Goal: Task Accomplishment & Management: Manage account settings

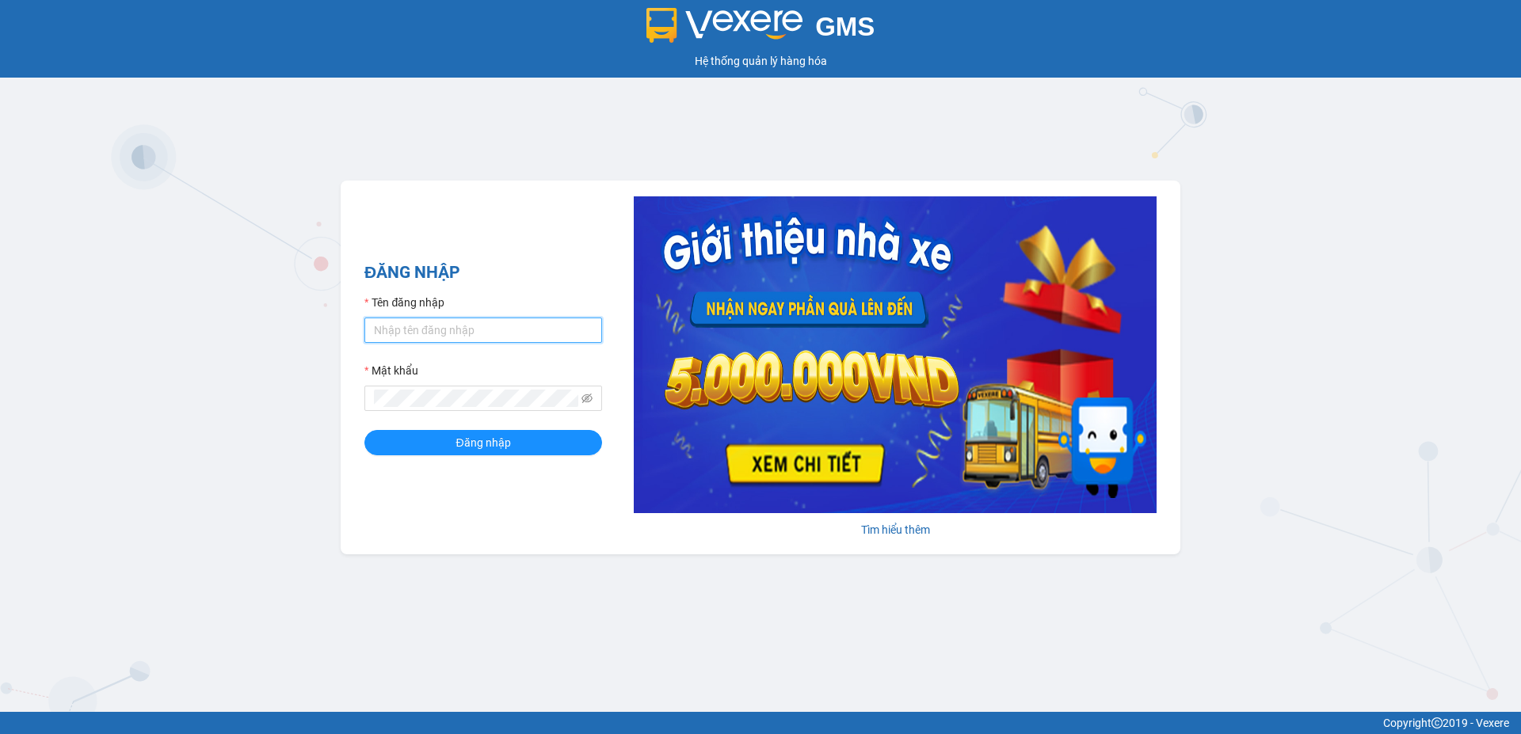
click at [494, 333] on input "Tên đăng nhập" at bounding box center [483, 330] width 238 height 25
type input "duongthuhuong.apq"
click at [364, 430] on button "Đăng nhập" at bounding box center [483, 442] width 238 height 25
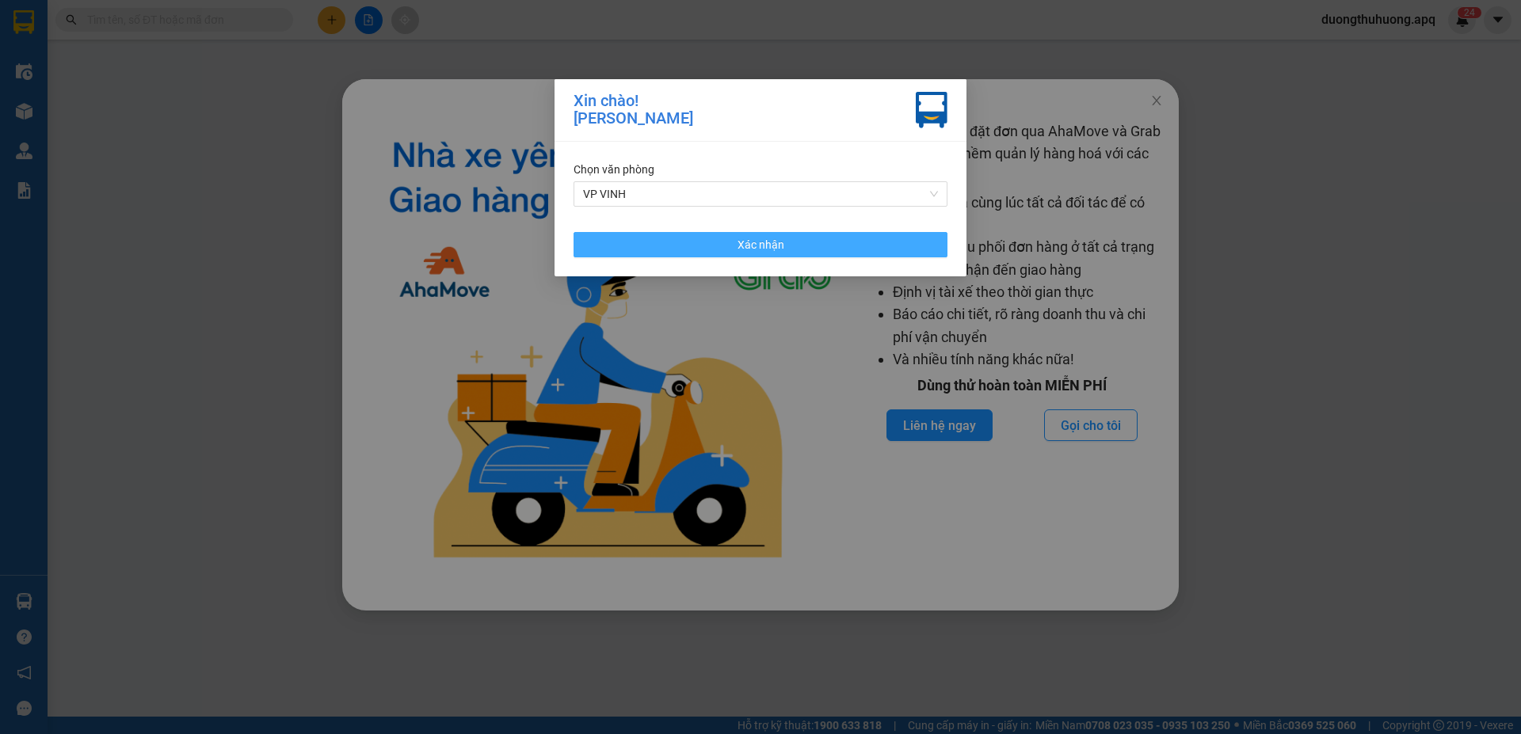
drag, startPoint x: 759, startPoint y: 244, endPoint x: 1183, endPoint y: 91, distance: 450.6
click at [762, 245] on span "Xác nhận" at bounding box center [761, 244] width 47 height 17
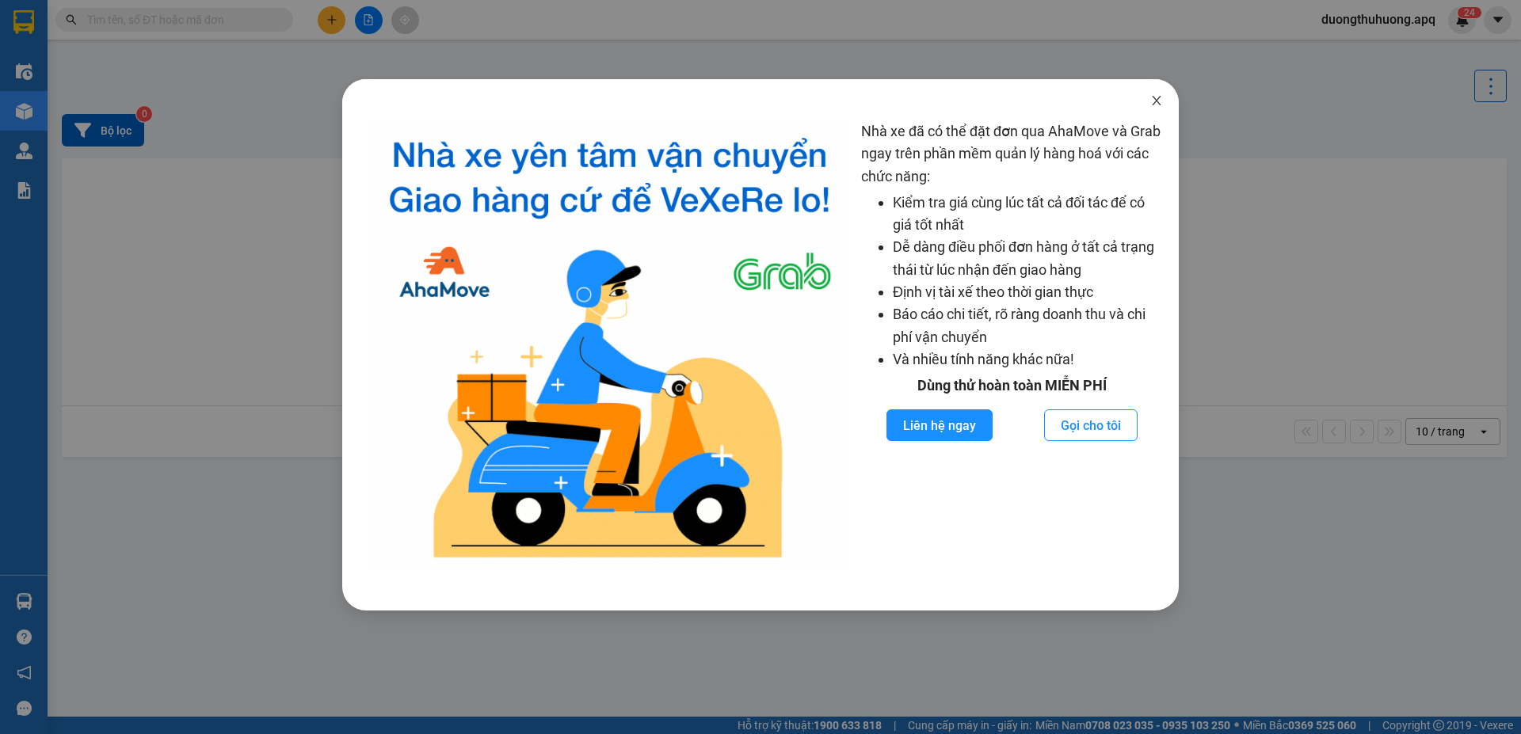
click at [1153, 104] on icon "close" at bounding box center [1156, 100] width 13 height 13
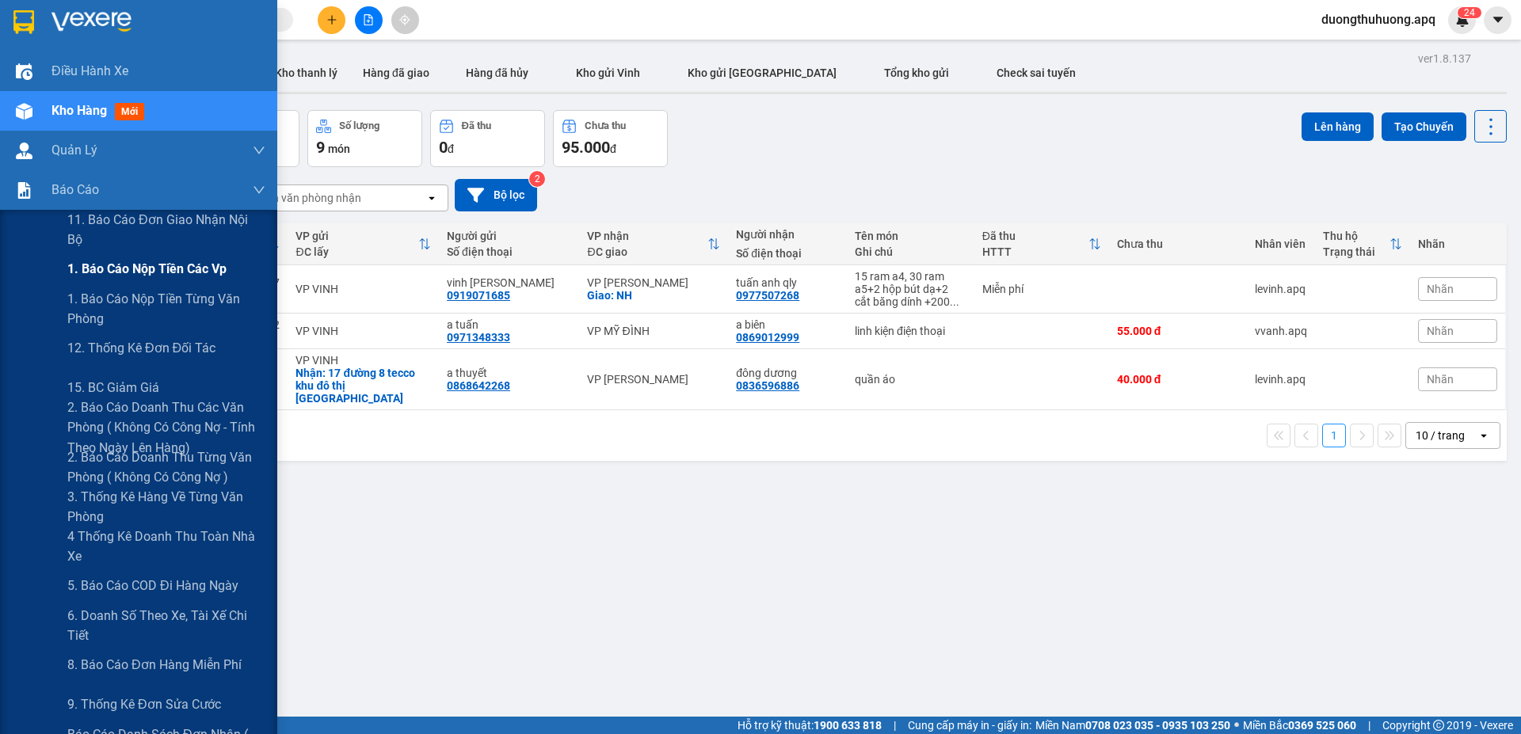
click at [167, 271] on span "1. Báo cáo nộp tiền các vp" at bounding box center [146, 269] width 159 height 20
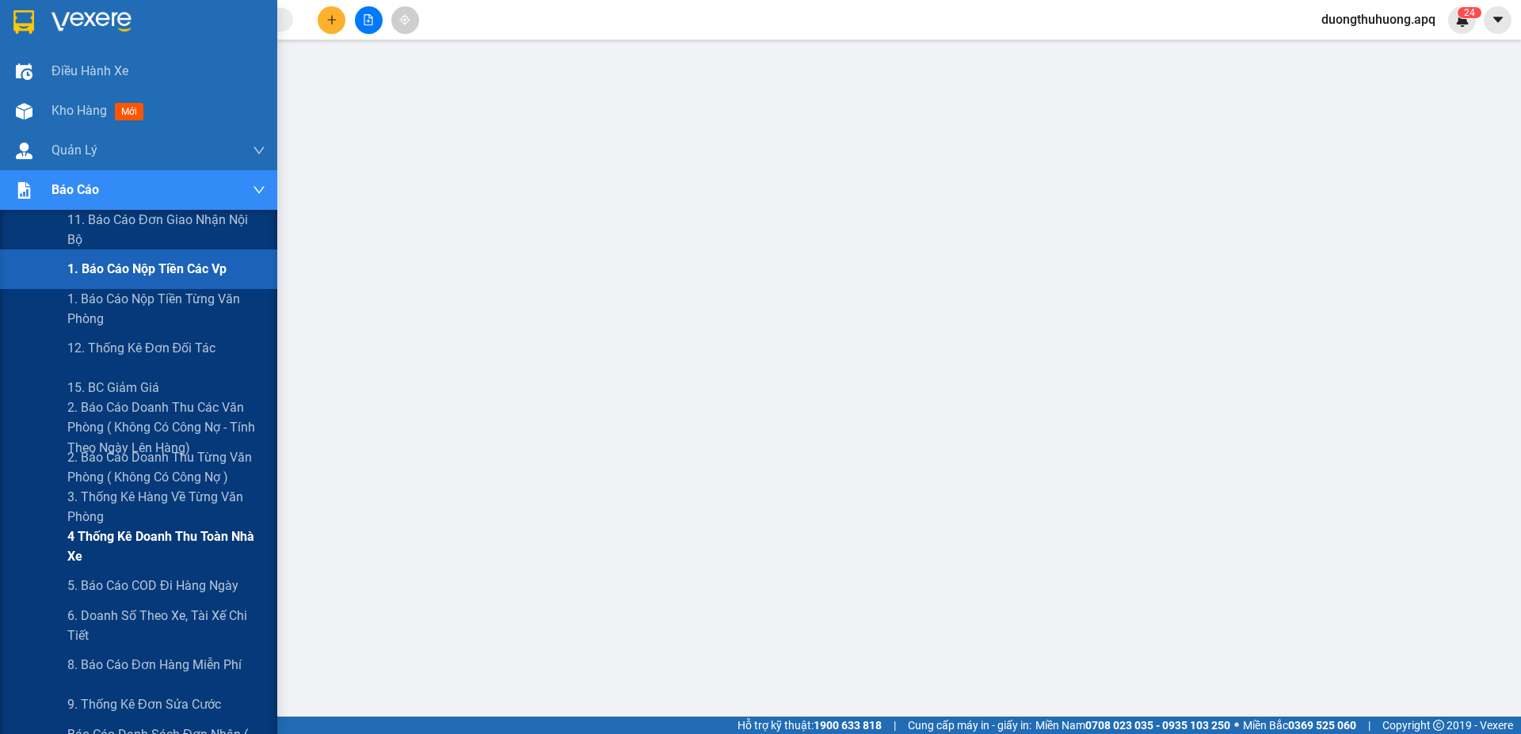
click at [131, 540] on span "4 Thống kê doanh thu toàn nhà xe" at bounding box center [166, 547] width 198 height 40
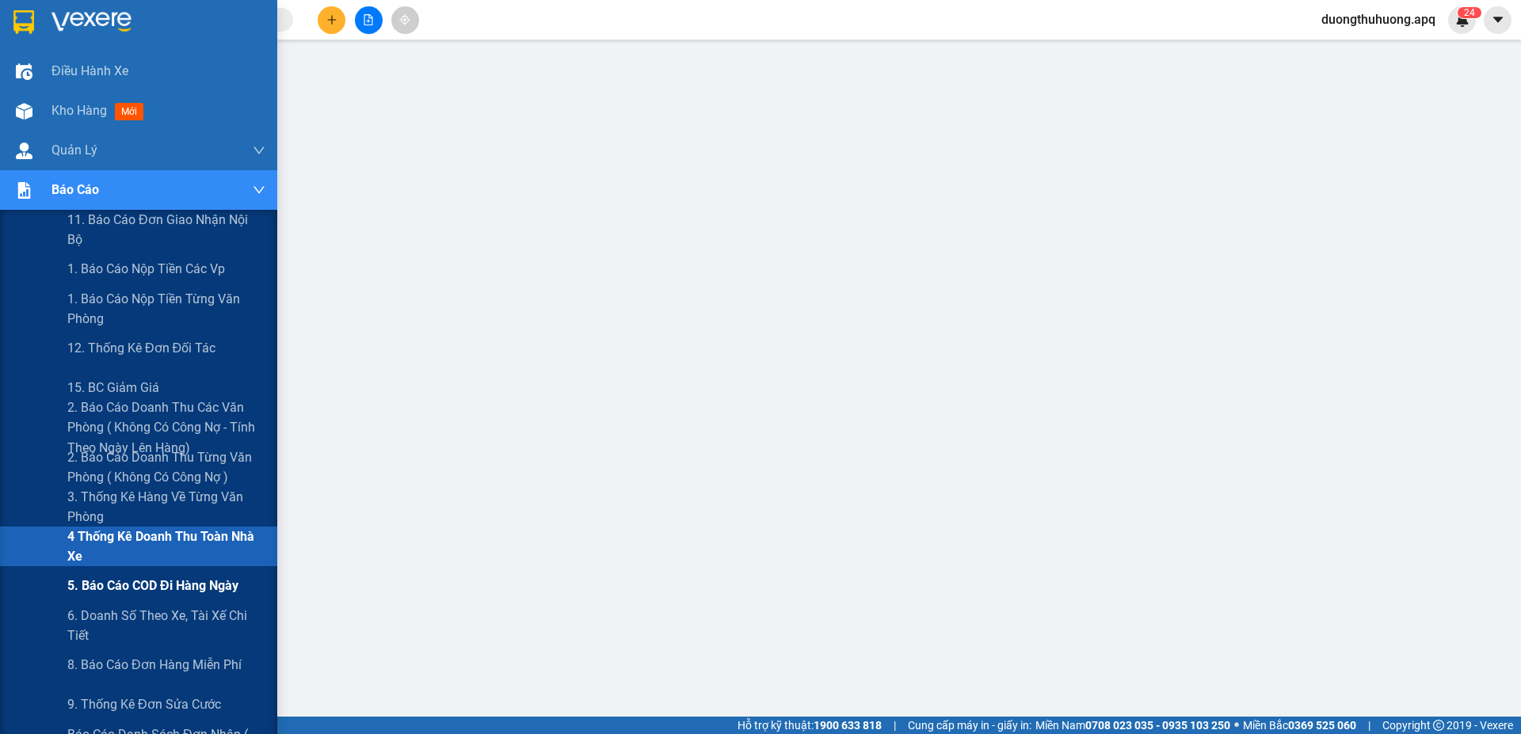
click at [111, 587] on span "5. Báo cáo COD đi hàng ngày" at bounding box center [152, 586] width 171 height 20
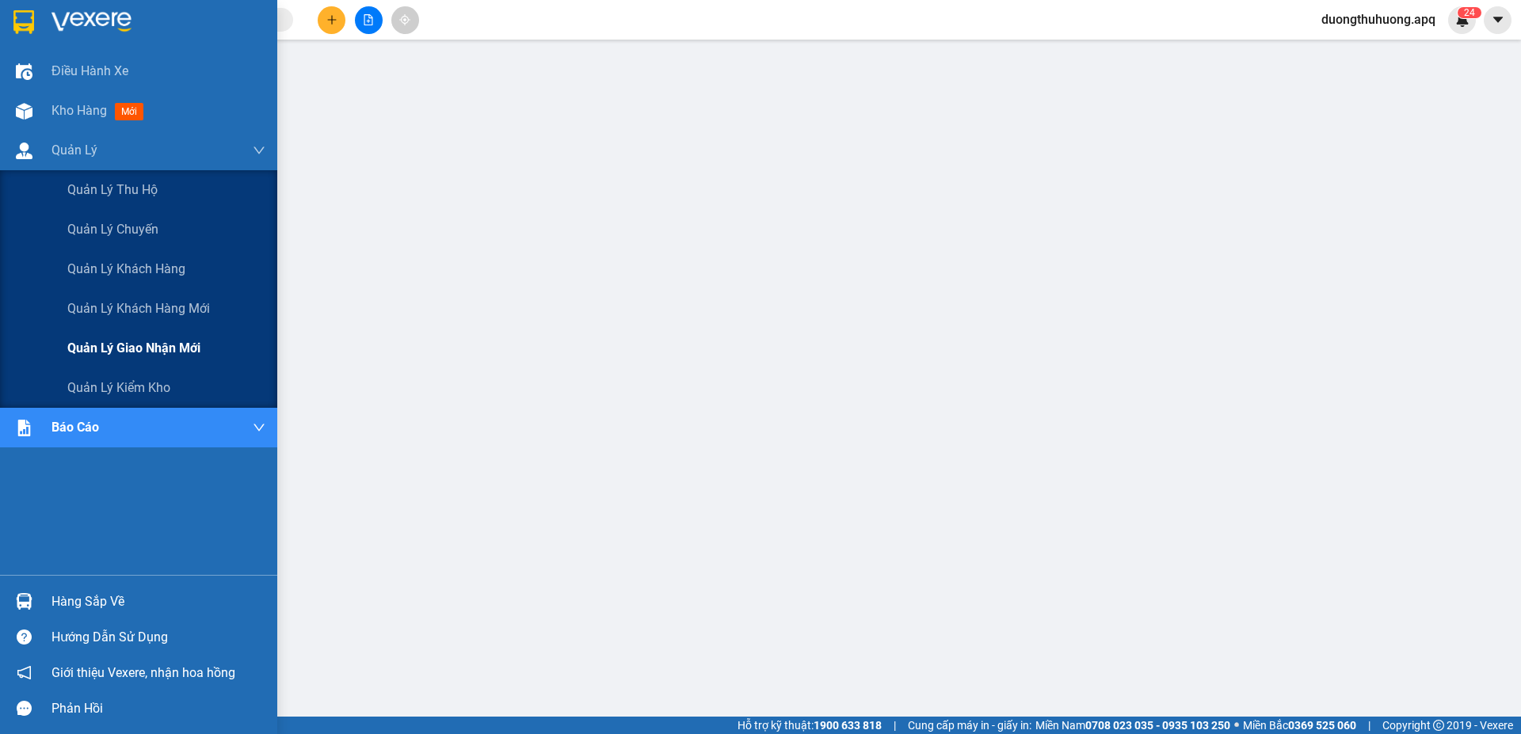
click at [156, 351] on span "Quản lý giao nhận mới" at bounding box center [133, 348] width 133 height 20
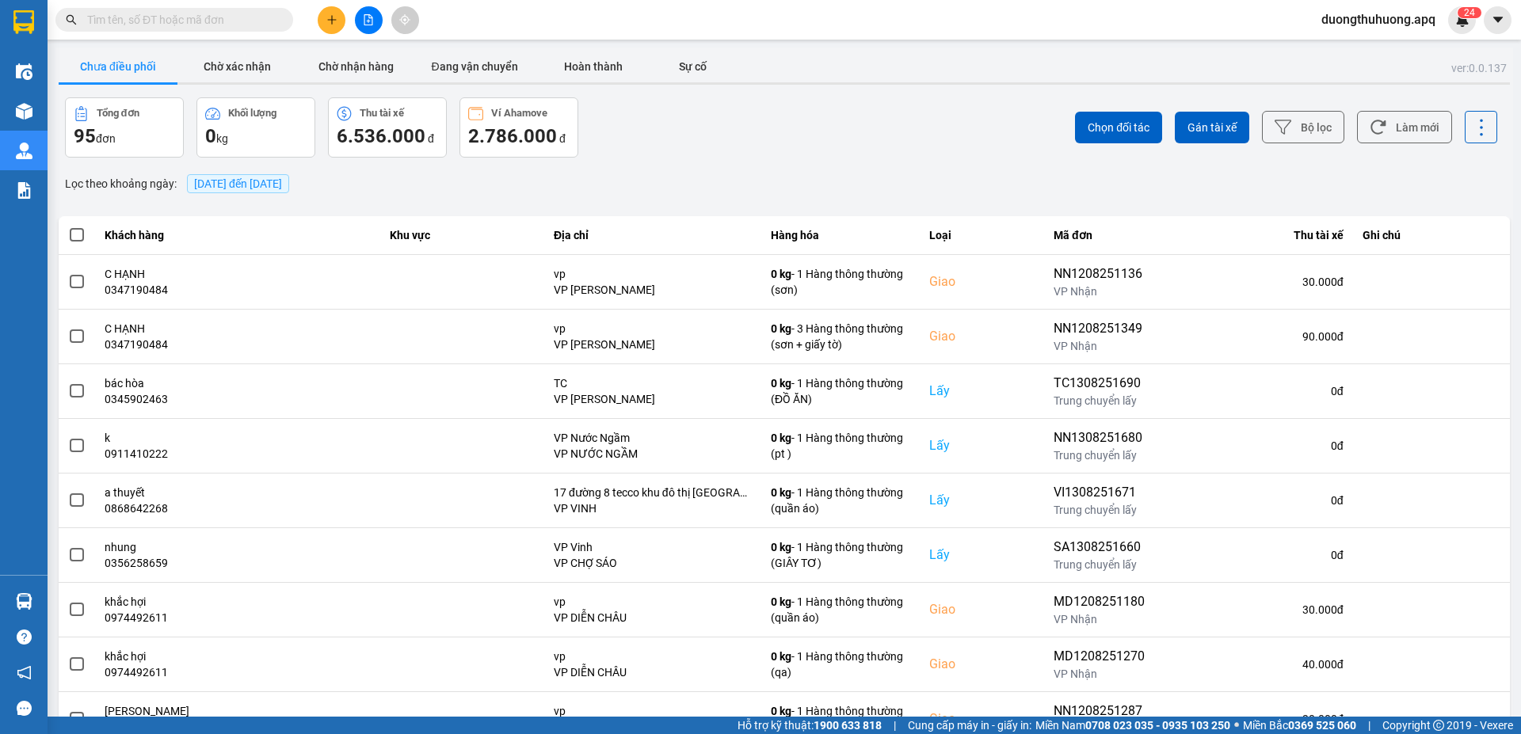
click at [282, 187] on span "[DATE] đến [DATE]" at bounding box center [238, 183] width 88 height 13
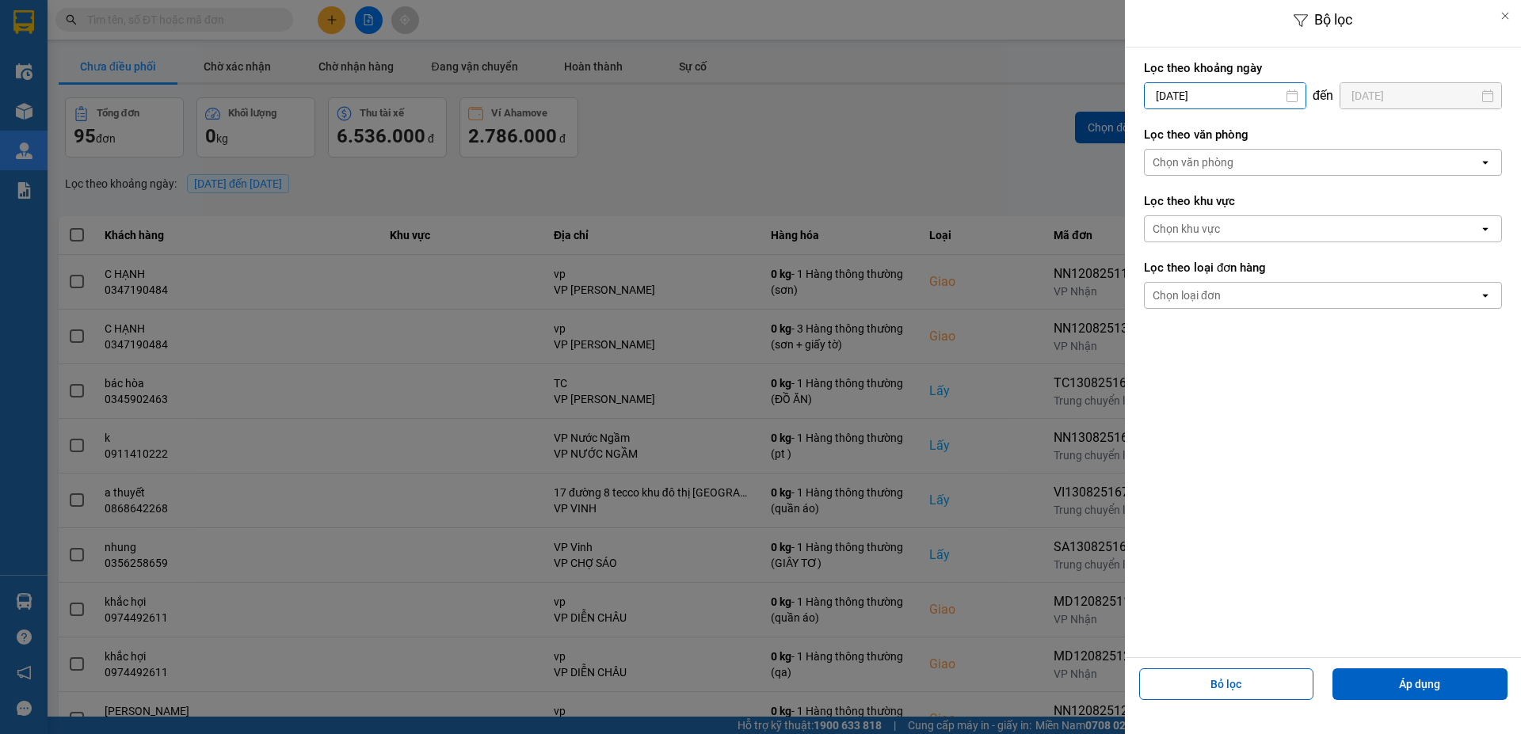
click at [1260, 96] on input "[DATE]" at bounding box center [1225, 95] width 161 height 25
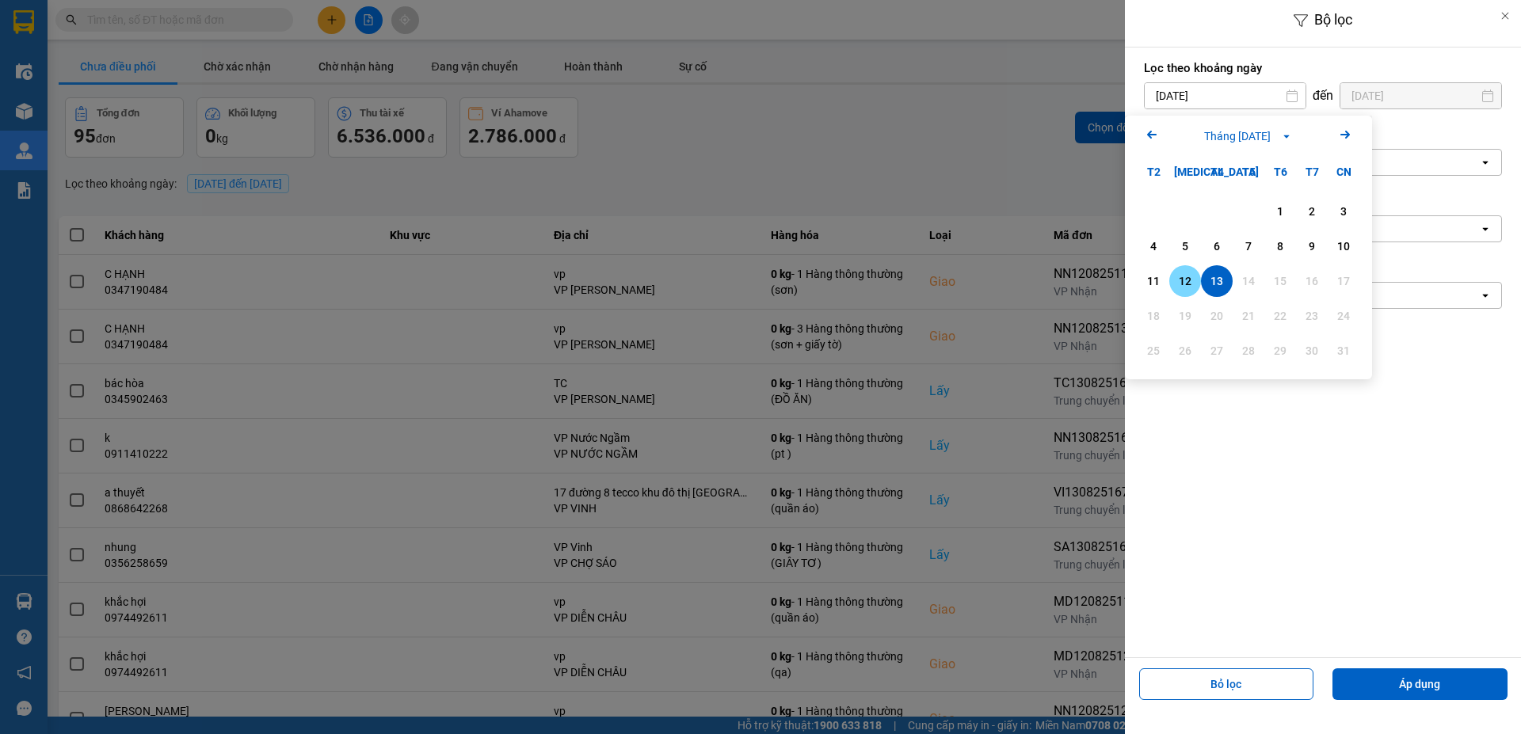
drag, startPoint x: 1189, startPoint y: 284, endPoint x: 1355, endPoint y: 163, distance: 205.2
click at [1191, 284] on div "12" at bounding box center [1185, 281] width 22 height 19
type input "[DATE]"
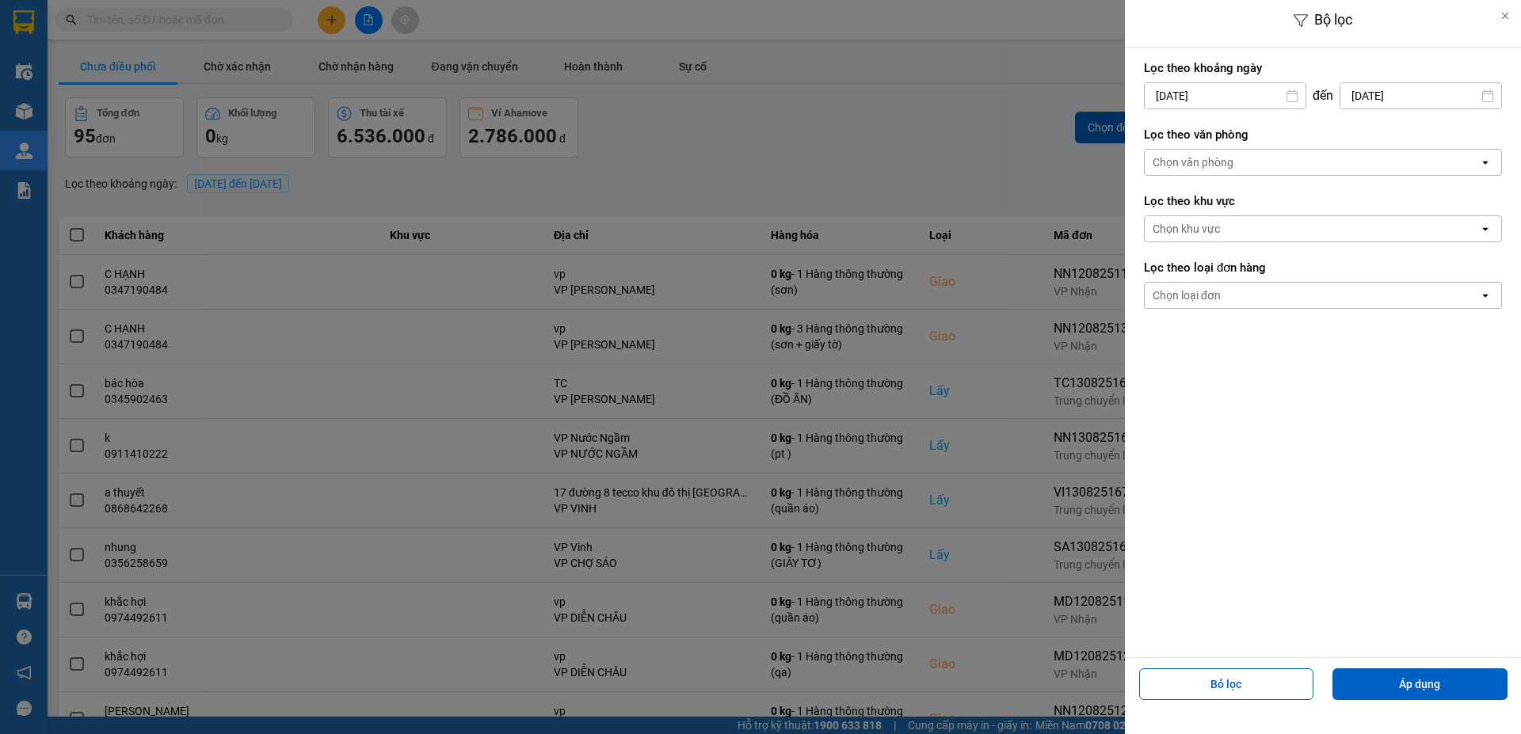
click at [1445, 92] on input "[DATE]" at bounding box center [1420, 95] width 161 height 25
drag, startPoint x: 1332, startPoint y: 283, endPoint x: 1374, endPoint y: 494, distance: 215.8
click at [1332, 283] on div "12" at bounding box center [1334, 281] width 22 height 19
type input "[DATE]"
click at [1403, 687] on button "Áp dụng" at bounding box center [1419, 685] width 175 height 32
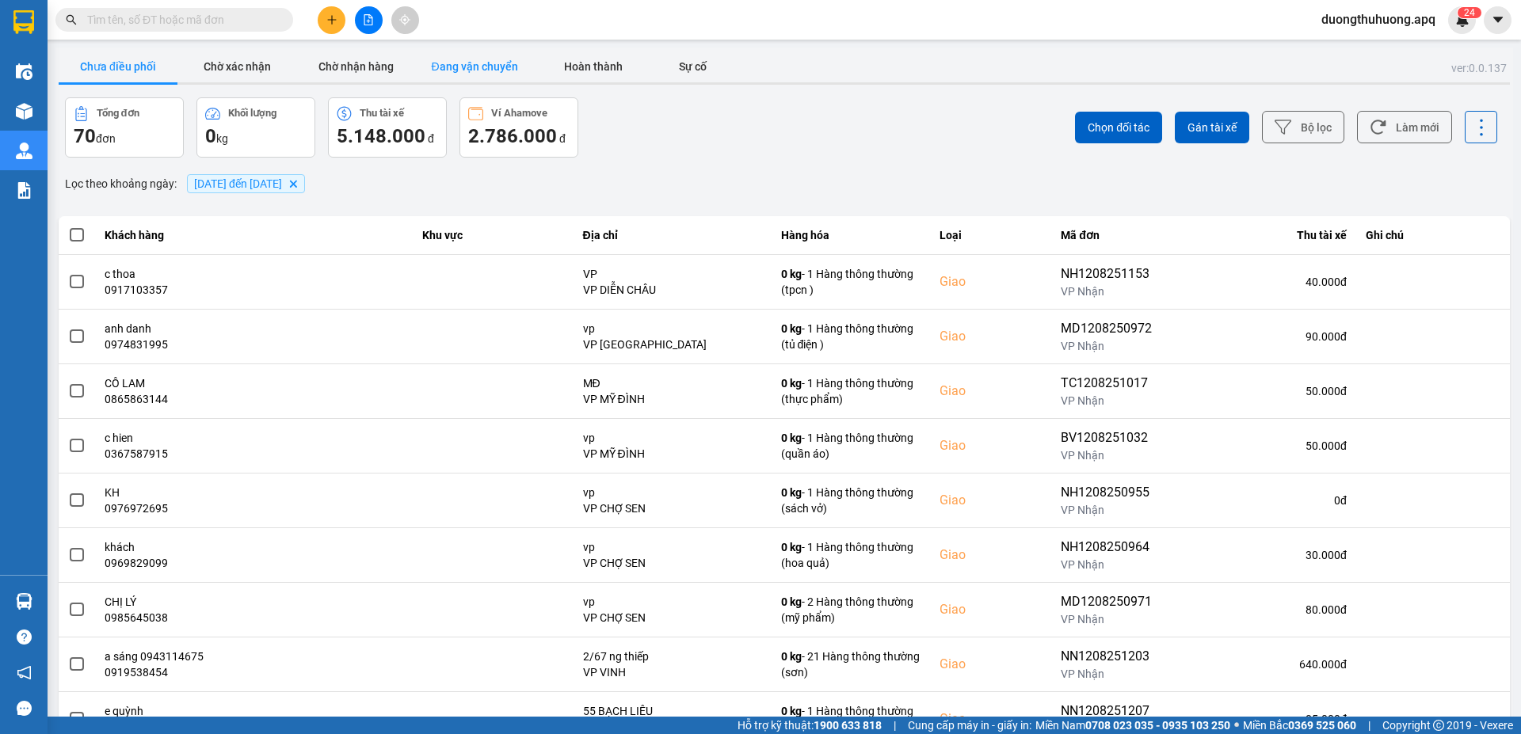
click at [486, 65] on button "Đang vận chuyển" at bounding box center [474, 67] width 119 height 32
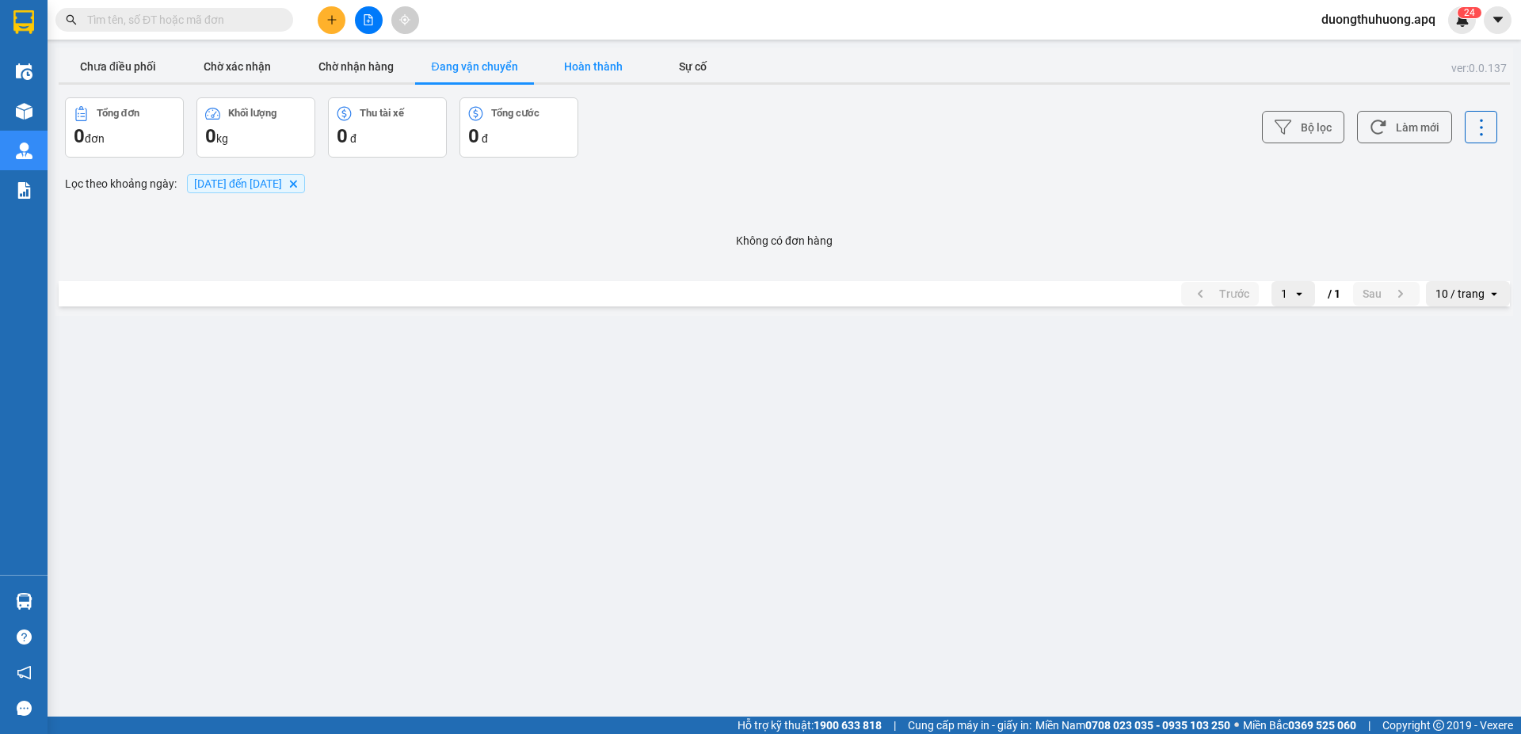
click at [595, 63] on button "Hoàn thành" at bounding box center [593, 67] width 119 height 32
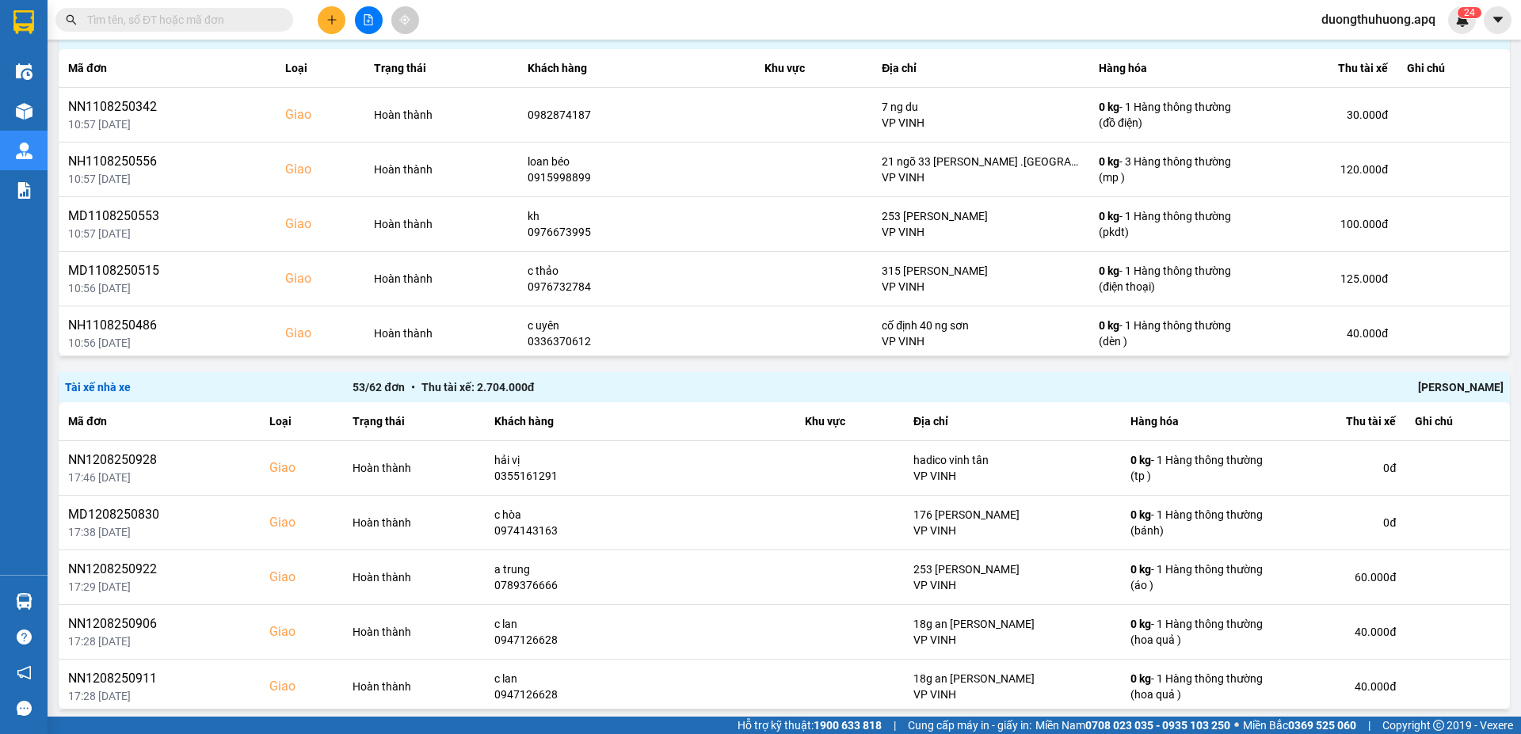
scroll to position [201, 0]
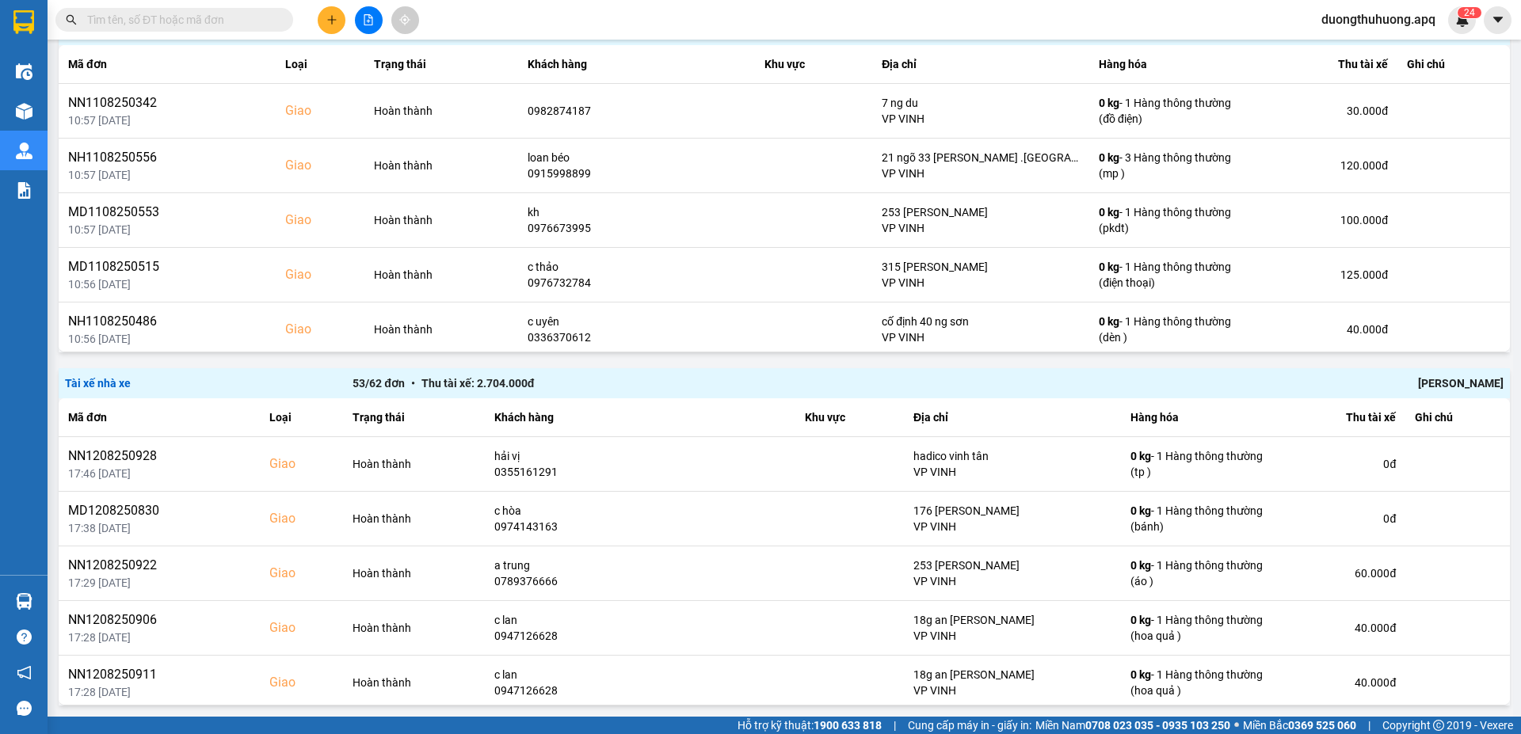
click at [1458, 387] on div "[PERSON_NAME]" at bounding box center [1215, 383] width 575 height 17
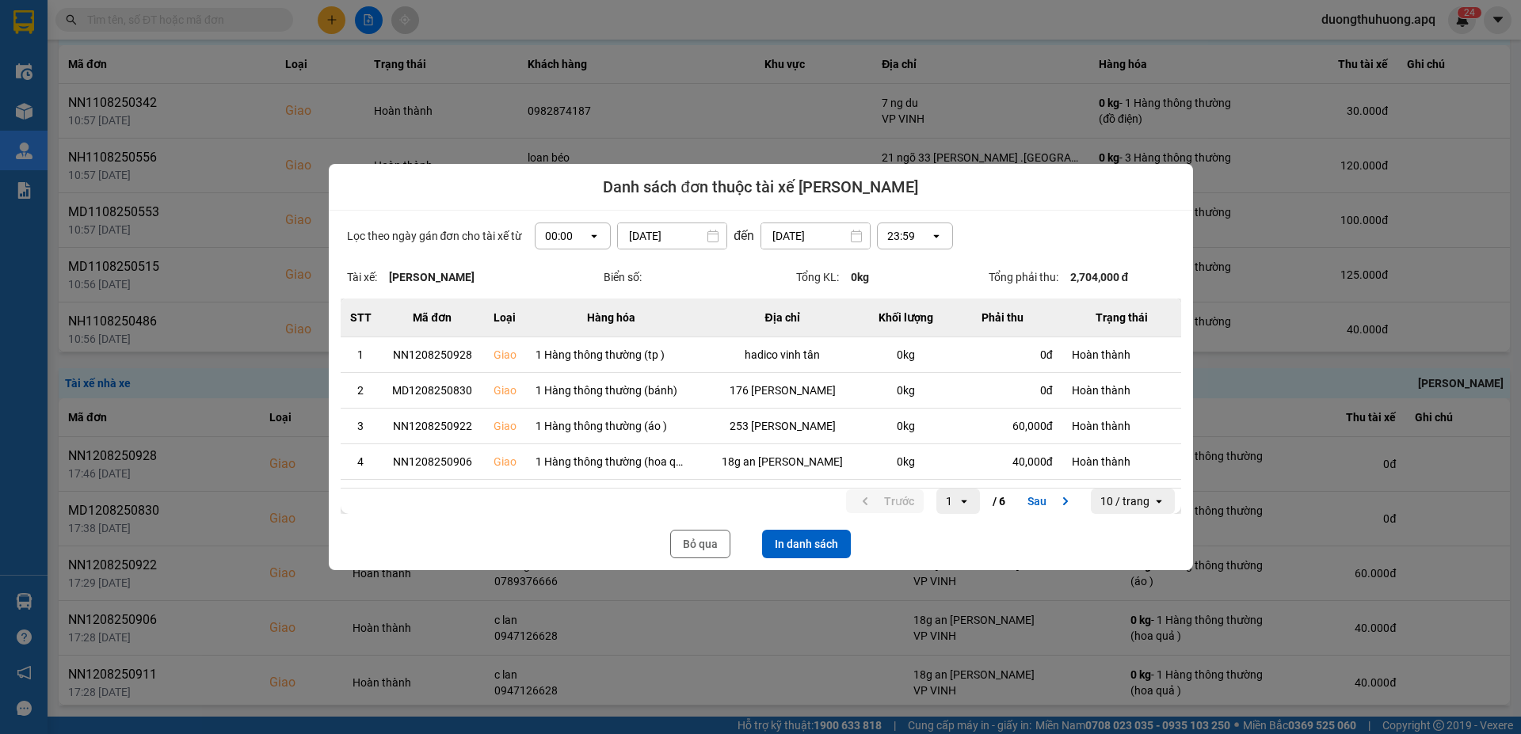
click at [589, 234] on icon "open" at bounding box center [594, 236] width 13 height 13
click at [554, 323] on div "13:00" at bounding box center [567, 324] width 51 height 16
click at [822, 544] on button "In danh sách" at bounding box center [806, 544] width 89 height 29
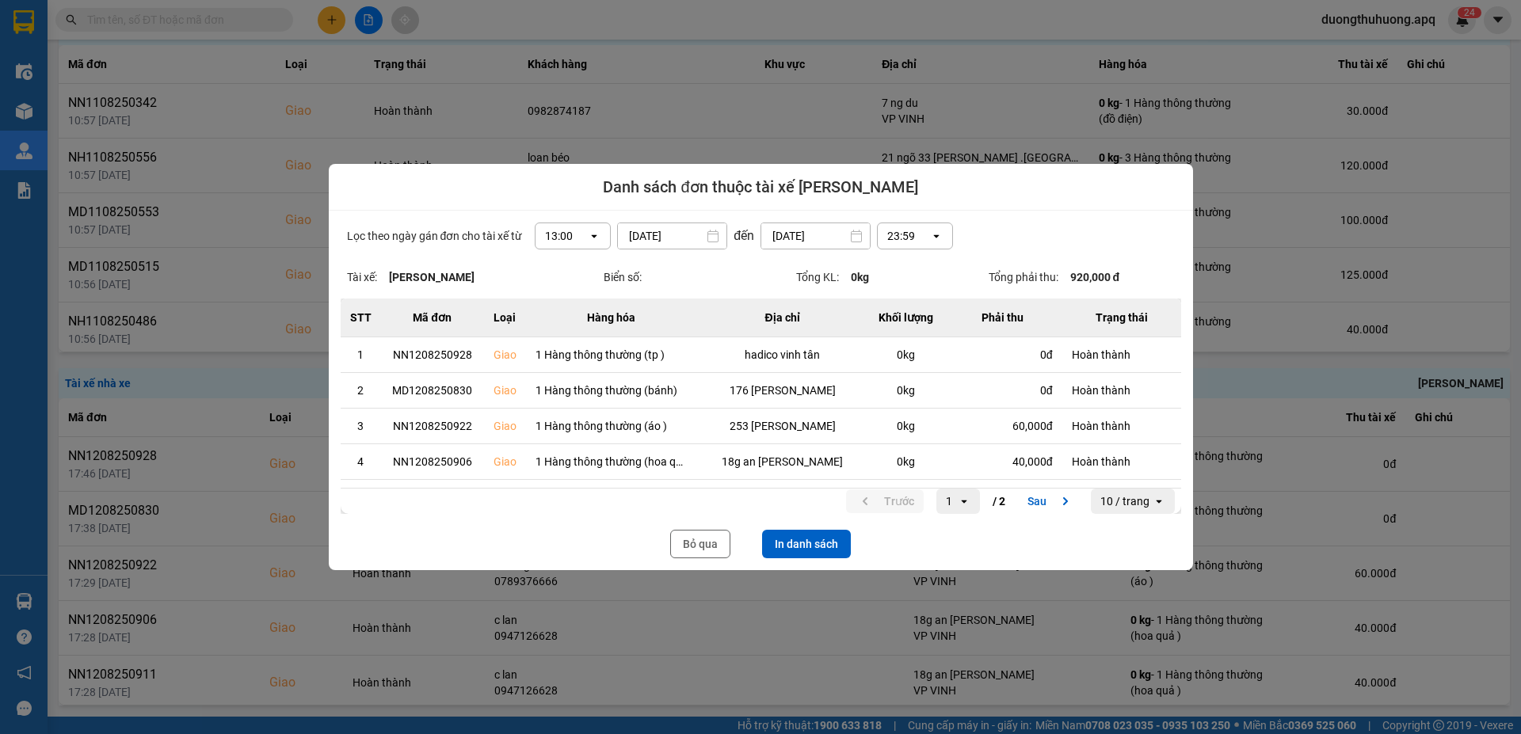
drag, startPoint x: 692, startPoint y: 548, endPoint x: 1512, endPoint y: 140, distance: 915.1
click at [692, 548] on button "Bỏ qua" at bounding box center [700, 544] width 60 height 29
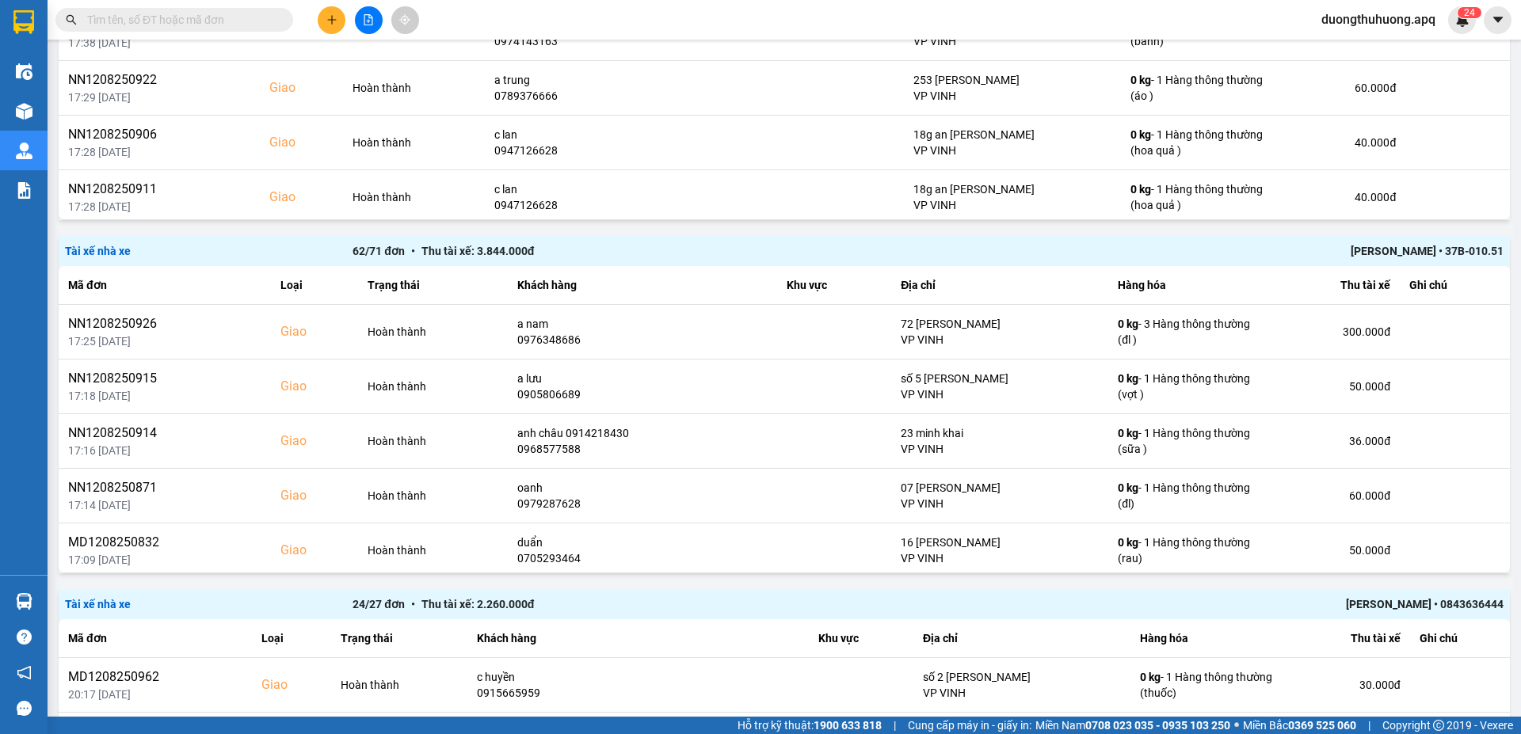
scroll to position [700, 0]
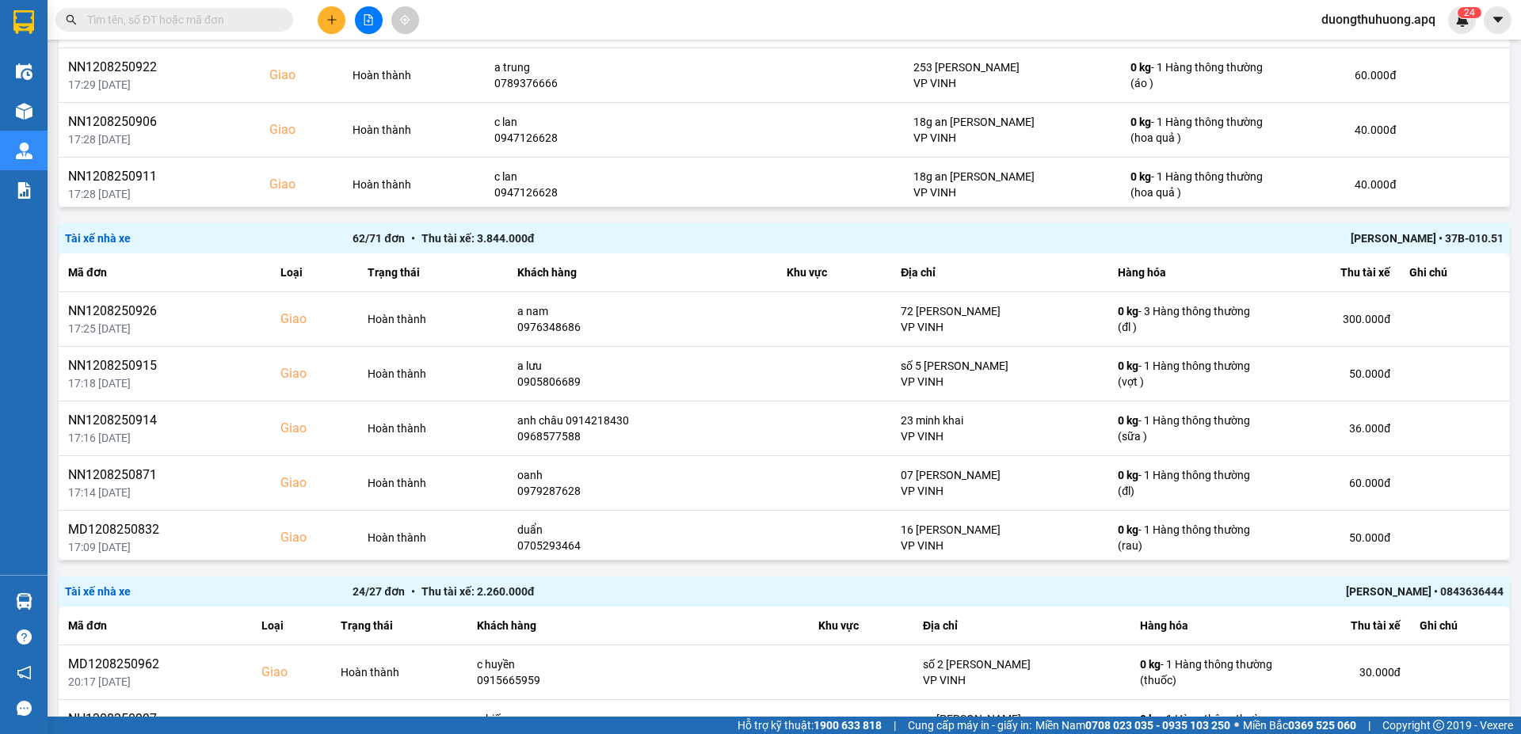
click at [1365, 241] on div "[PERSON_NAME] • 37B-010.51" at bounding box center [1215, 238] width 575 height 17
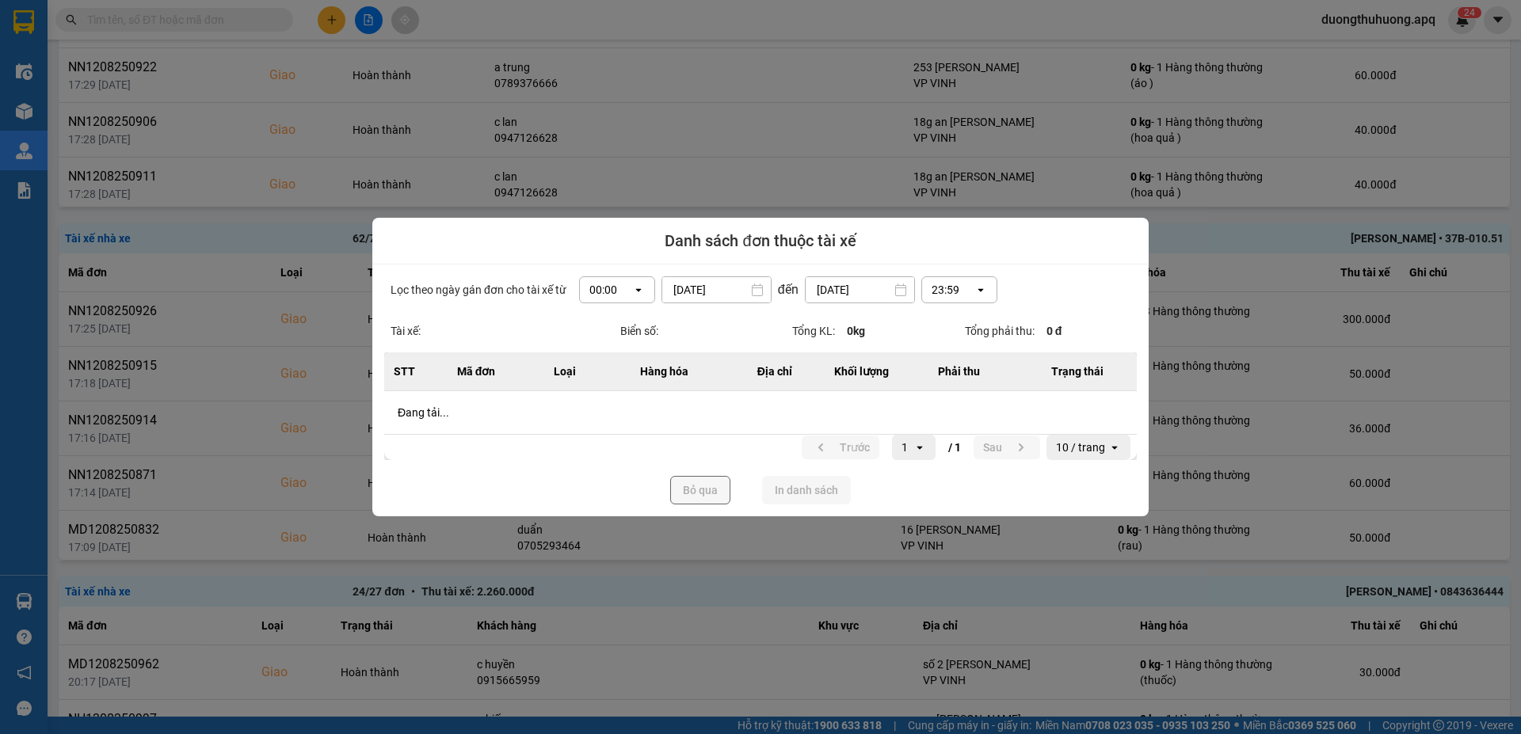
click at [638, 290] on div "Lọc theo ngày gán đơn cho tài xế từ 00:00 open 12/08/2025 Press the down arrow …" at bounding box center [760, 391] width 776 height 252
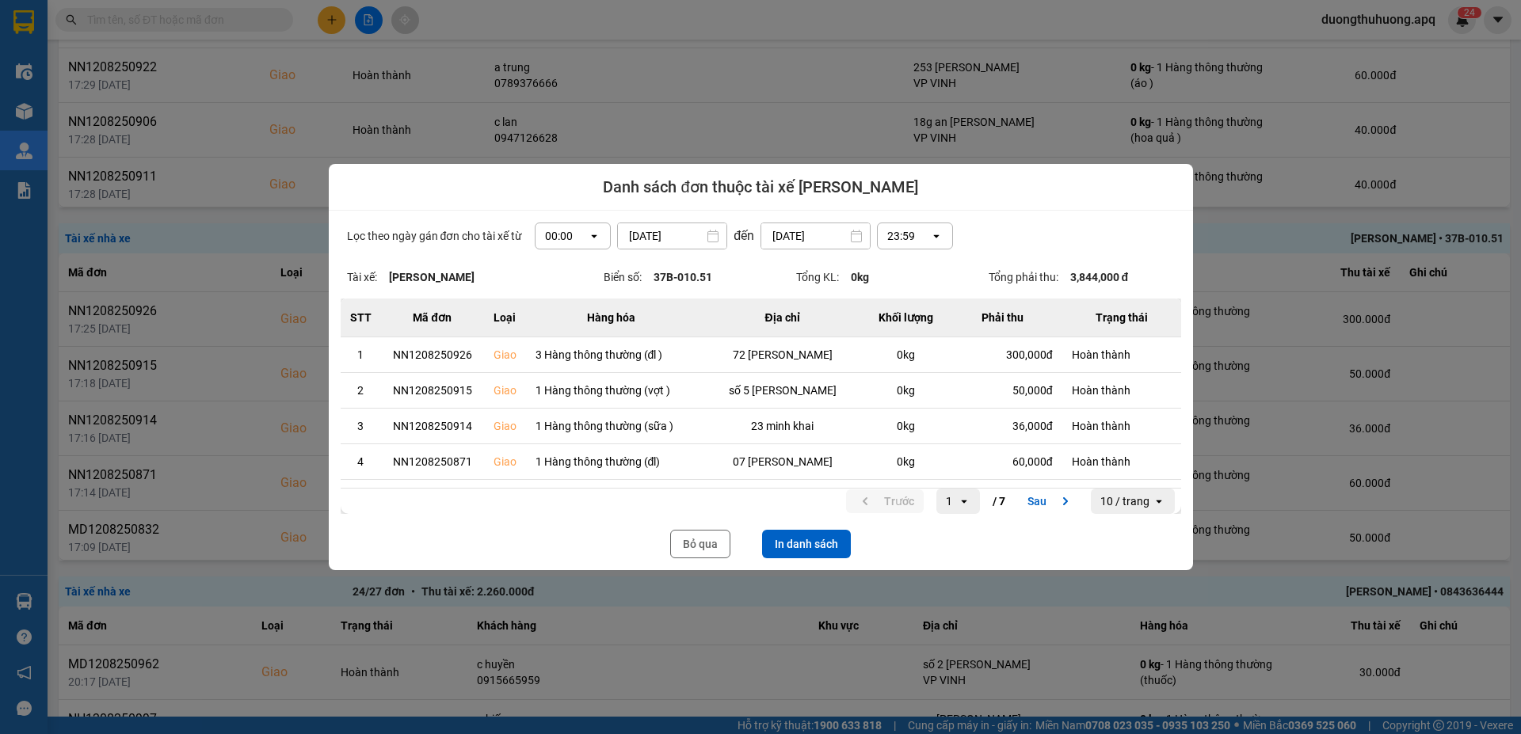
click at [592, 235] on icon "dialog" at bounding box center [595, 236] width 6 height 3
click at [560, 326] on div "13:00" at bounding box center [567, 324] width 51 height 16
click at [827, 546] on button "In danh sách" at bounding box center [806, 544] width 89 height 29
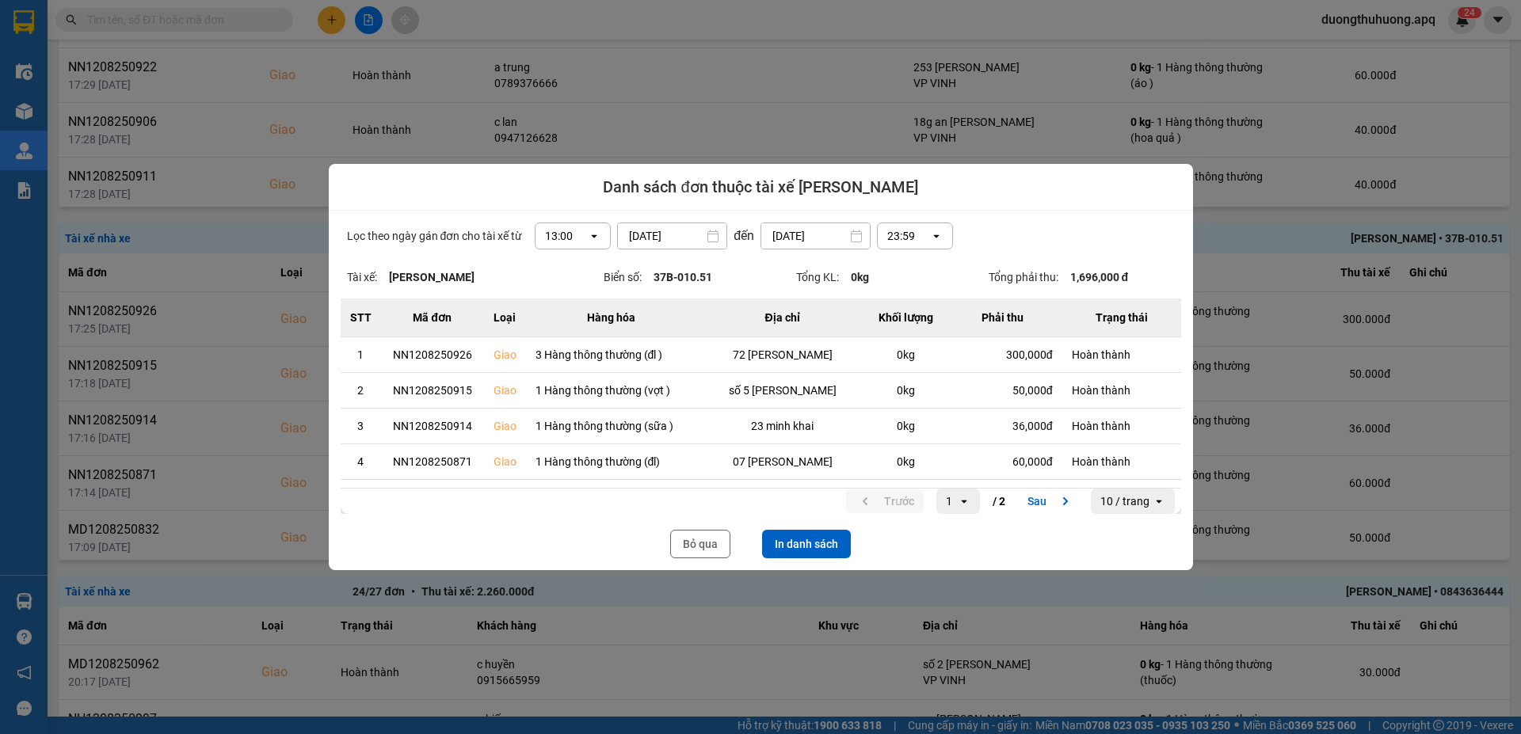
drag, startPoint x: 696, startPoint y: 546, endPoint x: 1520, endPoint y: 229, distance: 882.7
click at [696, 546] on button "Bỏ qua" at bounding box center [700, 544] width 60 height 29
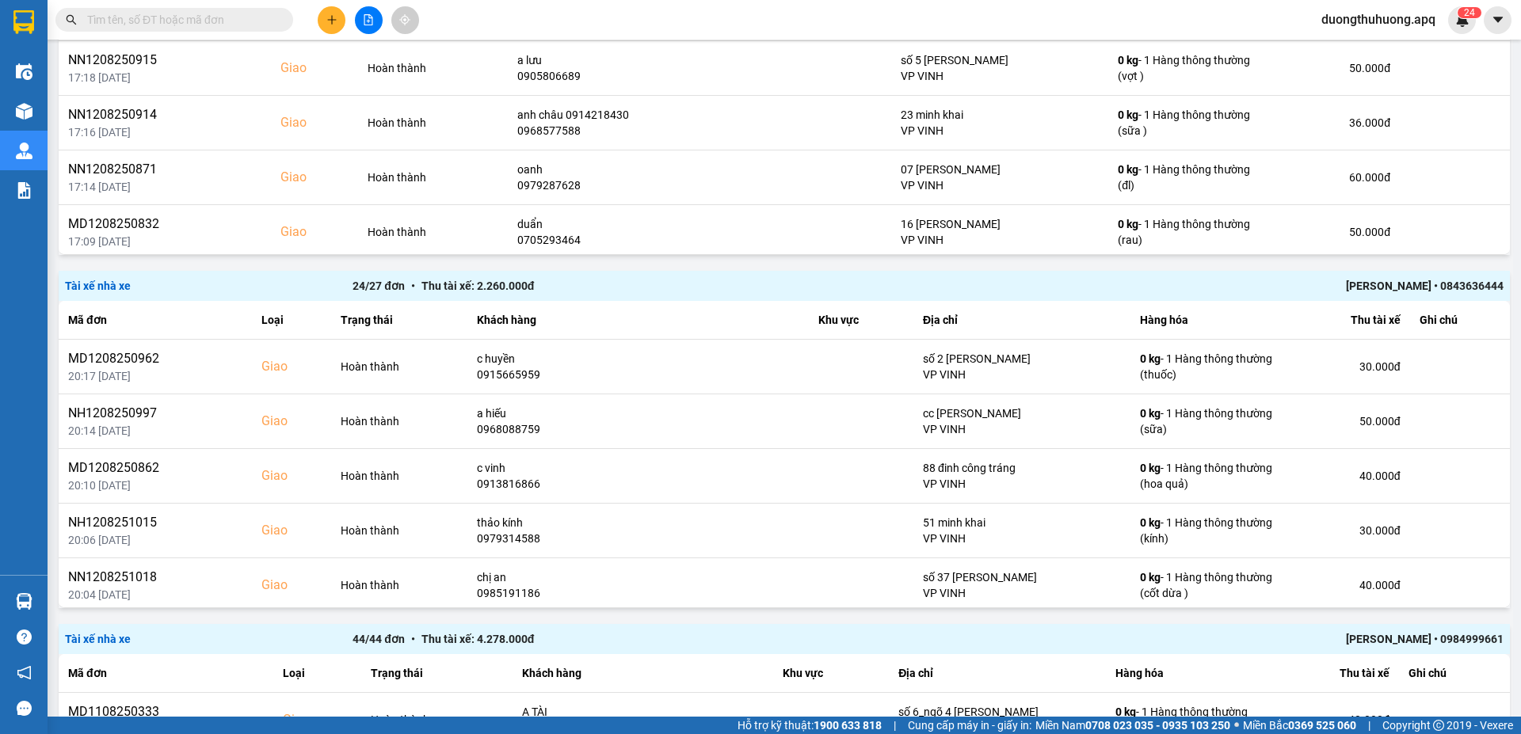
scroll to position [1077, 0]
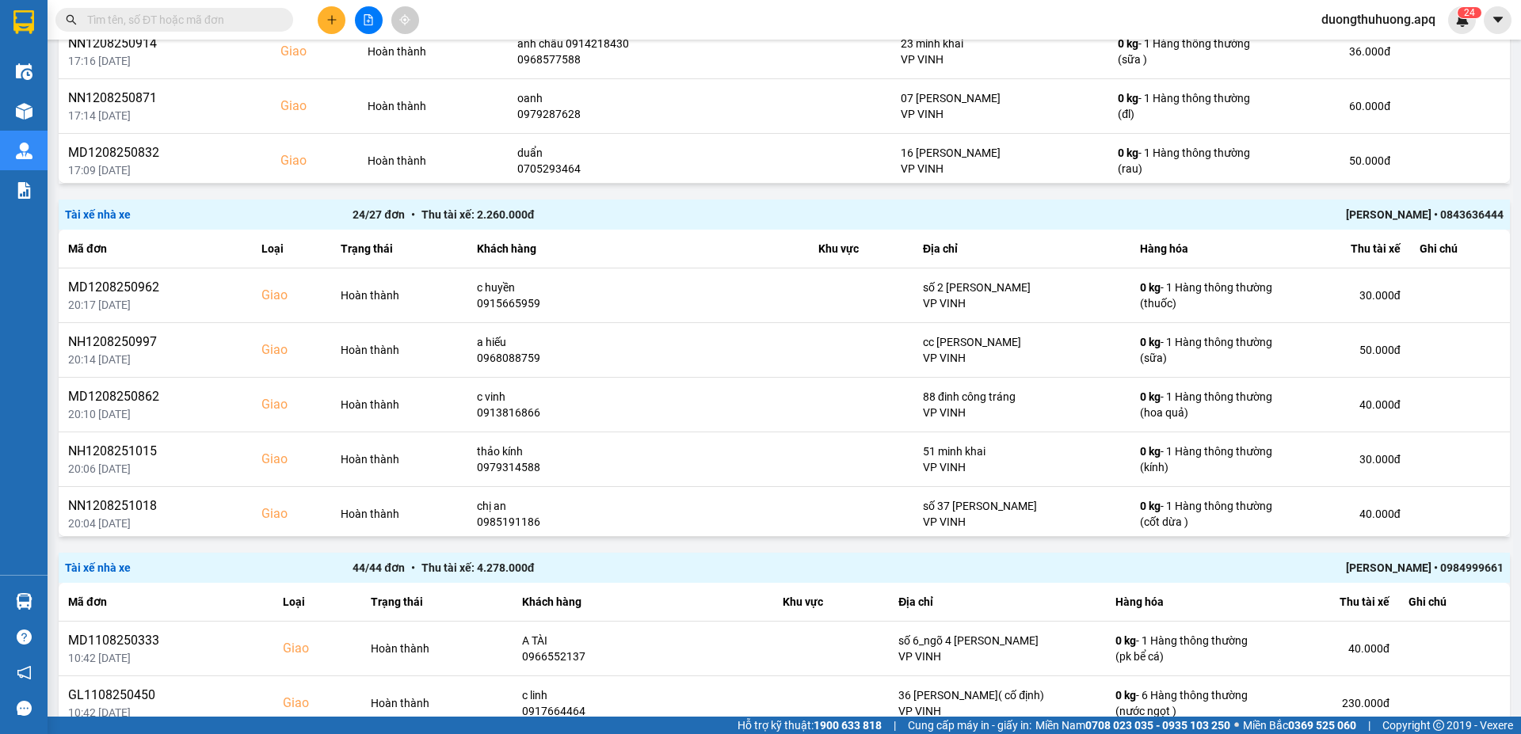
click at [1393, 216] on div "Minh Tiến • 0843636444" at bounding box center [1215, 214] width 575 height 17
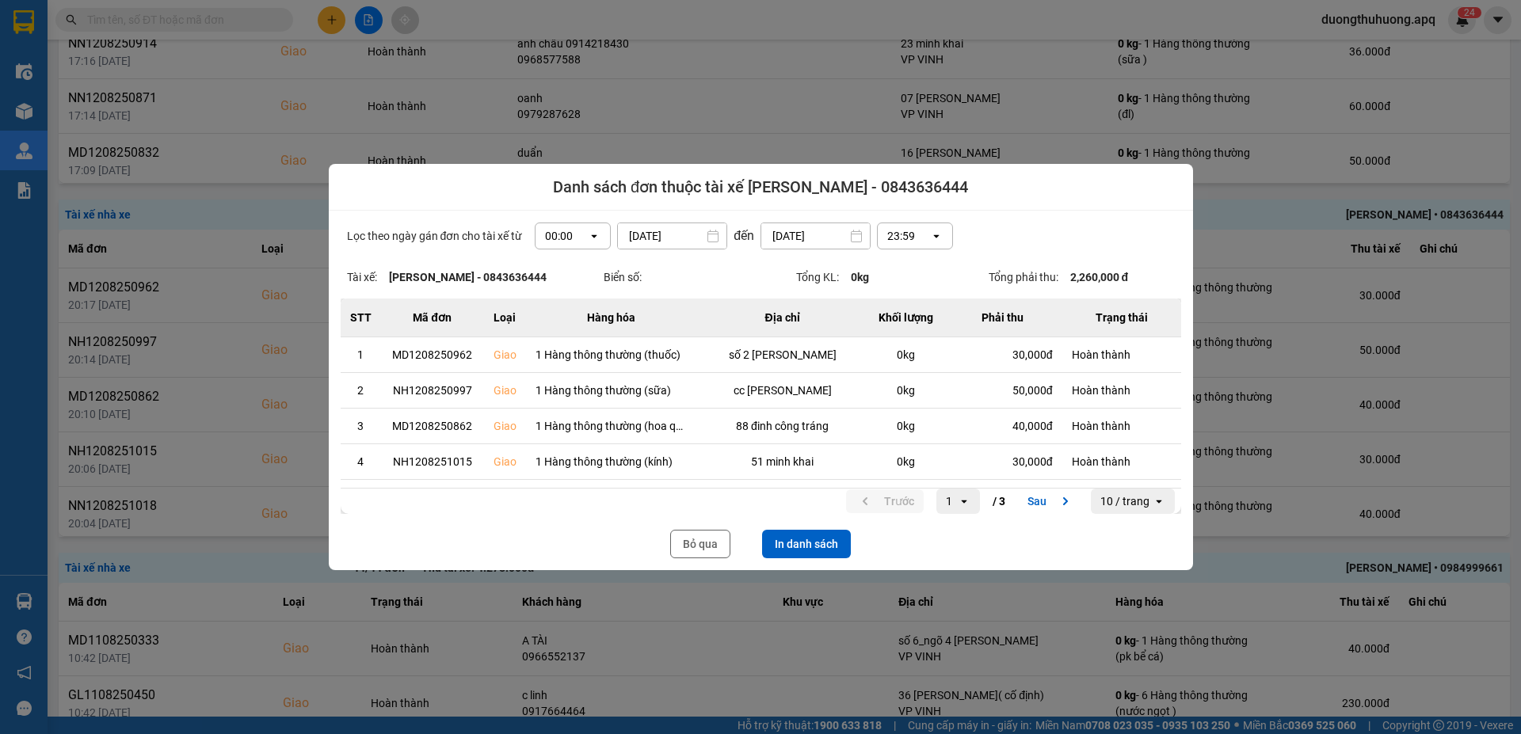
click at [592, 236] on icon "dialog" at bounding box center [595, 236] width 6 height 3
click at [553, 324] on div "13:00" at bounding box center [567, 324] width 51 height 16
click at [819, 539] on button "In danh sách" at bounding box center [806, 544] width 89 height 29
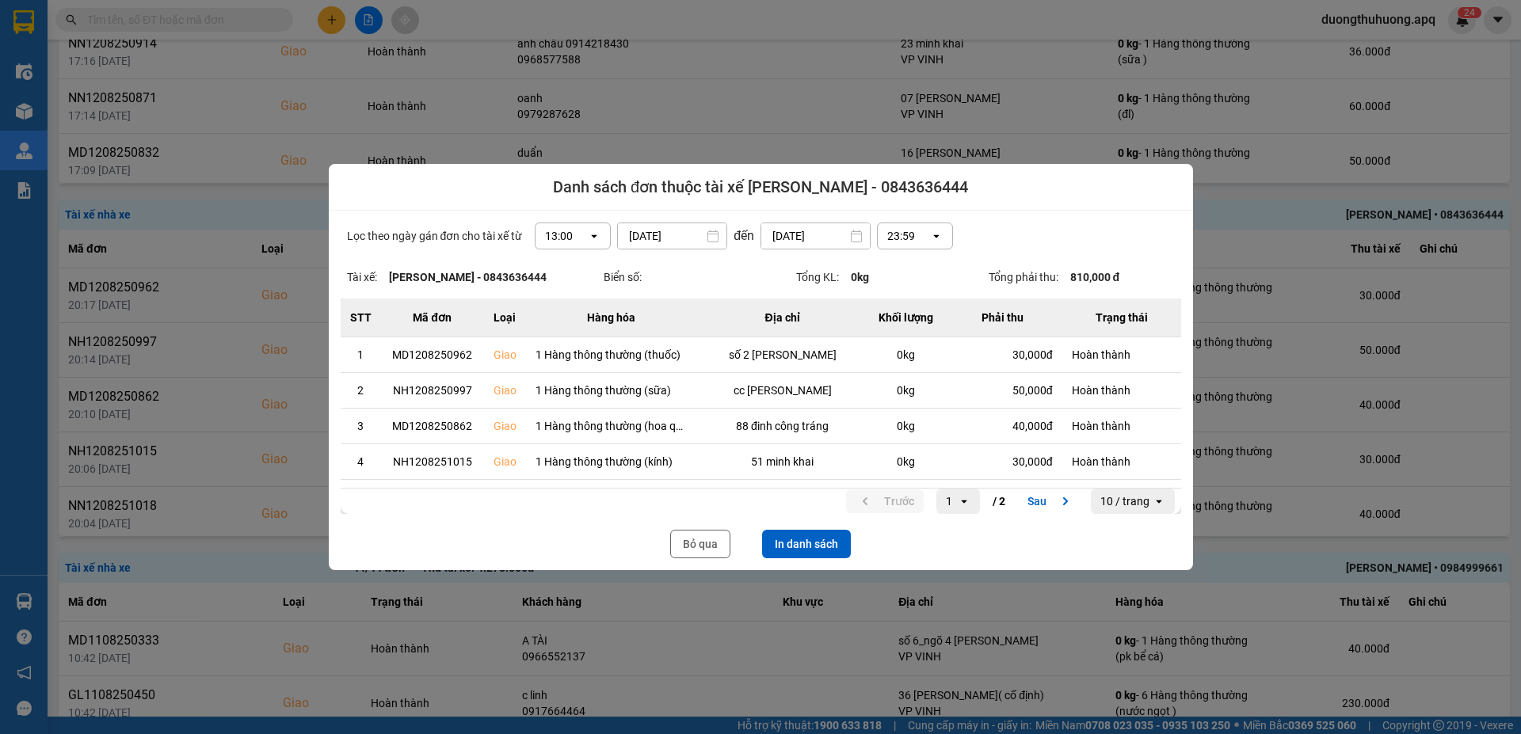
drag, startPoint x: 707, startPoint y: 547, endPoint x: 1515, endPoint y: 230, distance: 867.2
click at [707, 547] on button "Bỏ qua" at bounding box center [700, 544] width 60 height 29
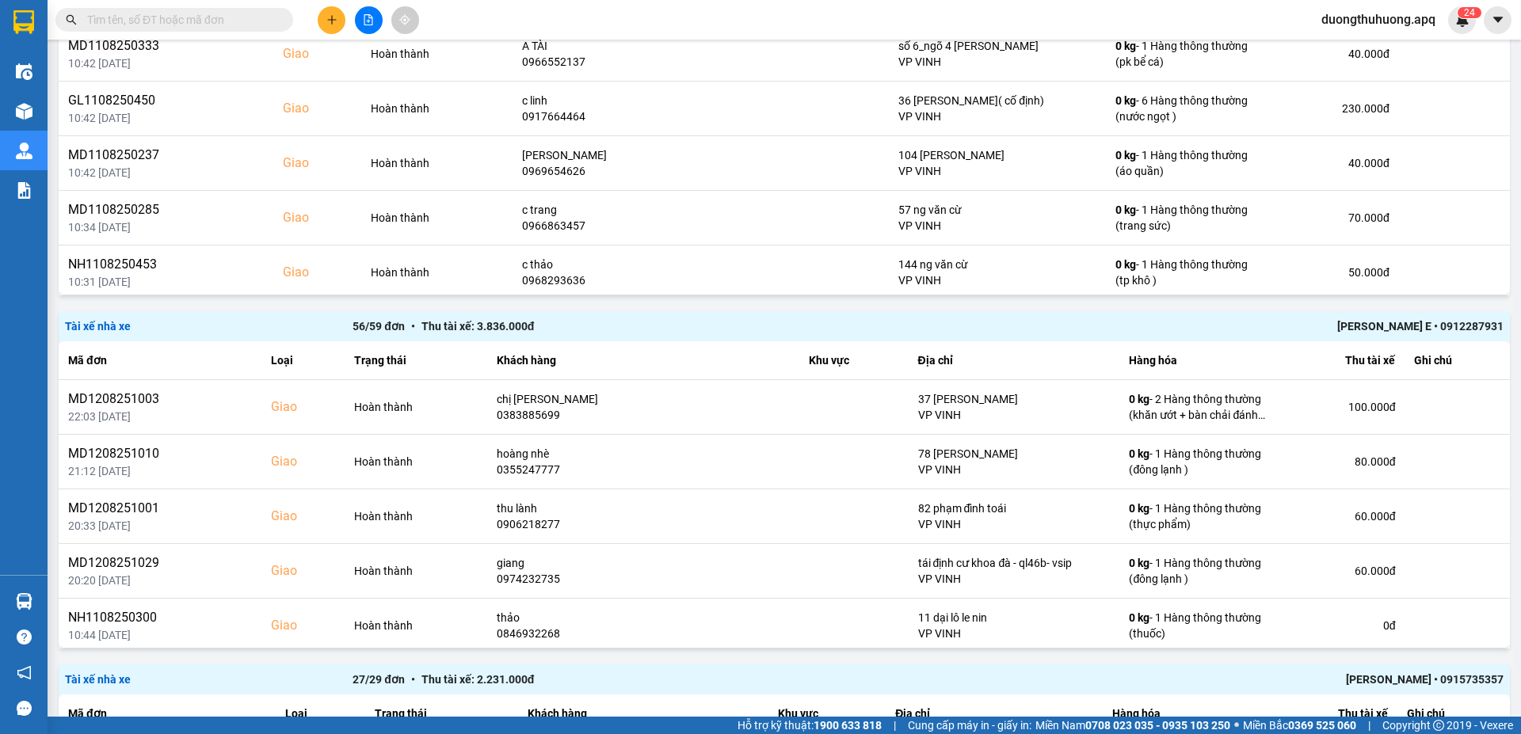
scroll to position [1684, 0]
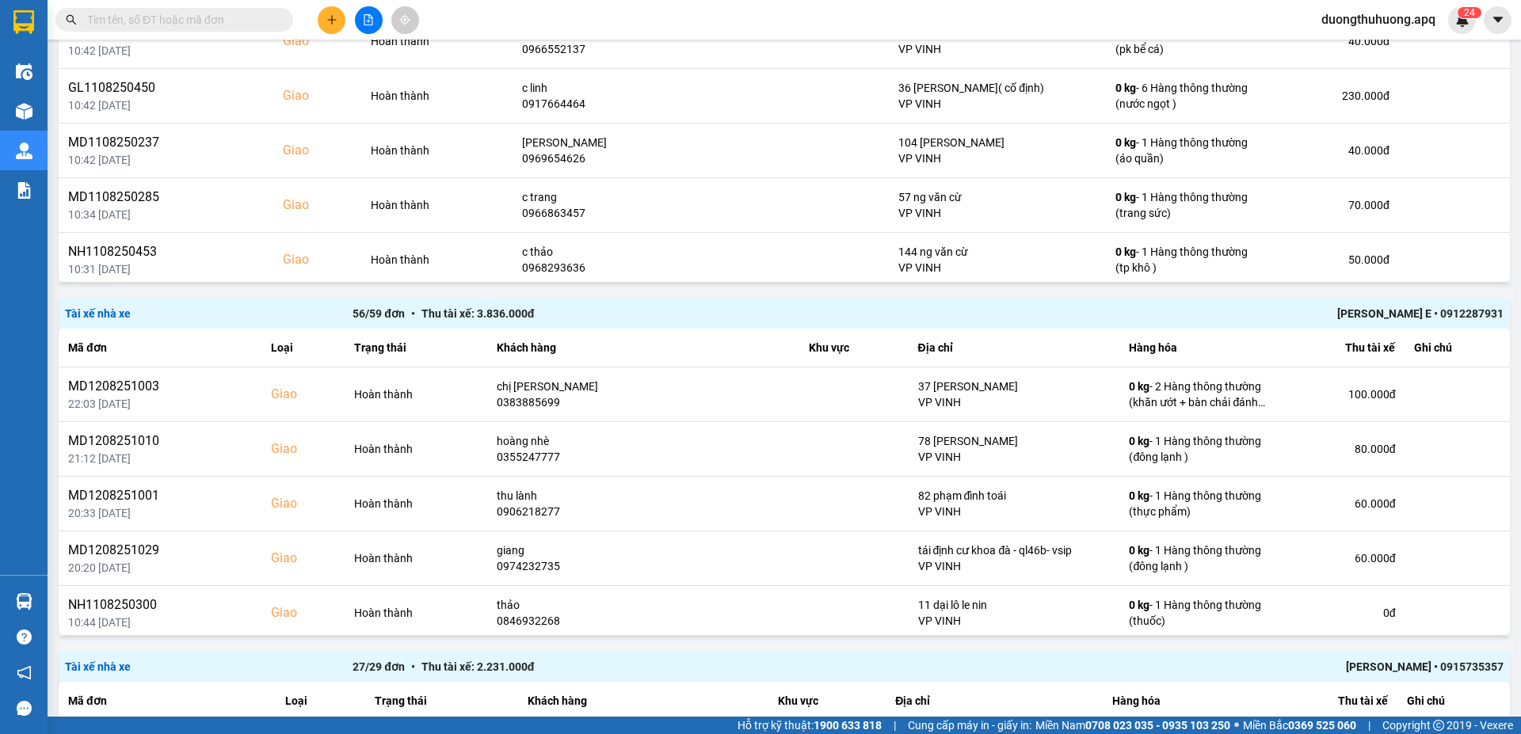
click at [1398, 315] on div "[PERSON_NAME] E • 0912287931" at bounding box center [1215, 313] width 575 height 17
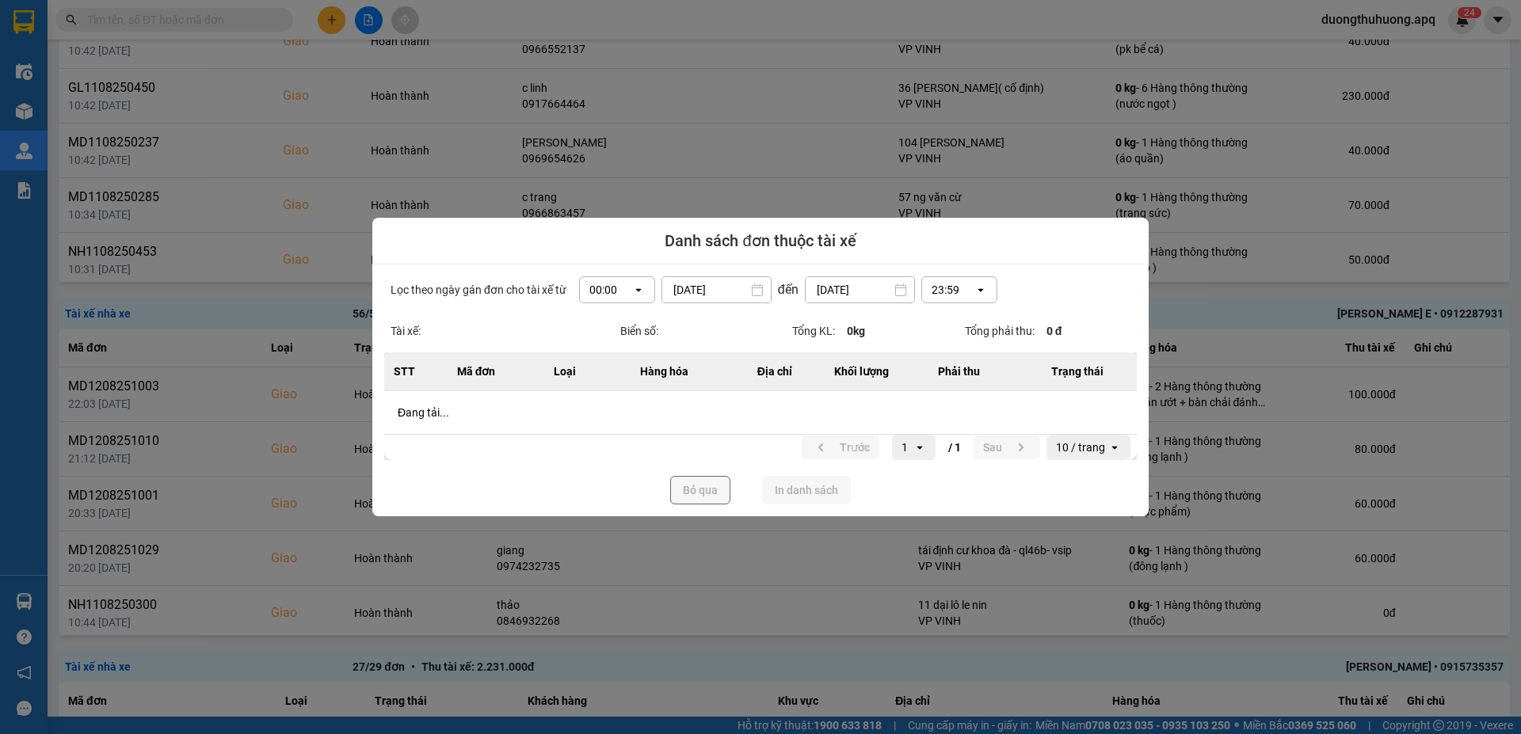
click at [637, 290] on div "Lọc theo ngày gán đơn cho tài xế từ 00:00 open 12/08/2025 Press the down arrow …" at bounding box center [760, 391] width 776 height 252
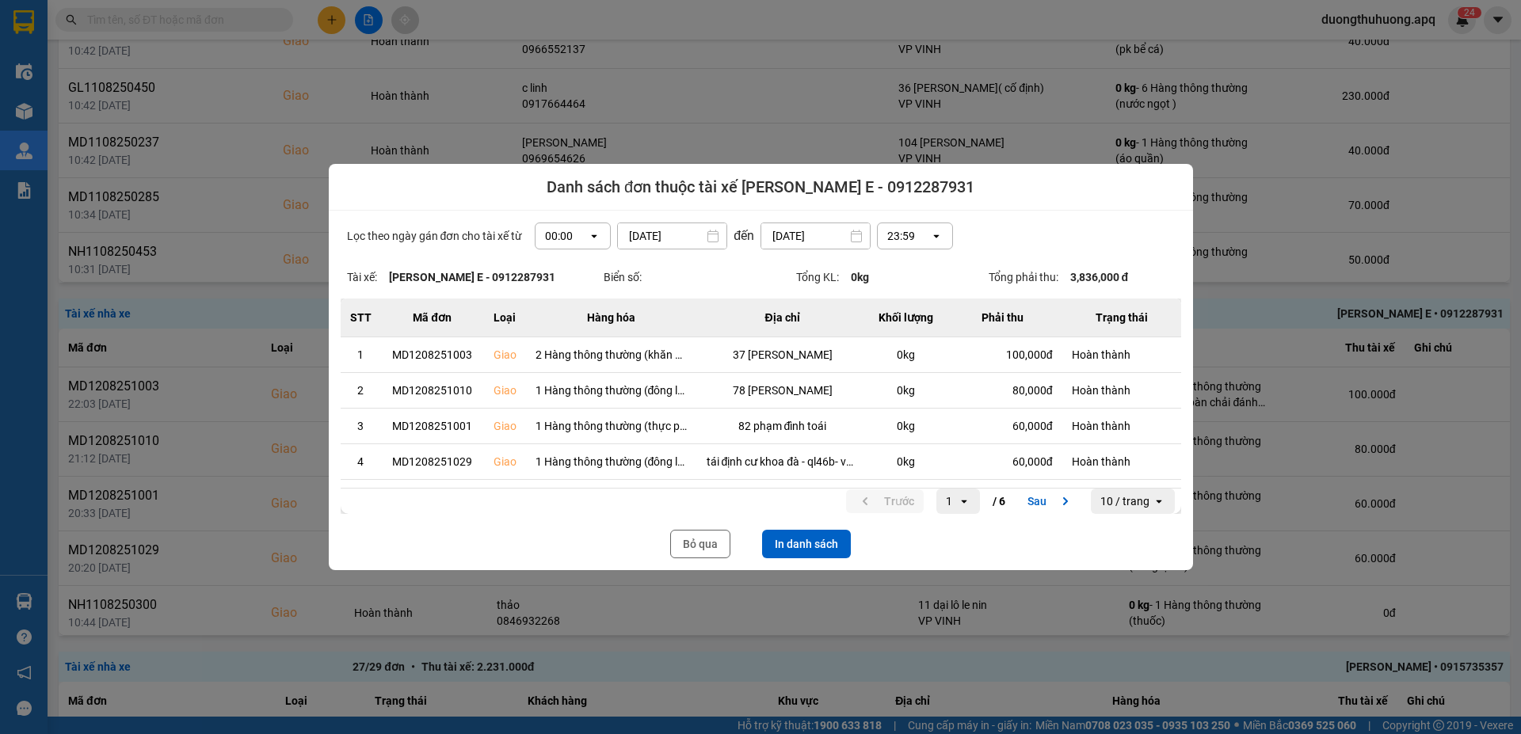
click at [592, 235] on icon "dialog" at bounding box center [595, 236] width 6 height 3
click at [560, 322] on div "13:00" at bounding box center [567, 324] width 51 height 16
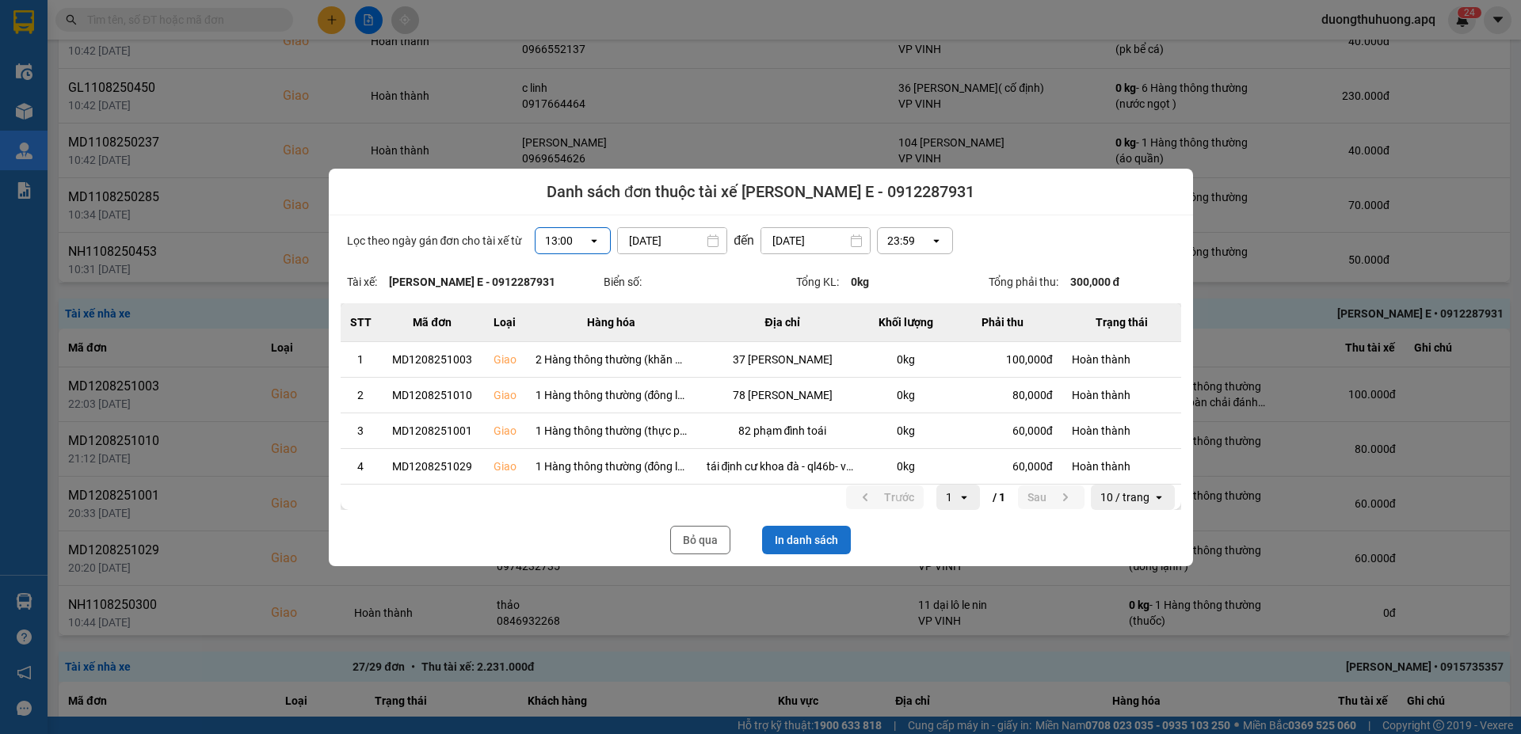
click at [827, 537] on button "In danh sách" at bounding box center [806, 540] width 89 height 29
drag, startPoint x: 701, startPoint y: 546, endPoint x: 1508, endPoint y: 337, distance: 833.7
click at [703, 545] on button "Bỏ qua" at bounding box center [700, 540] width 60 height 29
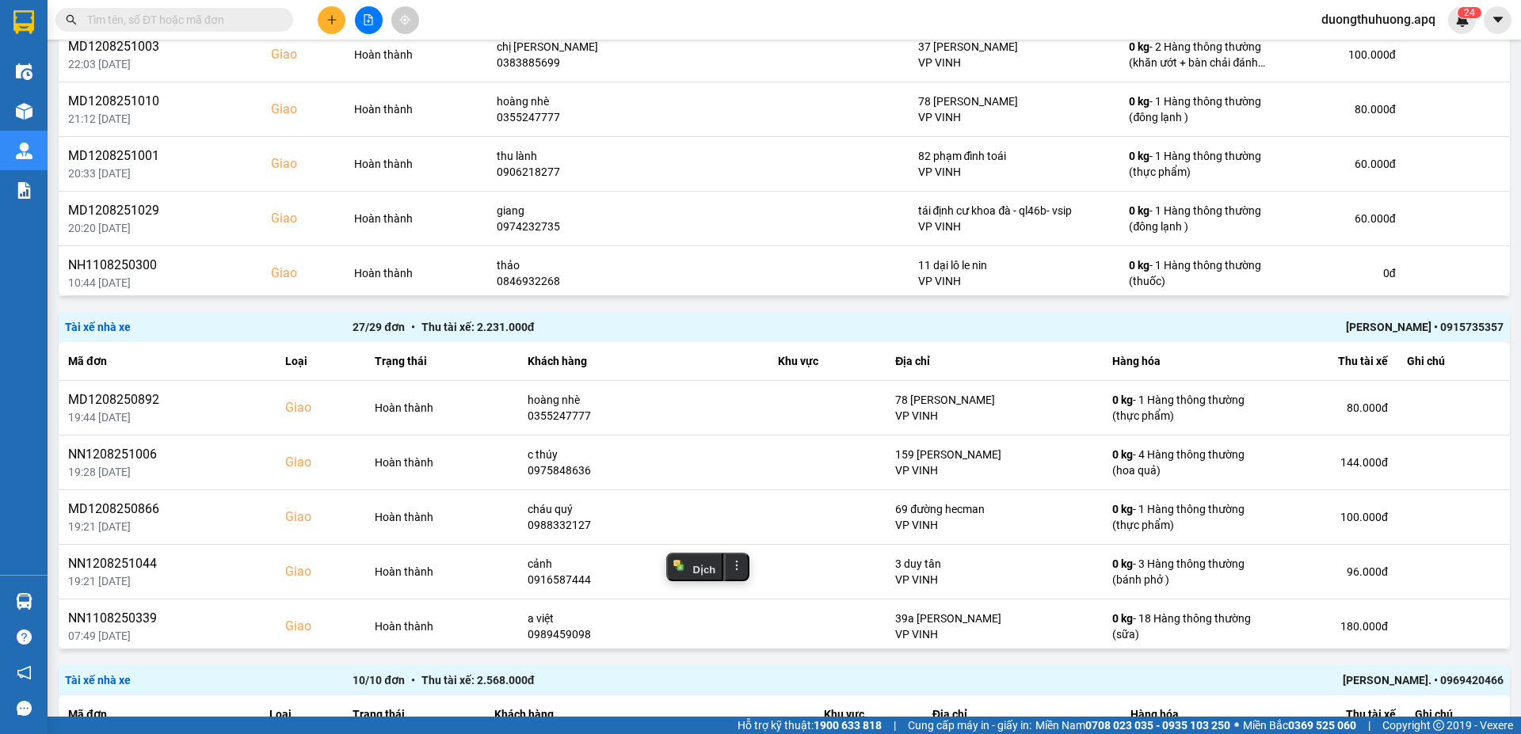
scroll to position [2045, 0]
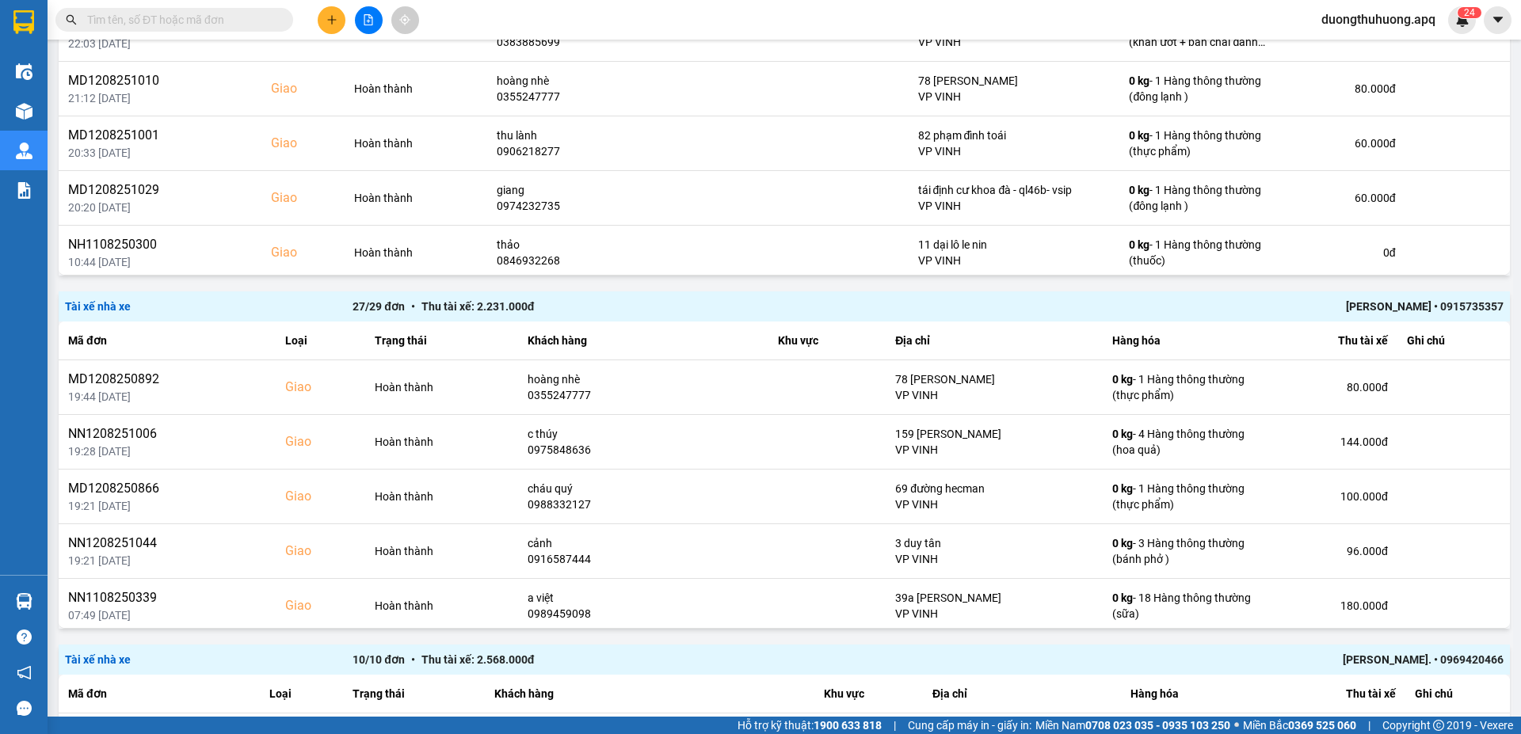
click at [1374, 307] on div "TRẦN THANH TÂM • 0915735357" at bounding box center [1215, 306] width 575 height 17
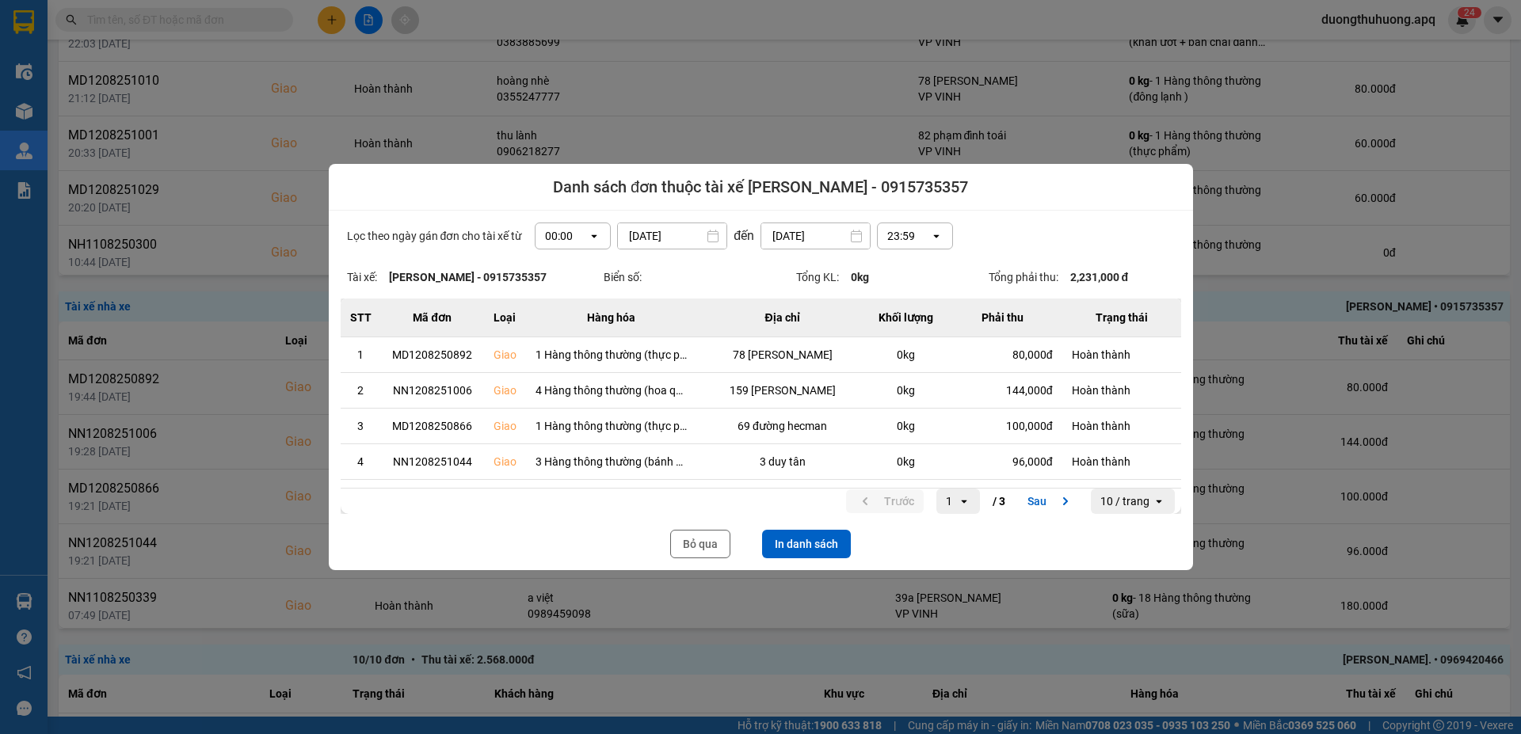
click at [588, 238] on icon "open" at bounding box center [594, 236] width 13 height 13
click at [551, 327] on div "13:00" at bounding box center [567, 324] width 51 height 16
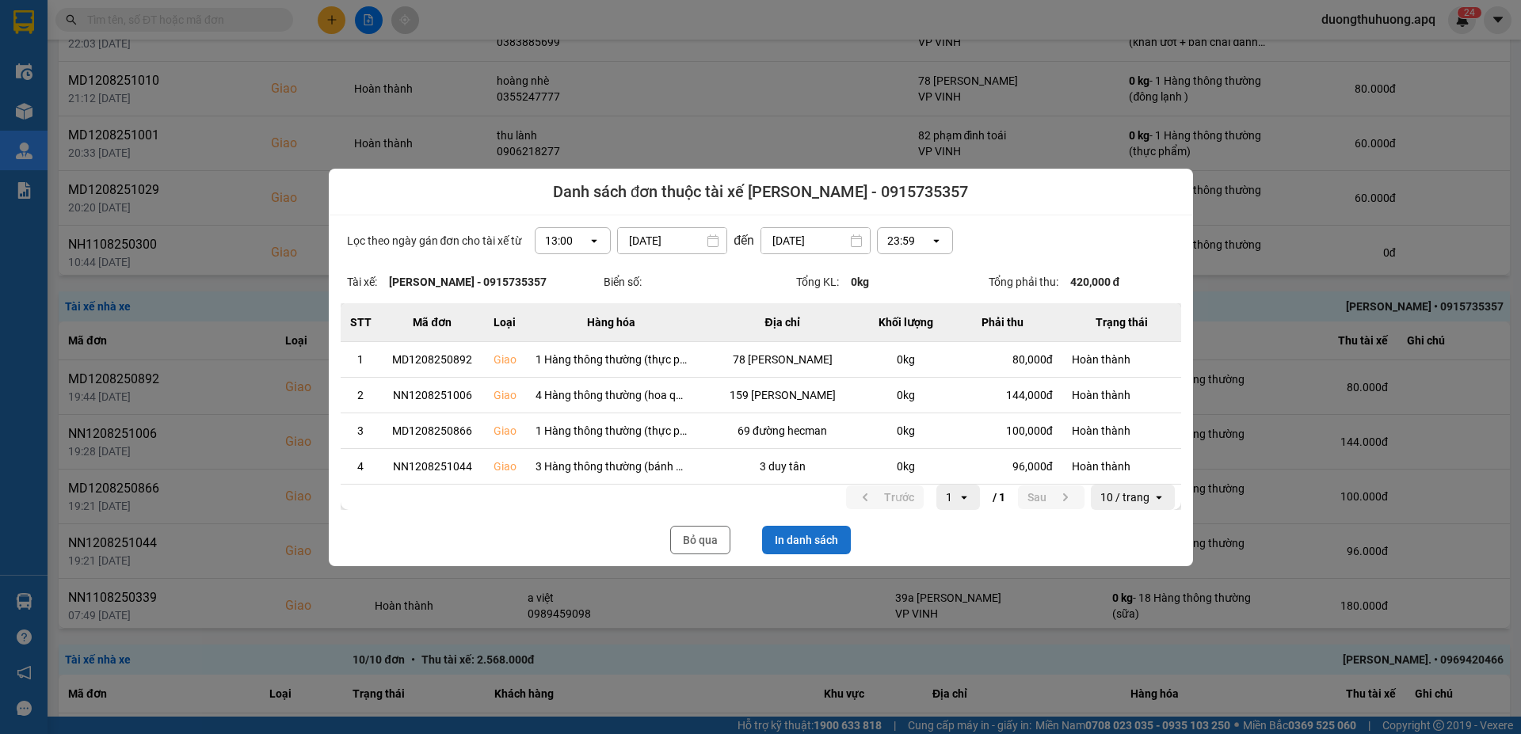
click at [810, 539] on button "In danh sách" at bounding box center [806, 540] width 89 height 29
click at [684, 547] on button "Bỏ qua" at bounding box center [700, 540] width 60 height 29
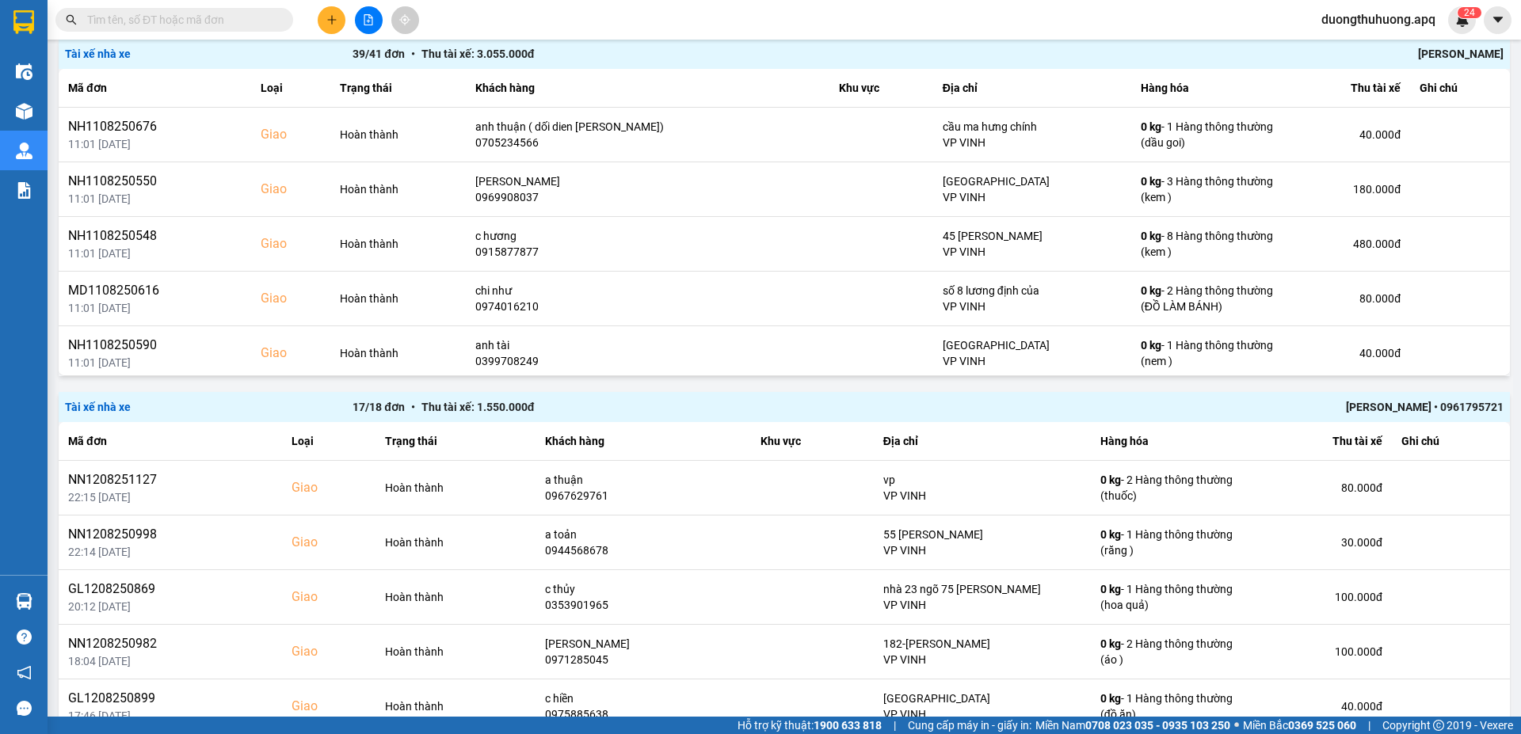
scroll to position [3075, 0]
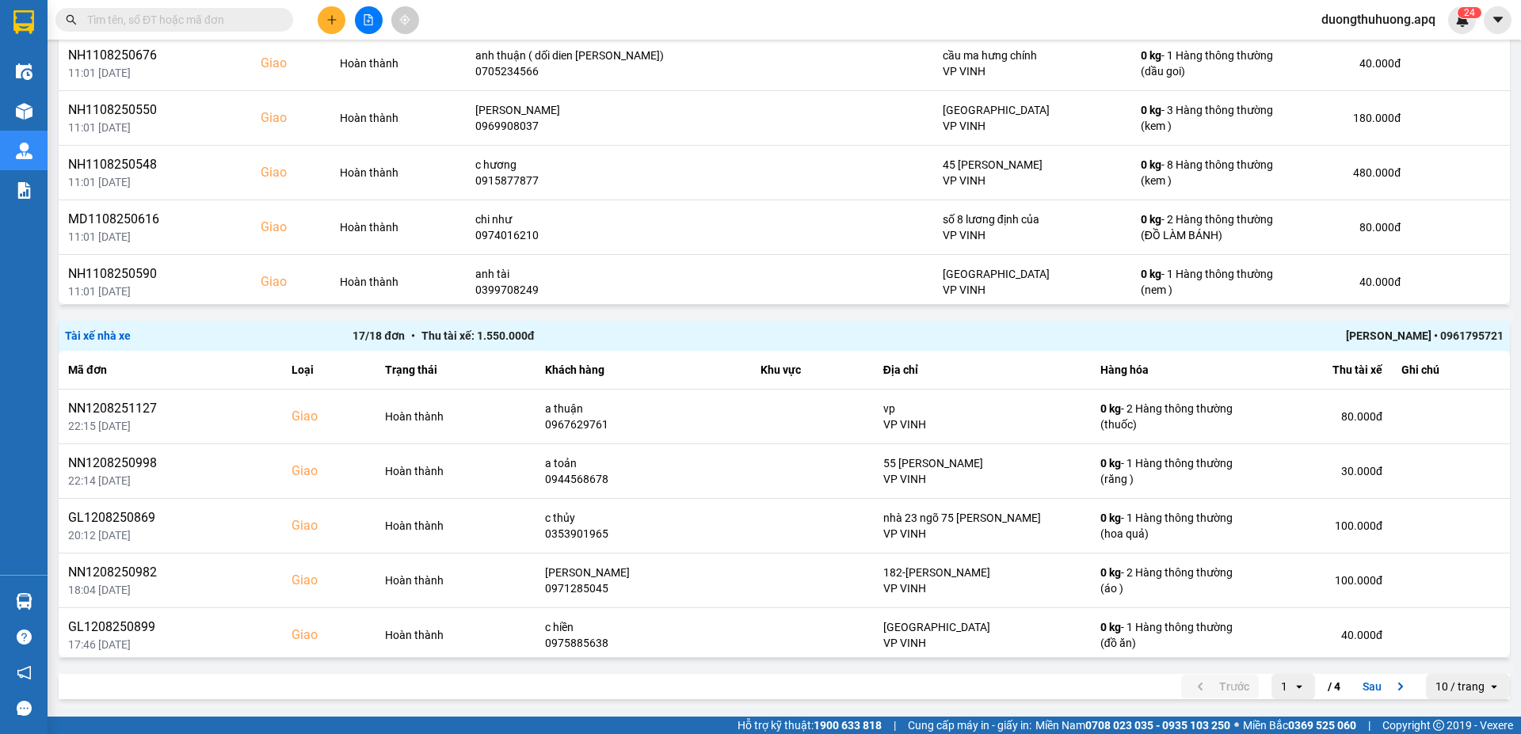
click at [1367, 337] on div "Võ Quang Ngọc • 0961795721" at bounding box center [1215, 335] width 575 height 17
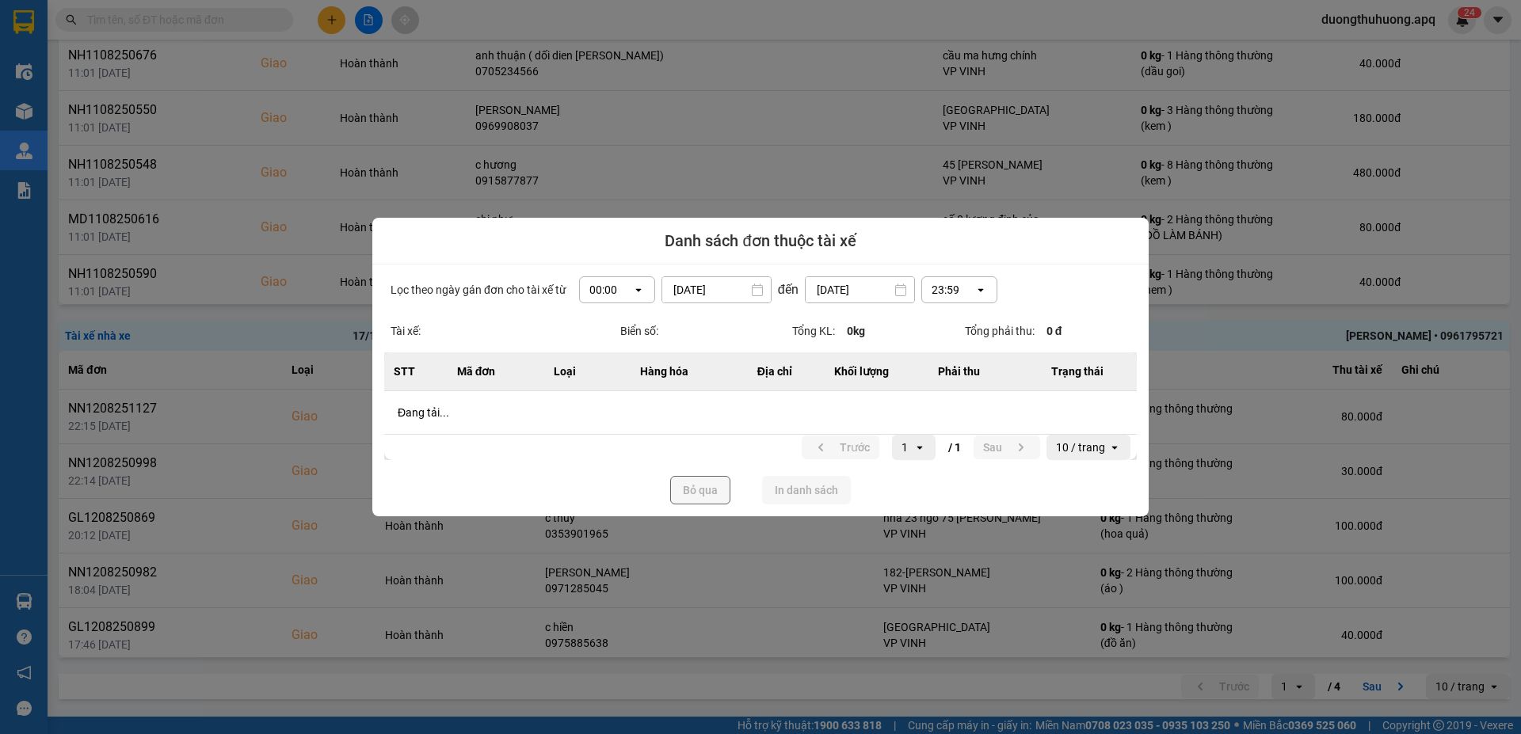
click at [639, 288] on icon "open" at bounding box center [638, 290] width 13 height 13
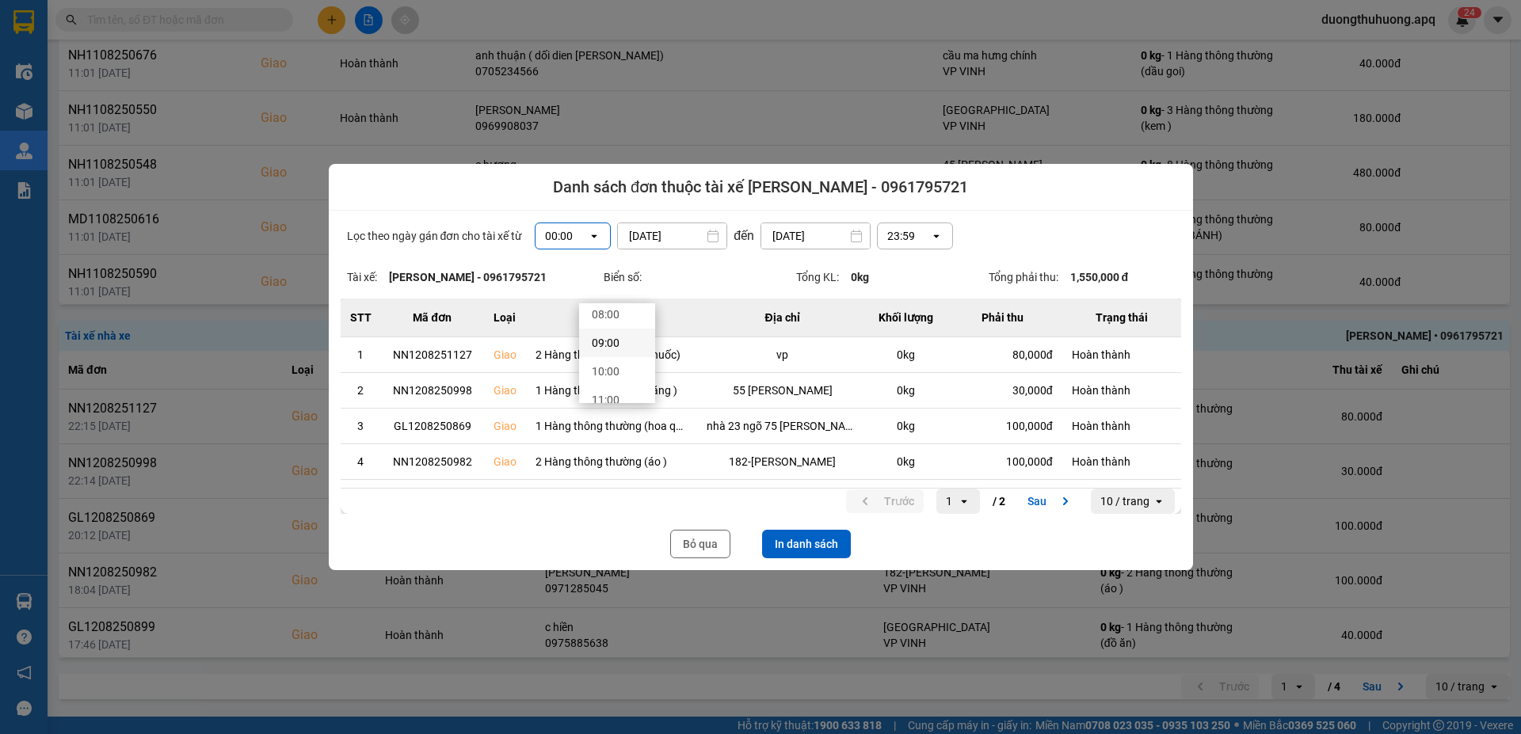
scroll to position [317, 0]
click at [606, 380] on div "13:00" at bounding box center [617, 378] width 51 height 16
click at [811, 543] on button "In danh sách" at bounding box center [806, 544] width 89 height 29
click at [696, 550] on button "Bỏ qua" at bounding box center [700, 544] width 60 height 29
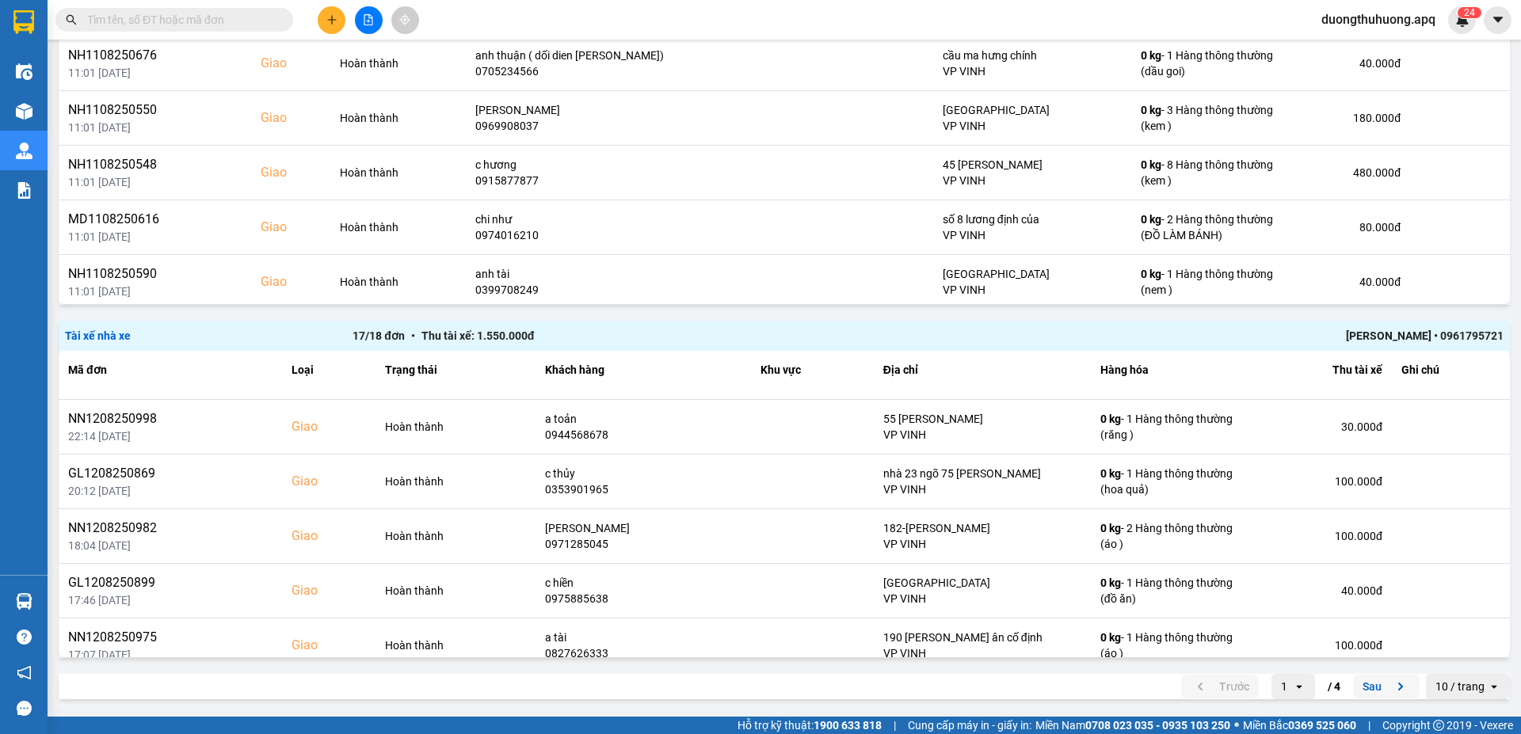
scroll to position [79, 0]
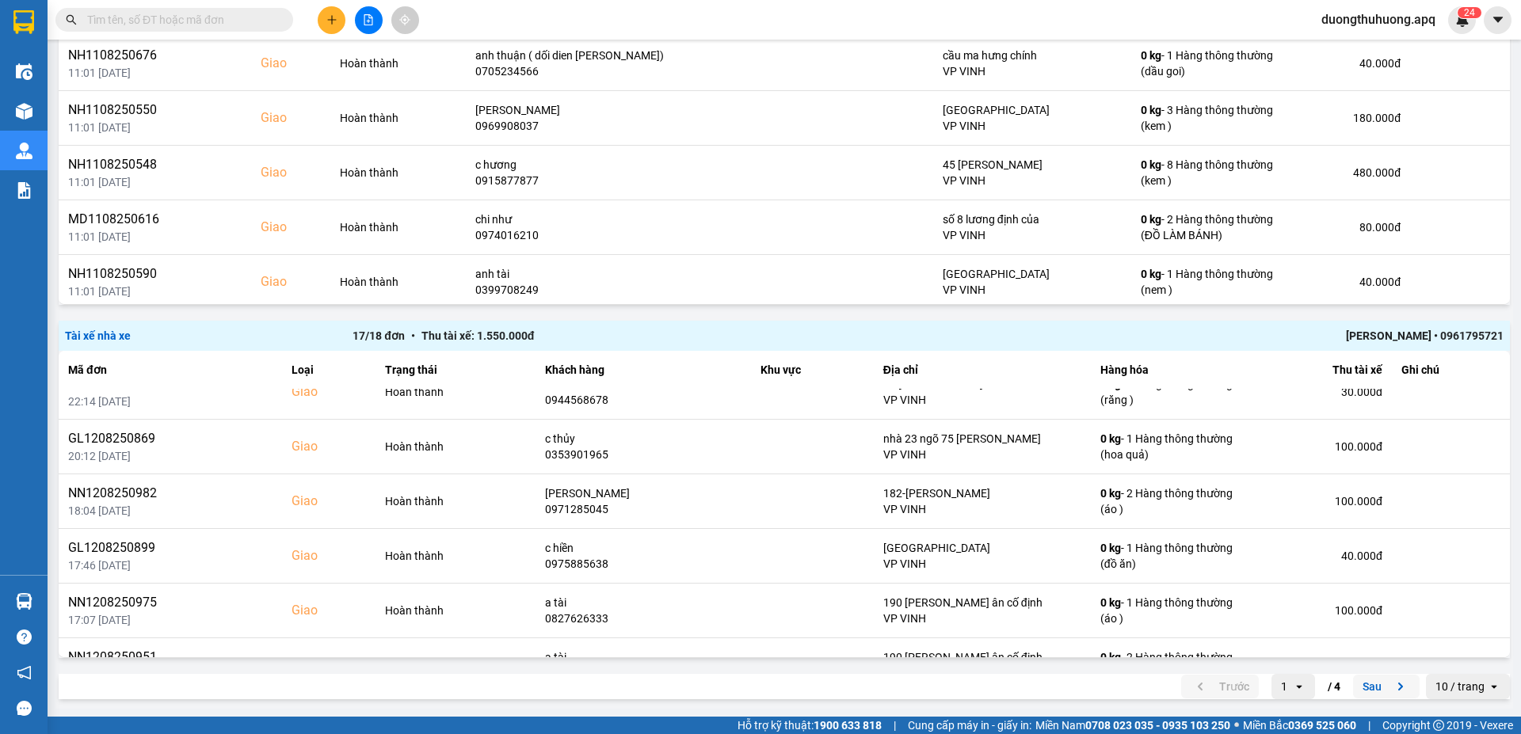
click at [1355, 687] on button "Sau" at bounding box center [1386, 687] width 67 height 24
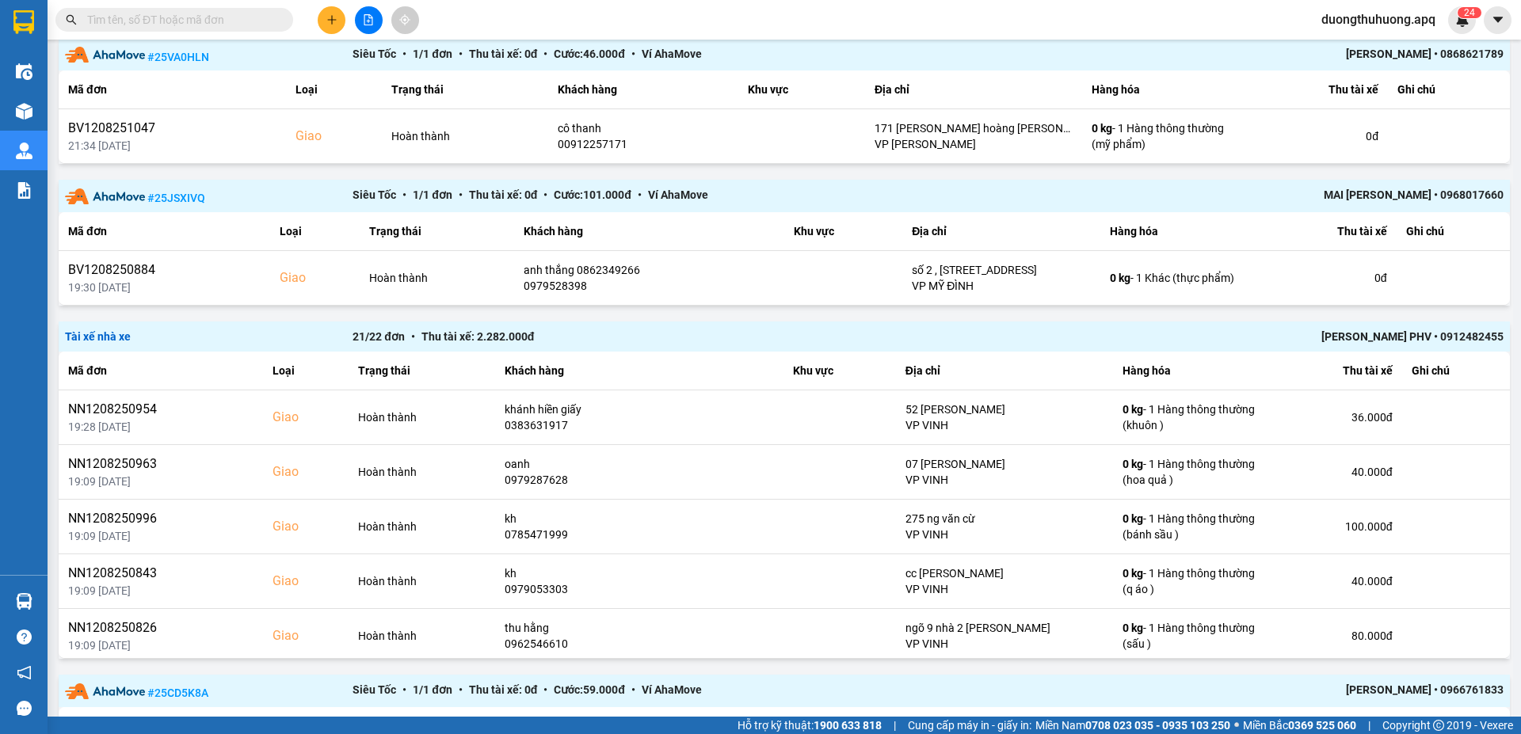
scroll to position [179, 0]
click at [1386, 334] on div "Lê Hữu Thuỷ PHV • 0912482455" at bounding box center [1215, 334] width 575 height 17
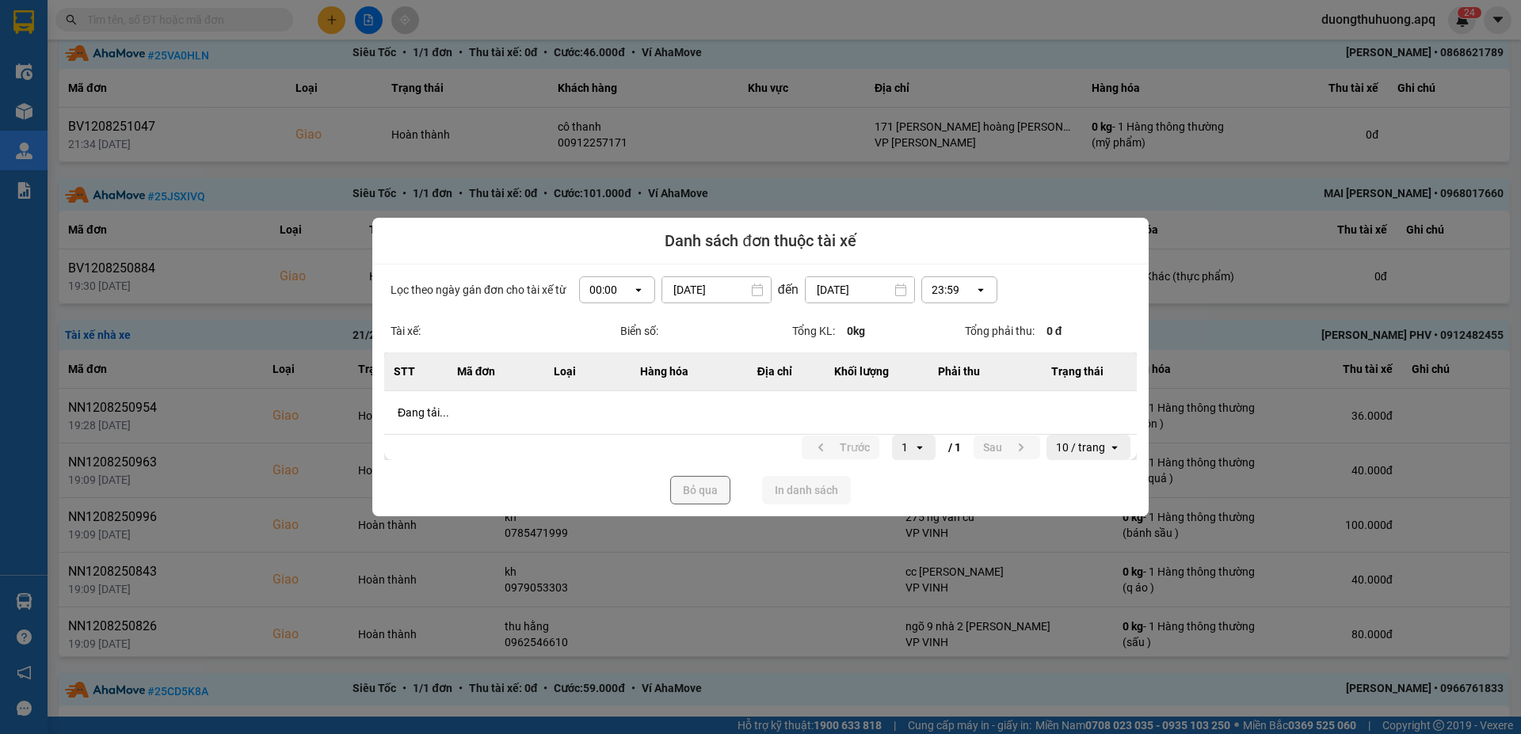
click at [638, 290] on div "Lọc theo ngày gán đơn cho tài xế từ 00:00 open 12/08/2025 Press the down arrow …" at bounding box center [760, 391] width 776 height 252
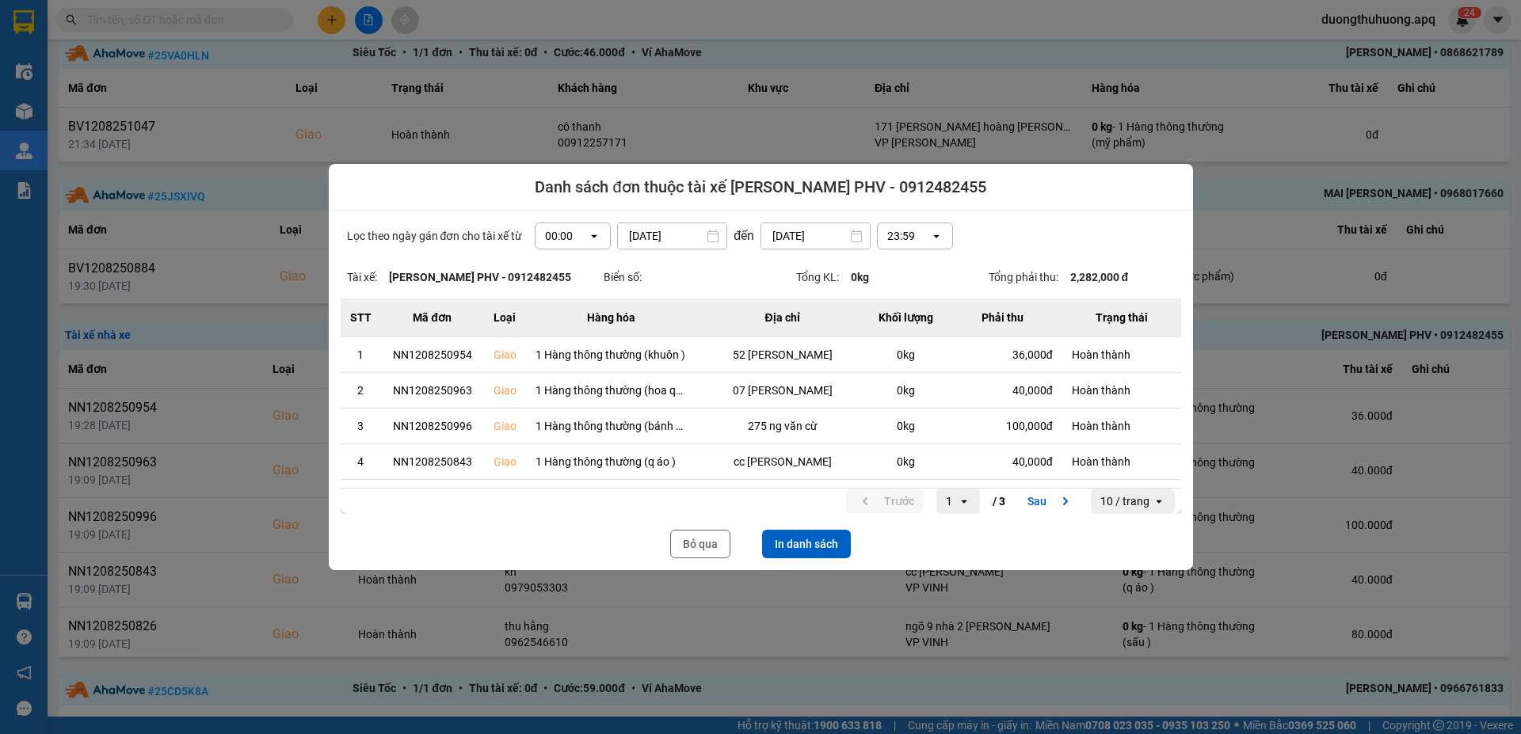
click at [592, 235] on icon "dialog" at bounding box center [595, 236] width 6 height 3
click at [555, 324] on div "13:00" at bounding box center [567, 324] width 51 height 16
click at [814, 540] on button "In danh sách" at bounding box center [806, 544] width 89 height 29
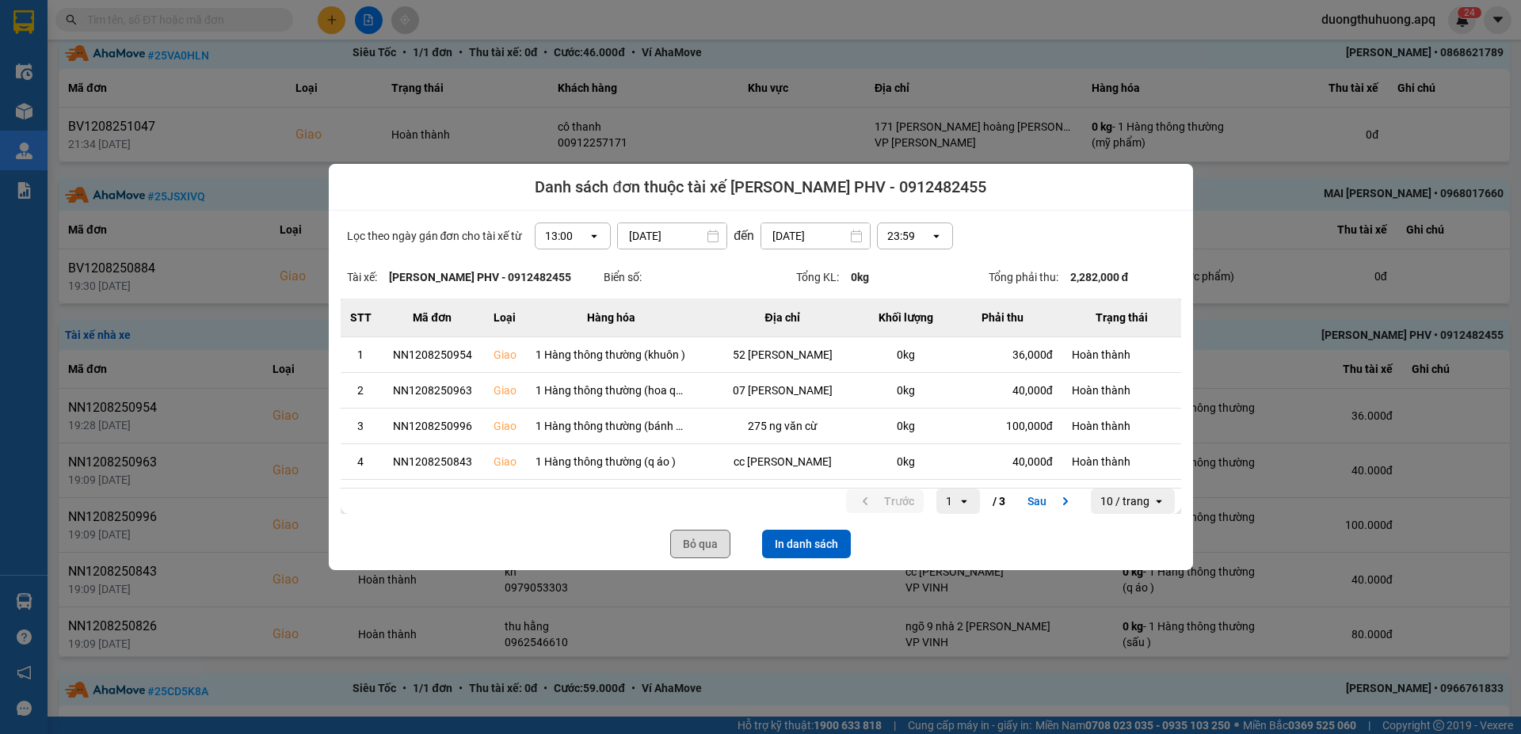
click at [700, 541] on button "Bỏ qua" at bounding box center [700, 544] width 60 height 29
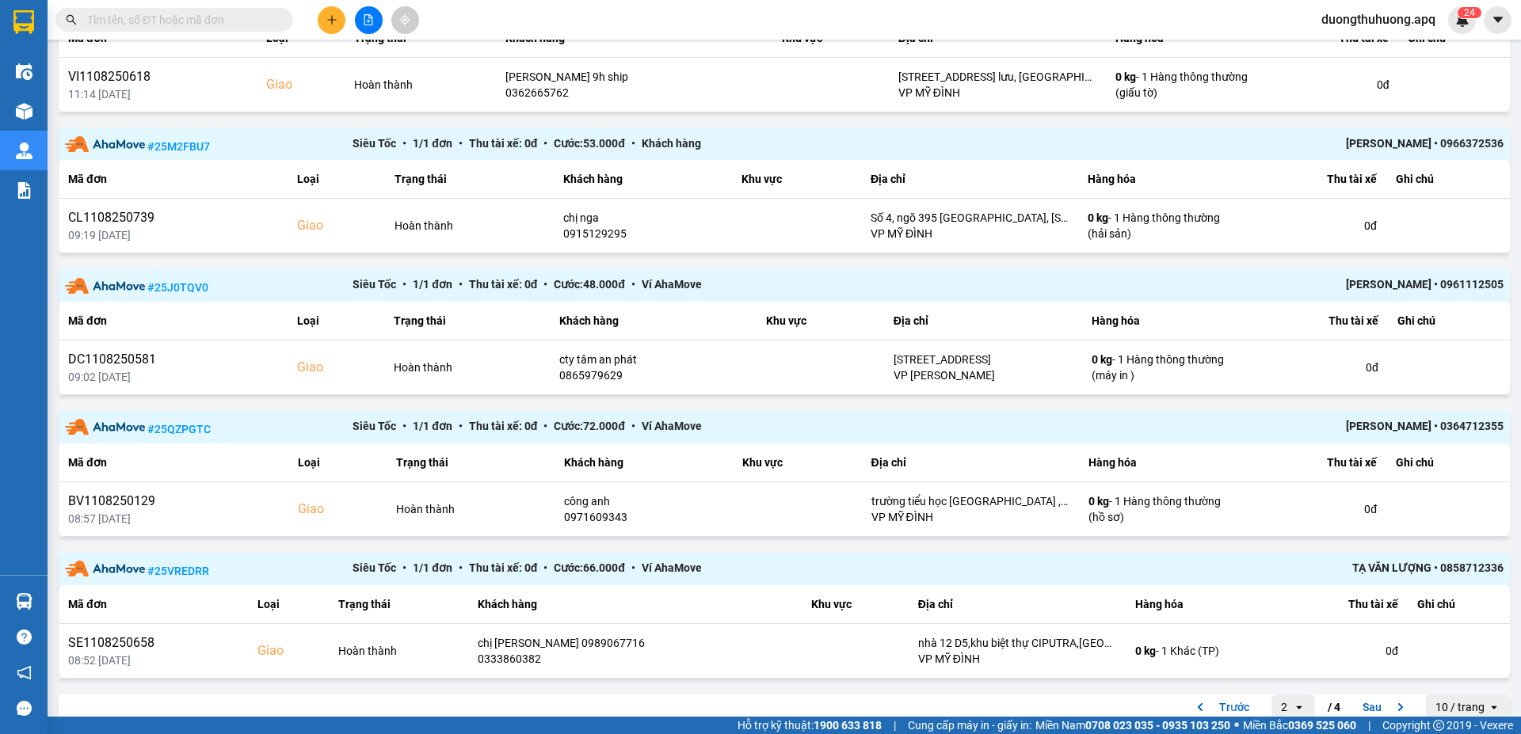
scroll to position [1170, 0]
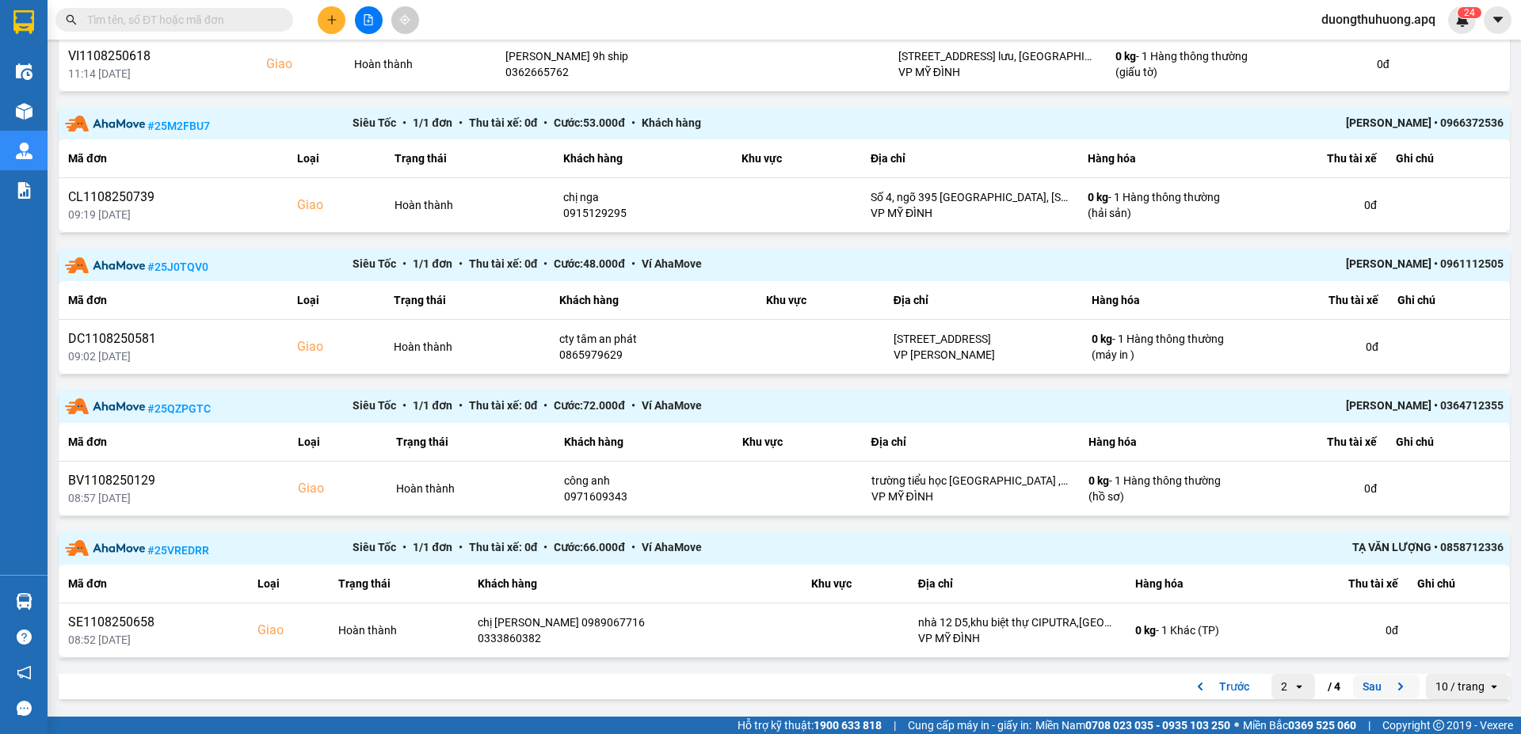
click at [1357, 689] on button "Sau" at bounding box center [1386, 687] width 67 height 24
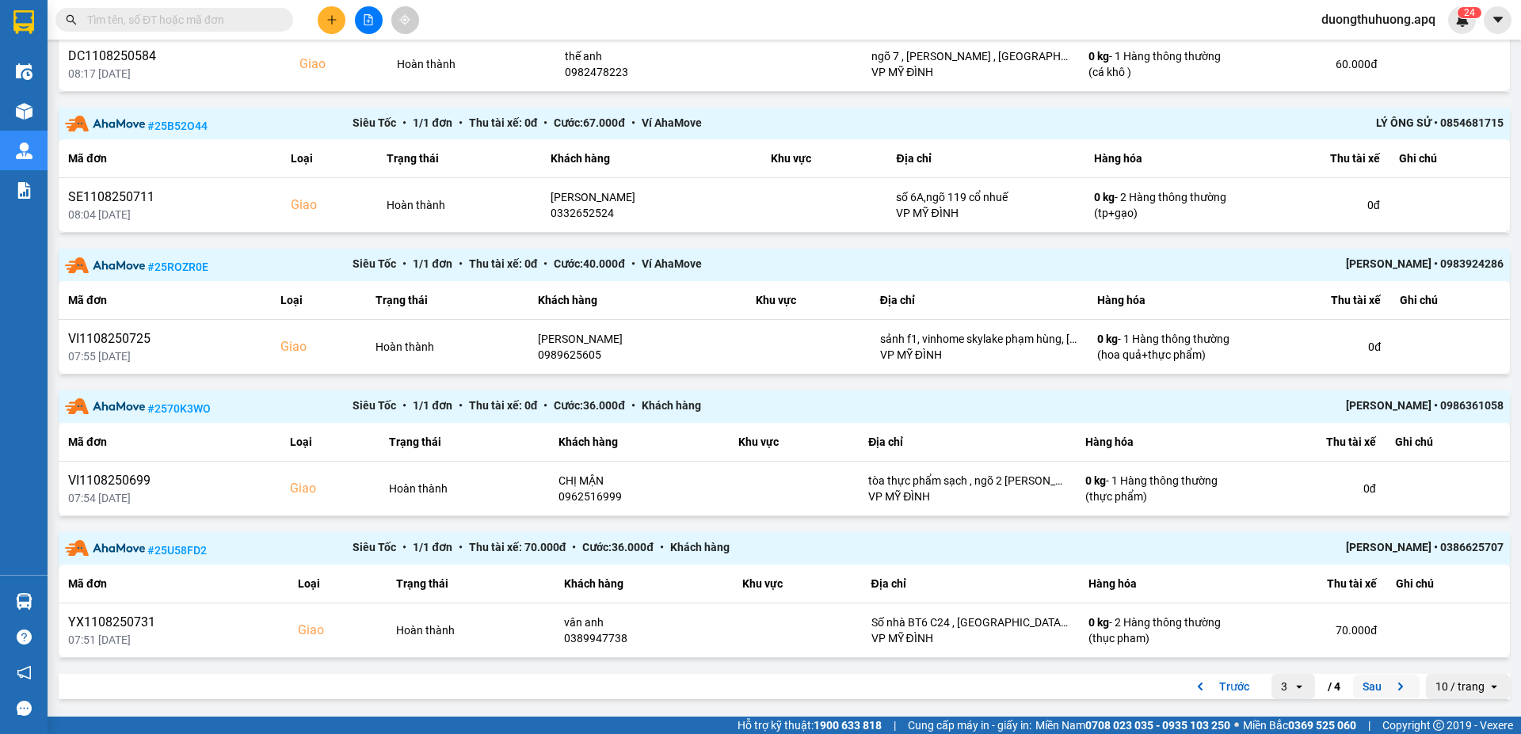
click at [1357, 688] on button "Sau" at bounding box center [1386, 687] width 67 height 24
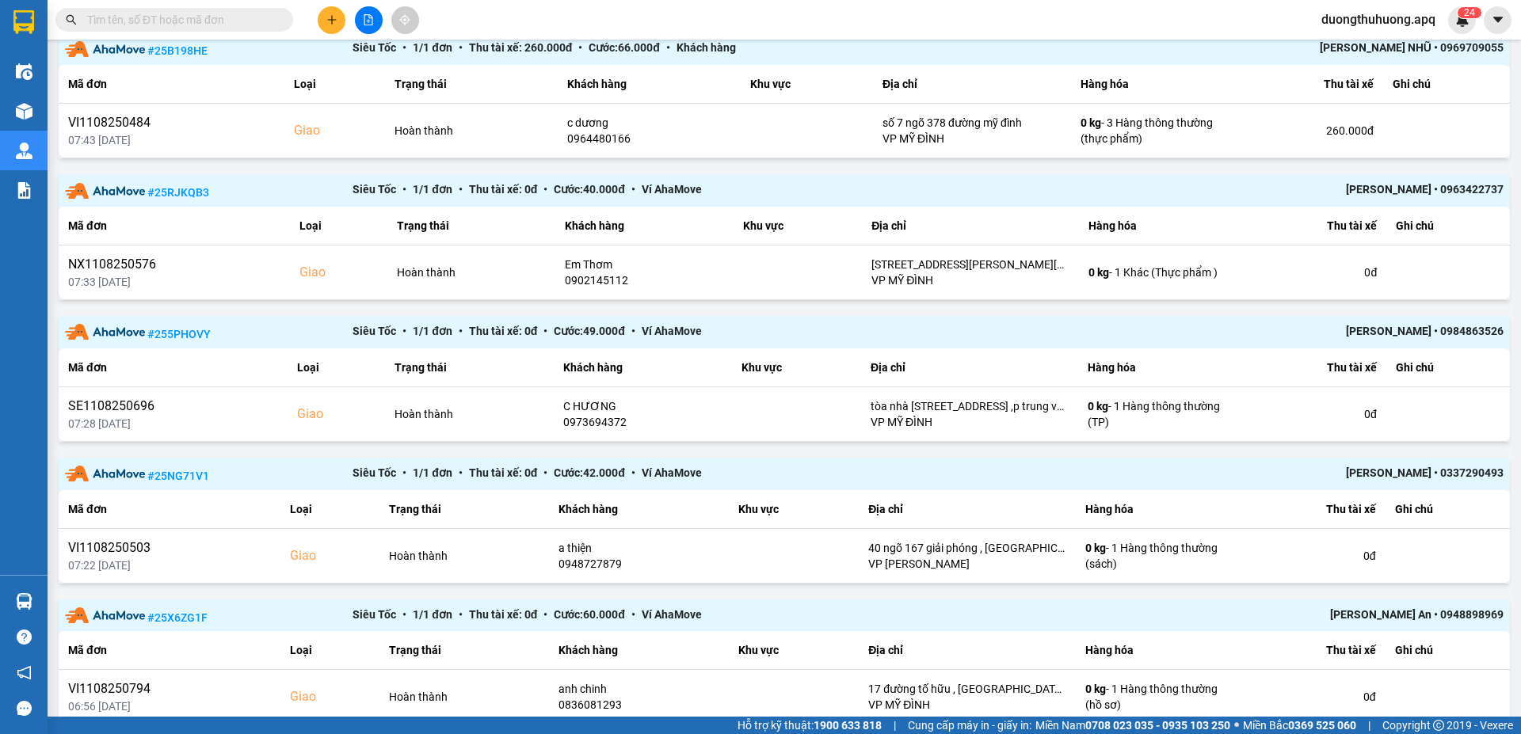
scroll to position [392, 0]
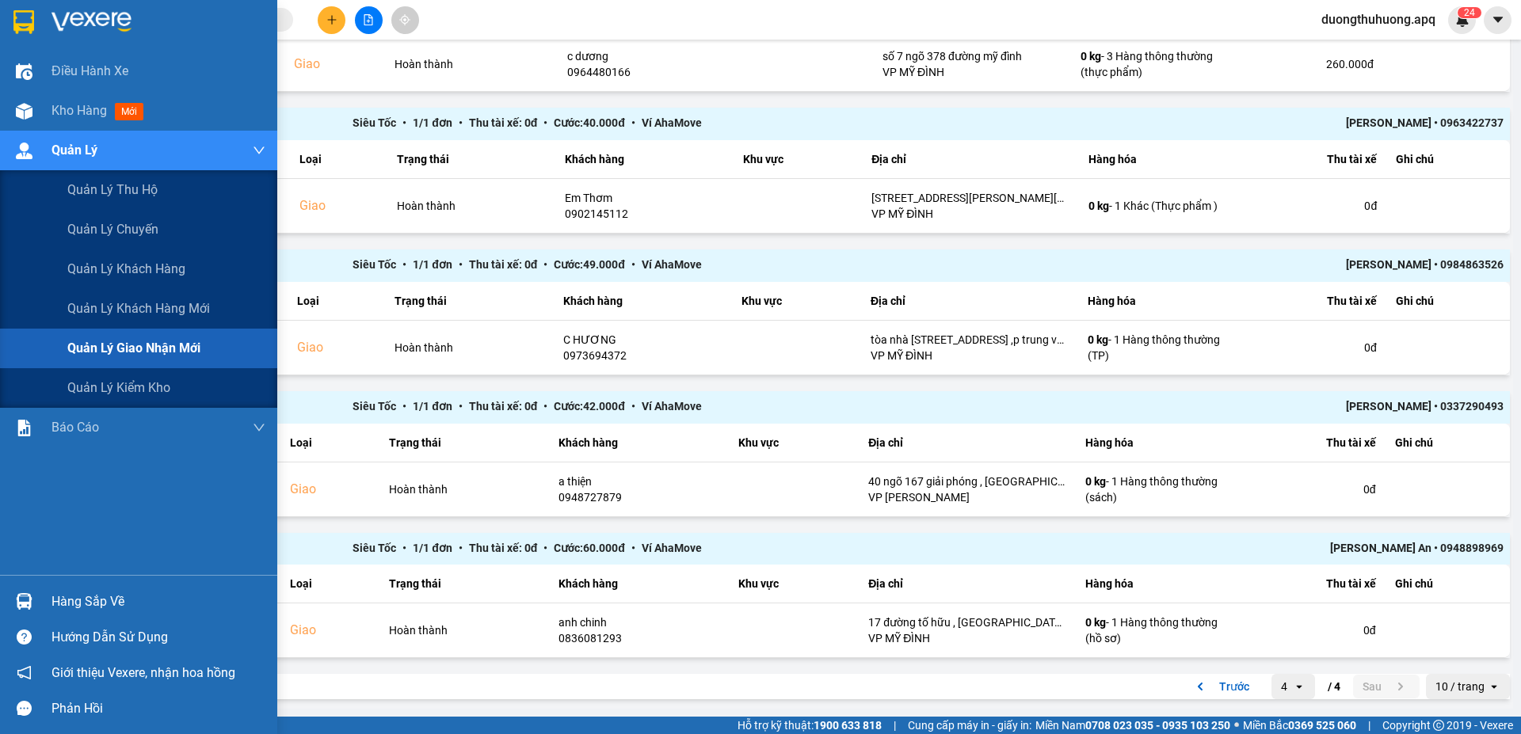
click at [138, 350] on span "Quản lý giao nhận mới" at bounding box center [133, 348] width 133 height 20
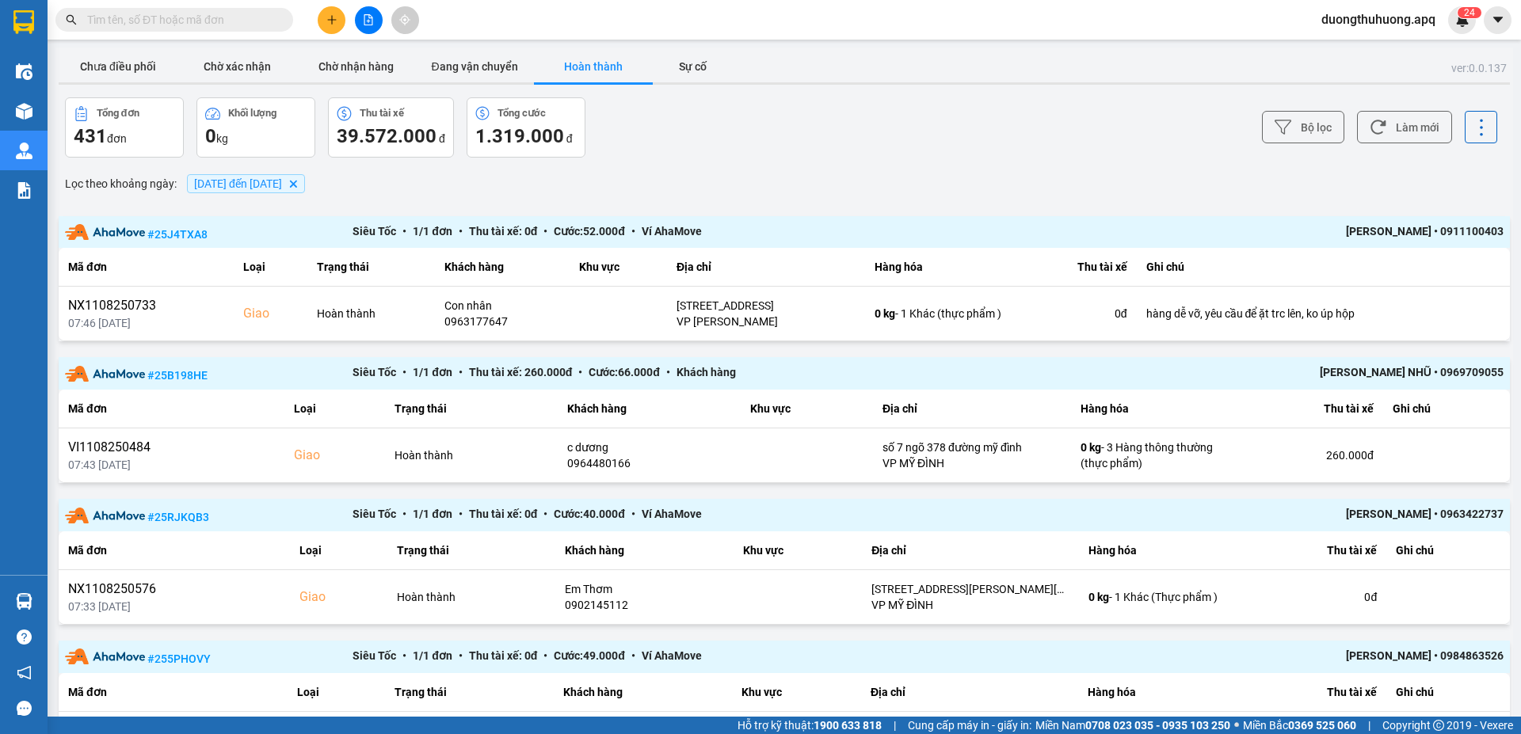
click at [297, 183] on icon "12/08/2025 đến 12/08/2025, close by backspace" at bounding box center [293, 183] width 7 height 7
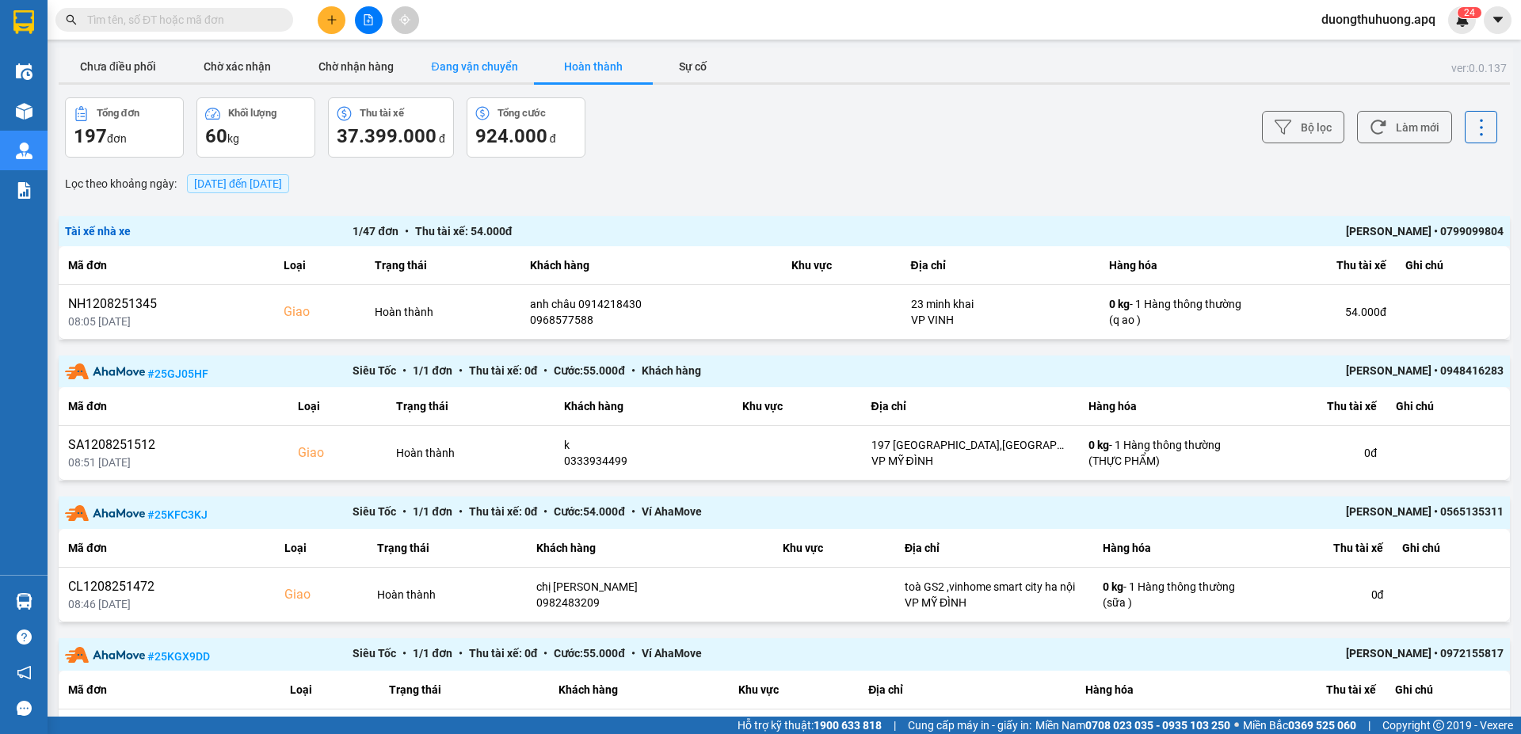
click at [491, 67] on button "Đang vận chuyển" at bounding box center [474, 67] width 119 height 32
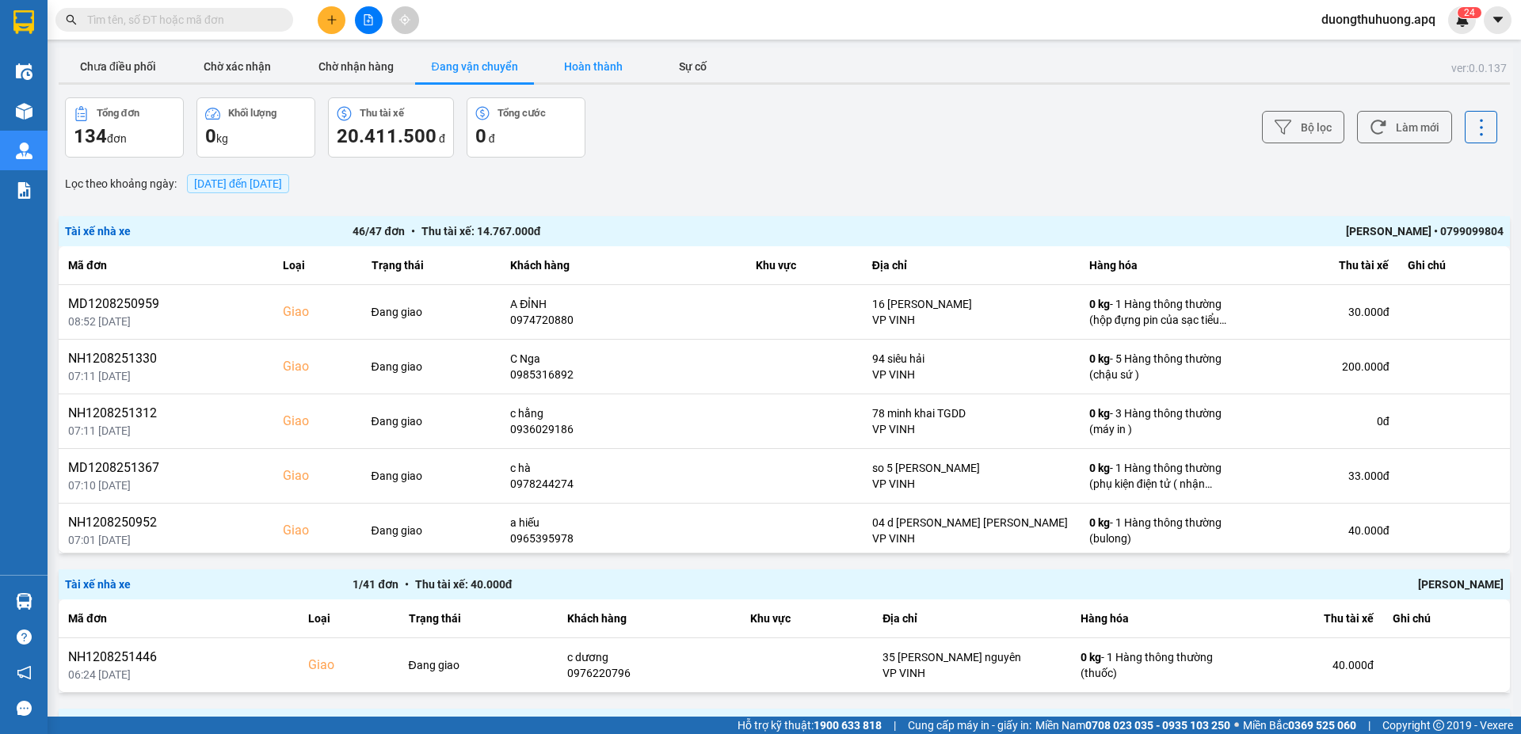
click at [612, 66] on button "Hoàn thành" at bounding box center [593, 67] width 119 height 32
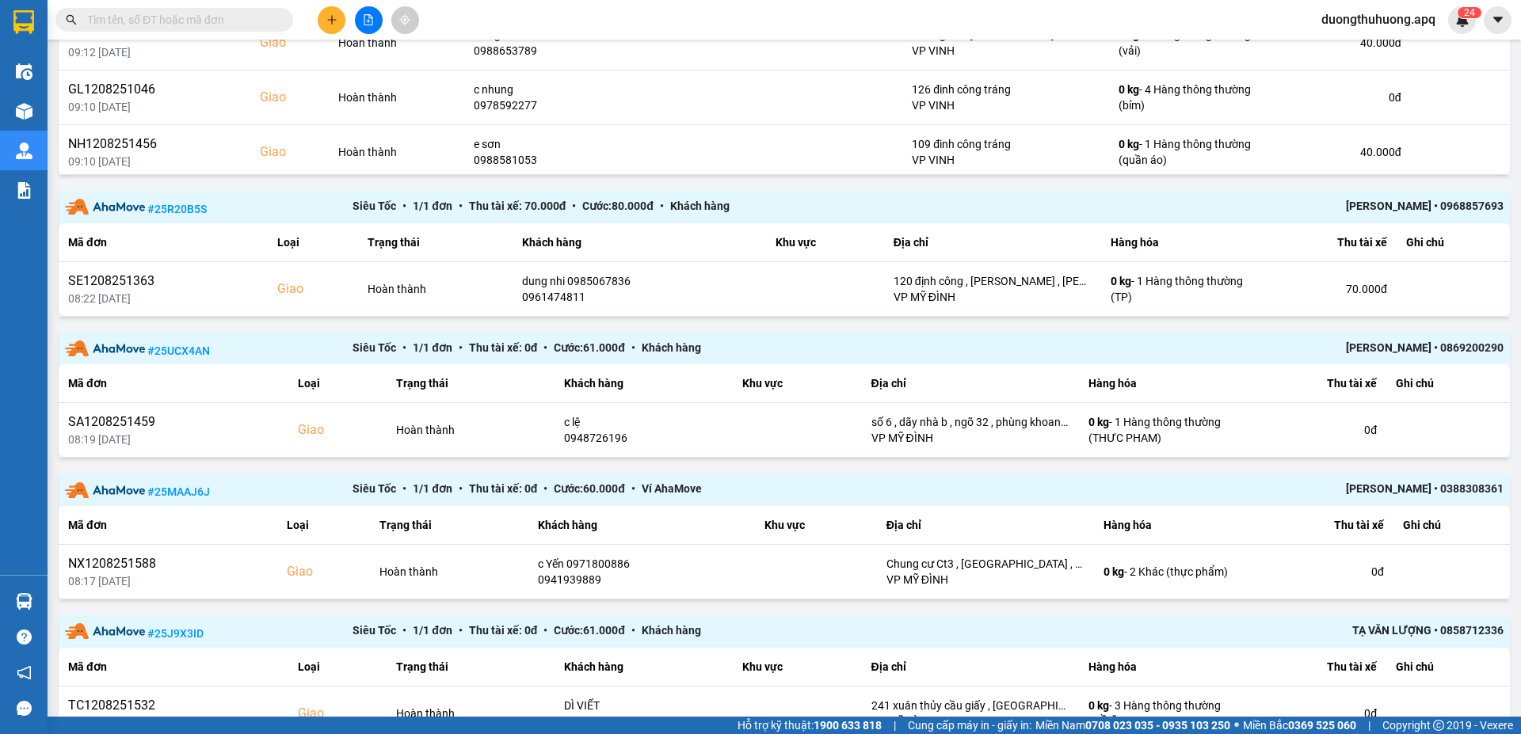
scroll to position [1168, 0]
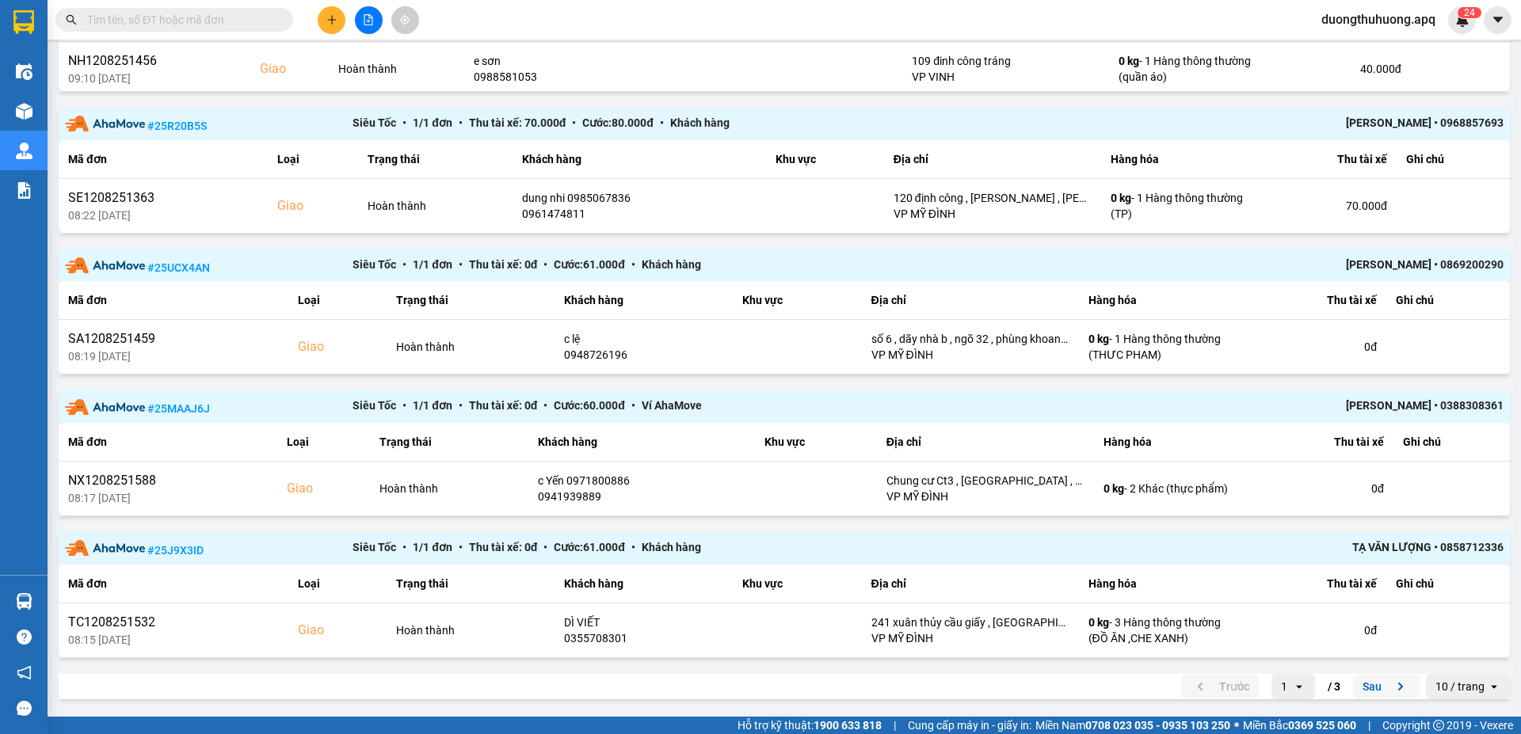
click at [1355, 687] on button "Sau" at bounding box center [1386, 687] width 67 height 24
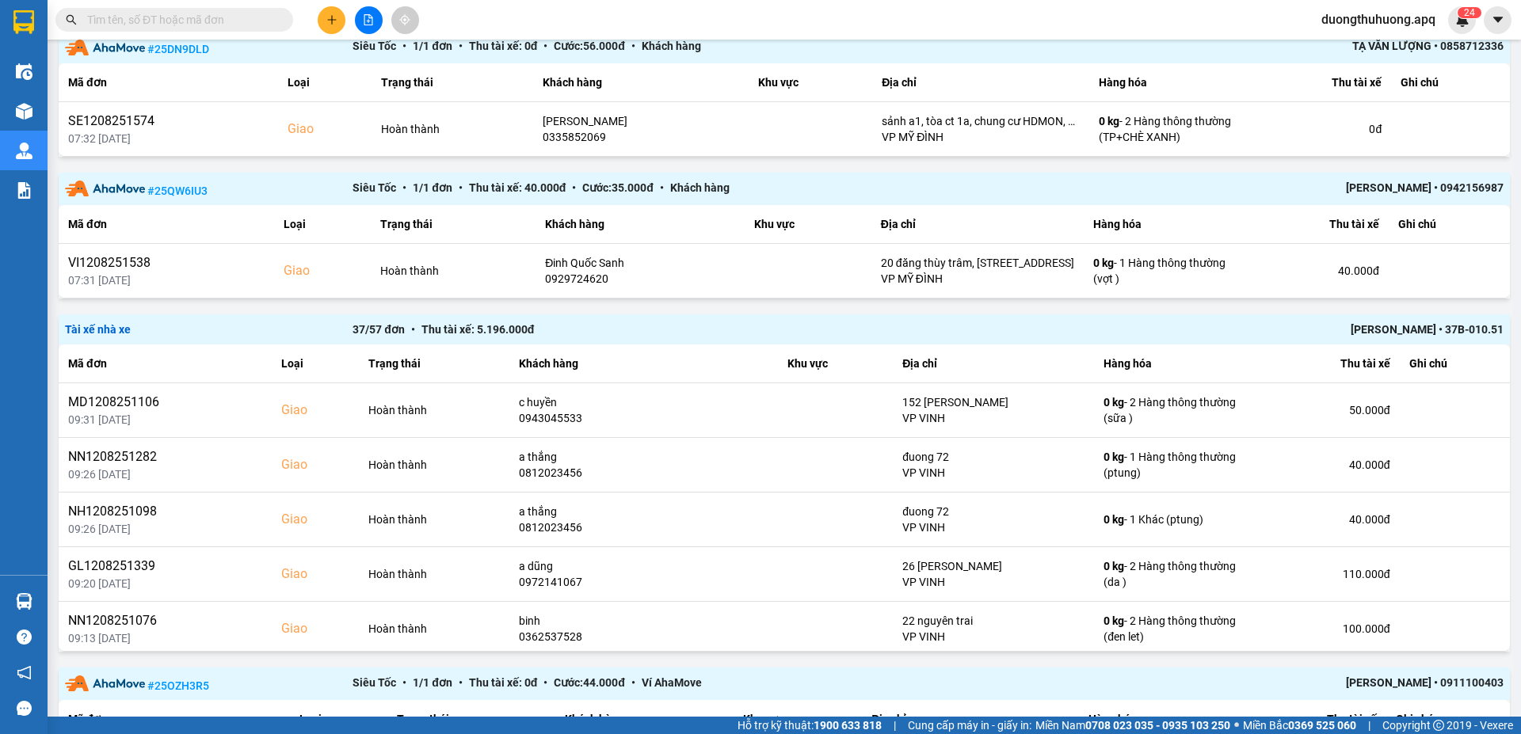
scroll to position [1170, 0]
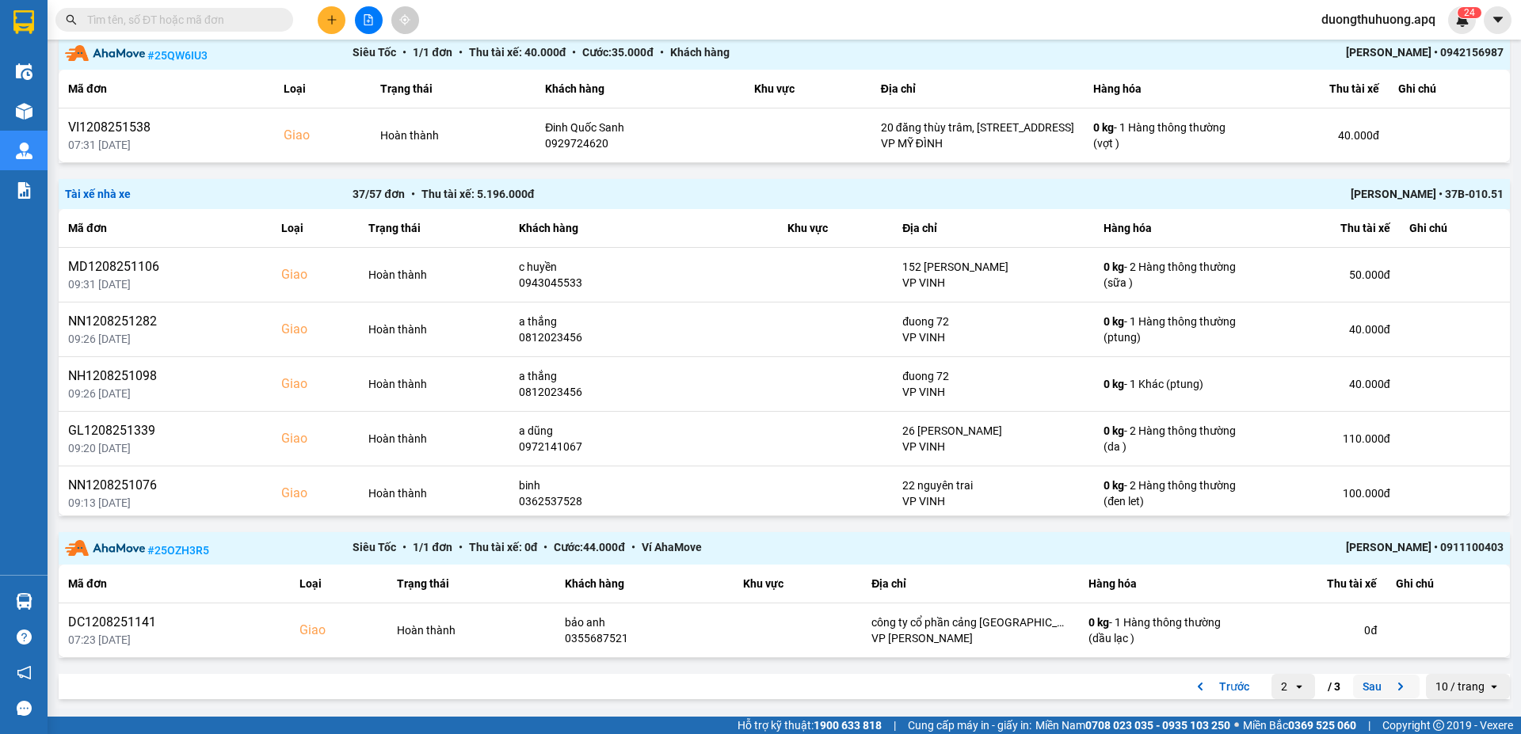
click at [1360, 688] on button "Sau" at bounding box center [1386, 687] width 67 height 24
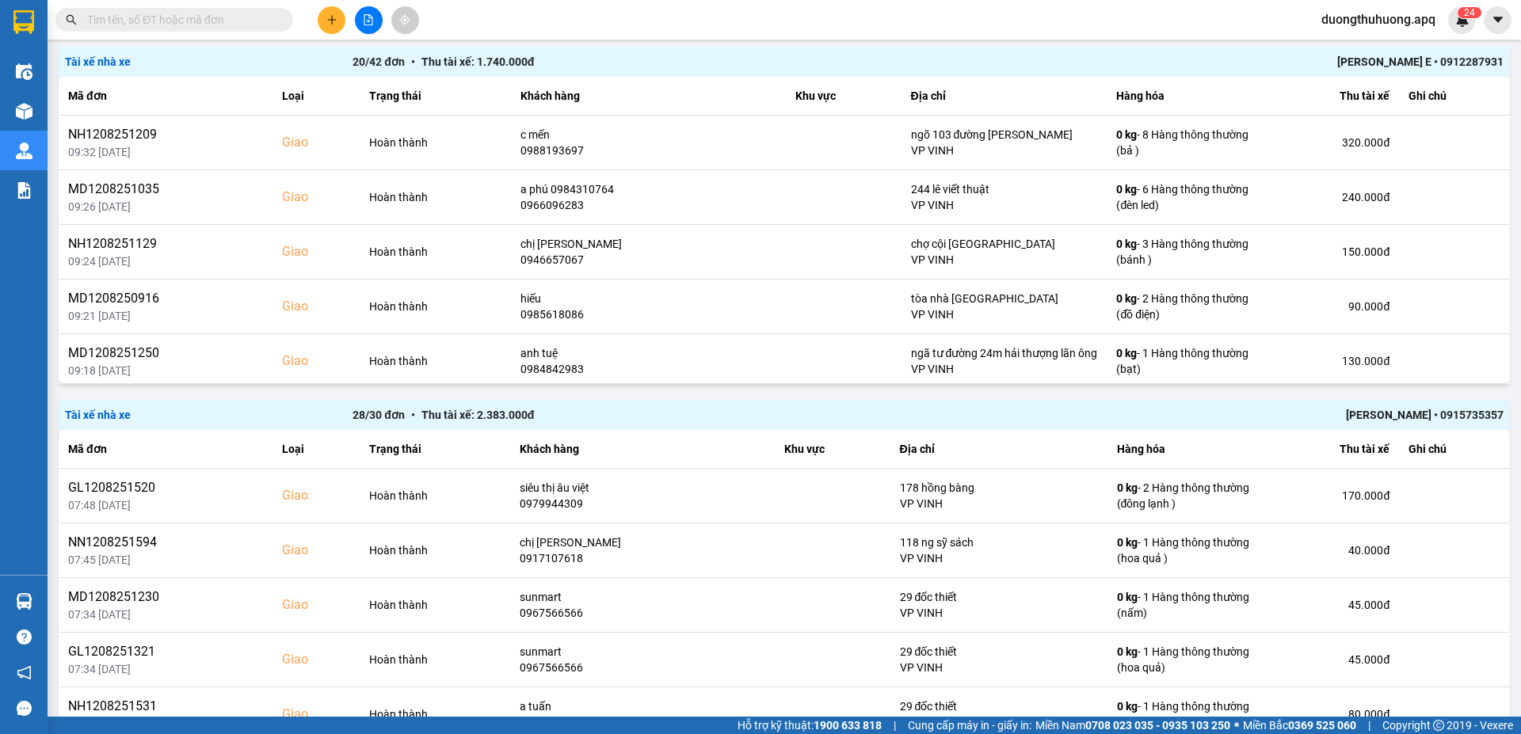
scroll to position [1051, 0]
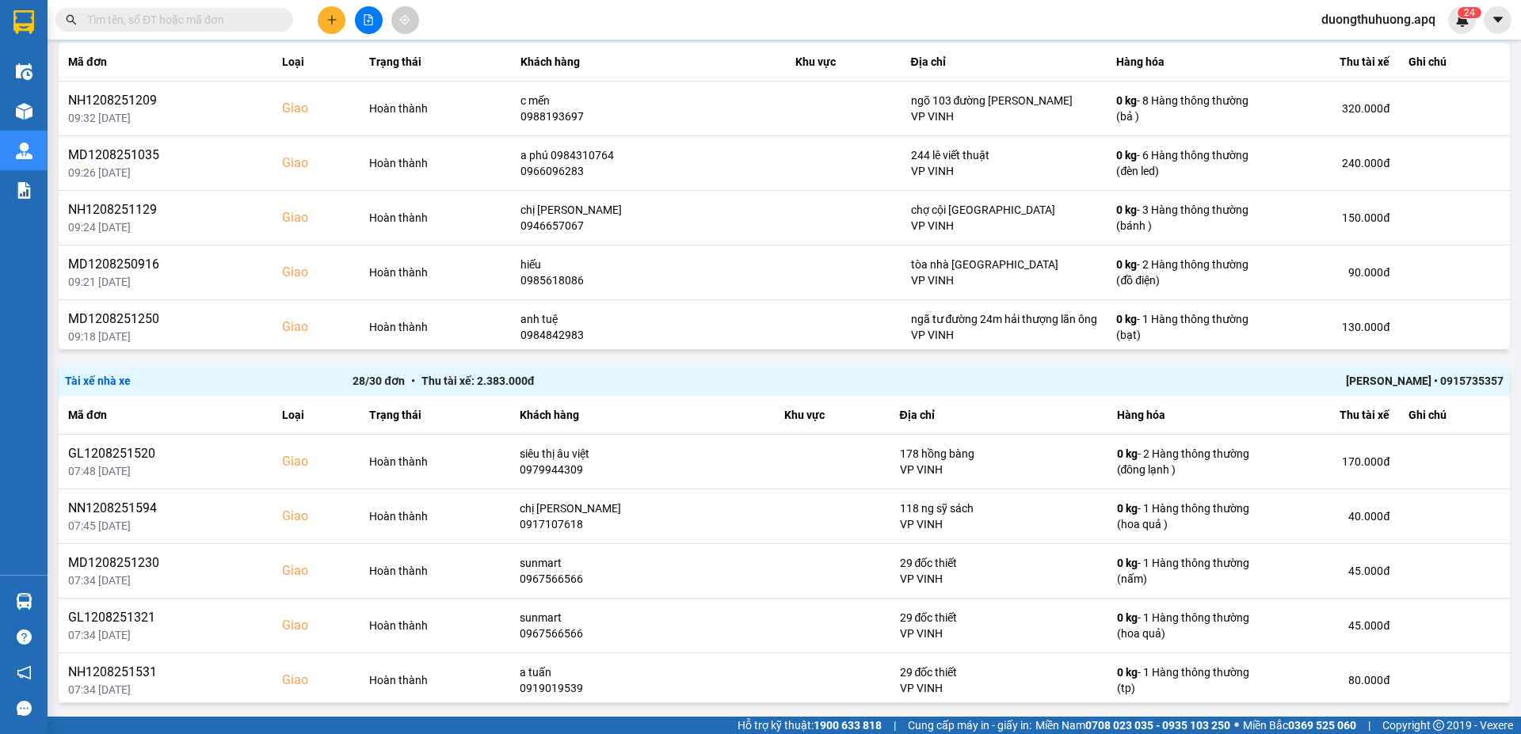
click at [1359, 383] on div "TRẦN THANH TÂM • 0915735357" at bounding box center [1215, 380] width 575 height 17
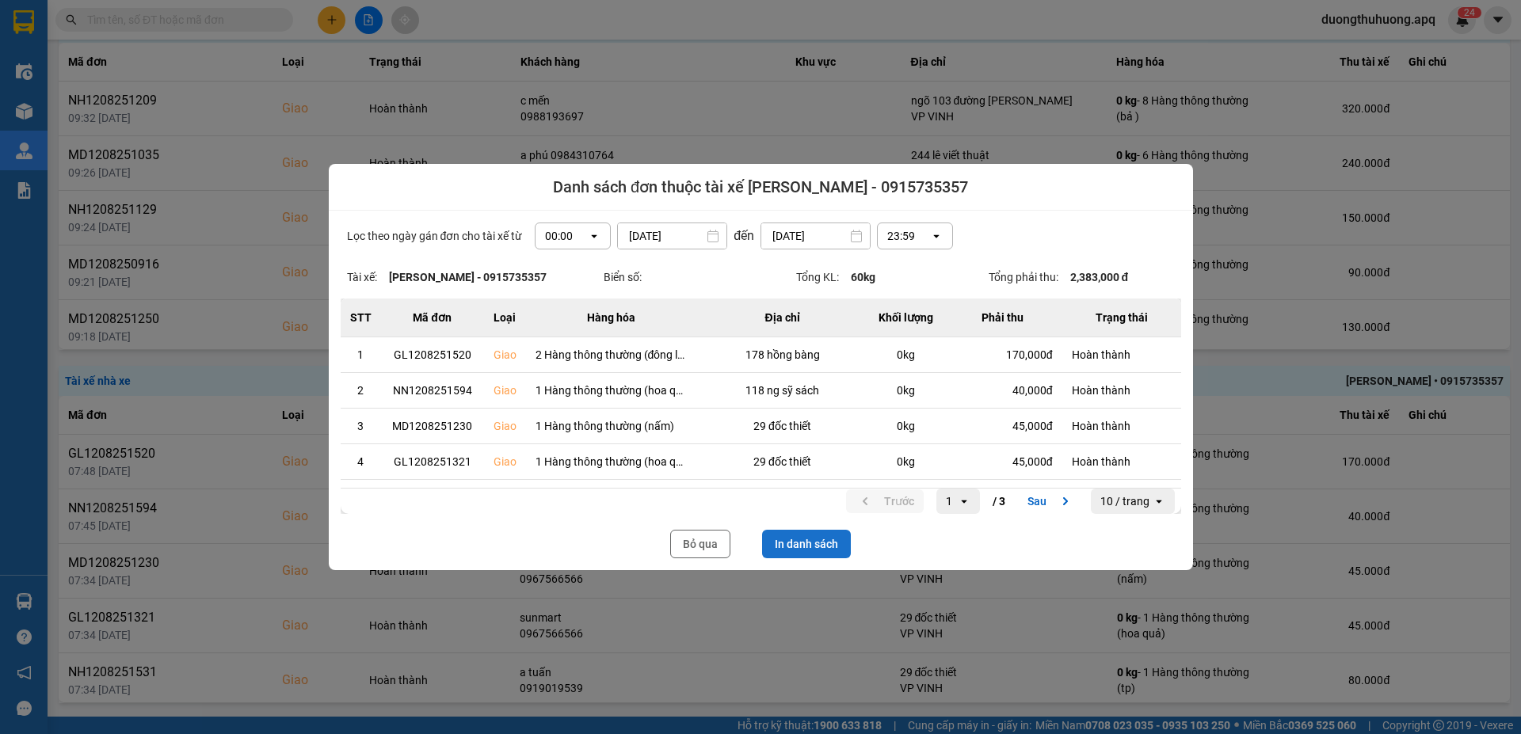
click at [825, 544] on button "In danh sách" at bounding box center [806, 544] width 89 height 29
click at [696, 545] on button "Bỏ qua" at bounding box center [700, 544] width 60 height 29
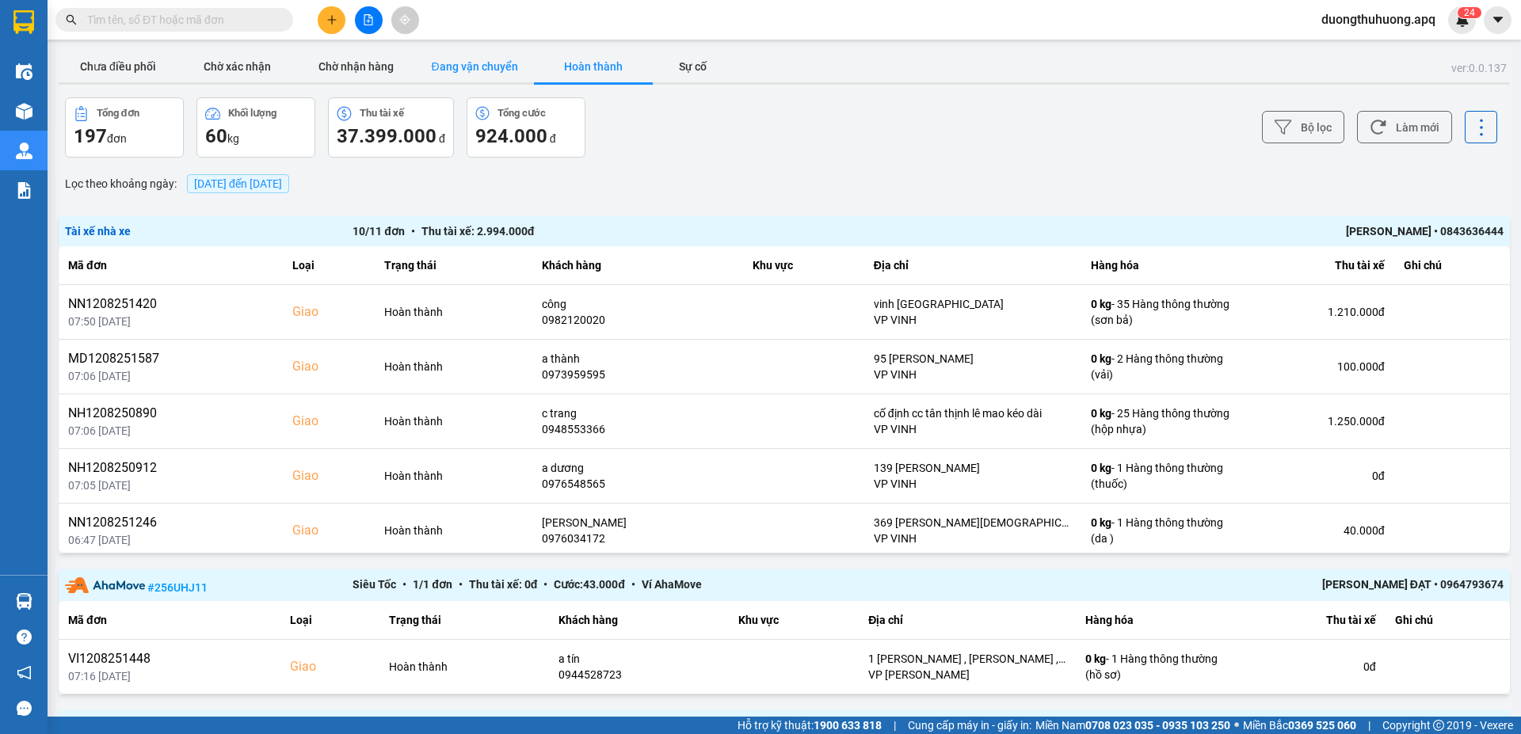
click at [473, 67] on button "Đang vận chuyển" at bounding box center [474, 67] width 119 height 32
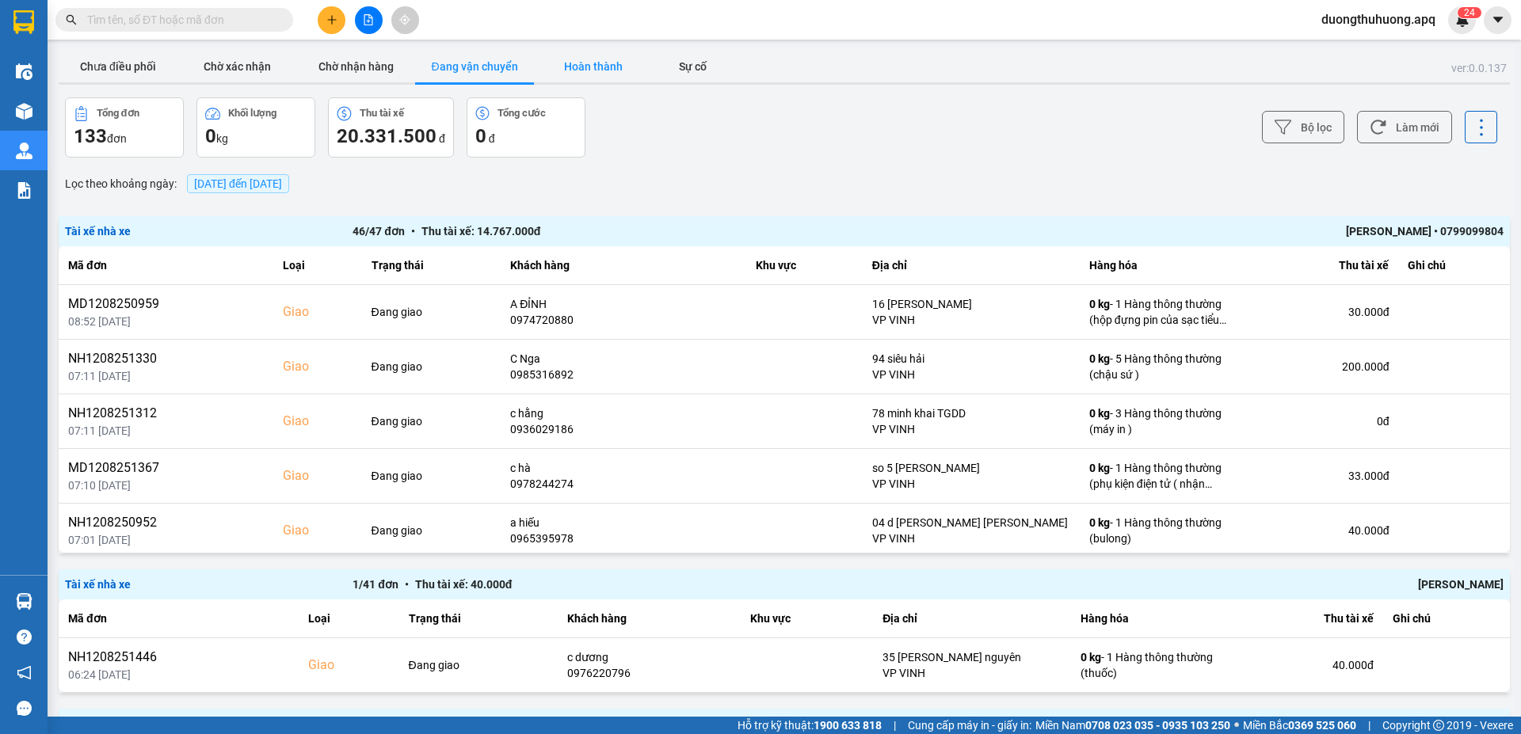
click at [608, 68] on button "Hoàn thành" at bounding box center [593, 67] width 119 height 32
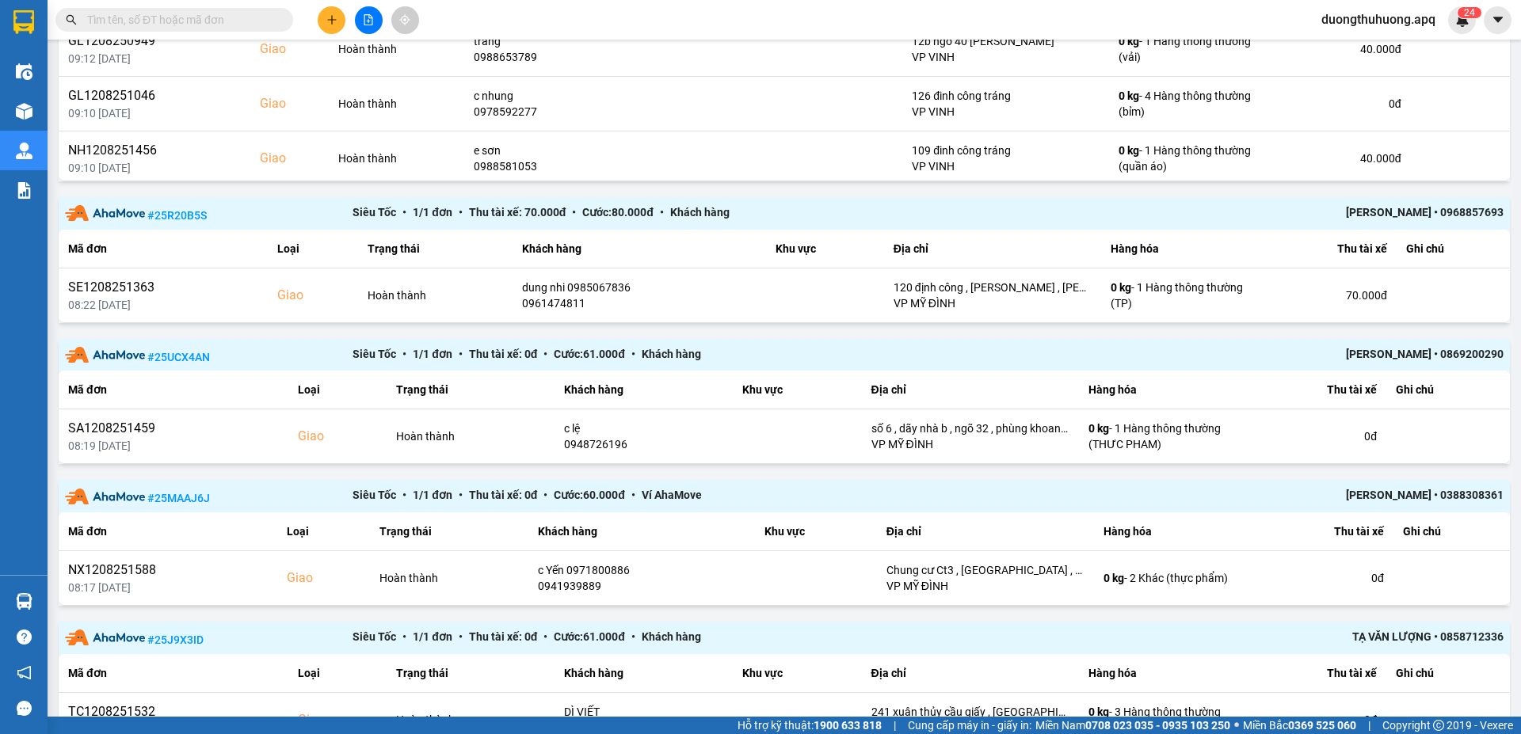
scroll to position [1168, 0]
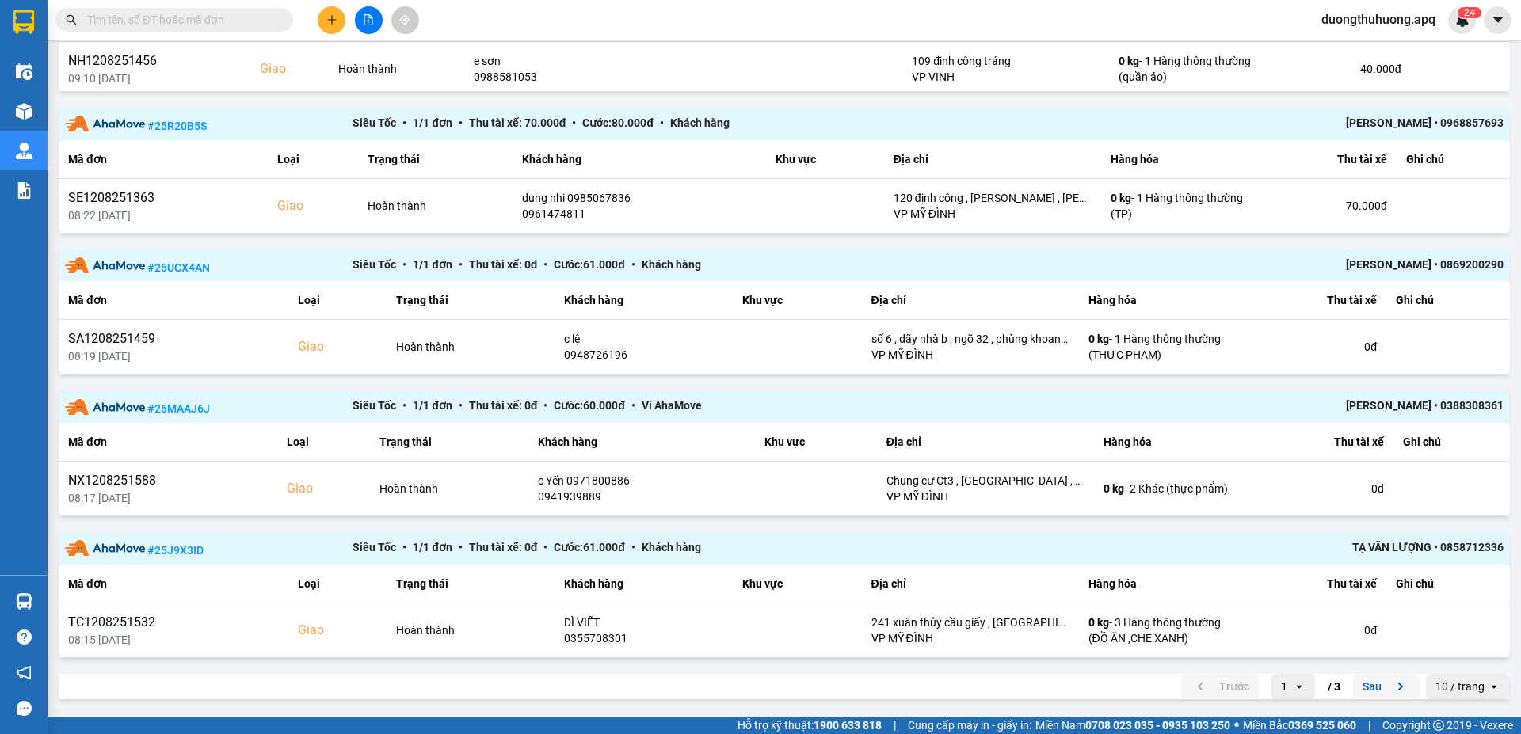
click at [1355, 685] on button "Sau" at bounding box center [1386, 687] width 67 height 24
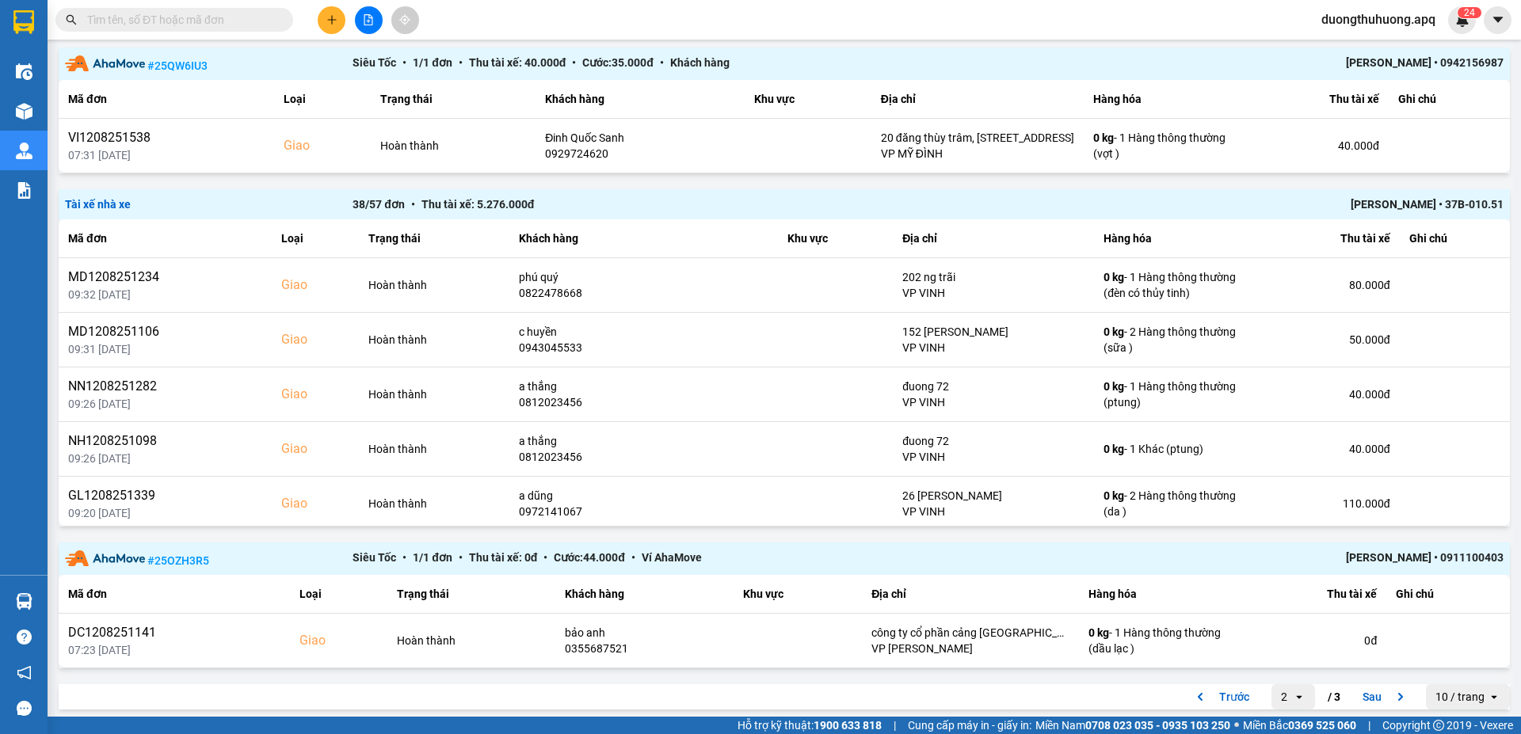
scroll to position [1170, 0]
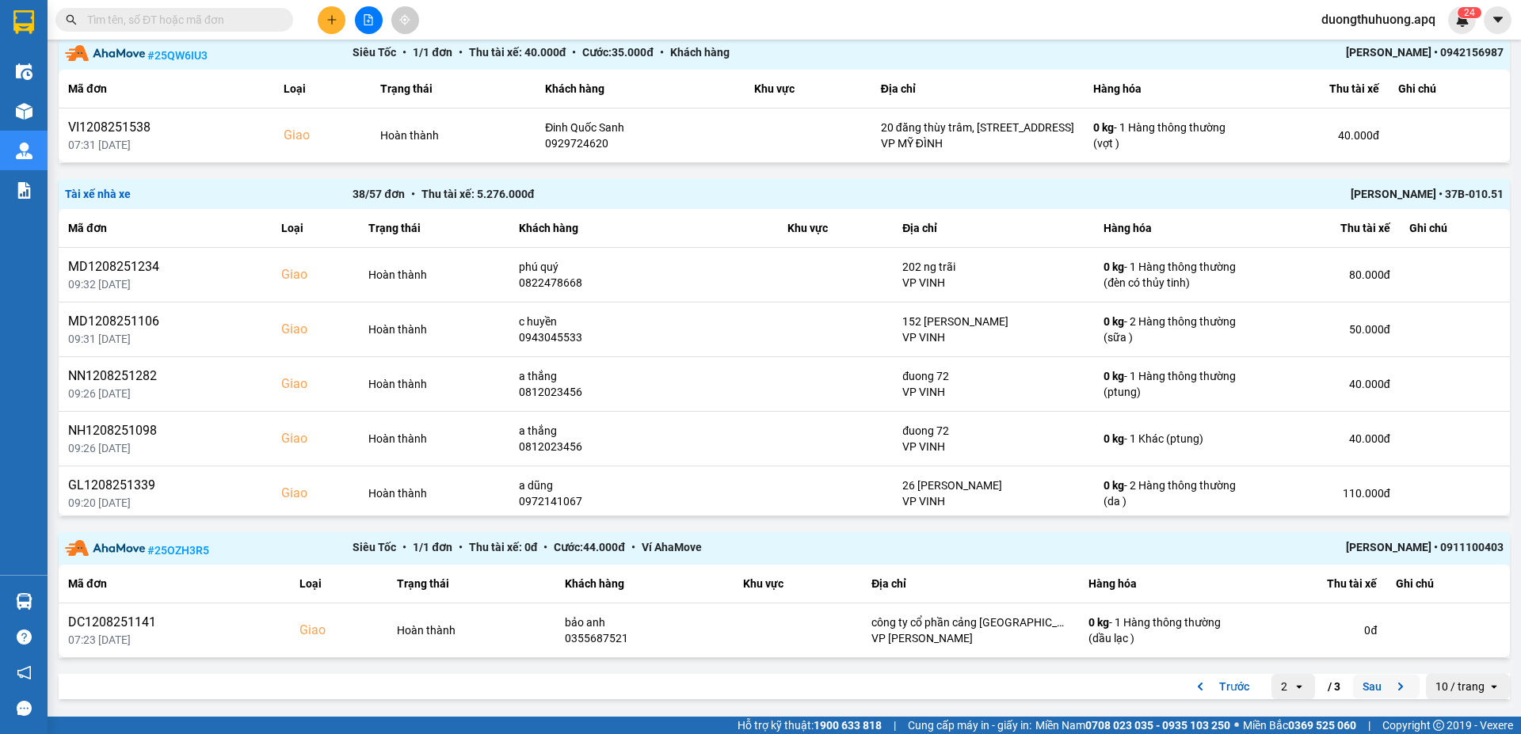
click at [1359, 689] on button "Sau" at bounding box center [1386, 687] width 67 height 24
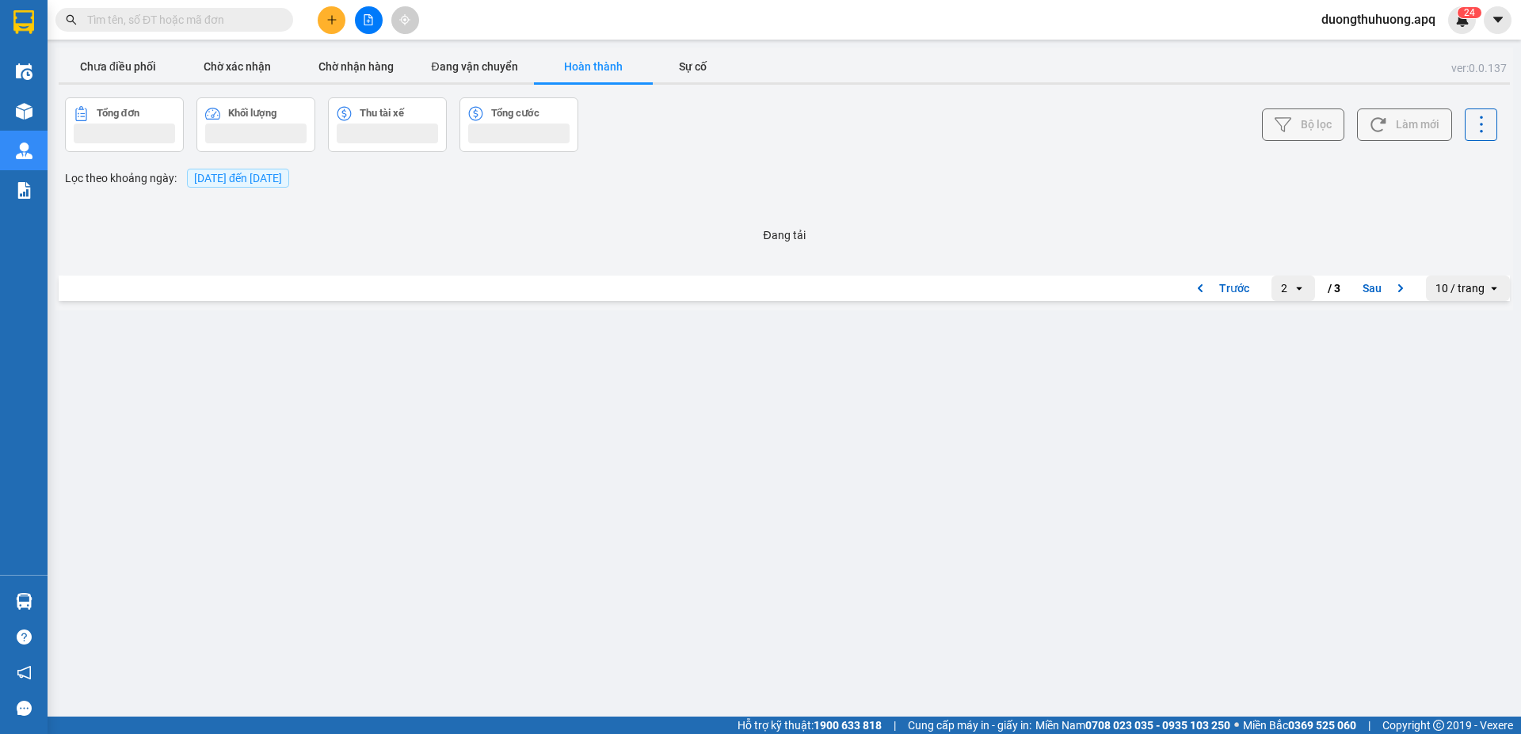
scroll to position [0, 0]
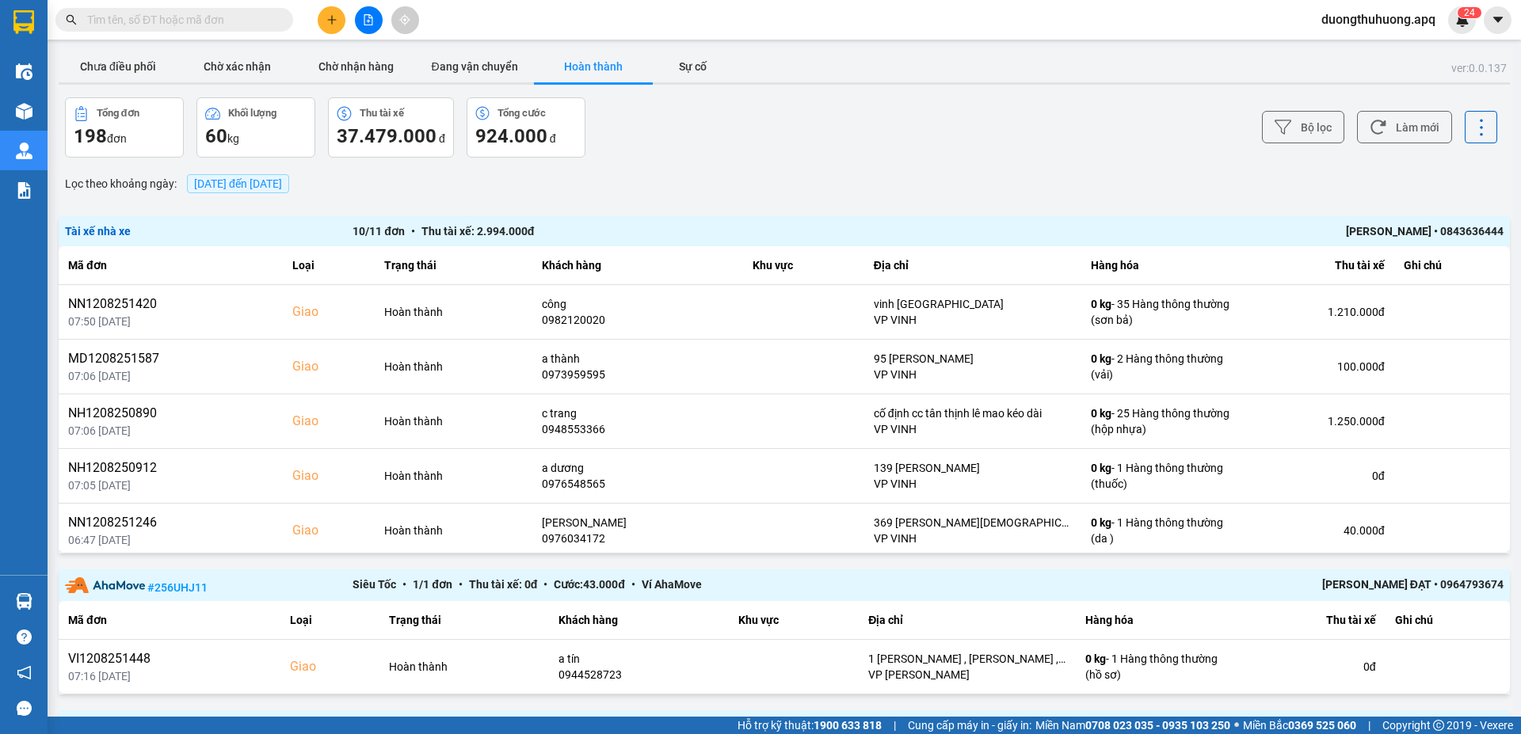
click at [1374, 228] on div "Minh Tiến • 0843636444" at bounding box center [1215, 231] width 575 height 17
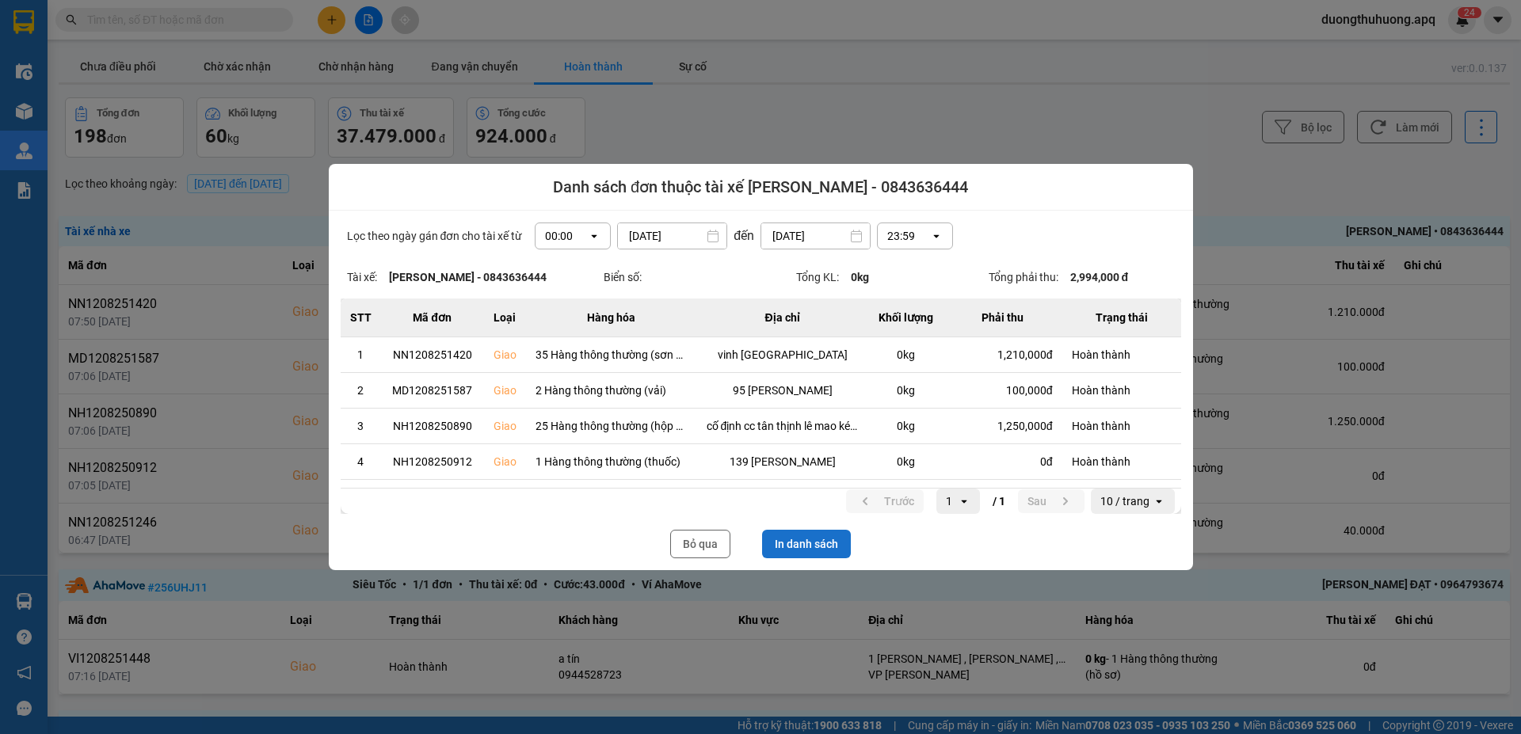
click at [802, 543] on button "In danh sách" at bounding box center [806, 544] width 89 height 29
click at [711, 544] on button "Bỏ qua" at bounding box center [700, 544] width 60 height 29
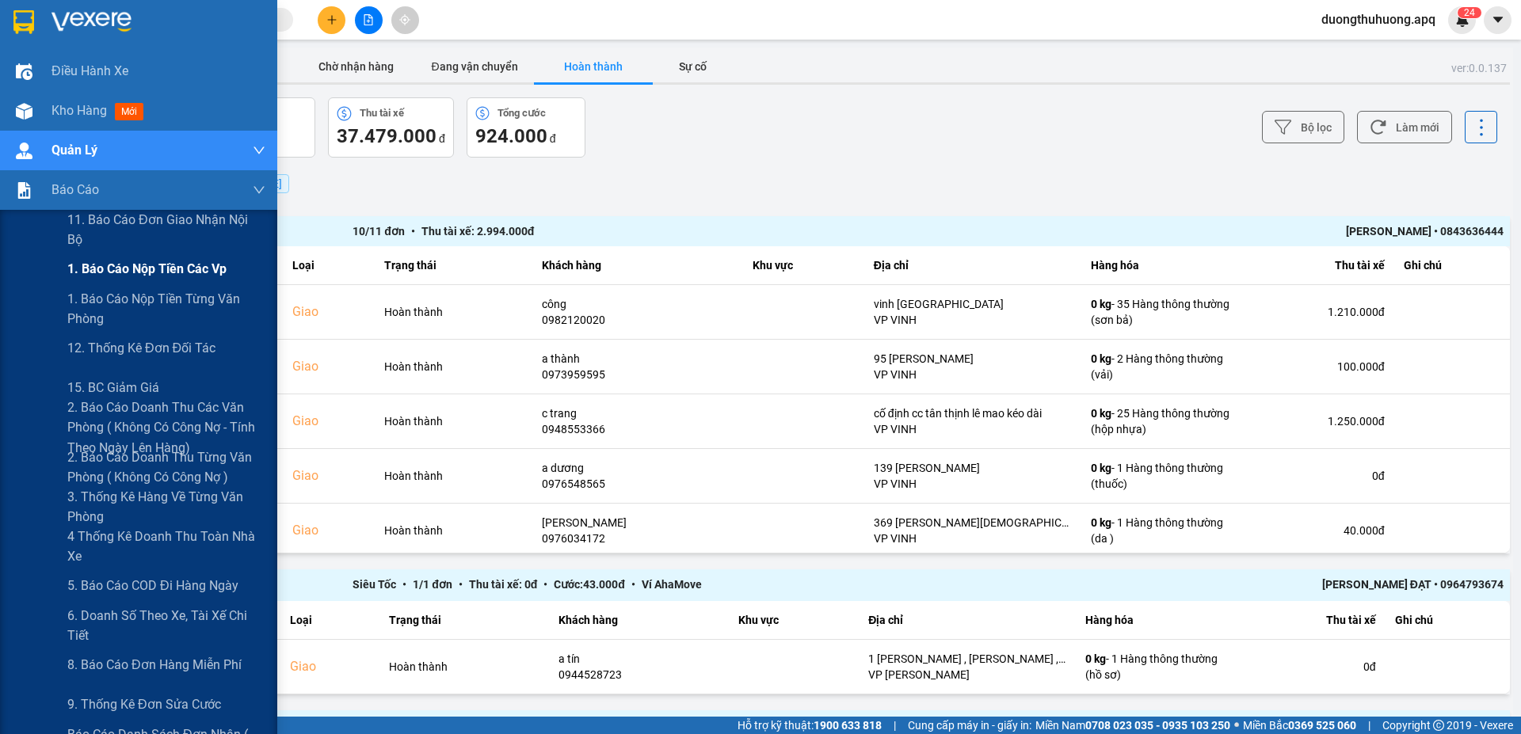
click at [102, 274] on span "1. Báo cáo nộp tiền các vp" at bounding box center [146, 269] width 159 height 20
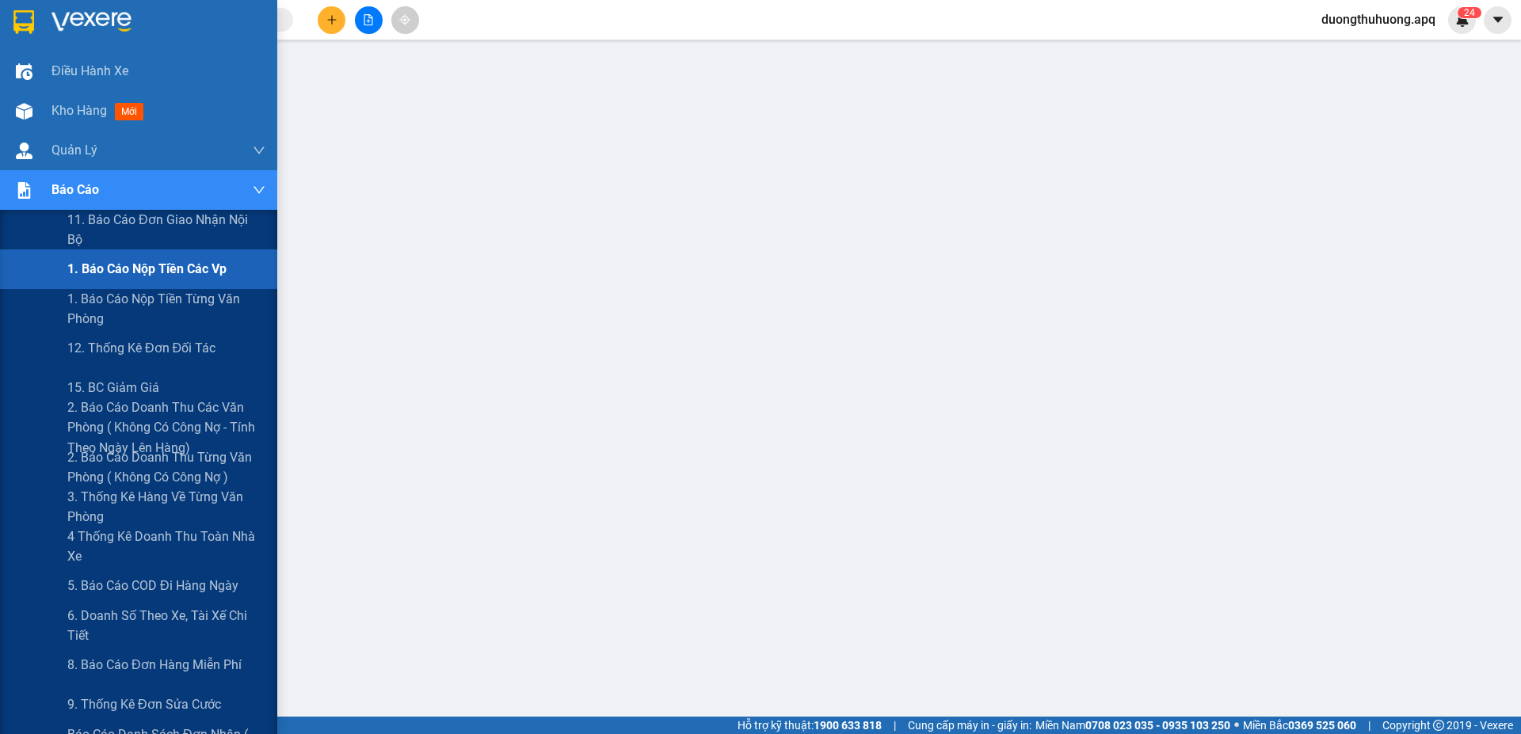
click at [112, 265] on span "1. Báo cáo nộp tiền các vp" at bounding box center [146, 269] width 159 height 20
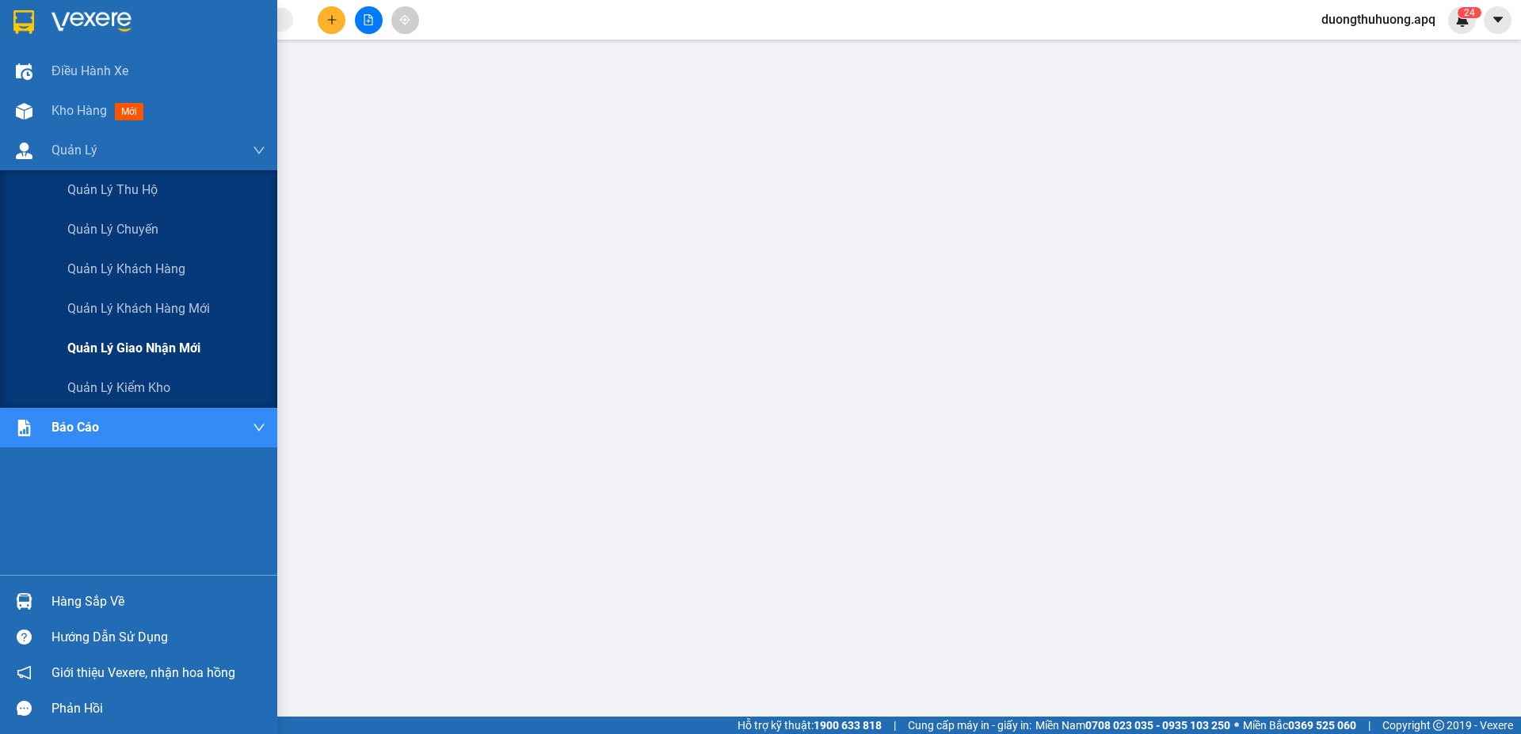
click at [139, 348] on span "Quản lý giao nhận mới" at bounding box center [133, 348] width 133 height 20
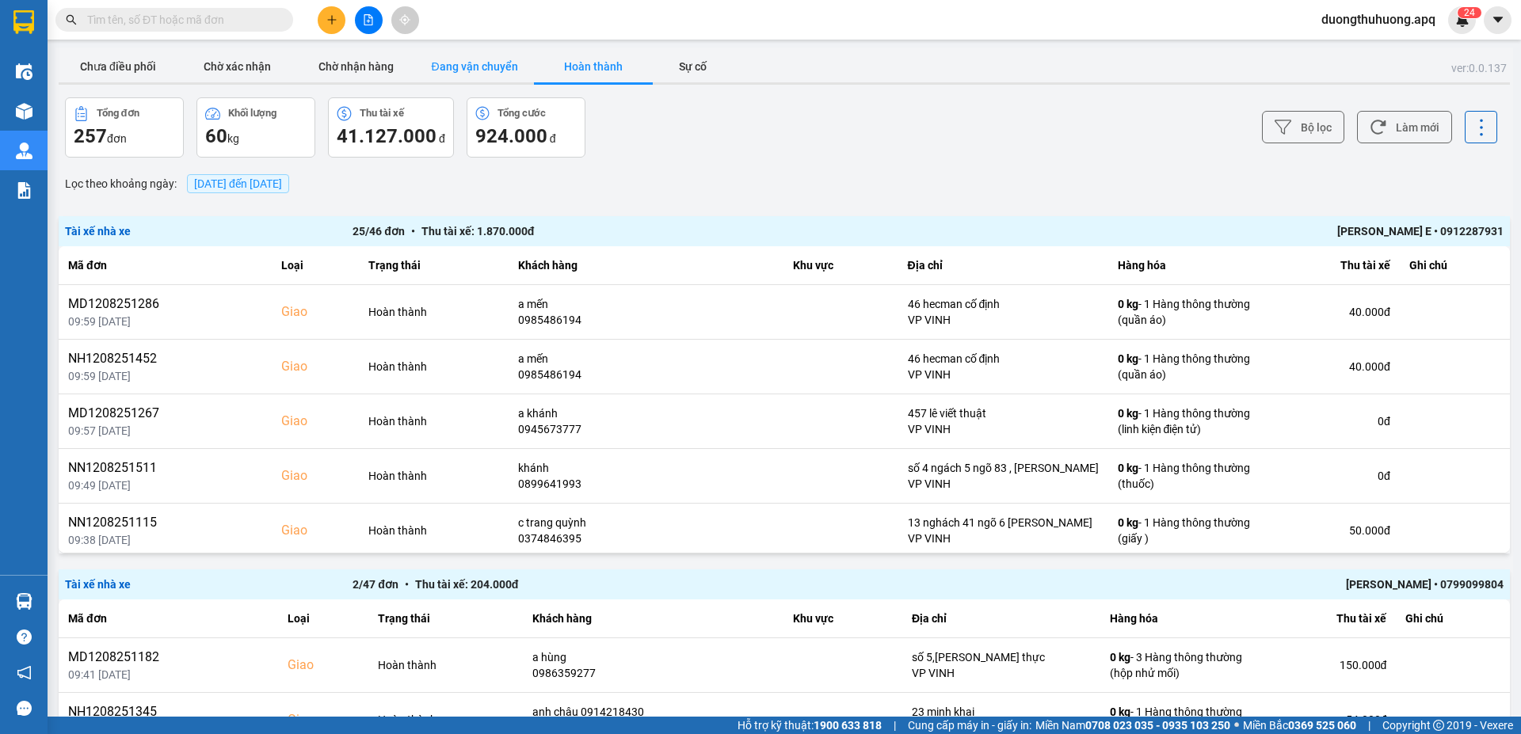
click at [480, 71] on button "Đang vận chuyển" at bounding box center [474, 67] width 119 height 32
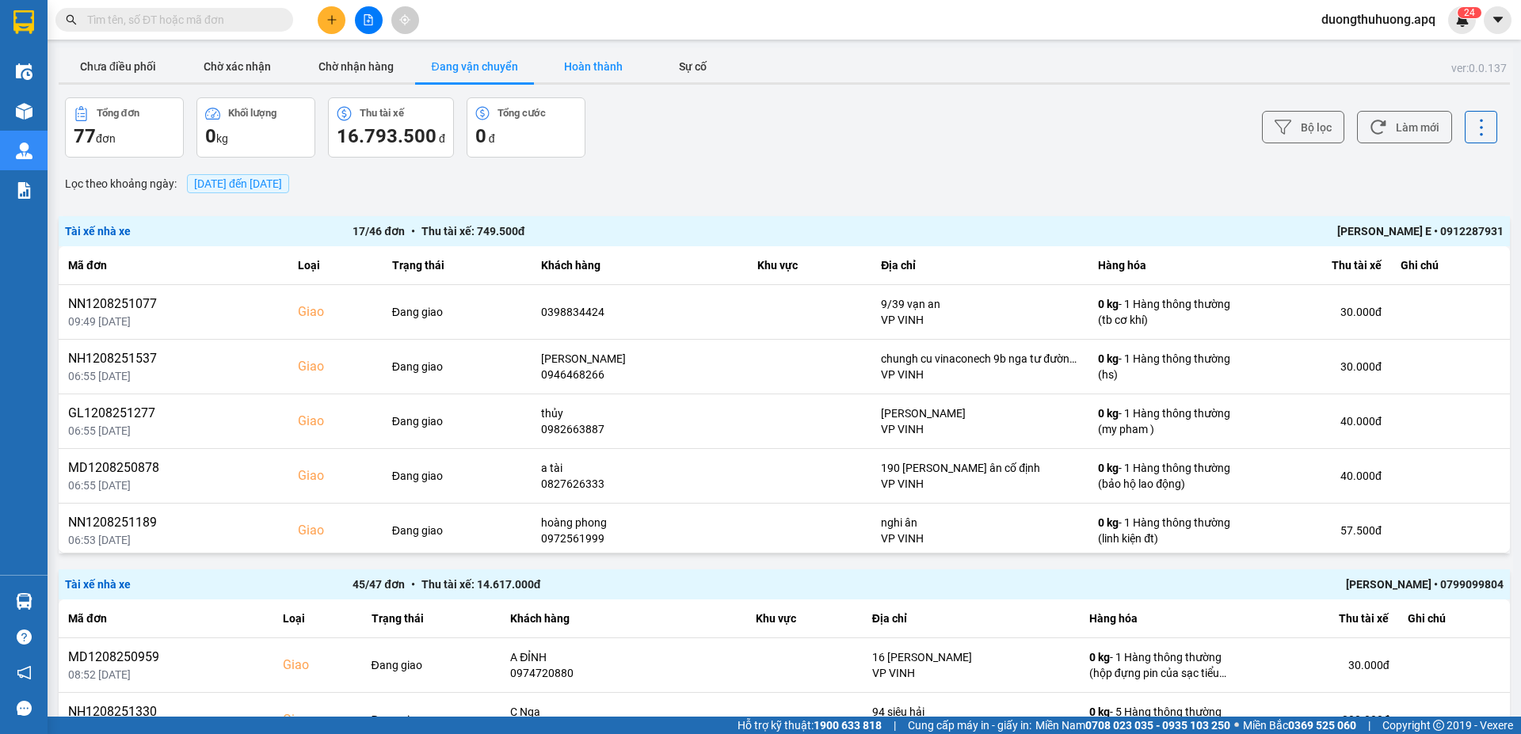
click at [596, 63] on button "Hoàn thành" at bounding box center [593, 67] width 119 height 32
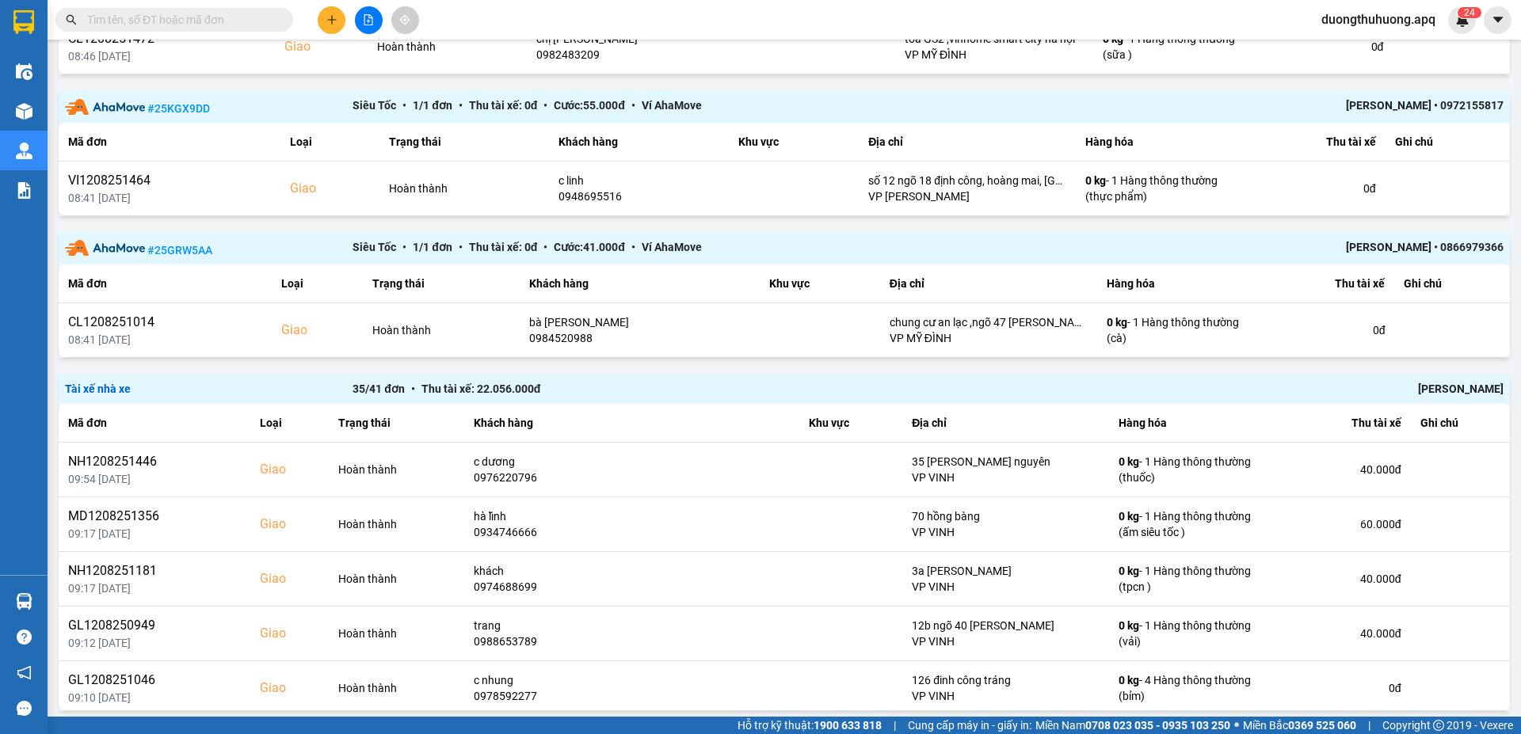
scroll to position [978, 0]
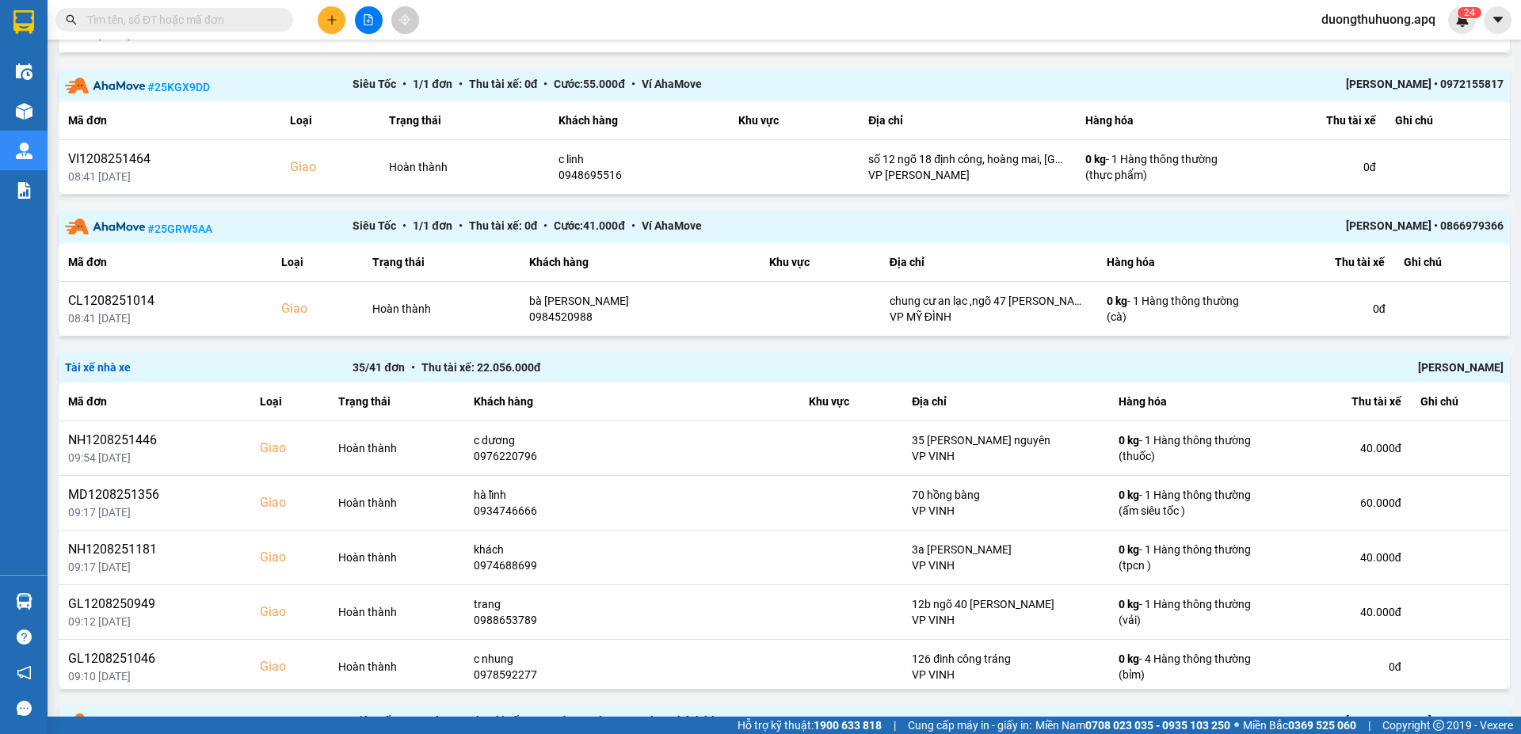
click at [1451, 369] on div "Chu Đình Tuấn" at bounding box center [1215, 367] width 575 height 17
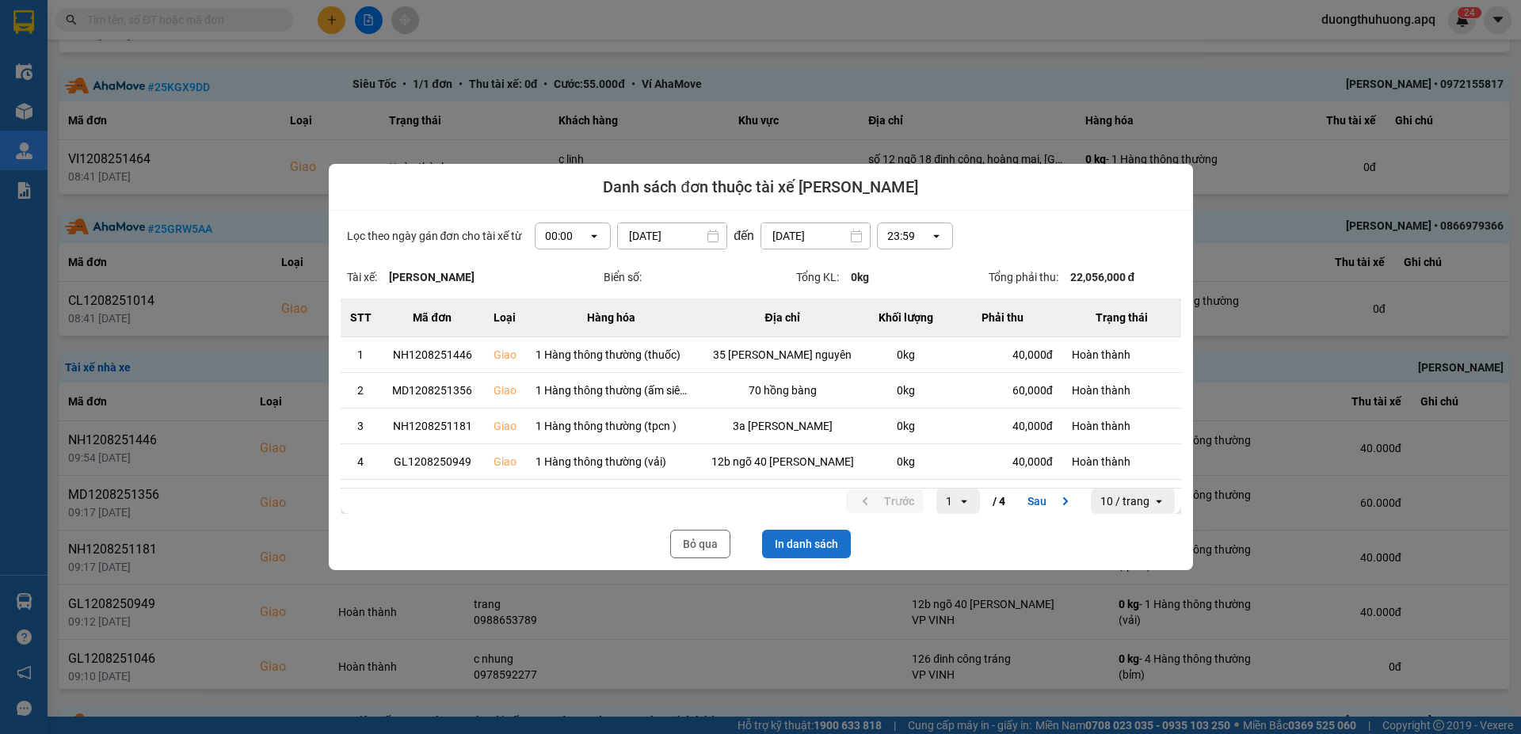
click at [817, 539] on button "In danh sách" at bounding box center [806, 544] width 89 height 29
click at [705, 541] on button "Bỏ qua" at bounding box center [700, 544] width 60 height 29
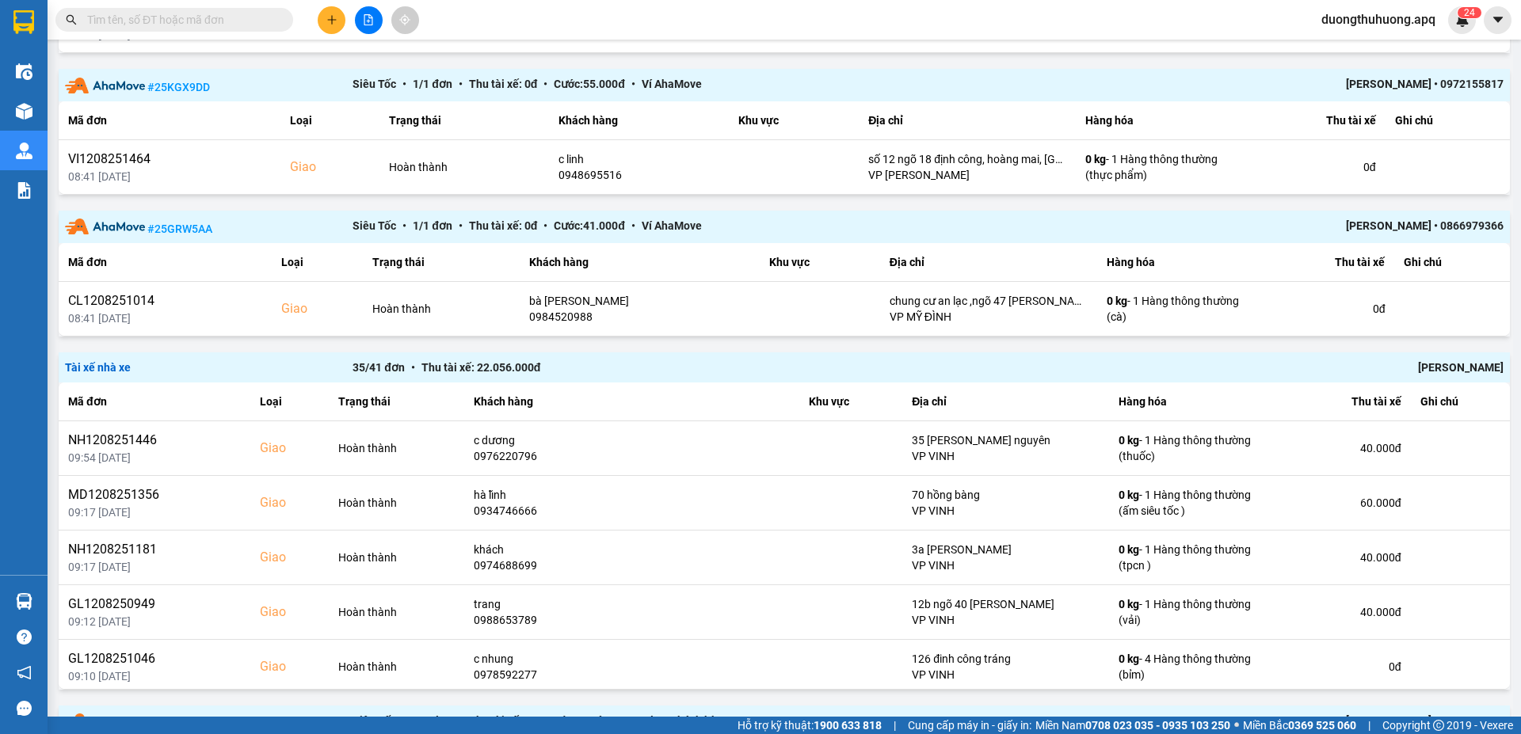
paste input "0961009595"
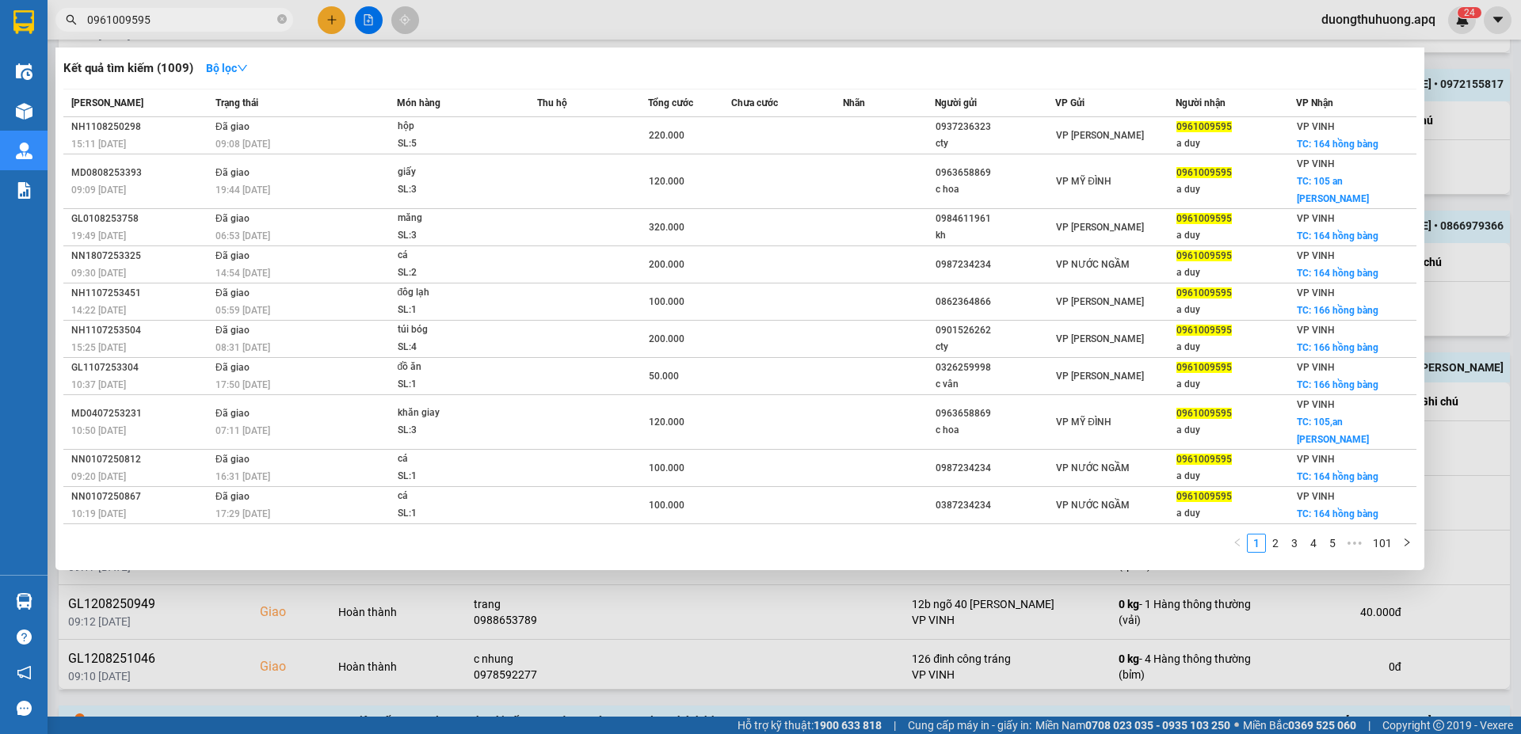
type input "0961009595"
drag, startPoint x: 283, startPoint y: 21, endPoint x: 270, endPoint y: 21, distance: 12.7
click at [282, 20] on icon "close-circle" at bounding box center [282, 19] width 10 height 10
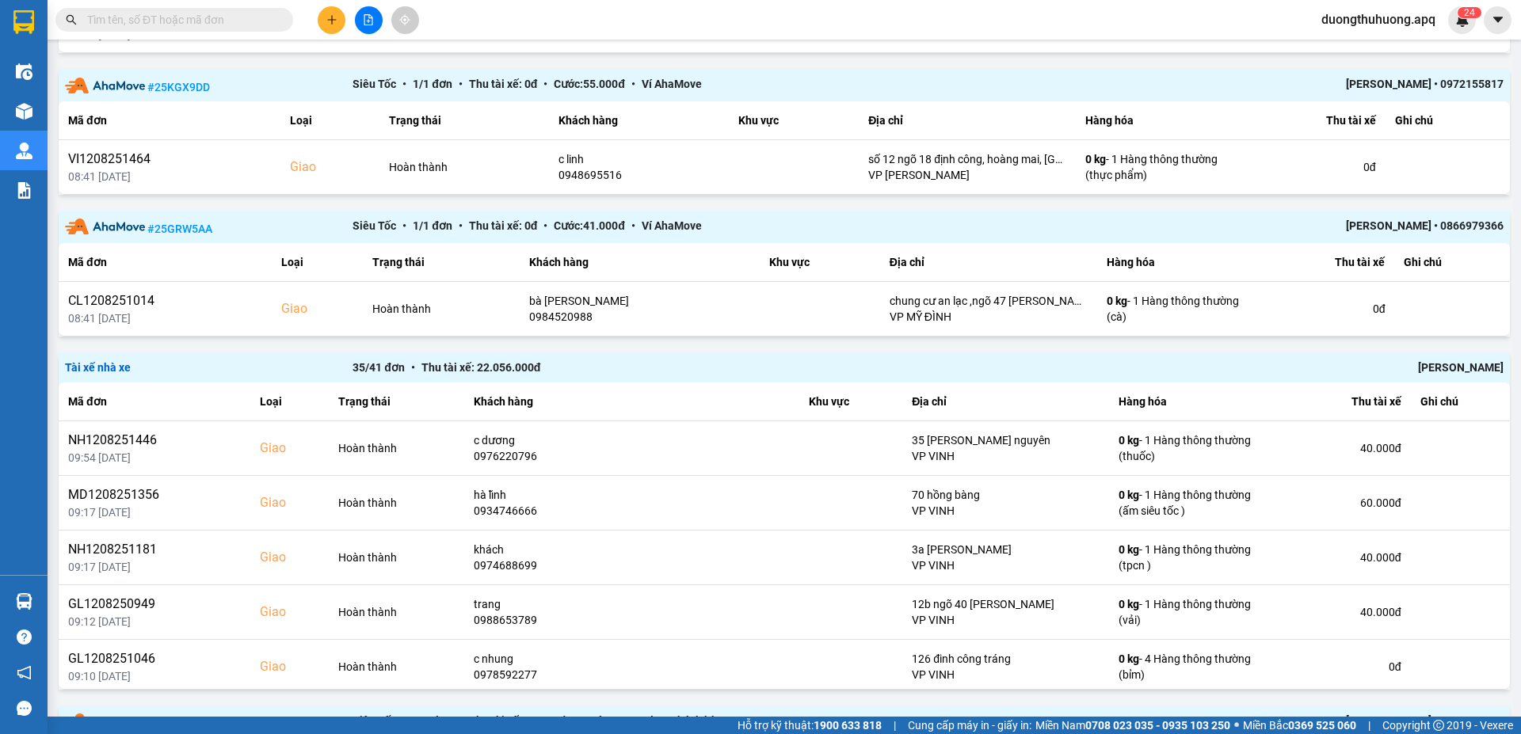
paste input "0985636629"
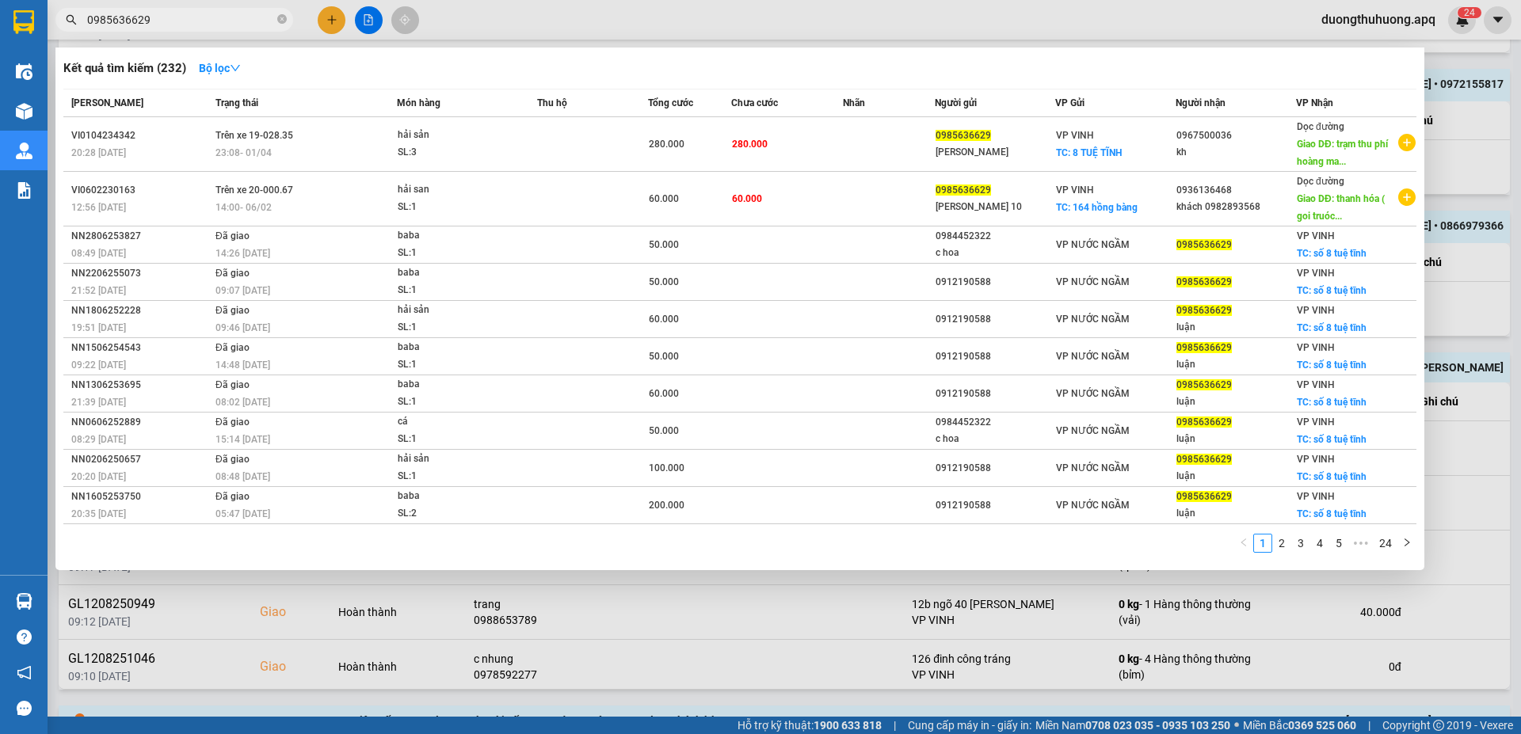
type input "0985636629"
click at [216, 19] on input "0985636629" at bounding box center [180, 19] width 187 height 17
click at [280, 17] on icon "close-circle" at bounding box center [282, 19] width 10 height 10
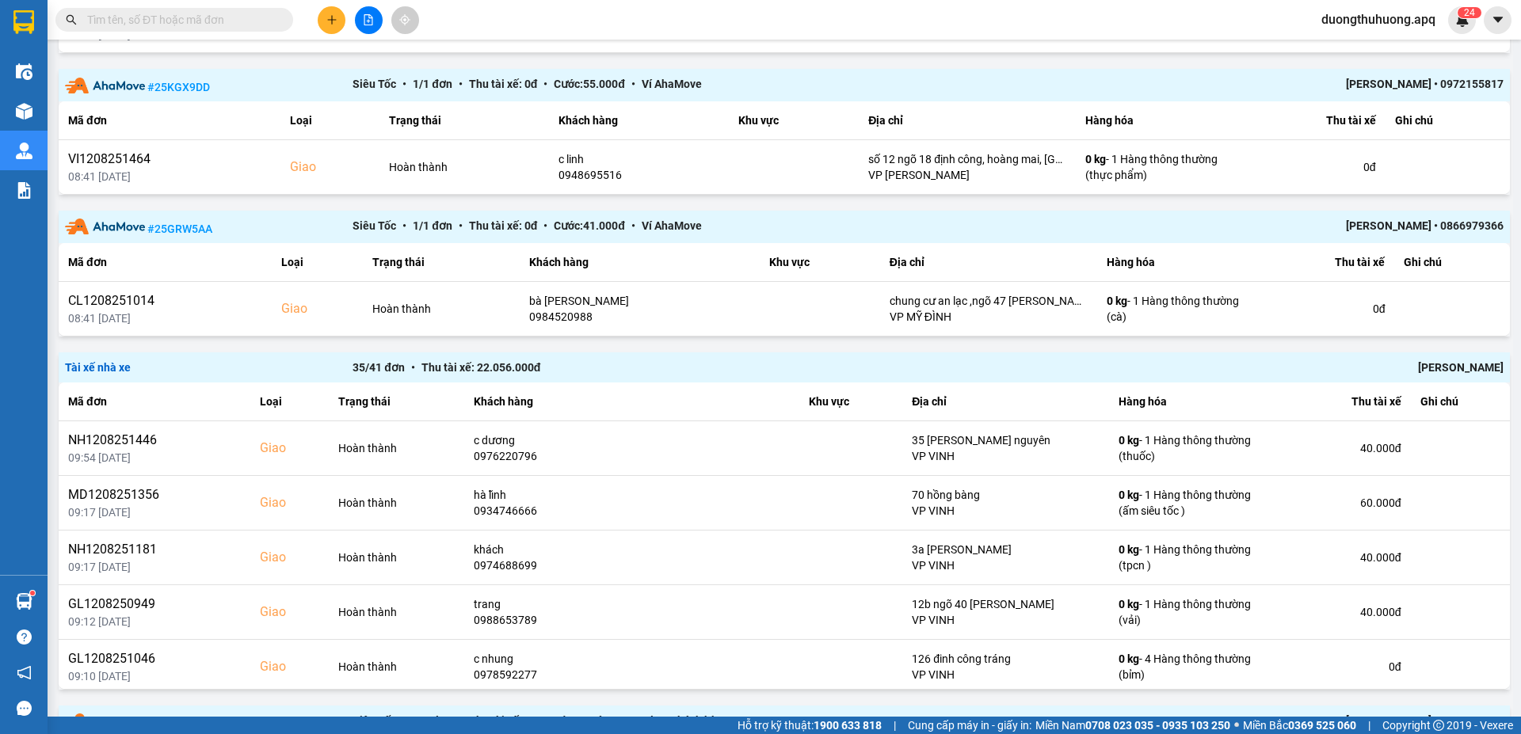
paste input "0983509595"
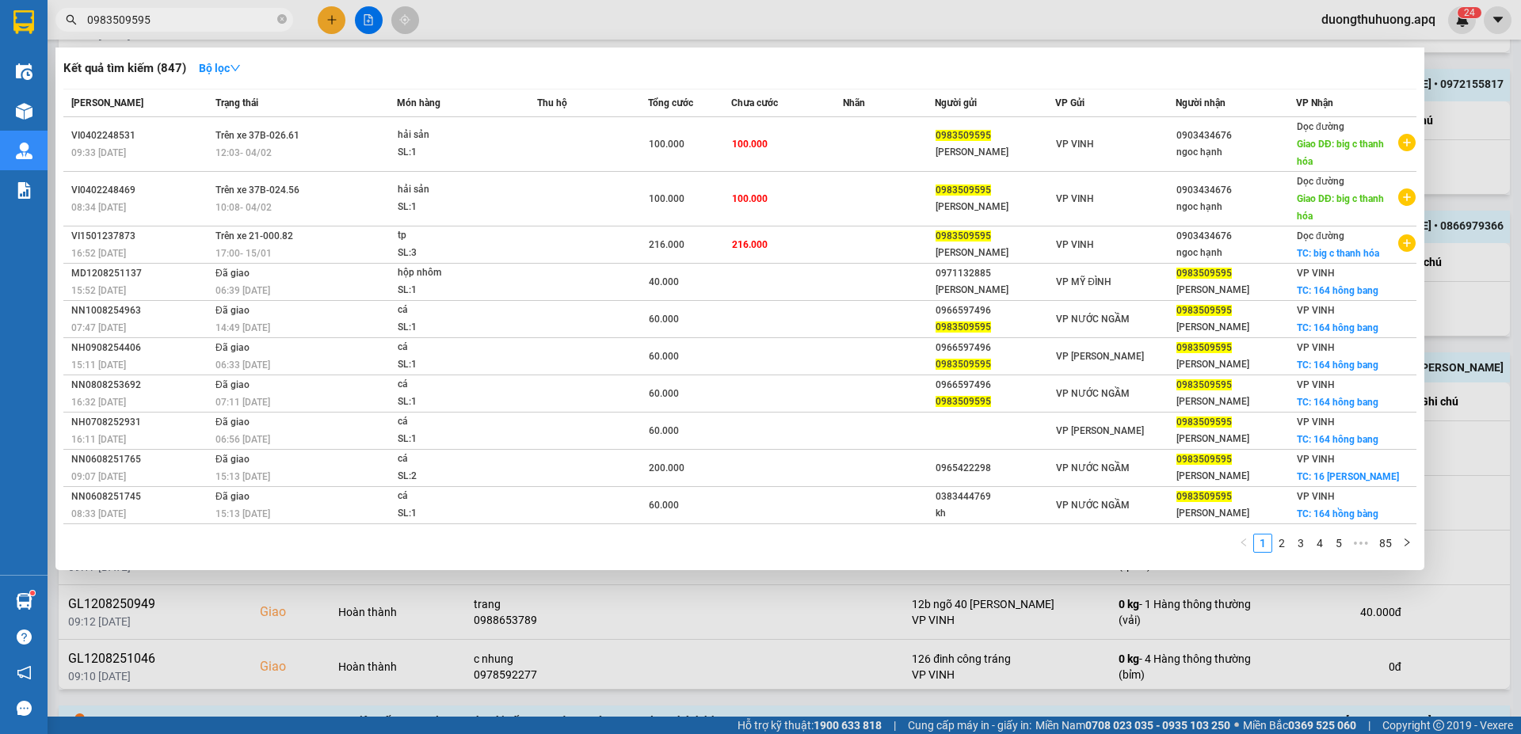
type input "0983509595"
click at [282, 21] on icon "close-circle" at bounding box center [282, 19] width 10 height 10
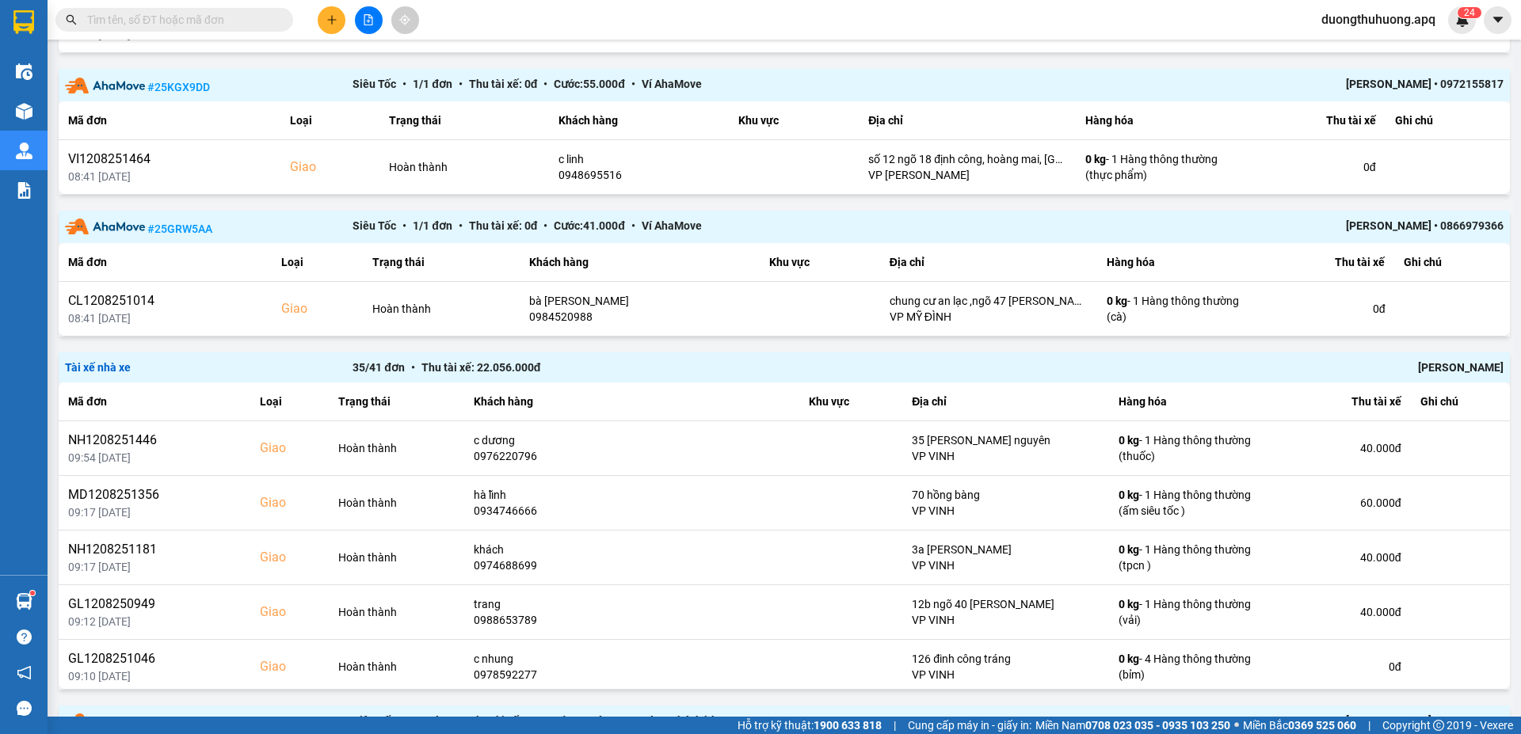
paste input "0979509595"
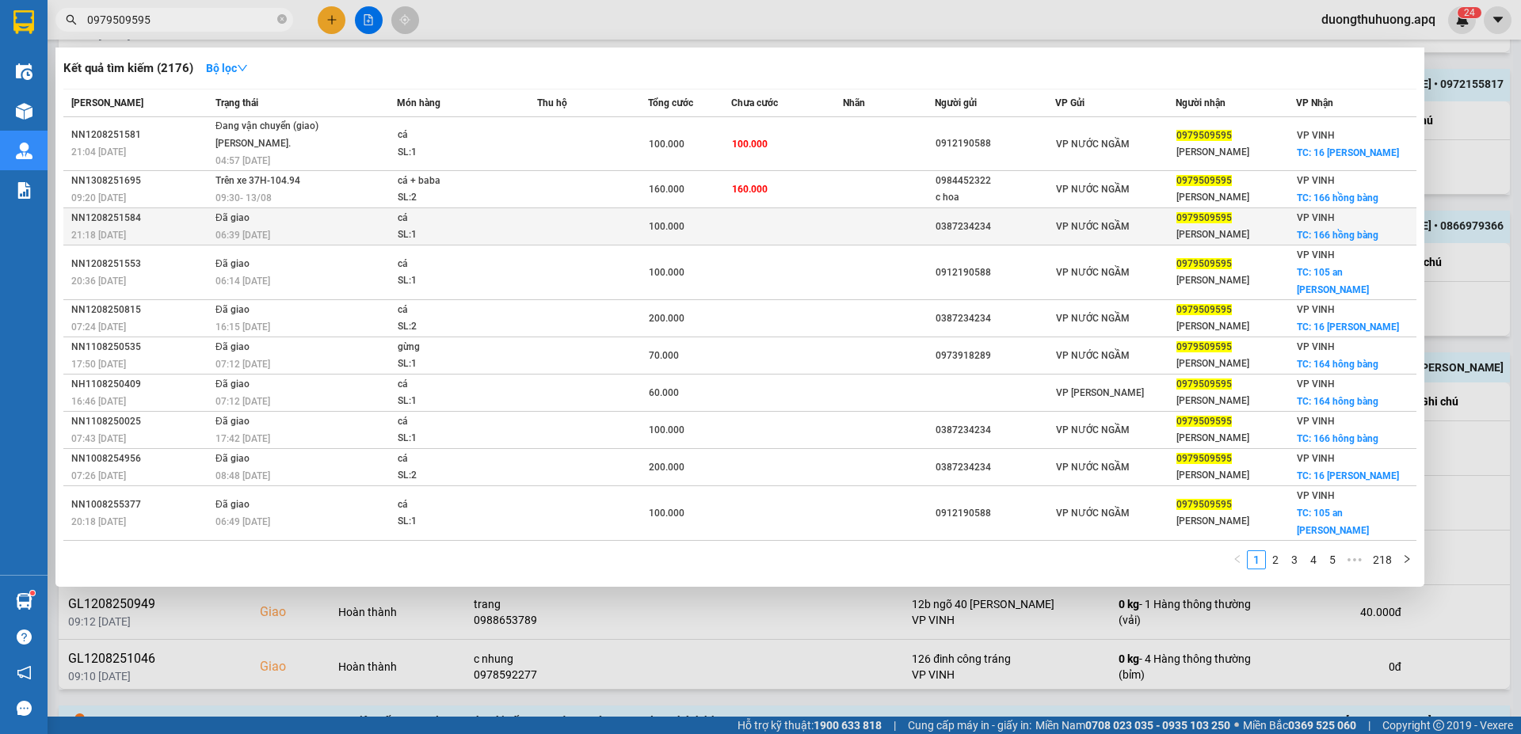
type input "0979509595"
click at [115, 217] on div "NN1208251584" at bounding box center [140, 218] width 139 height 17
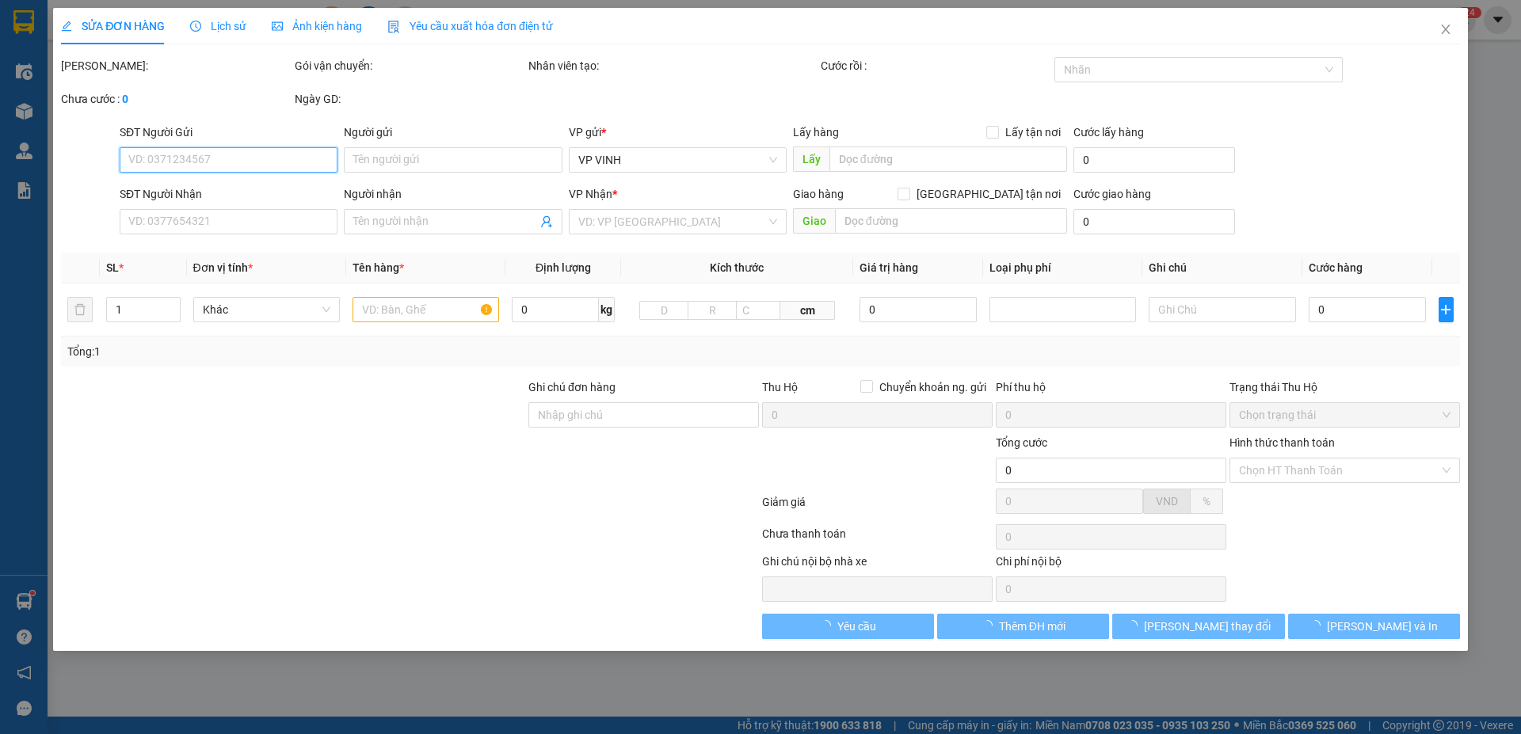
type input "0387234234"
type input "0979509595"
type input "hằng duy"
checkbox input "true"
type input "166 hồng bàng"
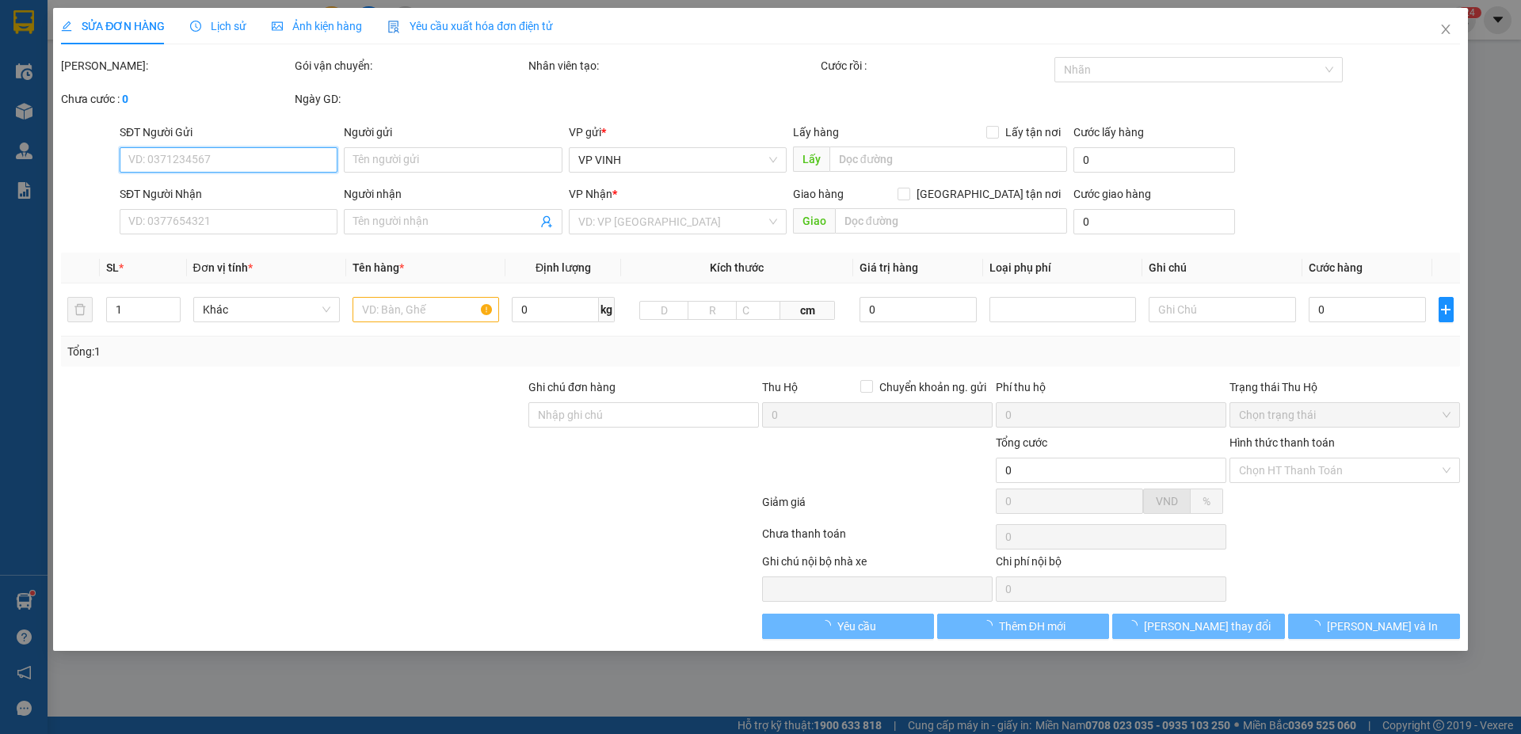
type input "100.000"
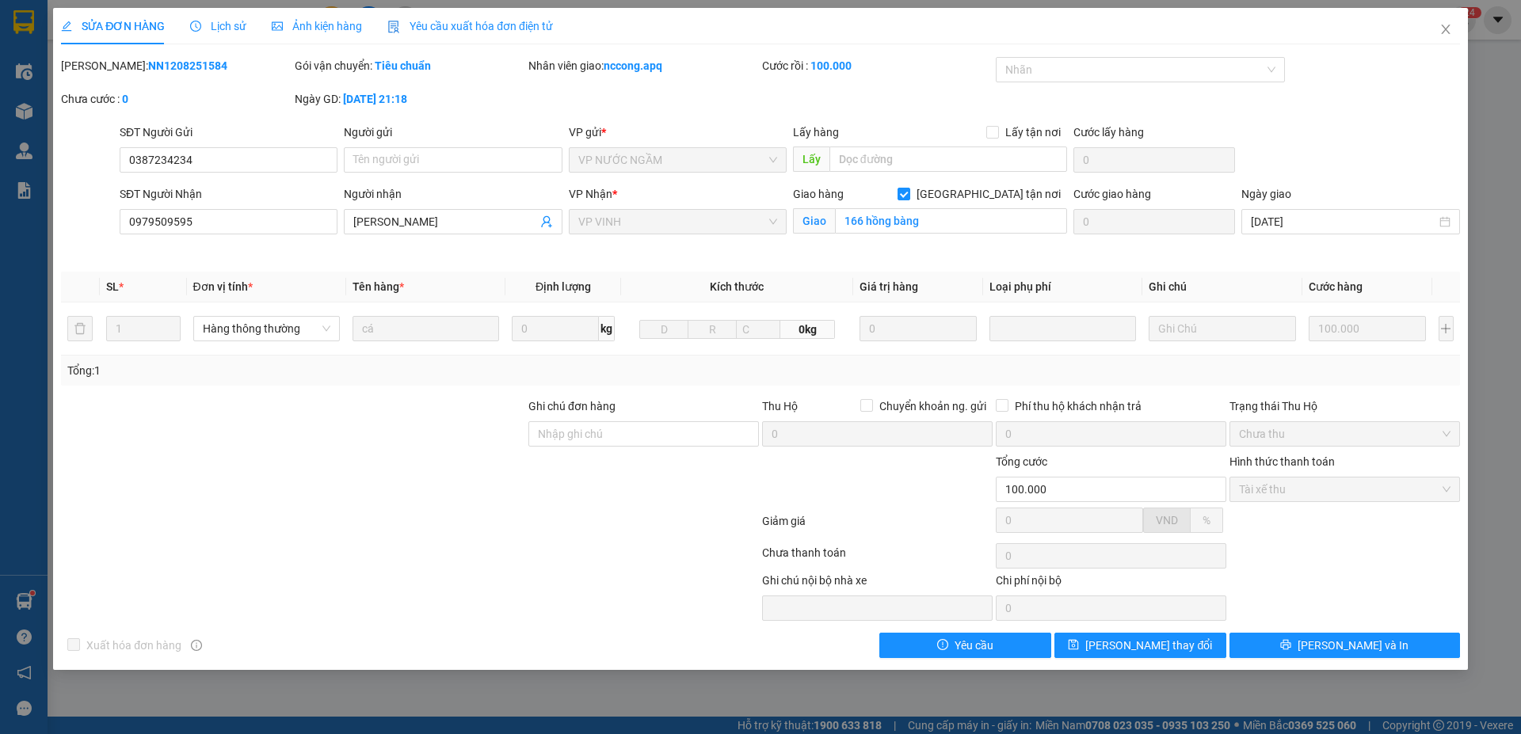
drag, startPoint x: 101, startPoint y: 63, endPoint x: 181, endPoint y: 66, distance: 80.0
click at [225, 66] on div "Mã ĐH: NN1208251584" at bounding box center [176, 65] width 231 height 17
copy b "NN1208251584"
click at [1447, 29] on icon "close" at bounding box center [1445, 30] width 9 height 10
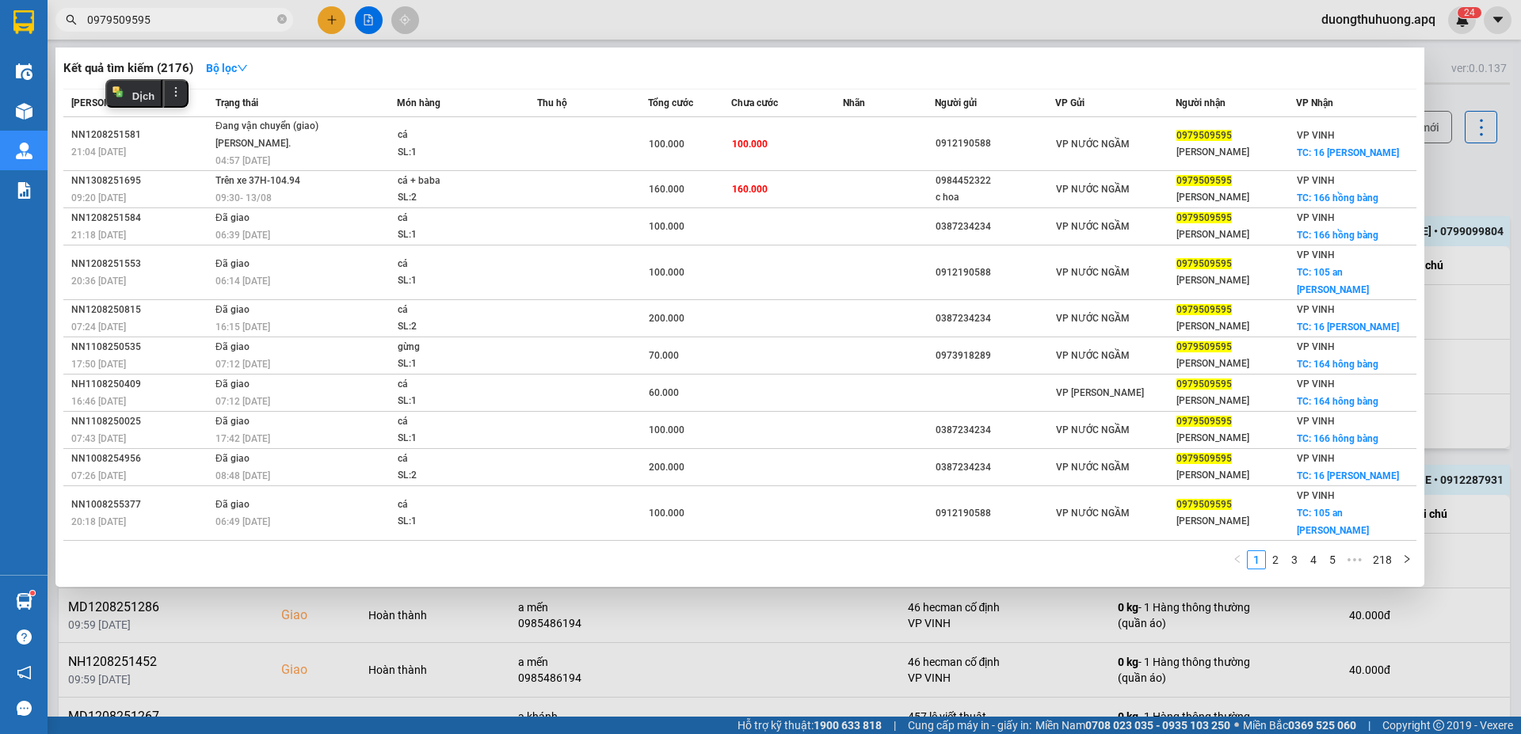
click at [224, 23] on input "0979509595" at bounding box center [180, 19] width 187 height 17
click at [279, 16] on icon "close-circle" at bounding box center [282, 19] width 10 height 10
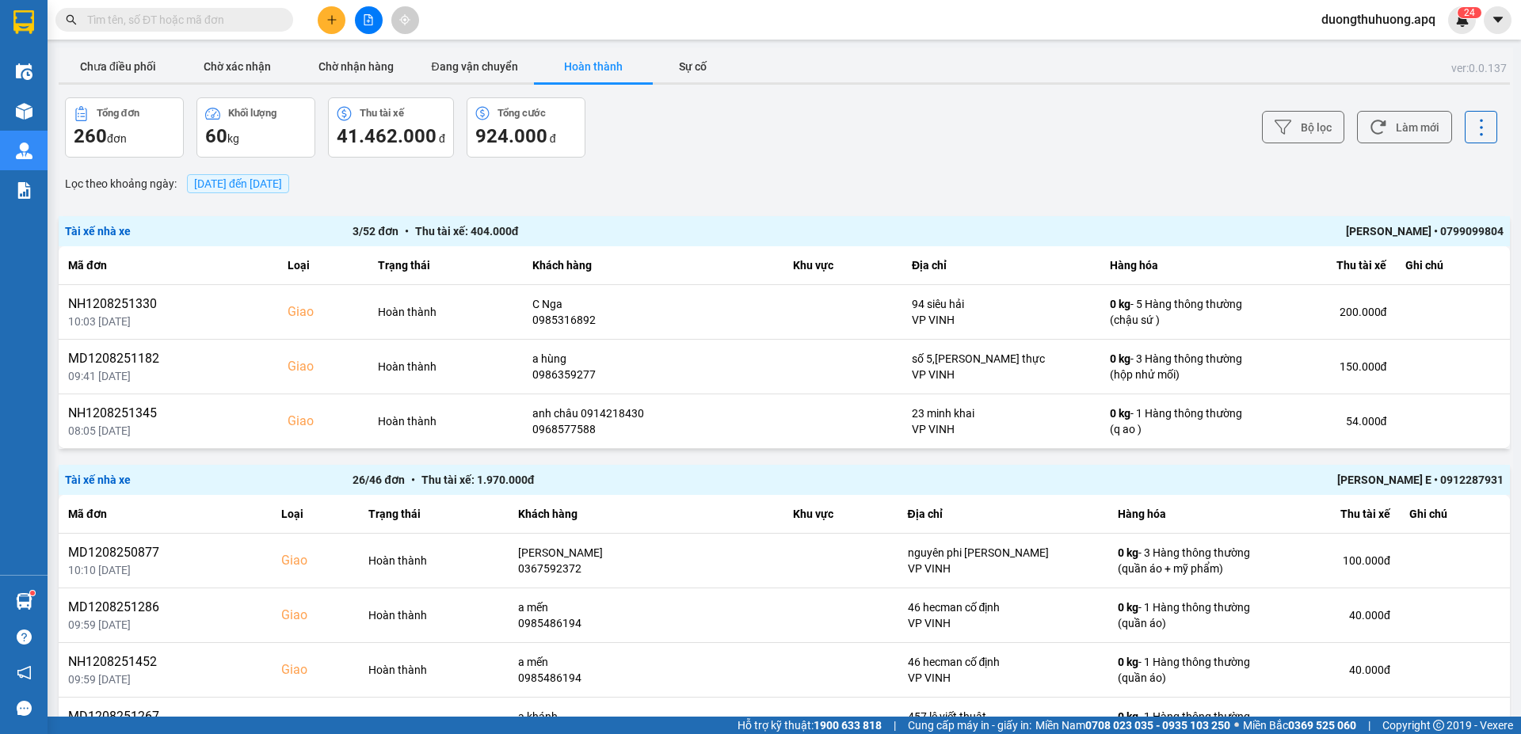
paste input "0971825555"
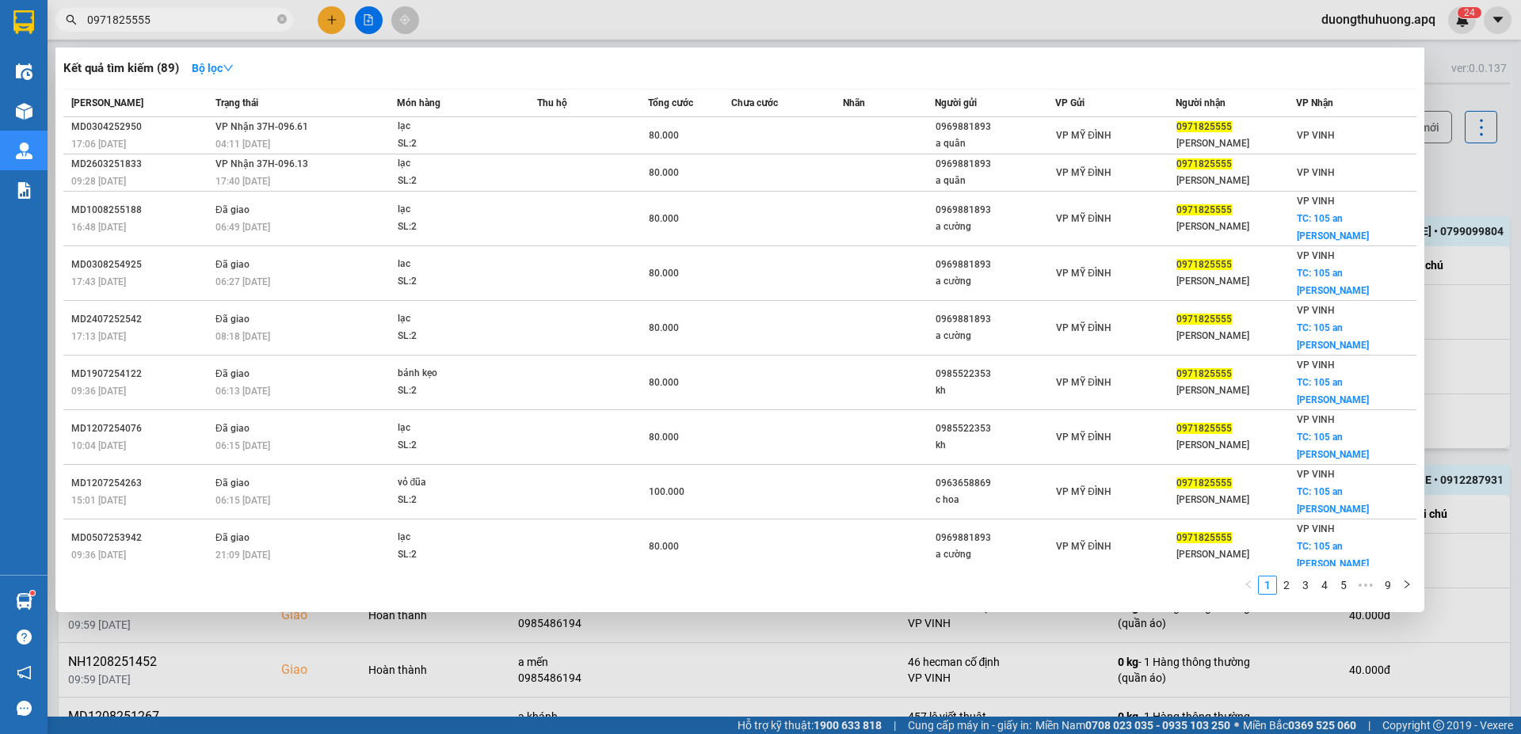
type input "0971825555"
click at [283, 21] on icon "close-circle" at bounding box center [282, 19] width 10 height 10
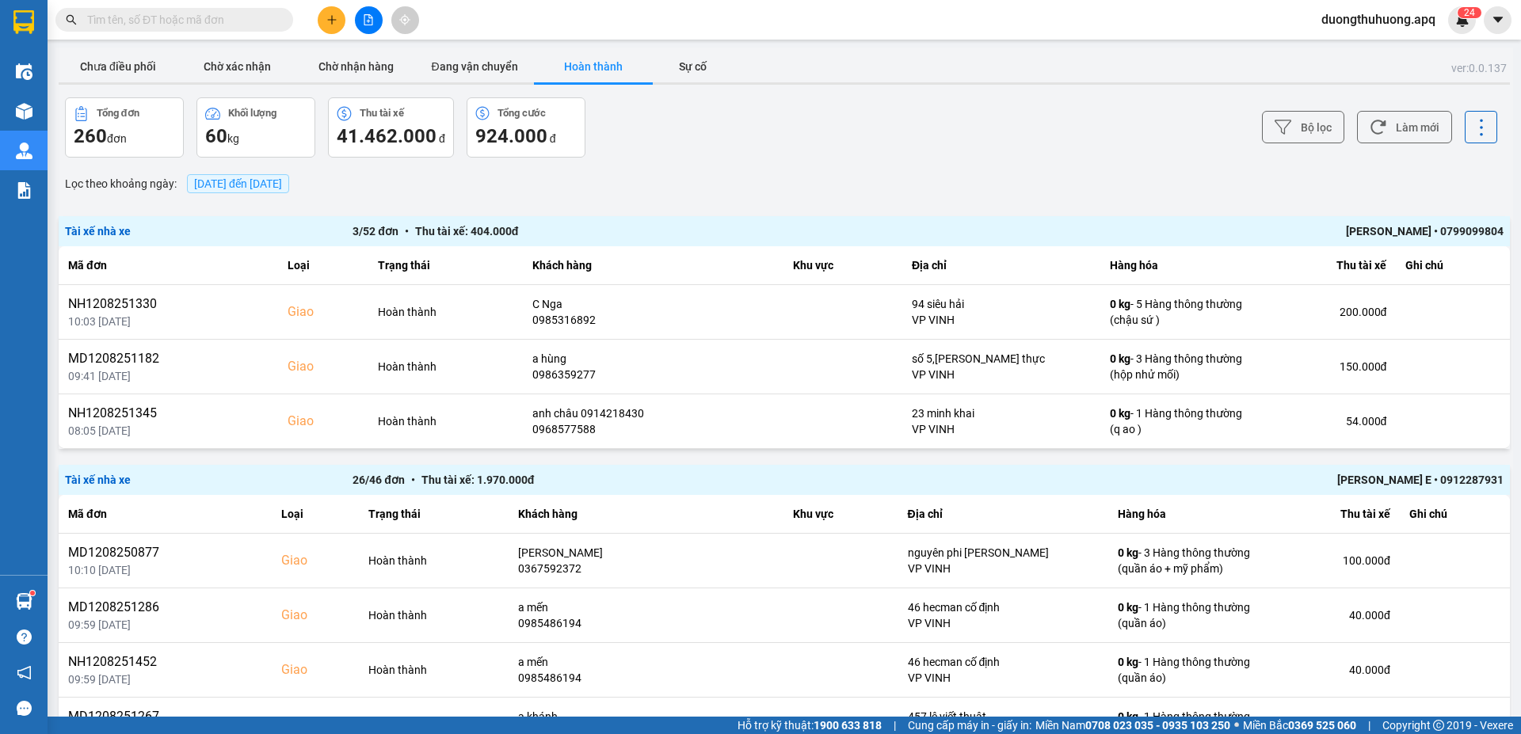
paste input "0978254459"
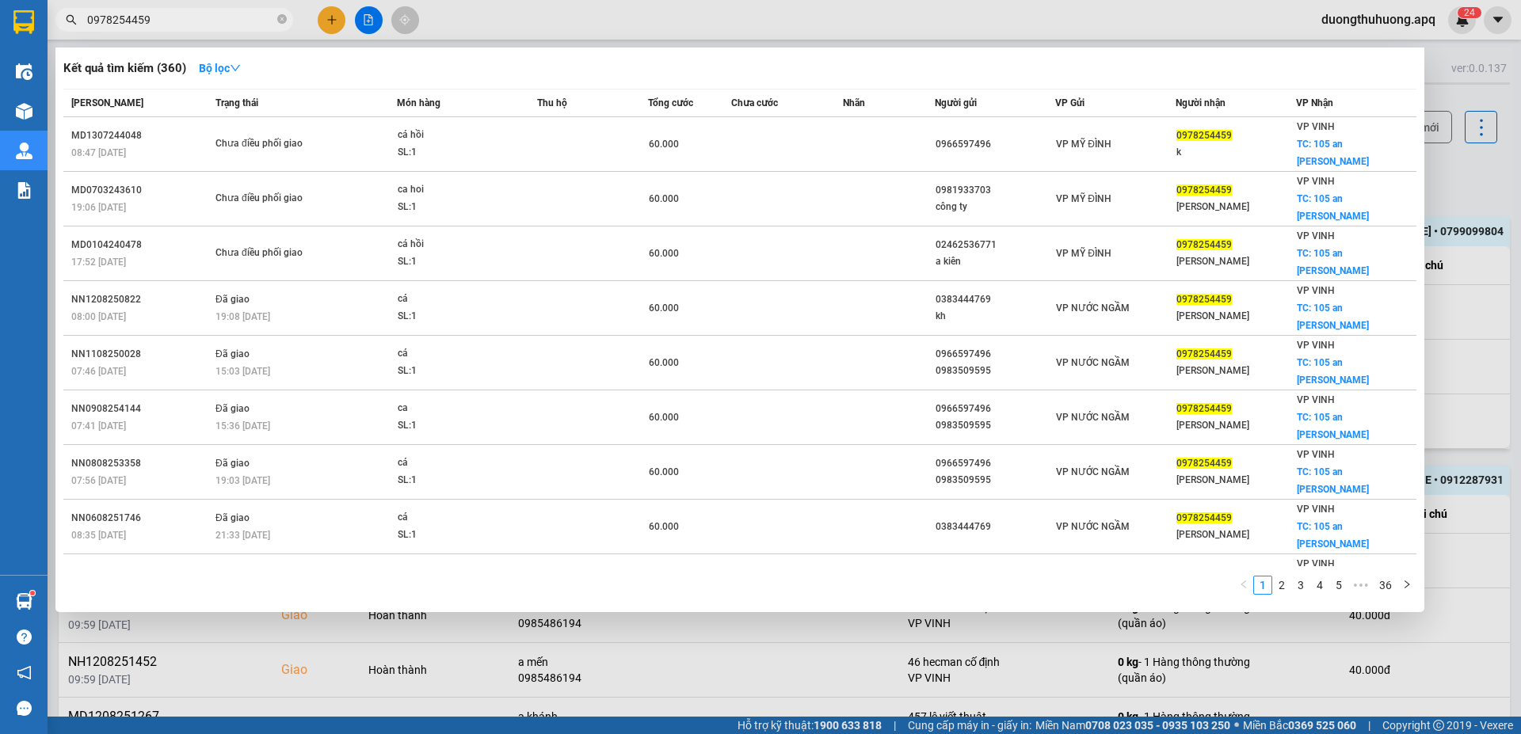
type input "0978254459"
click at [280, 22] on icon "close-circle" at bounding box center [282, 19] width 10 height 10
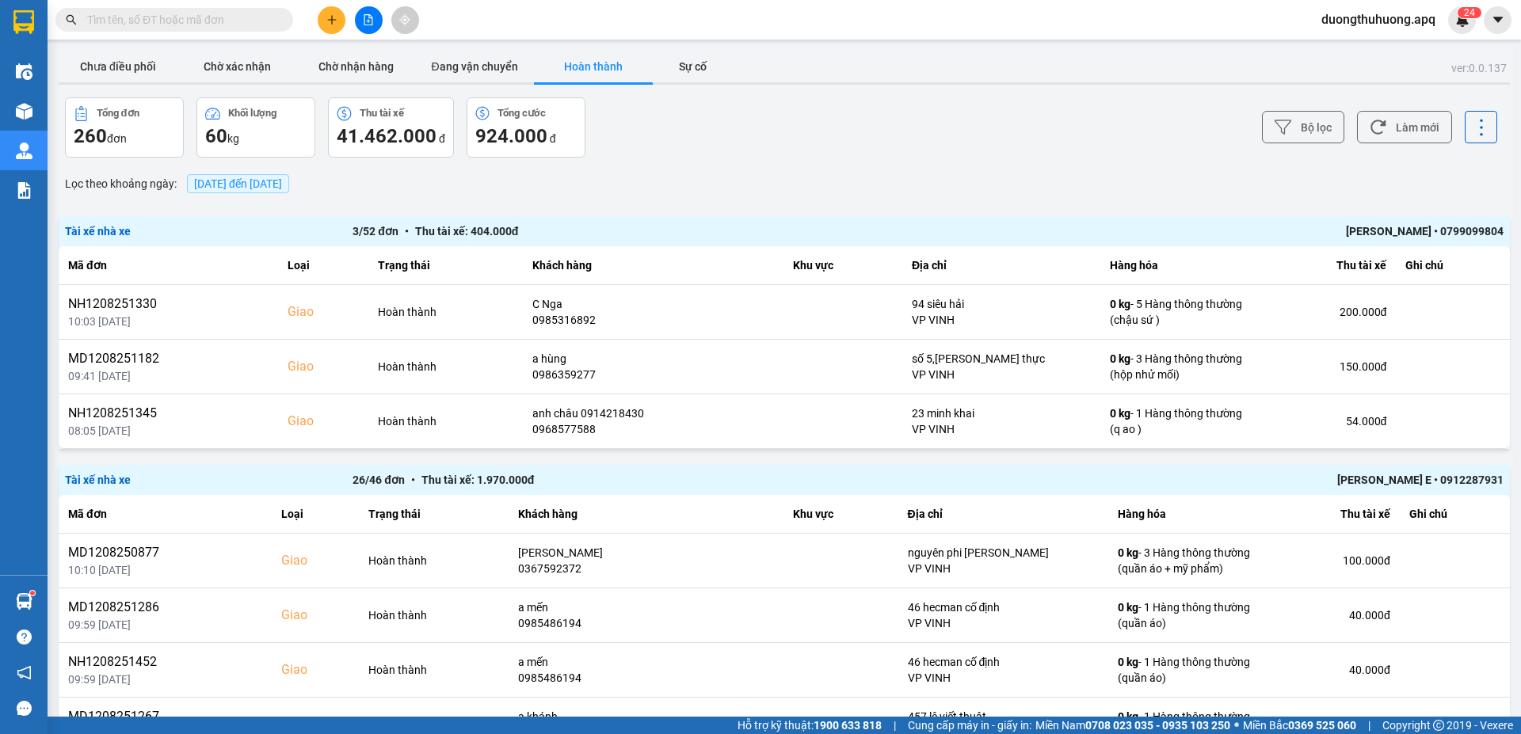
paste input "0983179595"
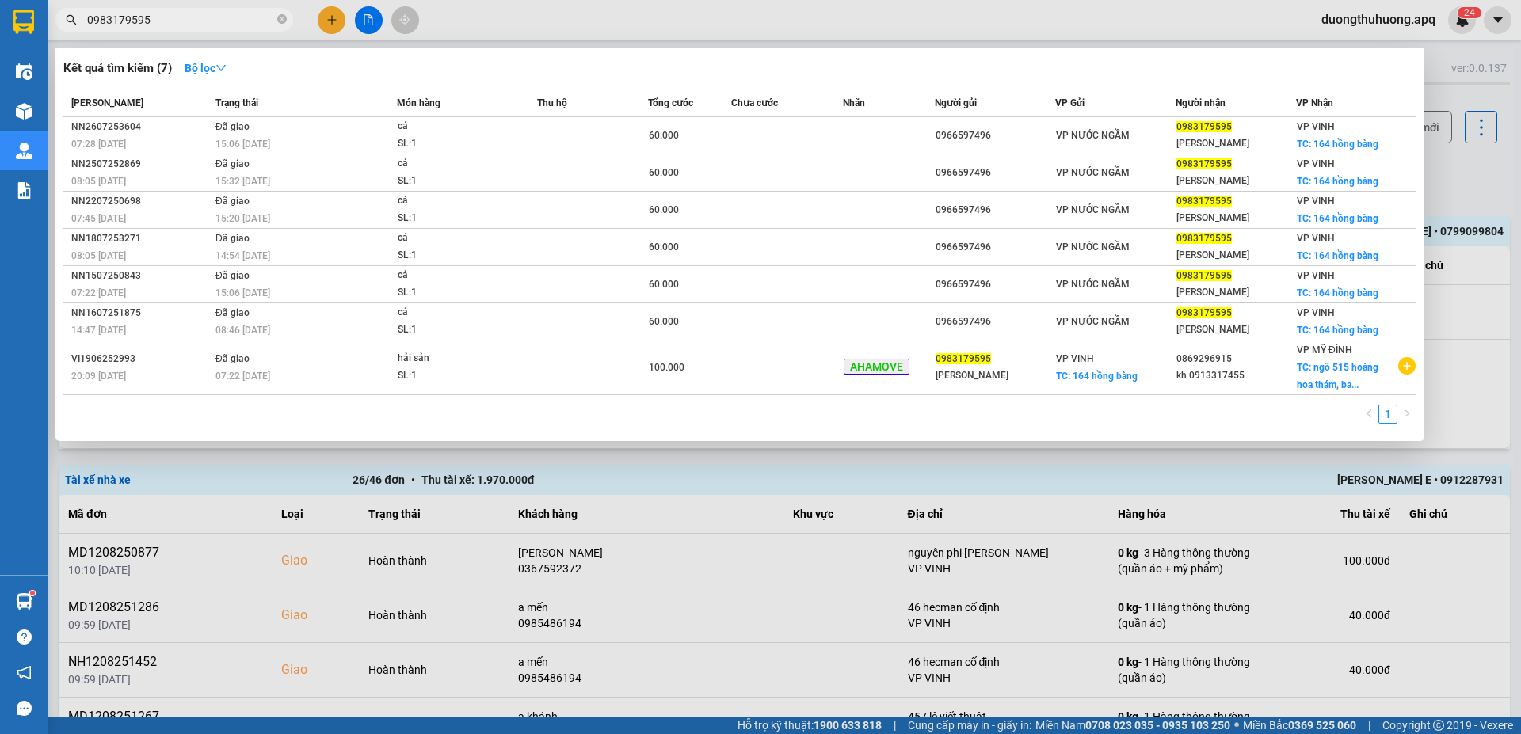
type input "0983179595"
click at [192, 18] on input "0983179595" at bounding box center [180, 19] width 187 height 17
click at [282, 16] on icon "close-circle" at bounding box center [282, 19] width 10 height 10
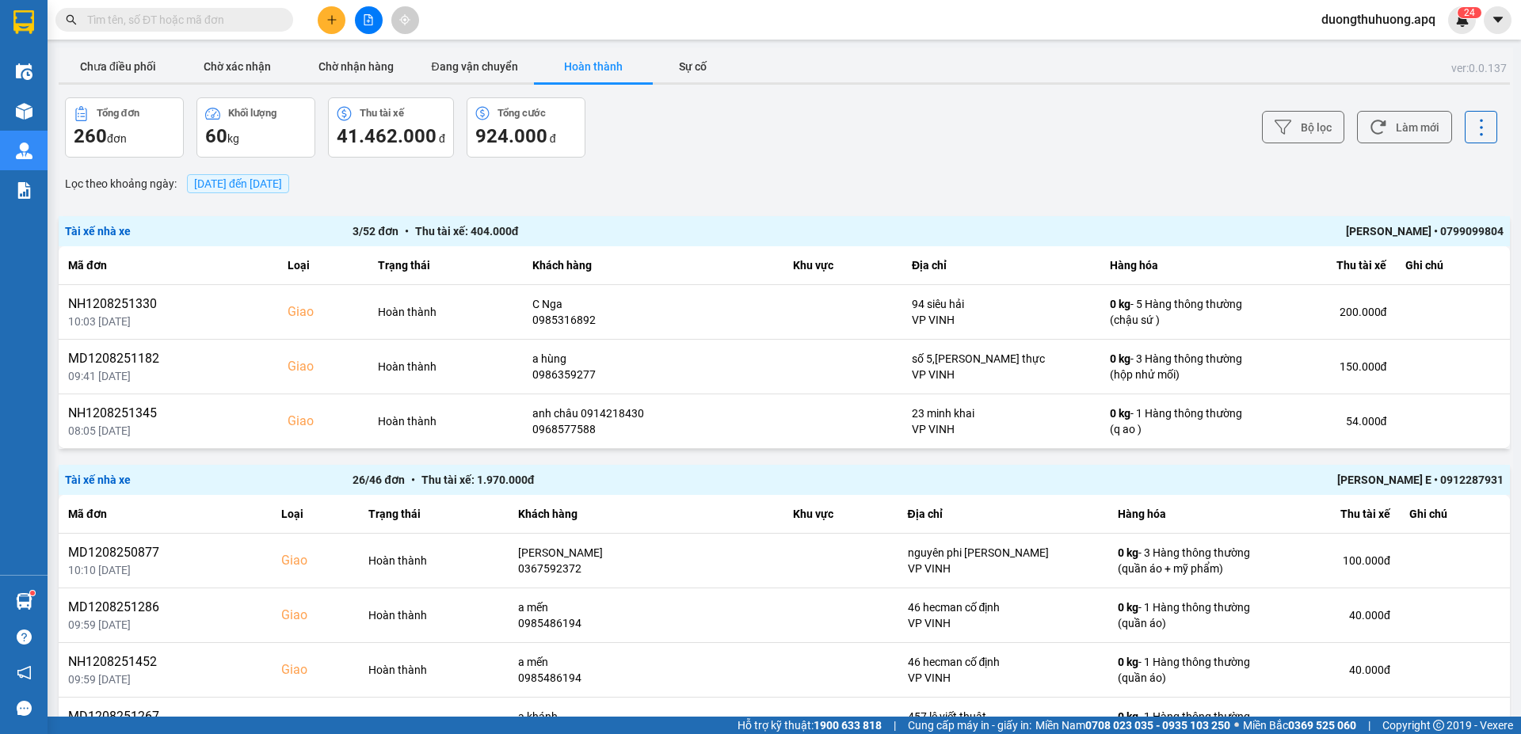
paste input "0817995995"
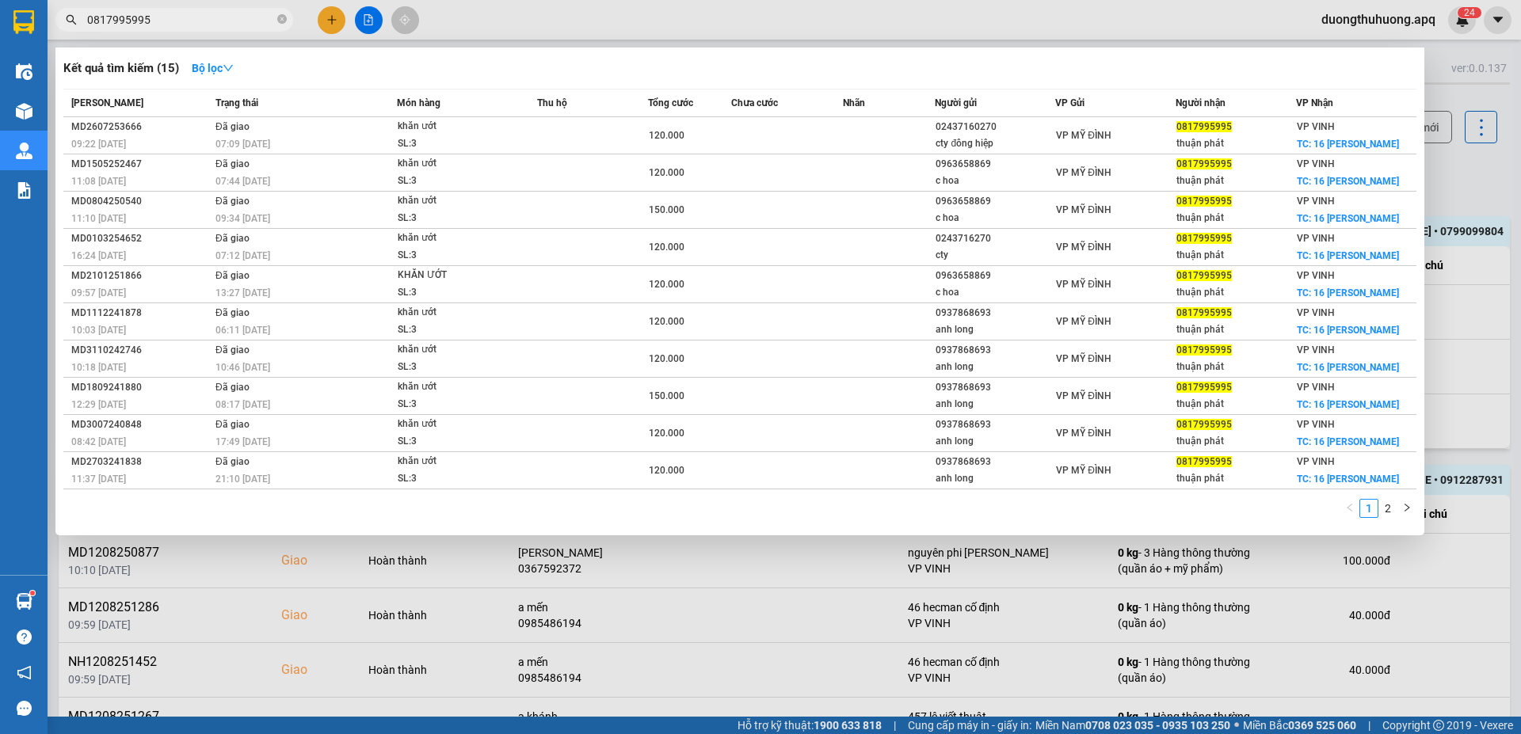
type input "0817995995"
click at [281, 18] on icon "close-circle" at bounding box center [282, 19] width 10 height 10
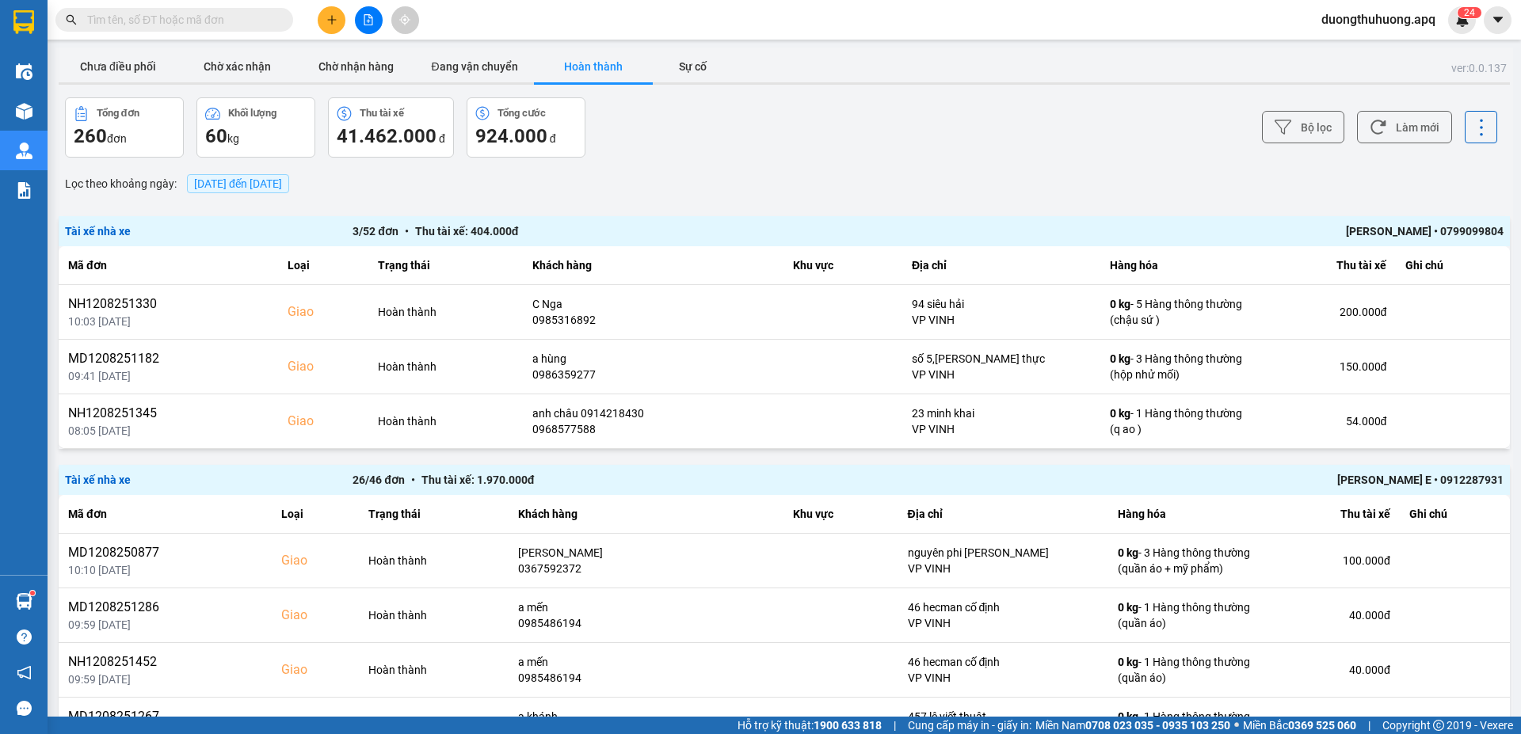
paste input "0931569595"
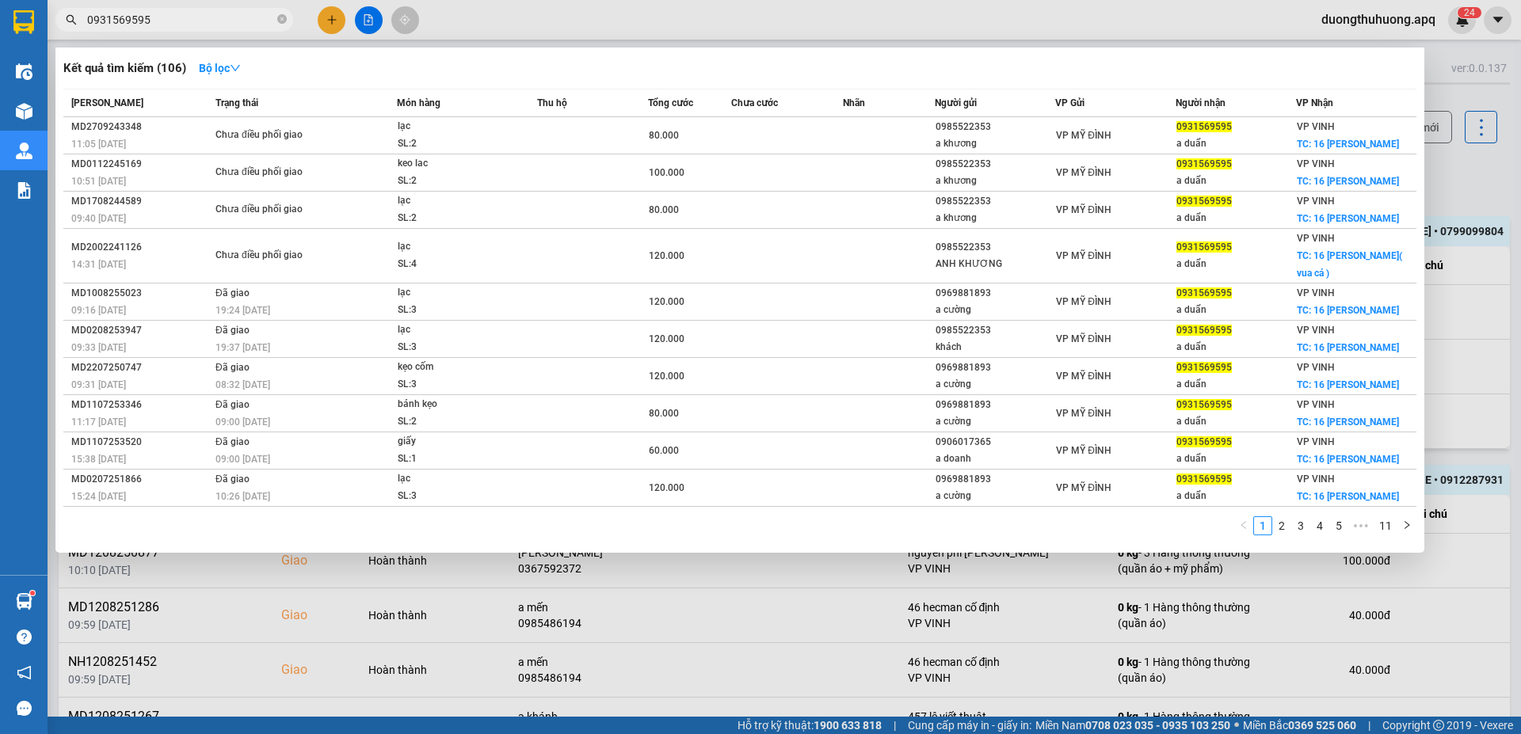
type input "0931569595"
click at [282, 20] on icon "close-circle" at bounding box center [282, 19] width 10 height 10
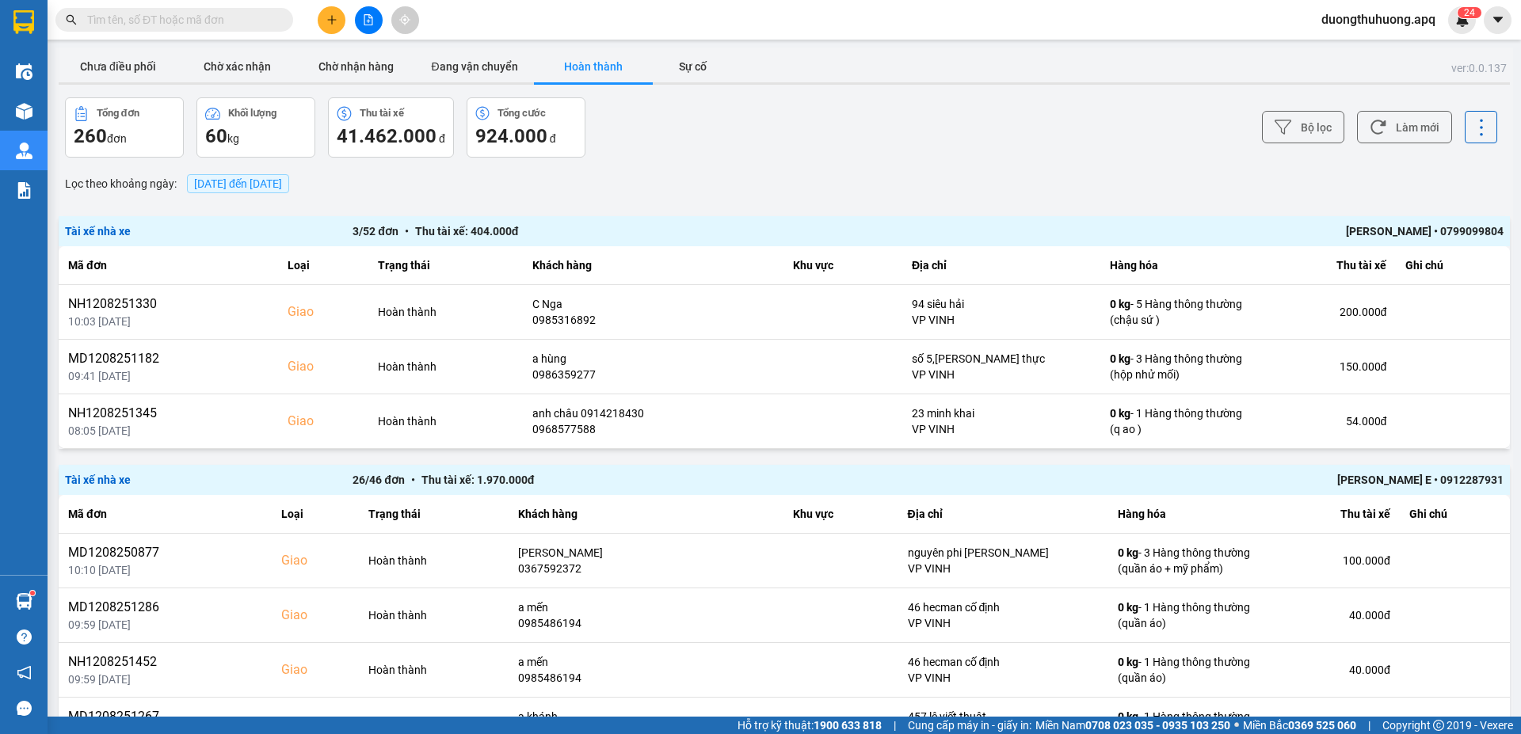
paste input "0833959595"
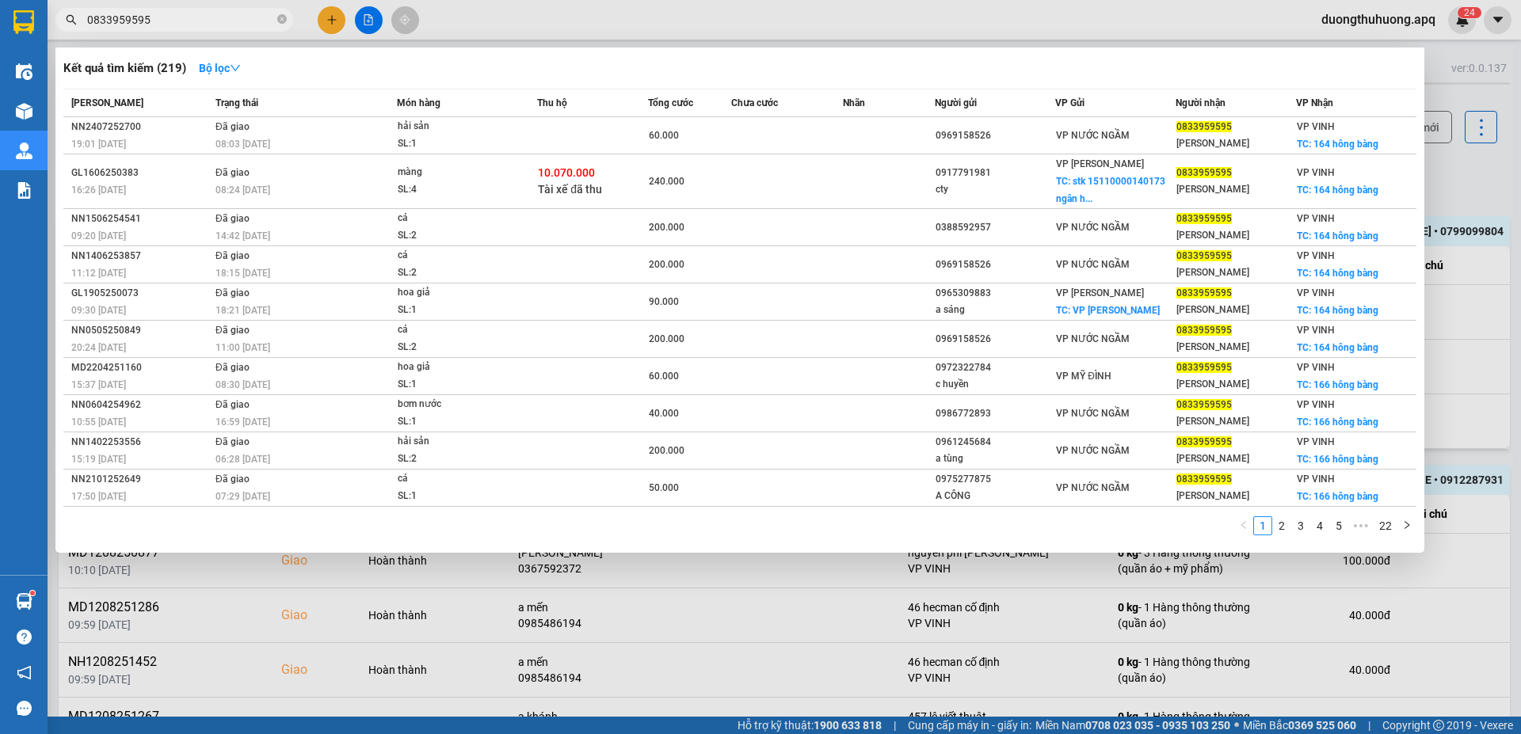
type input "0833959595"
drag, startPoint x: 282, startPoint y: 19, endPoint x: 271, endPoint y: 23, distance: 11.8
click at [283, 20] on icon "close-circle" at bounding box center [282, 19] width 10 height 10
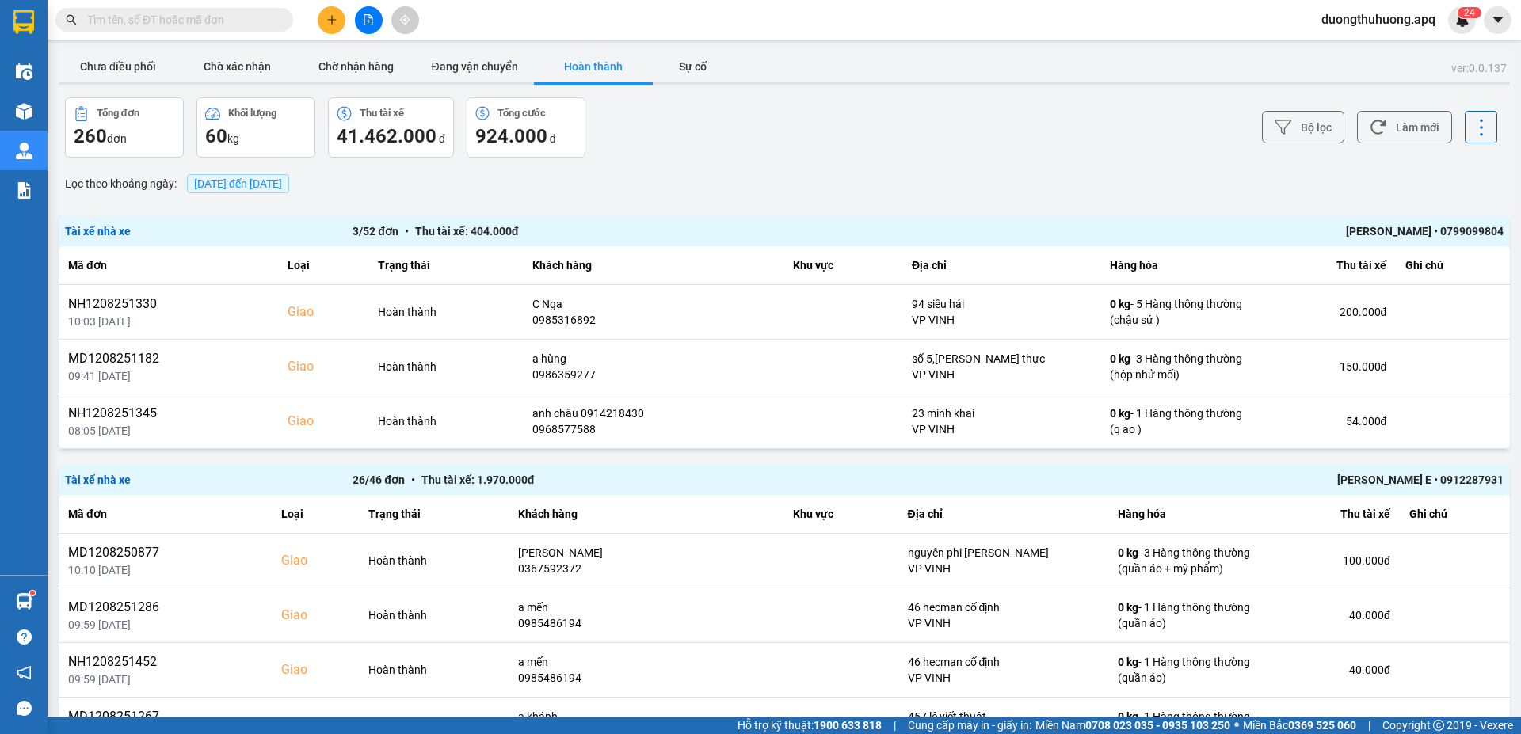
paste input "0705293464"
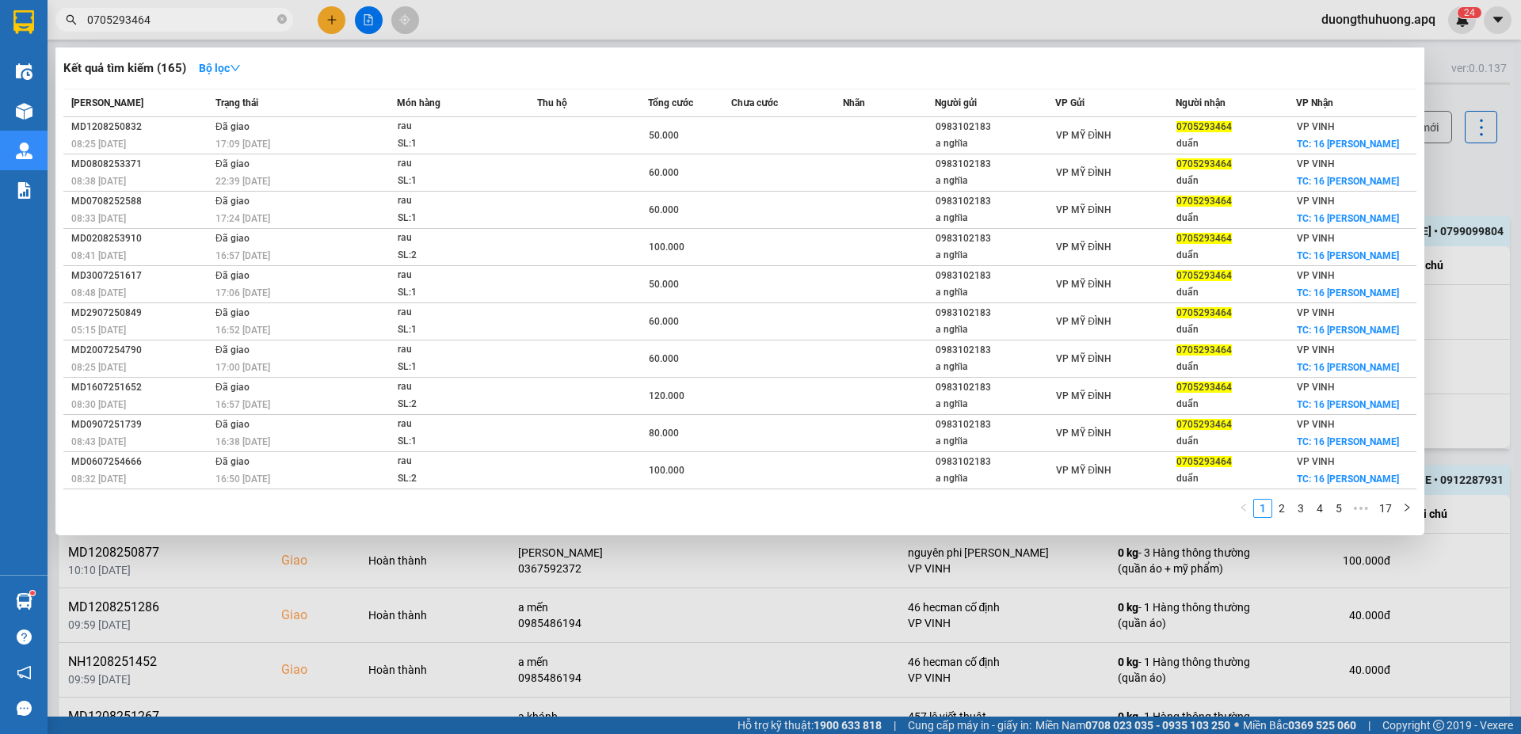
type input "0705293464"
click at [279, 17] on icon "close-circle" at bounding box center [282, 19] width 10 height 10
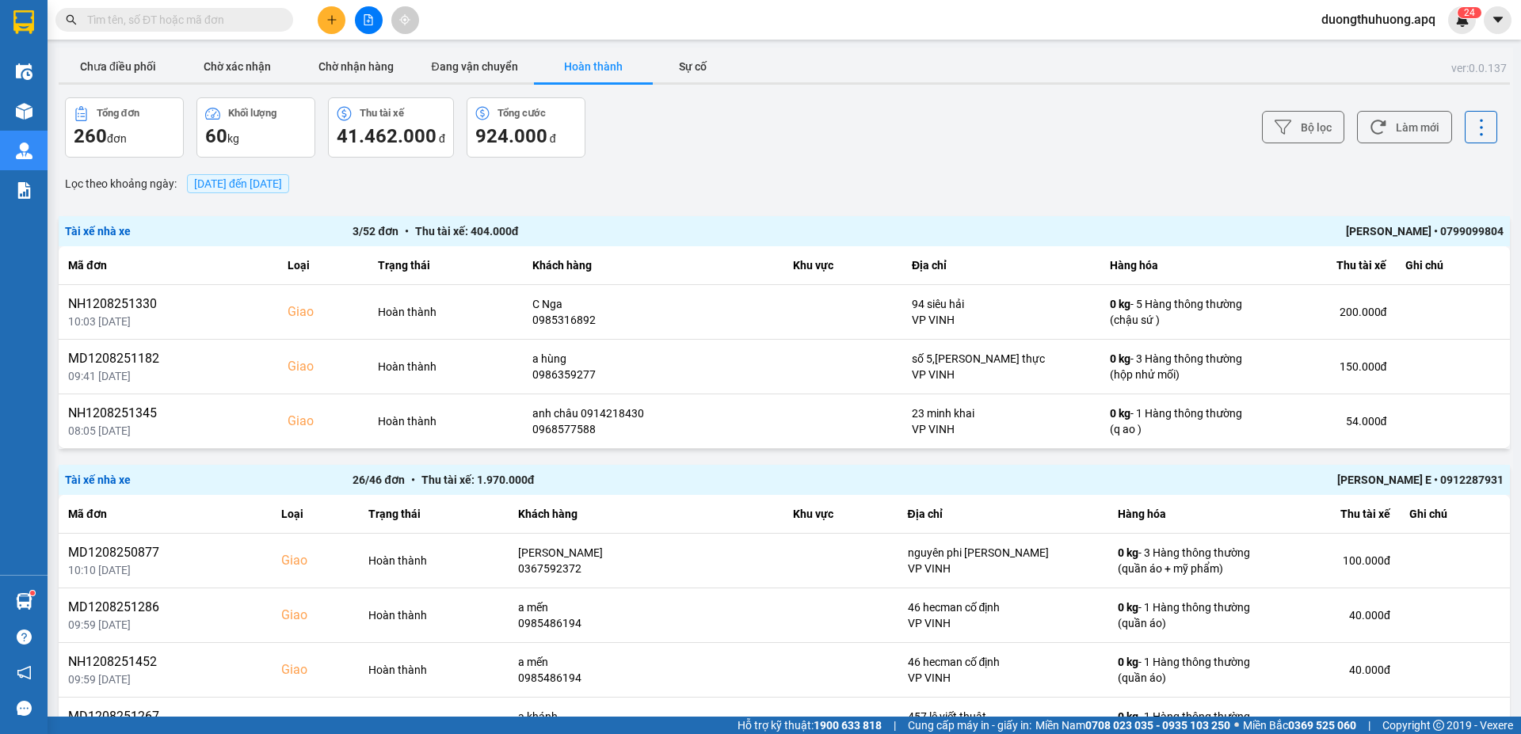
paste input "0966019712"
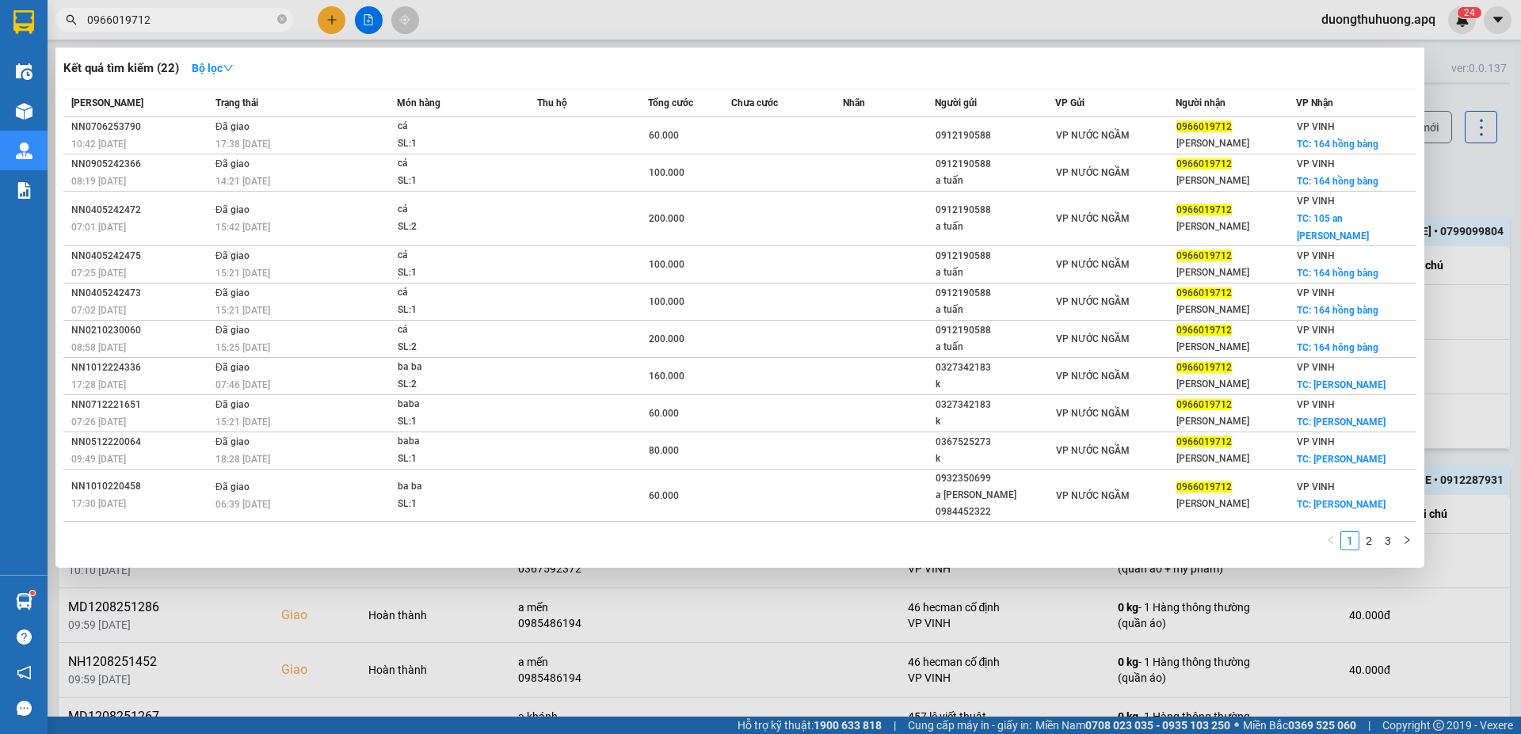
type input "0966019712"
drag, startPoint x: 281, startPoint y: 18, endPoint x: 259, endPoint y: 18, distance: 22.2
click at [280, 18] on icon "close-circle" at bounding box center [282, 19] width 10 height 10
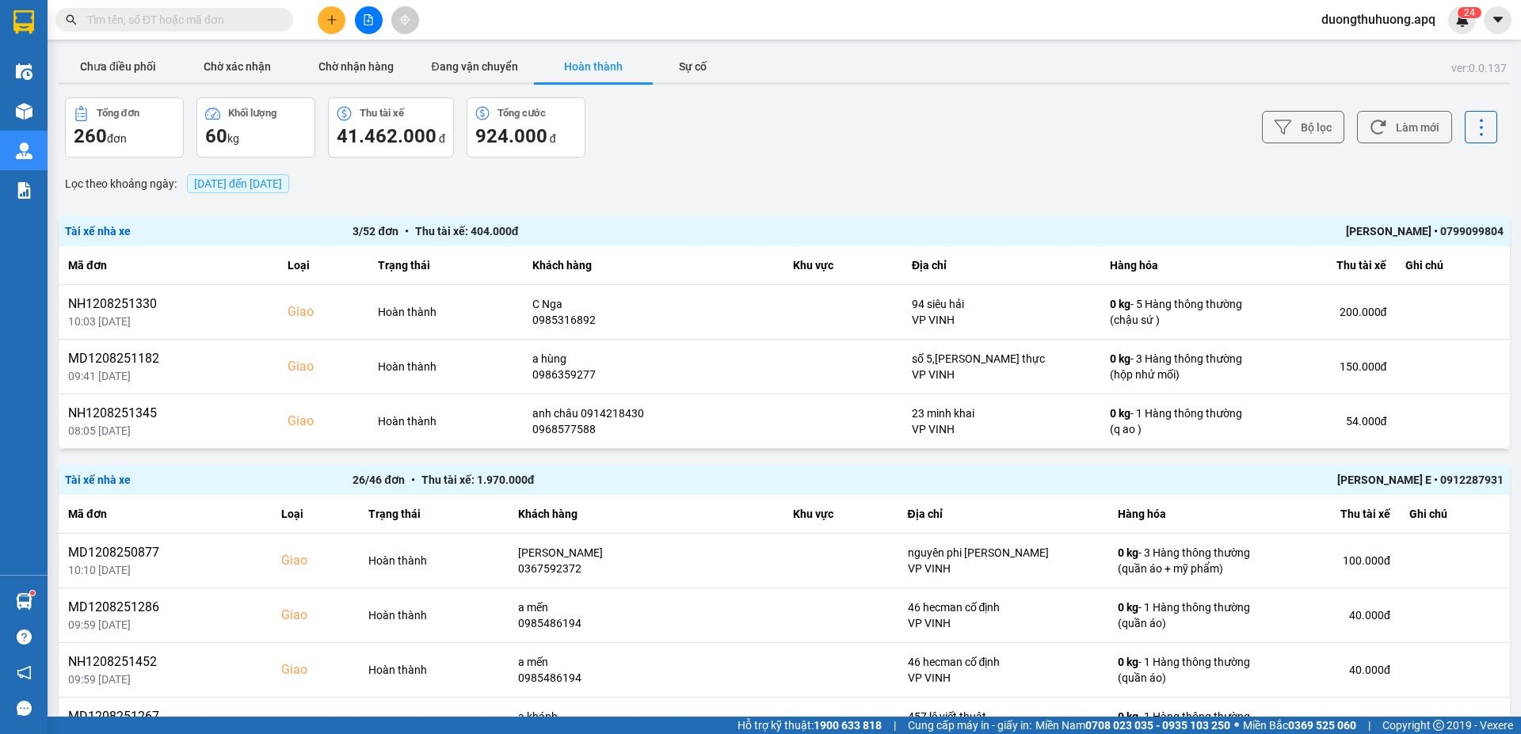
paste input "0966597496"
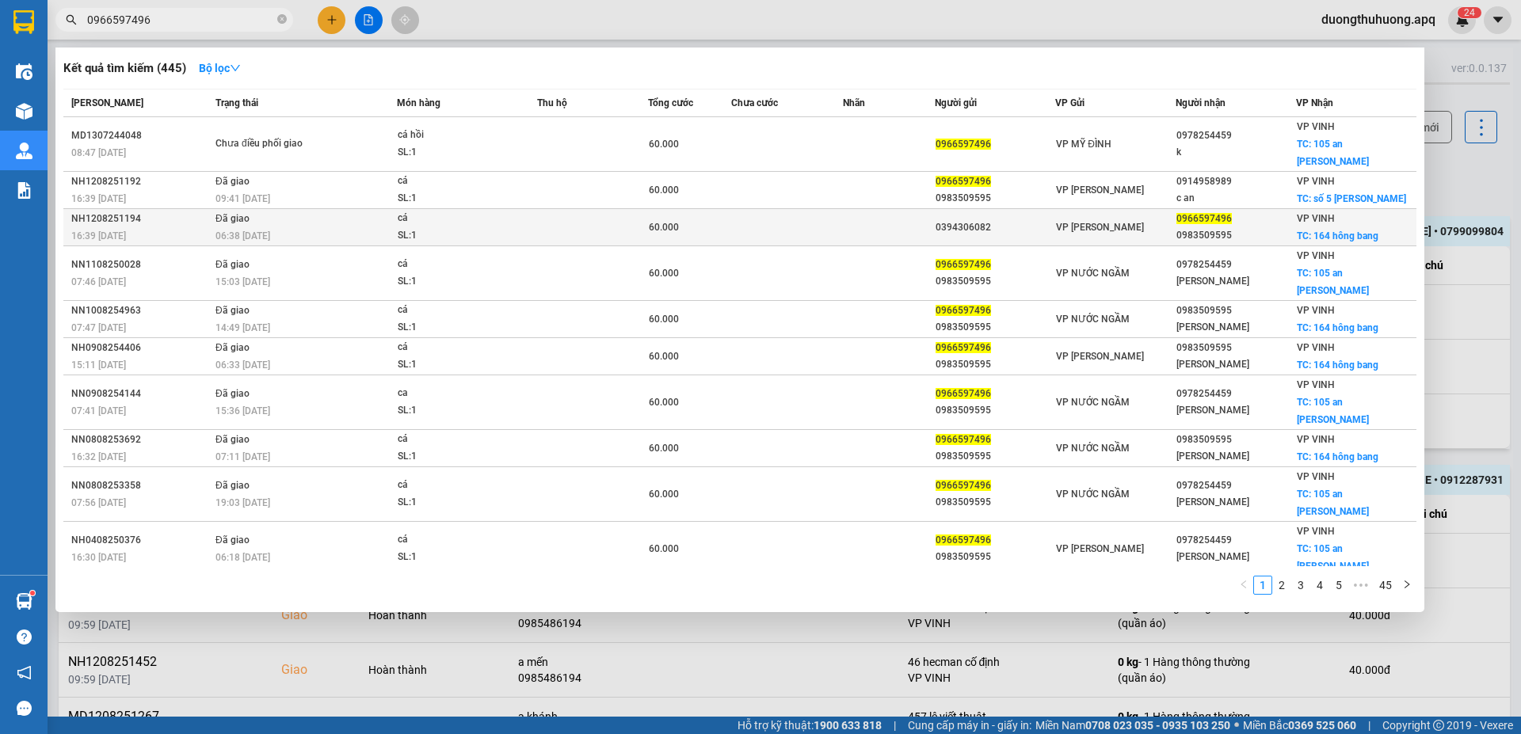
type input "0966597496"
click at [94, 211] on div "NH1208251194" at bounding box center [140, 219] width 139 height 17
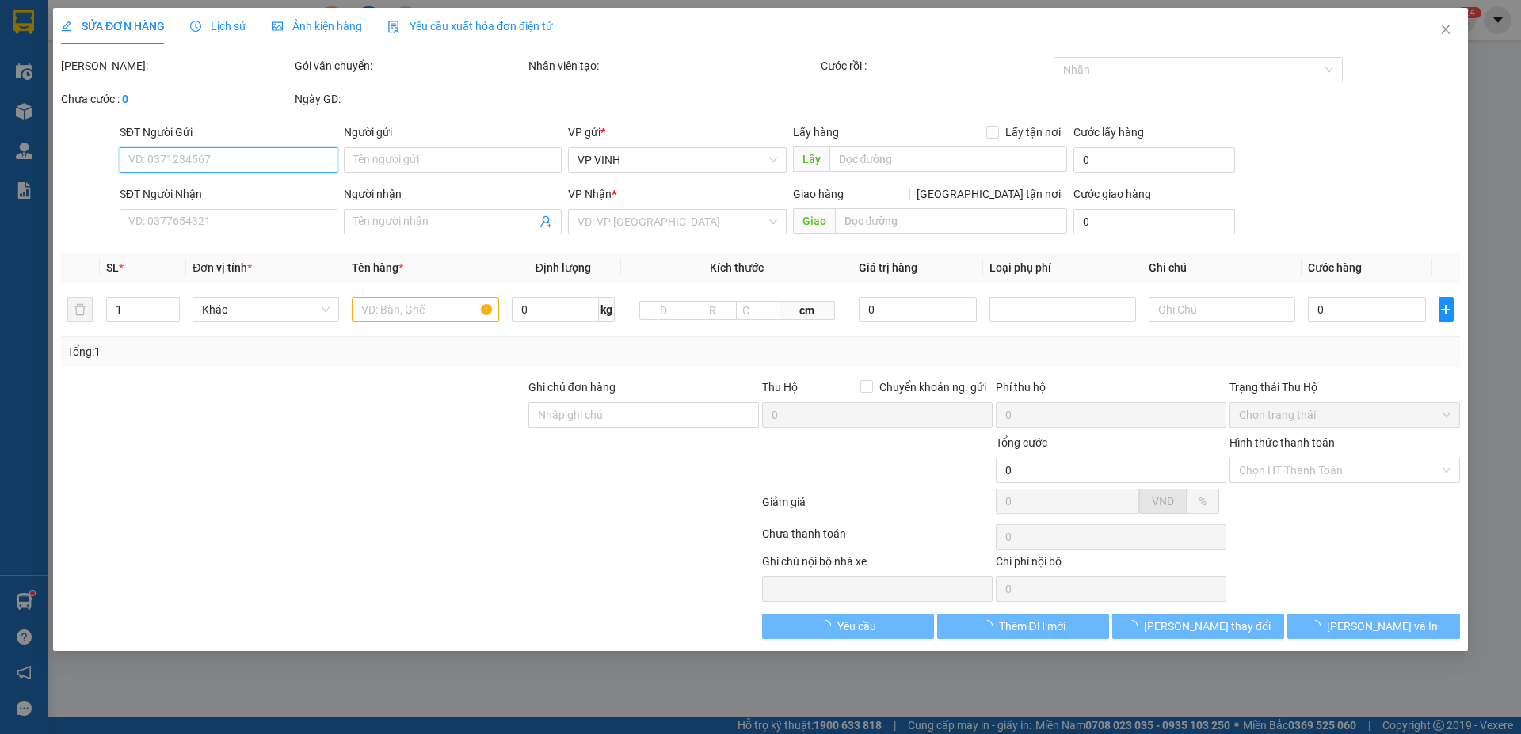
type input "0394306082"
type input "0966597496"
type input "0983509595"
checkbox input "true"
type input "164 hông bang"
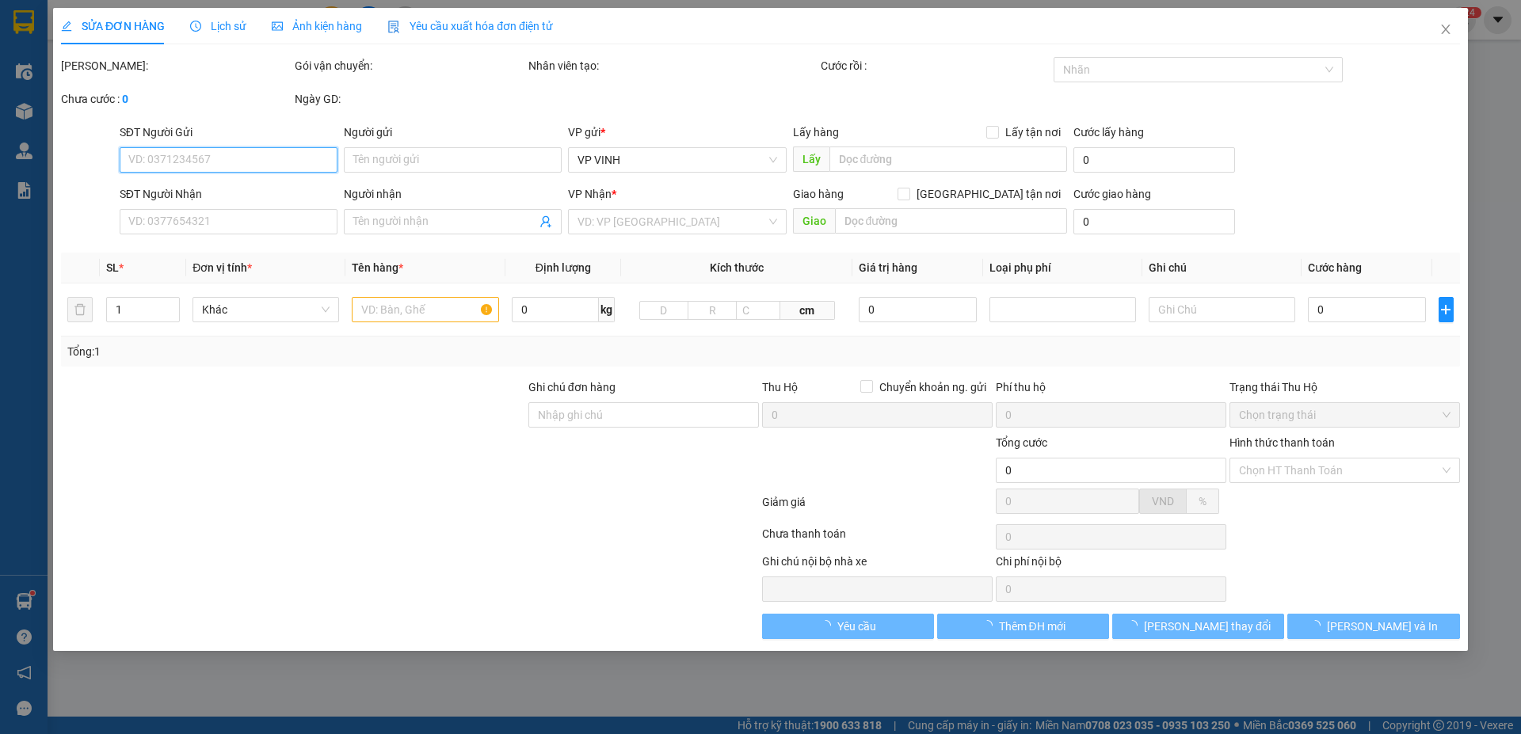
type input "60.000"
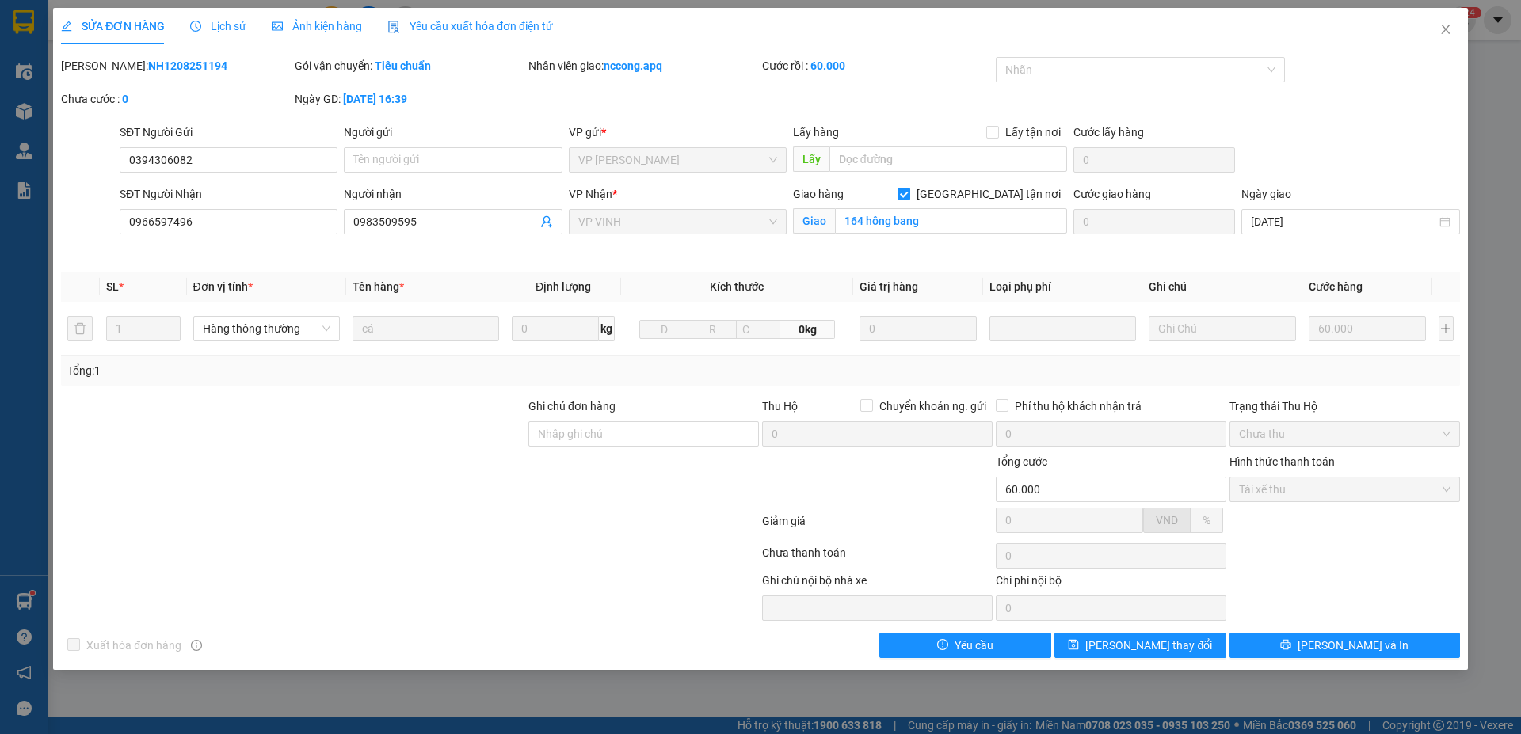
drag, startPoint x: 110, startPoint y: 63, endPoint x: 191, endPoint y: 71, distance: 81.1
click at [241, 70] on div "Mã ĐH: NH1208251194" at bounding box center [176, 65] width 231 height 17
copy b "NH1208251194"
click at [1447, 31] on icon "close" at bounding box center [1445, 30] width 9 height 10
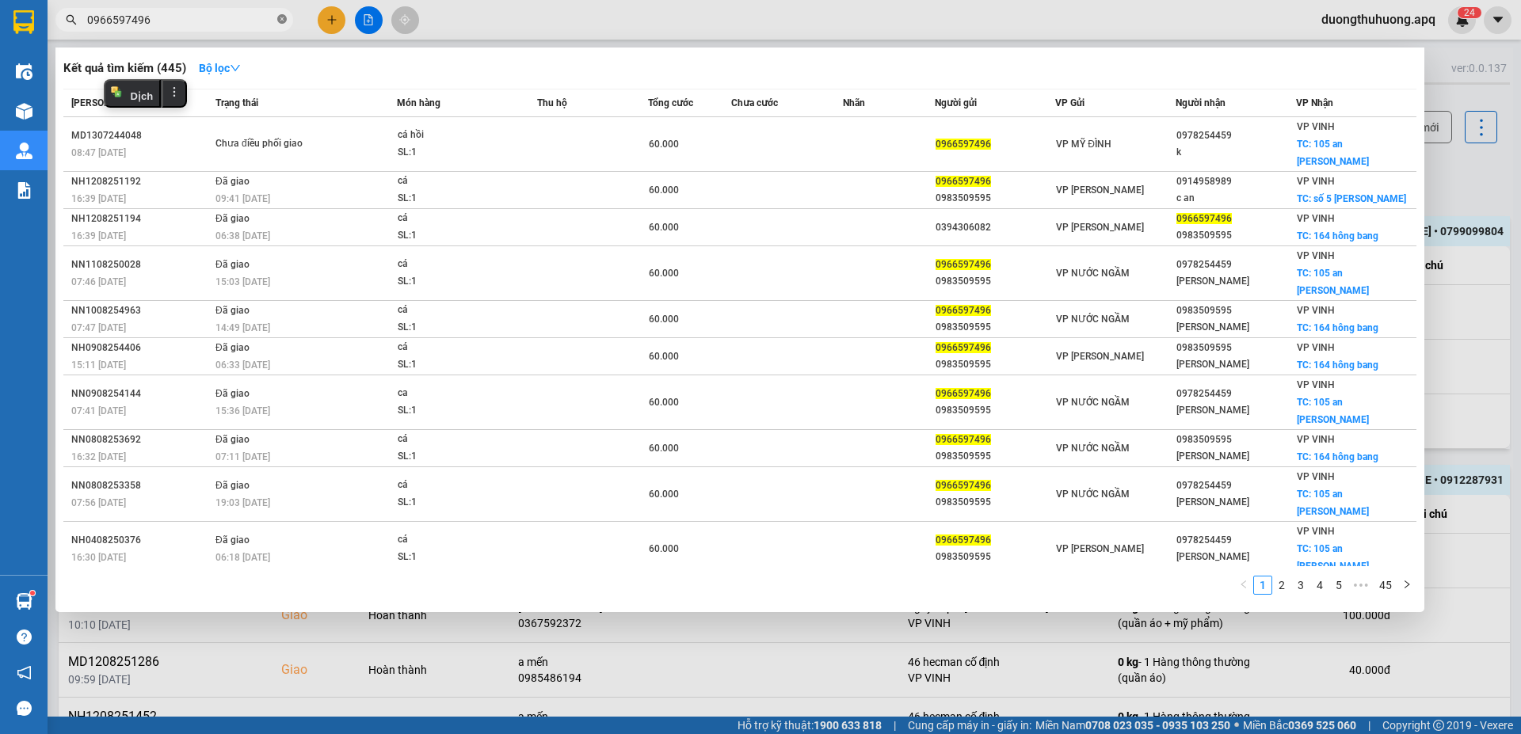
click at [278, 18] on icon "close-circle" at bounding box center [282, 19] width 10 height 10
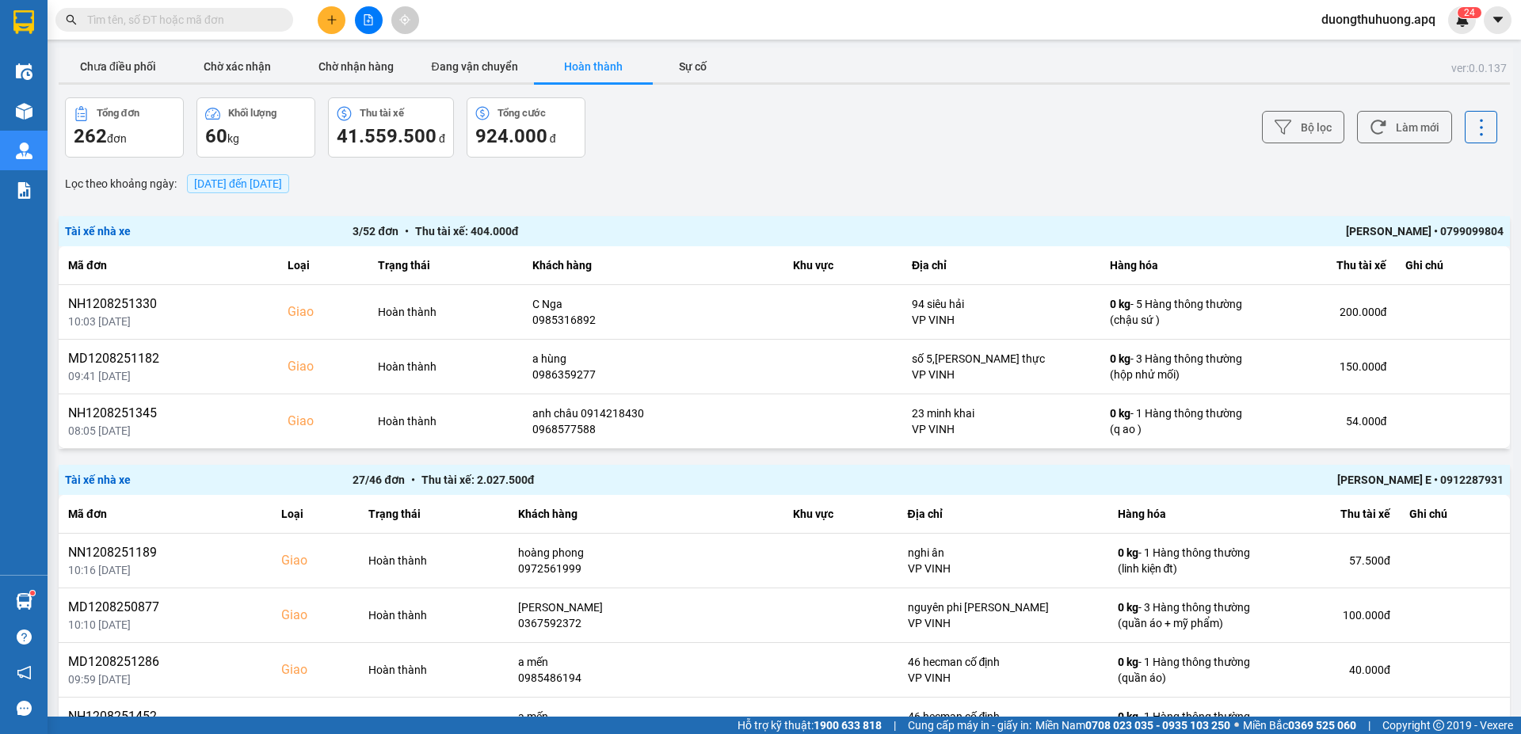
paste input "0917782228"
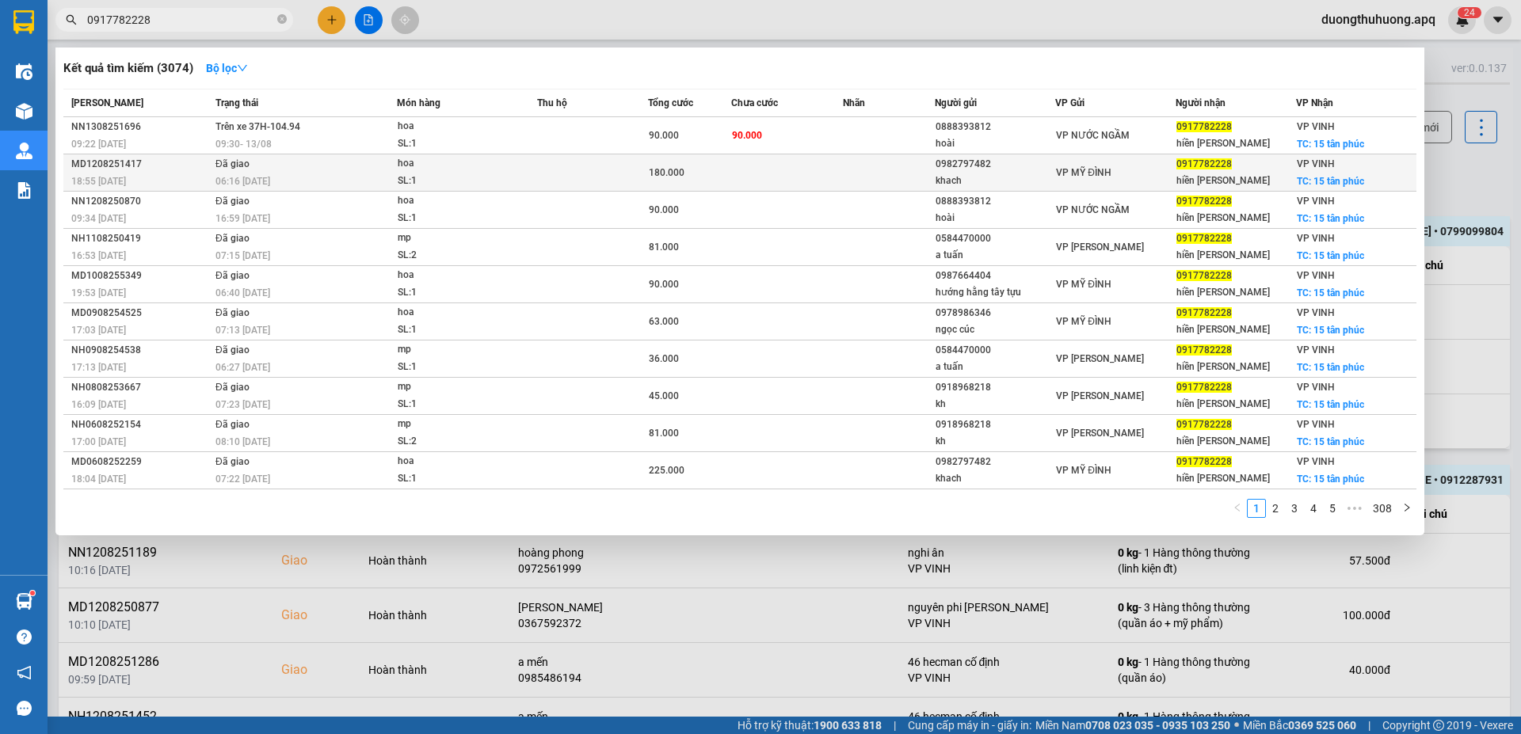
type input "0917782228"
click at [103, 163] on div "MD1208251417" at bounding box center [140, 164] width 139 height 17
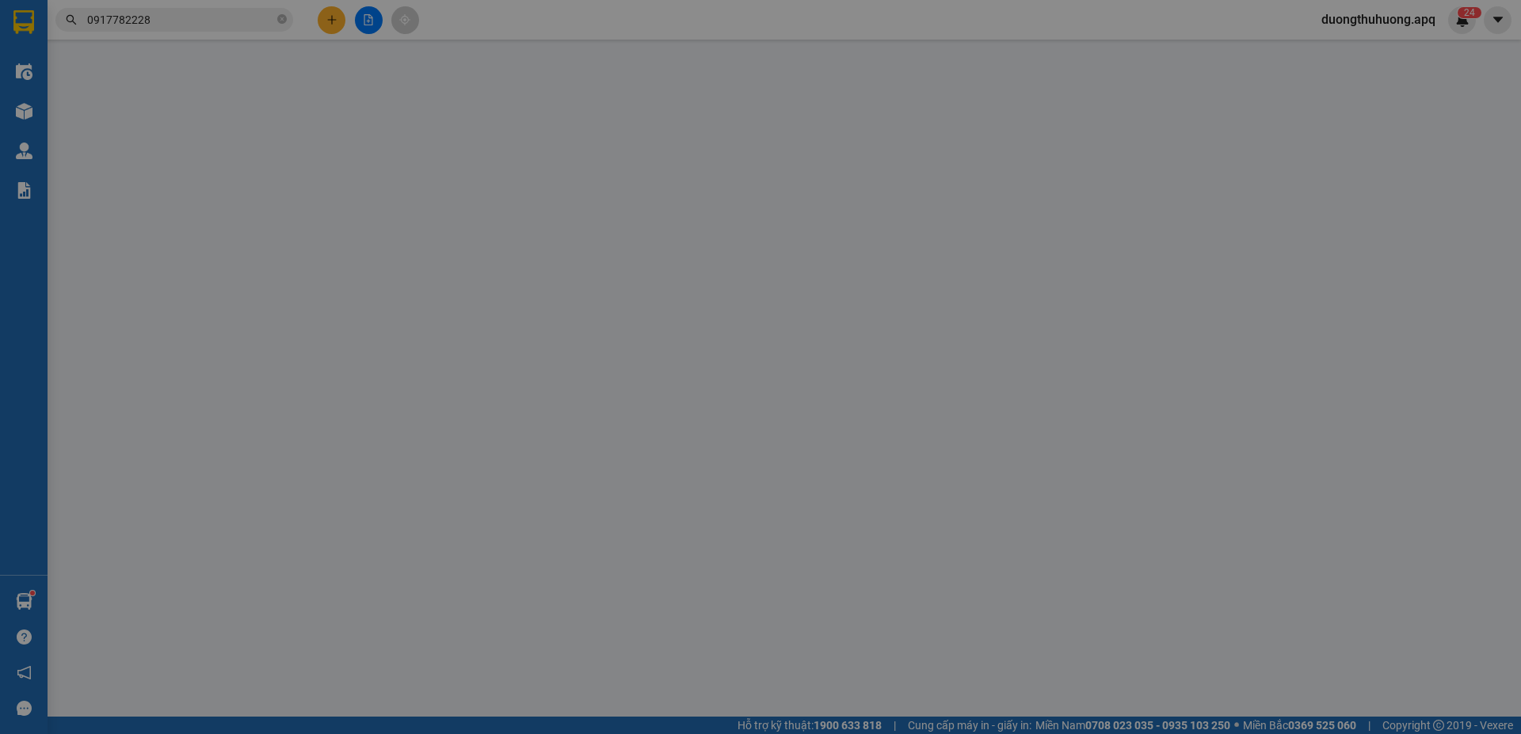
type input "0982797482"
type input "khach"
type input "0917782228"
type input "hiền [PERSON_NAME]"
checkbox input "true"
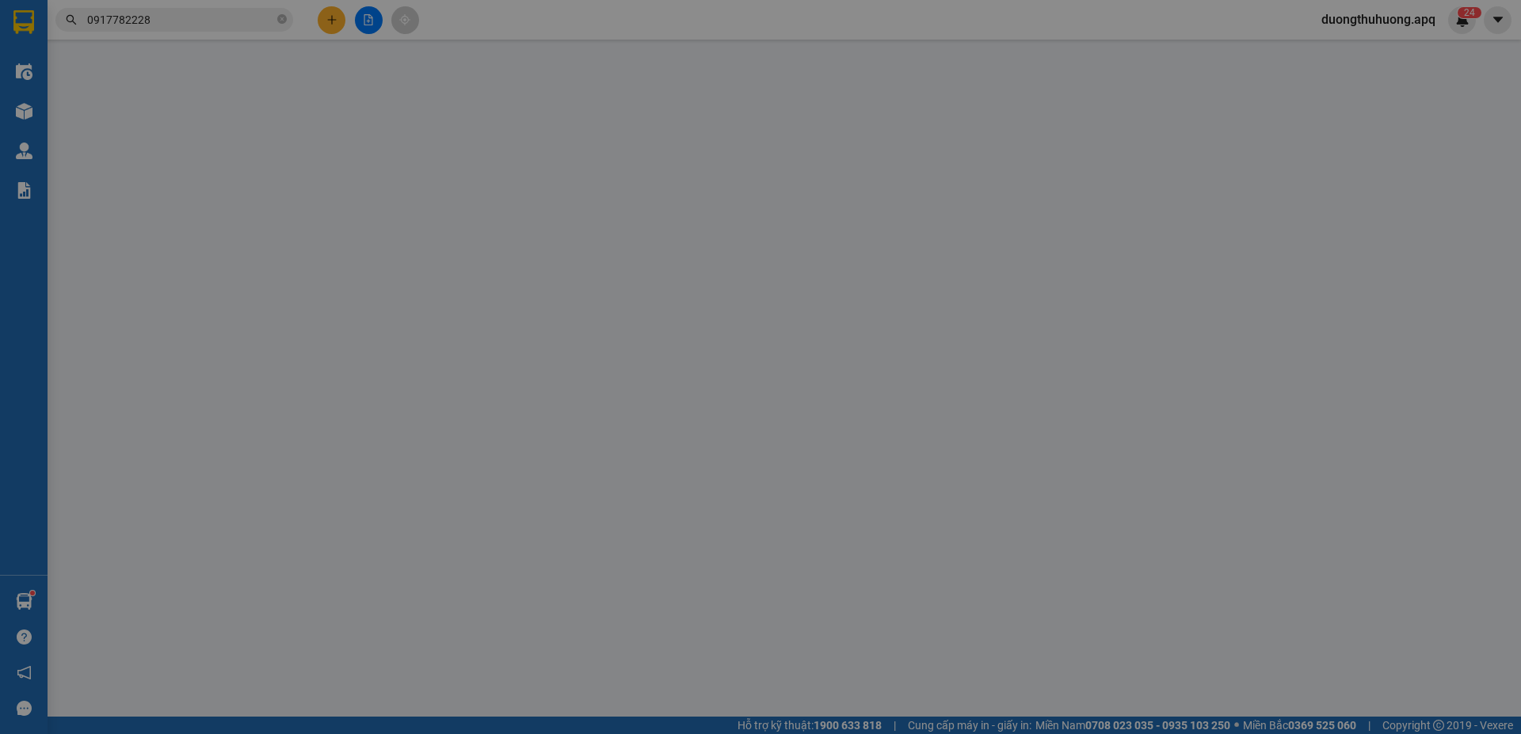
type input "15 tân phúc"
type input "180.000"
type input "10"
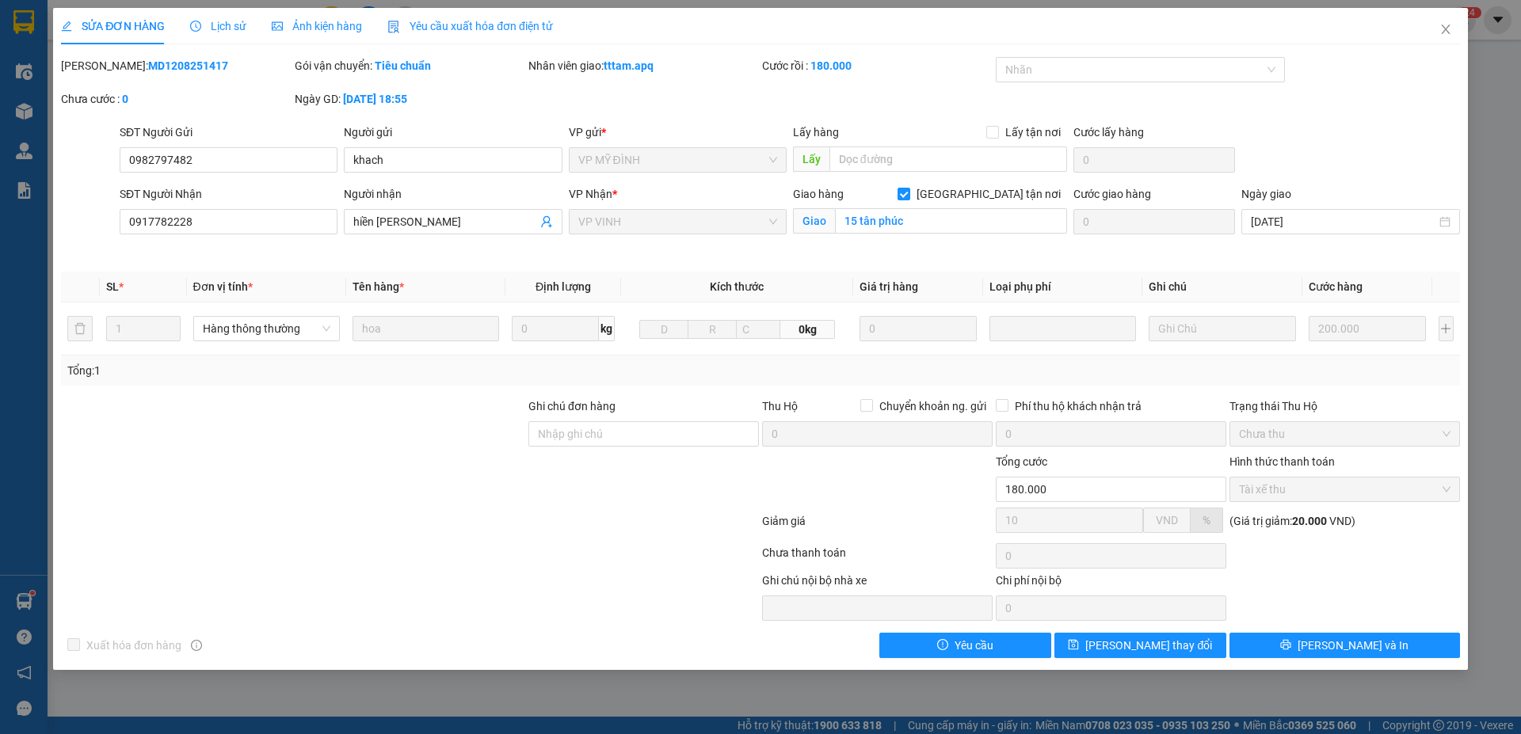
drag, startPoint x: 100, startPoint y: 64, endPoint x: 223, endPoint y: 61, distance: 122.8
click at [223, 61] on div "Mã ĐH: MD1208251417" at bounding box center [176, 65] width 231 height 17
copy b "MD1208251417"
click at [1443, 30] on icon "close" at bounding box center [1445, 29] width 13 height 13
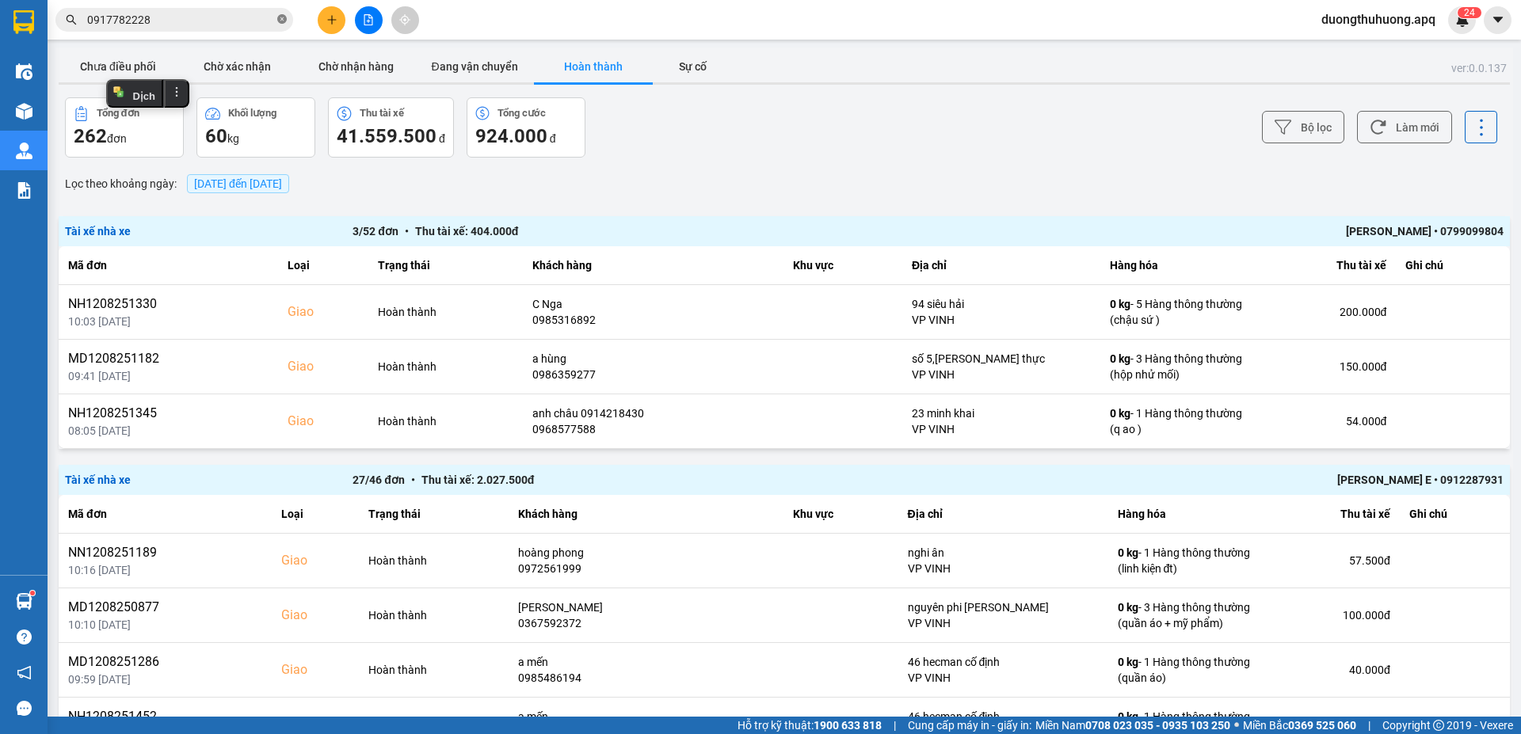
click at [279, 17] on icon "close-circle" at bounding box center [282, 19] width 10 height 10
paste input "0942271988"
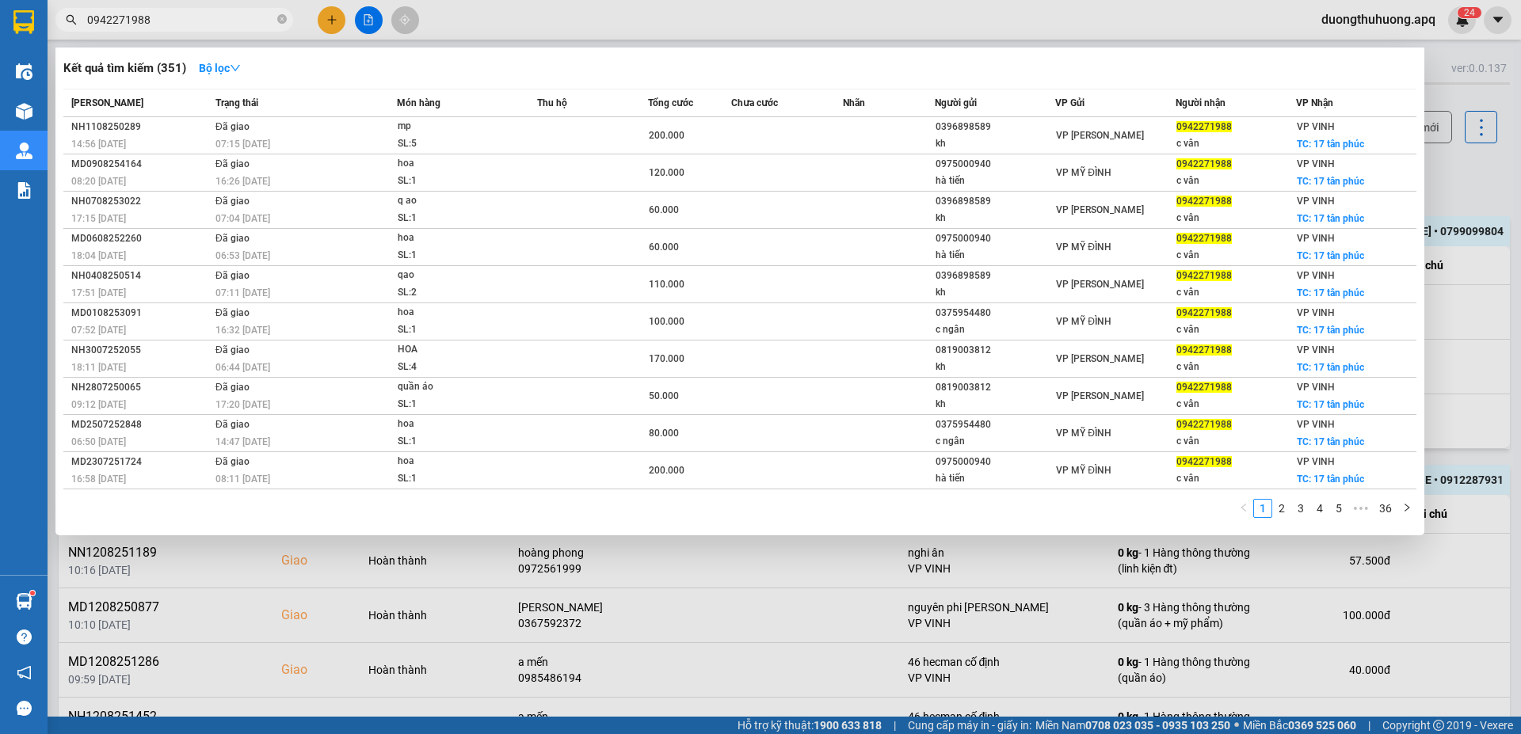
type input "0942271988"
click at [825, 578] on div at bounding box center [760, 367] width 1521 height 734
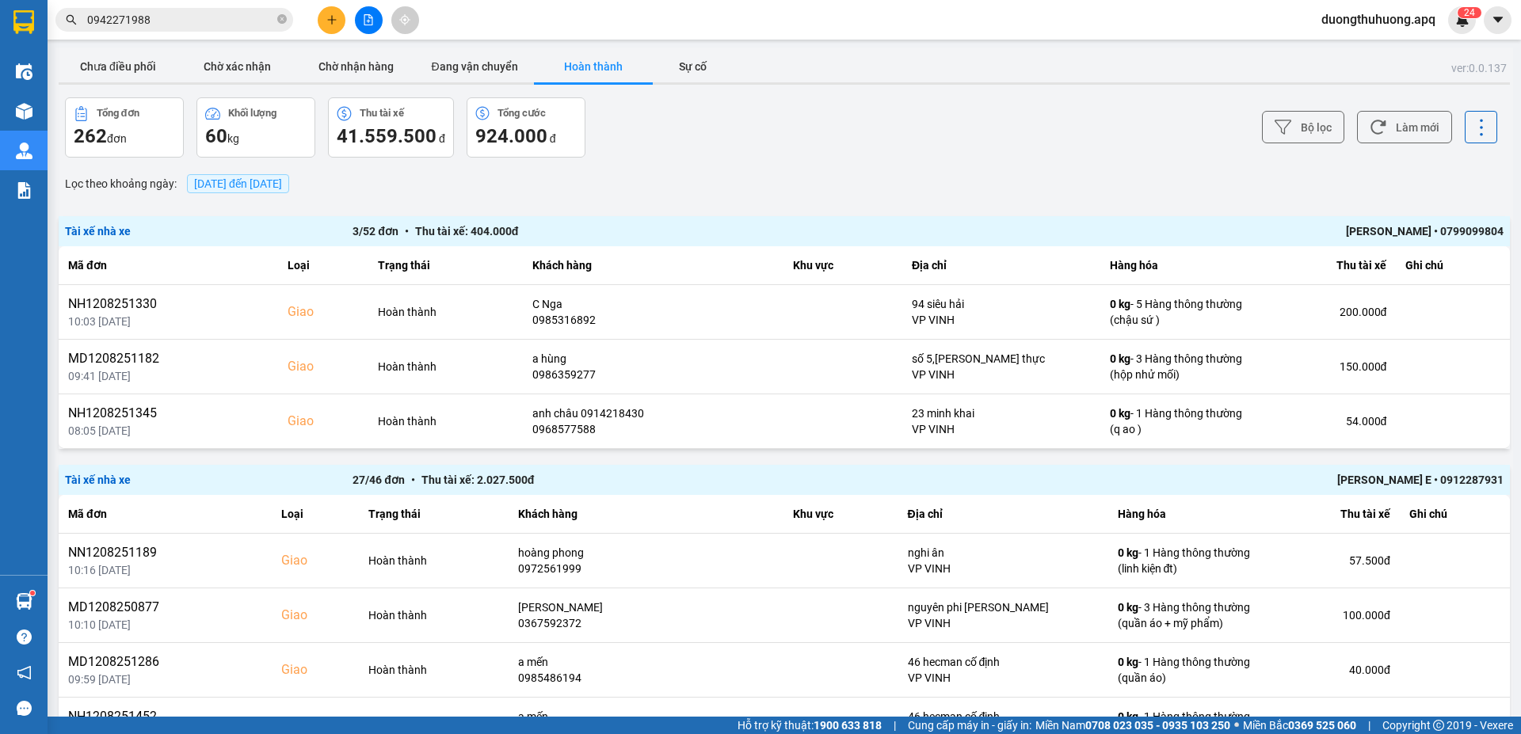
click at [276, 19] on span "0942271988" at bounding box center [174, 20] width 238 height 24
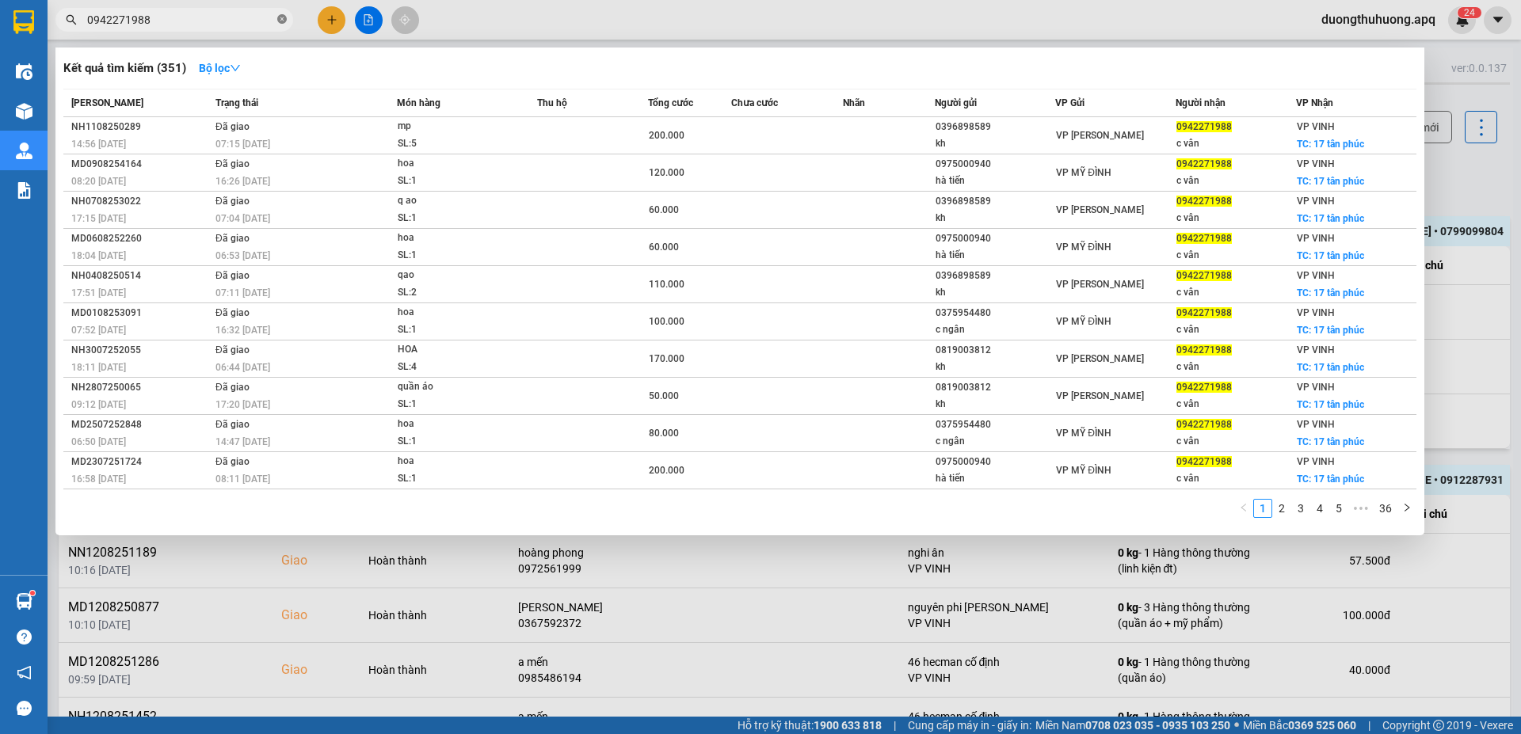
click at [281, 19] on icon "close-circle" at bounding box center [282, 19] width 10 height 10
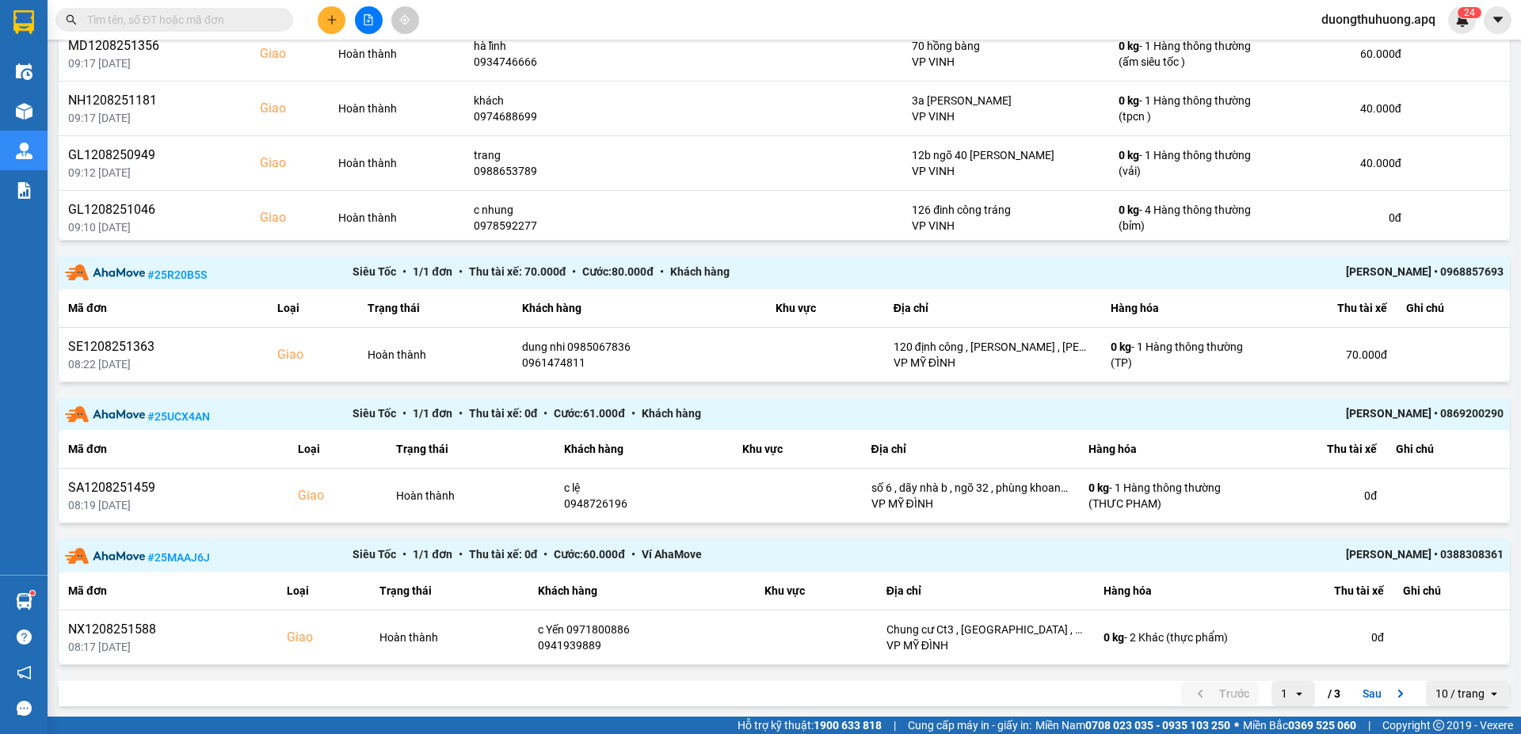
scroll to position [1489, 0]
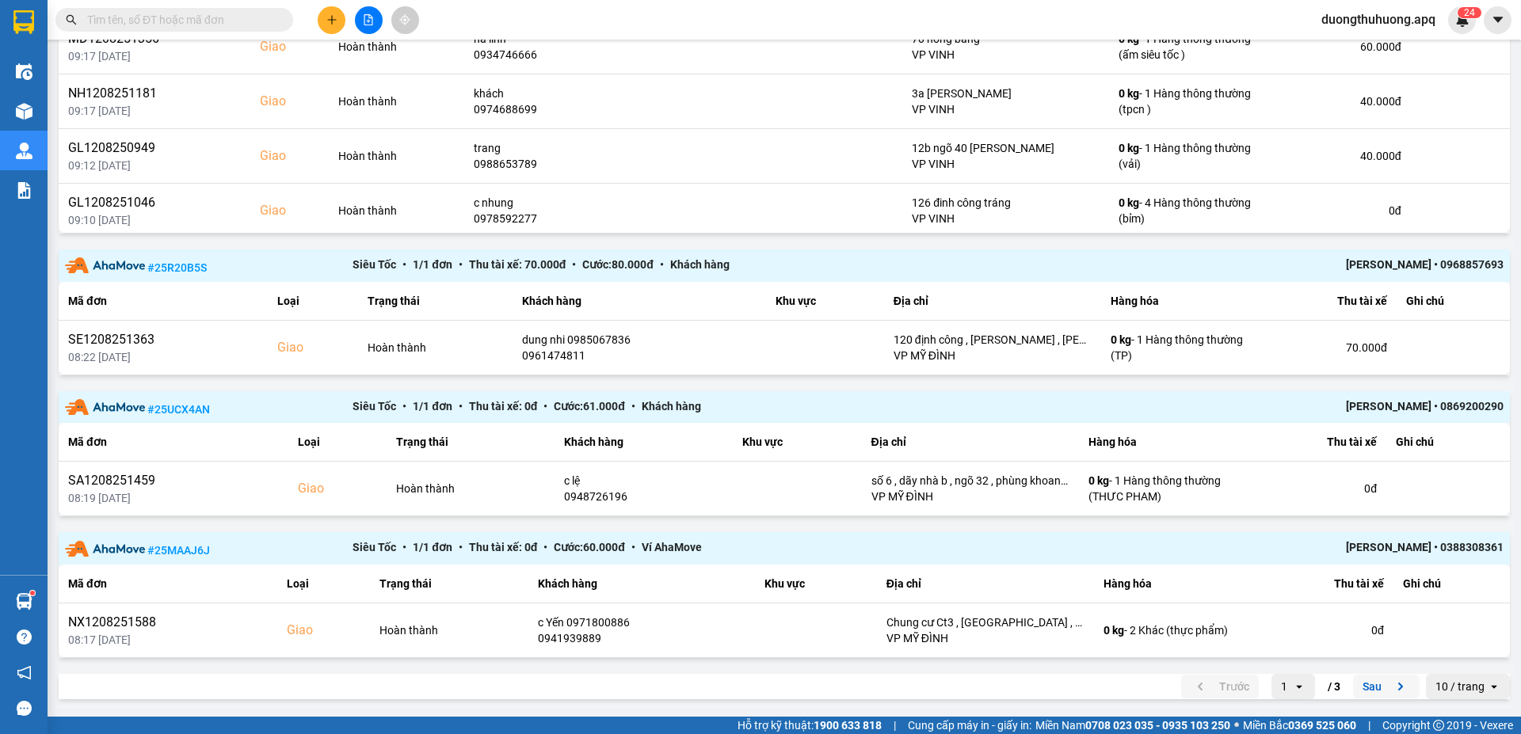
click at [1360, 690] on button "Sau" at bounding box center [1386, 687] width 67 height 24
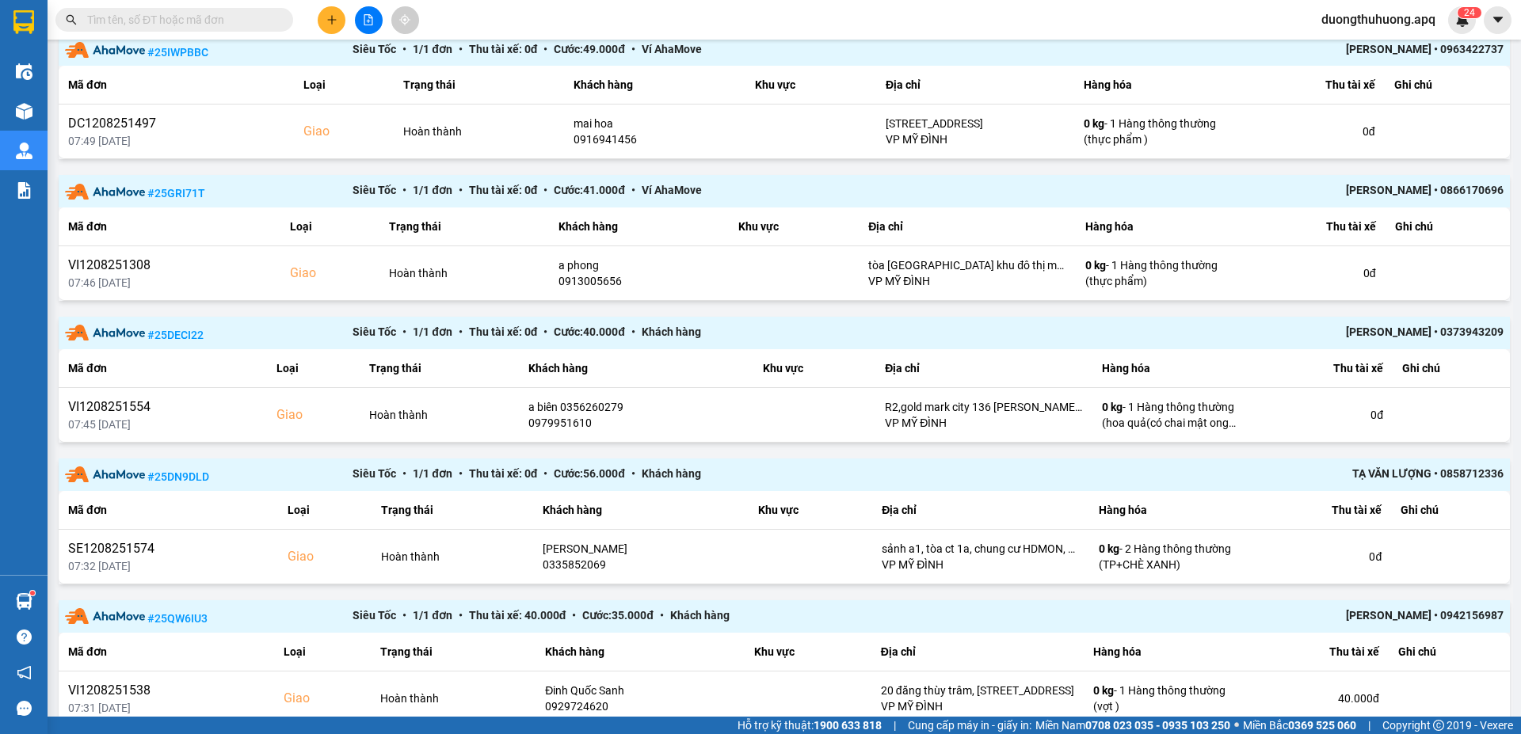
scroll to position [959, 0]
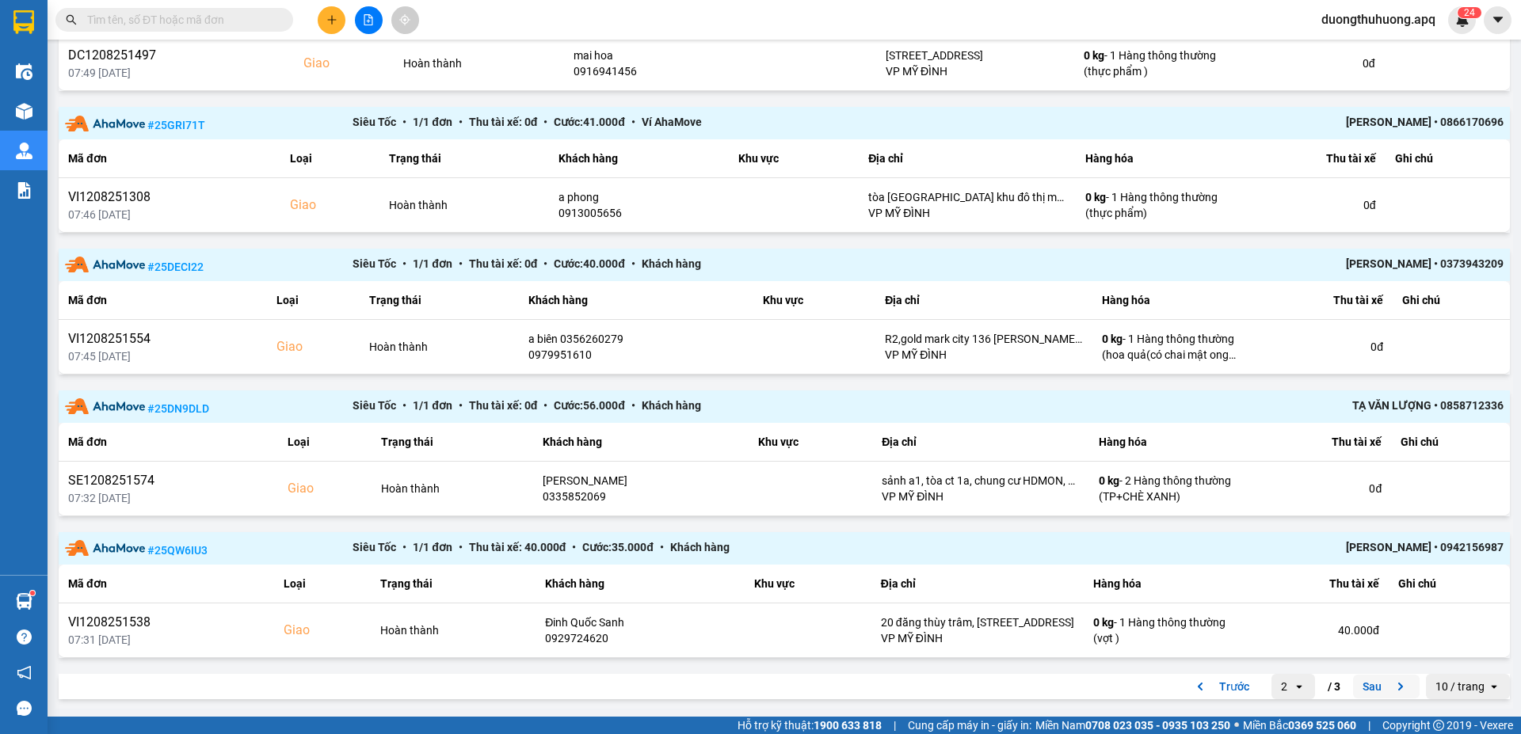
click at [1355, 688] on button "Sau" at bounding box center [1386, 687] width 67 height 24
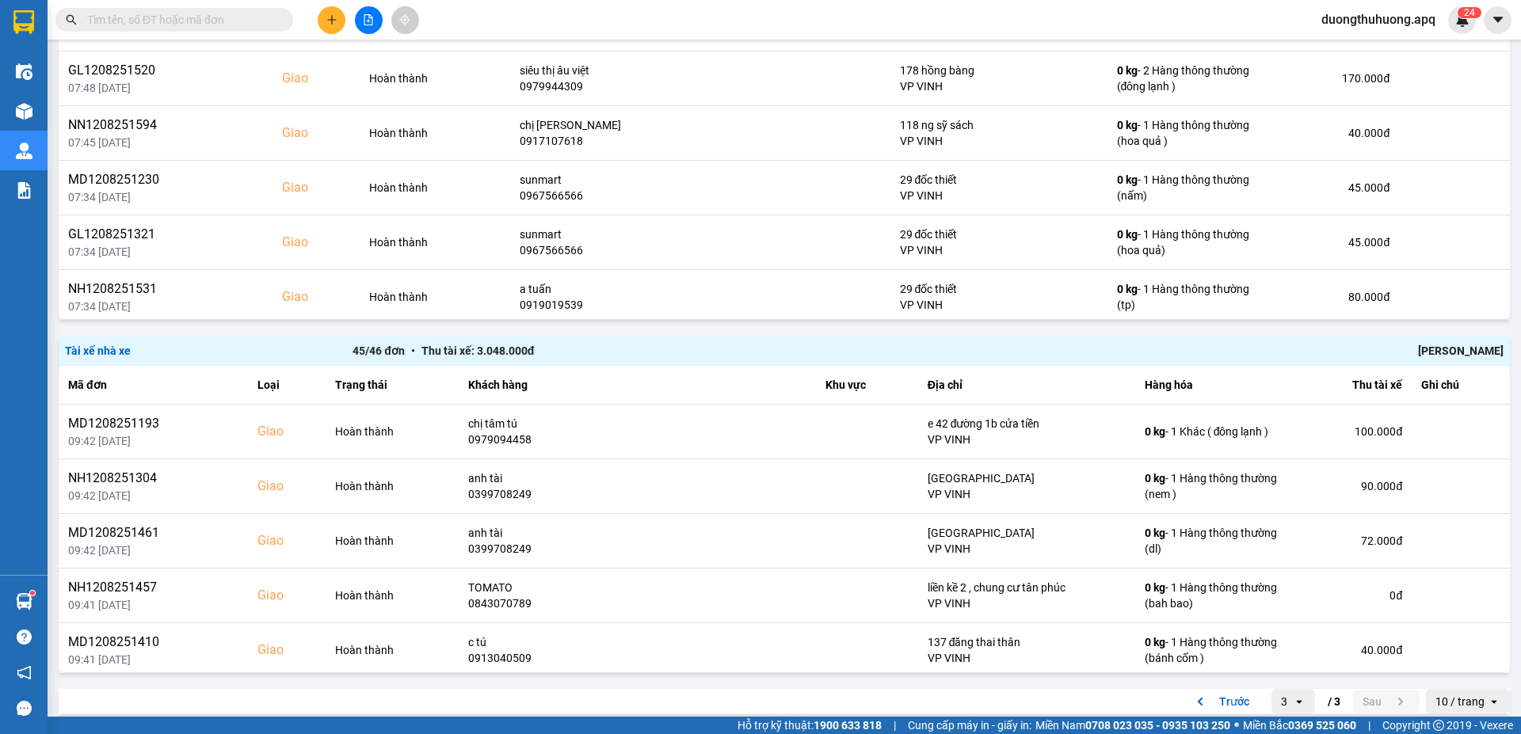
scroll to position [1592, 0]
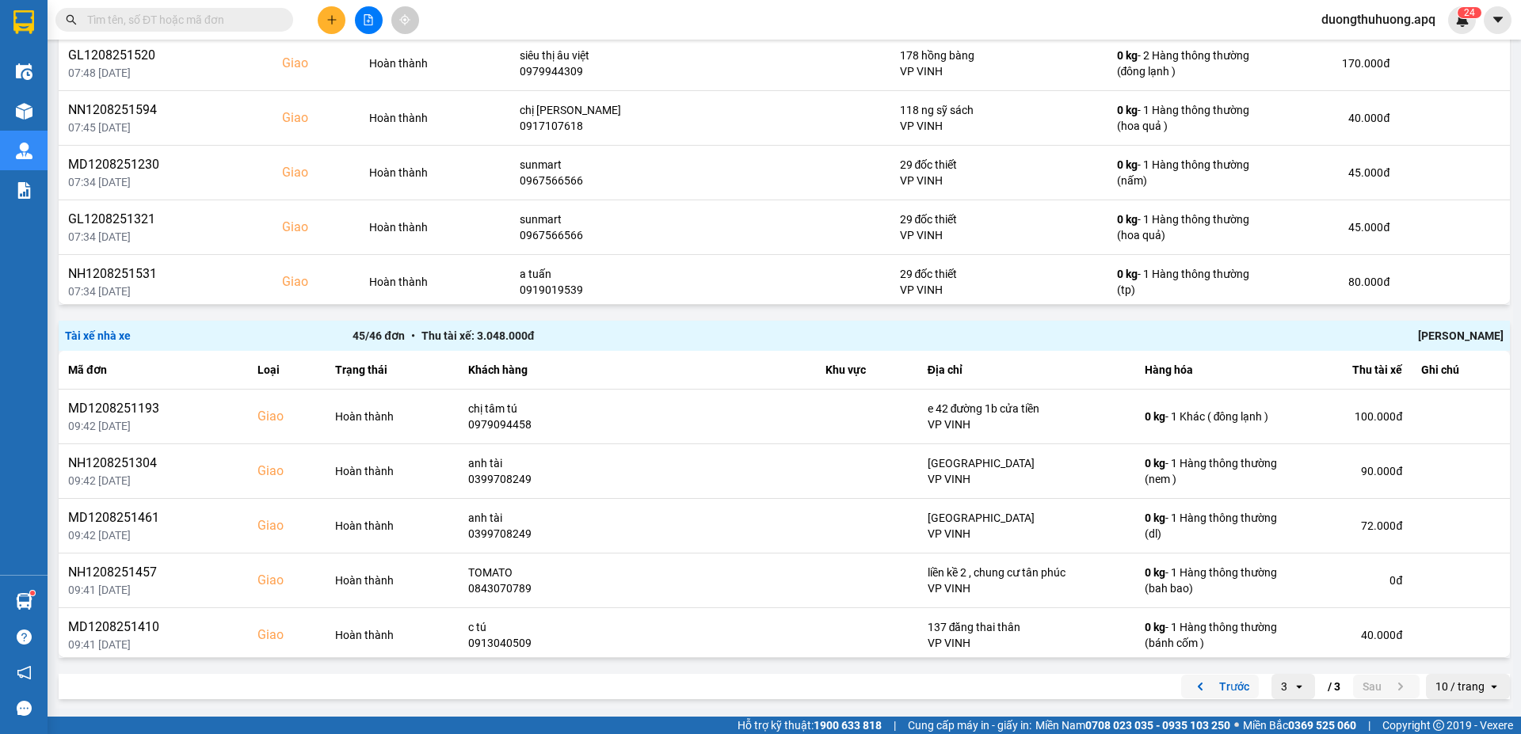
click at [1220, 686] on button "Trước" at bounding box center [1220, 687] width 78 height 24
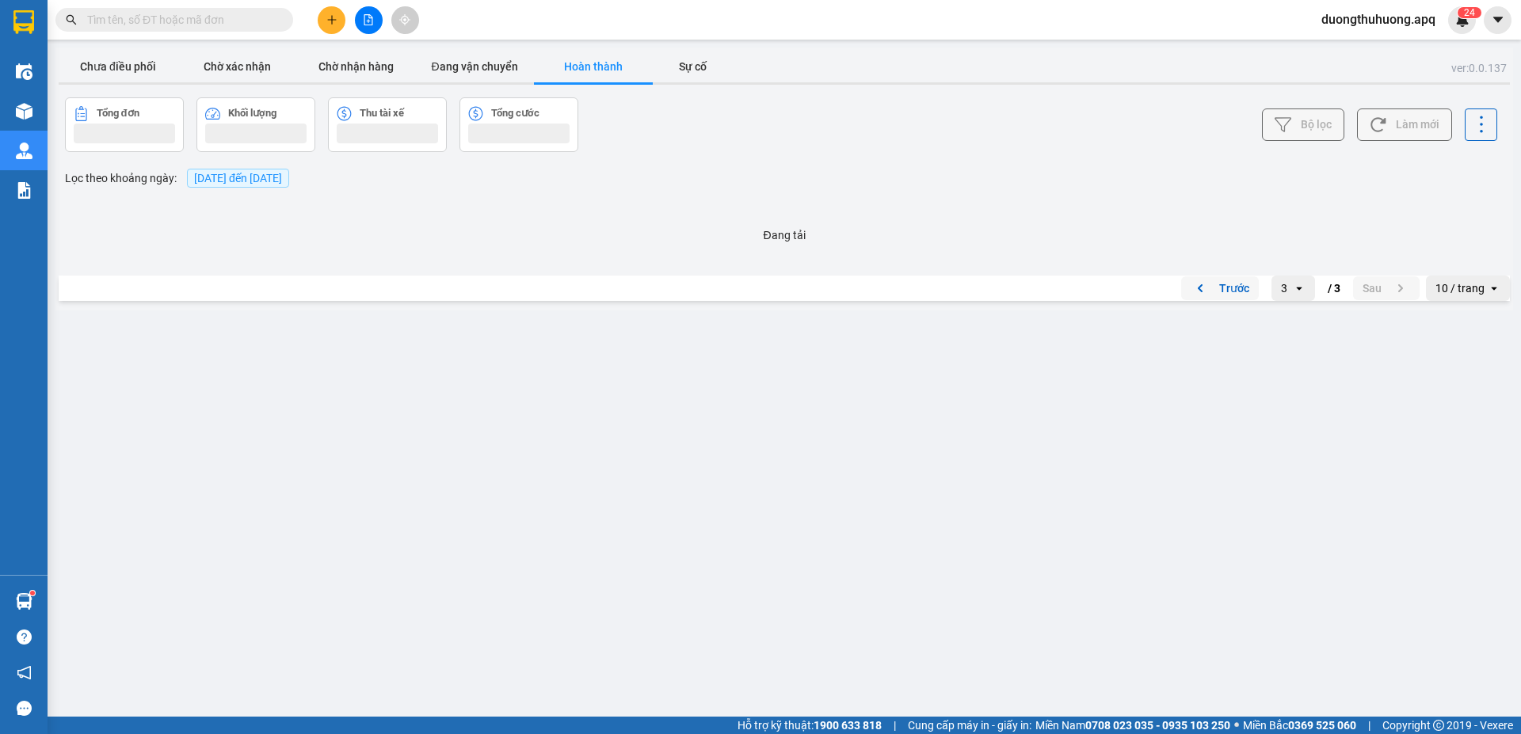
scroll to position [0, 0]
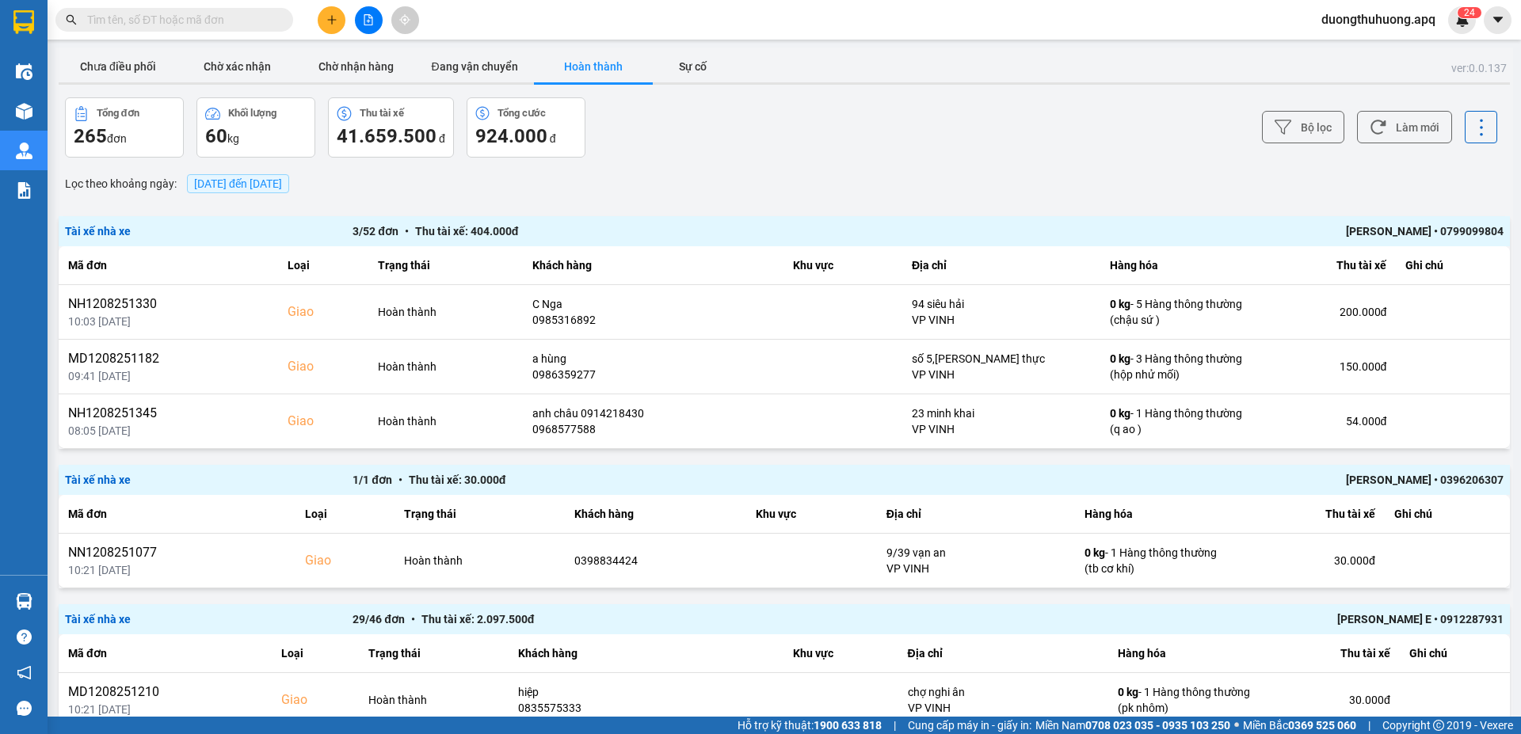
click at [1353, 478] on div "NGUYỄN HÀ DUY • 0396206307" at bounding box center [1215, 479] width 575 height 17
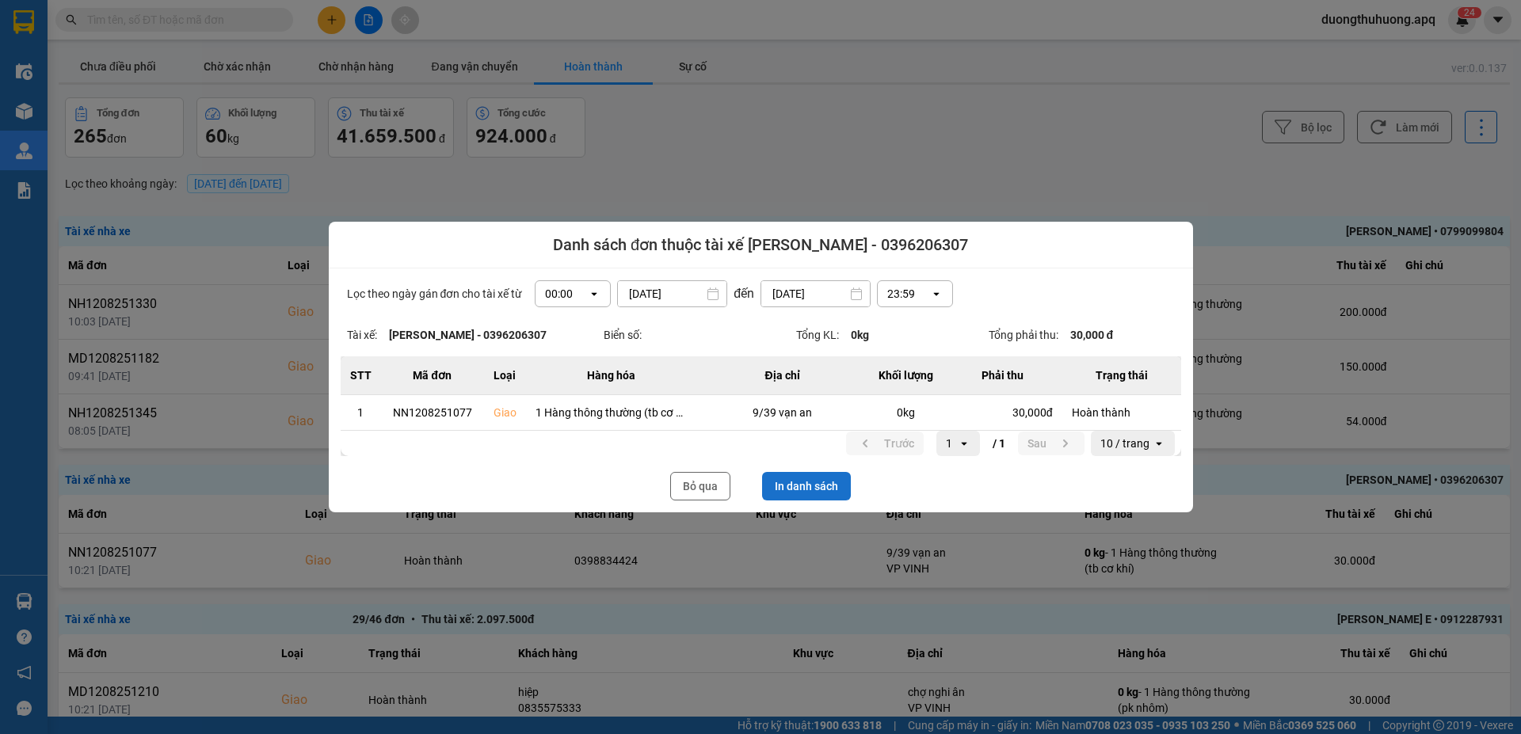
click at [811, 486] on button "In danh sách" at bounding box center [806, 486] width 89 height 29
click at [687, 485] on button "Bỏ qua" at bounding box center [700, 486] width 60 height 29
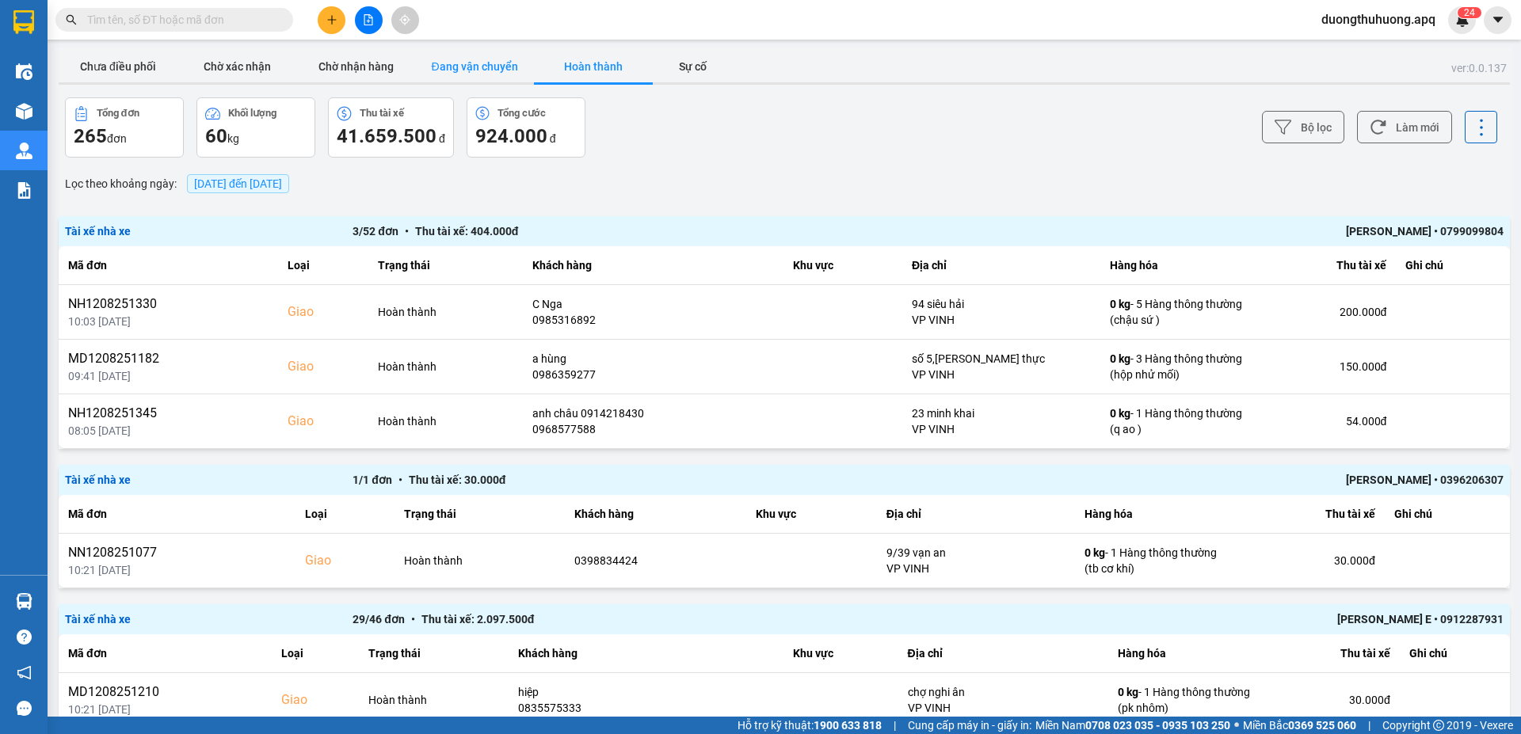
click at [479, 63] on button "Đang vận chuyển" at bounding box center [474, 67] width 119 height 32
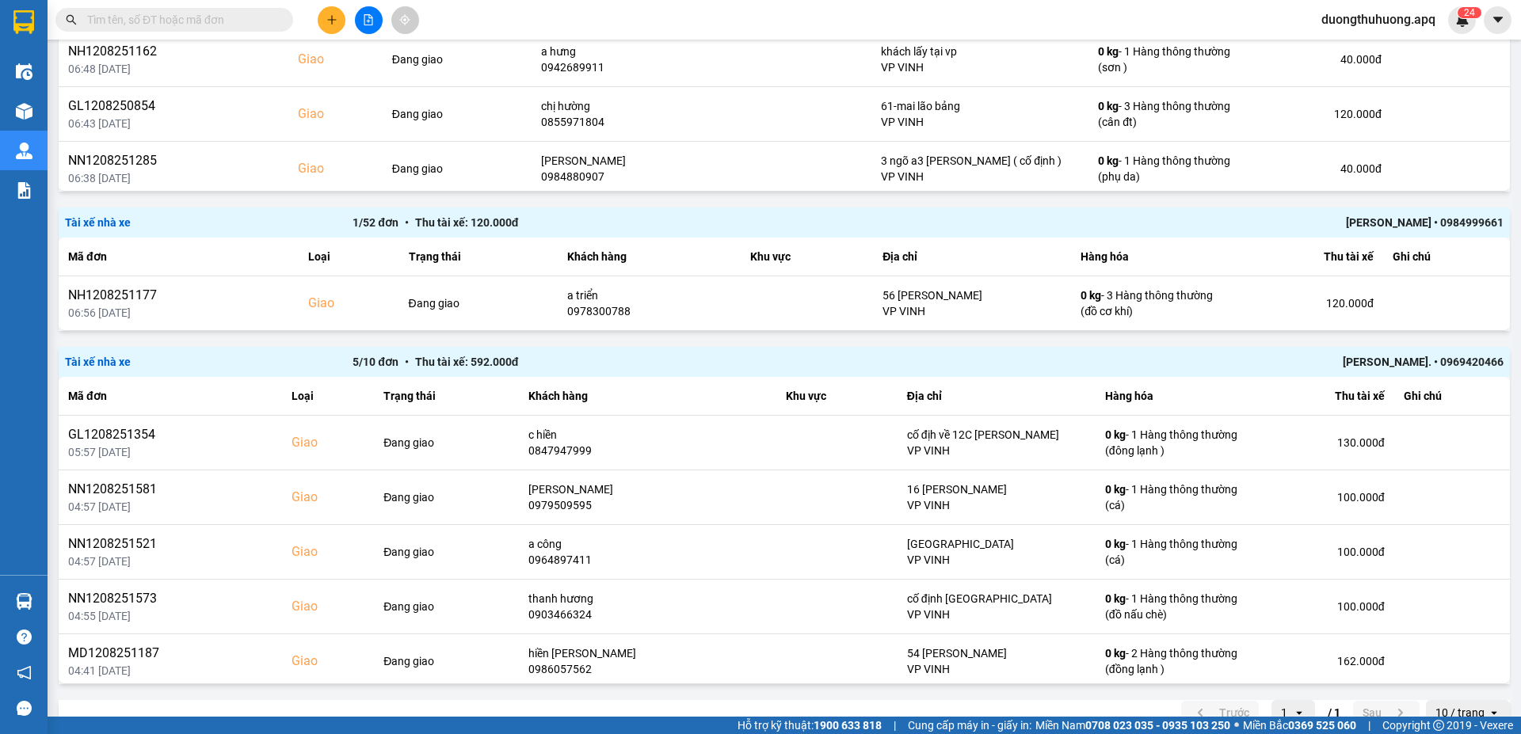
scroll to position [990, 0]
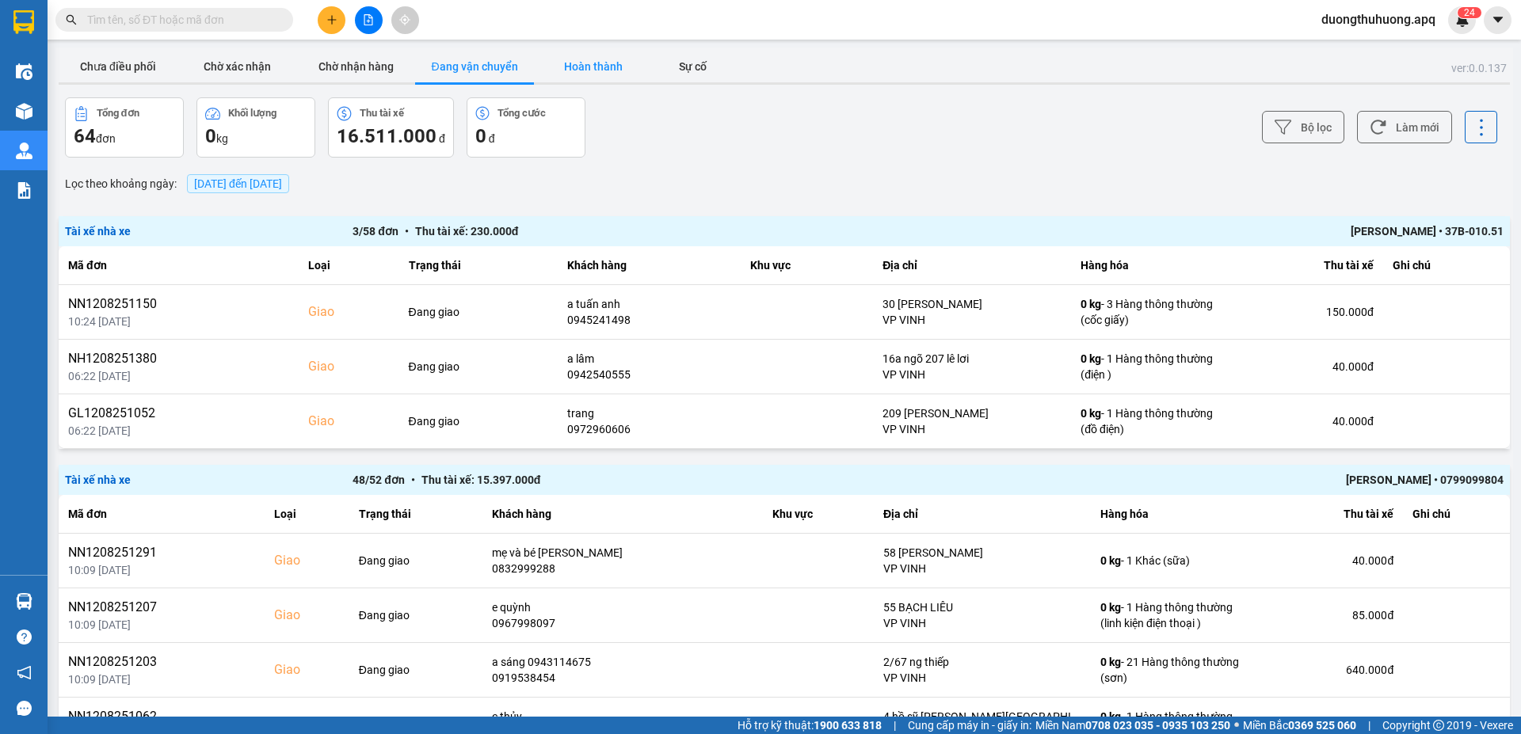
click at [597, 62] on button "Hoàn thành" at bounding box center [593, 67] width 119 height 32
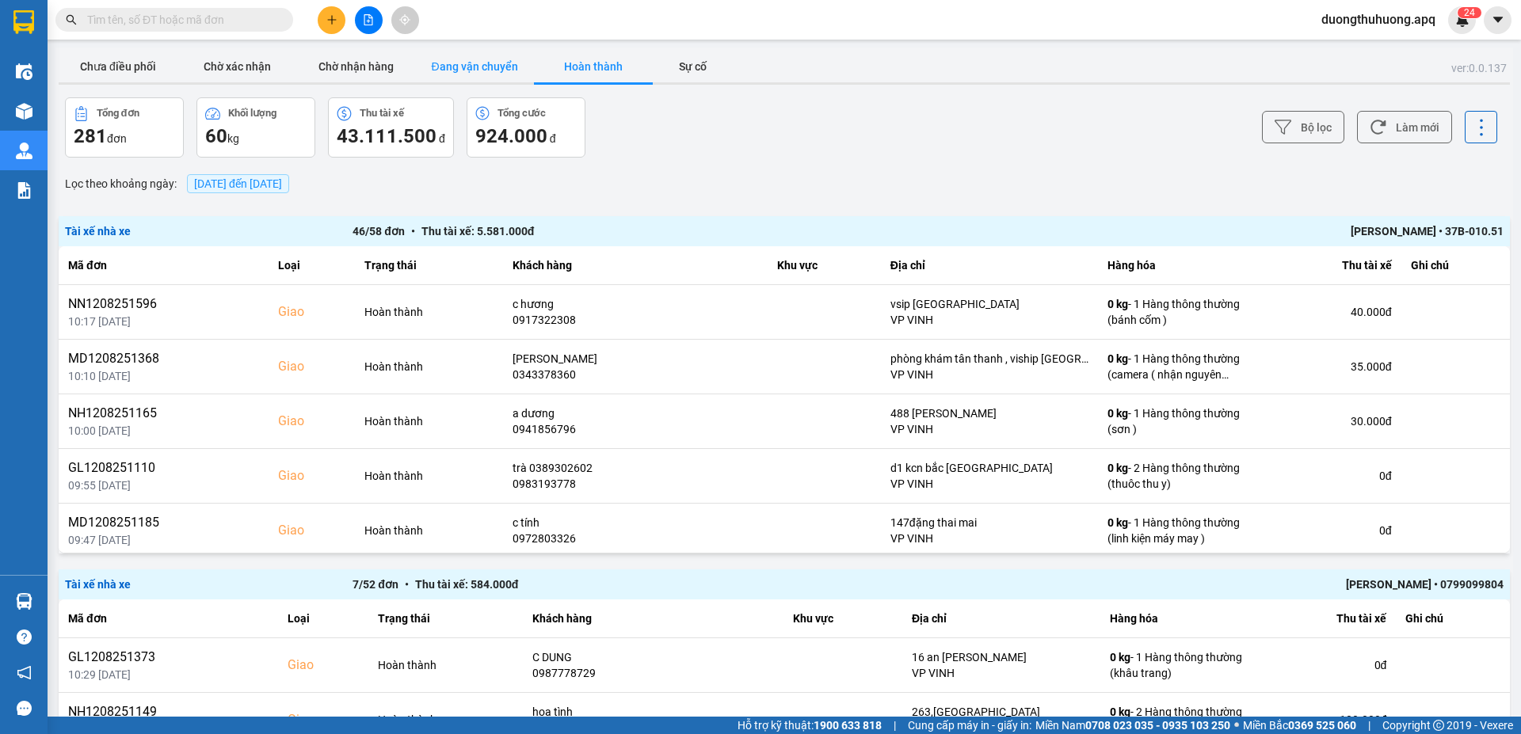
click at [478, 69] on button "Đang vận chuyển" at bounding box center [474, 67] width 119 height 32
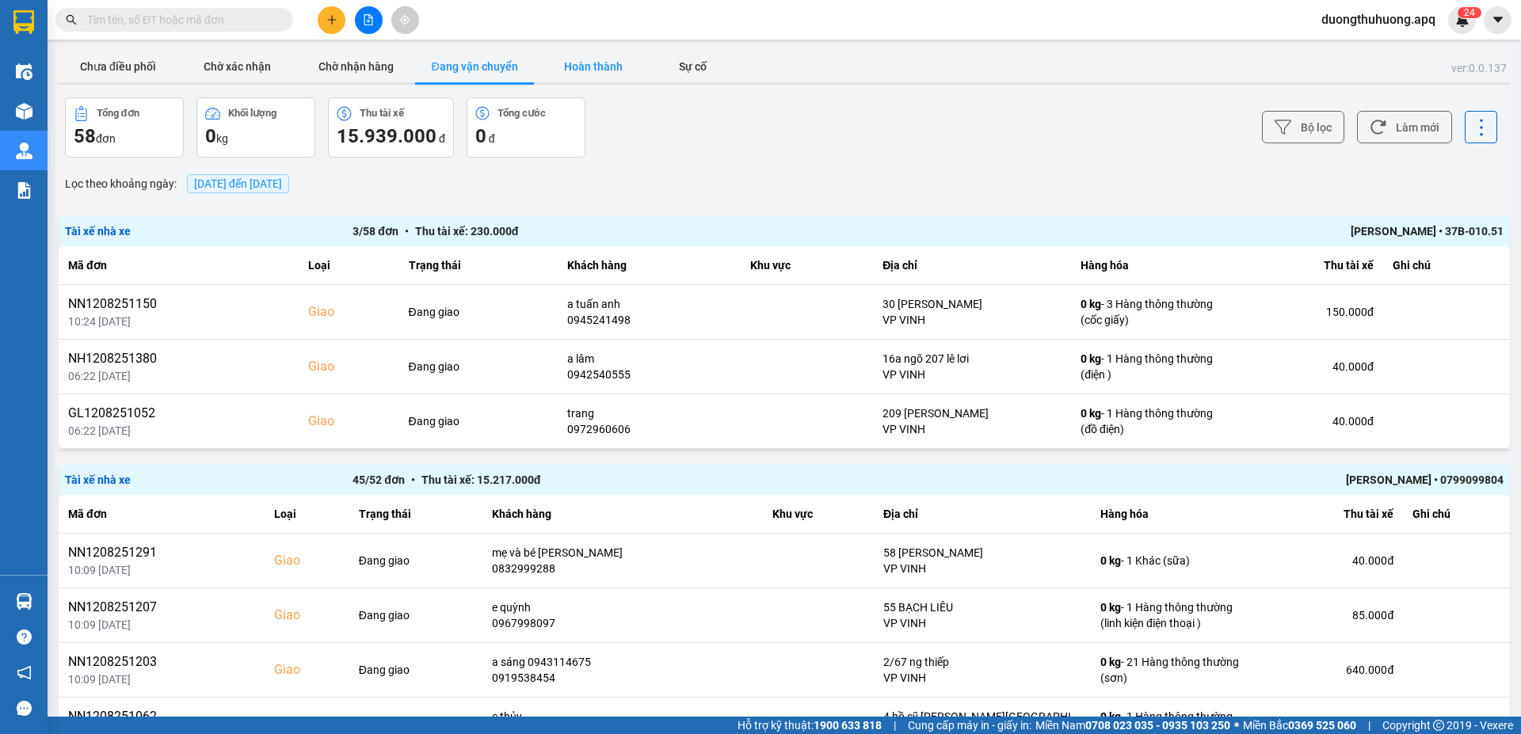
click at [595, 68] on button "Hoàn thành" at bounding box center [593, 67] width 119 height 32
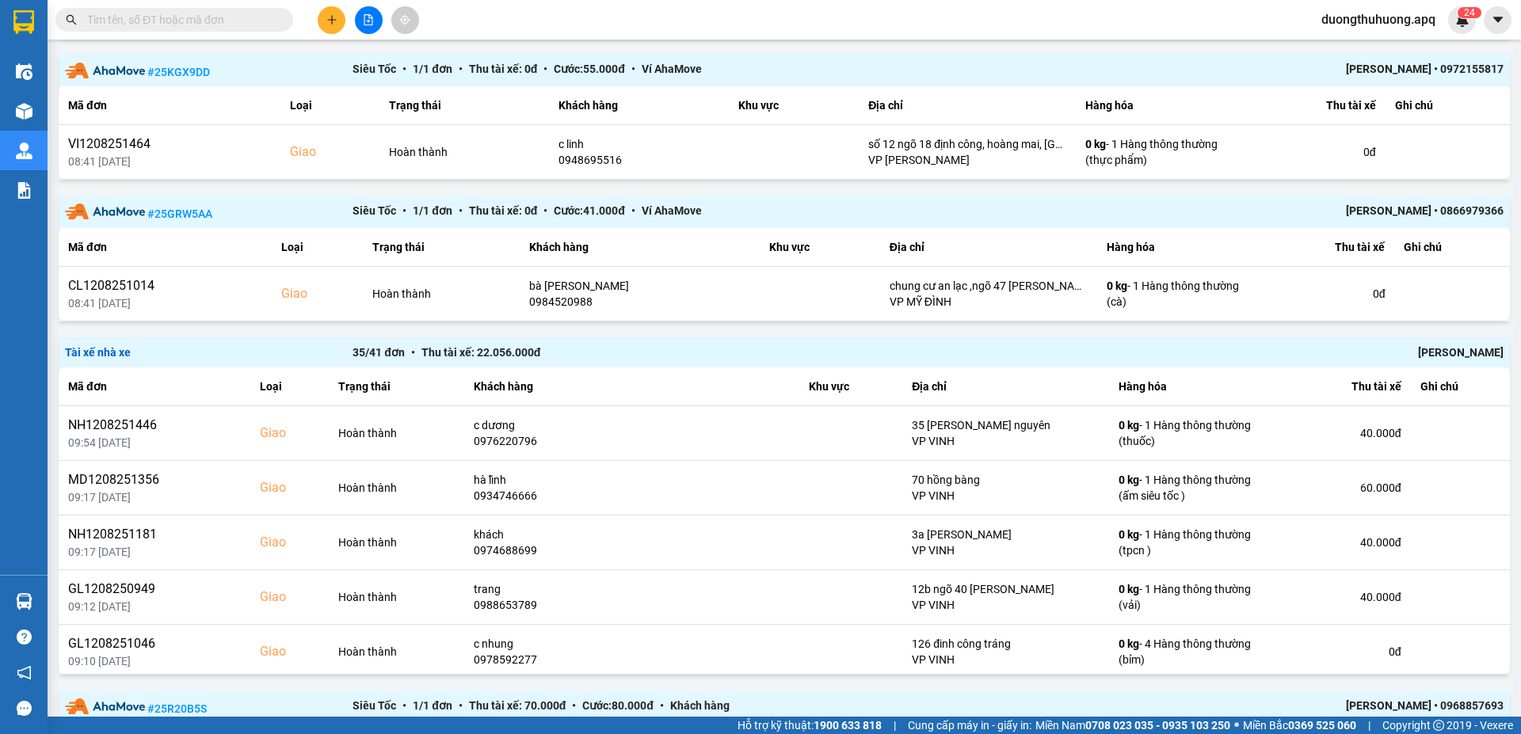
scroll to position [1803, 0]
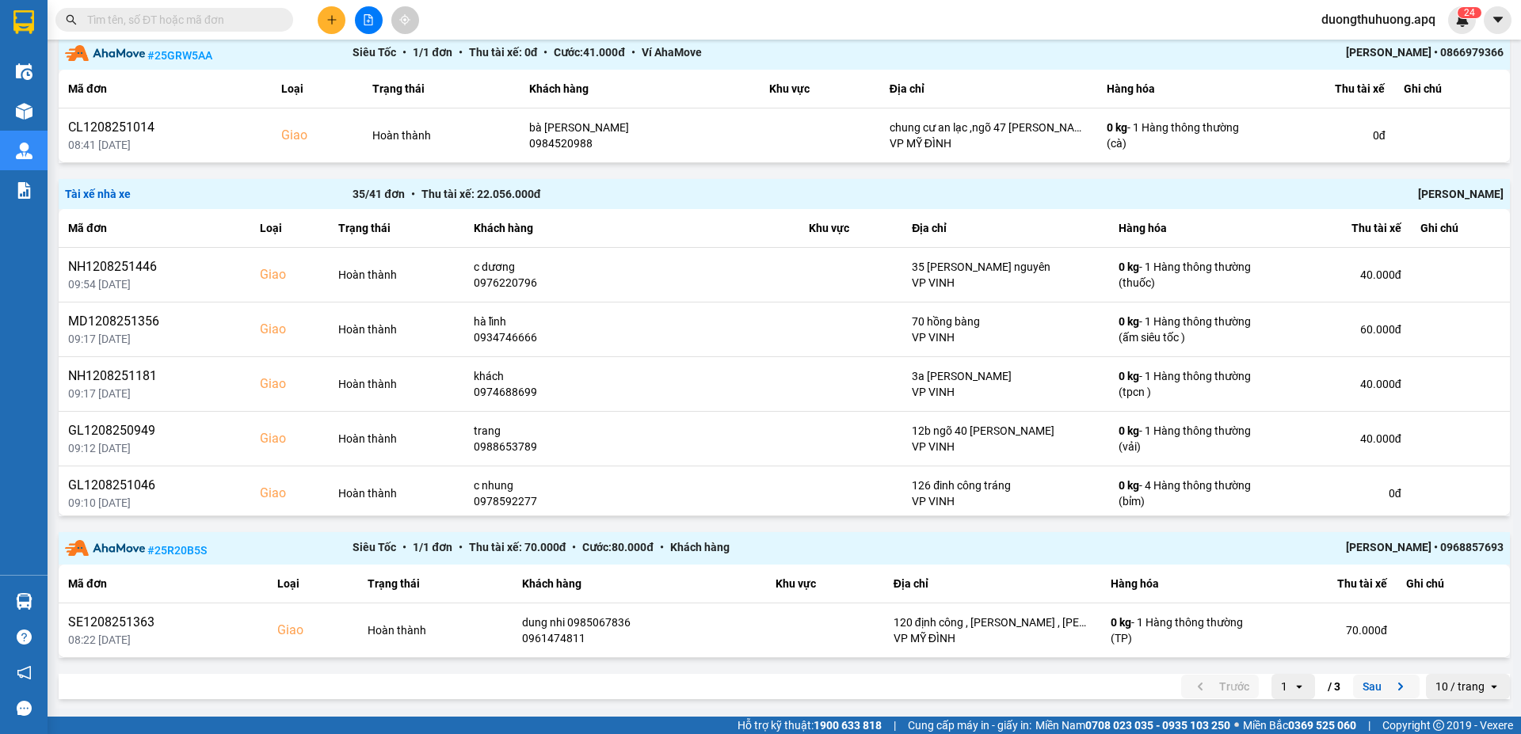
click at [1358, 689] on button "Sau" at bounding box center [1386, 687] width 67 height 24
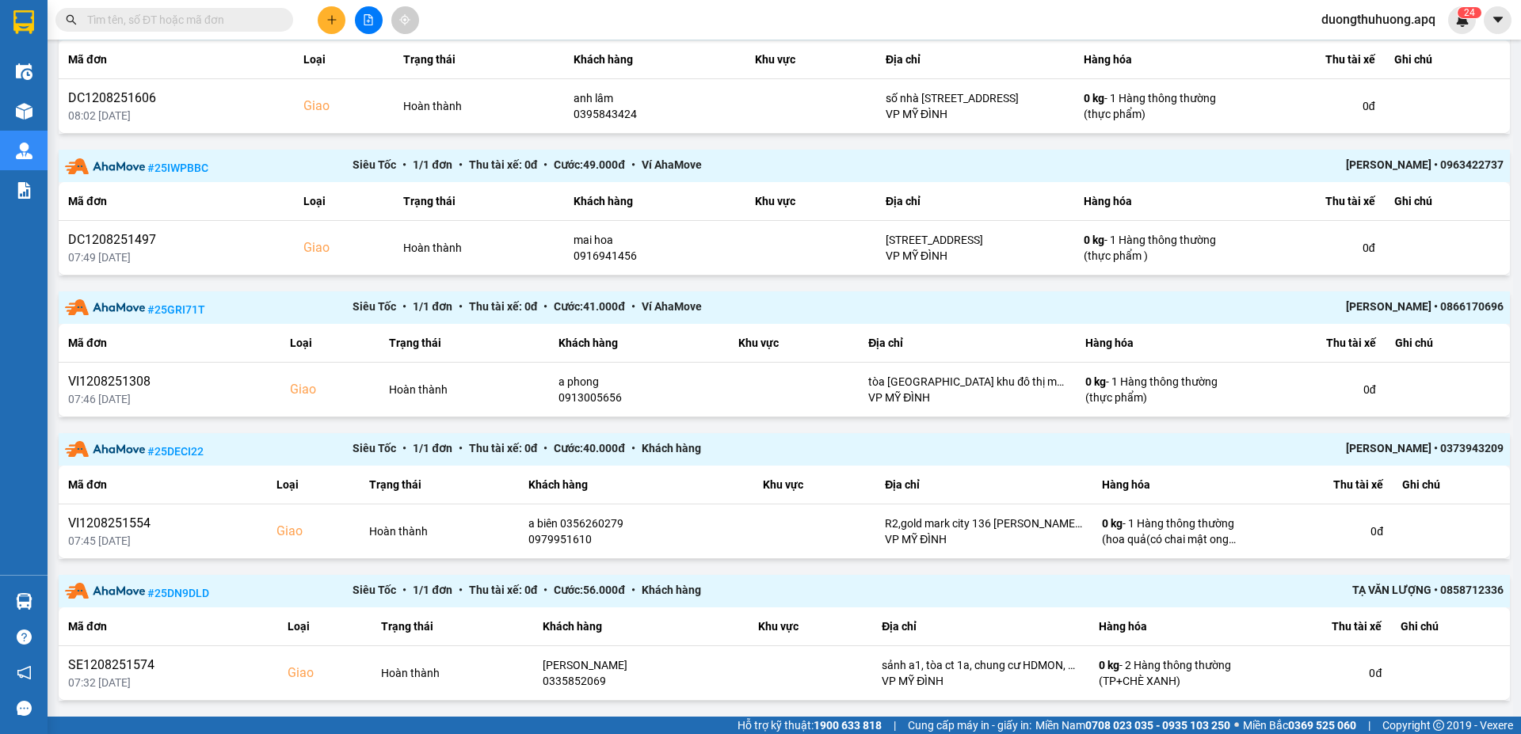
scroll to position [959, 0]
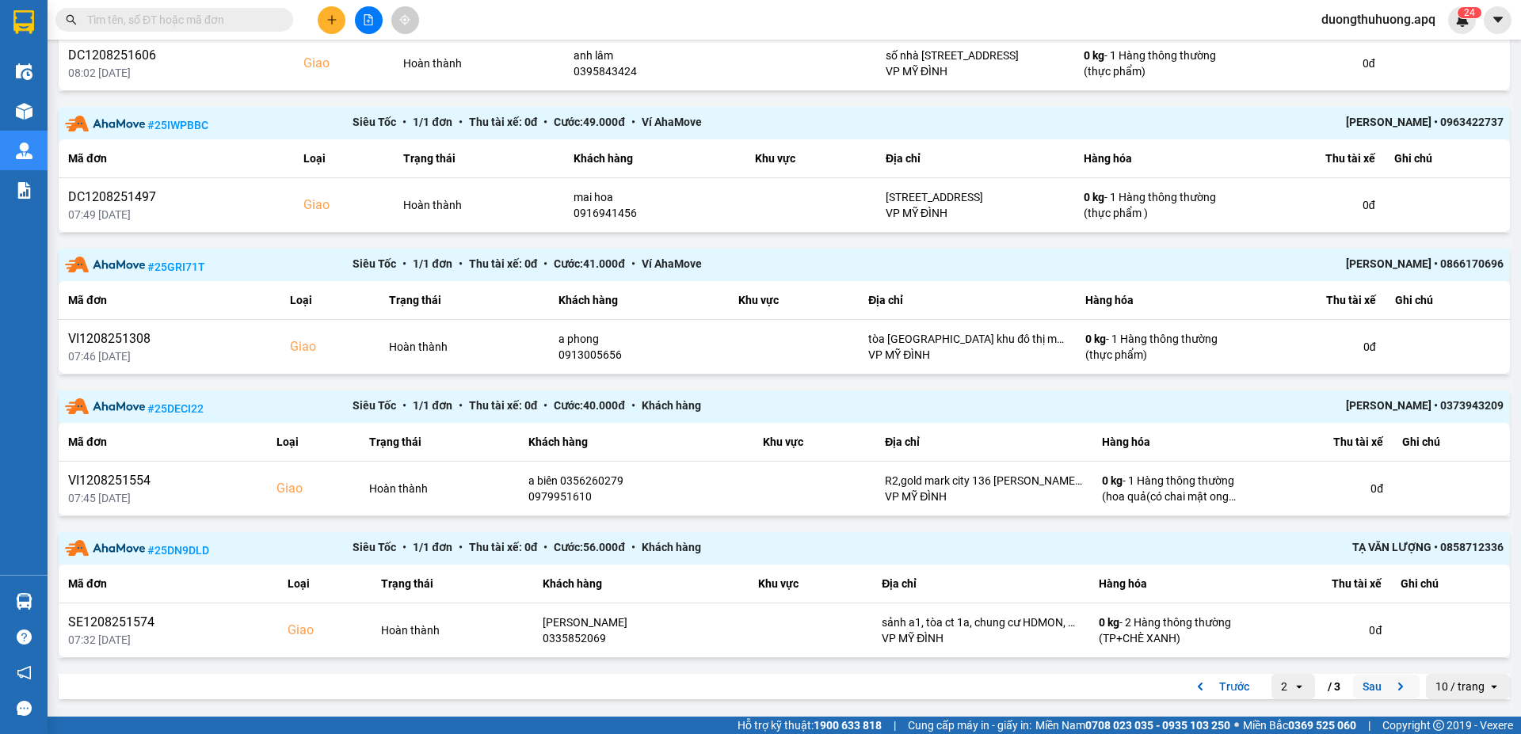
click at [1353, 688] on button "Sau" at bounding box center [1386, 687] width 67 height 24
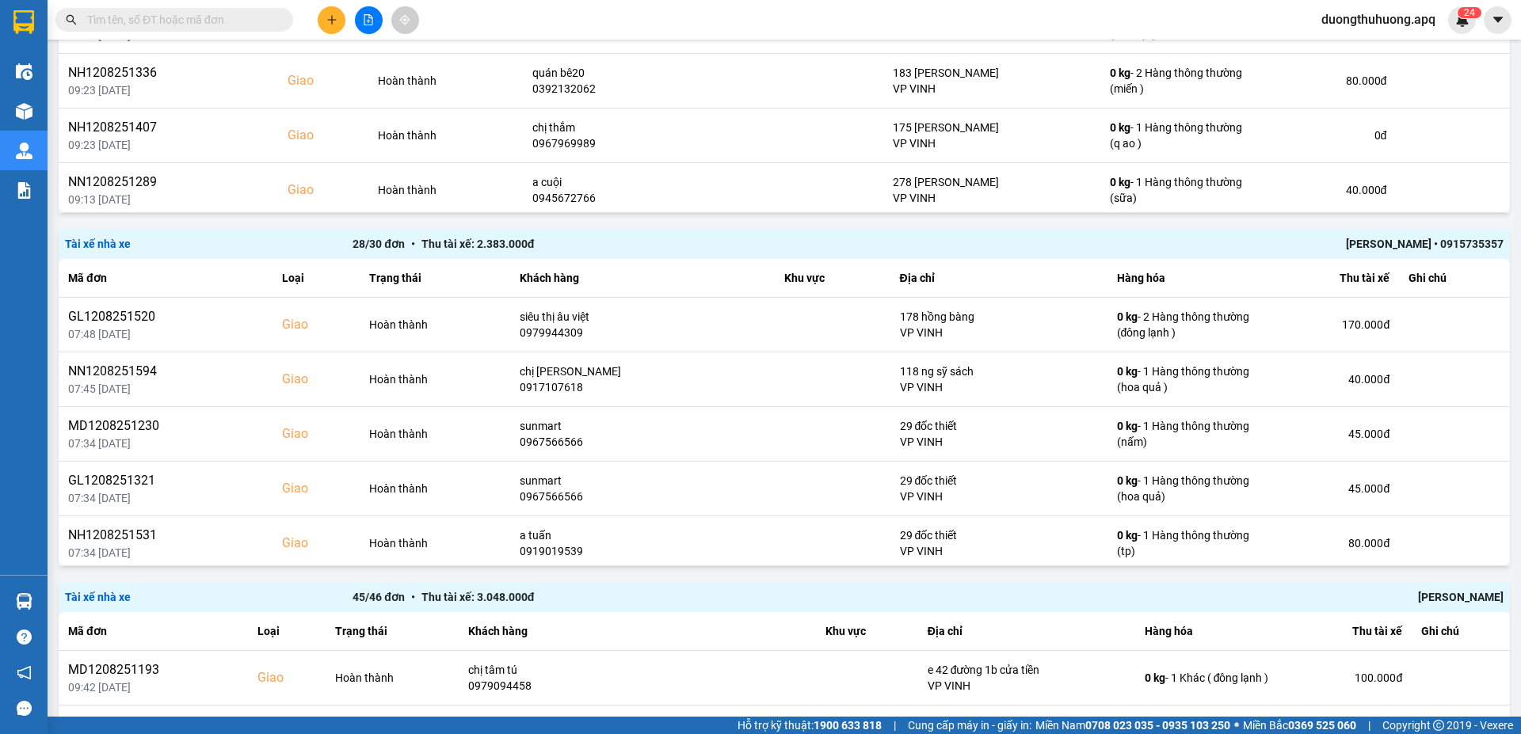
scroll to position [1151, 0]
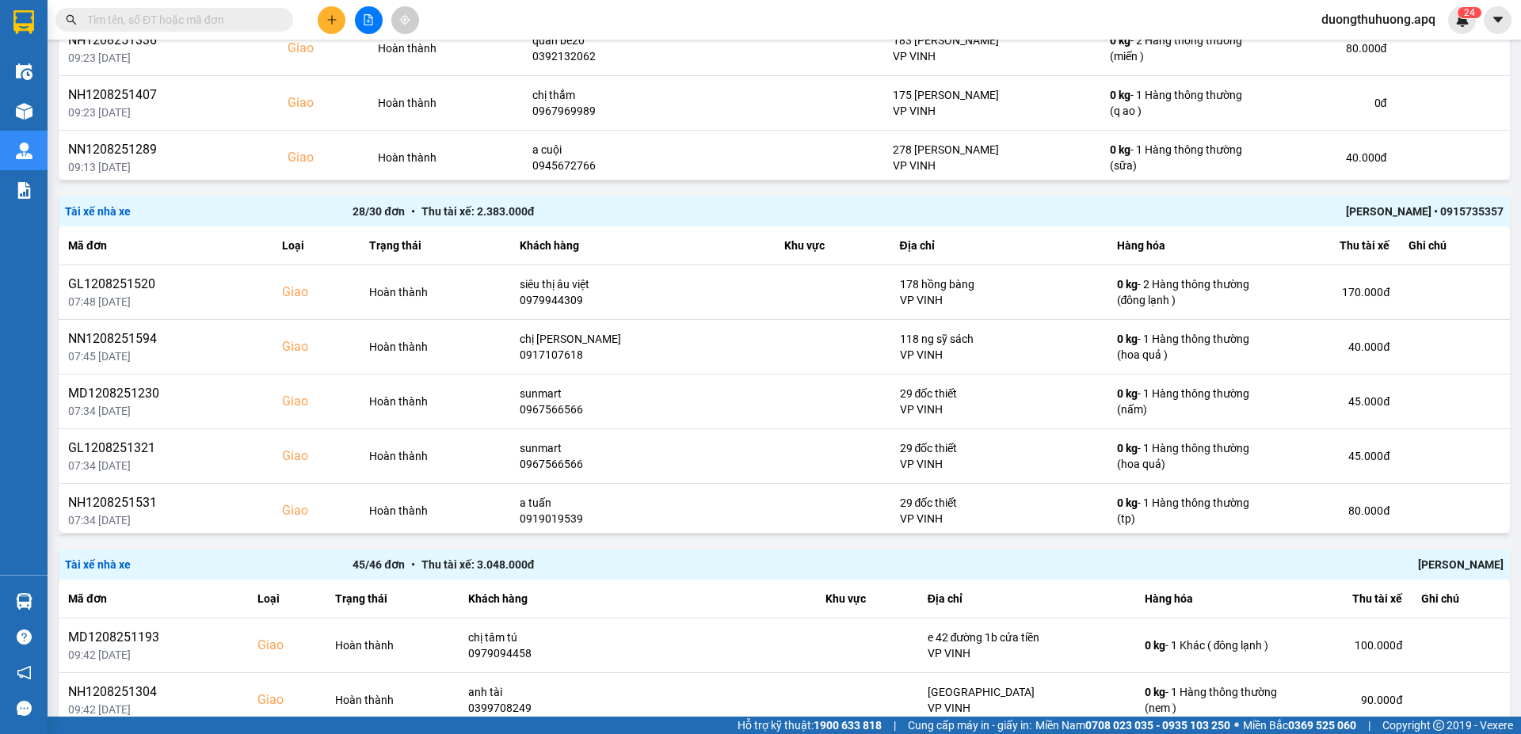
click at [1434, 565] on div "[PERSON_NAME]" at bounding box center [1215, 564] width 575 height 17
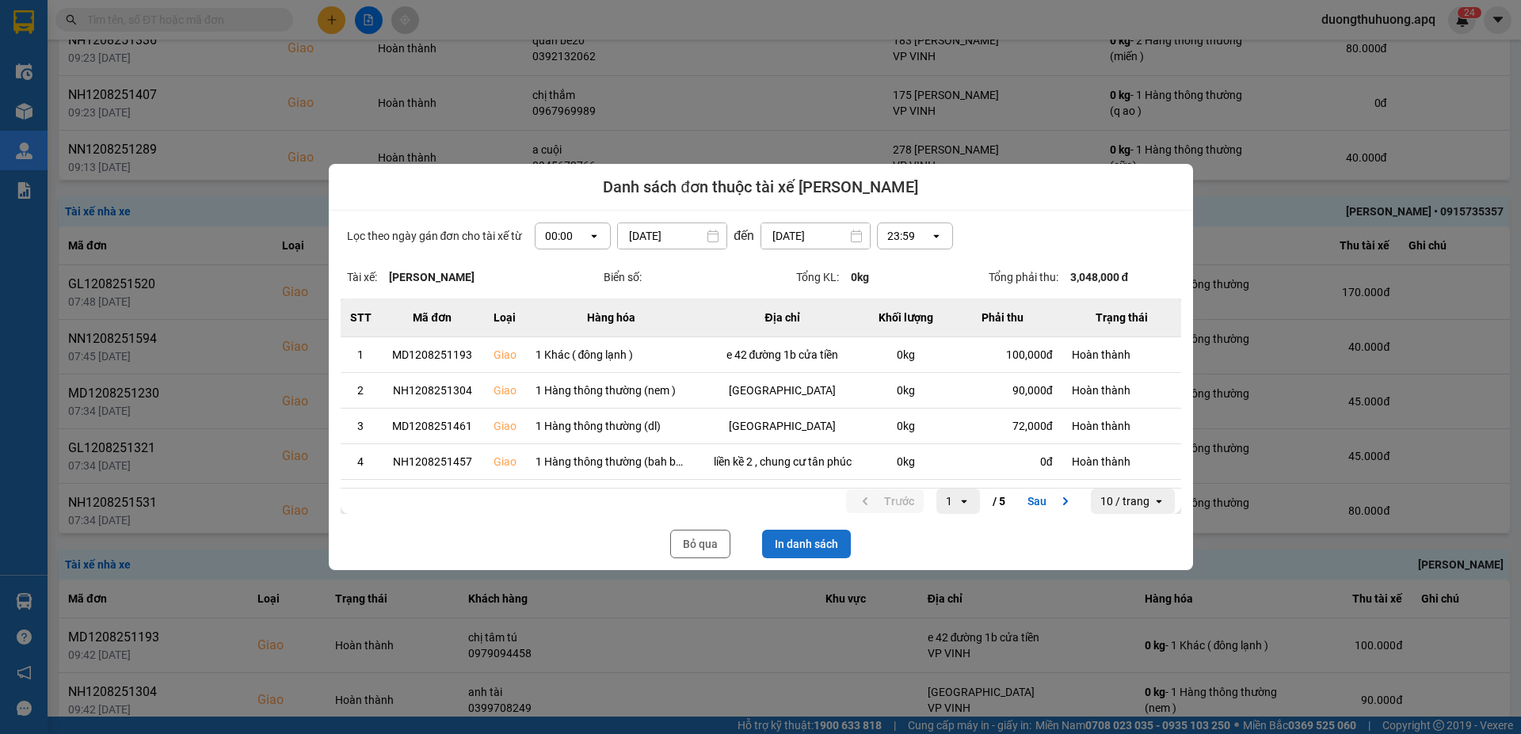
click at [827, 542] on button "In danh sách" at bounding box center [806, 544] width 89 height 29
click at [711, 545] on button "Bỏ qua" at bounding box center [700, 544] width 60 height 29
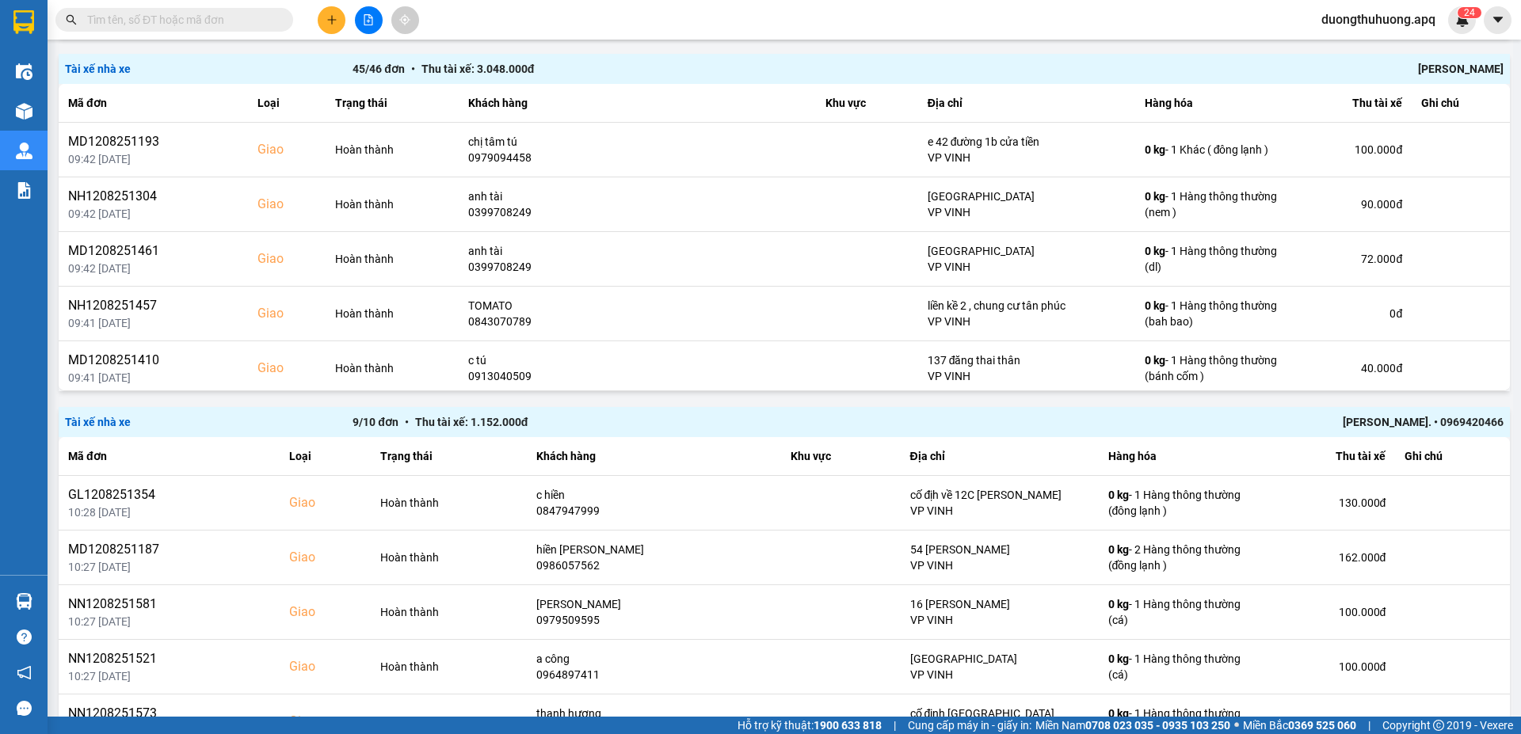
scroll to position [1733, 0]
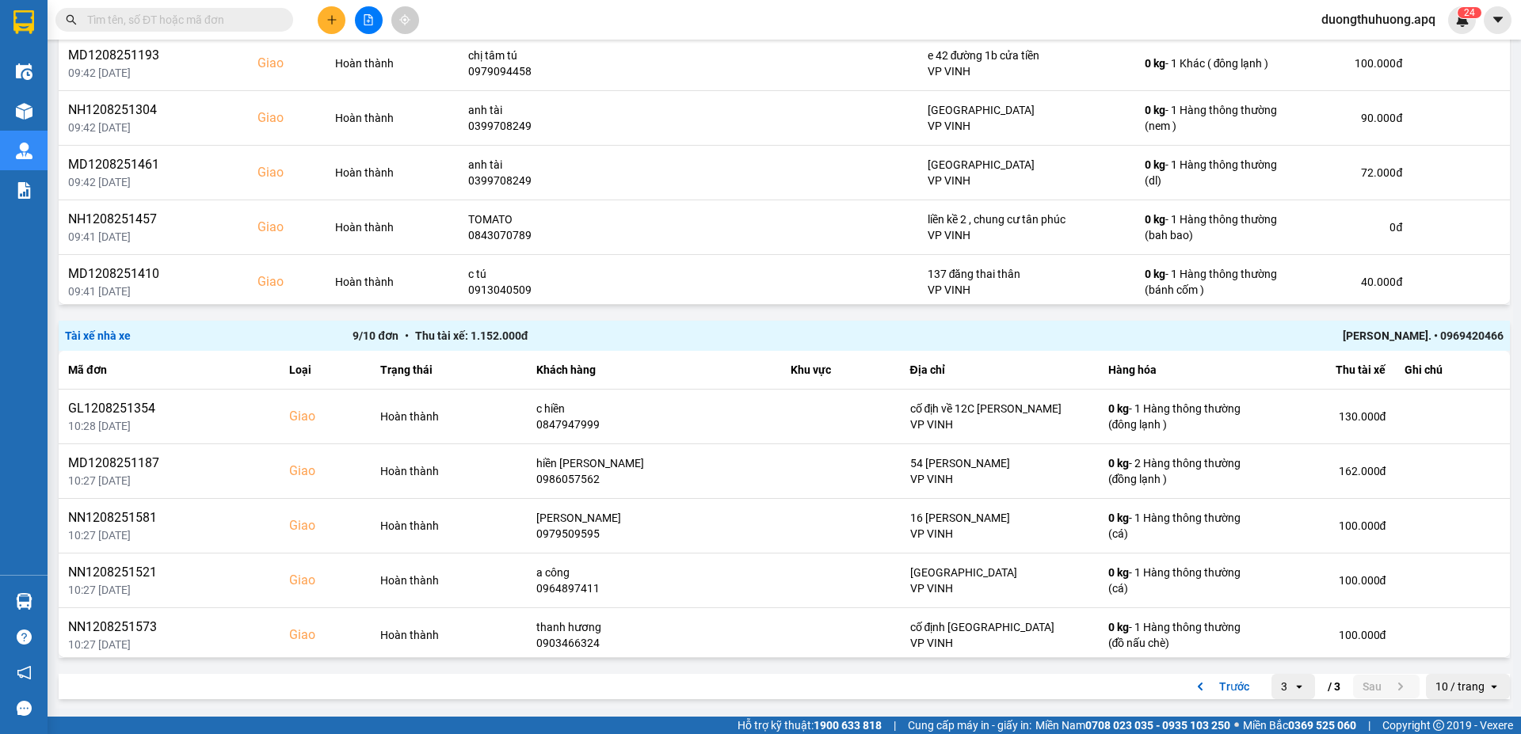
click at [1368, 334] on div "[PERSON_NAME]. • 0969420466" at bounding box center [1215, 335] width 575 height 17
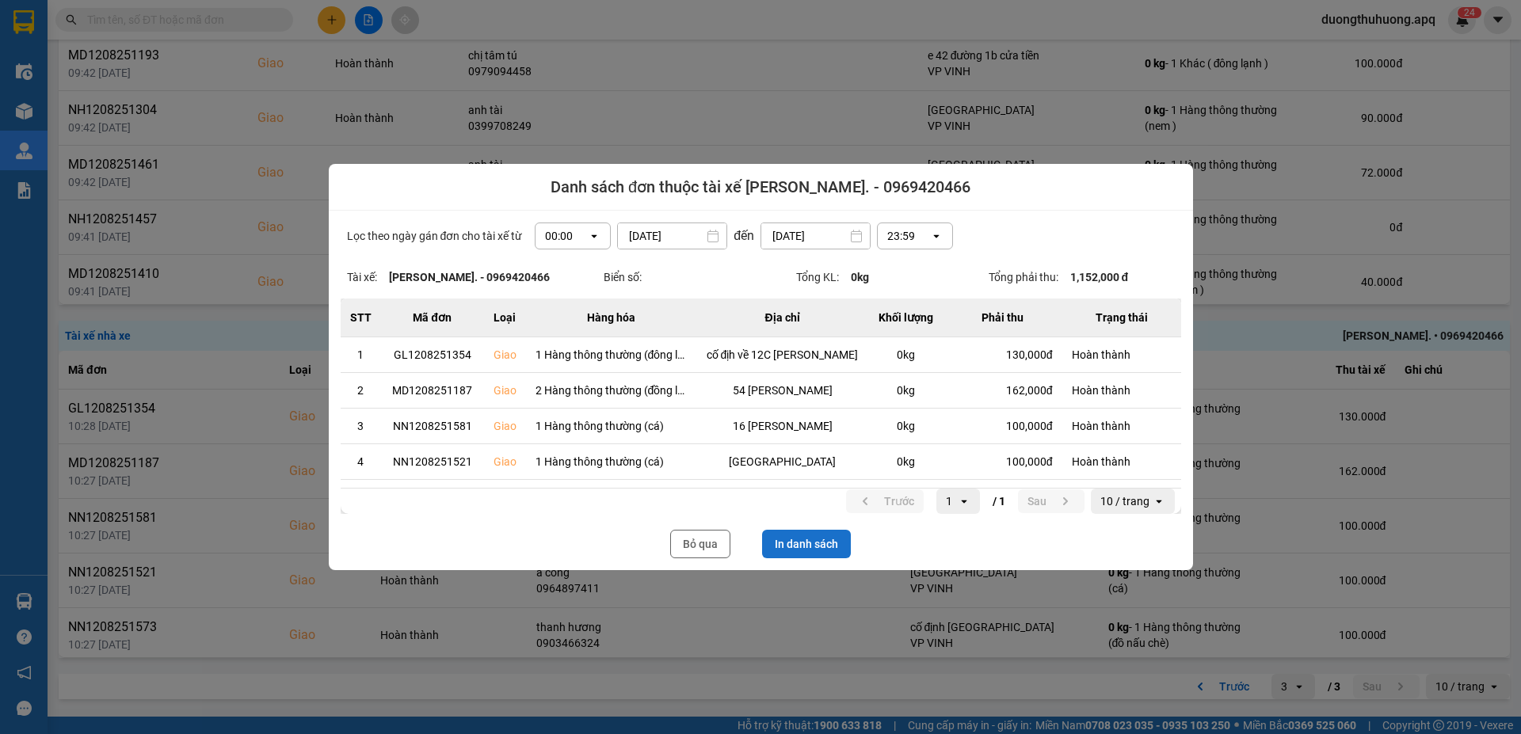
click at [823, 547] on button "In danh sách" at bounding box center [806, 544] width 89 height 29
click at [690, 548] on button "Bỏ qua" at bounding box center [700, 544] width 60 height 29
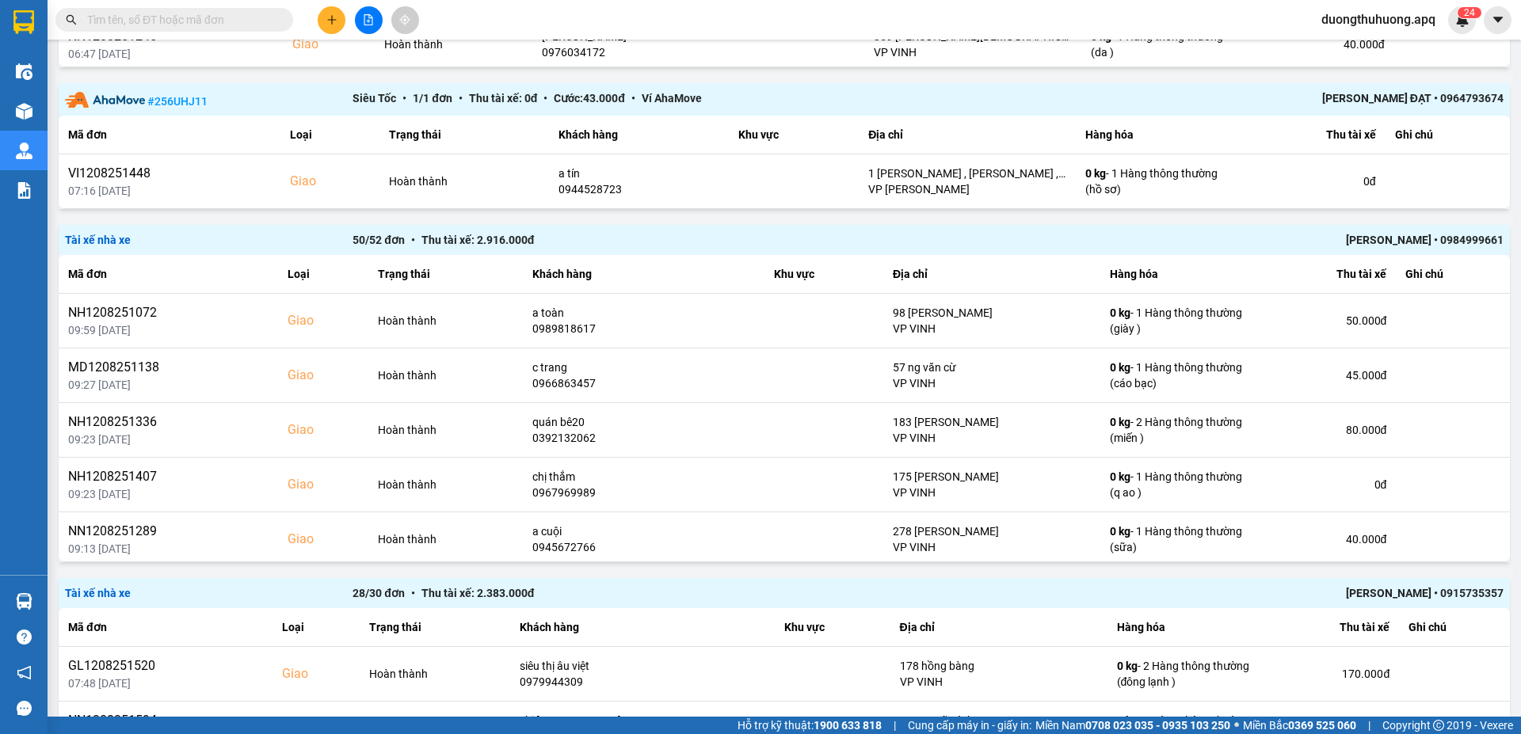
scroll to position [767, 0]
click at [1373, 241] on div "Nguyễn Chí Công • 0984999661" at bounding box center [1215, 242] width 575 height 17
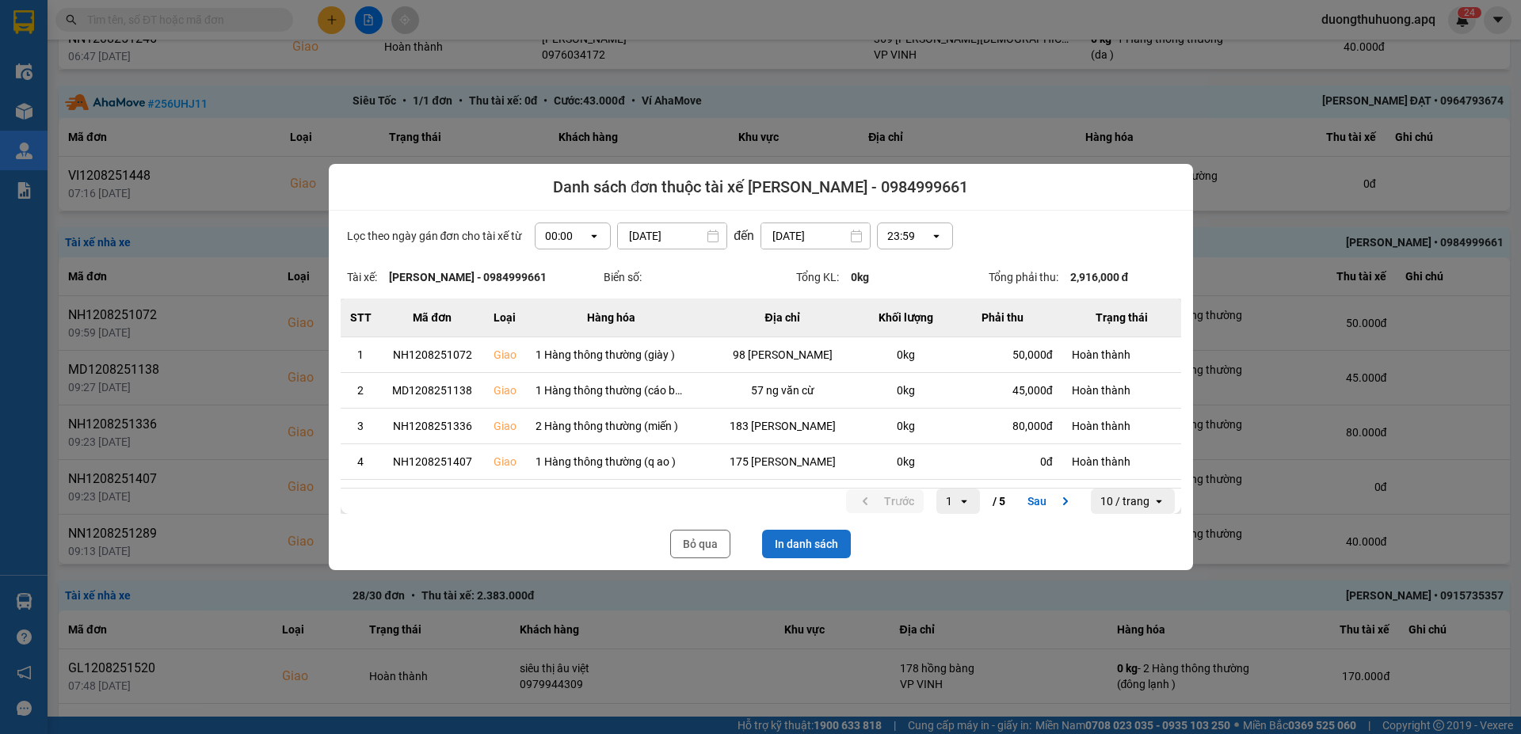
click at [808, 547] on button "In danh sách" at bounding box center [806, 544] width 89 height 29
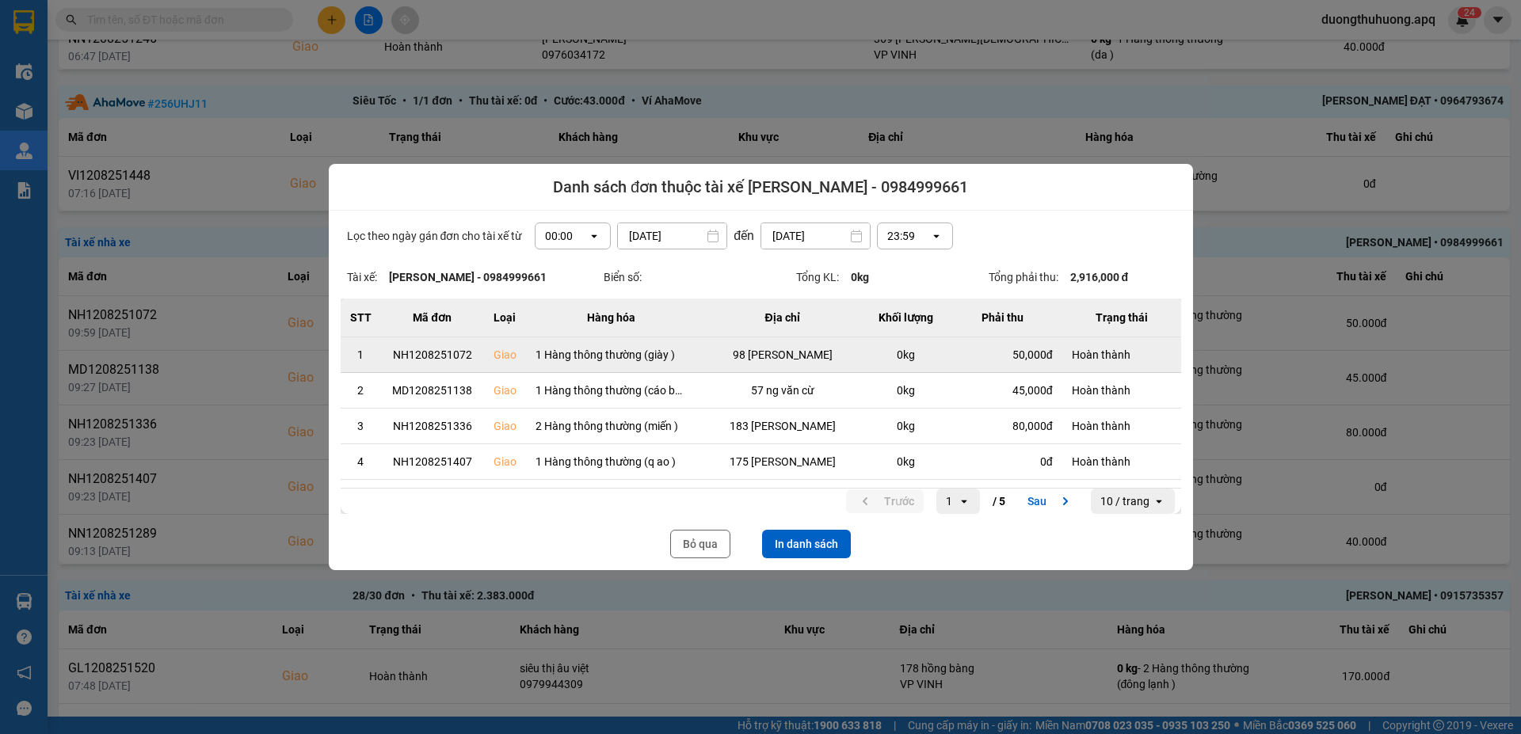
scroll to position [0, 0]
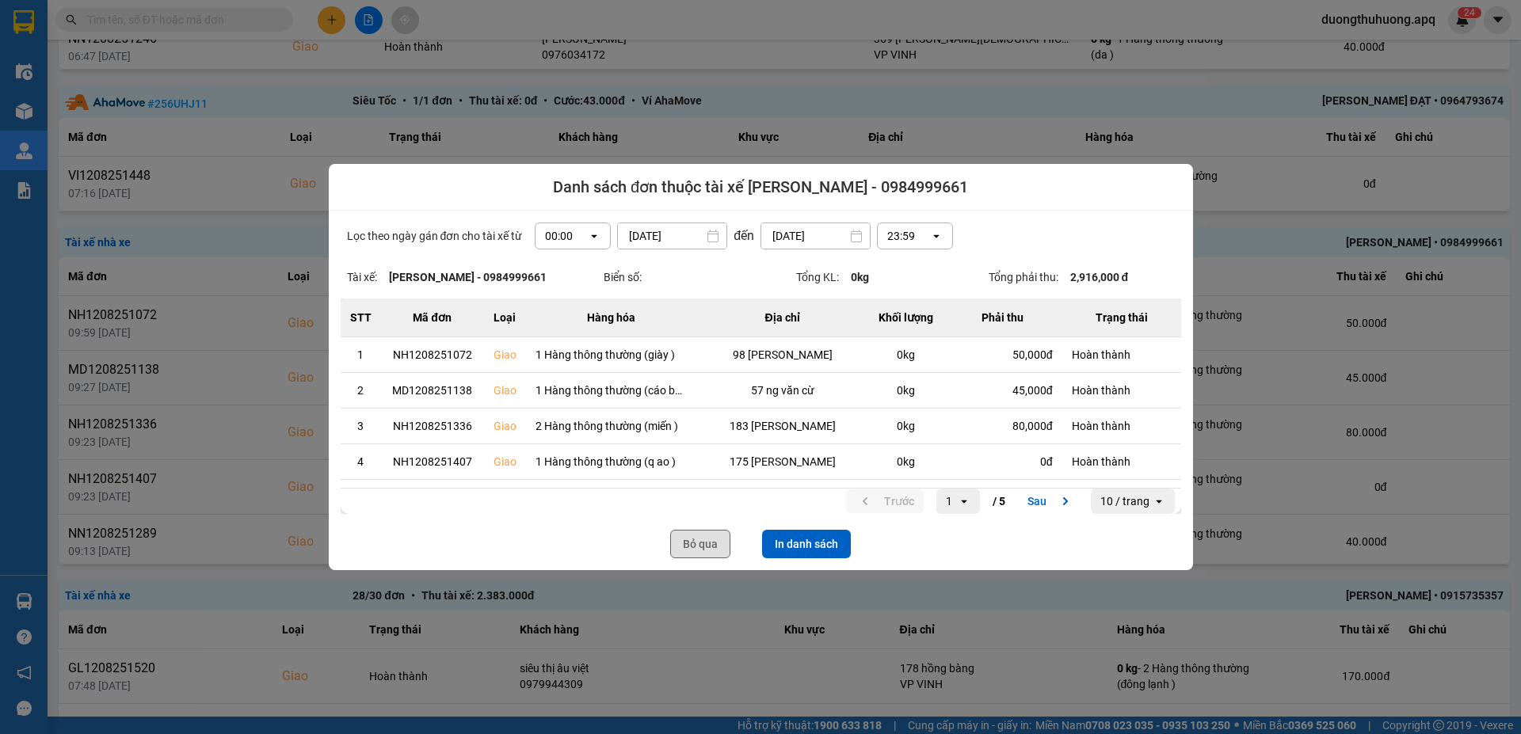
click at [703, 551] on button "Bỏ qua" at bounding box center [700, 544] width 60 height 29
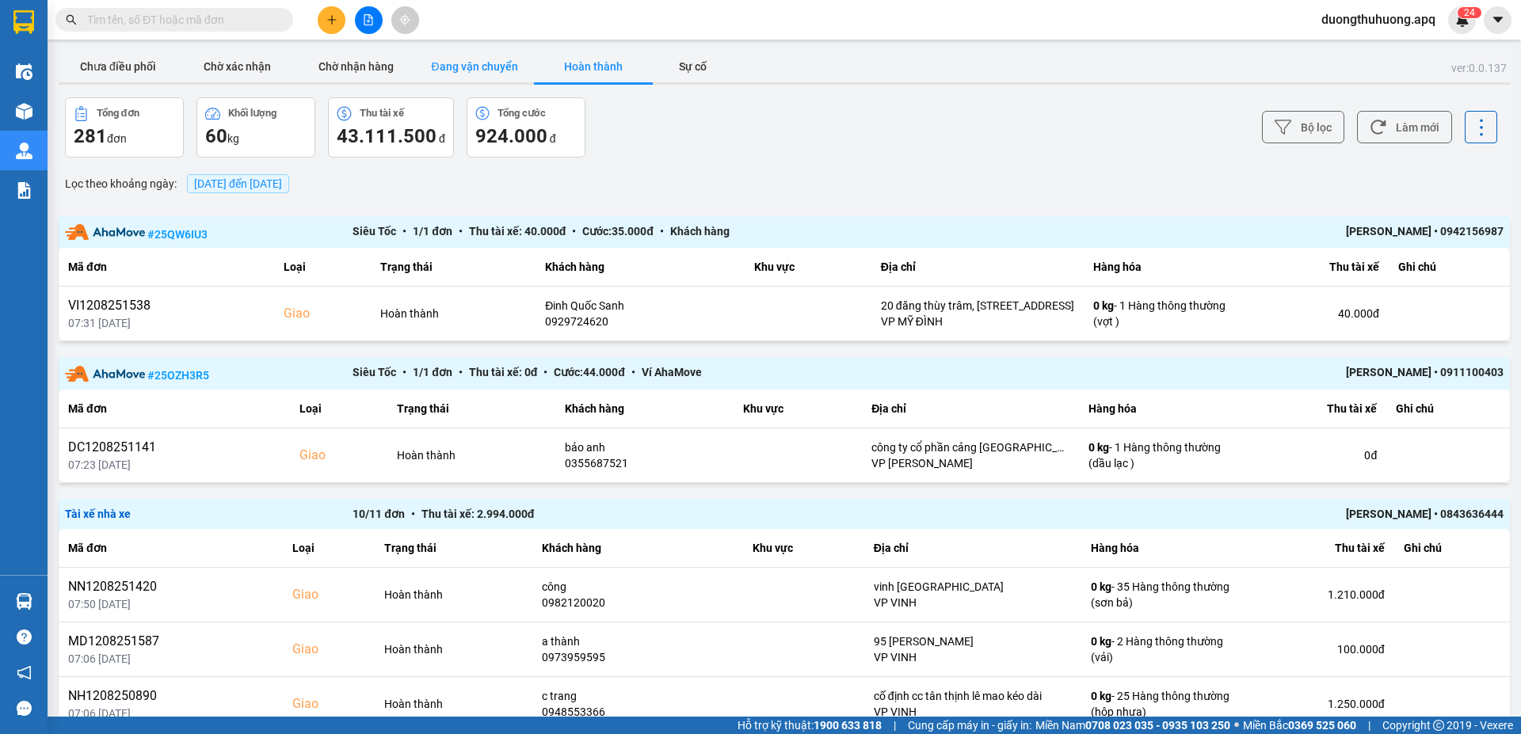
click at [485, 62] on button "Đang vận chuyển" at bounding box center [474, 67] width 119 height 32
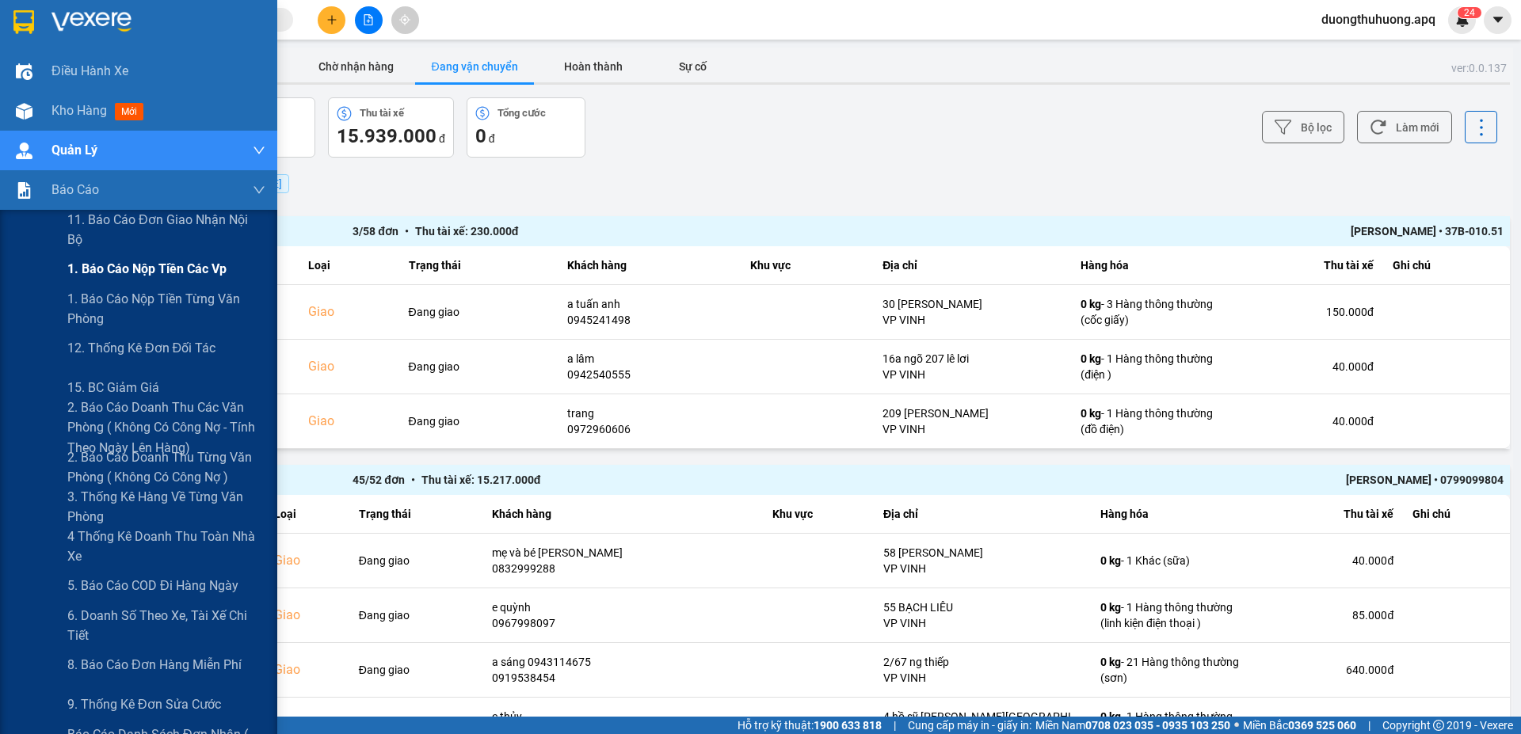
click at [120, 271] on span "1. Báo cáo nộp tiền các vp" at bounding box center [146, 269] width 159 height 20
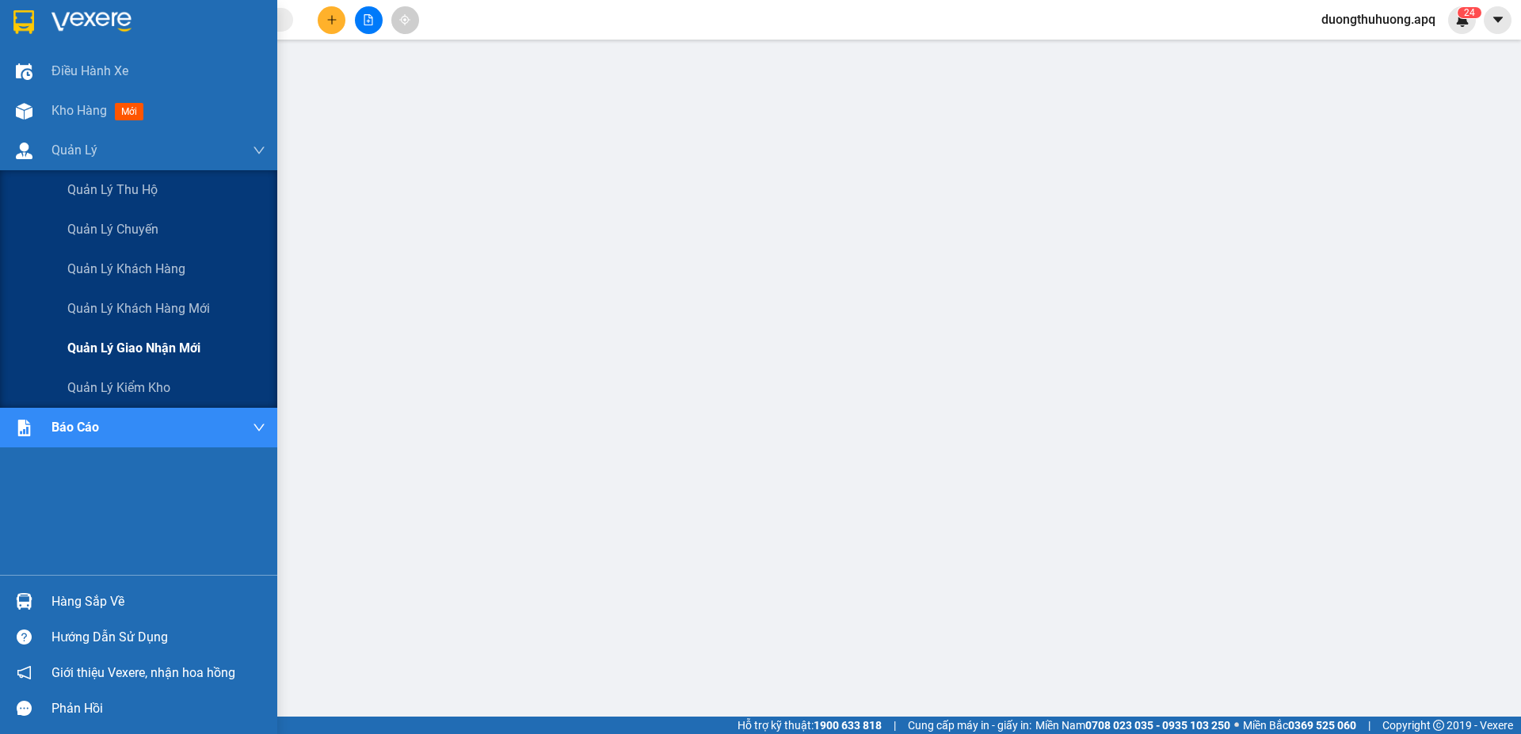
click at [132, 351] on span "Quản lý giao nhận mới" at bounding box center [133, 348] width 133 height 20
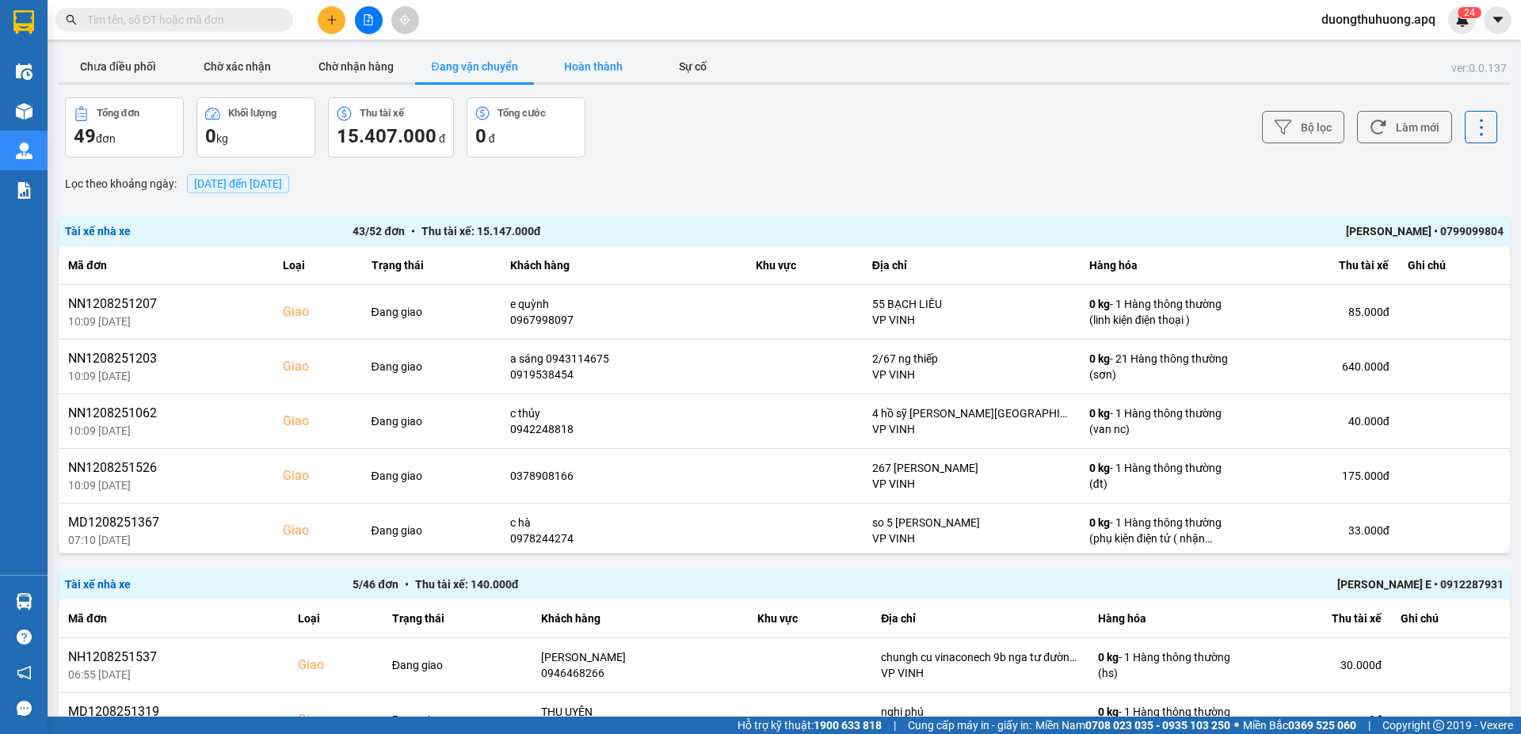
click at [603, 65] on button "Hoàn thành" at bounding box center [593, 67] width 119 height 32
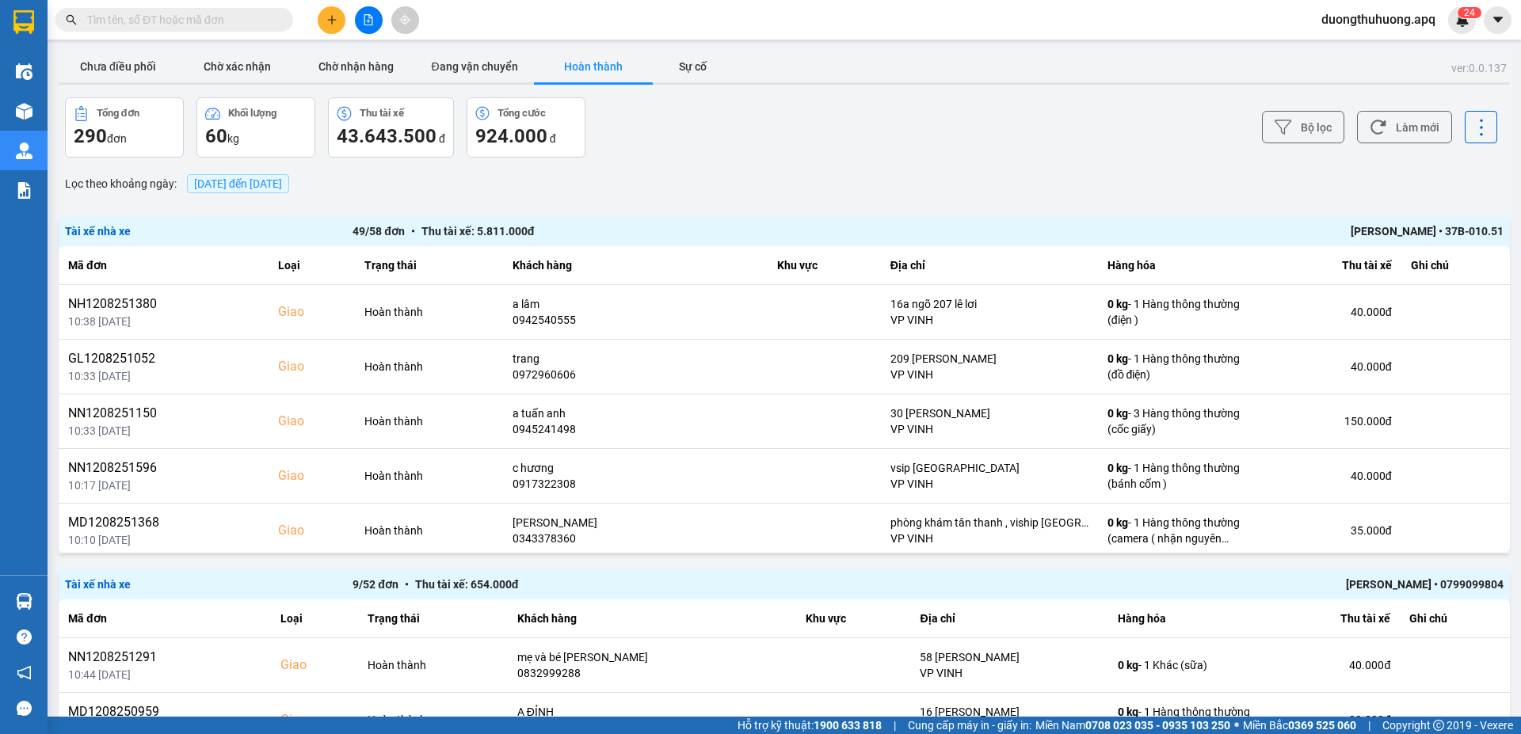
click at [1364, 233] on div "[PERSON_NAME] • 37B-010.51" at bounding box center [1215, 231] width 575 height 17
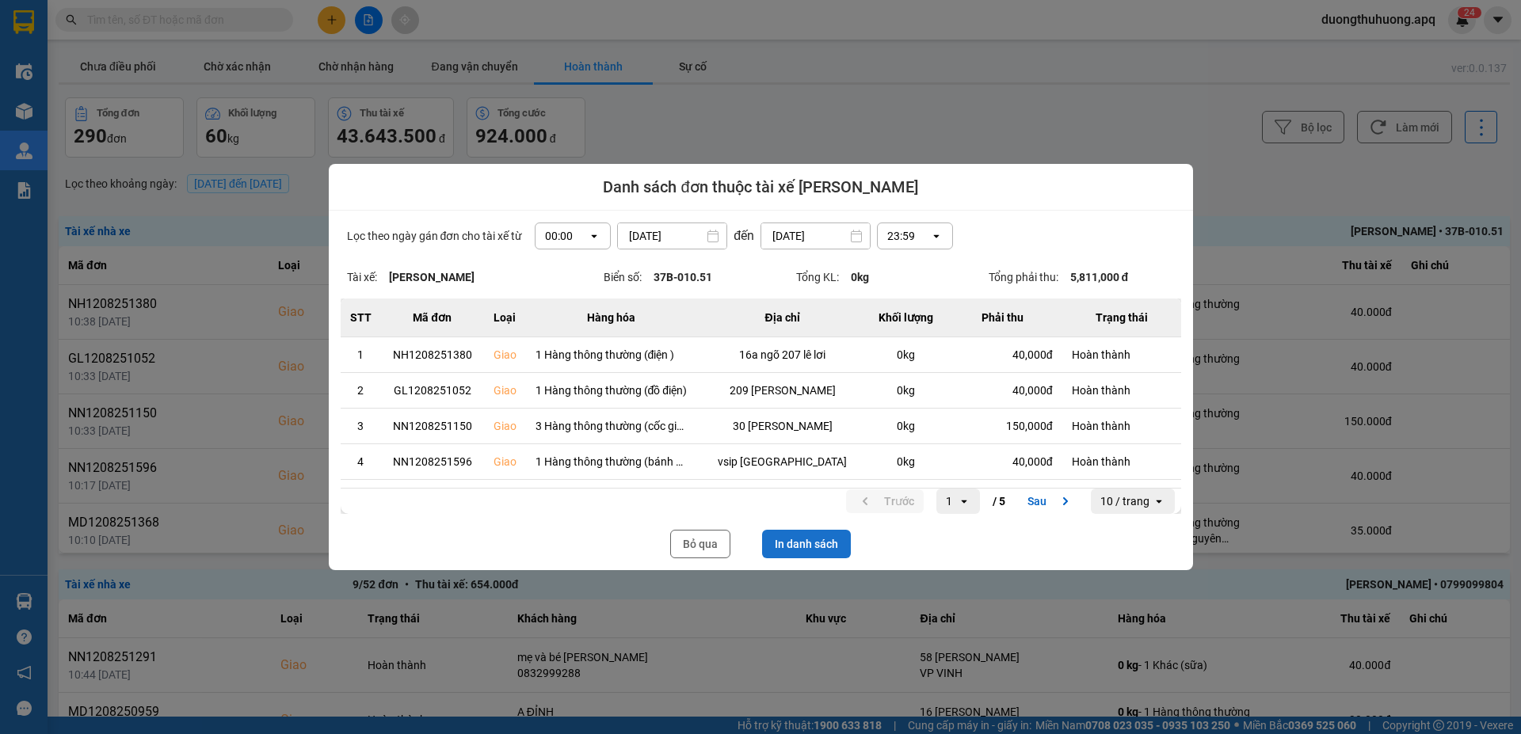
click at [818, 544] on button "In danh sách" at bounding box center [806, 544] width 89 height 29
click at [709, 544] on button "Bỏ qua" at bounding box center [700, 544] width 60 height 29
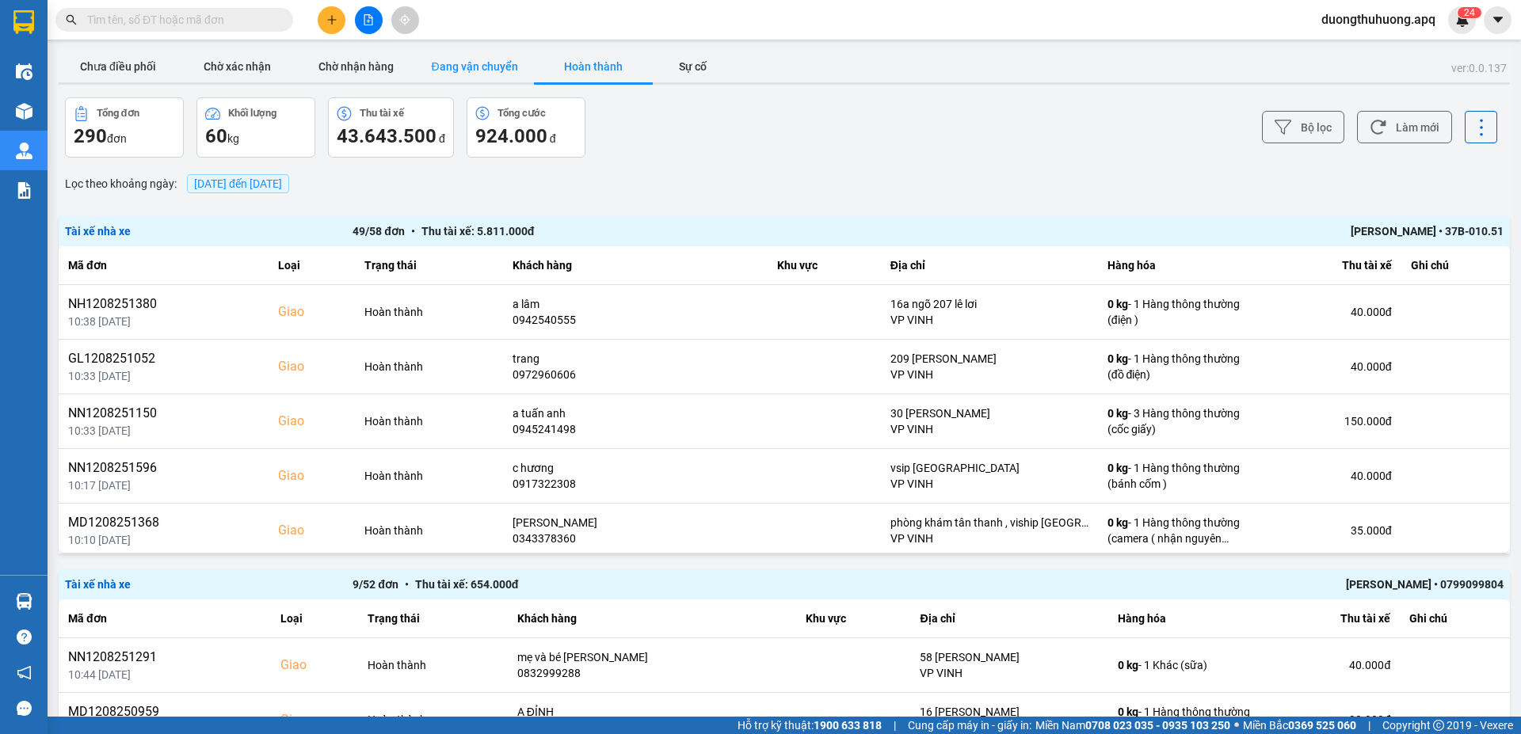
click at [481, 67] on button "Đang vận chuyển" at bounding box center [474, 67] width 119 height 32
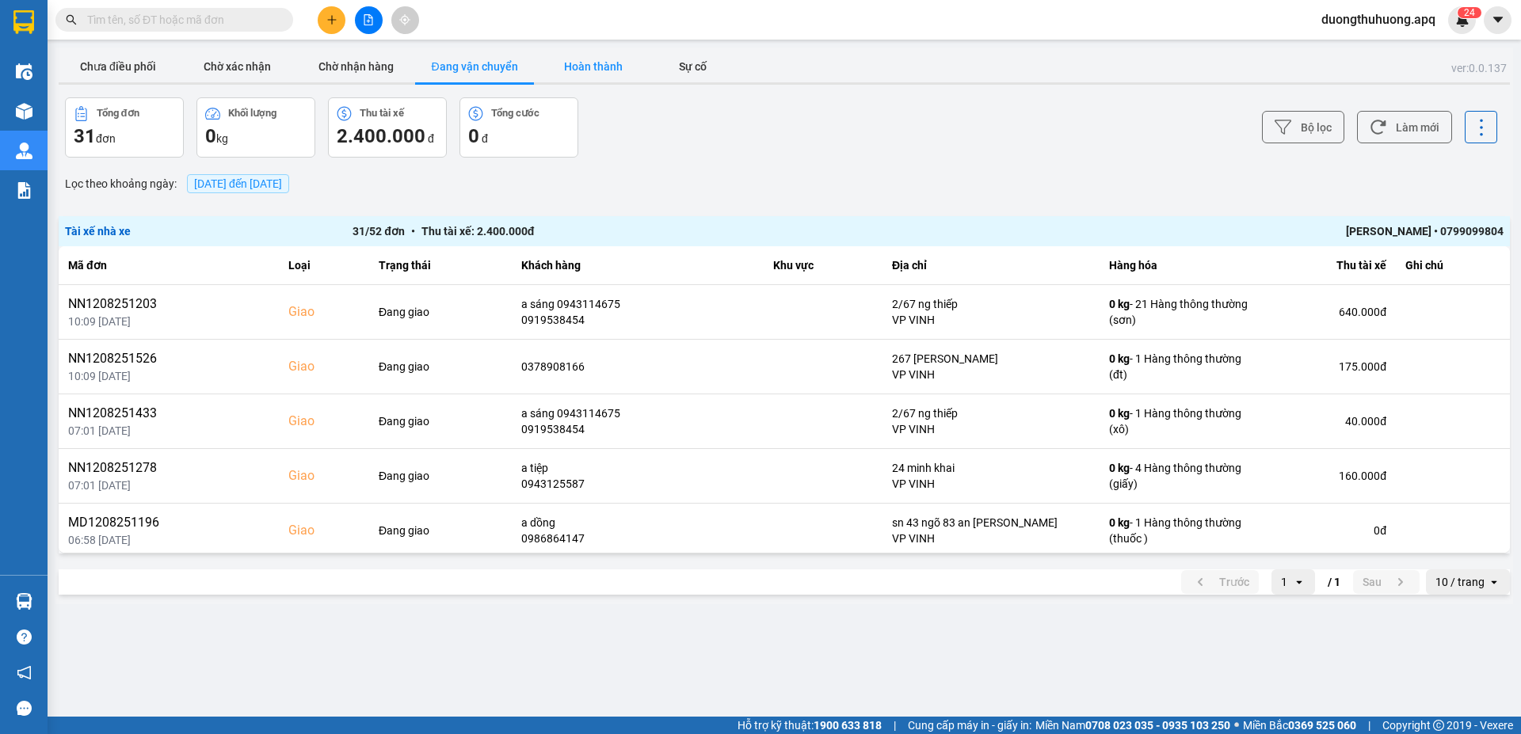
click at [601, 63] on button "Hoàn thành" at bounding box center [593, 67] width 119 height 32
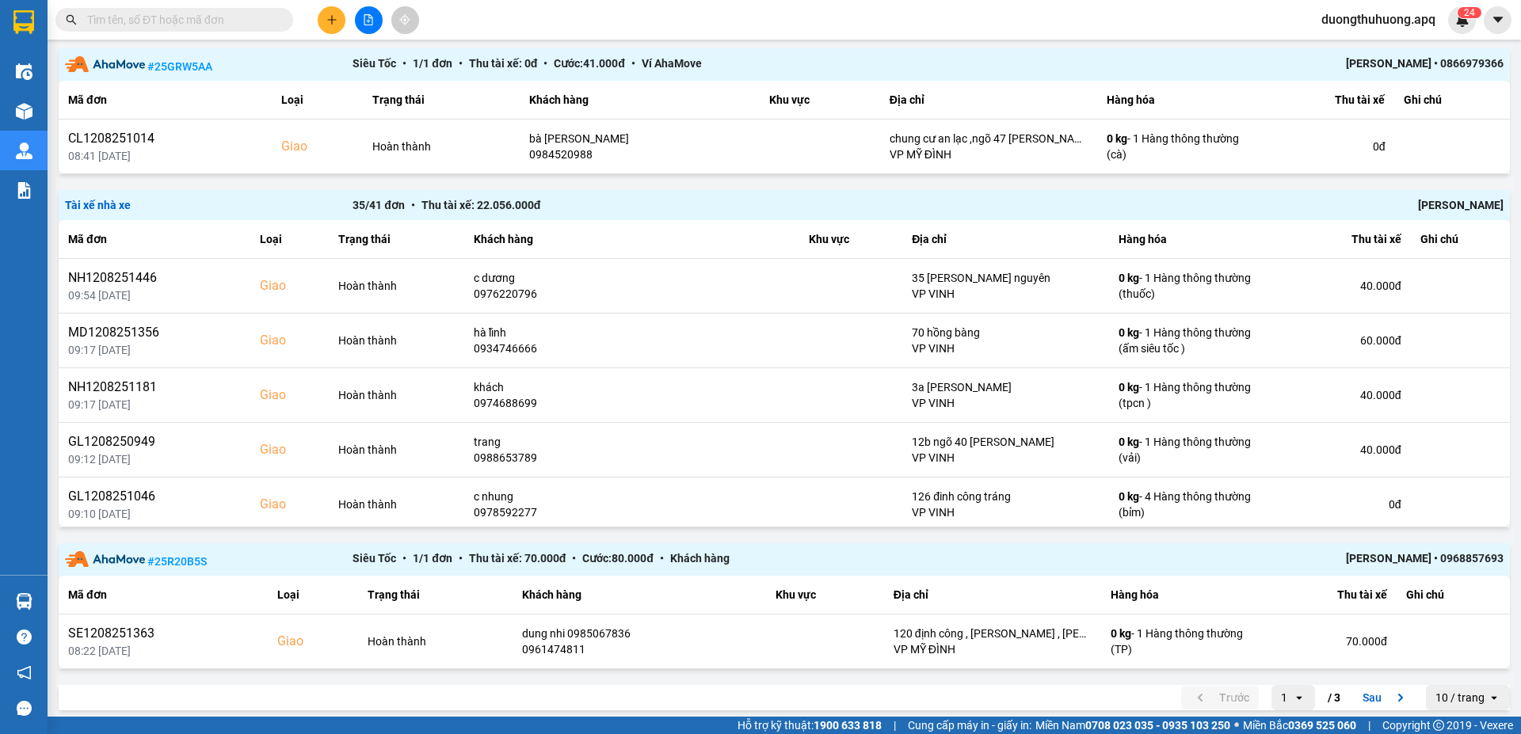
scroll to position [1803, 0]
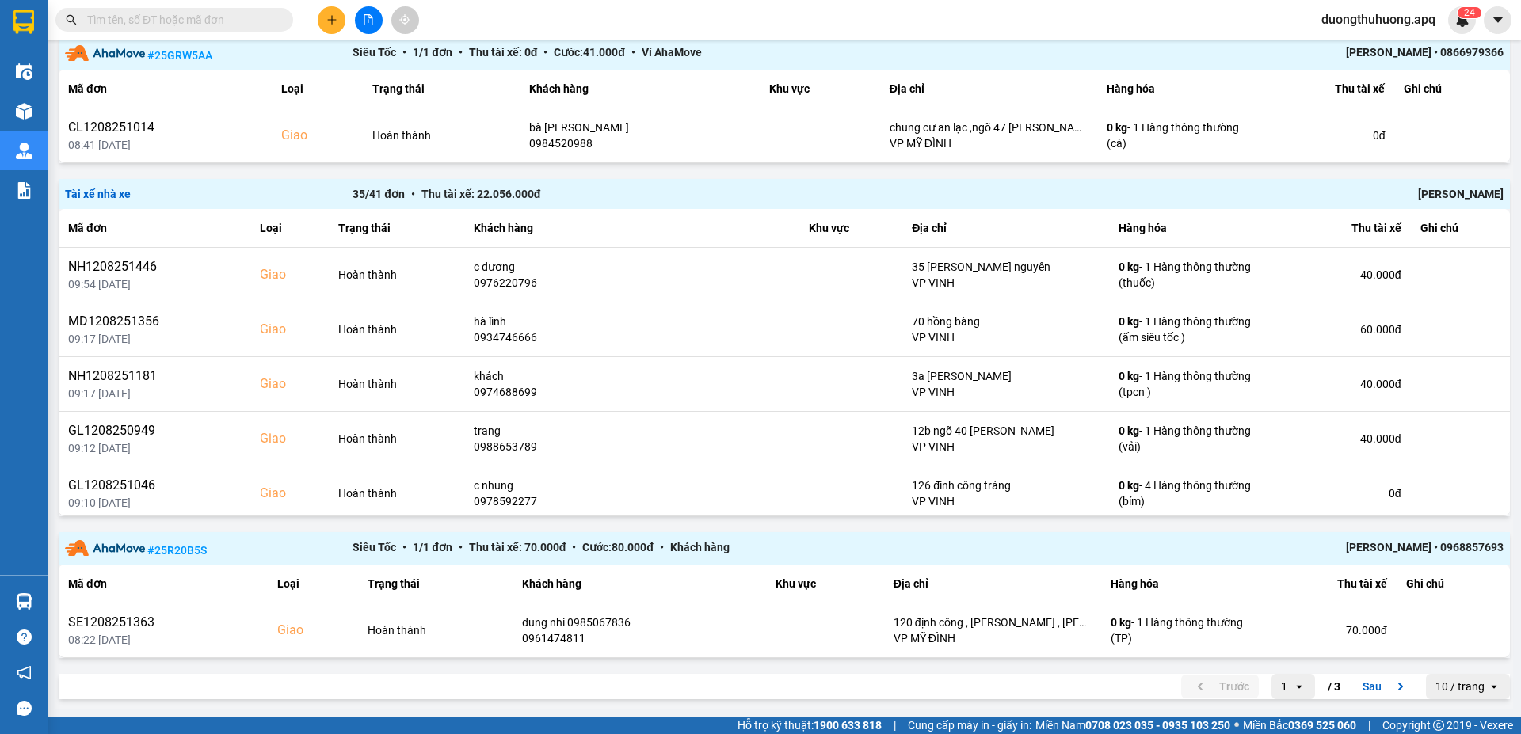
drag, startPoint x: 1363, startPoint y: 684, endPoint x: 1367, endPoint y: 669, distance: 14.8
click at [1363, 684] on button "Sau" at bounding box center [1386, 687] width 67 height 24
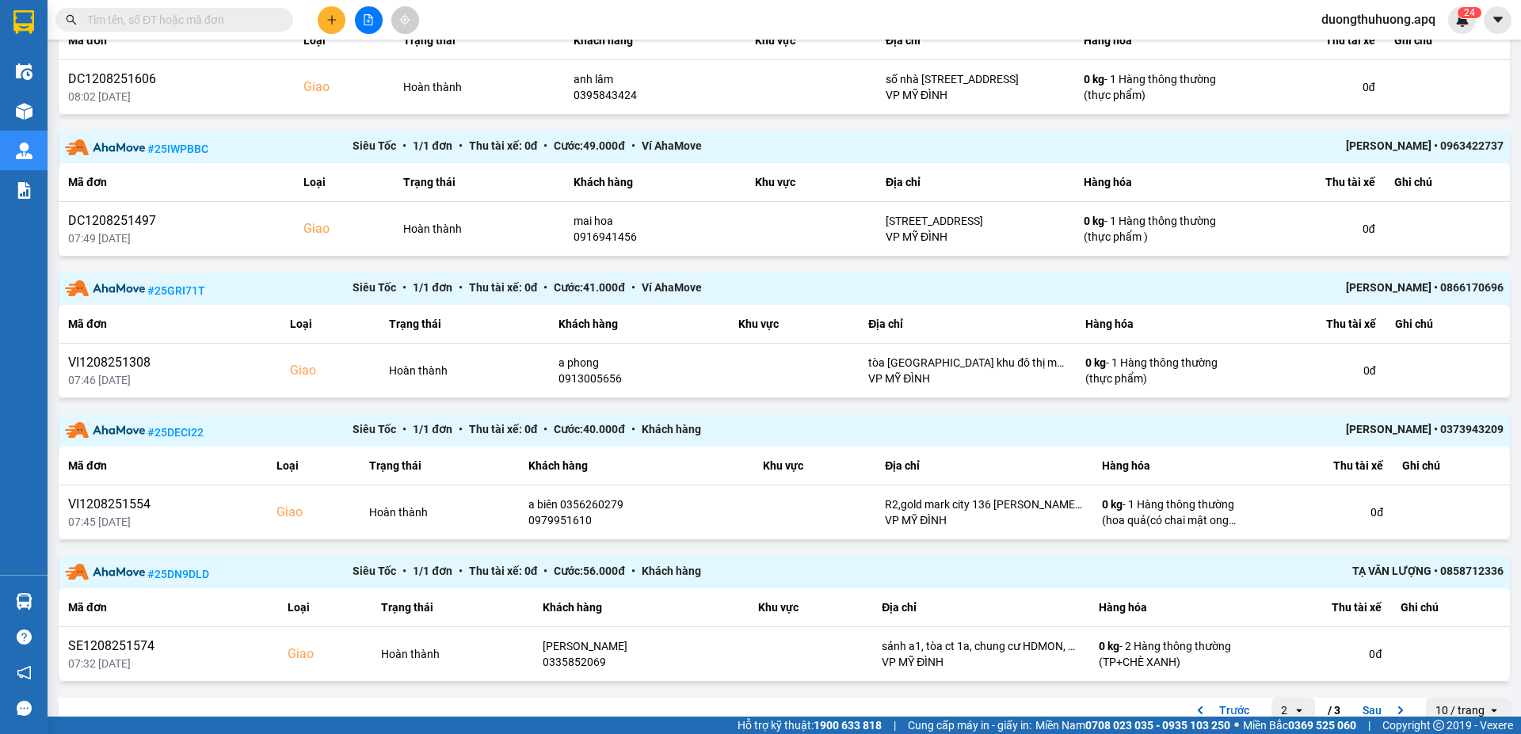
scroll to position [959, 0]
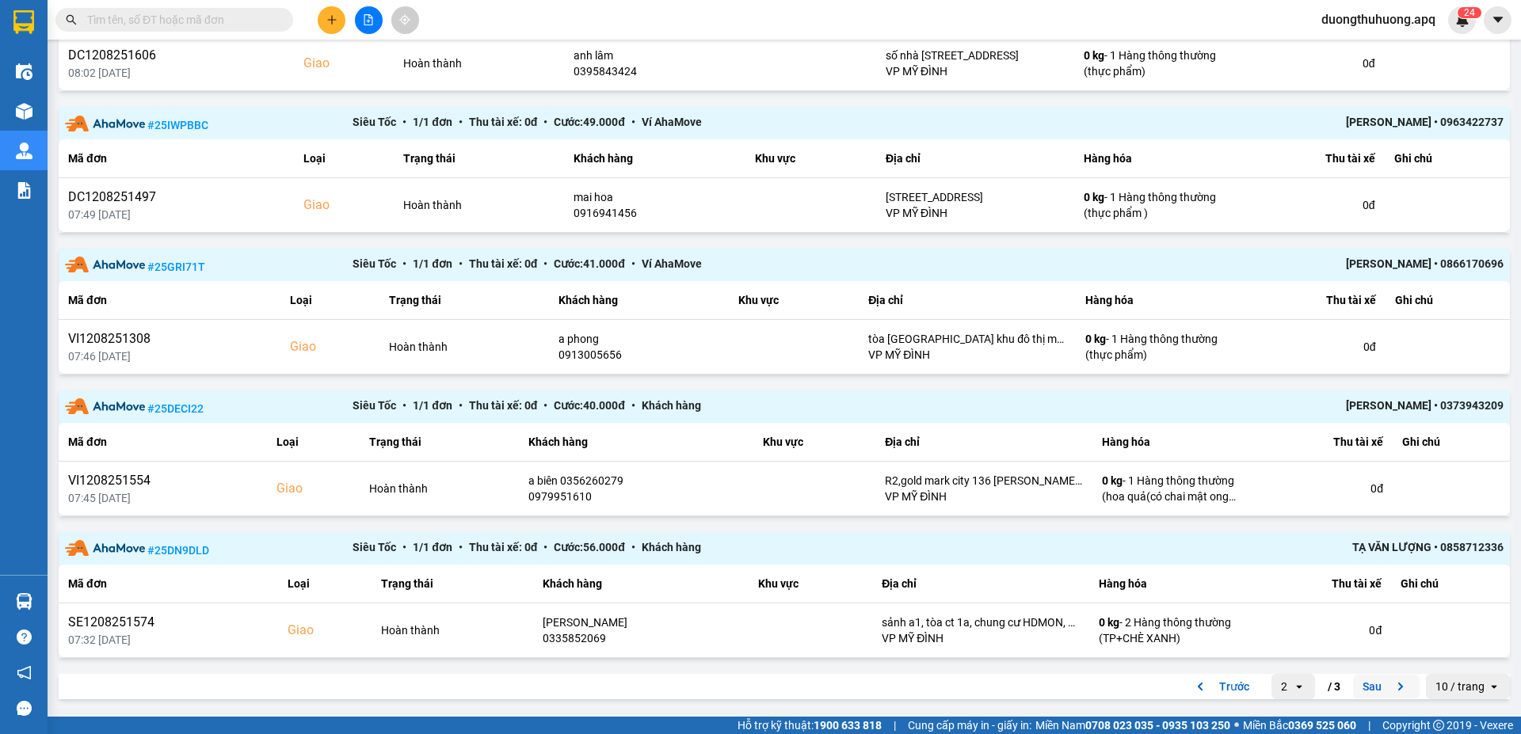
click at [1356, 690] on button "Sau" at bounding box center [1386, 687] width 67 height 24
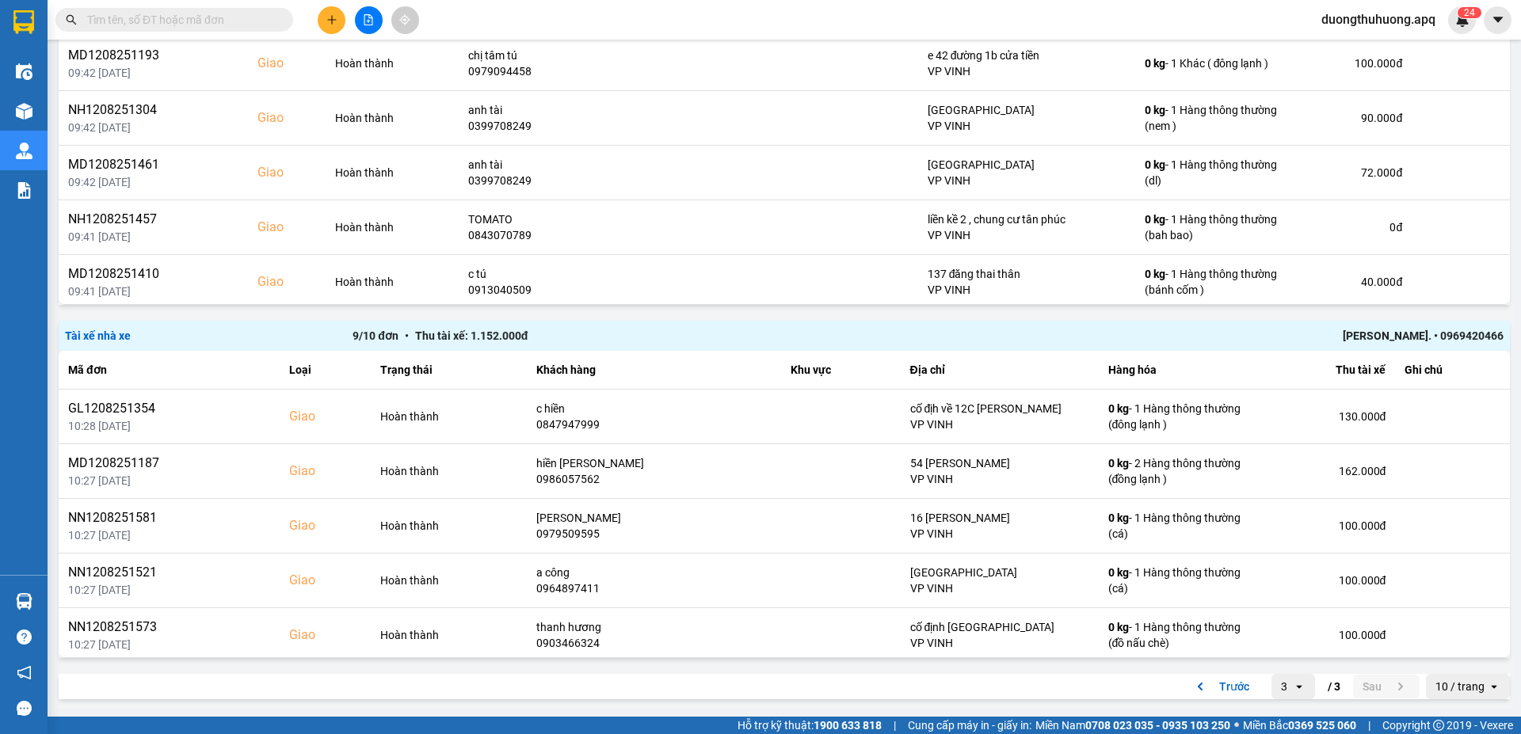
scroll to position [0, 0]
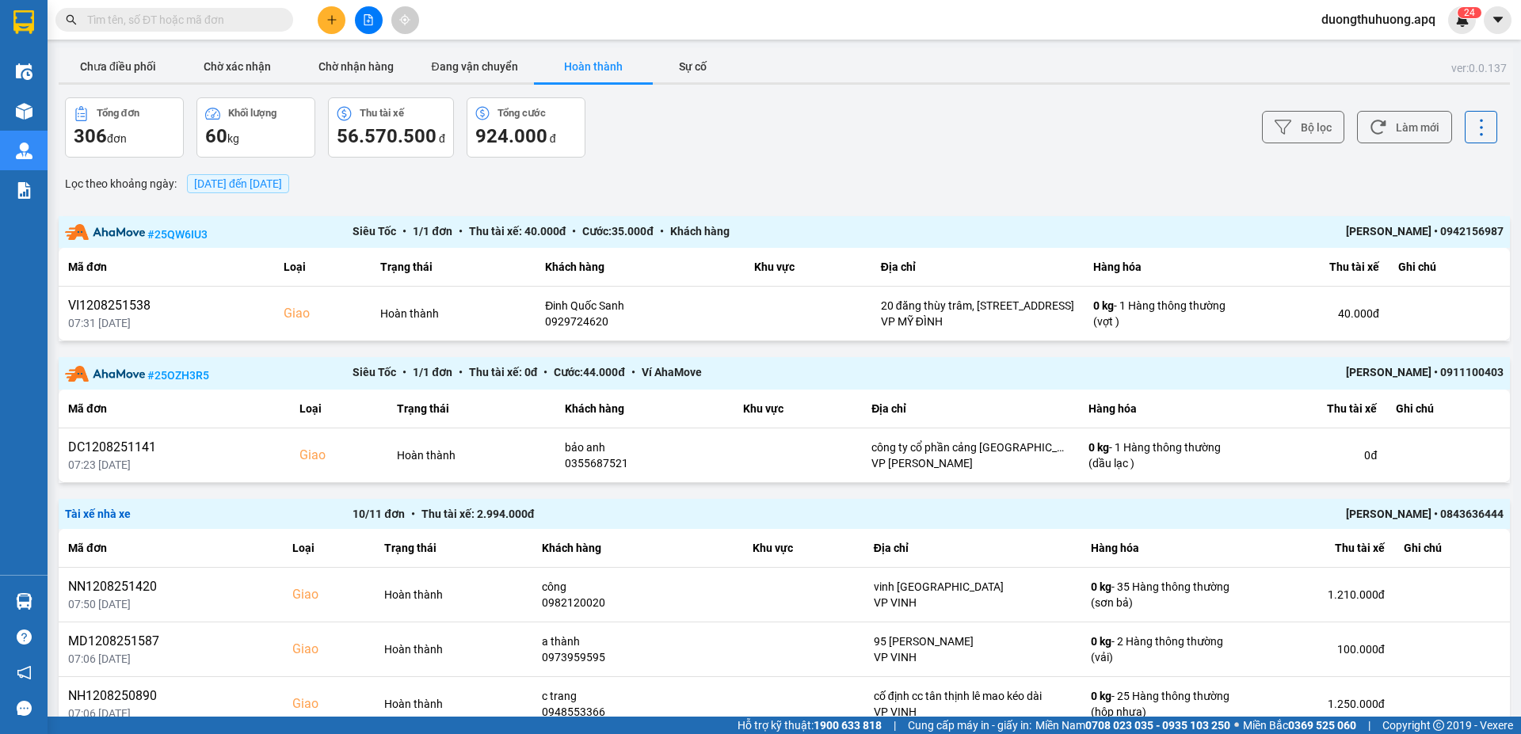
paste input "0942271988"
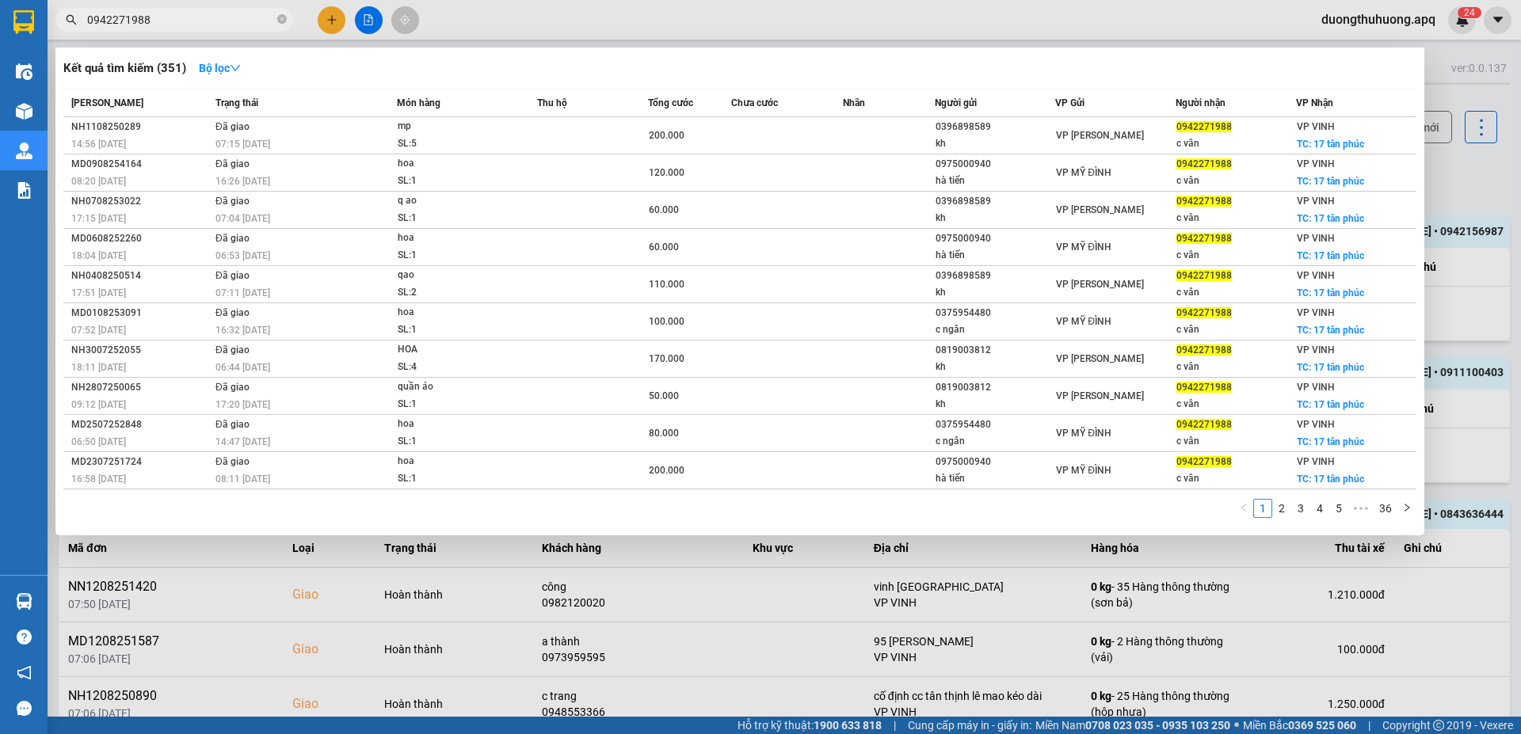
type input "0942271988"
click at [284, 19] on icon "close-circle" at bounding box center [282, 19] width 10 height 10
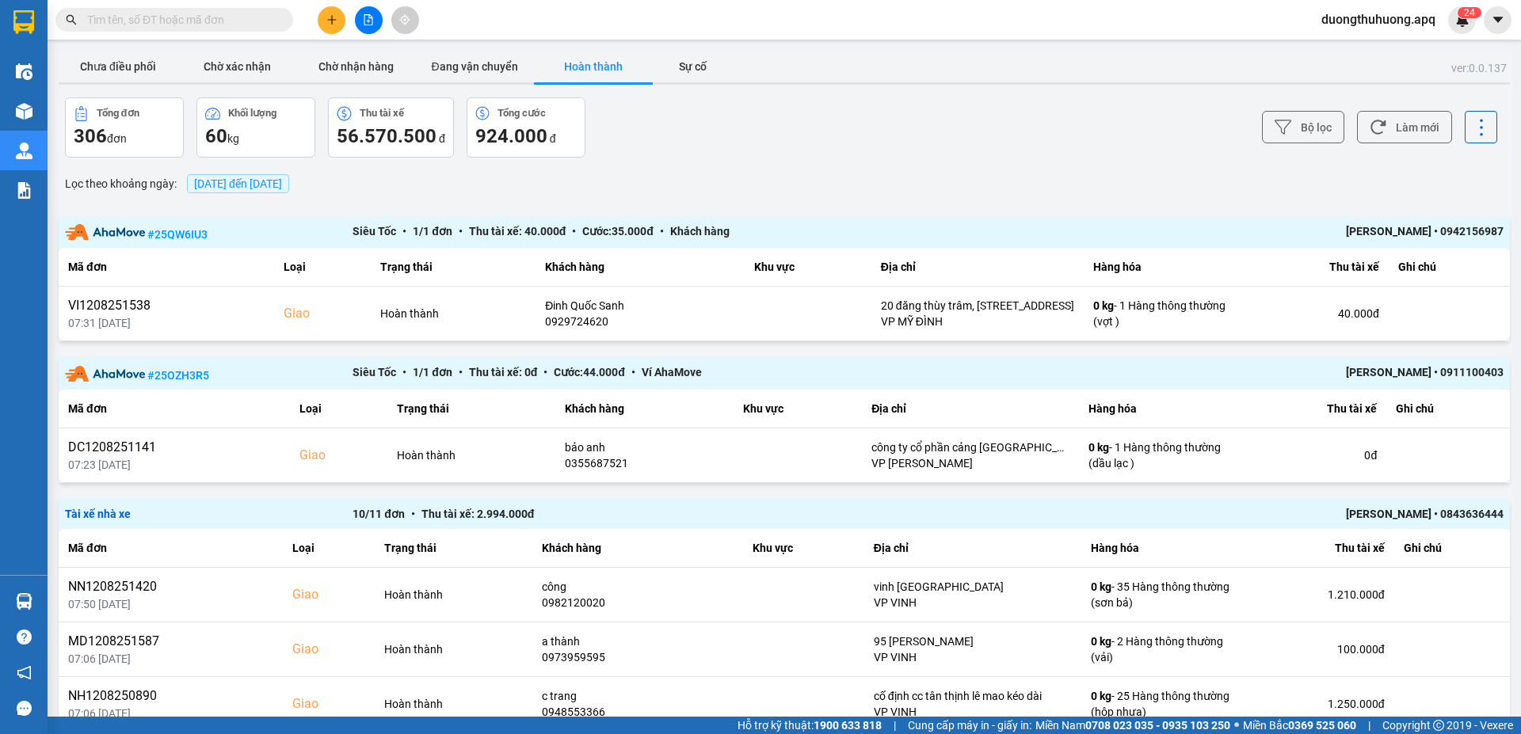
paste input "0986666878"
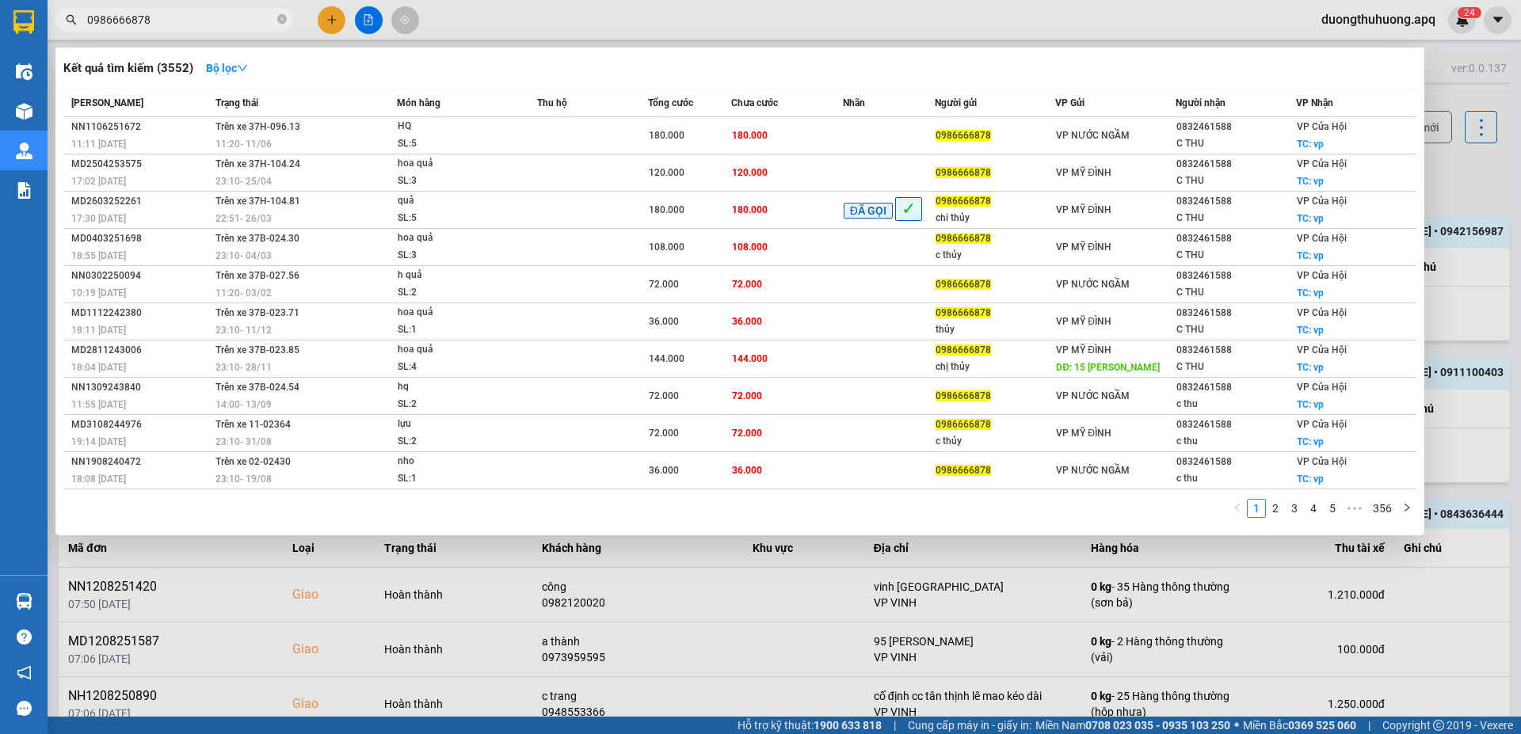
type input "0986666878"
click at [1275, 507] on link "2" at bounding box center [1275, 508] width 17 height 17
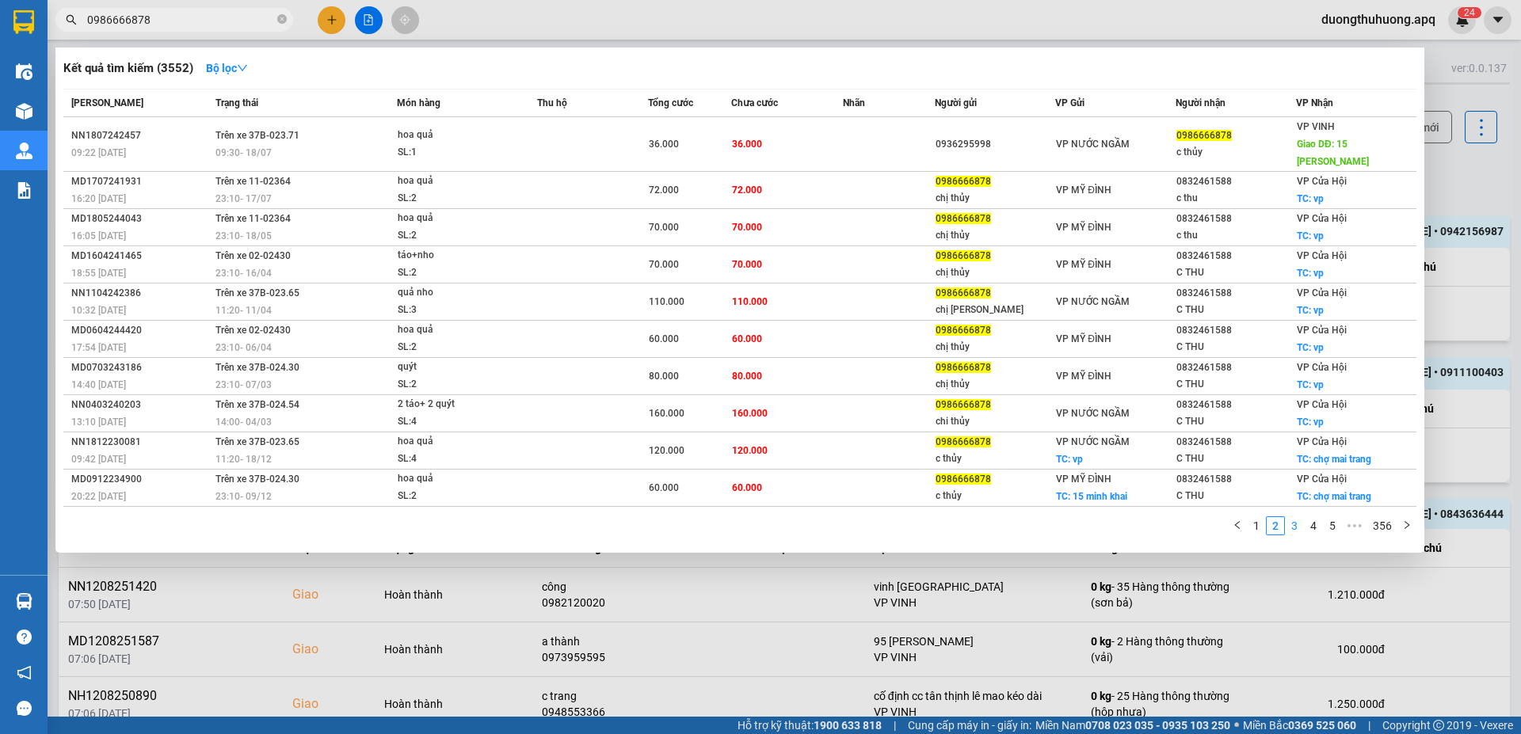
click at [1294, 517] on link "3" at bounding box center [1294, 525] width 17 height 17
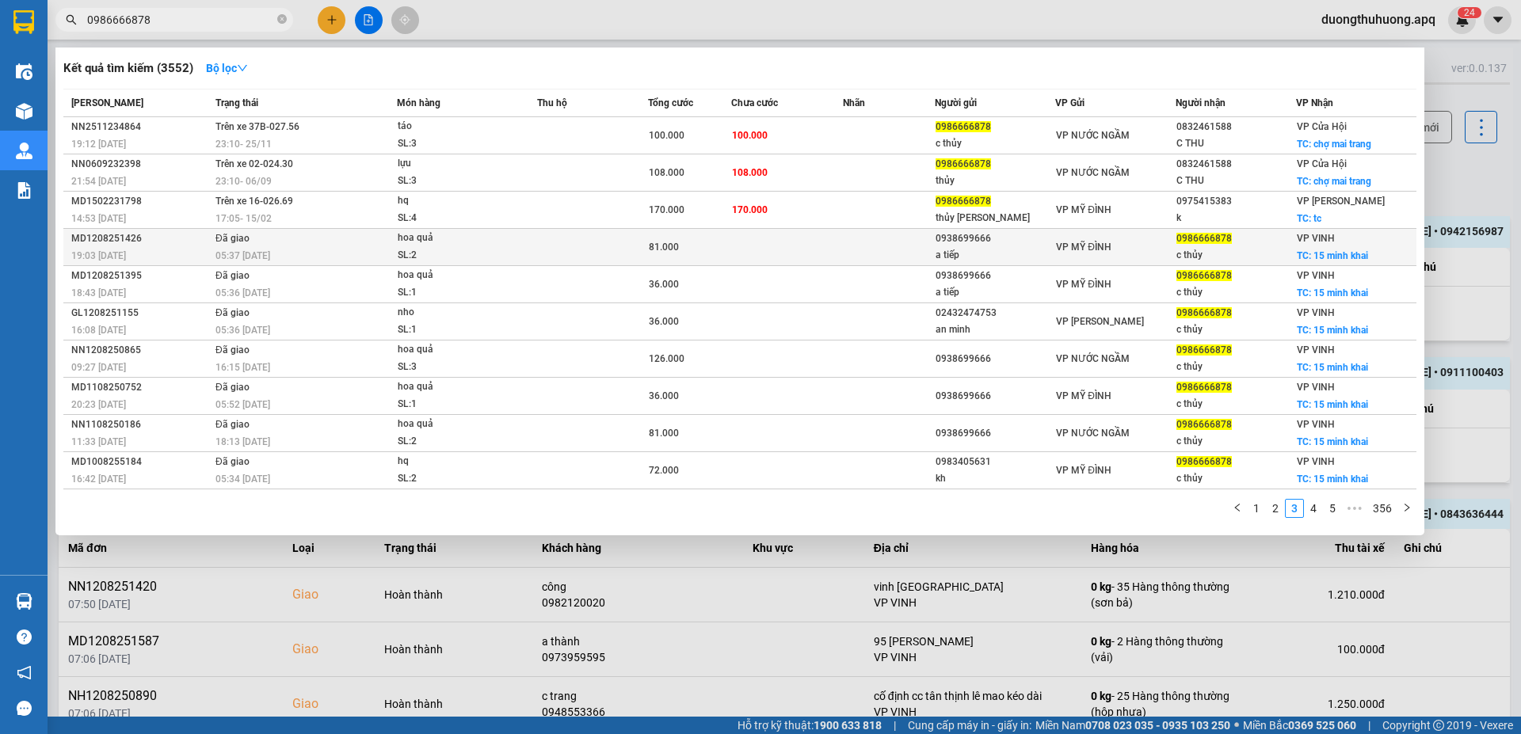
click at [106, 238] on div "MD1208251426" at bounding box center [140, 239] width 139 height 17
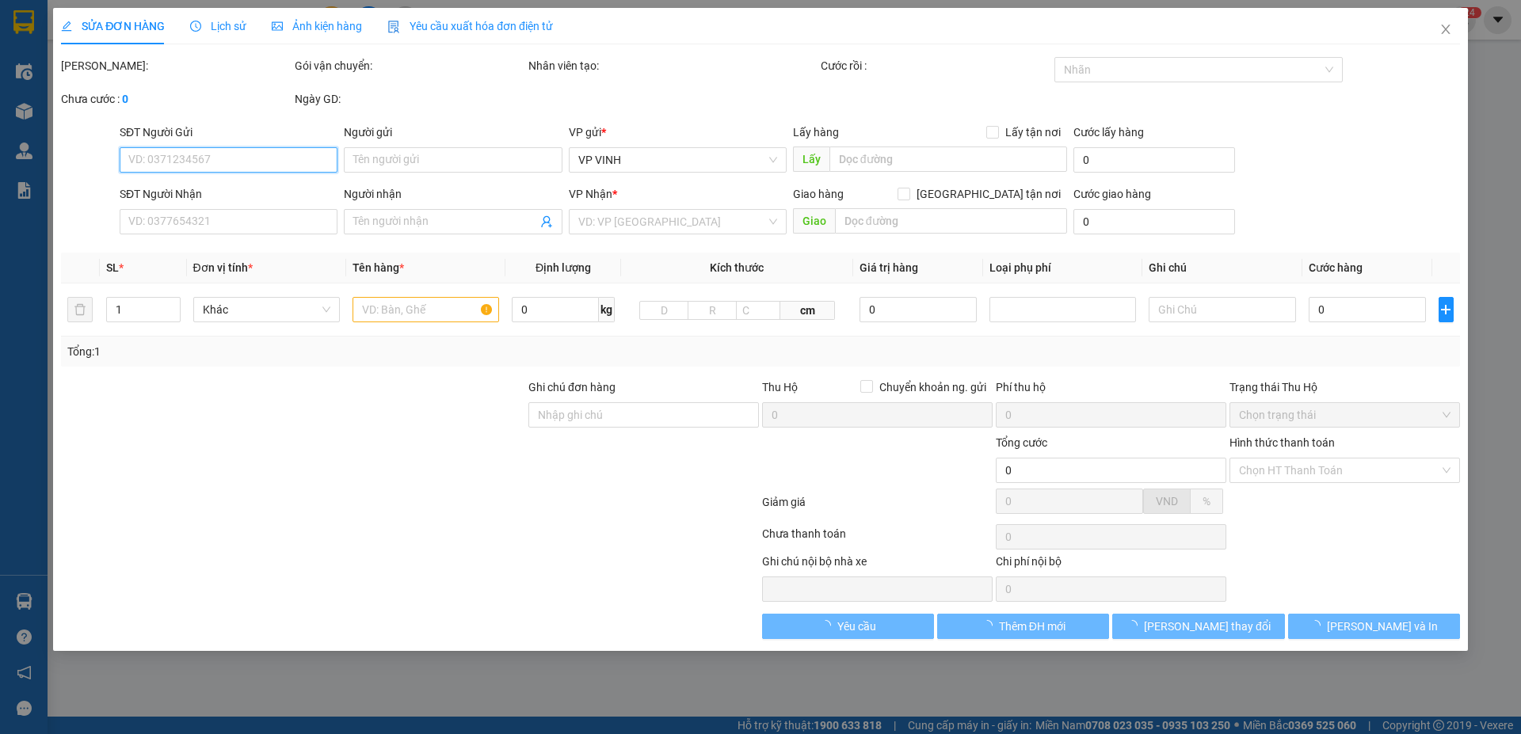
type input "0938699666"
type input "a tiếp"
type input "0986666878"
type input "c thủy"
checkbox input "true"
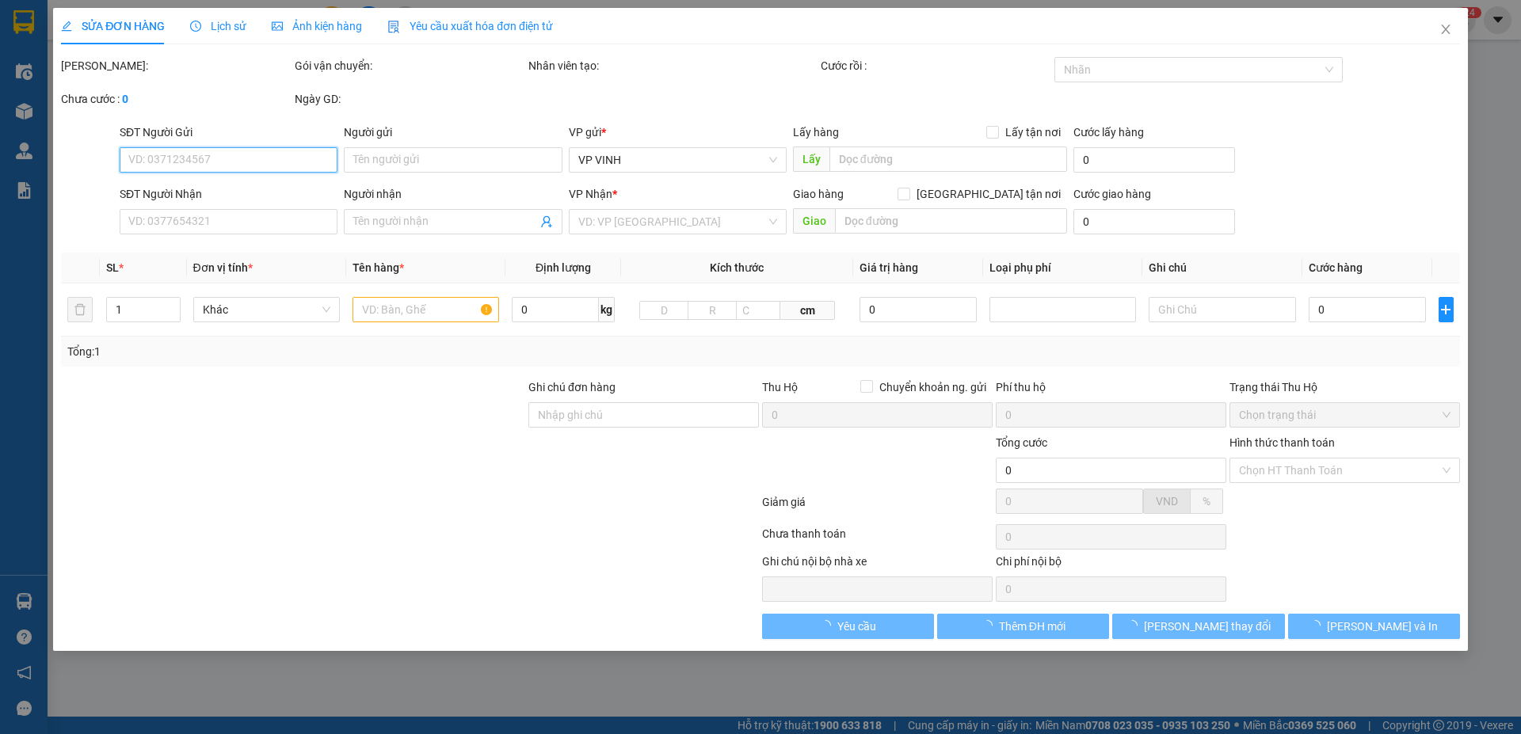
type input "15 minh khai"
type input "81.000"
type input "10"
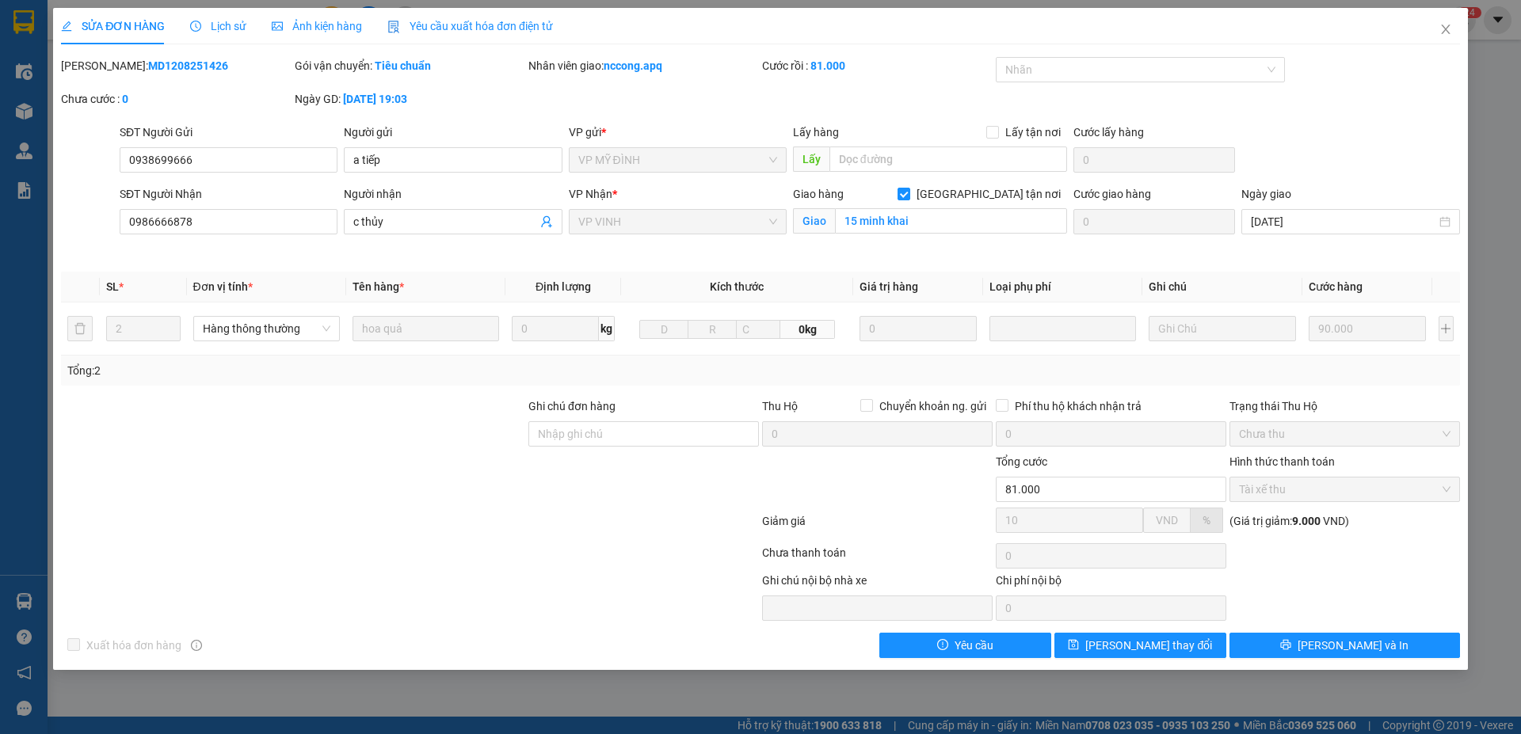
drag, startPoint x: 105, startPoint y: 64, endPoint x: 215, endPoint y: 59, distance: 110.3
click at [215, 59] on div "Mã ĐH: MD1208251426" at bounding box center [176, 65] width 231 height 17
copy b "MD1208251426"
click at [1447, 29] on icon "close" at bounding box center [1445, 30] width 9 height 10
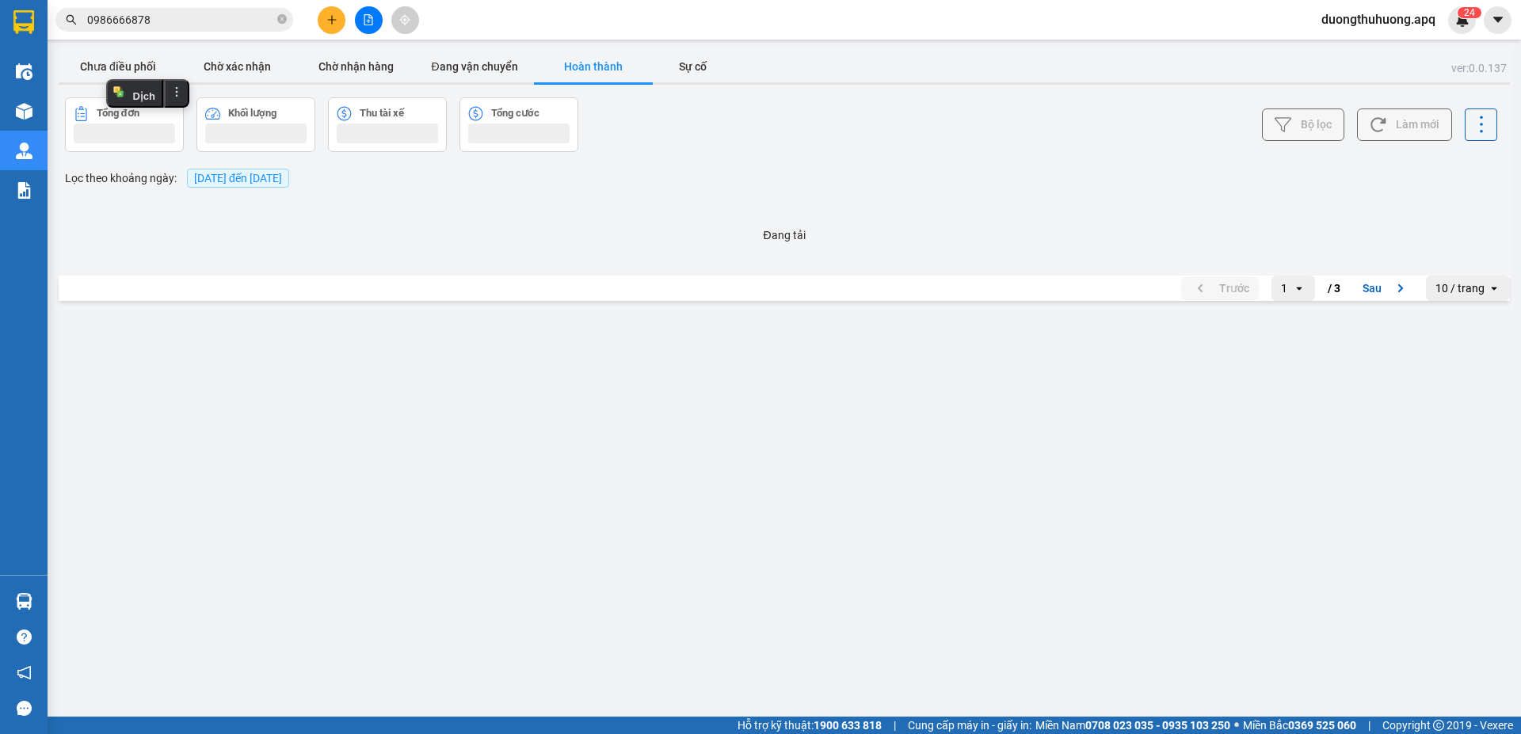
click at [191, 23] on input "0986666878" at bounding box center [180, 19] width 187 height 17
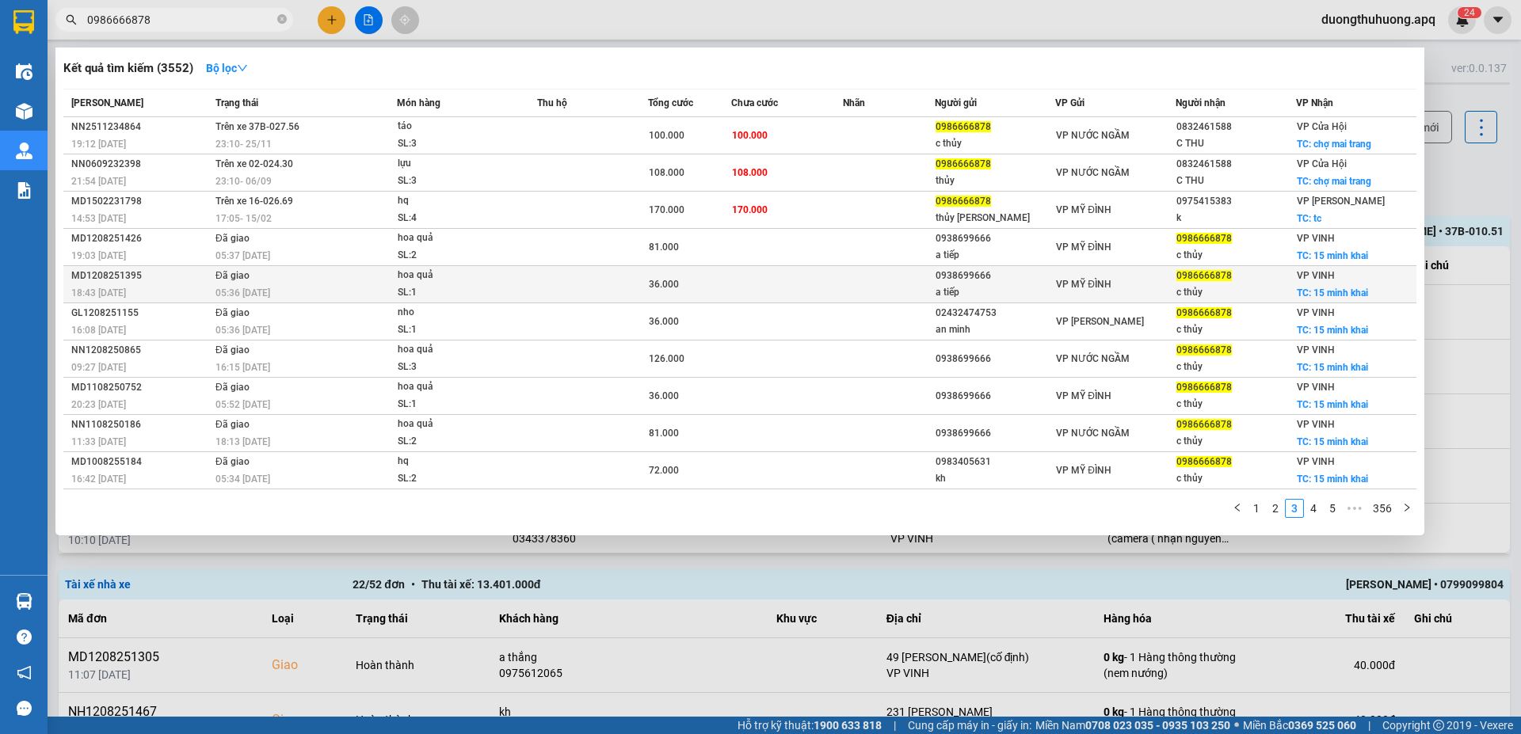
click at [103, 280] on div "MD1208251395" at bounding box center [140, 276] width 139 height 17
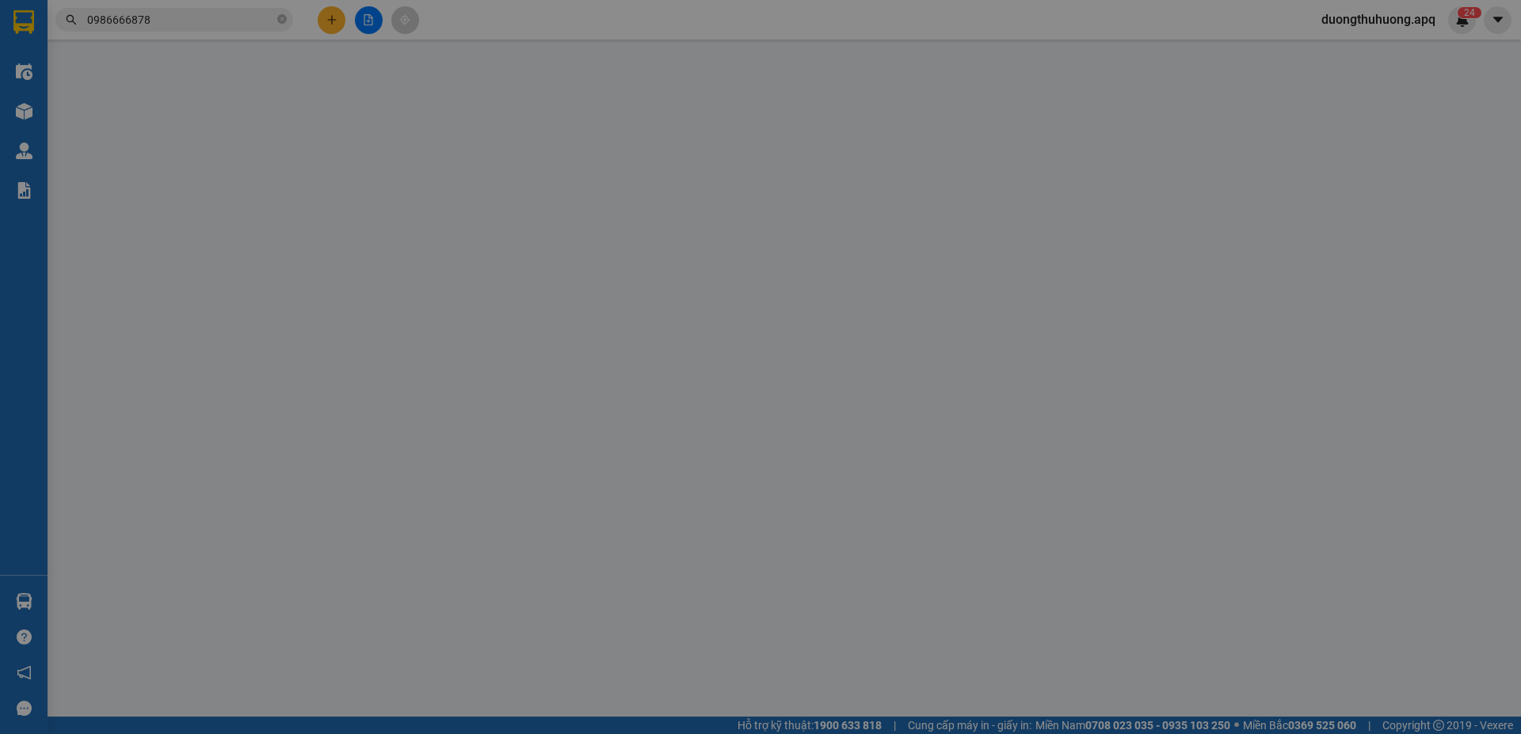
type input "0938699666"
type input "a tiếp"
type input "0986666878"
type input "c thủy"
checkbox input "true"
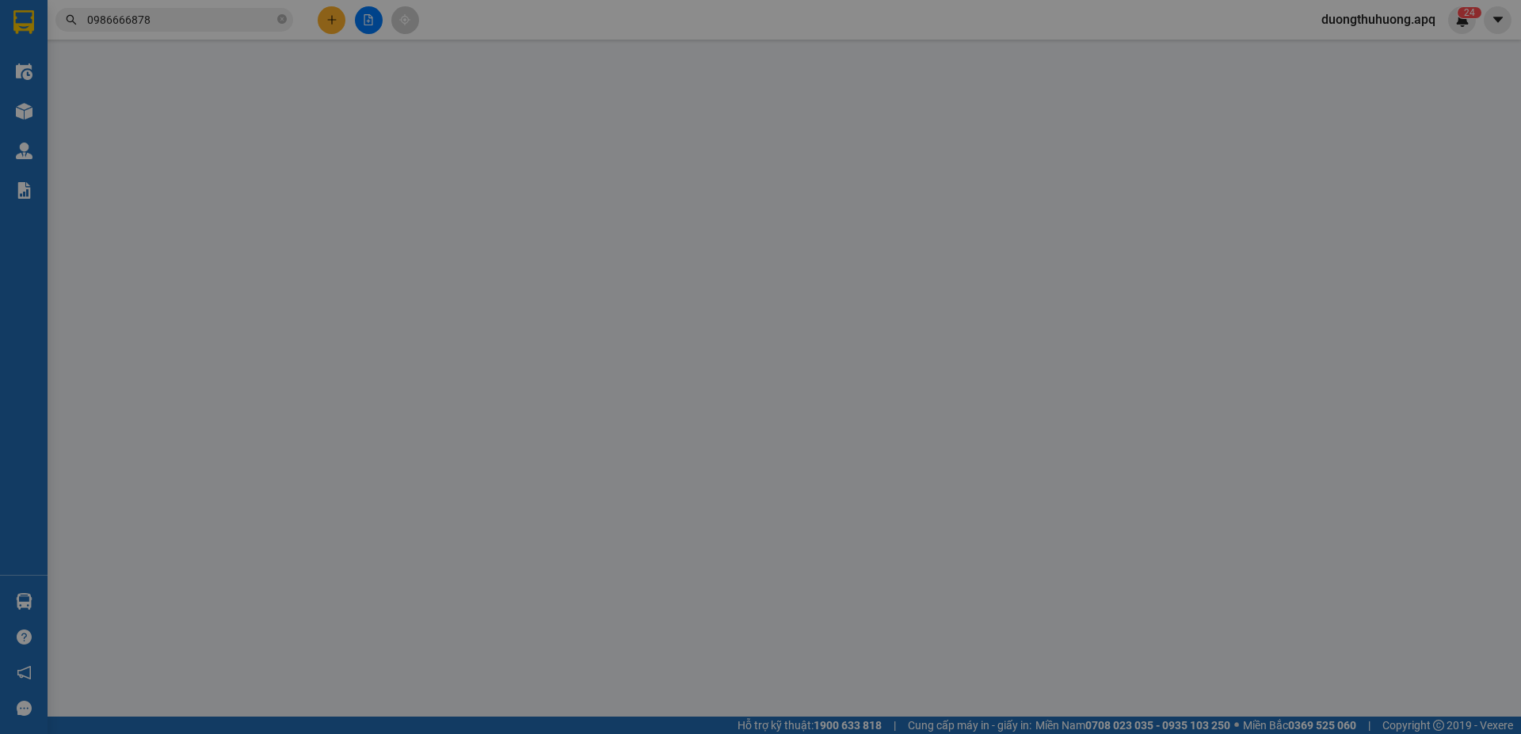
type input "15 minh khai"
type input "36.000"
type input "10"
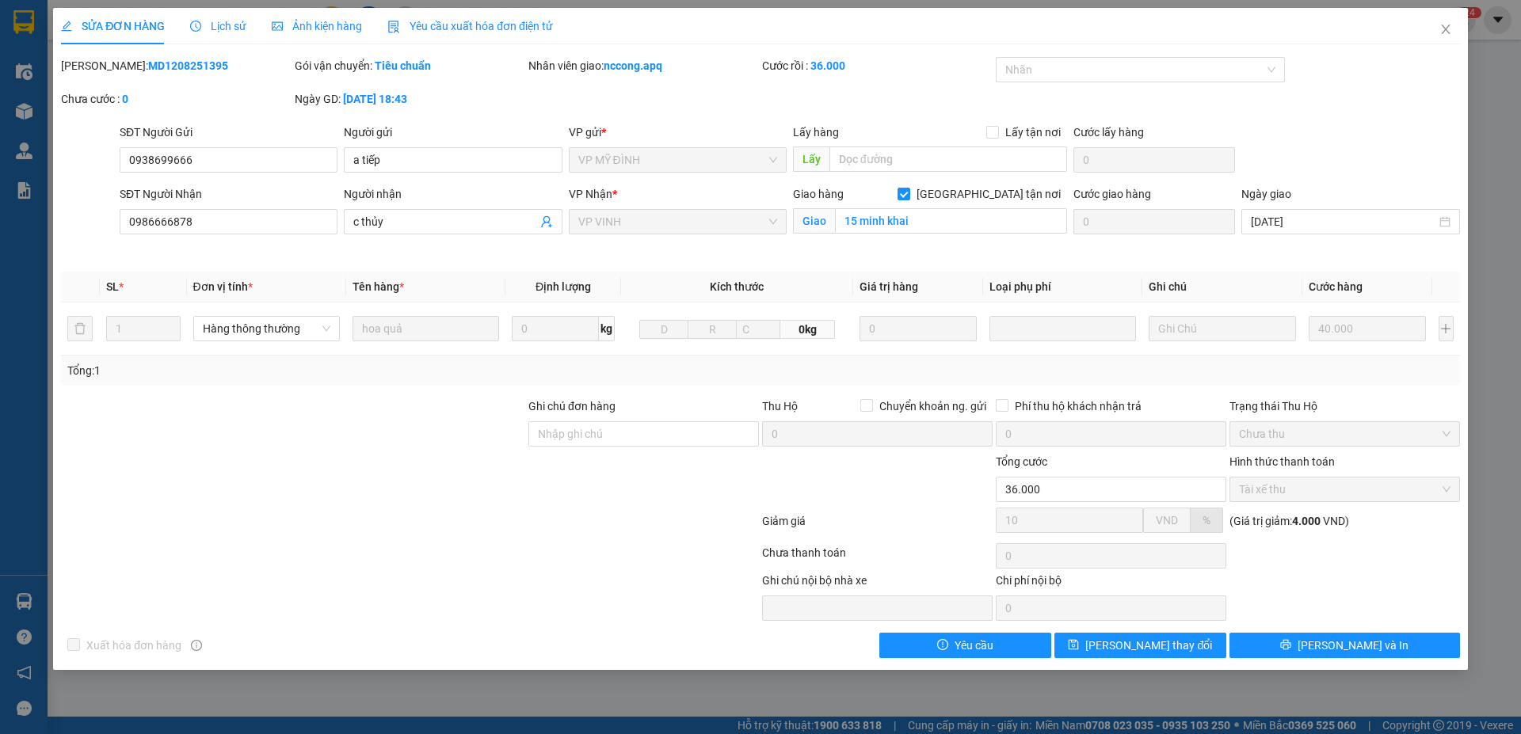
drag, startPoint x: 102, startPoint y: 64, endPoint x: 220, endPoint y: 68, distance: 118.1
click at [220, 68] on div "Mã ĐH: MD1208251395" at bounding box center [176, 65] width 231 height 17
copy b "MD1208251395"
click at [1447, 29] on icon "close" at bounding box center [1445, 30] width 9 height 10
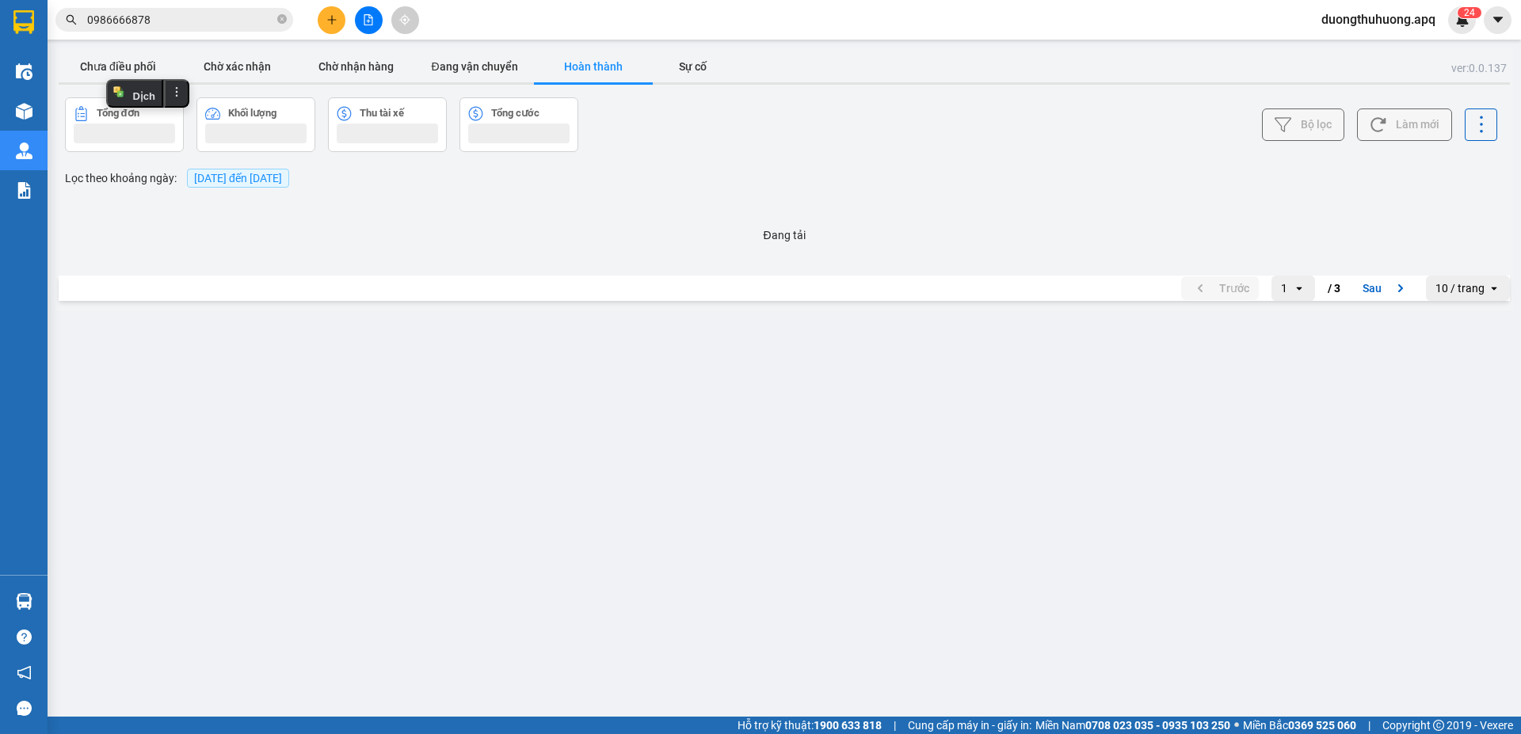
click at [179, 19] on input "0986666878" at bounding box center [180, 19] width 187 height 17
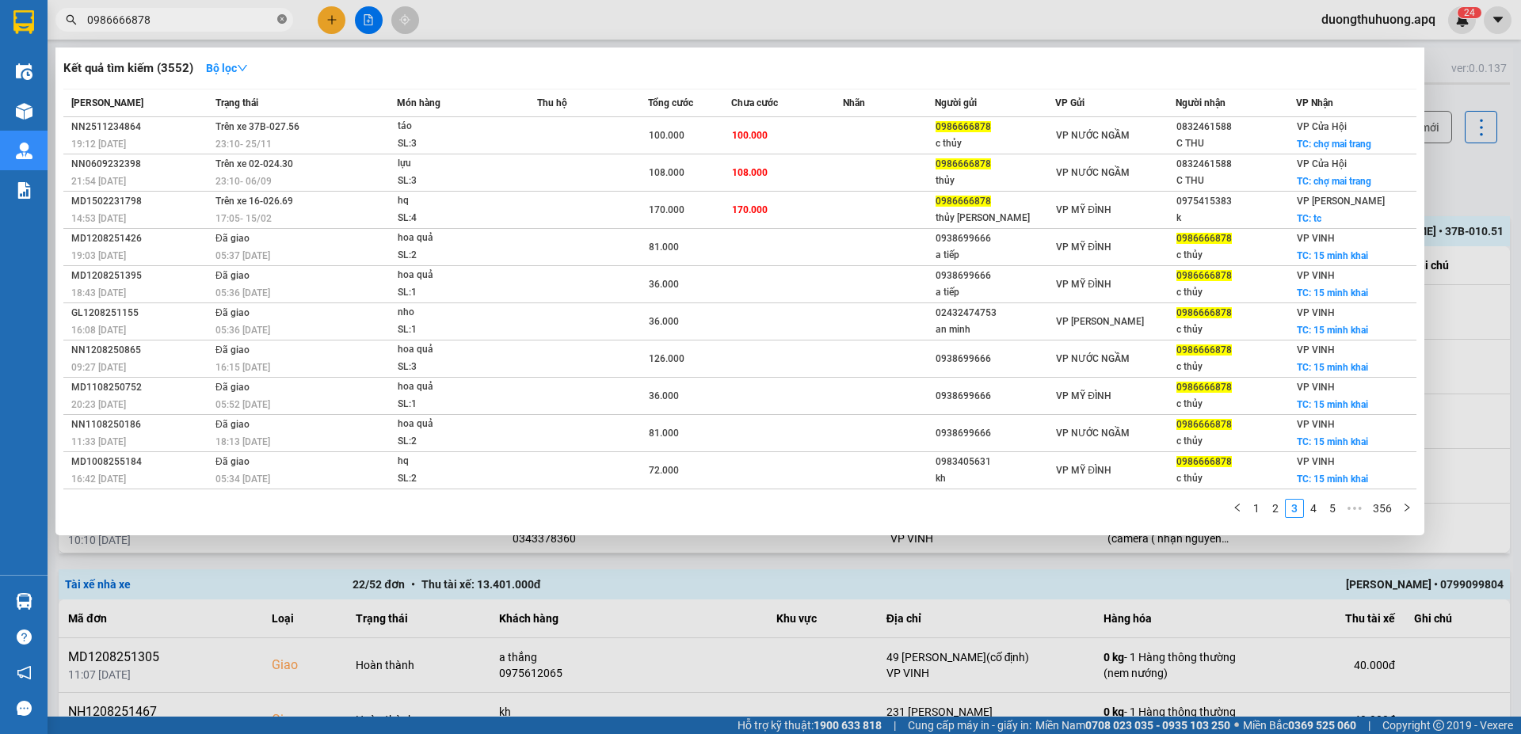
click at [285, 18] on icon "close-circle" at bounding box center [282, 19] width 10 height 10
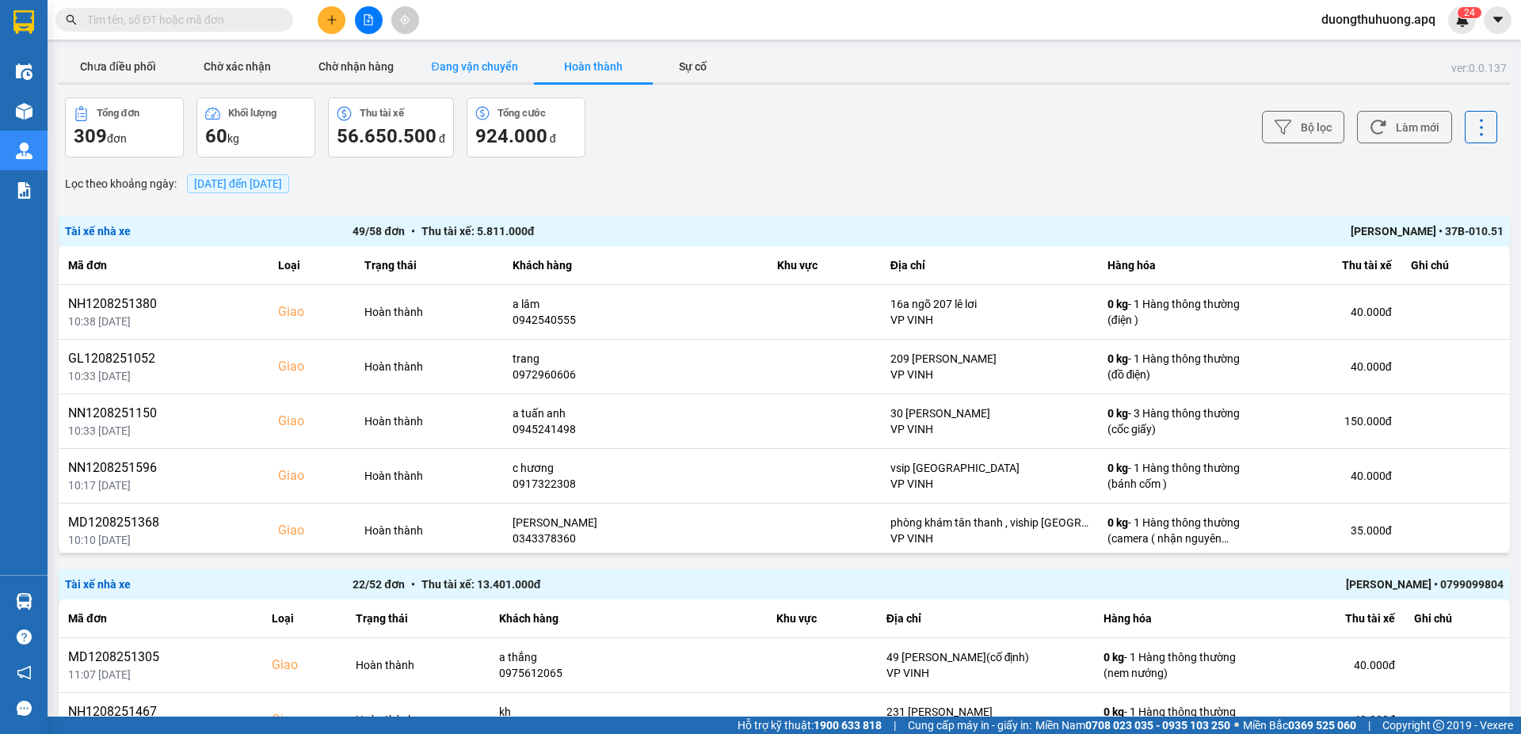
click at [495, 67] on button "Đang vận chuyển" at bounding box center [474, 67] width 119 height 32
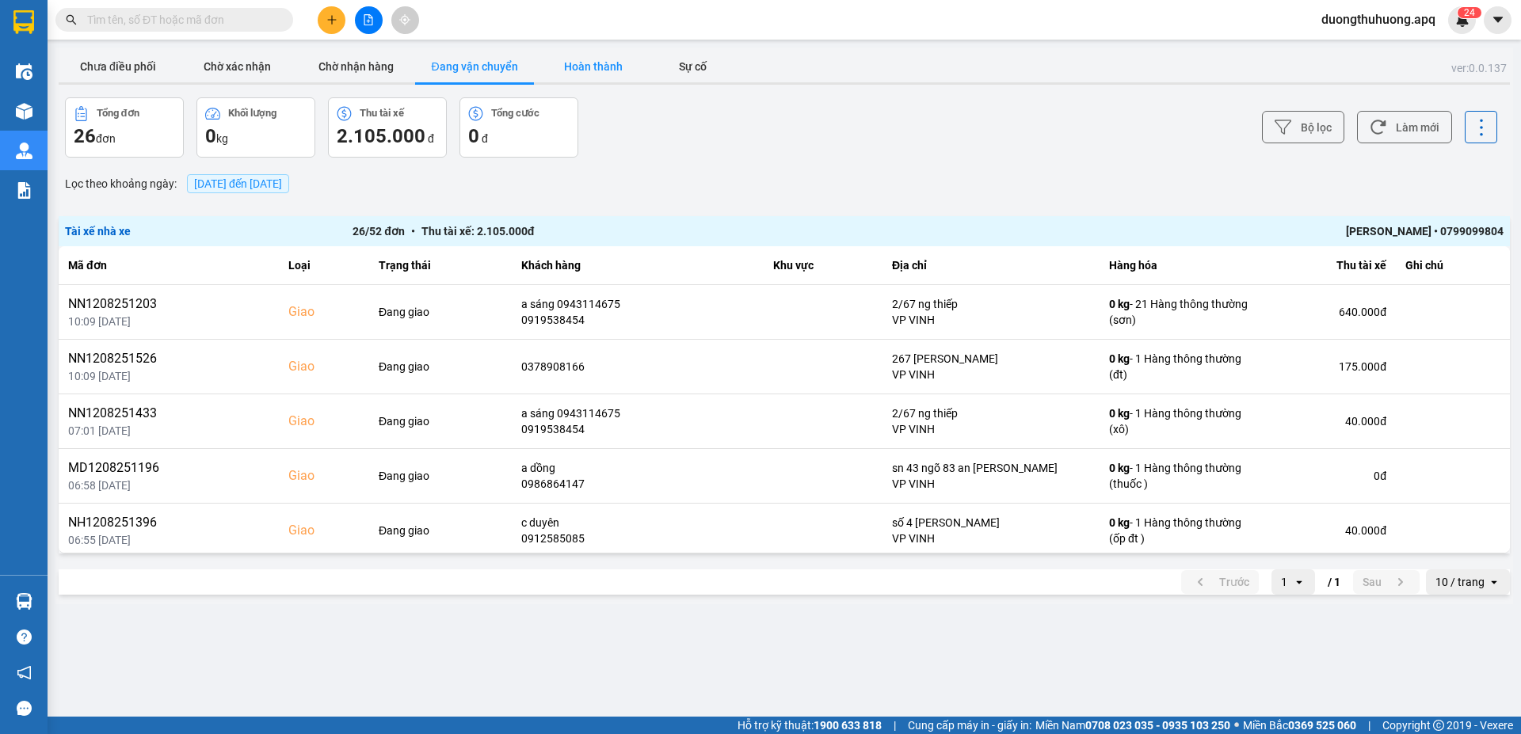
click at [602, 66] on button "Hoàn thành" at bounding box center [593, 67] width 119 height 32
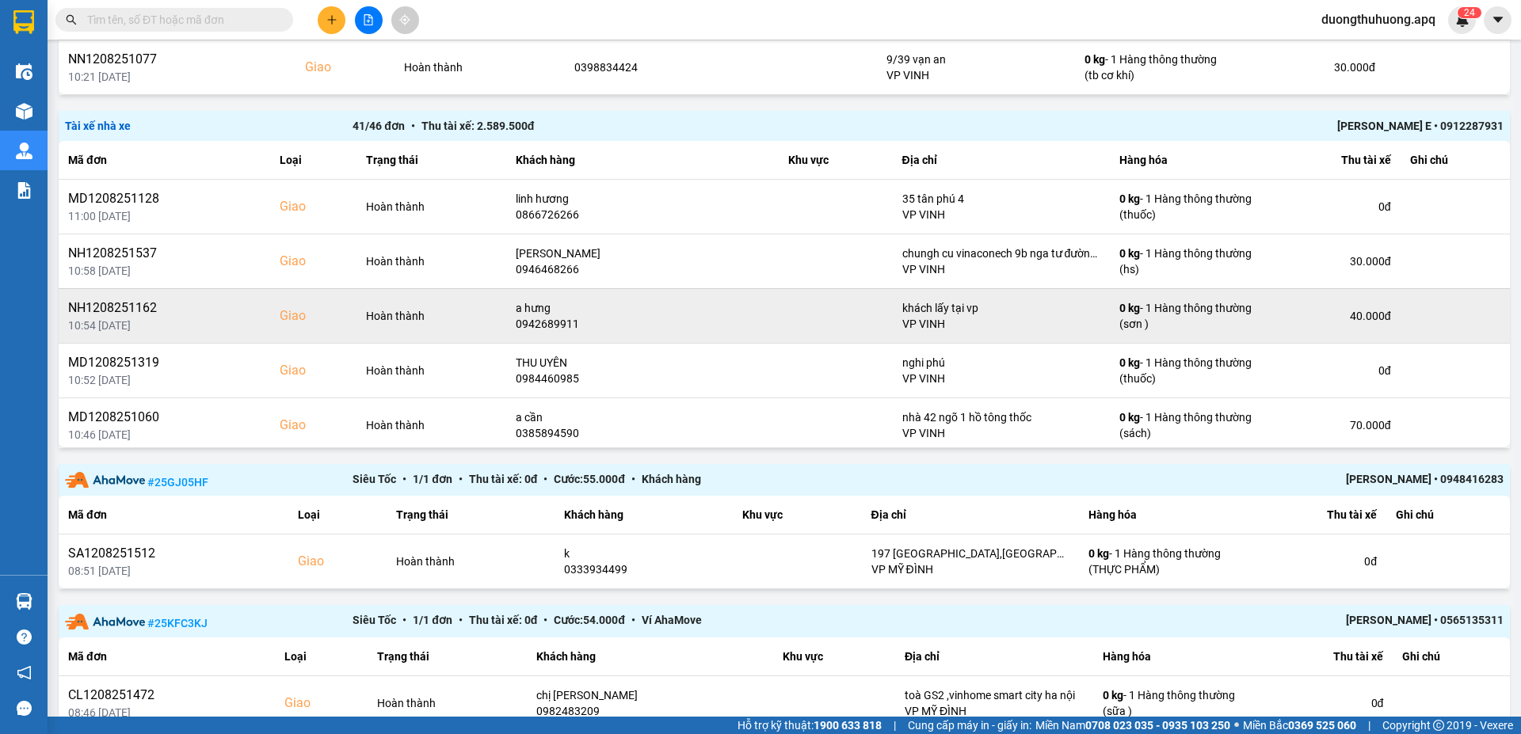
scroll to position [940, 0]
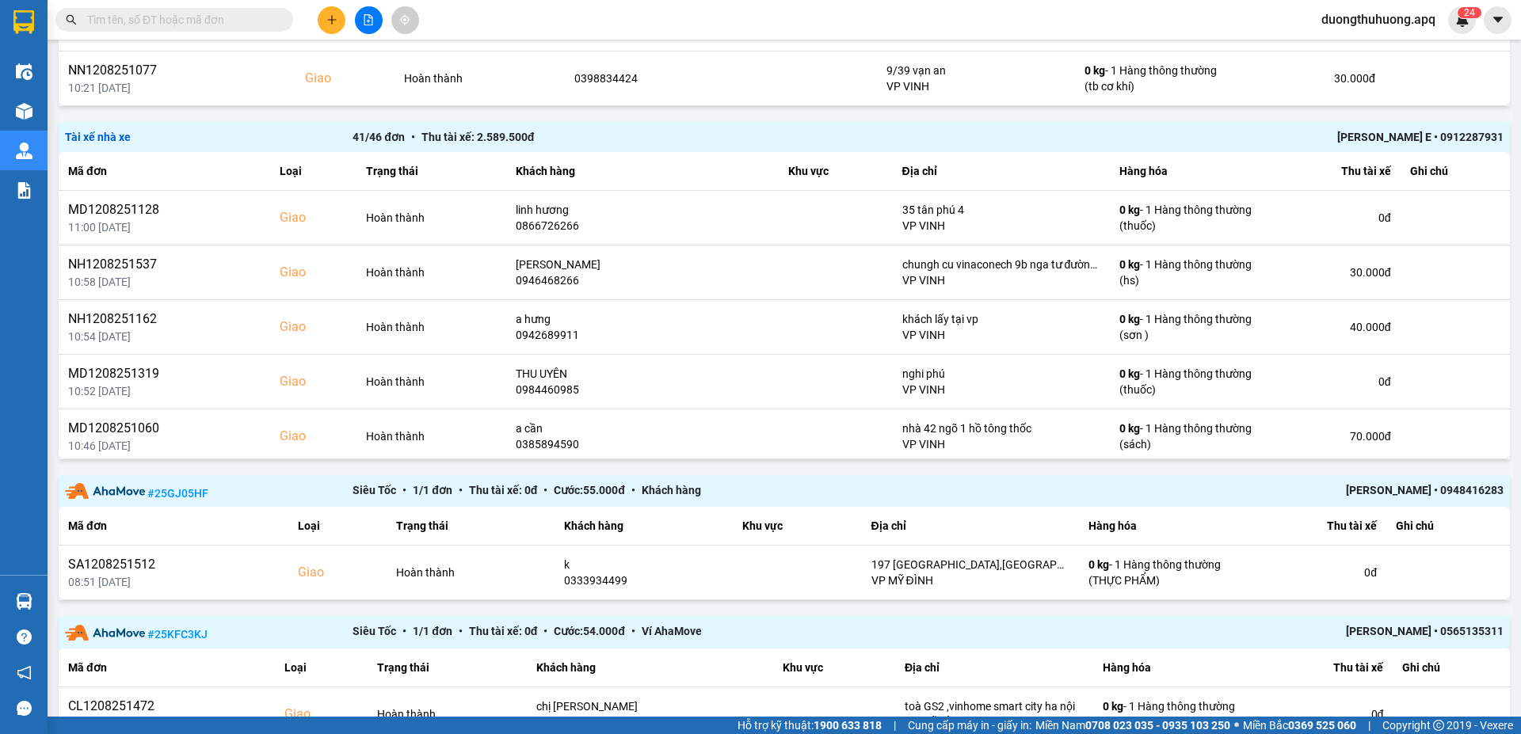
click at [1378, 139] on div "Quang Văn E • 0912287931" at bounding box center [1215, 136] width 575 height 17
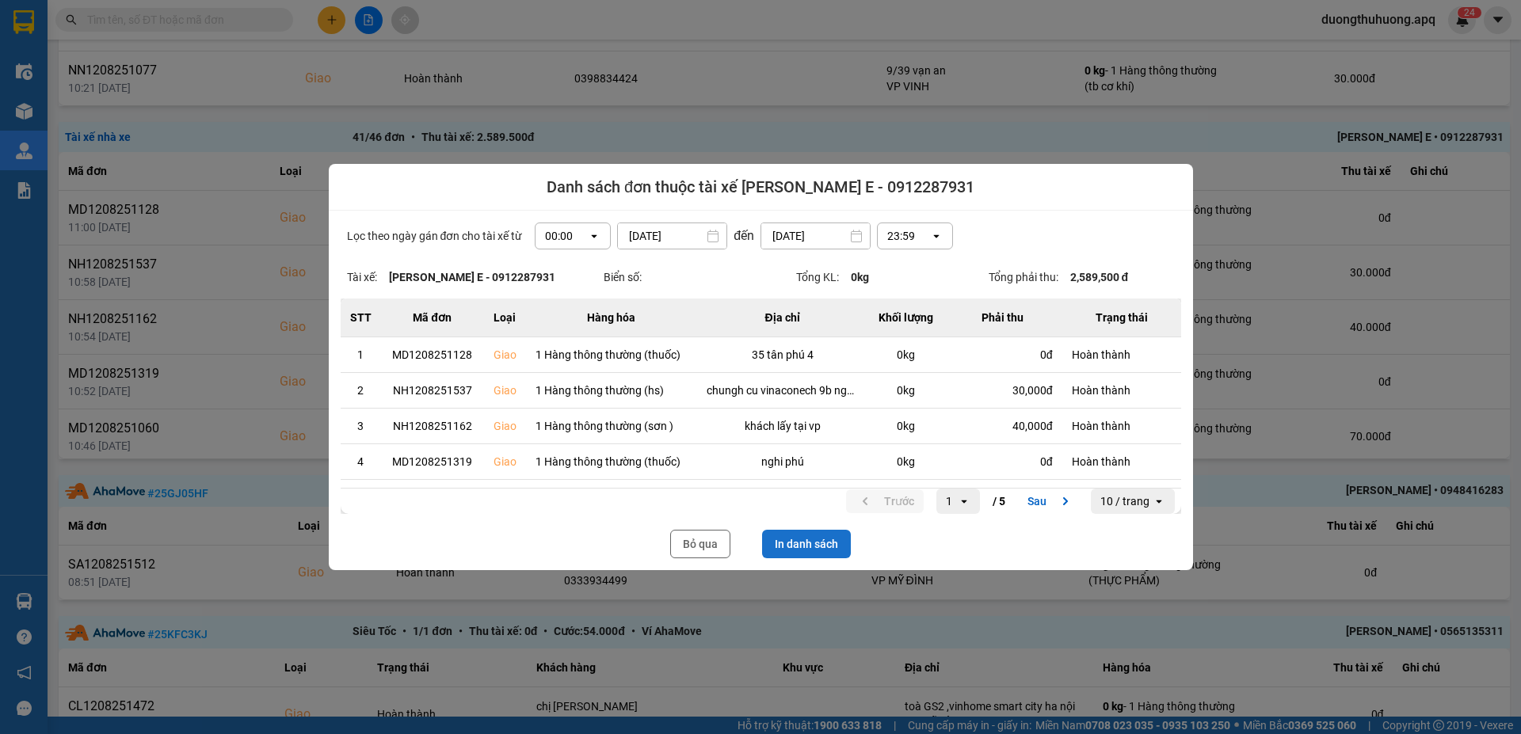
click at [802, 543] on button "In danh sách" at bounding box center [806, 544] width 89 height 29
drag, startPoint x: 692, startPoint y: 541, endPoint x: 1485, endPoint y: 383, distance: 808.5
click at [692, 541] on button "Bỏ qua" at bounding box center [700, 544] width 60 height 29
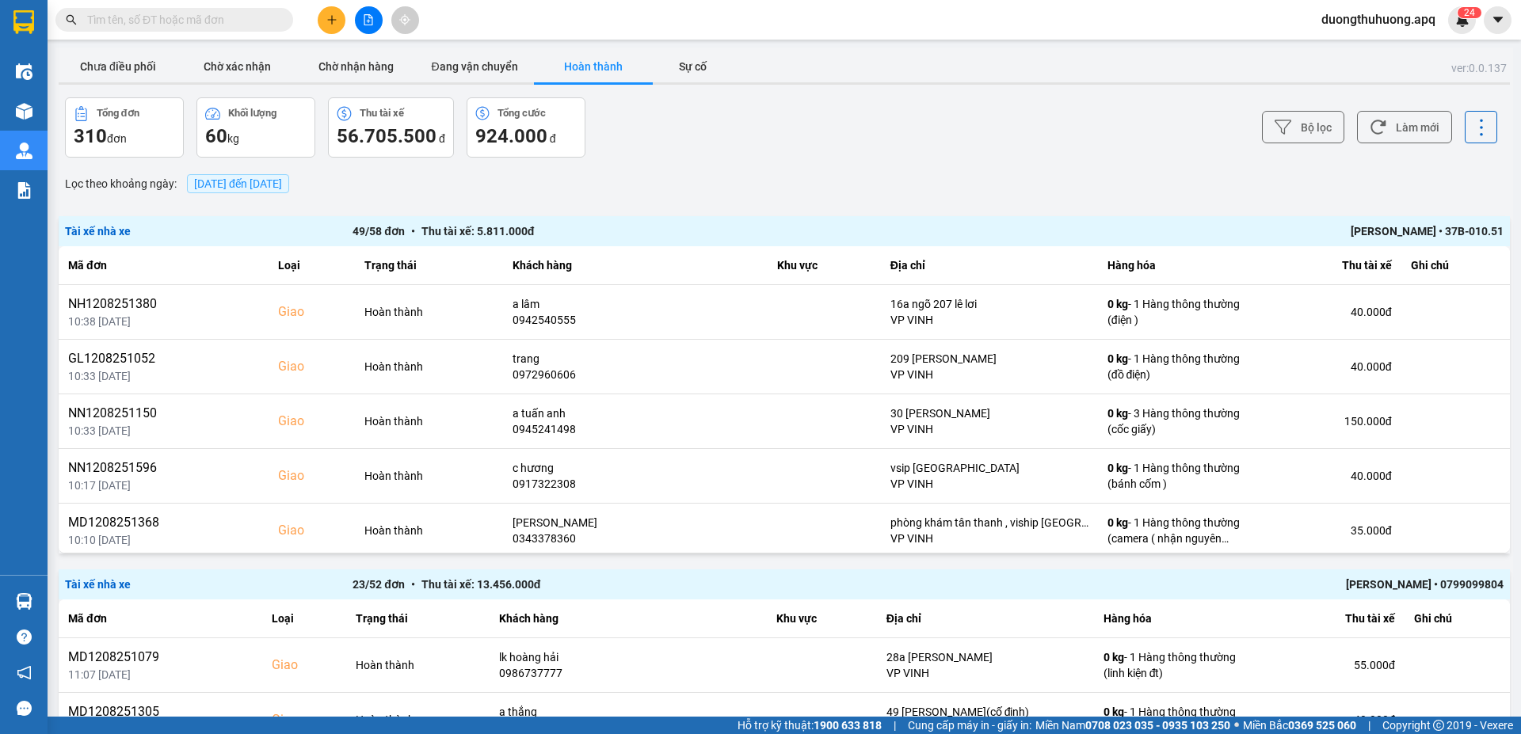
paste input "0389933139"
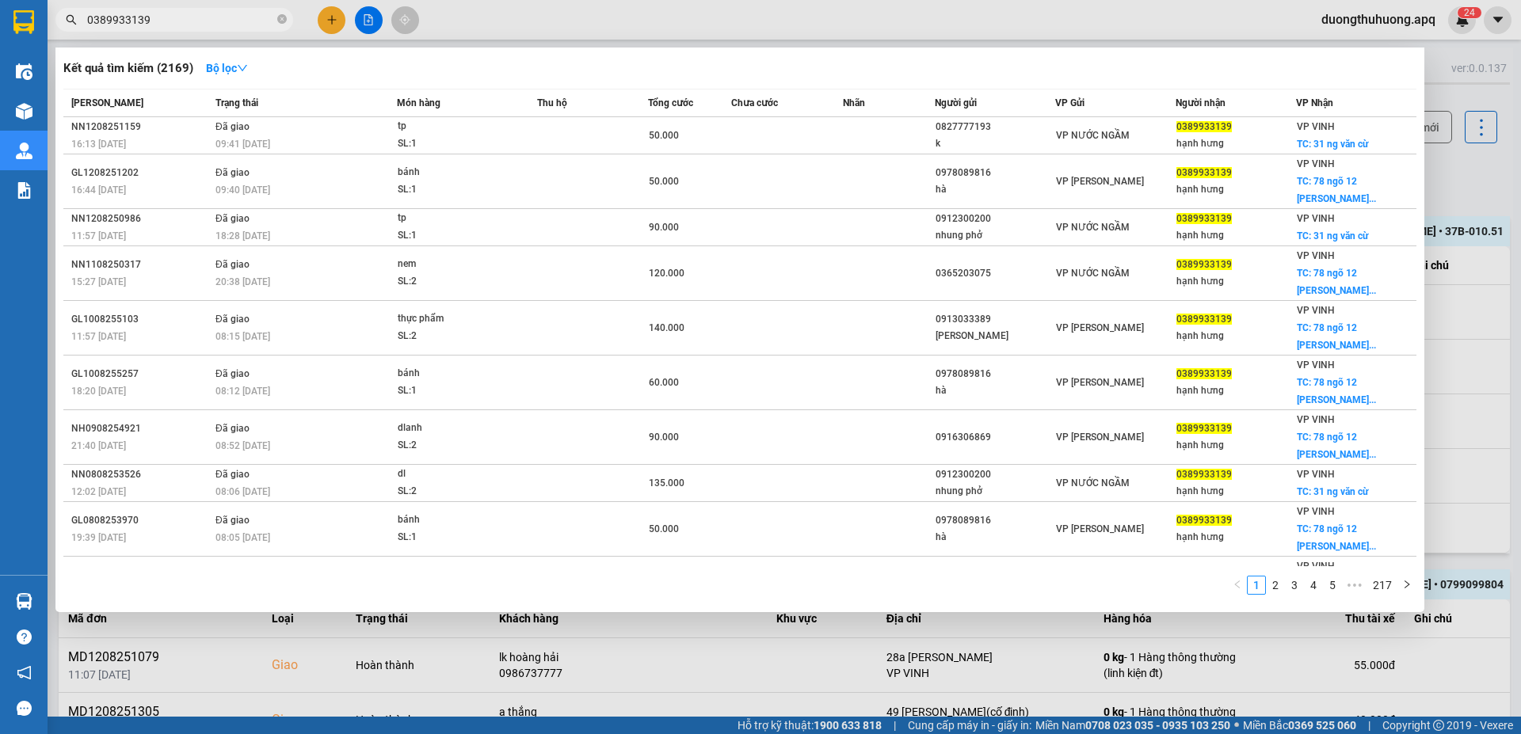
type input "0389933139"
click at [215, 10] on span "0389933139" at bounding box center [174, 20] width 238 height 24
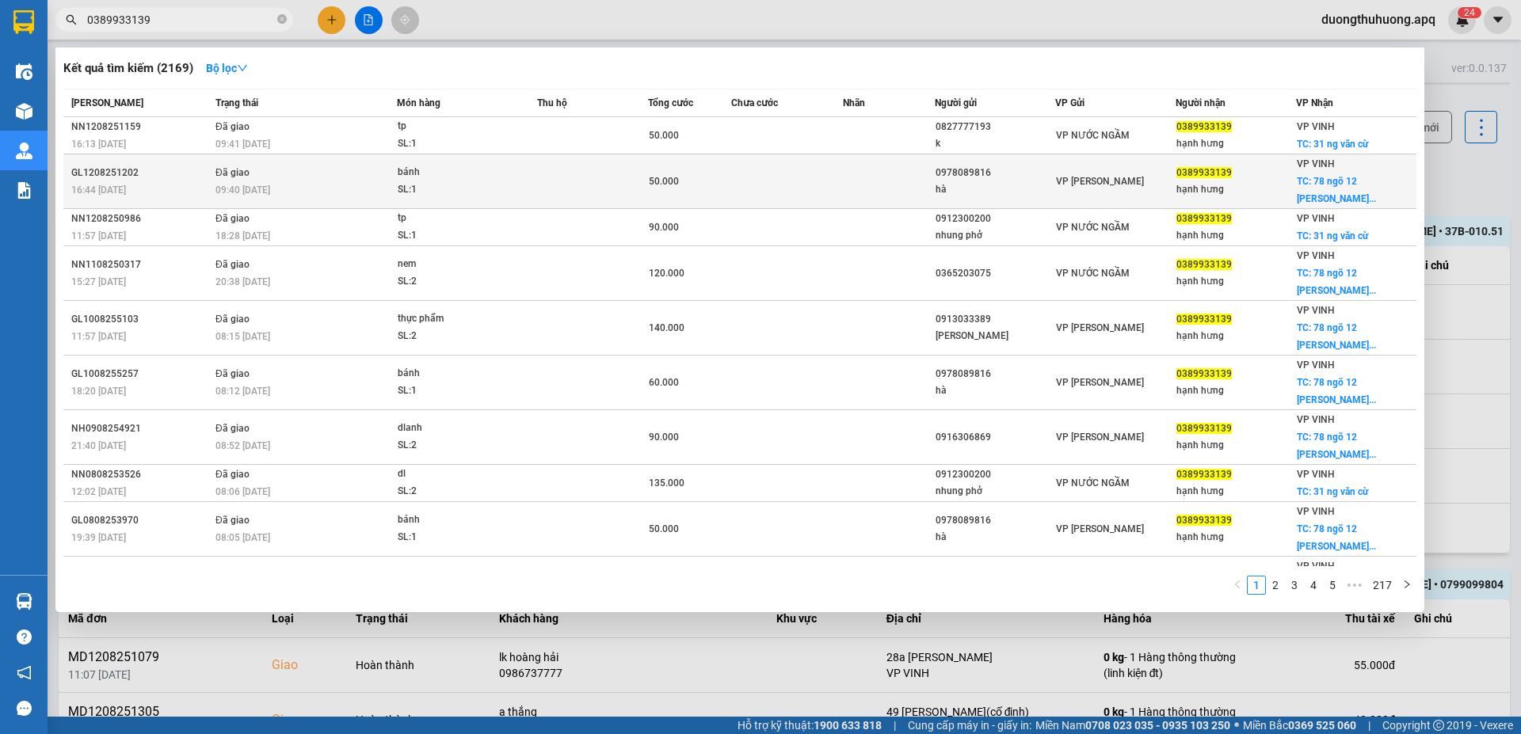
click at [106, 171] on div "GL1208251202" at bounding box center [140, 173] width 139 height 17
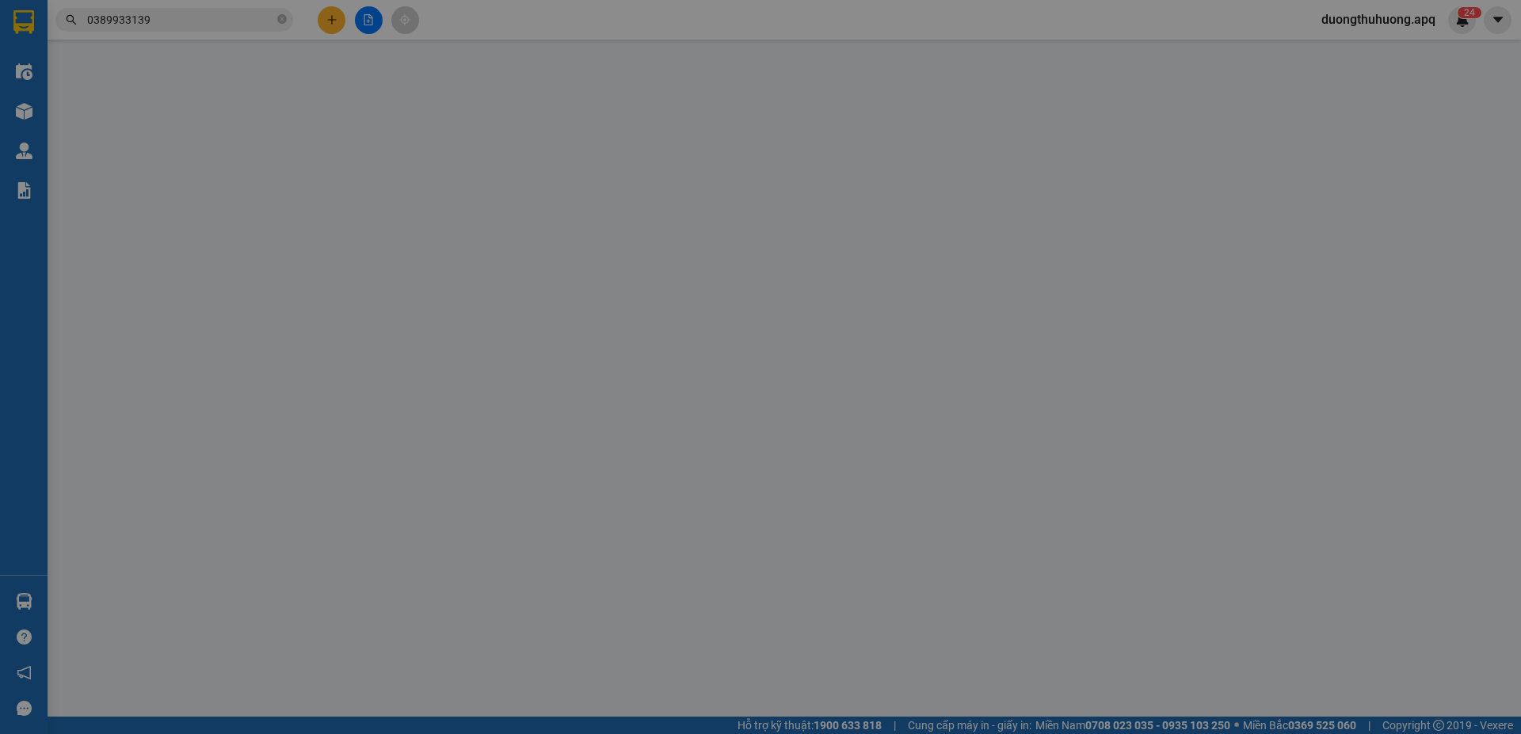
type input "0978089816"
type input "hà"
type input "0389933139"
type input "hạnh hưng"
checkbox input "true"
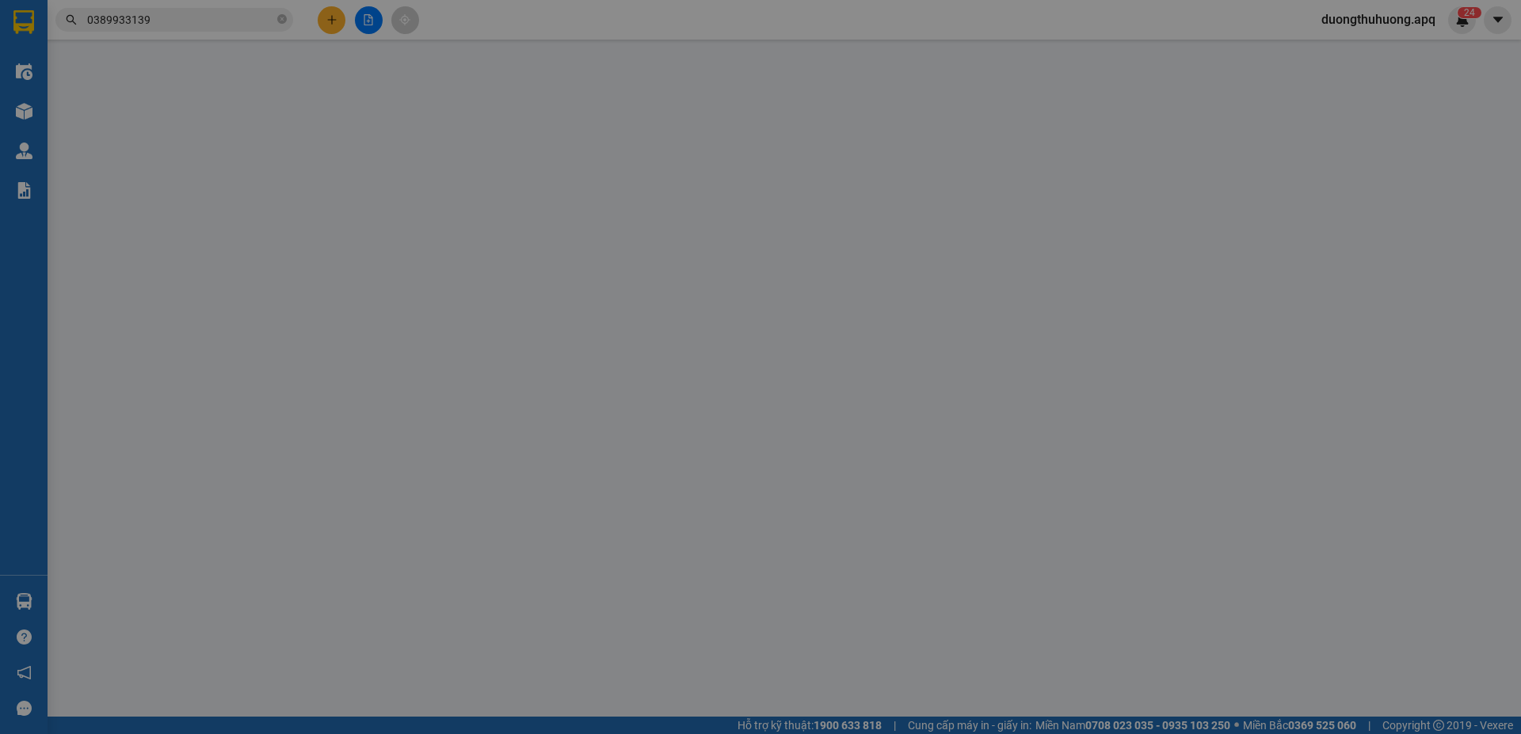
type input "78 ngõ 12 nguyễn viết phú sau quán (huyền ngô đức kế) cố định"
type input "50.000"
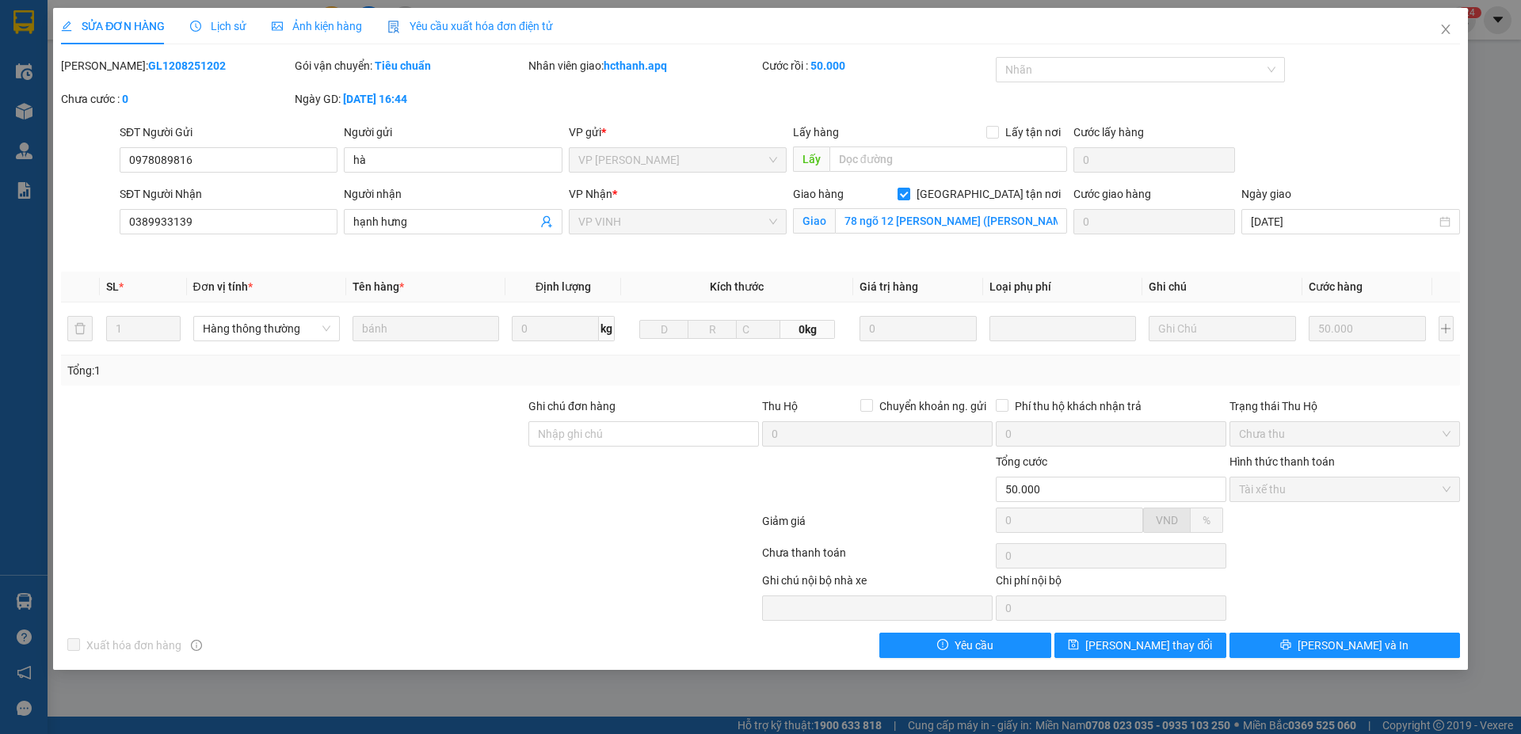
drag, startPoint x: 103, startPoint y: 66, endPoint x: 203, endPoint y: 66, distance: 99.8
click at [203, 66] on div "Mã ĐH: GL1208251202" at bounding box center [176, 65] width 231 height 17
copy b "GL1208251202"
click at [1442, 32] on icon "close" at bounding box center [1445, 29] width 13 height 13
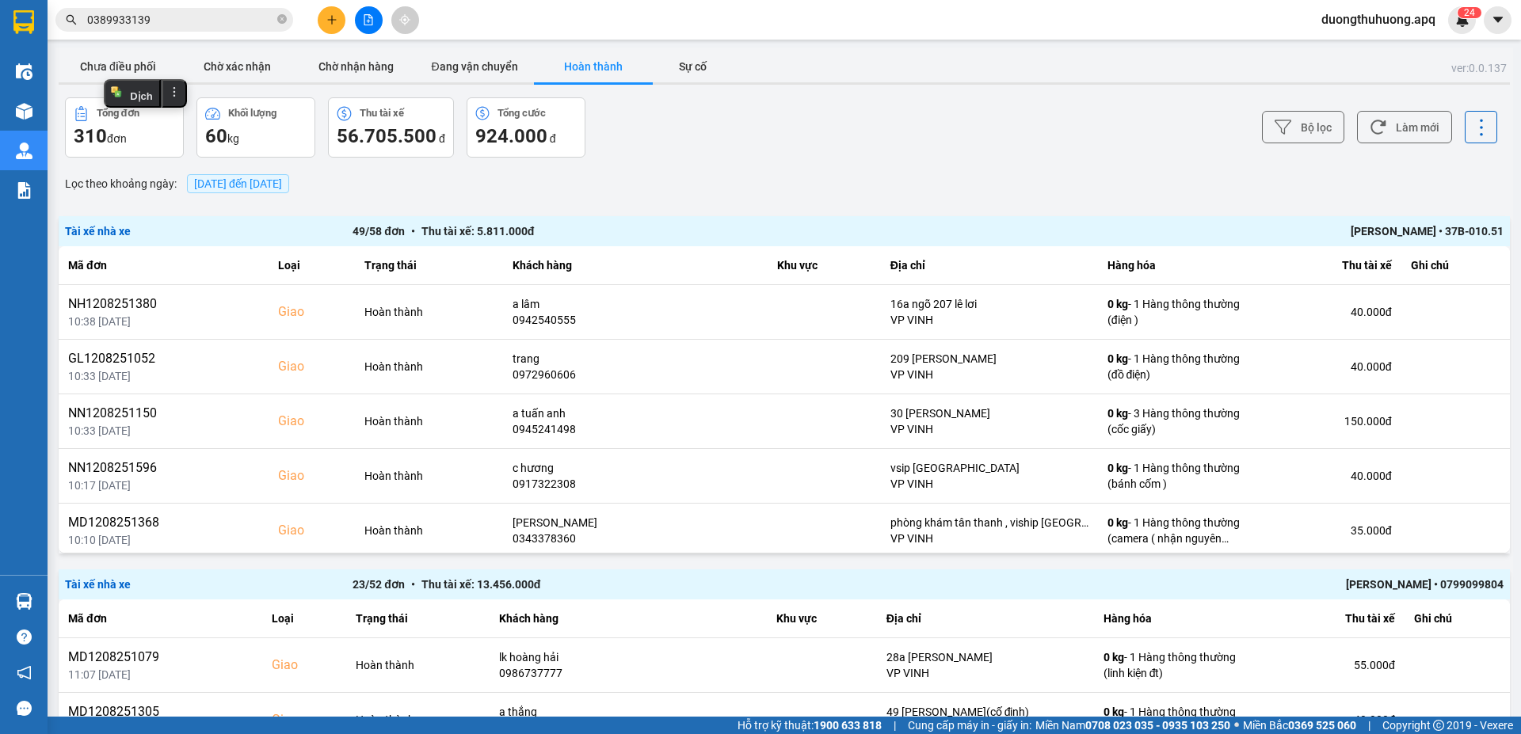
click at [208, 21] on input "0389933139" at bounding box center [180, 19] width 187 height 17
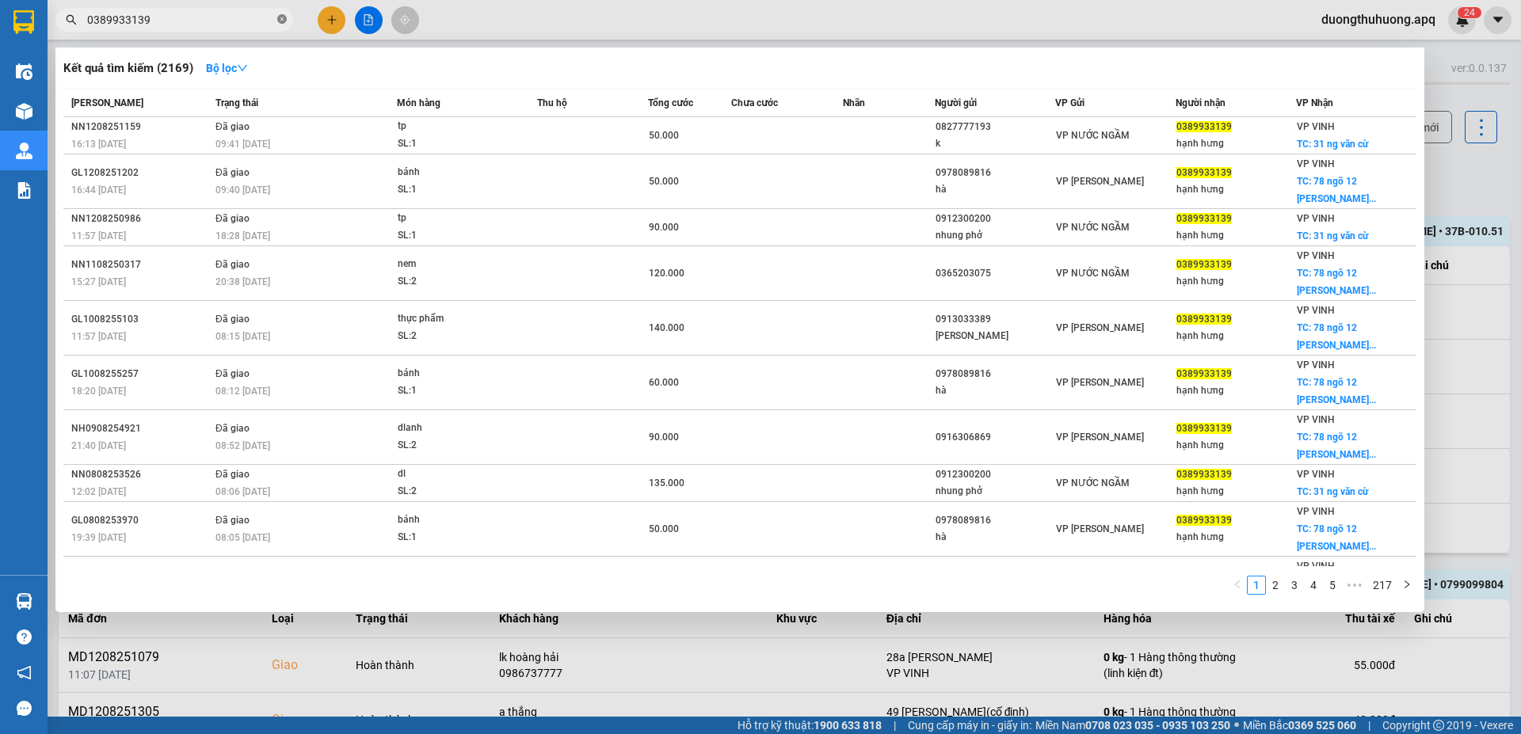
click at [280, 18] on icon "close-circle" at bounding box center [282, 19] width 10 height 10
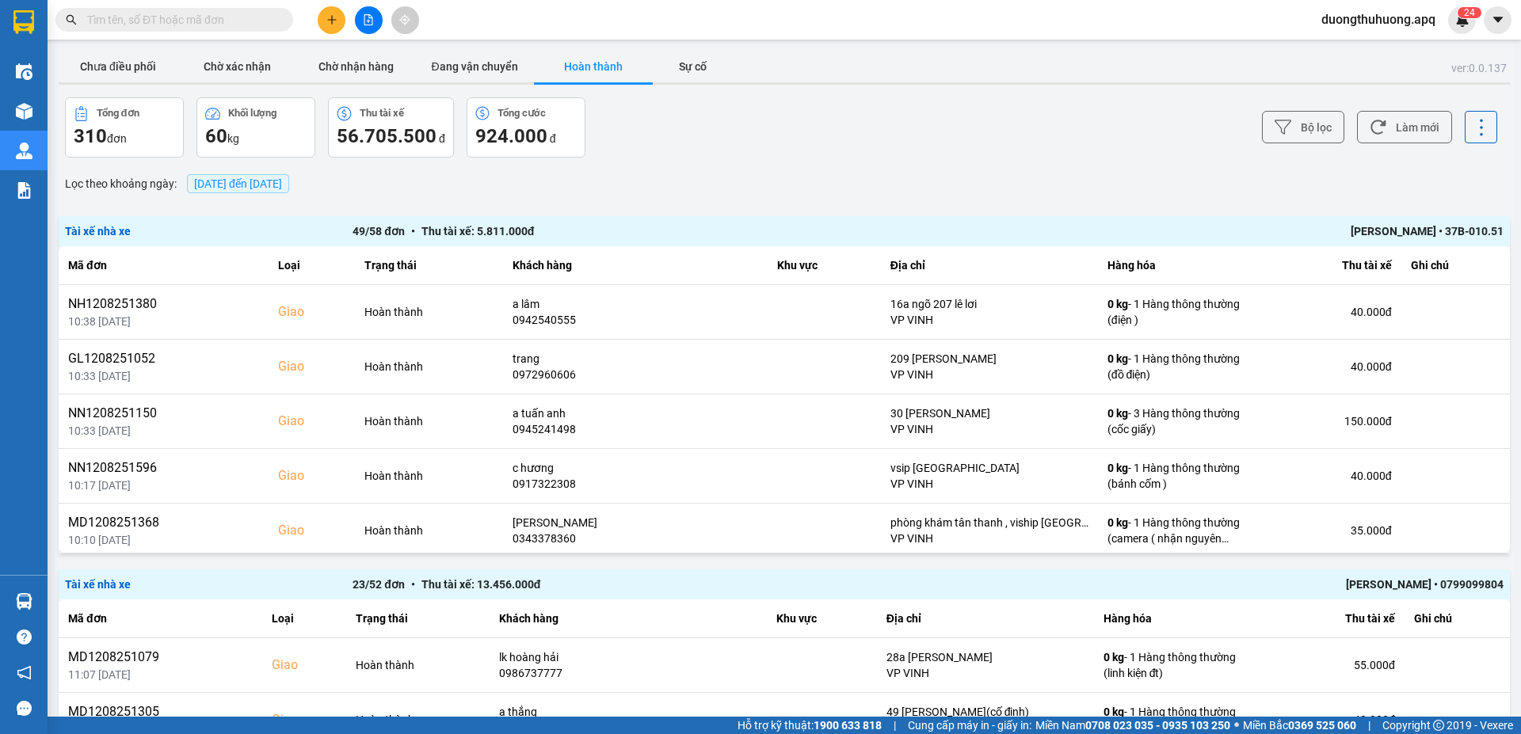
paste input "0971370408"
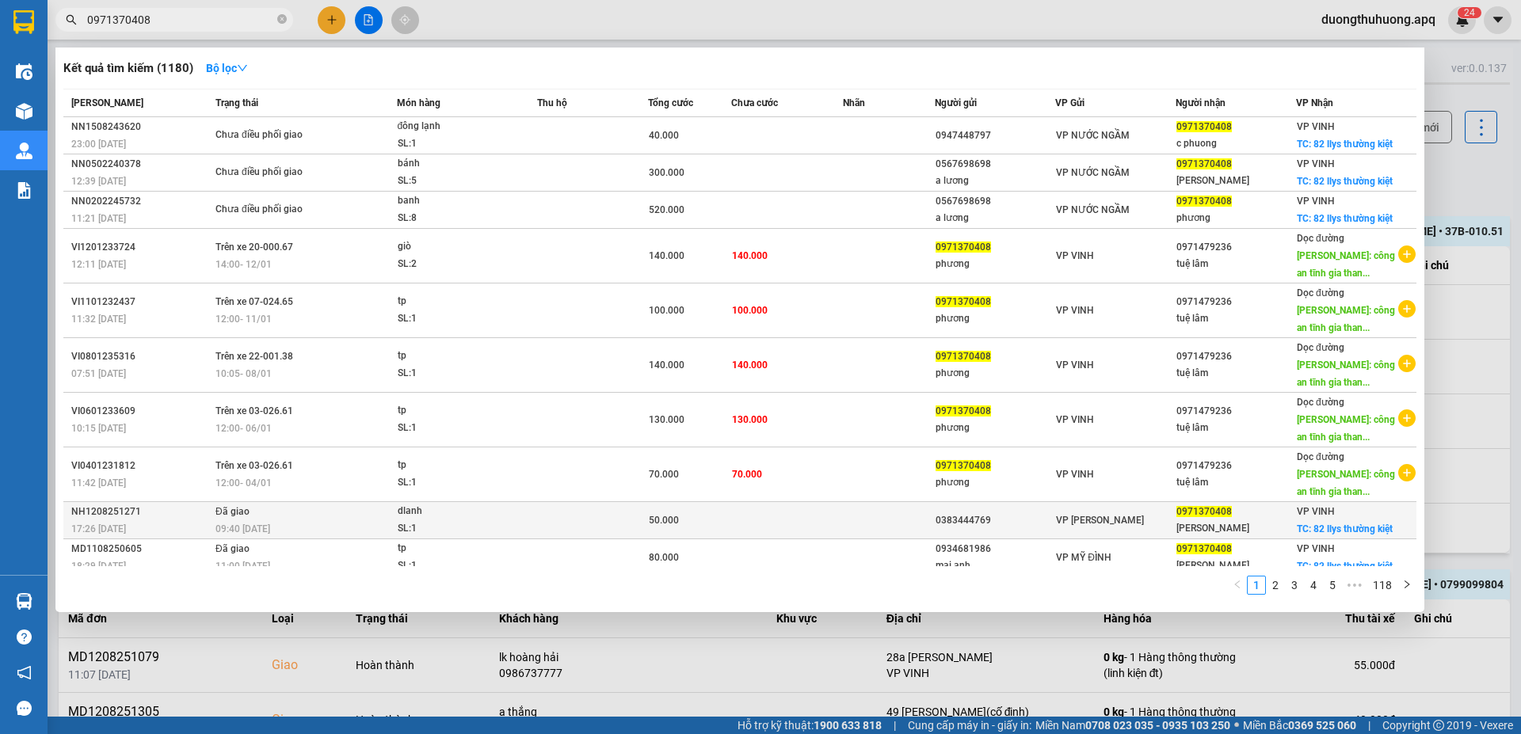
type input "0971370408"
click at [105, 511] on div "NH1208251271" at bounding box center [140, 512] width 139 height 17
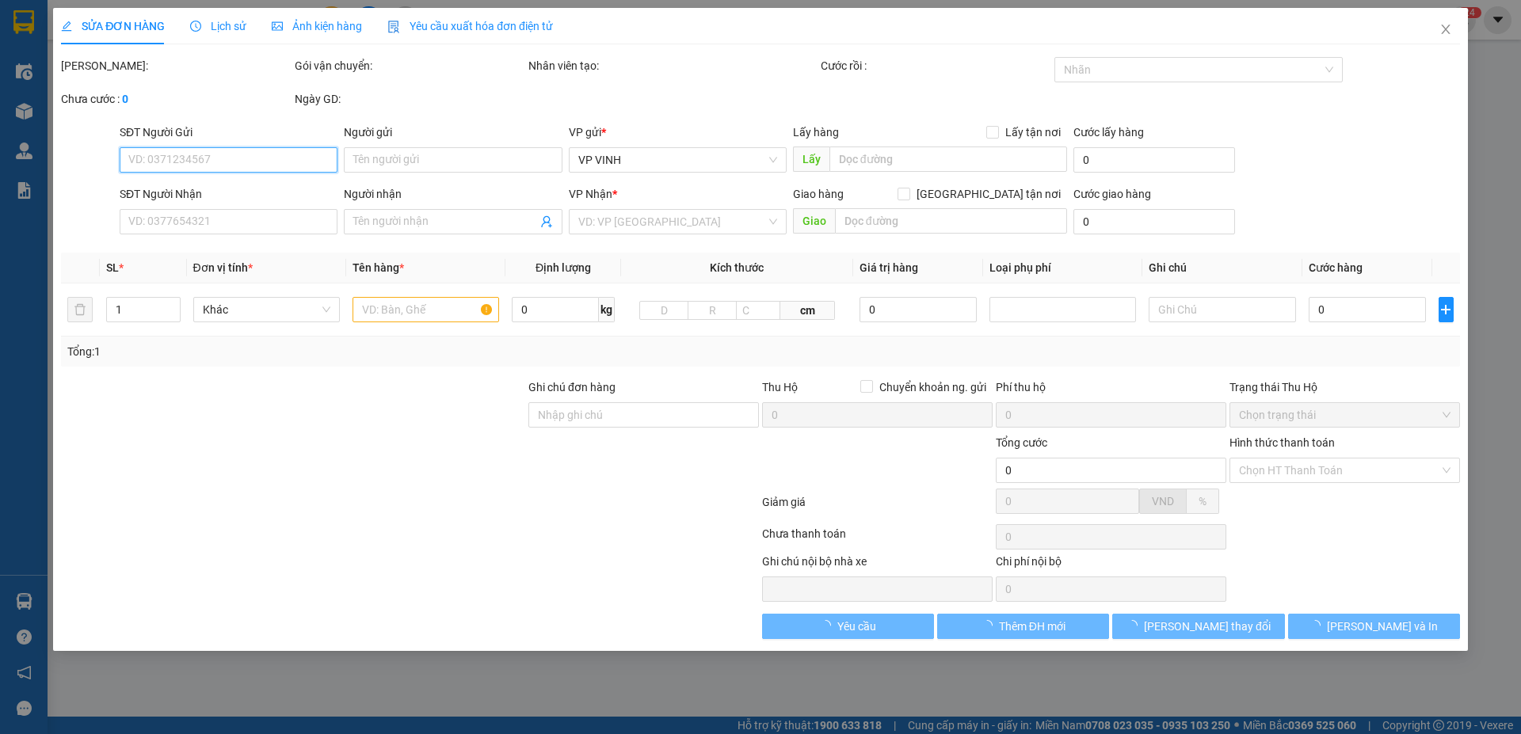
type input "0383444769"
type input "0971370408"
type input "phương vinh"
checkbox input "true"
type input "82 llys thường kiệt"
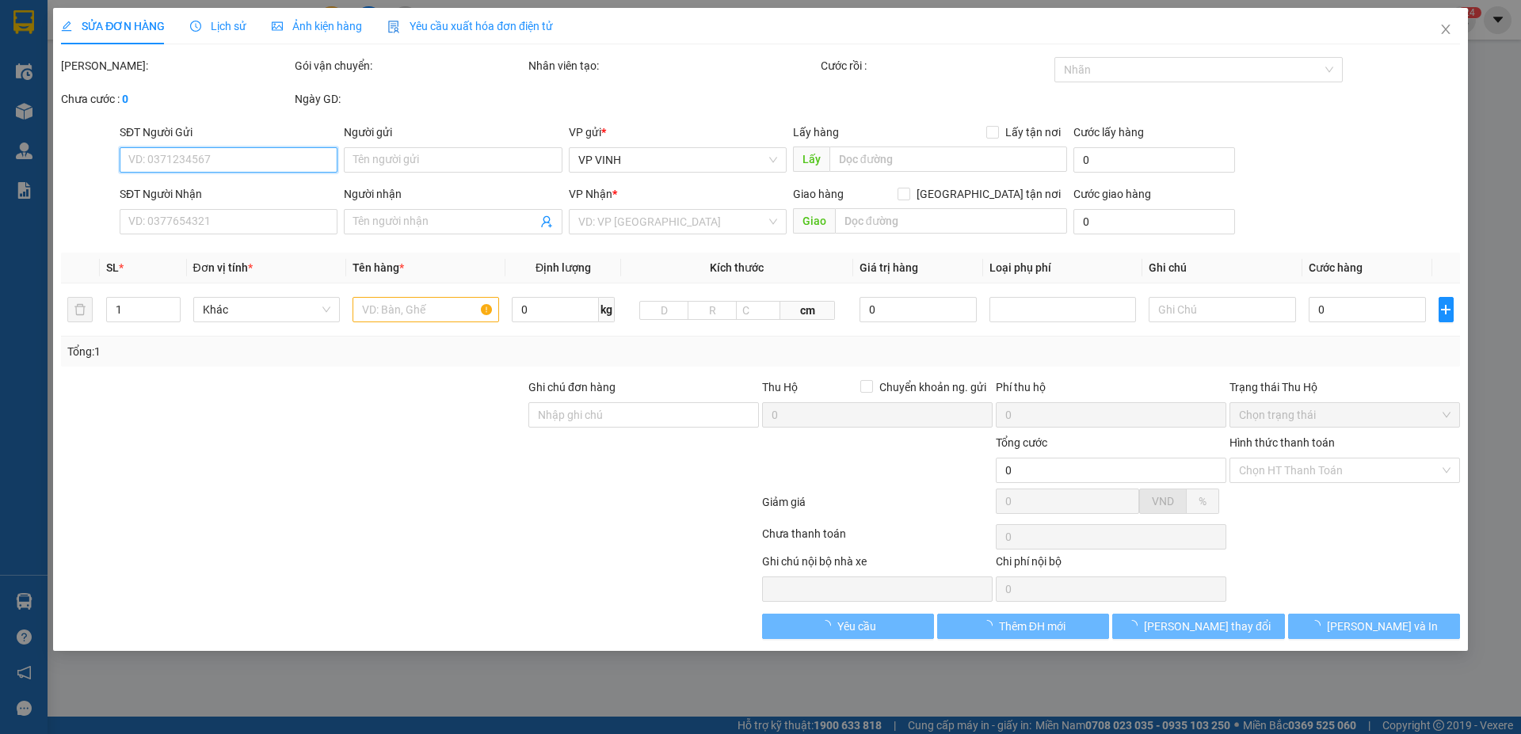
type input "50.000"
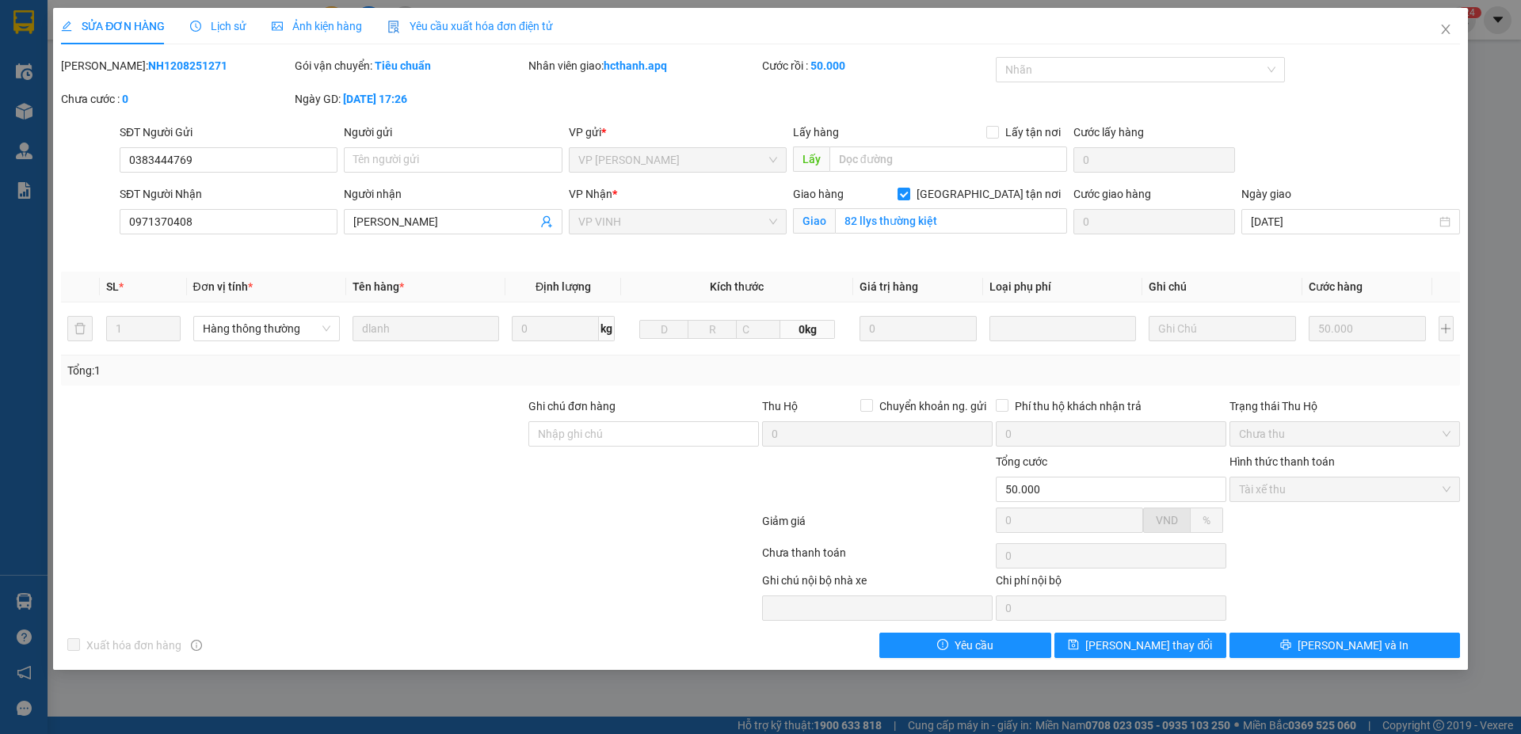
drag, startPoint x: 102, startPoint y: 64, endPoint x: 170, endPoint y: 67, distance: 68.2
click at [211, 67] on div "Mã ĐH: NH1208251271" at bounding box center [176, 65] width 231 height 17
copy b "NH1208251271"
click at [1450, 31] on icon "close" at bounding box center [1445, 29] width 13 height 13
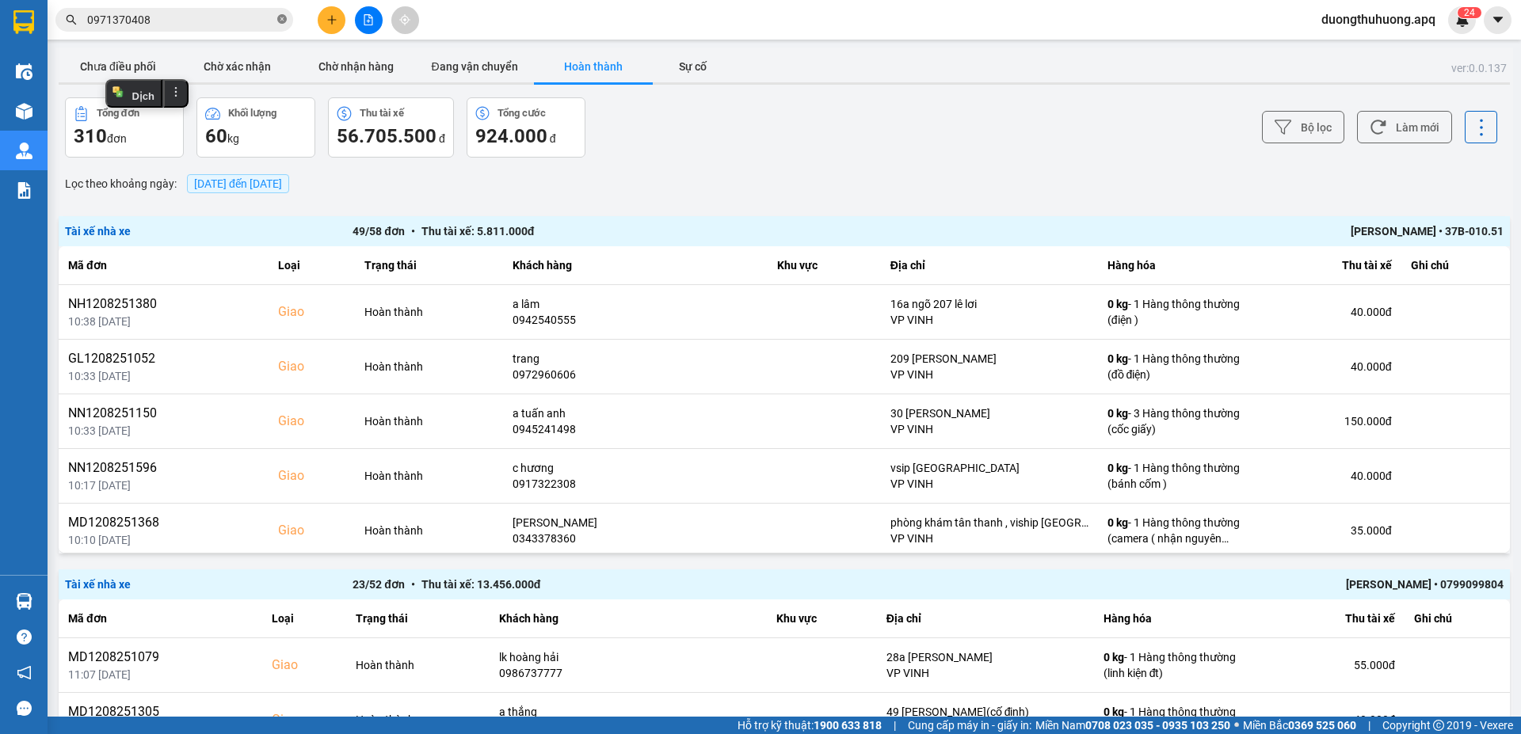
click at [281, 19] on icon "close-circle" at bounding box center [282, 19] width 10 height 10
paste input "0969908037"
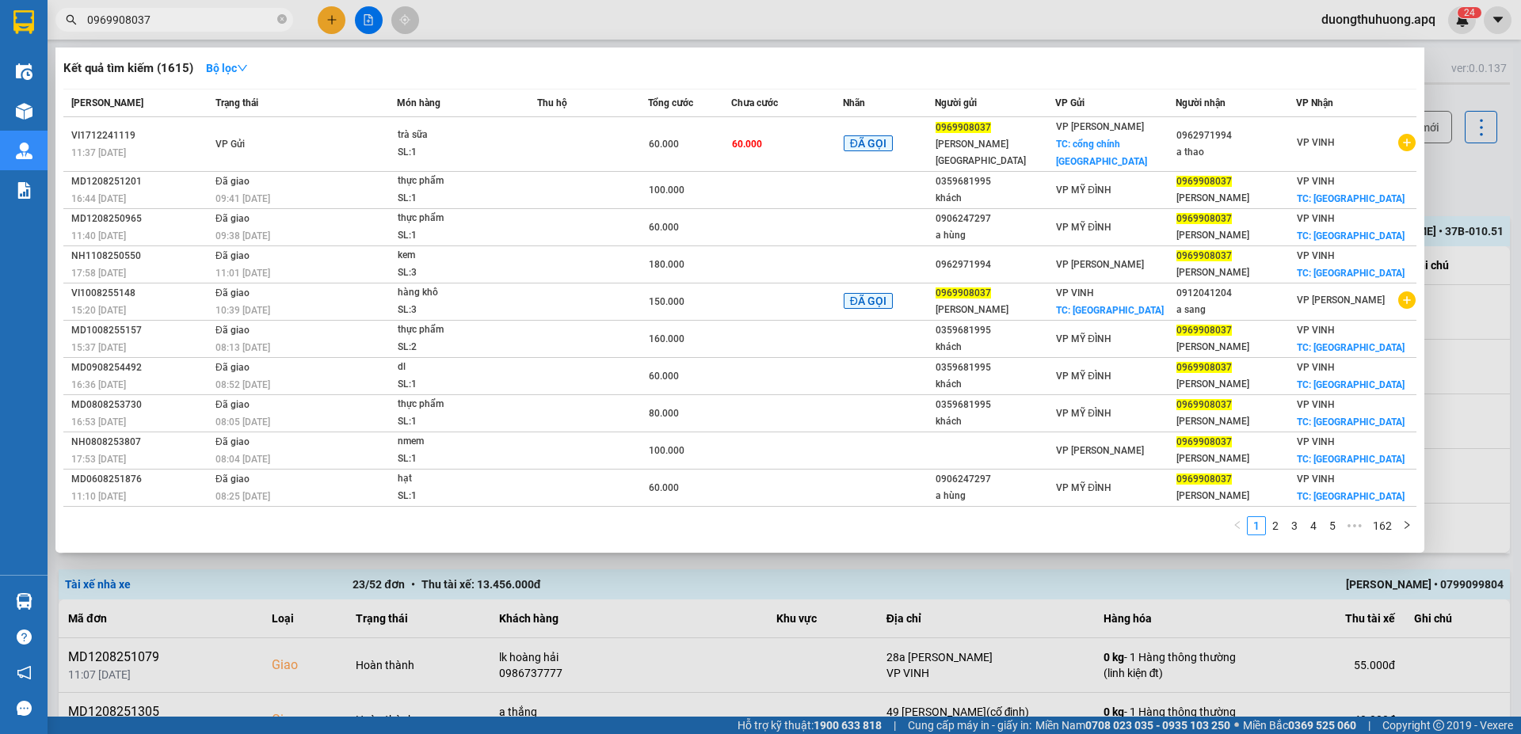
type input "0969908037"
click at [224, 19] on input "0969908037" at bounding box center [180, 19] width 187 height 17
click at [280, 21] on icon "close-circle" at bounding box center [282, 19] width 10 height 10
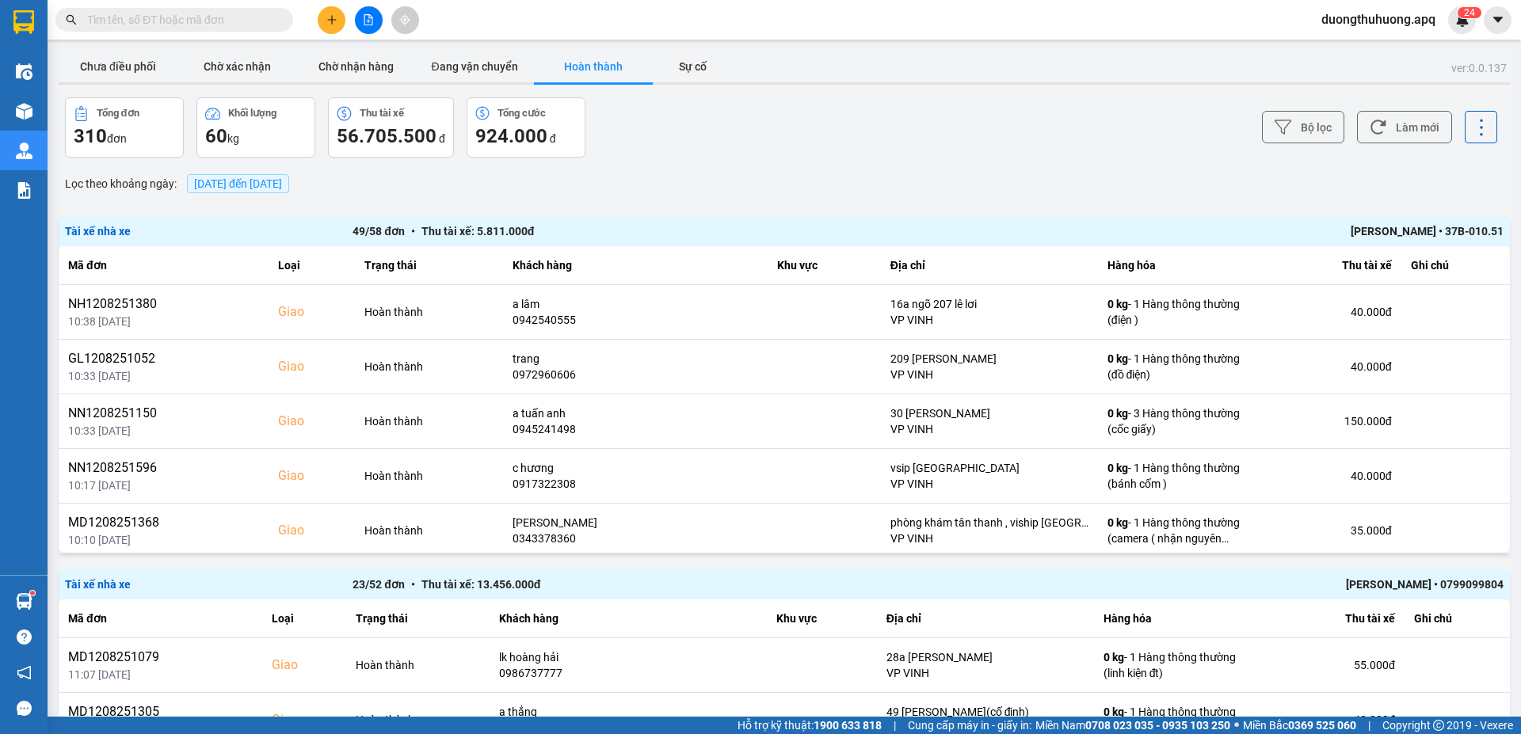
paste input "0971768119"
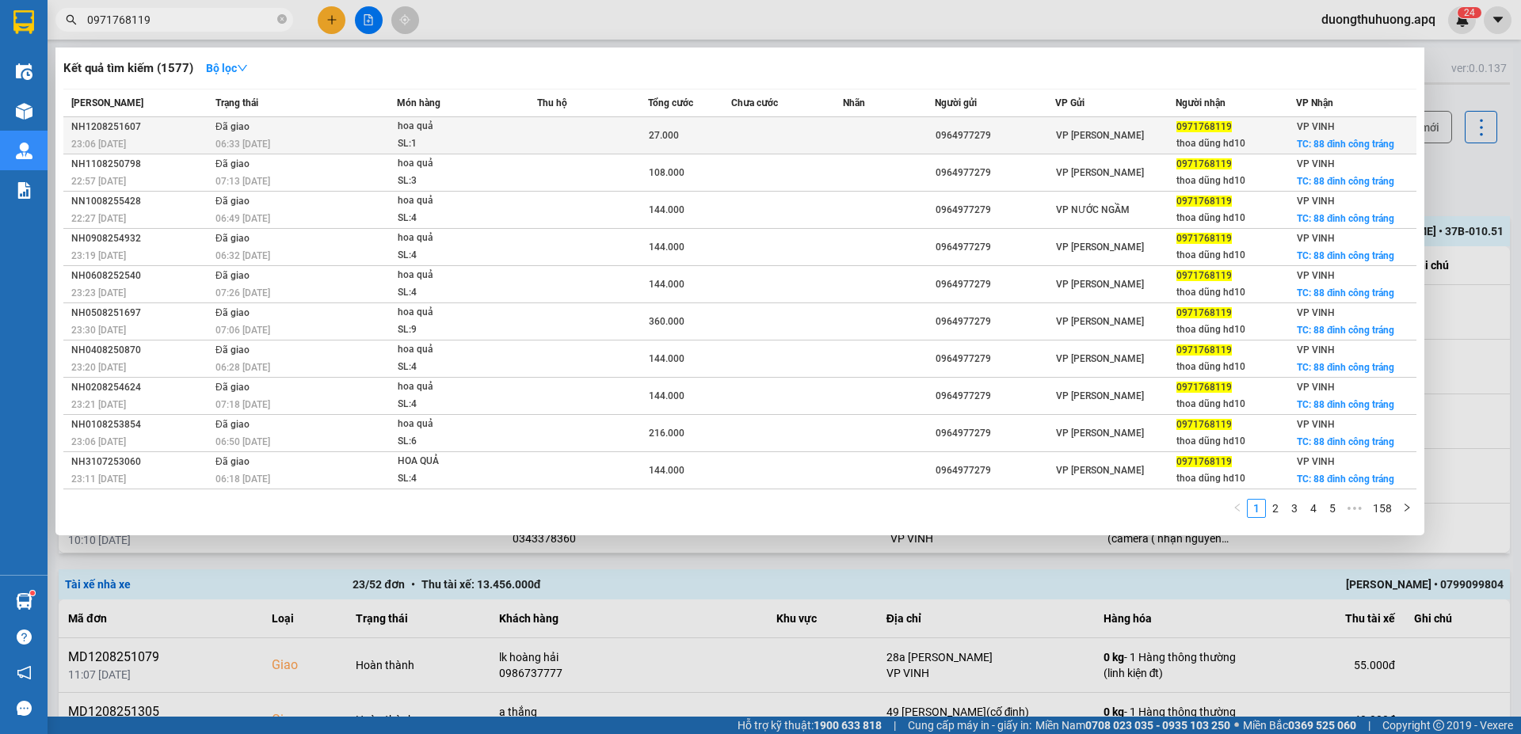
type input "0971768119"
click at [97, 129] on div "NH1208251607" at bounding box center [140, 127] width 139 height 17
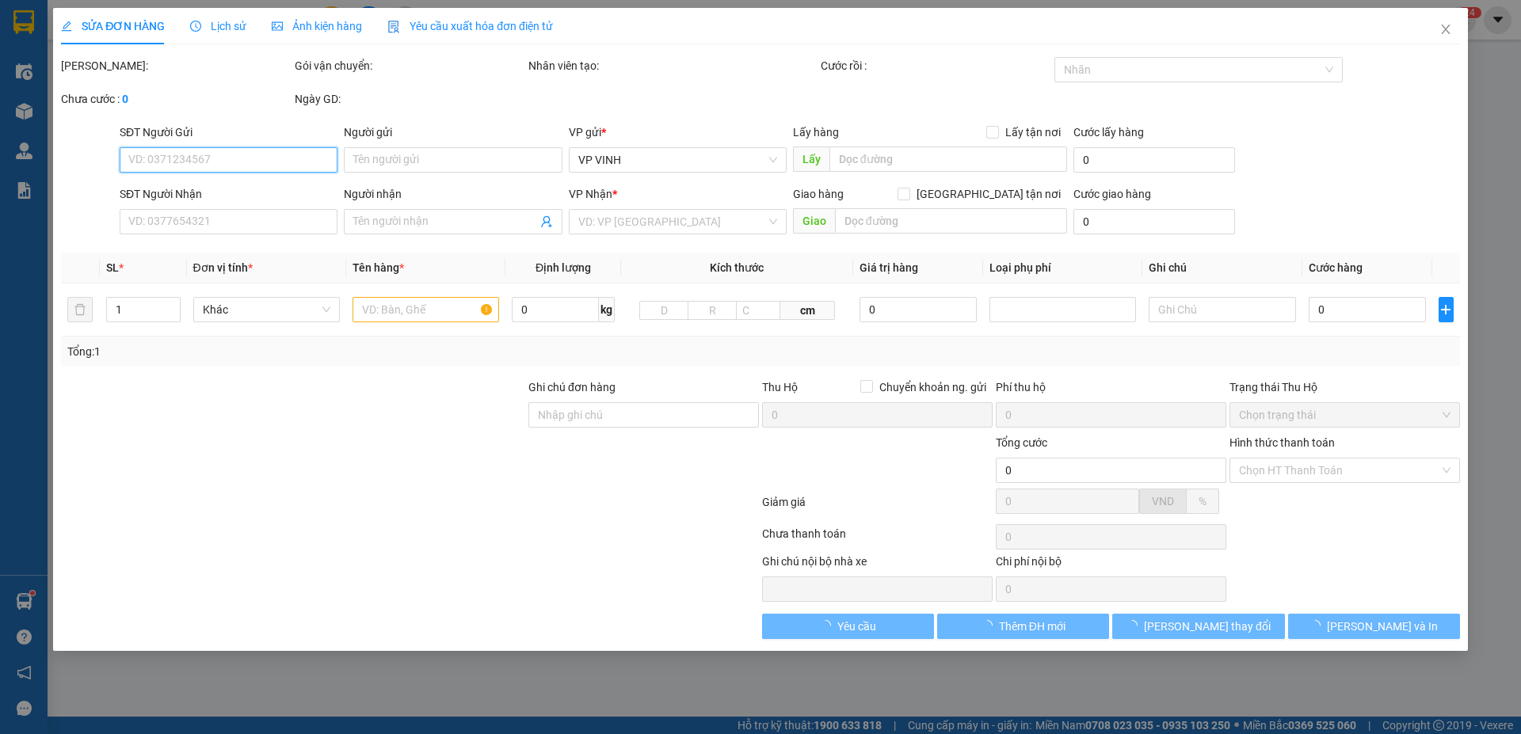
type input "0964977279"
type input "0971768119"
type input "thoa dũng hd10"
checkbox input "true"
type input "88 đinh công tráng"
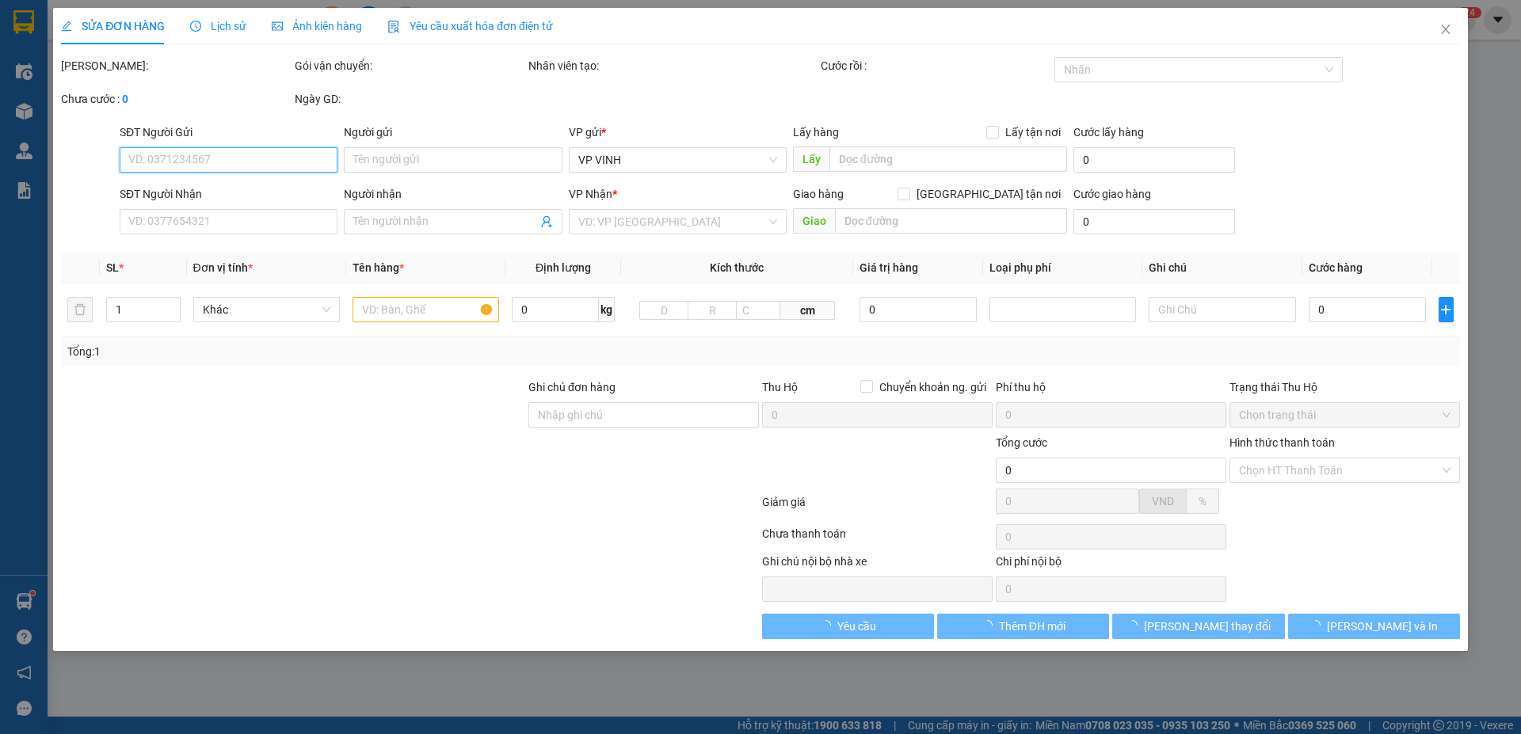
type input "27.000"
type input "10"
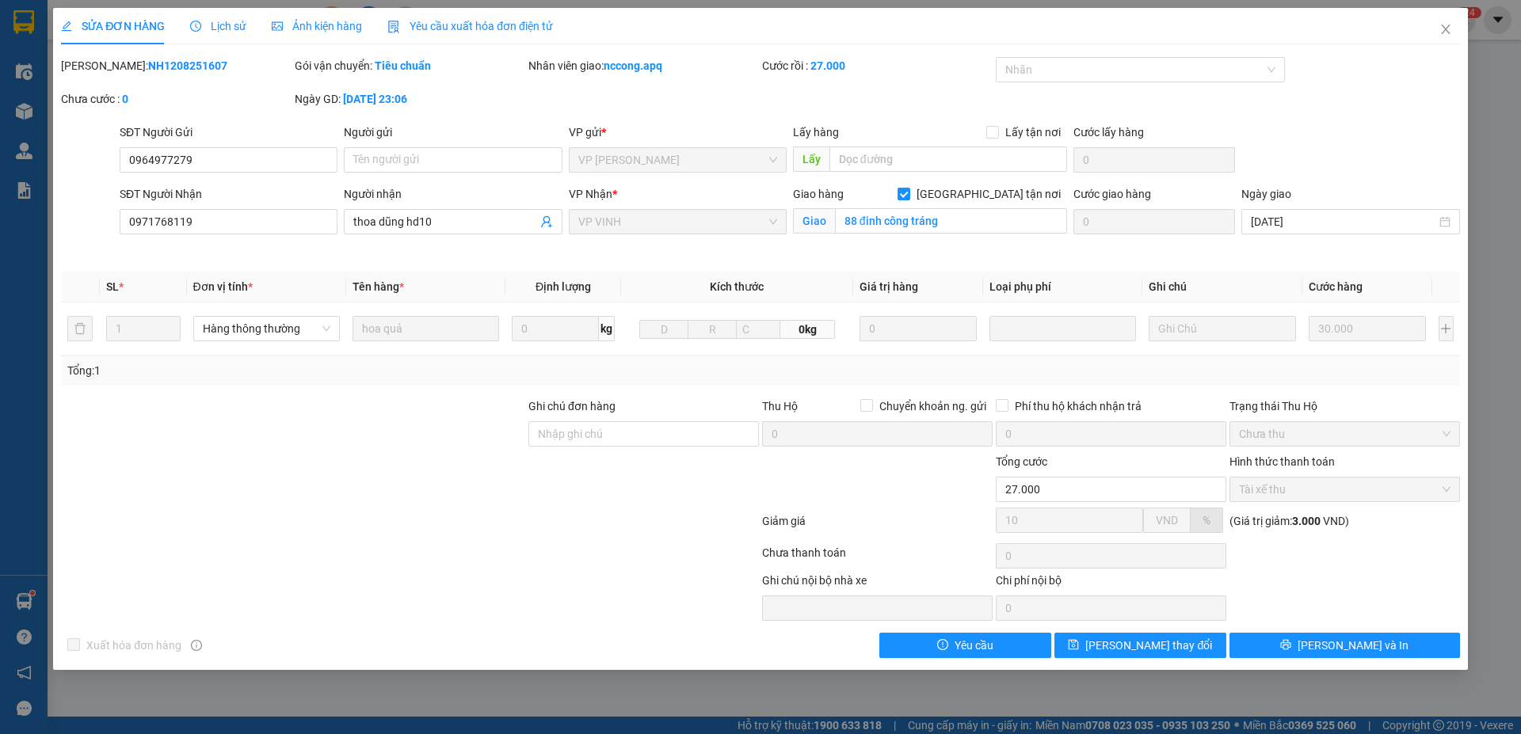
drag, startPoint x: 102, startPoint y: 66, endPoint x: 200, endPoint y: 65, distance: 98.2
click at [200, 65] on div "Mã ĐH: NH1208251607" at bounding box center [176, 65] width 231 height 17
copy b "NH1208251607"
click at [1447, 29] on icon "close" at bounding box center [1445, 30] width 9 height 10
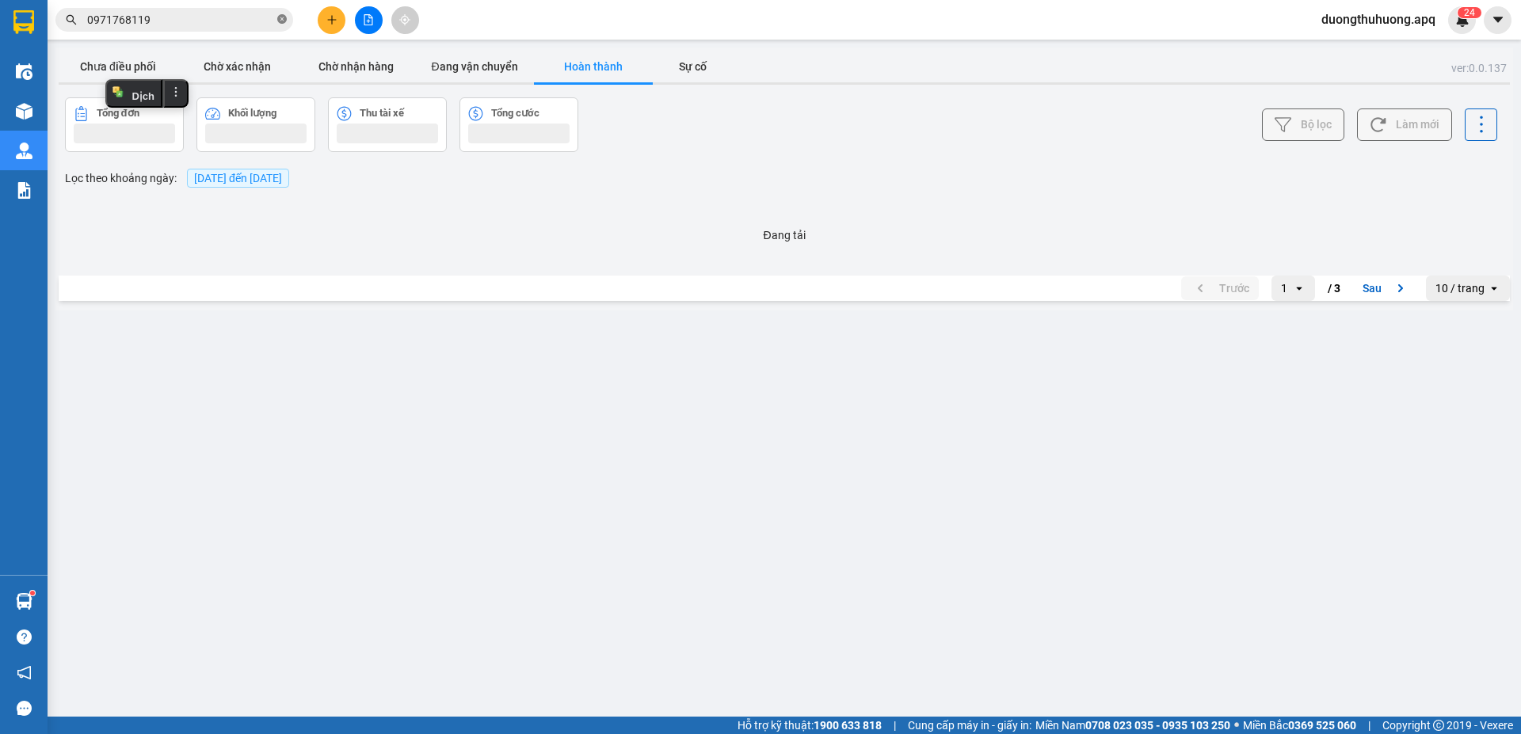
click at [283, 18] on icon "close-circle" at bounding box center [282, 19] width 10 height 10
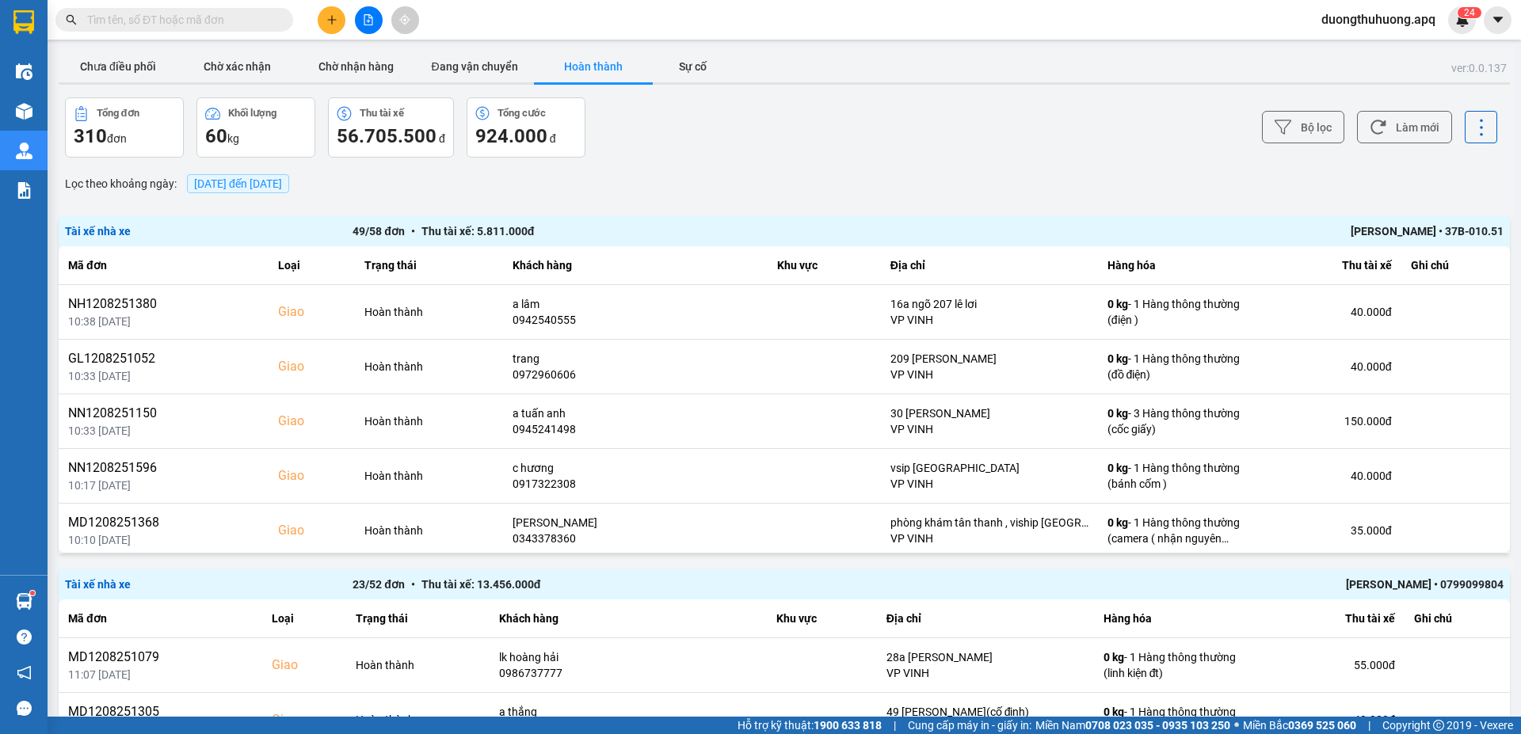
paste input "0913816866"
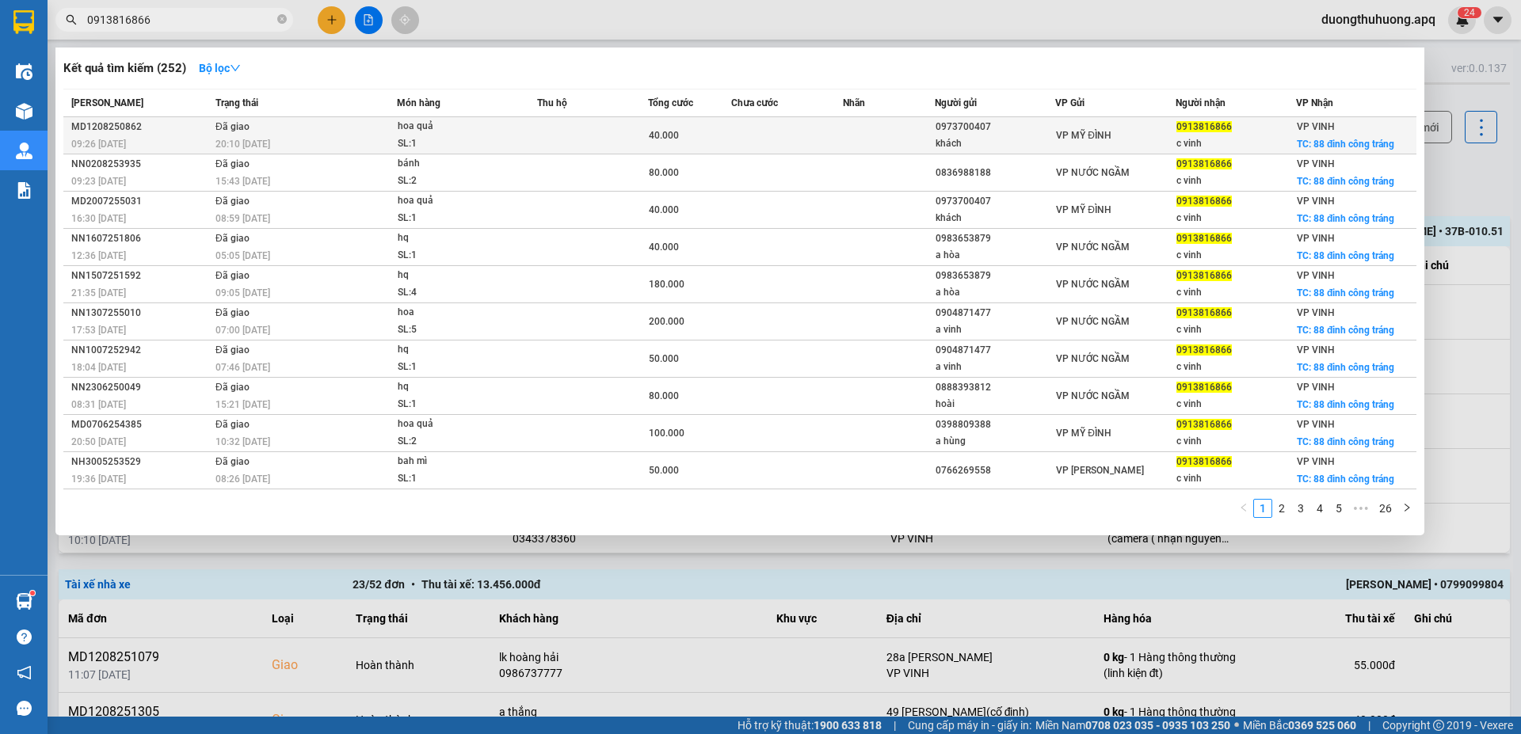
type input "0913816866"
click at [100, 126] on div "MD1208250862" at bounding box center [140, 127] width 139 height 17
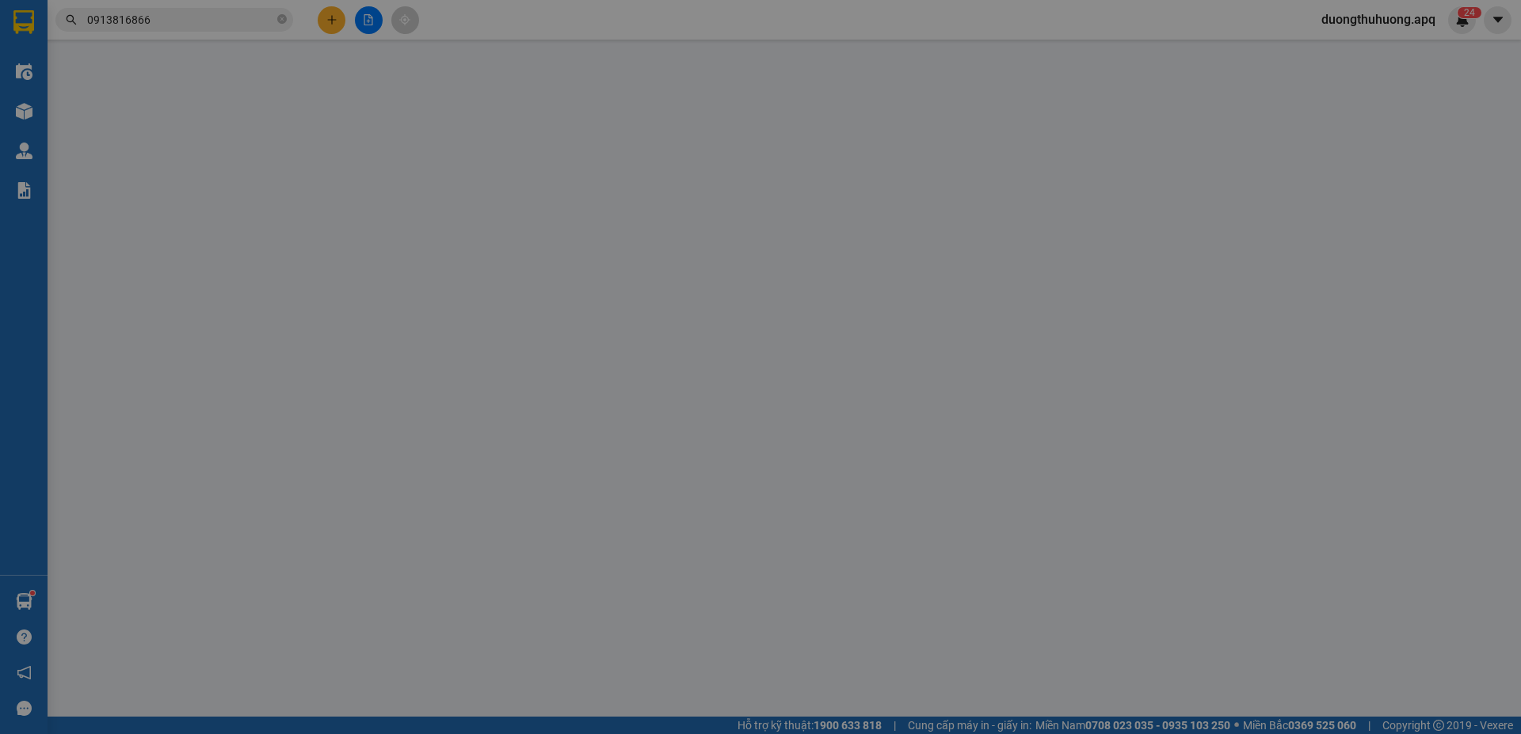
type input "0973700407"
type input "khách"
type input "0913816866"
type input "c vinh"
checkbox input "true"
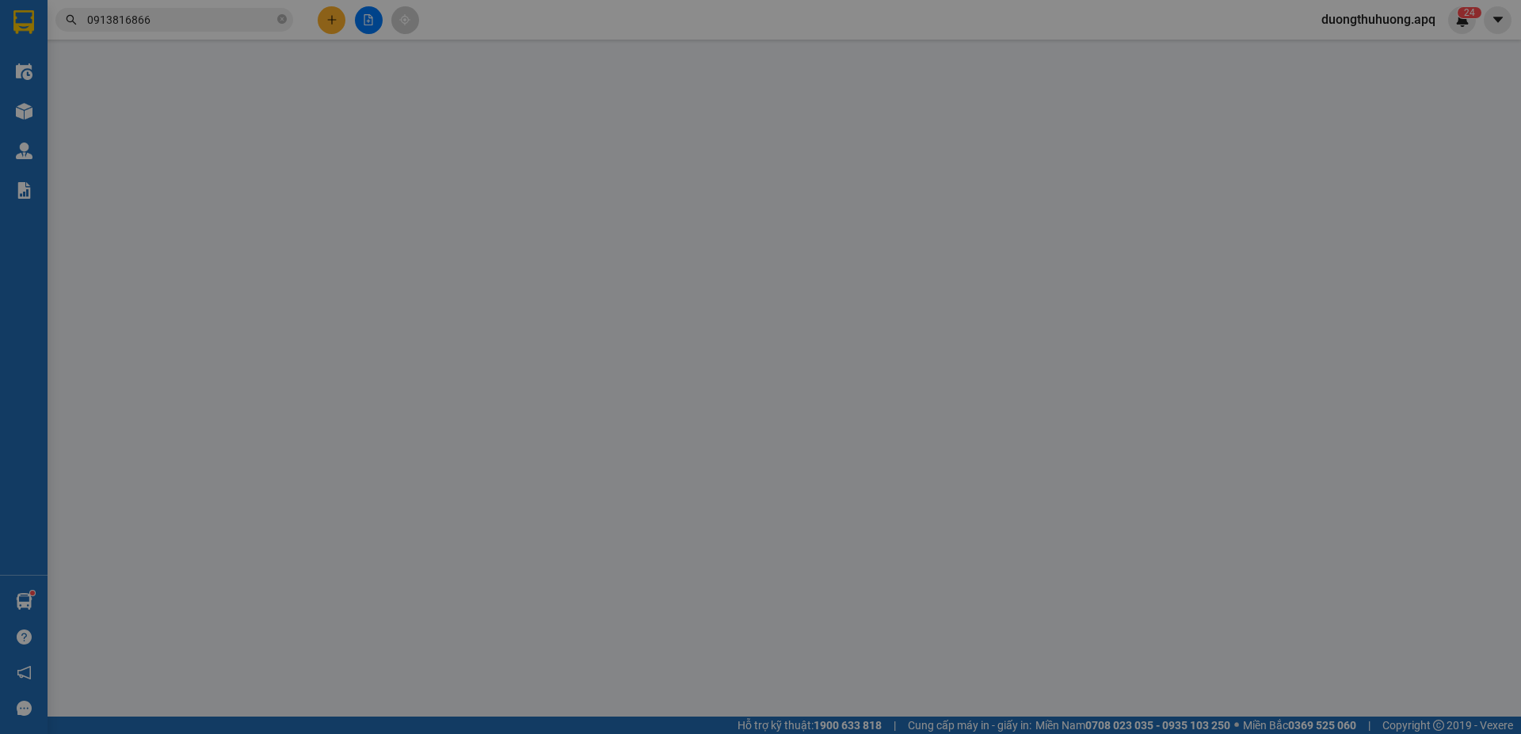
type input "88 đinh công tráng"
type input "40.000"
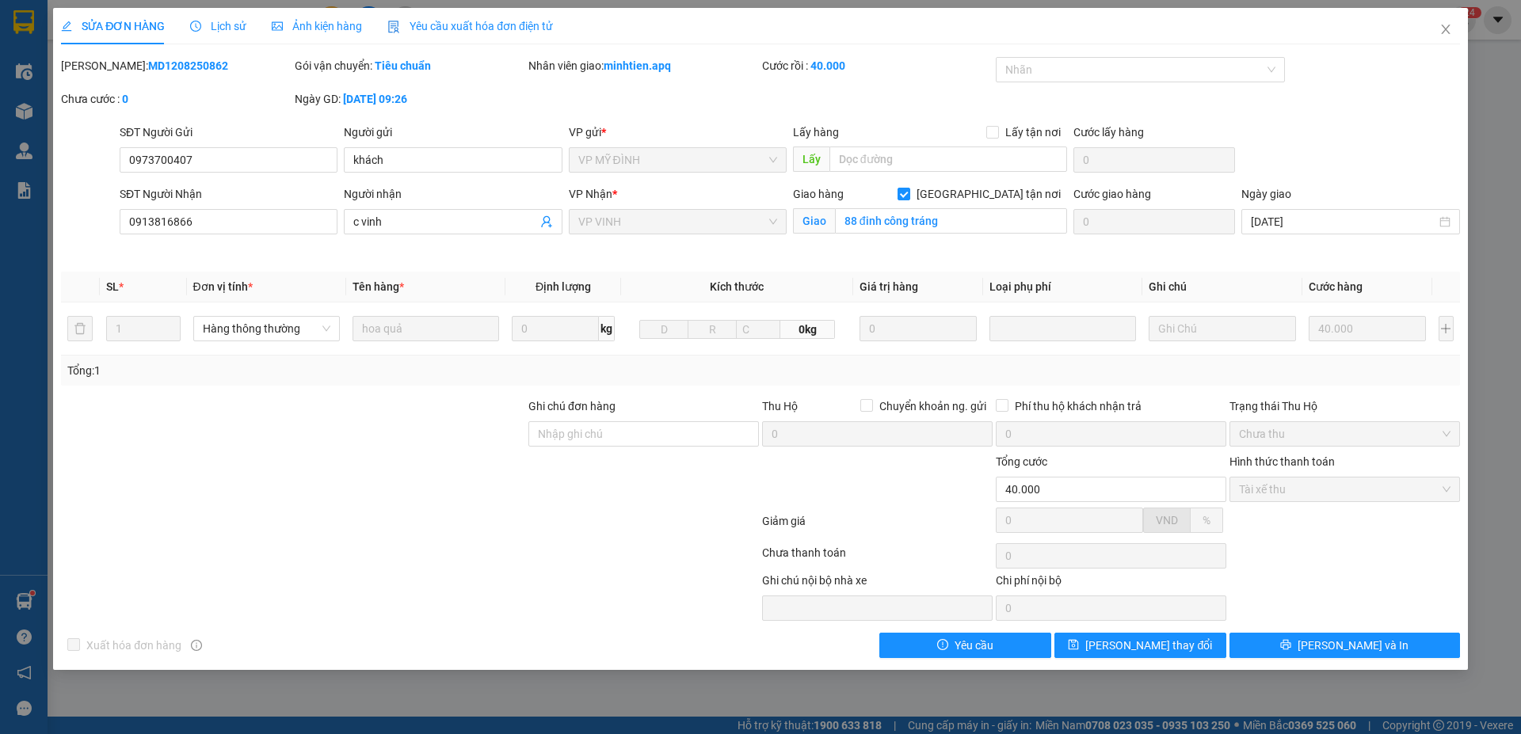
drag, startPoint x: 101, startPoint y: 65, endPoint x: 182, endPoint y: 66, distance: 81.6
click at [223, 70] on div "Mã ĐH: MD1208250862" at bounding box center [176, 65] width 231 height 17
copy b "MD1208250862"
click at [1451, 24] on icon "close" at bounding box center [1445, 29] width 13 height 13
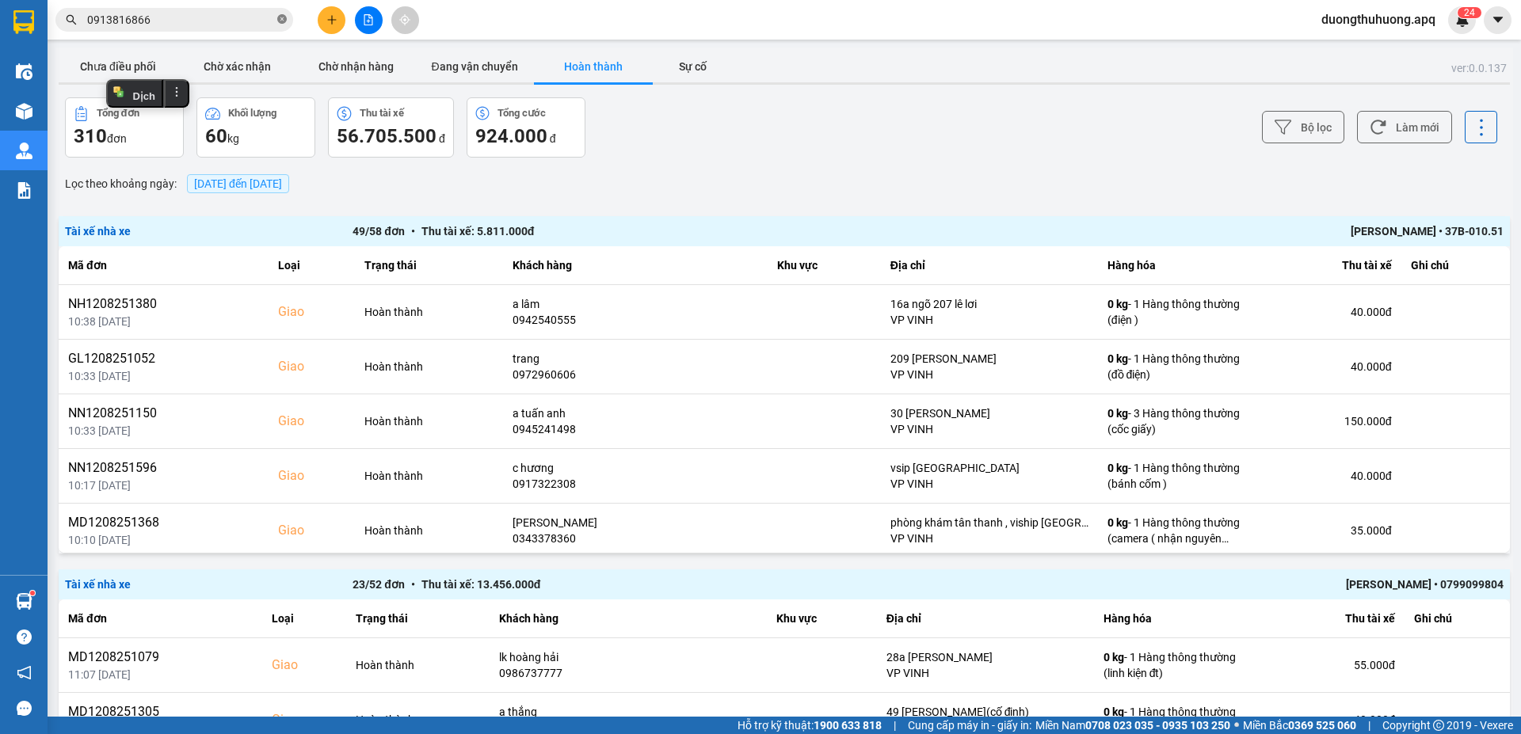
click at [284, 21] on icon "close-circle" at bounding box center [282, 19] width 10 height 10
paste input "0914560807"
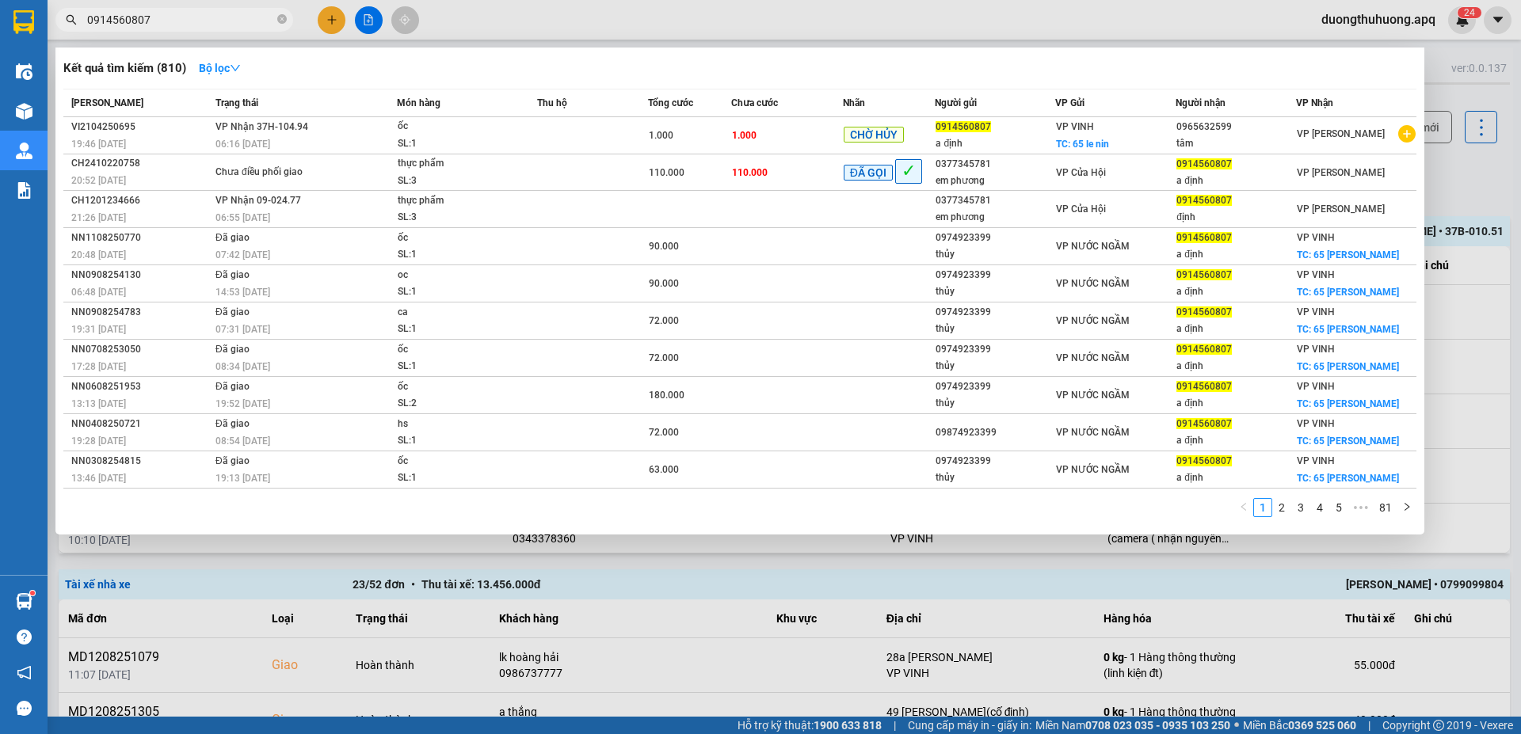
type input "0914560807"
drag, startPoint x: 285, startPoint y: 17, endPoint x: 269, endPoint y: 18, distance: 15.9
click at [284, 17] on icon "close-circle" at bounding box center [282, 19] width 10 height 10
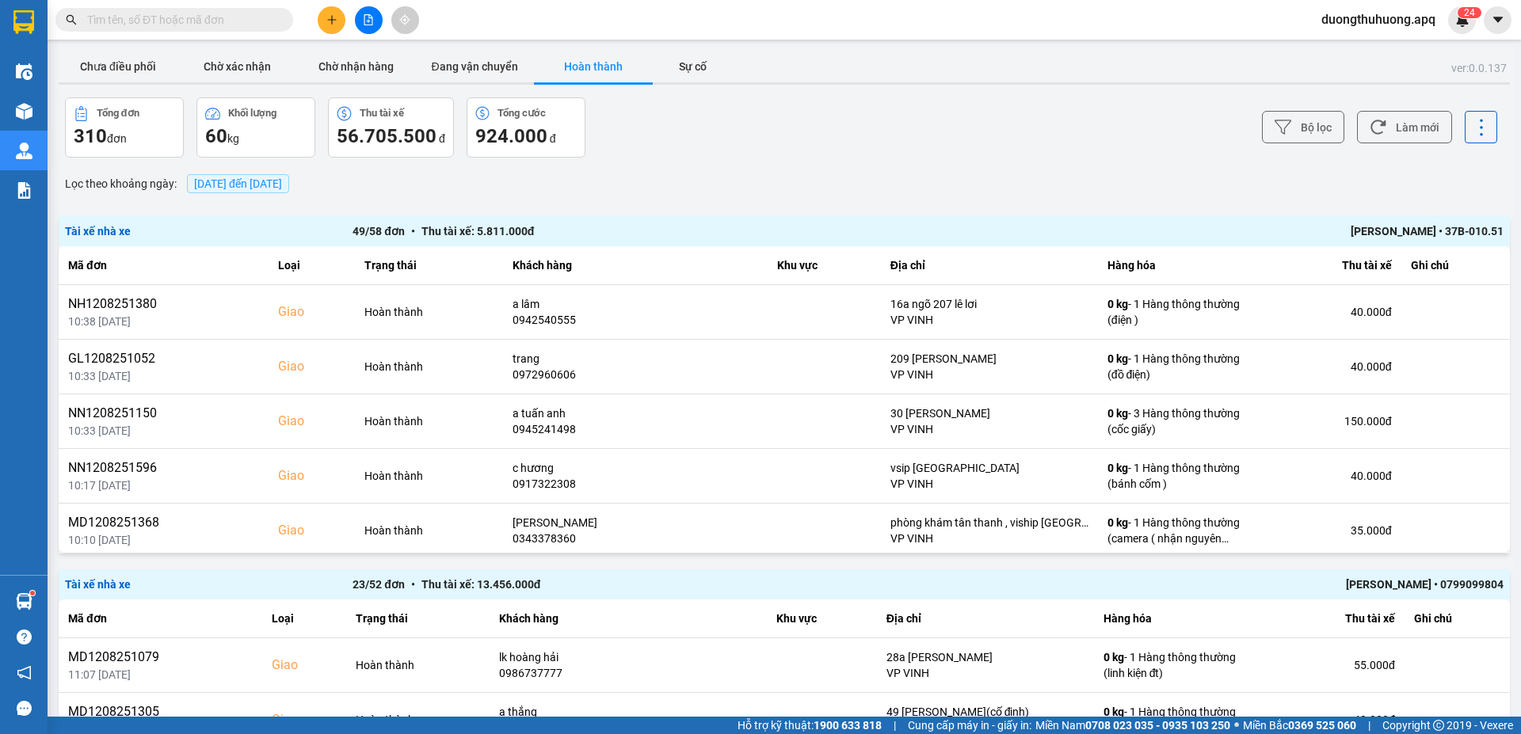
paste input "0979604207"
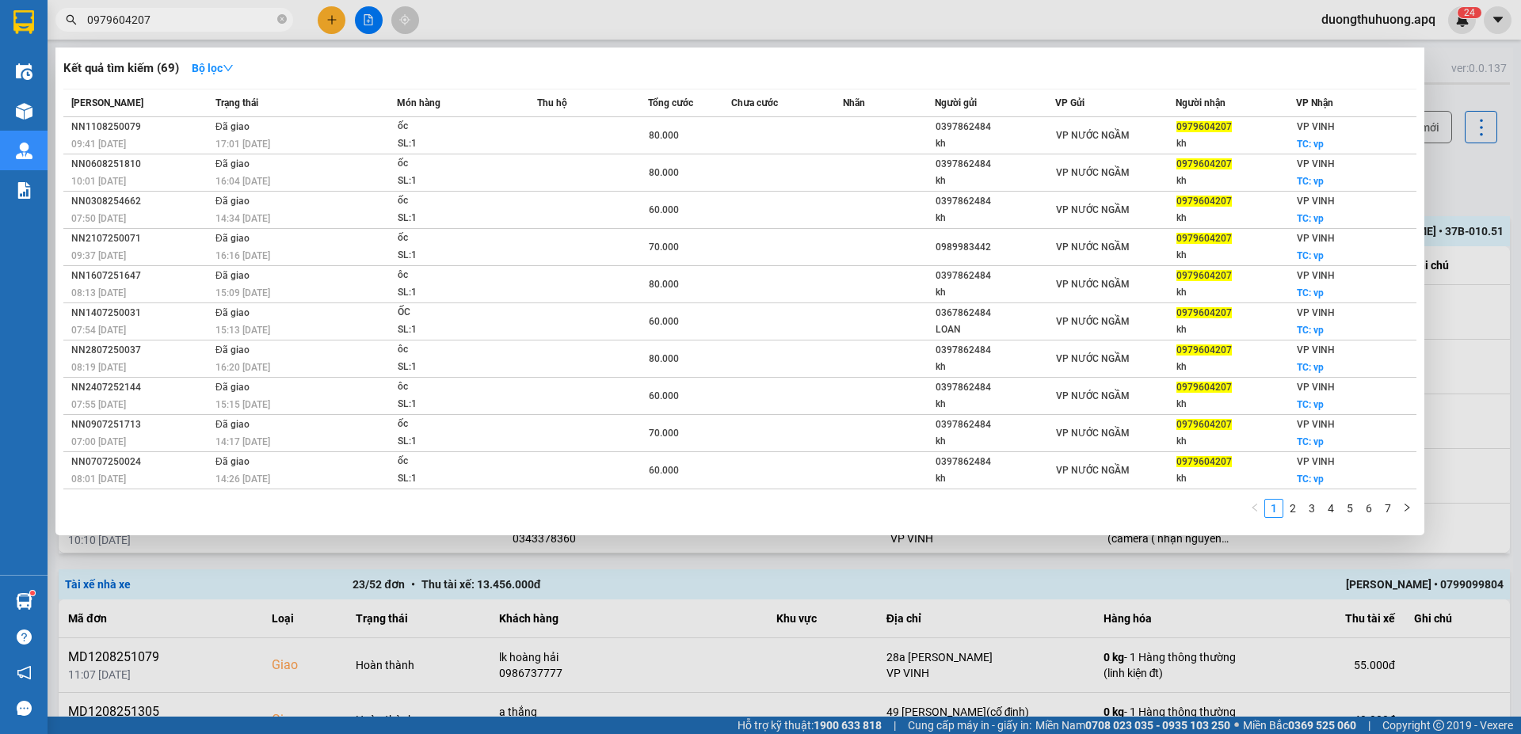
type input "0979604207"
click at [283, 23] on icon "close-circle" at bounding box center [282, 19] width 10 height 10
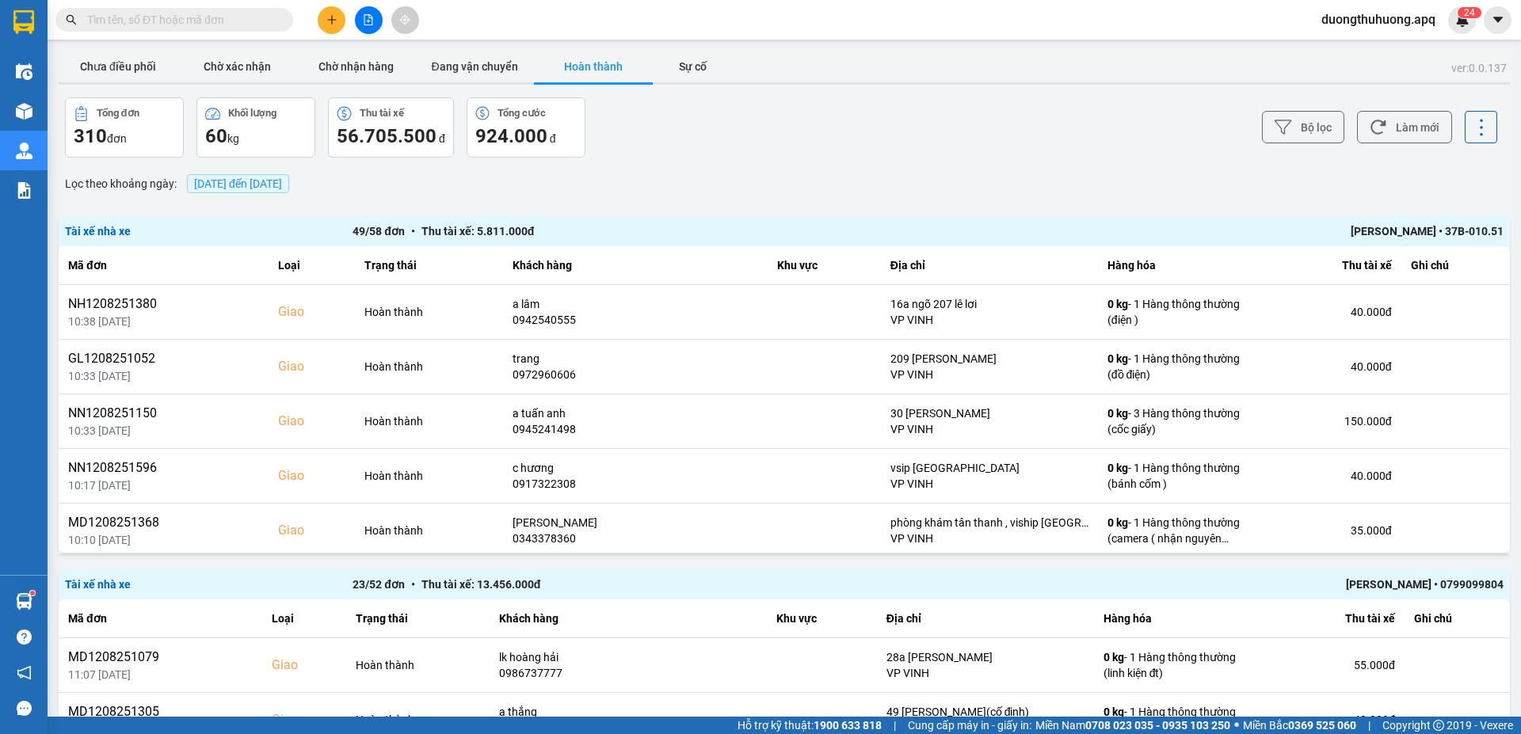
paste input "0973417352"
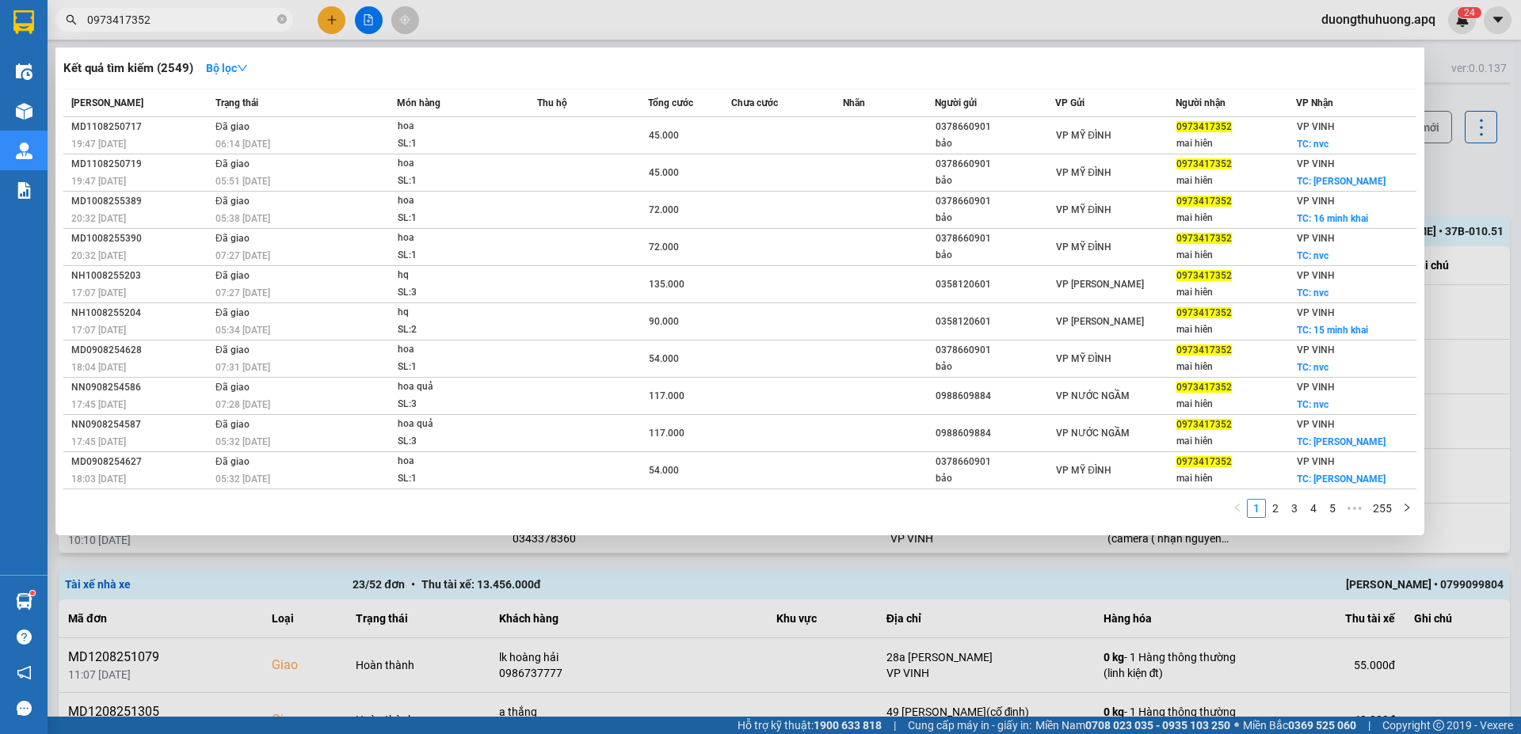
type input "0973417352"
click at [281, 18] on icon "close-circle" at bounding box center [282, 19] width 10 height 10
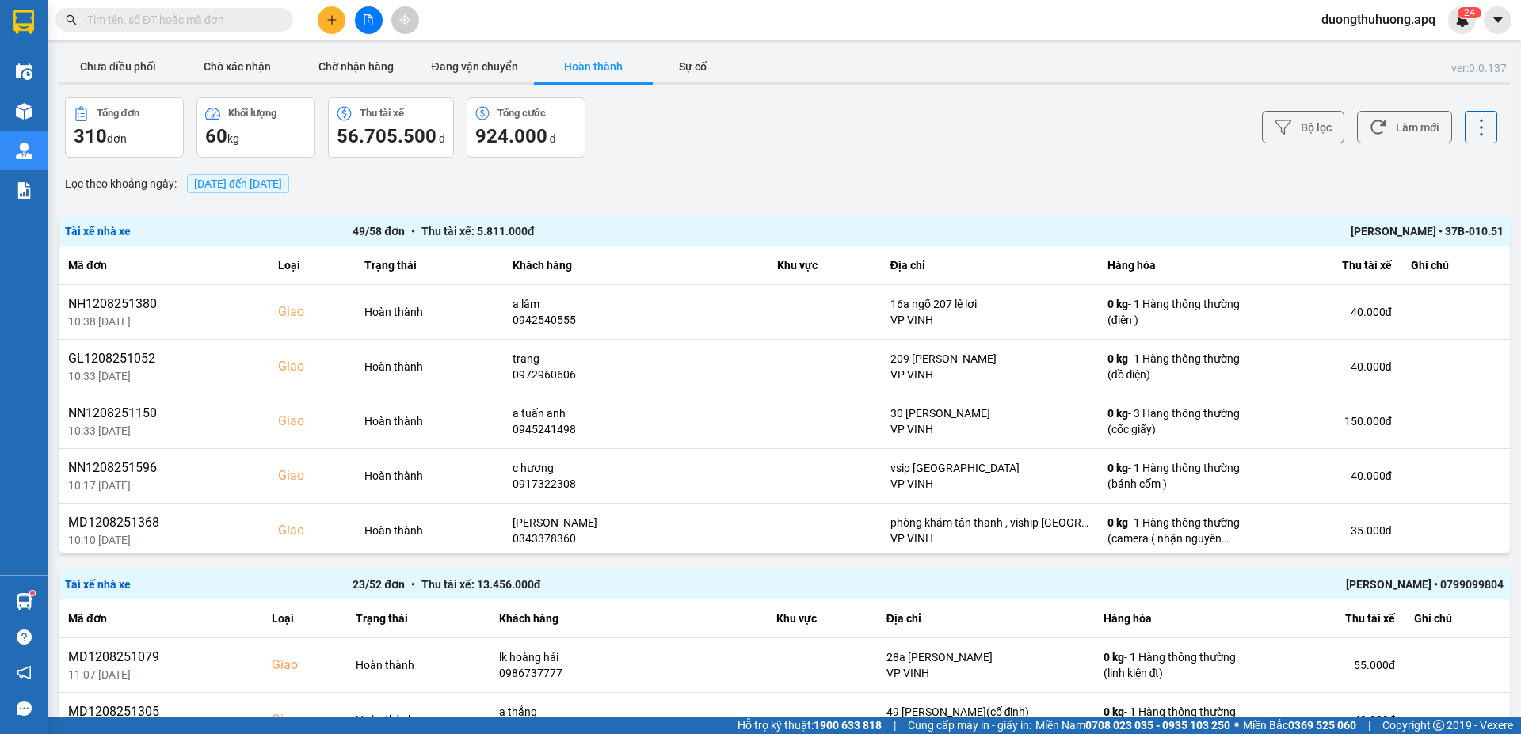
paste input "0983548956"
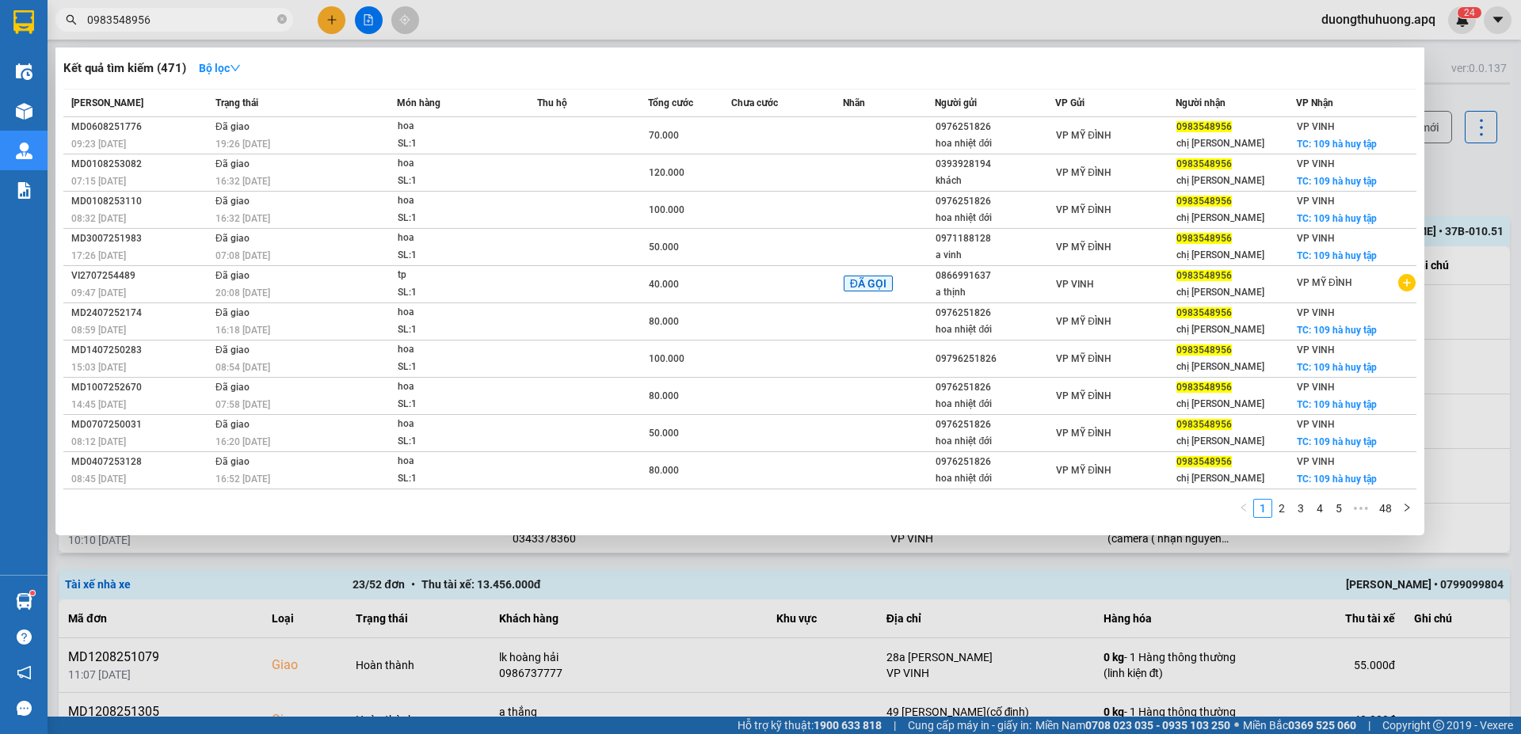
type input "0983548956"
click at [280, 19] on icon "close-circle" at bounding box center [282, 19] width 10 height 10
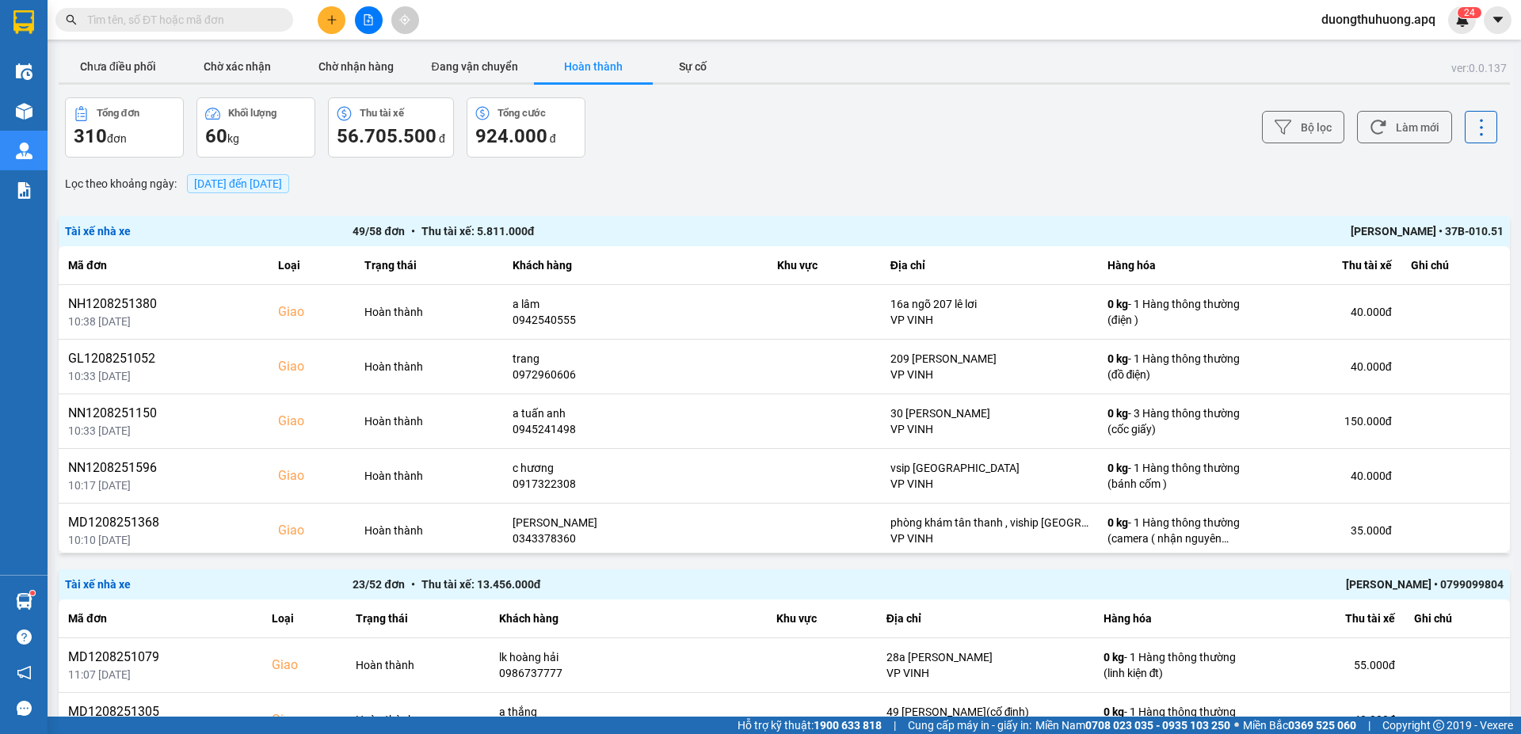
paste input "0988529035"
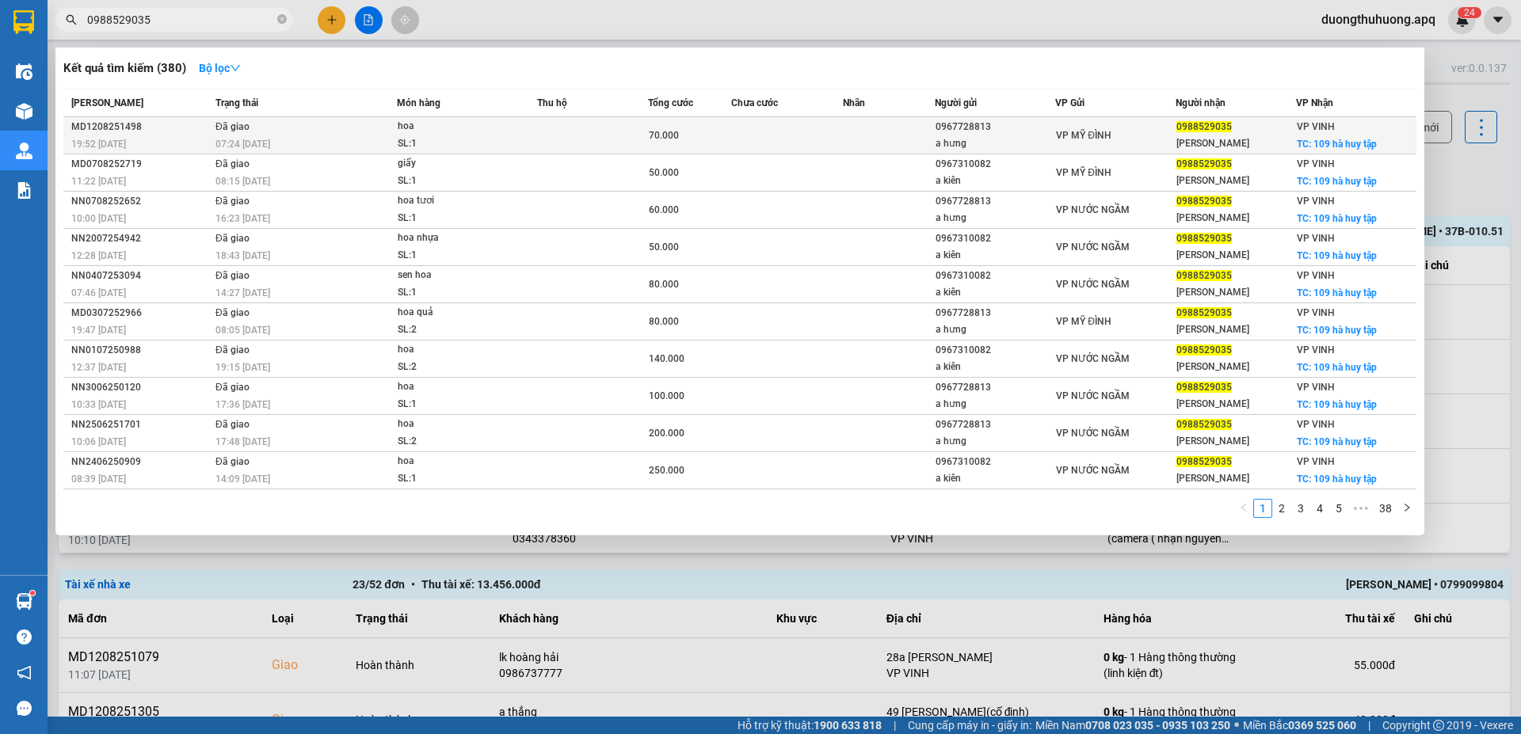
type input "0988529035"
click at [116, 127] on div "MD1208251498" at bounding box center [140, 127] width 139 height 17
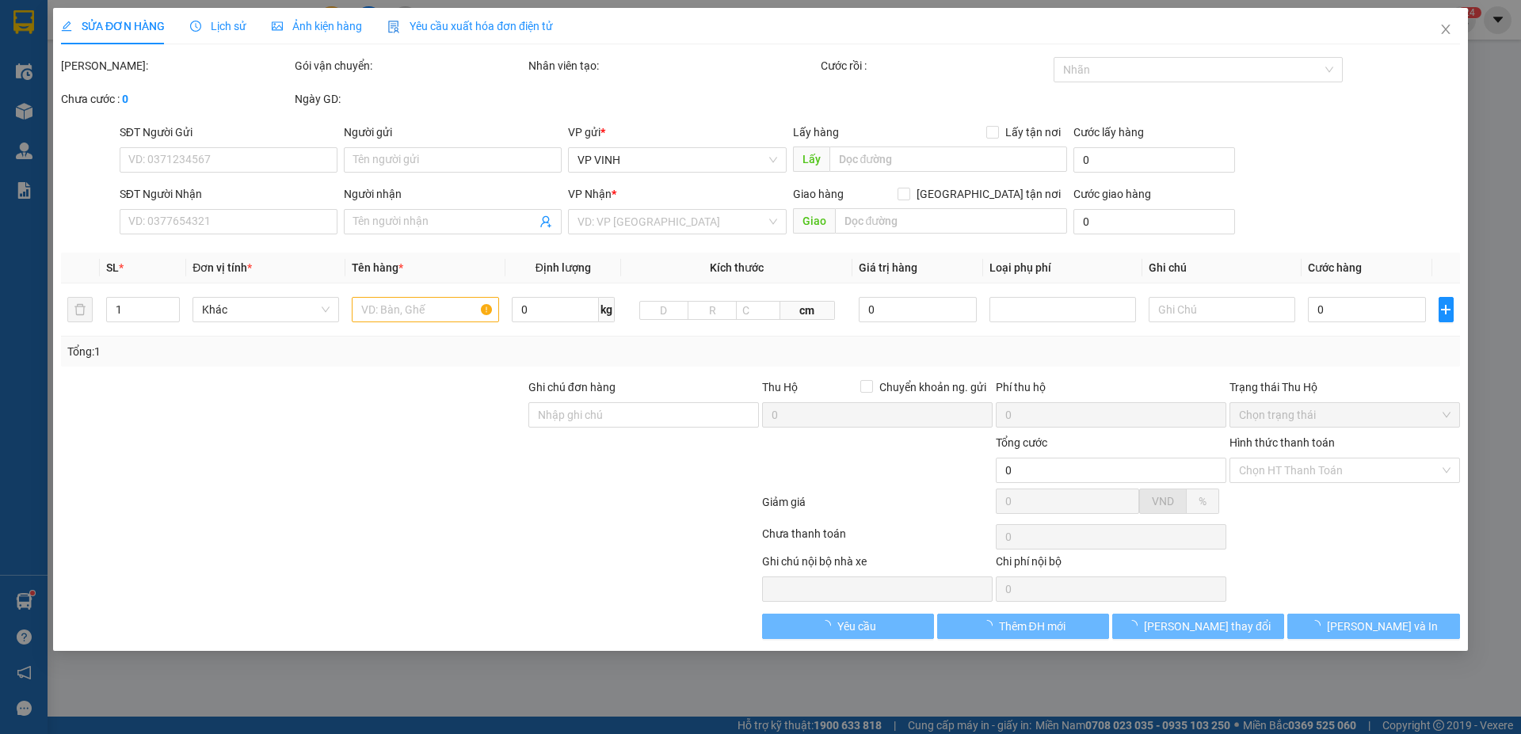
type input "0967728813"
type input "a hưng"
type input "0988529035"
type input "chi phương"
checkbox input "true"
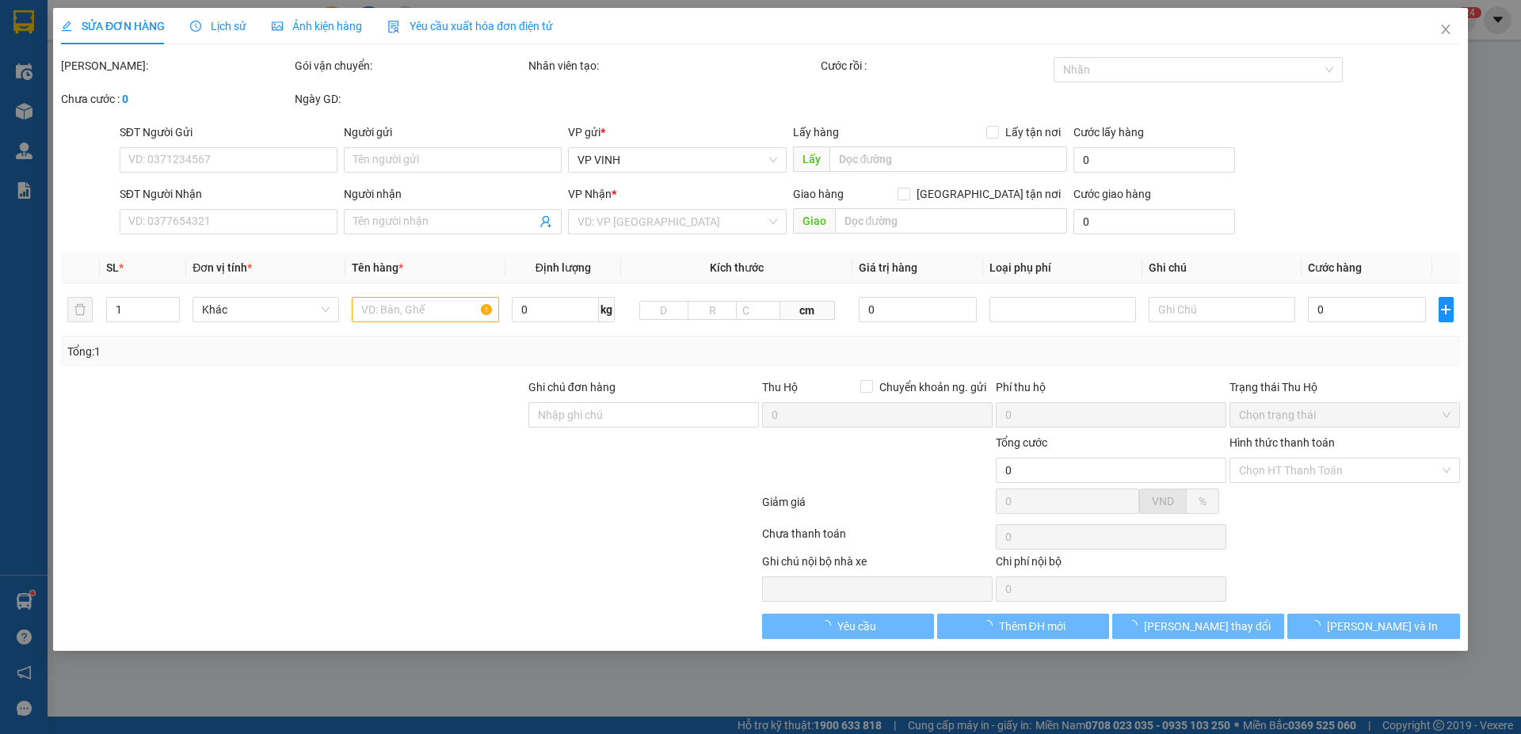
type input "109 hà huy tập"
type input "70.000"
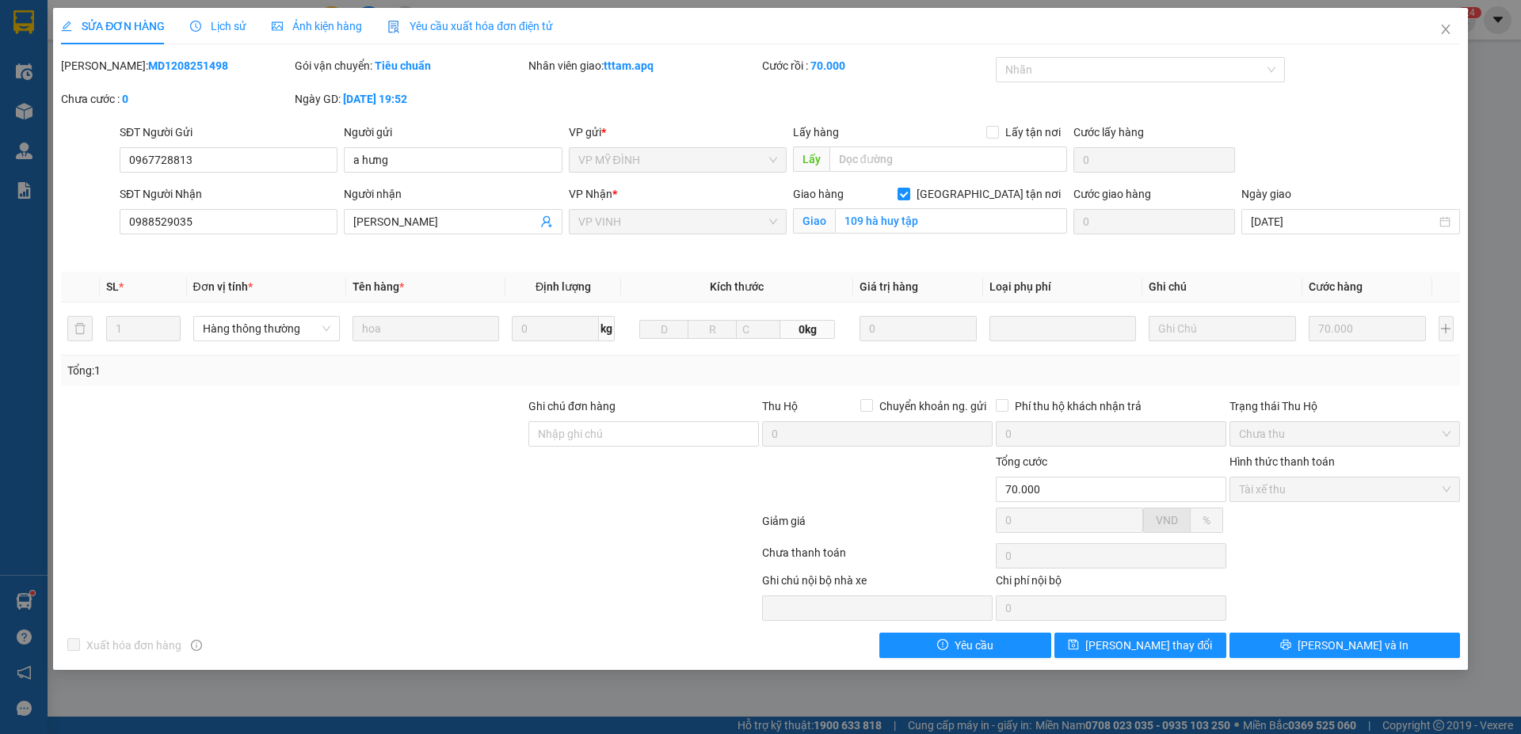
drag, startPoint x: 104, startPoint y: 65, endPoint x: 170, endPoint y: 62, distance: 66.6
click at [225, 64] on div "Mã ĐH: MD1208251498" at bounding box center [176, 65] width 231 height 17
copy b "MD1208251498"
click at [1443, 30] on icon "close" at bounding box center [1445, 29] width 13 height 13
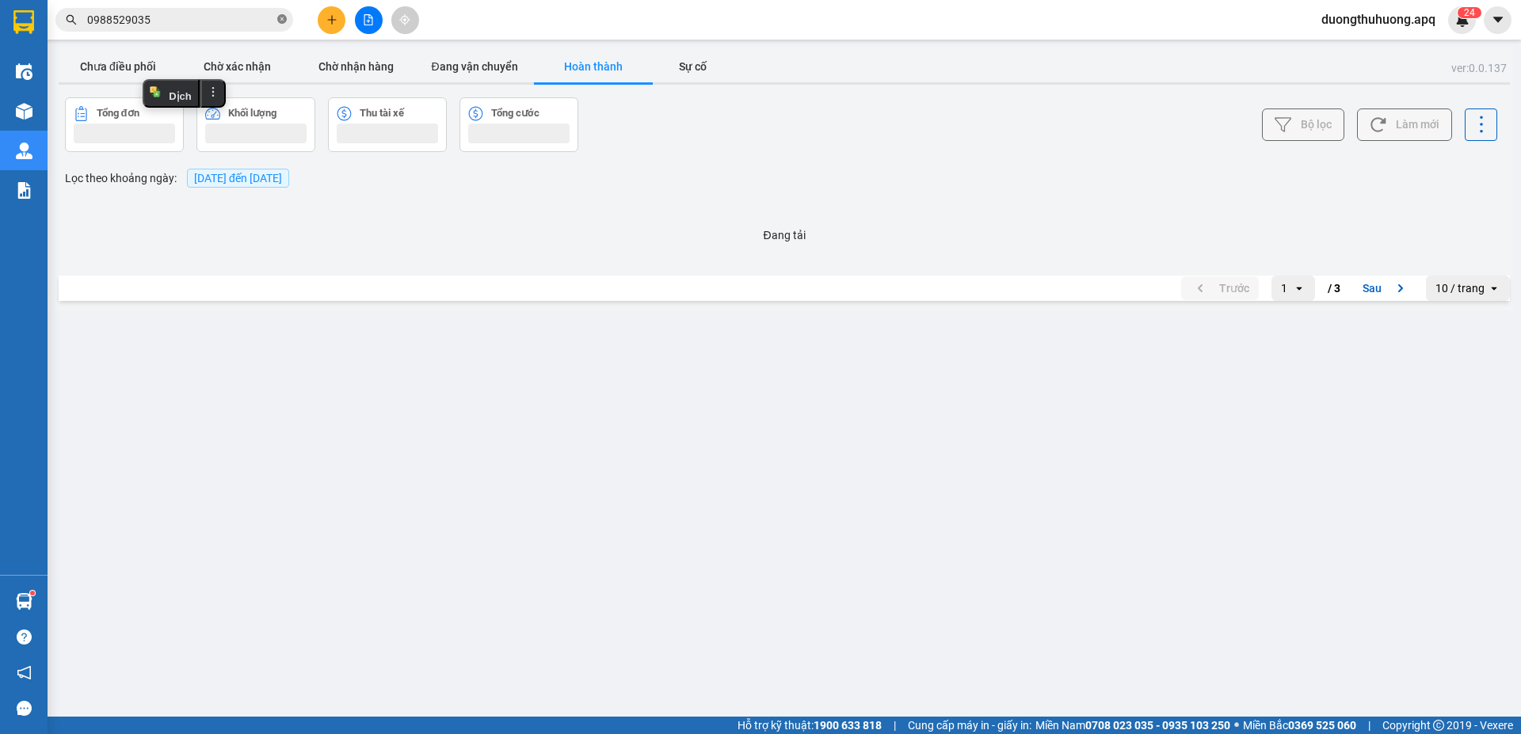
click at [280, 19] on icon "close-circle" at bounding box center [282, 19] width 10 height 10
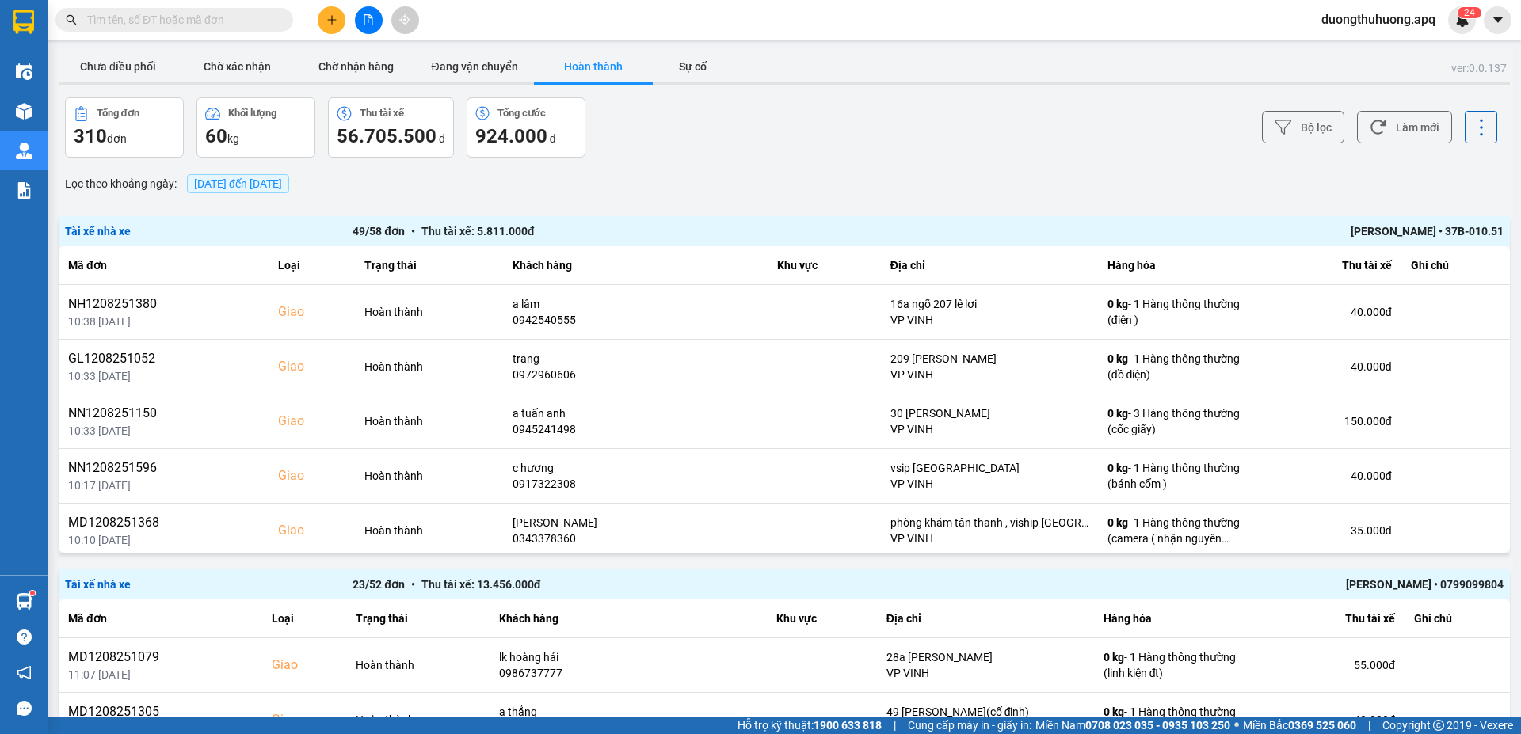
paste input "0983695936"
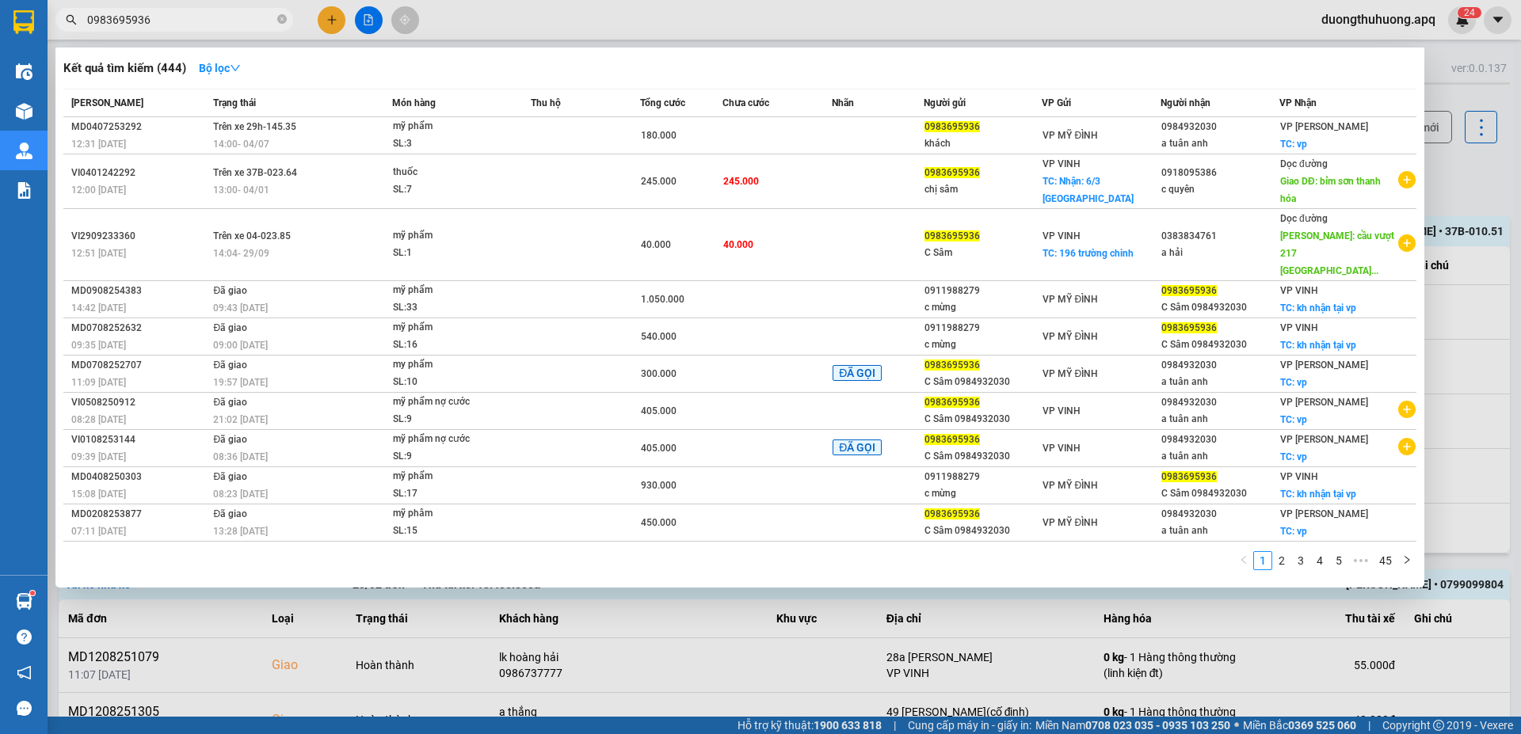
type input "0983695936"
click at [281, 21] on icon "close-circle" at bounding box center [282, 19] width 10 height 10
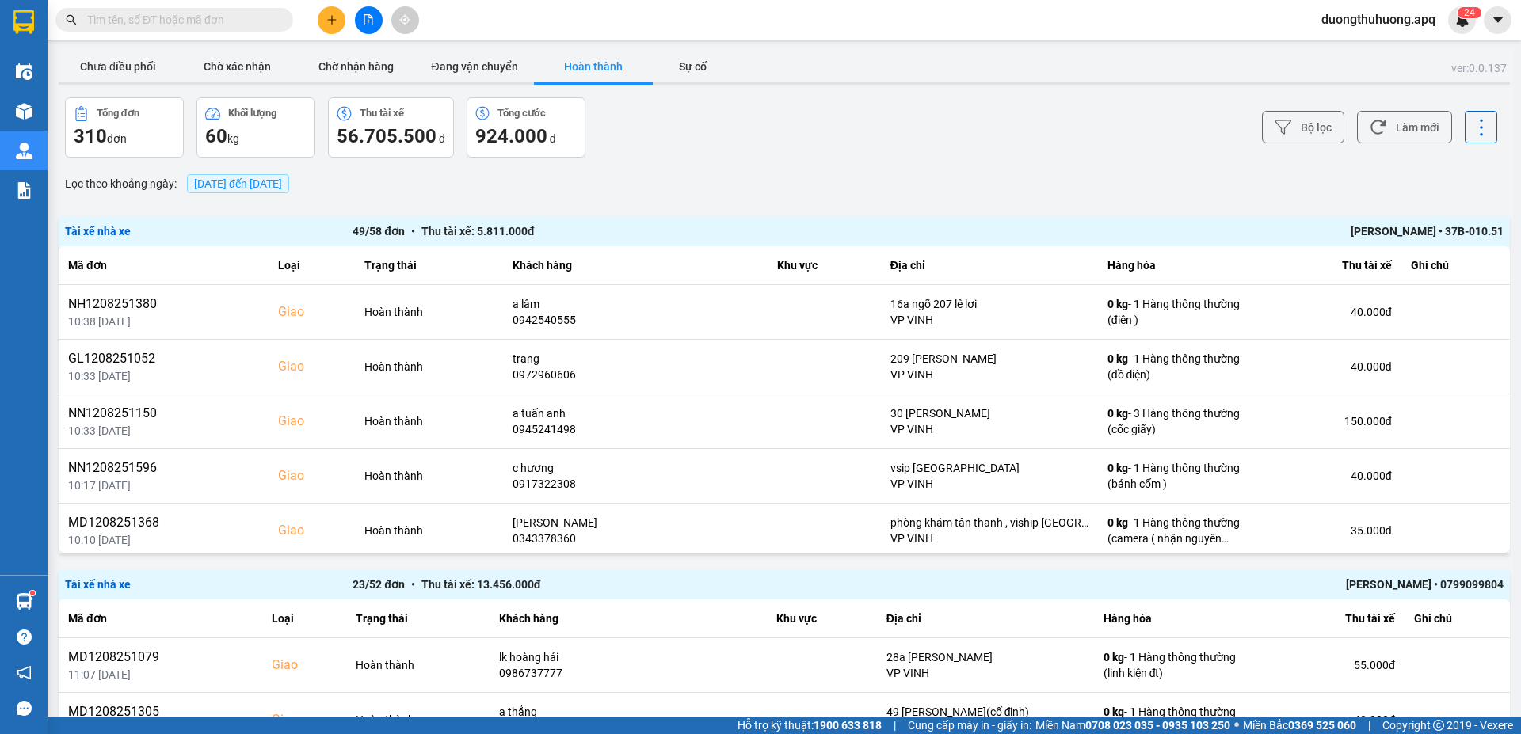
paste input "0366529948"
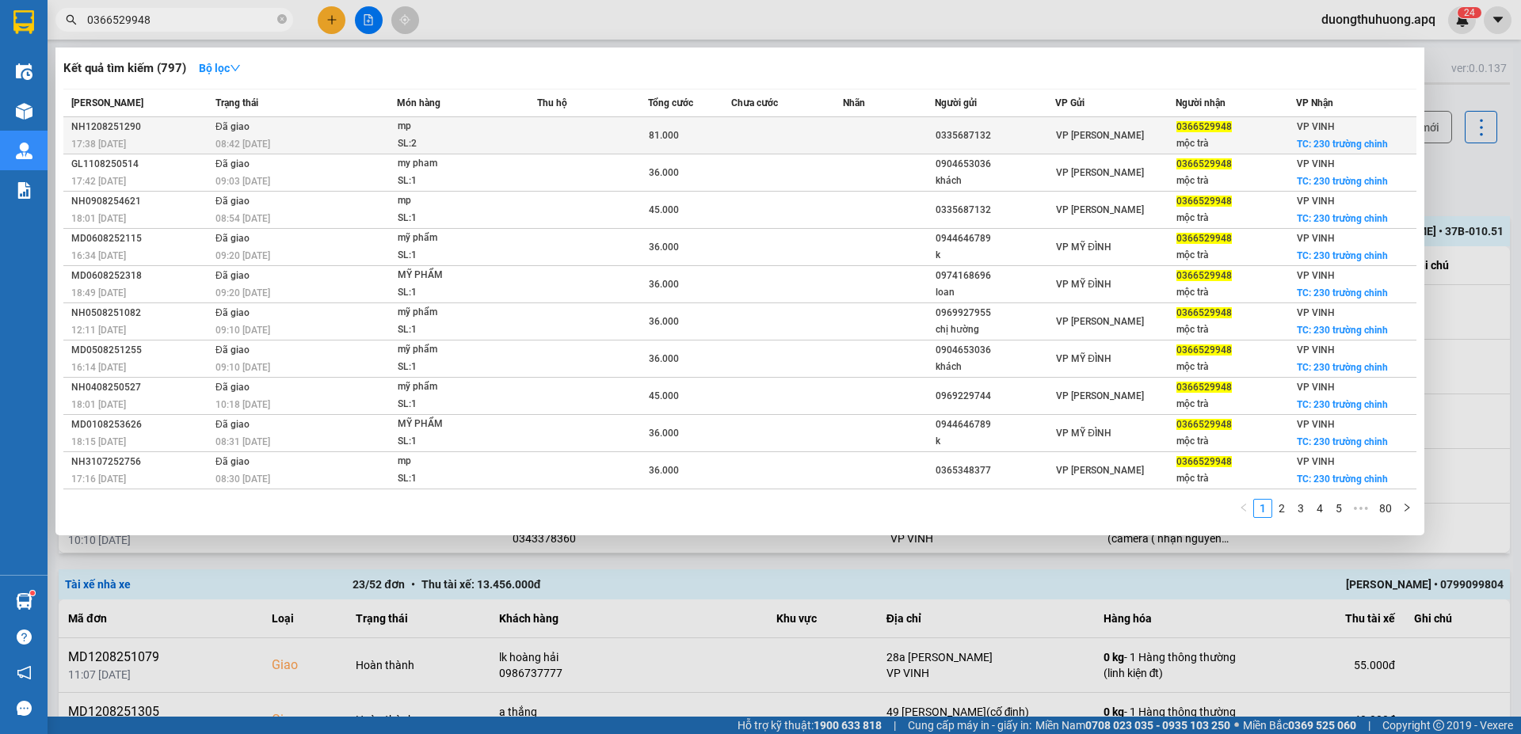
type input "0366529948"
click at [107, 126] on div "NH1208251290" at bounding box center [140, 127] width 139 height 17
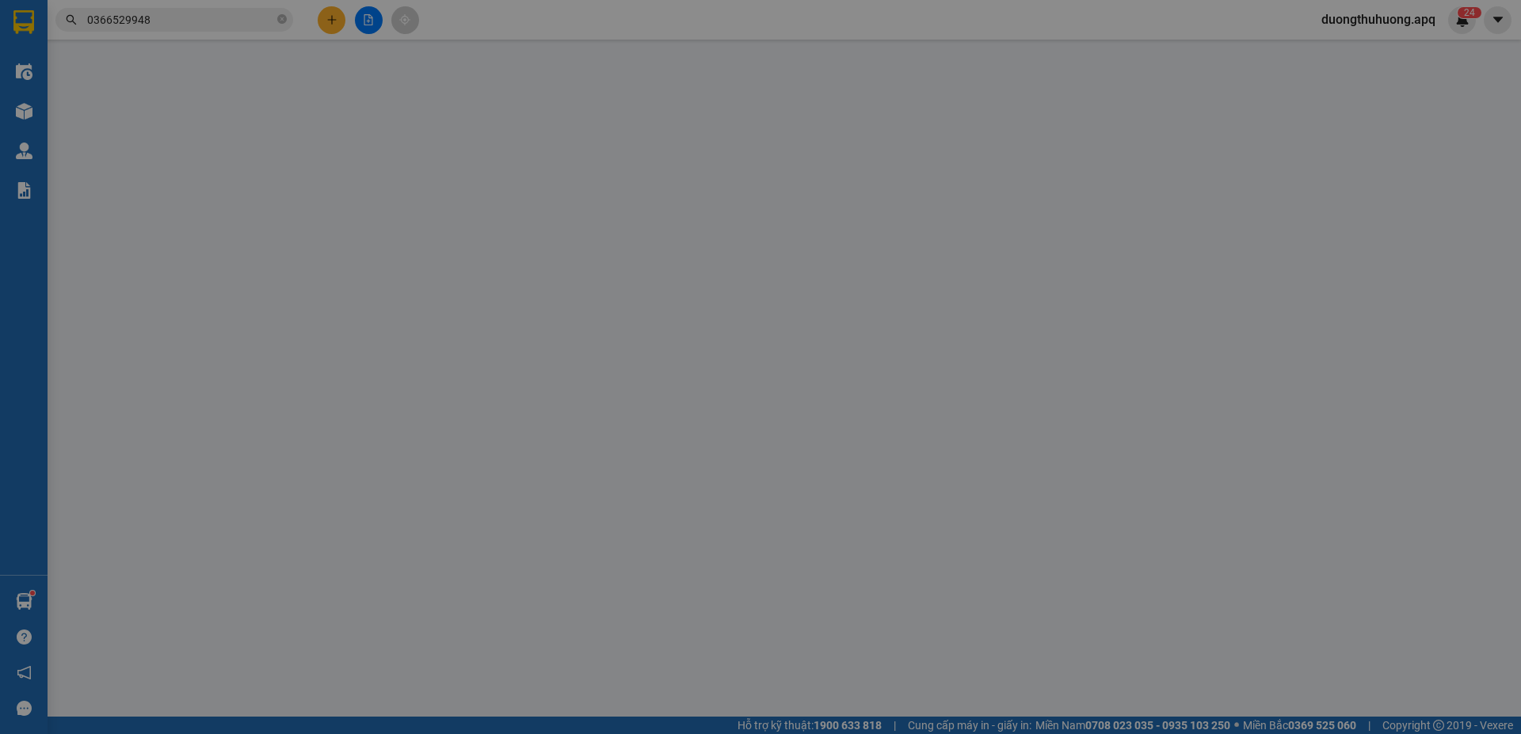
type input "0335687132"
type input "0366529948"
type input "mộc trà"
checkbox input "true"
type input "230 trường chinh"
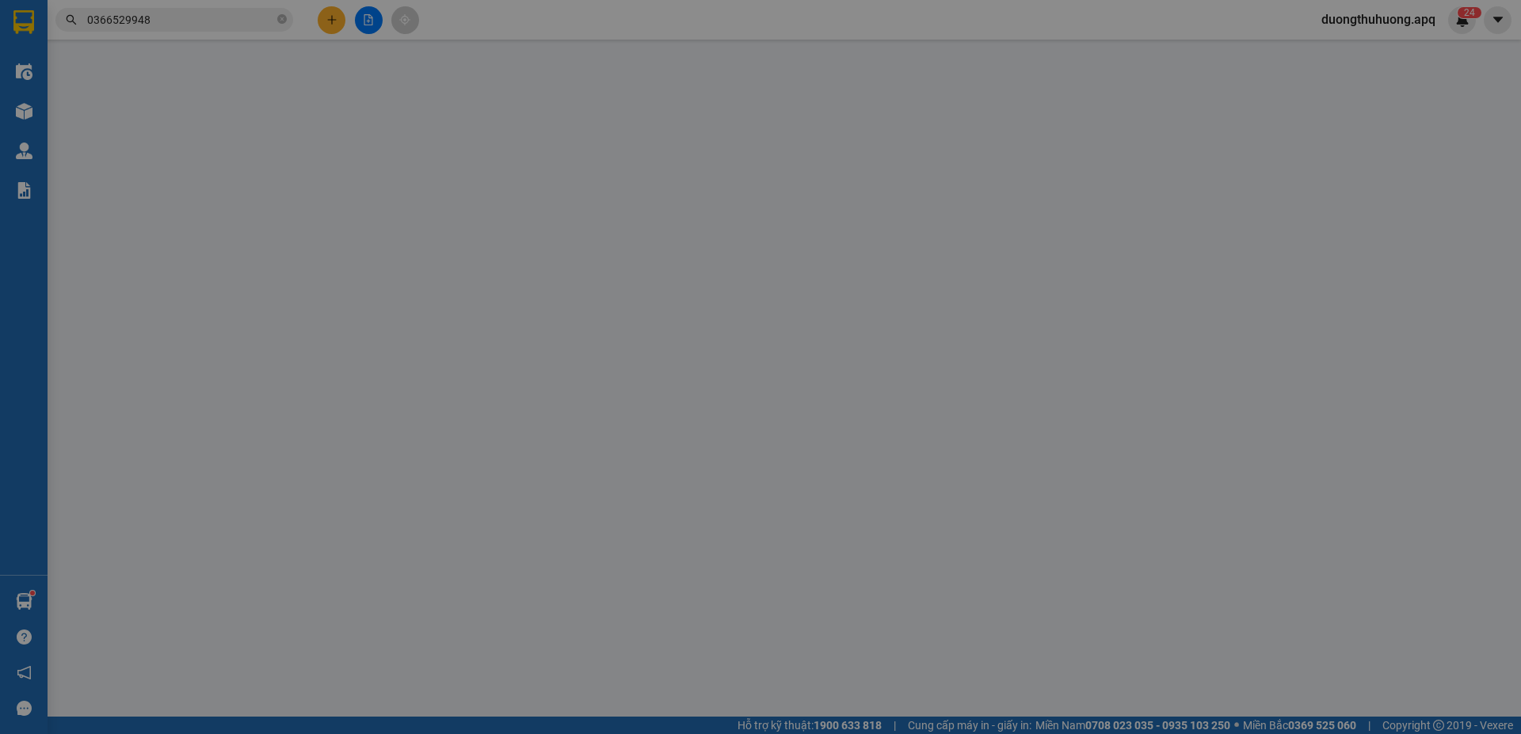
type input "81.000"
type input "10"
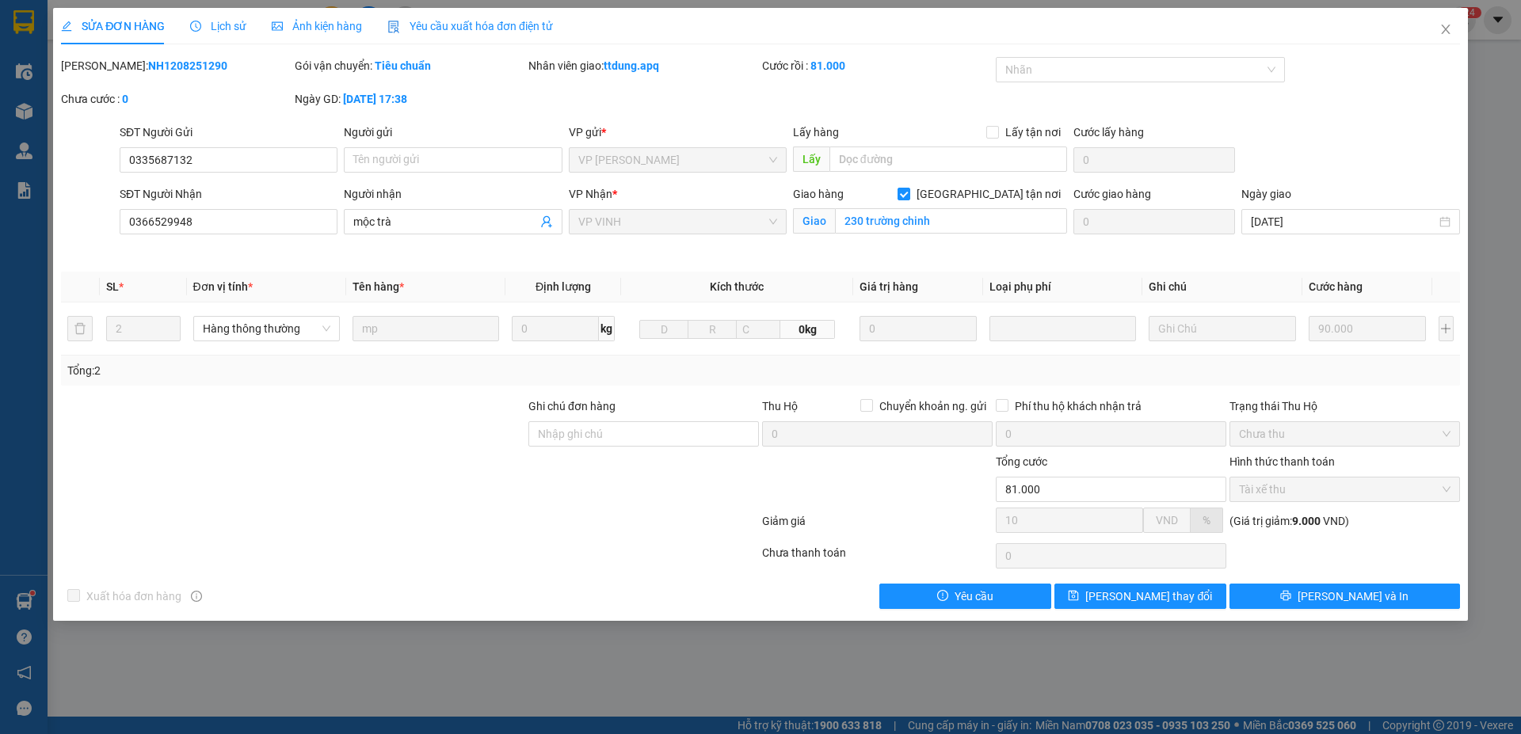
drag, startPoint x: 125, startPoint y: 70, endPoint x: 186, endPoint y: 71, distance: 61.0
click at [186, 71] on div "Mã ĐH: NH1208251290" at bounding box center [176, 65] width 231 height 17
copy b "NH1208251290"
click at [1443, 27] on icon "close" at bounding box center [1445, 30] width 9 height 10
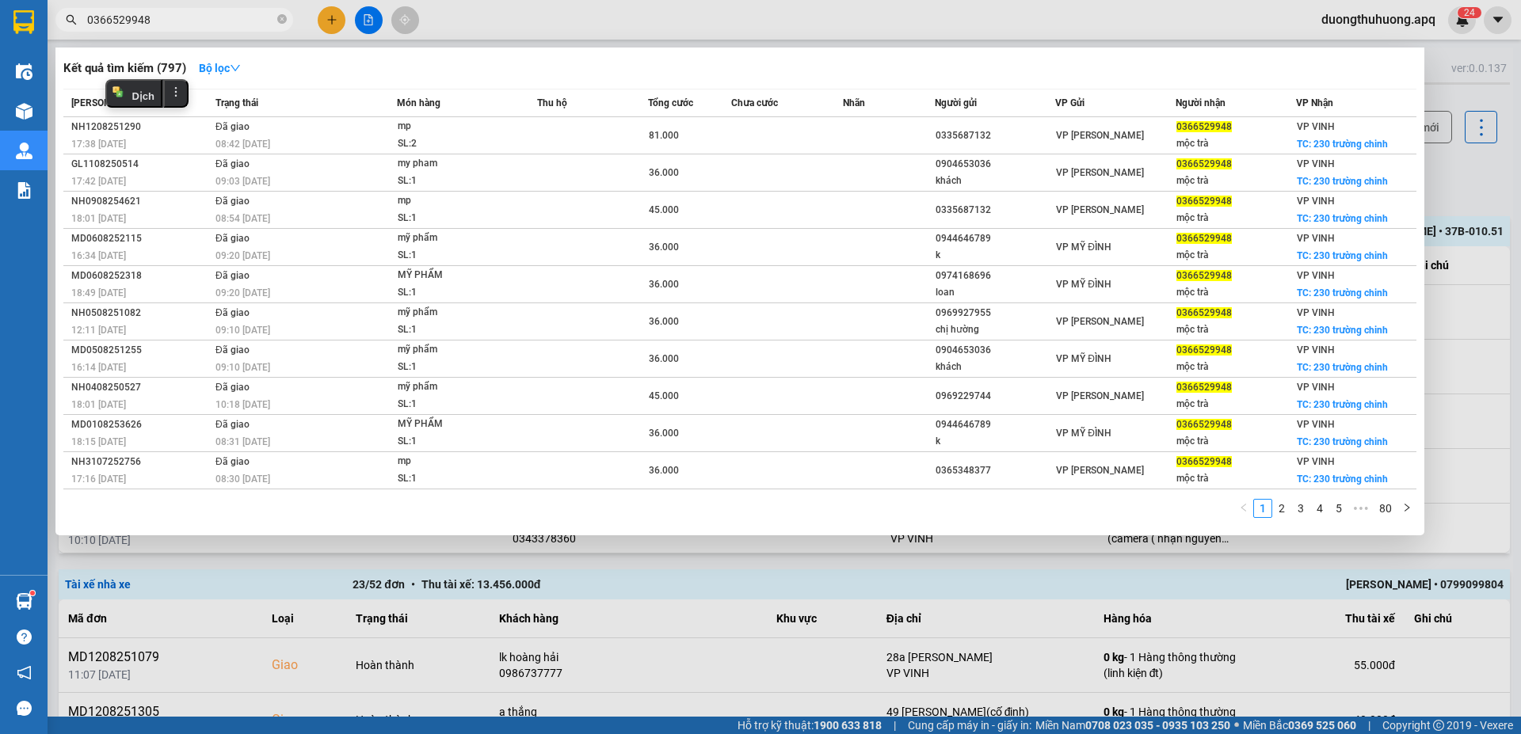
click at [234, 19] on input "0366529948" at bounding box center [180, 19] width 187 height 17
click at [281, 17] on icon "close-circle" at bounding box center [282, 19] width 10 height 10
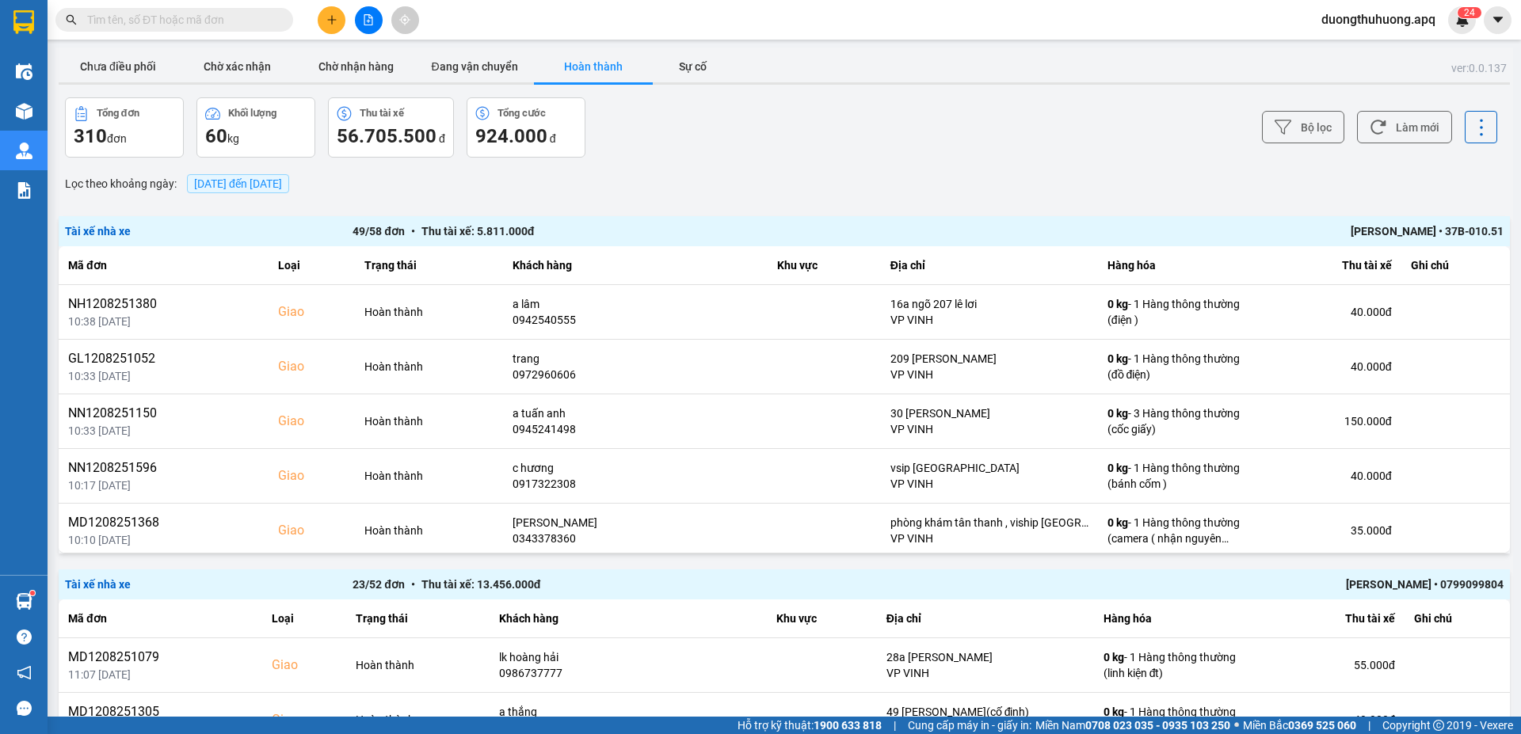
paste input "0832833444"
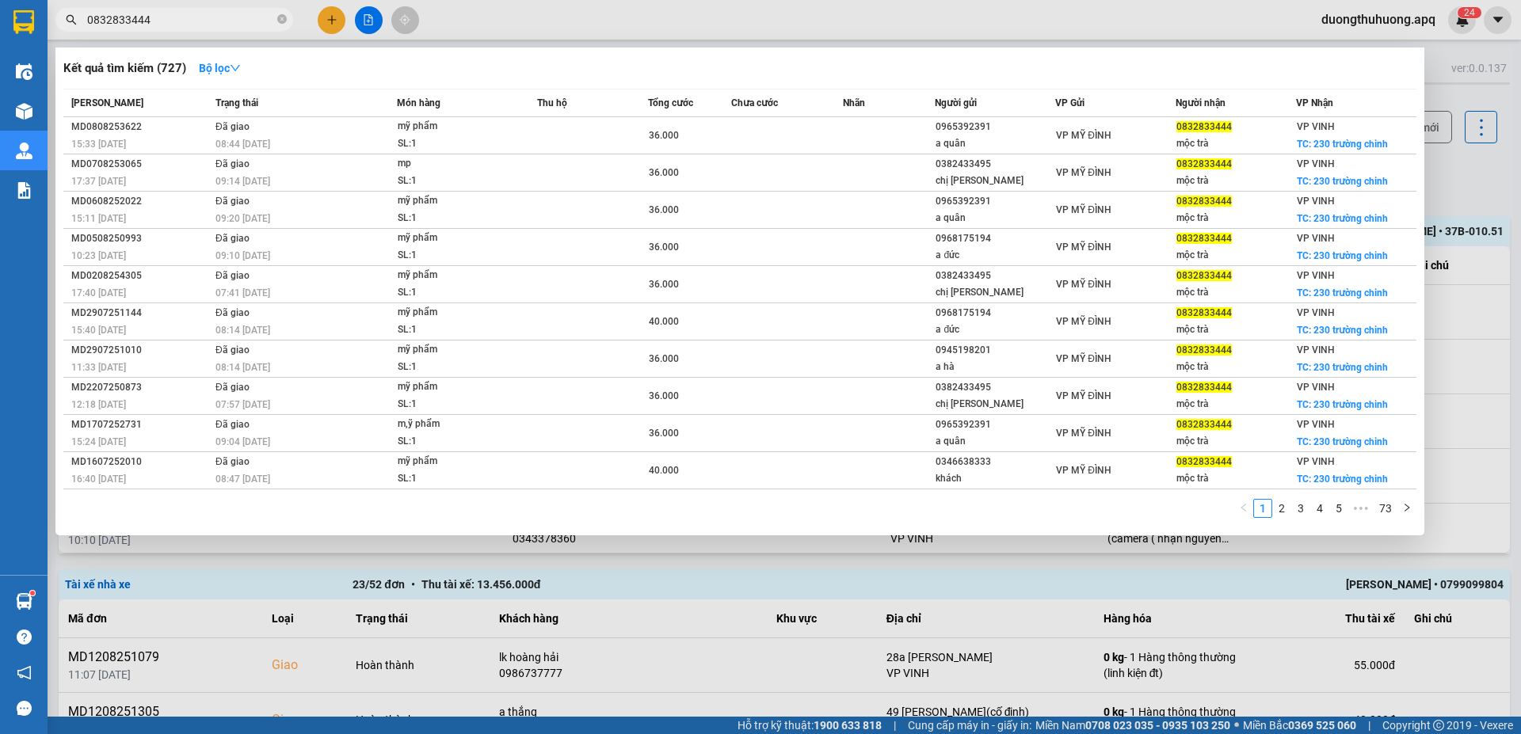
type input "0832833444"
click at [284, 17] on icon "close-circle" at bounding box center [282, 19] width 10 height 10
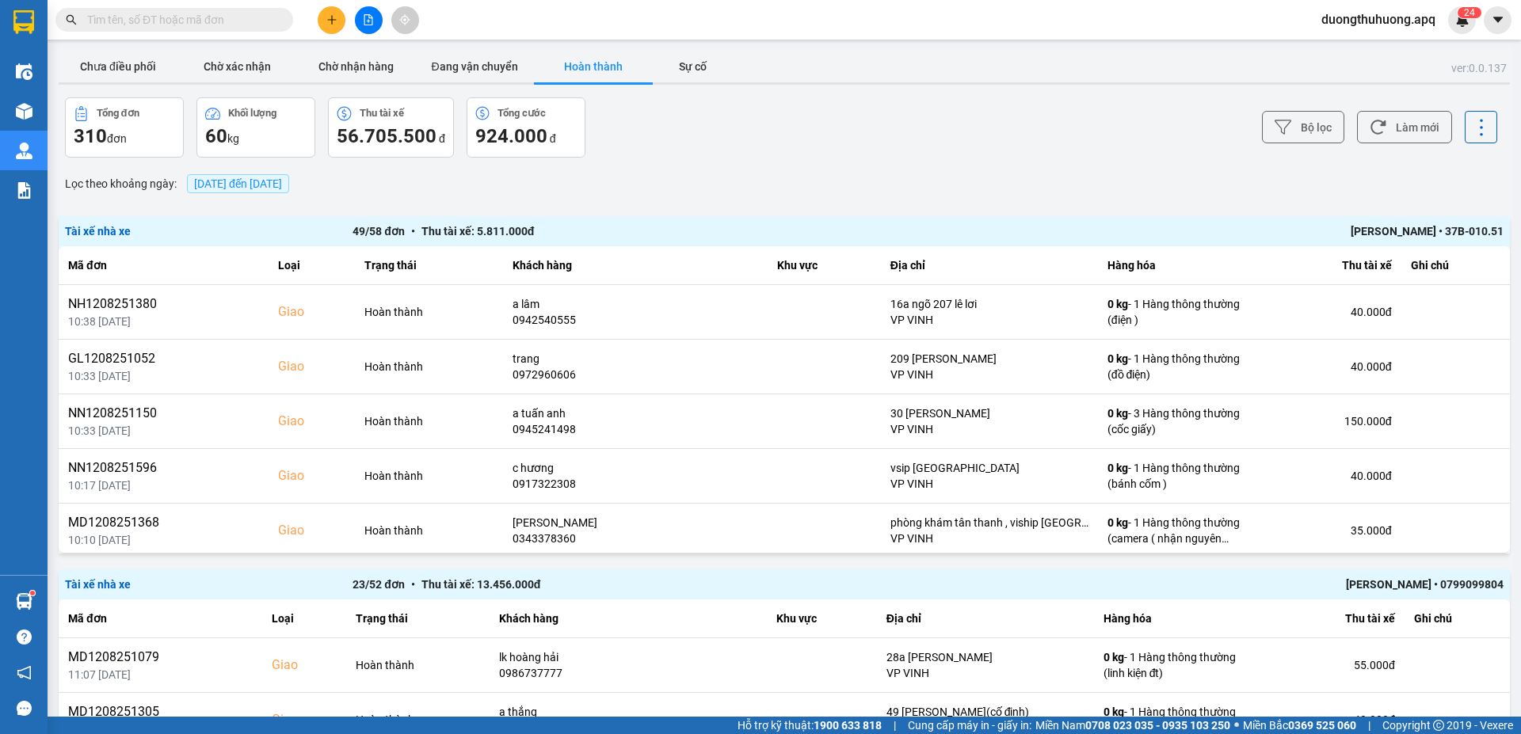
paste input "0359150687"
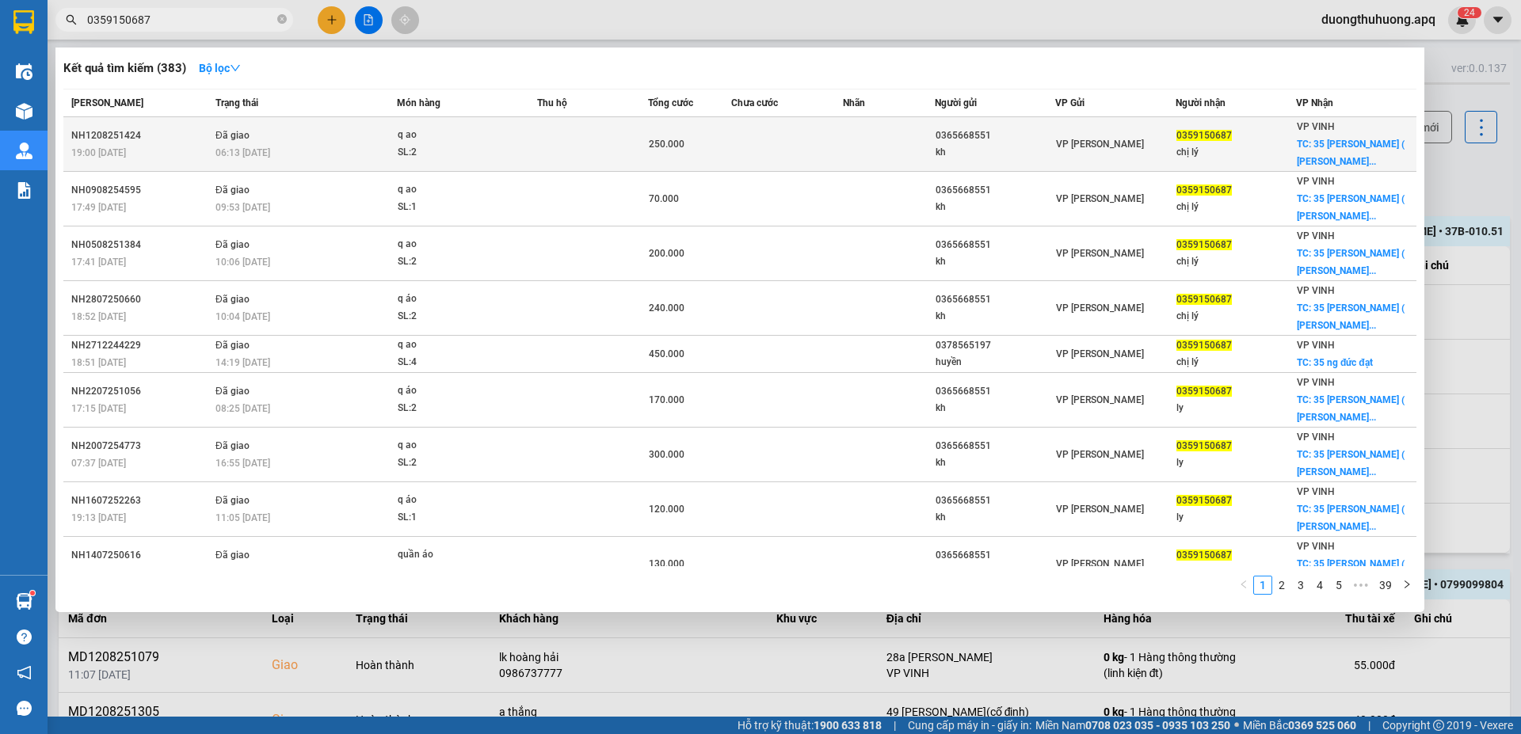
type input "0359150687"
click at [102, 133] on div "NH1208251424" at bounding box center [140, 136] width 139 height 17
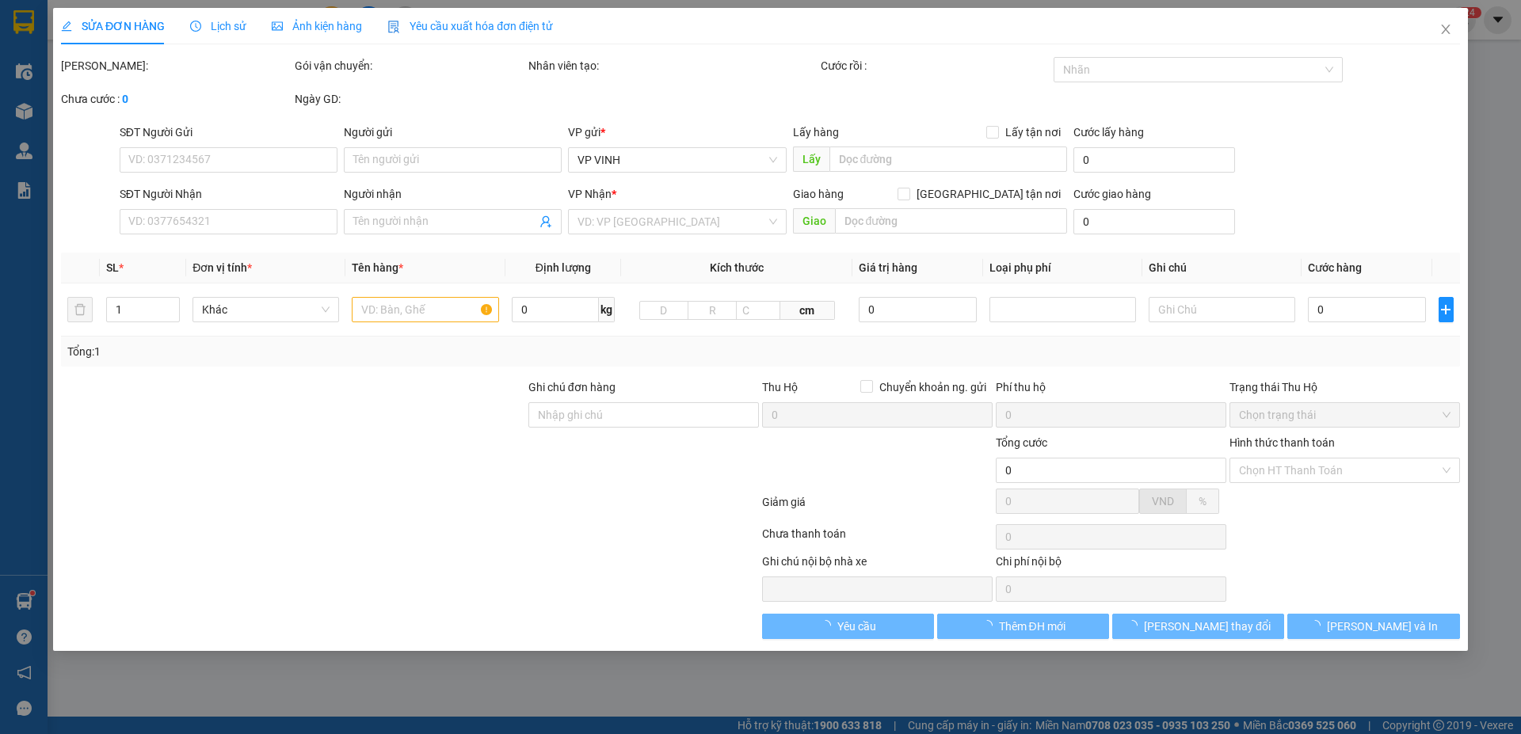
type input "0365668551"
type input "kh"
type input "0359150687"
type input "chị lý"
checkbox input "true"
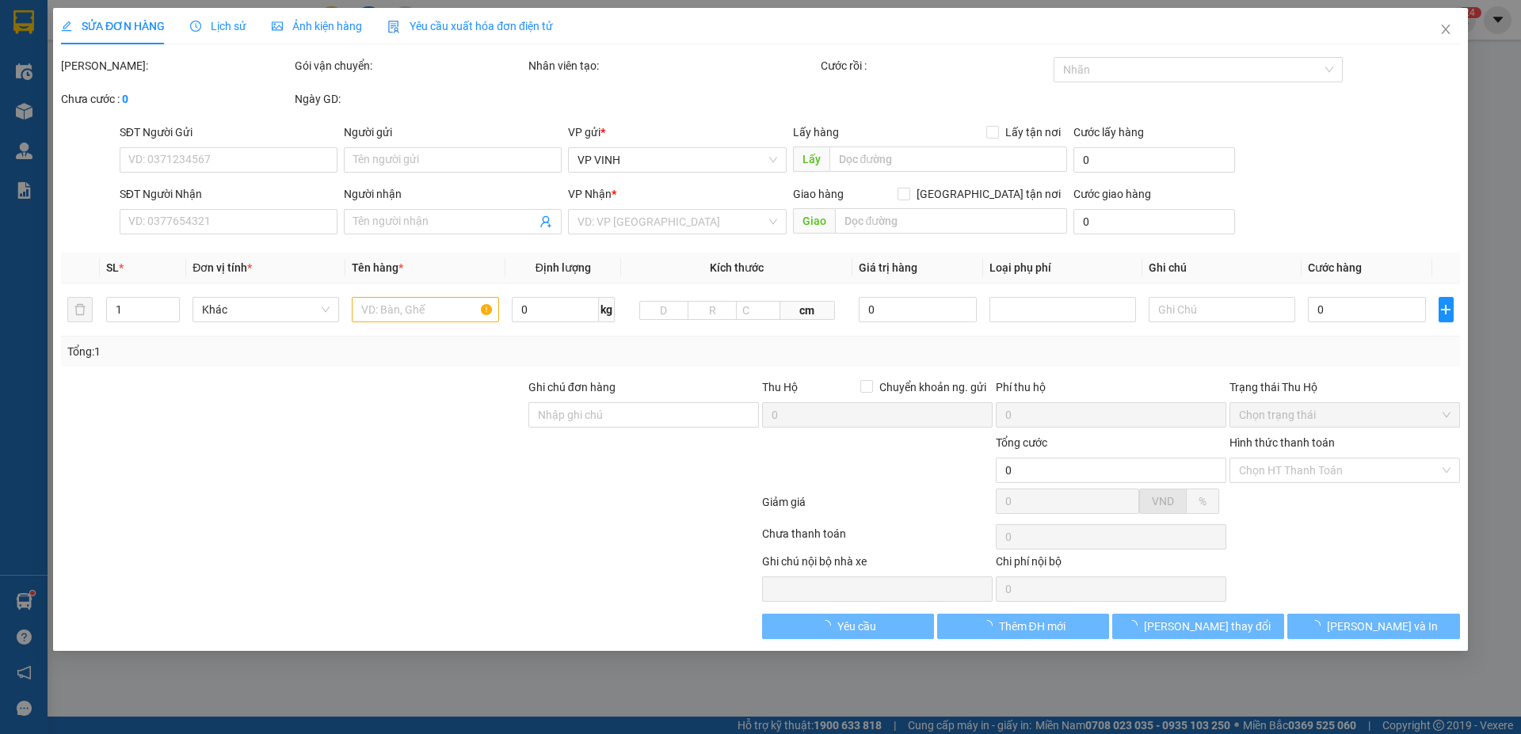
type input "35 nguyễn đức đạt ( cố định )"
type input "250.000"
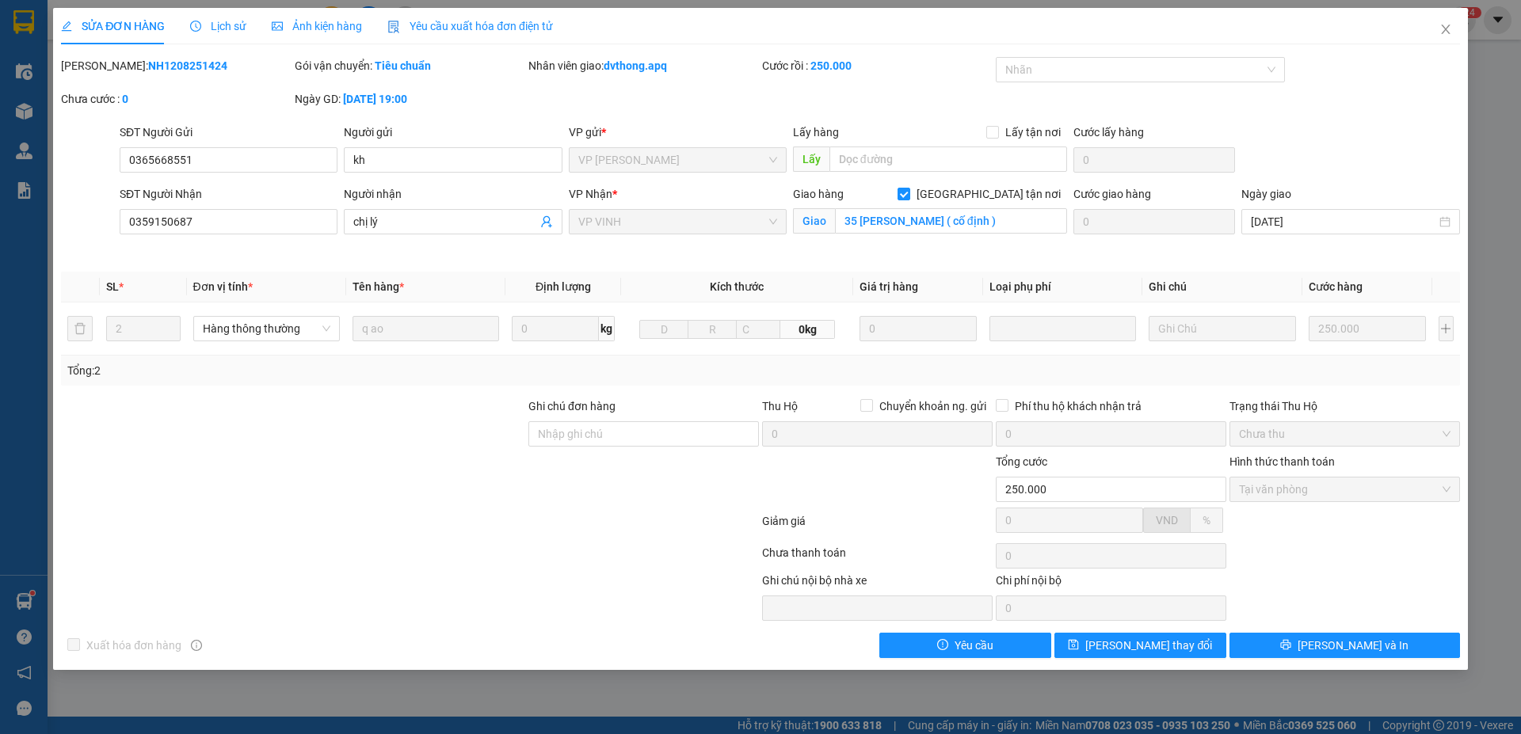
drag, startPoint x: 101, startPoint y: 67, endPoint x: 213, endPoint y: 68, distance: 111.7
click at [222, 72] on div "Mã ĐH: NH1208251424" at bounding box center [176, 65] width 231 height 17
copy b "NH1208251424"
click at [1443, 29] on icon "close" at bounding box center [1445, 29] width 13 height 13
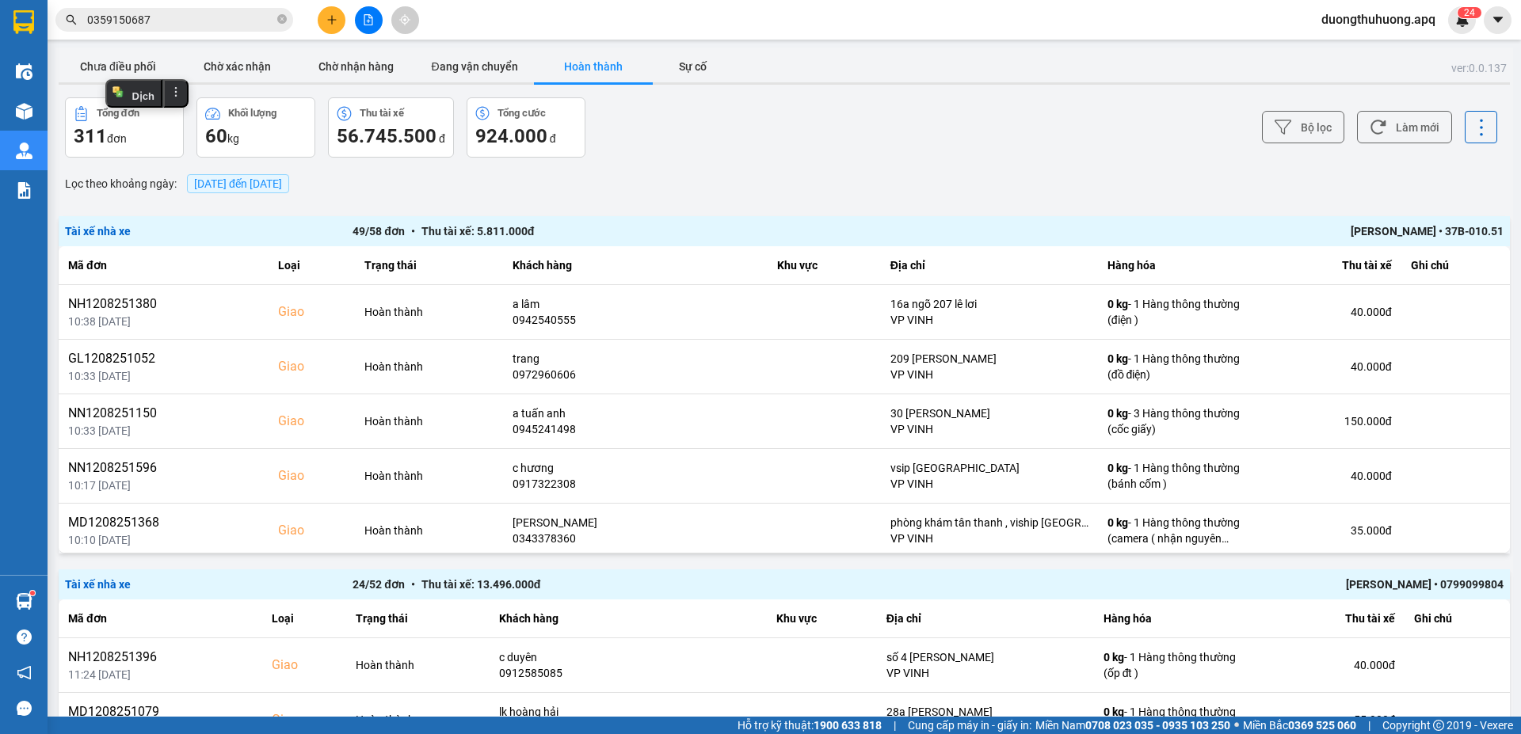
click at [282, 18] on icon "close-circle" at bounding box center [282, 19] width 10 height 10
paste input "0971665999"
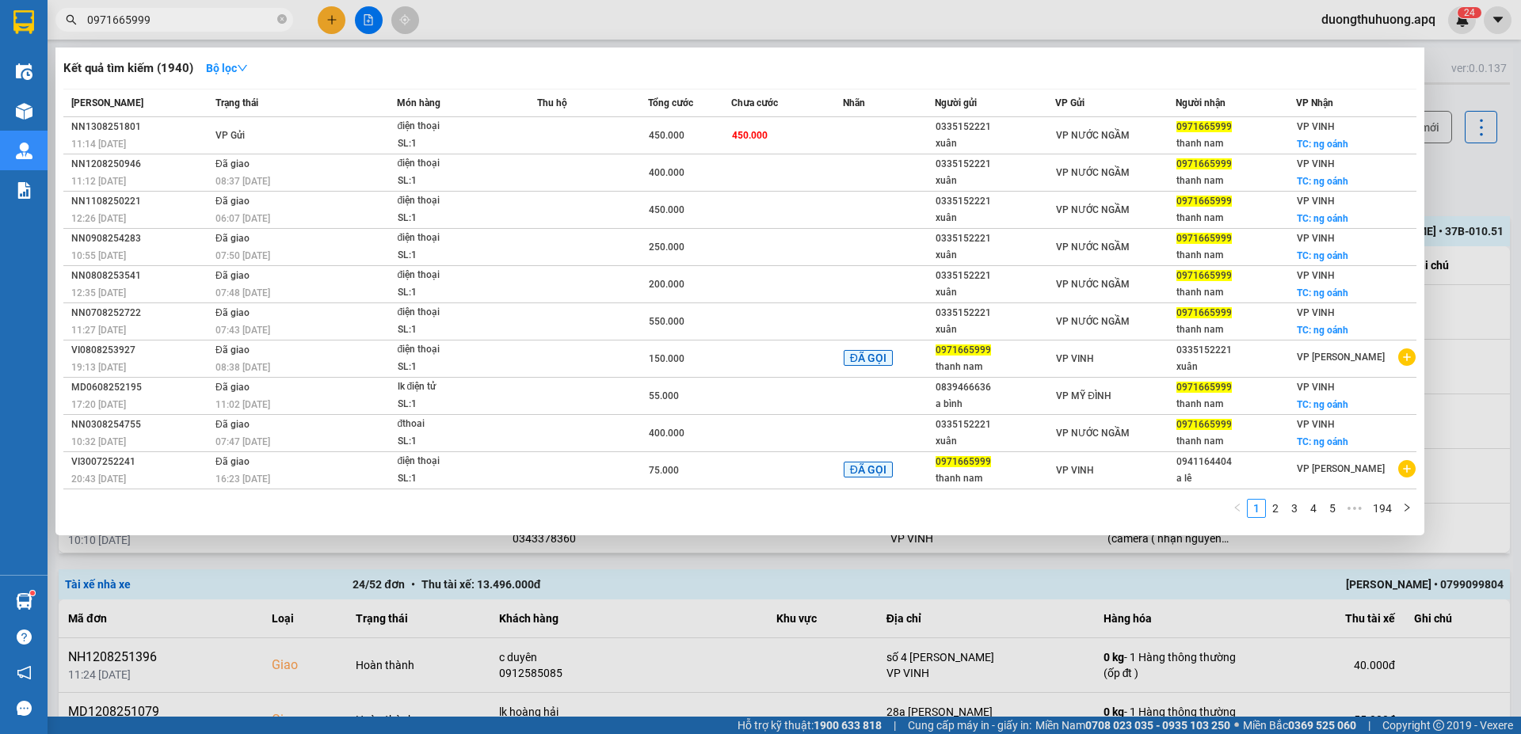
type input "0971665999"
click at [279, 14] on span at bounding box center [282, 20] width 10 height 15
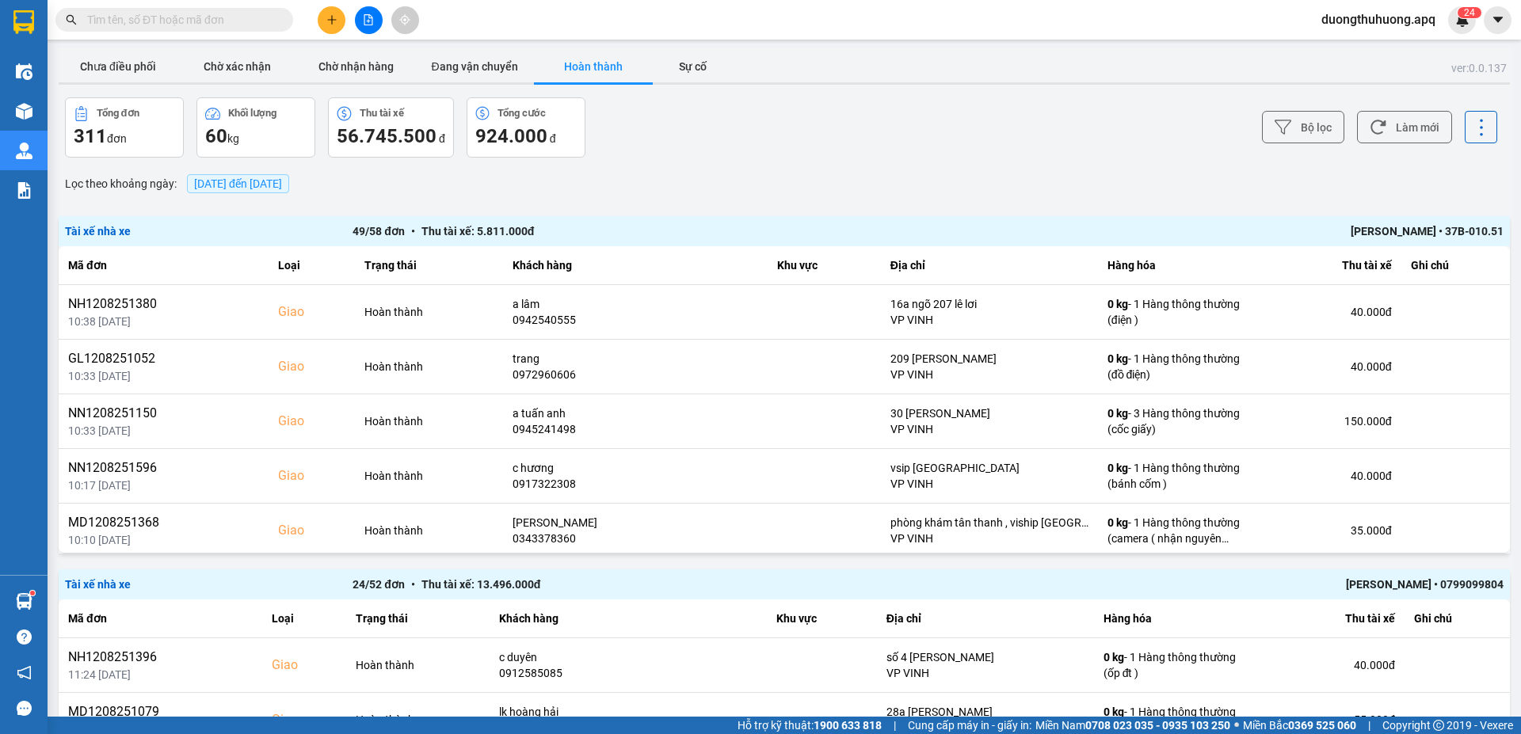
paste input "0984428888"
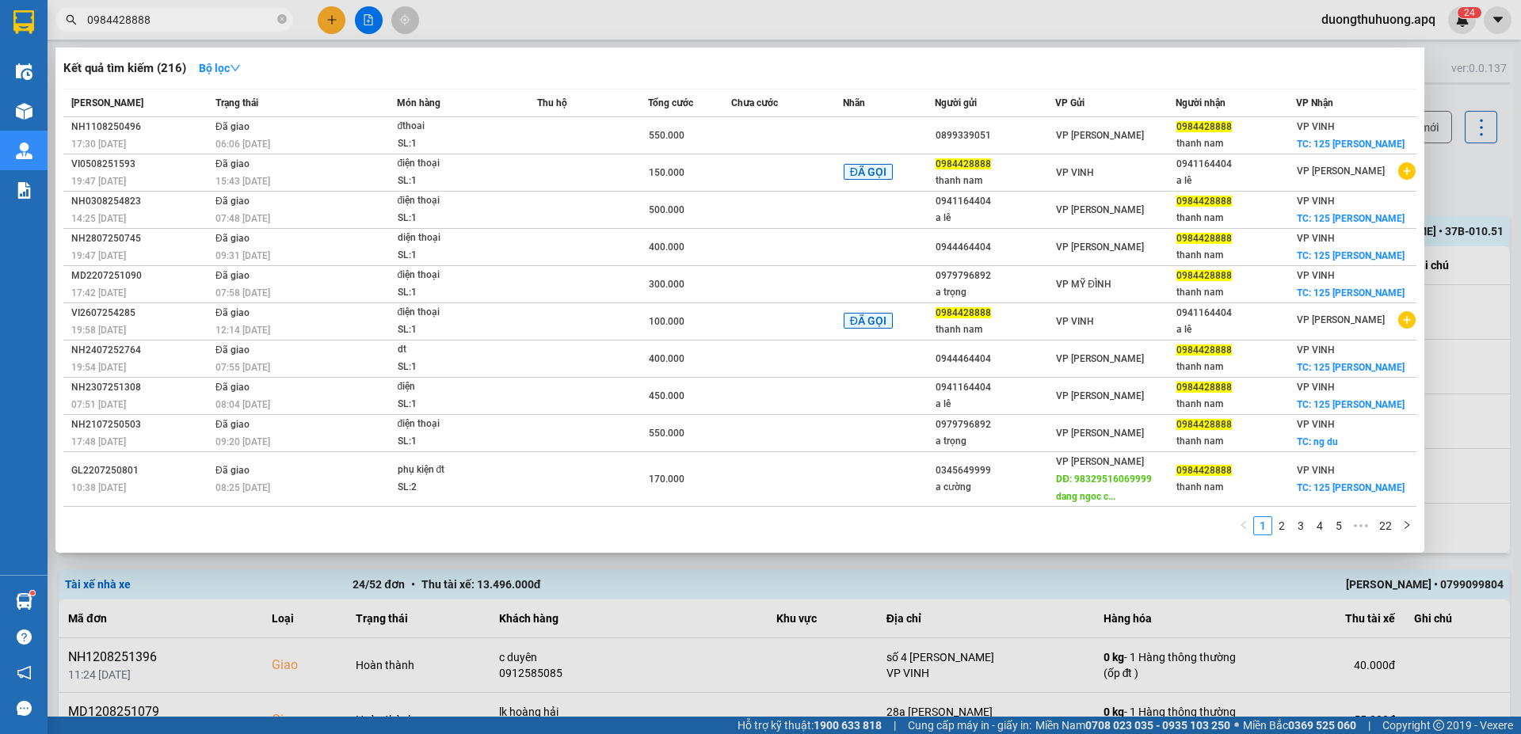
type input "0984428888"
click at [282, 17] on icon "close-circle" at bounding box center [282, 19] width 10 height 10
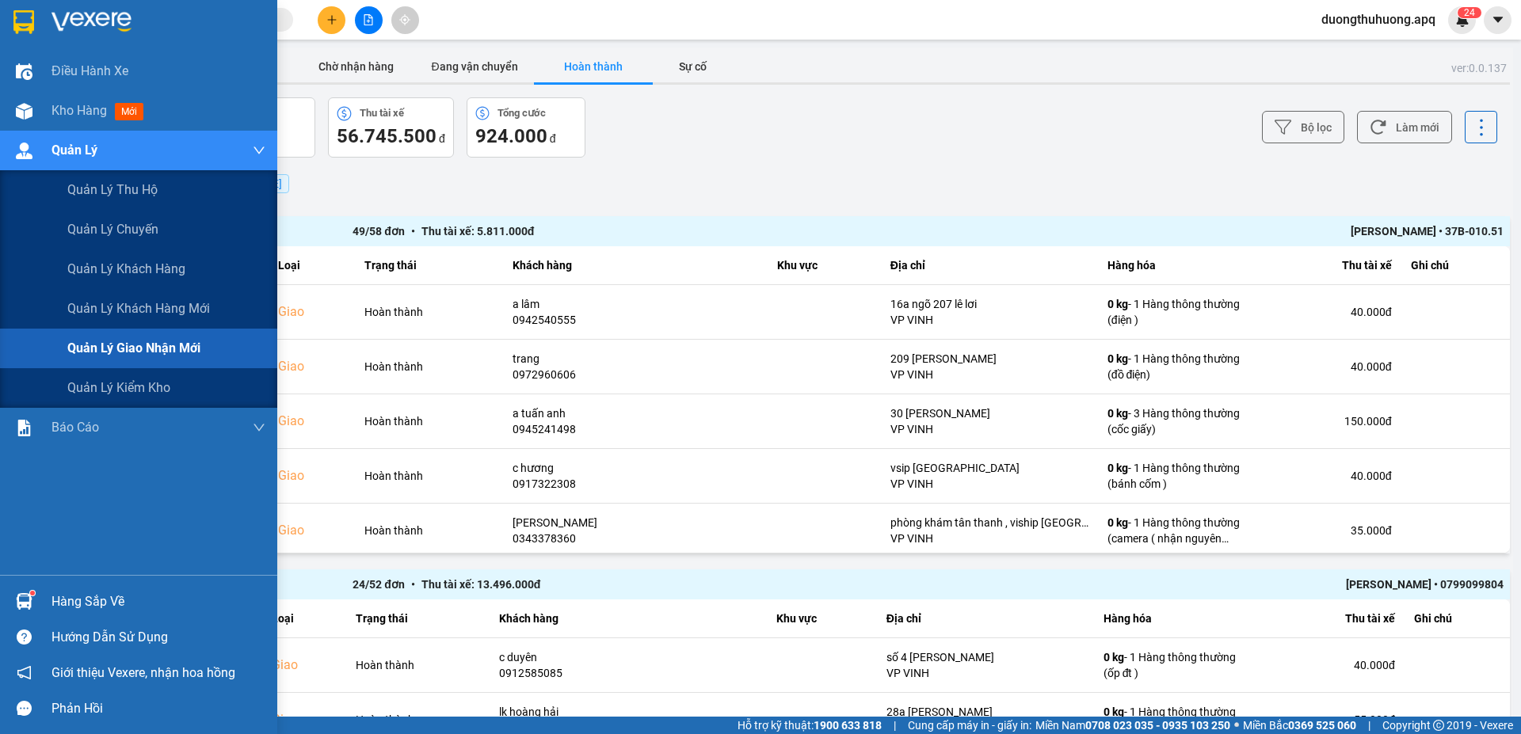
click at [140, 349] on span "Quản lý giao nhận mới" at bounding box center [133, 348] width 133 height 20
click at [479, 63] on button "Đang vận chuyển" at bounding box center [474, 67] width 119 height 32
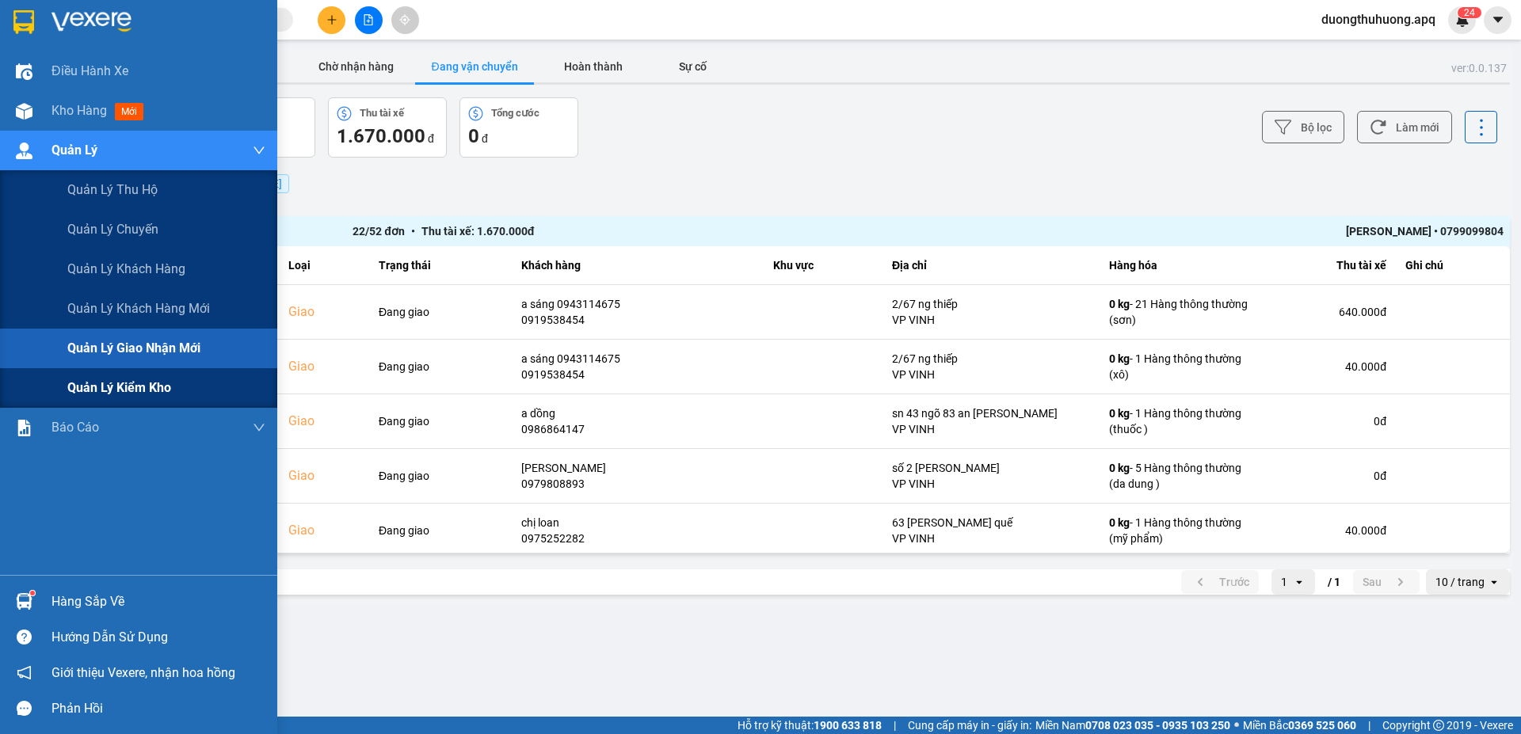
click at [109, 390] on span "Quản lý kiểm kho" at bounding box center [119, 388] width 104 height 20
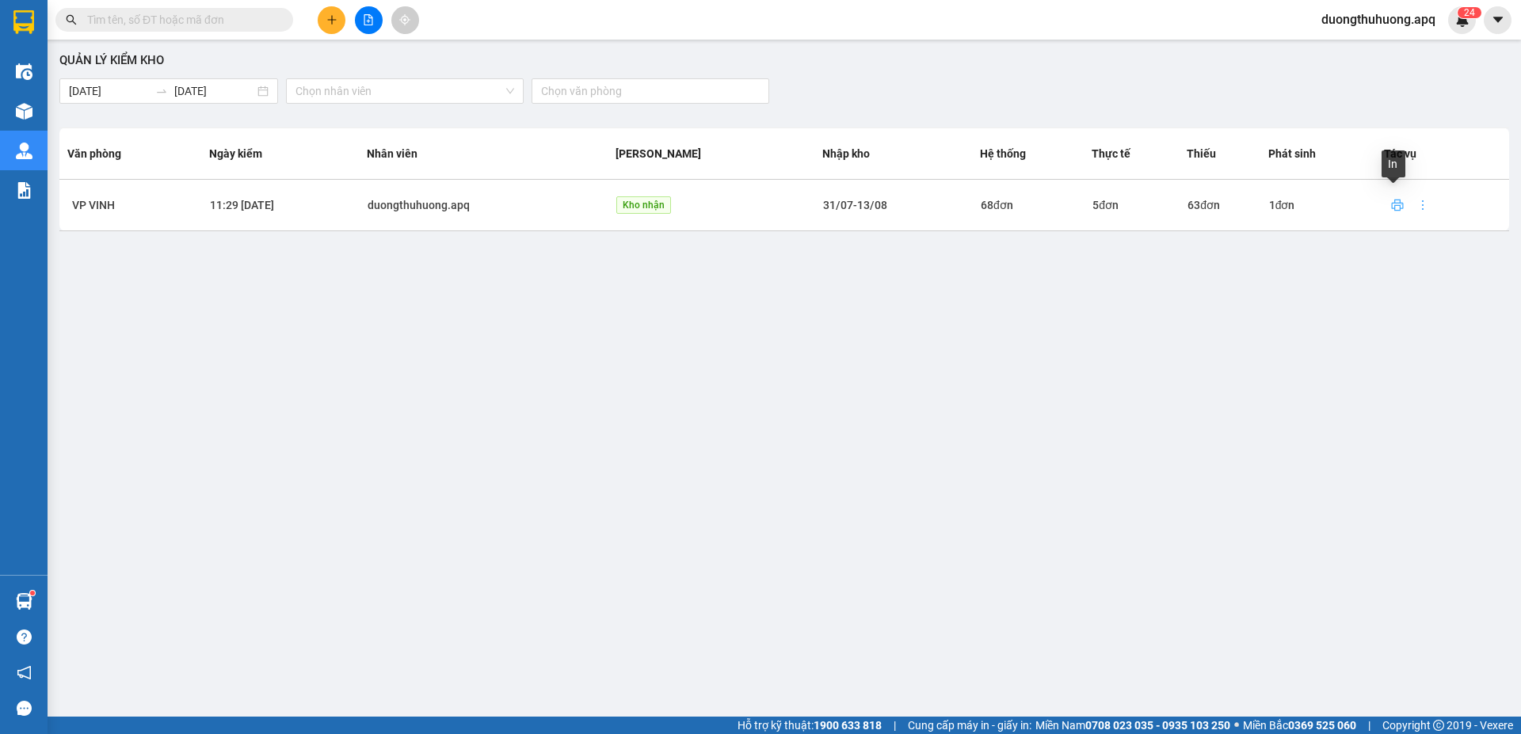
click at [1391, 204] on icon "printer" at bounding box center [1397, 205] width 13 height 13
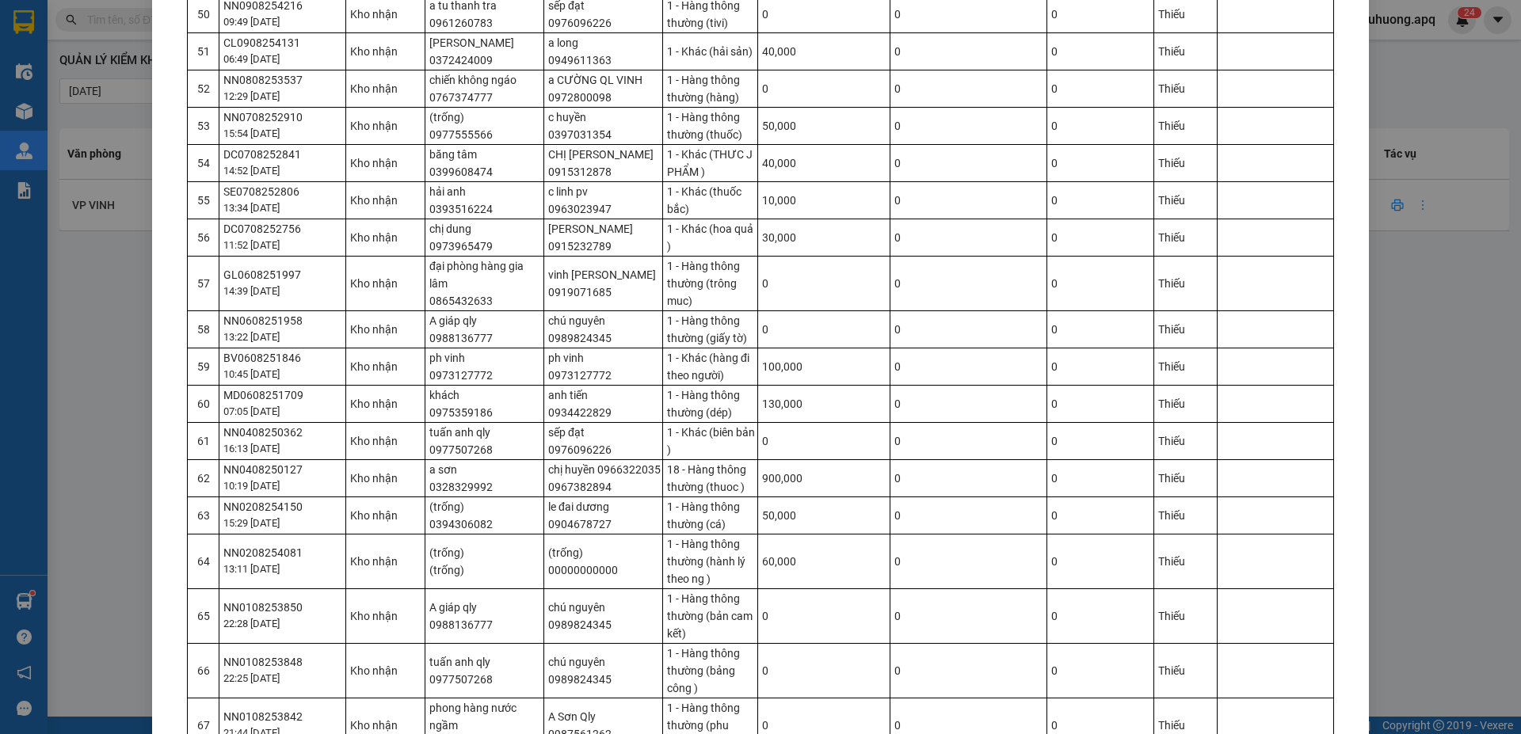
scroll to position [2634, 0]
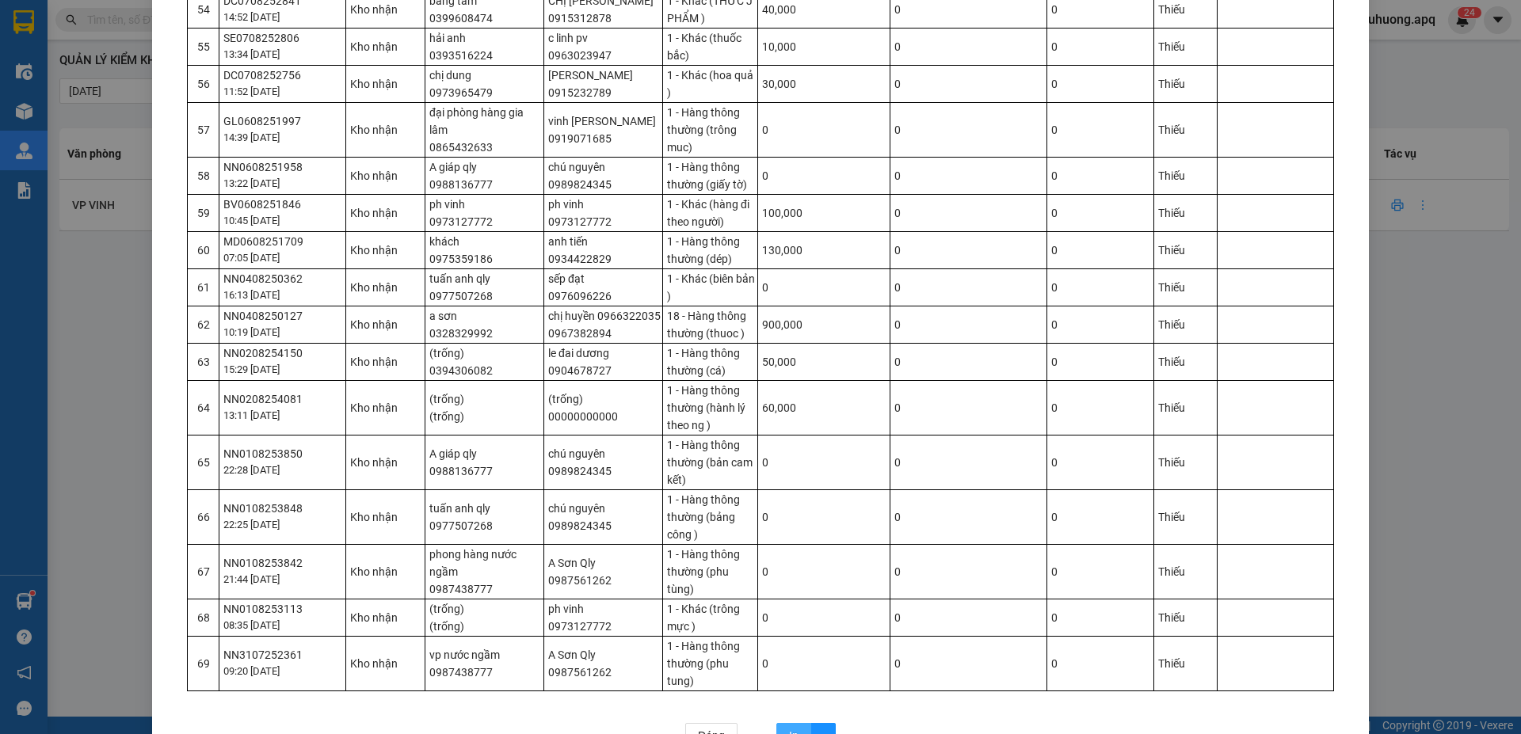
click at [789, 727] on span "In" at bounding box center [794, 735] width 10 height 17
click at [708, 727] on span "Đóng" at bounding box center [711, 735] width 27 height 17
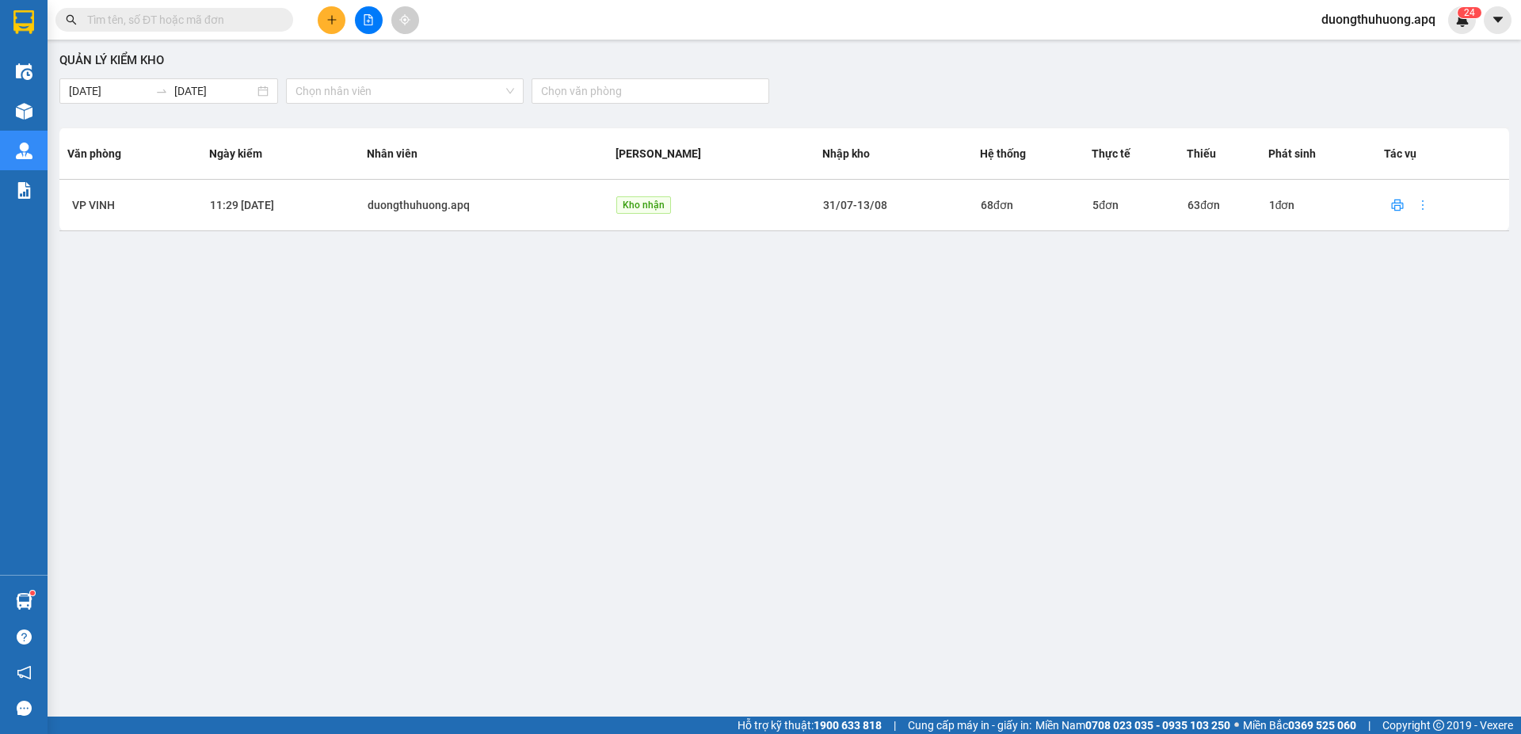
scroll to position [2555, 0]
click at [260, 21] on input "text" at bounding box center [180, 19] width 187 height 17
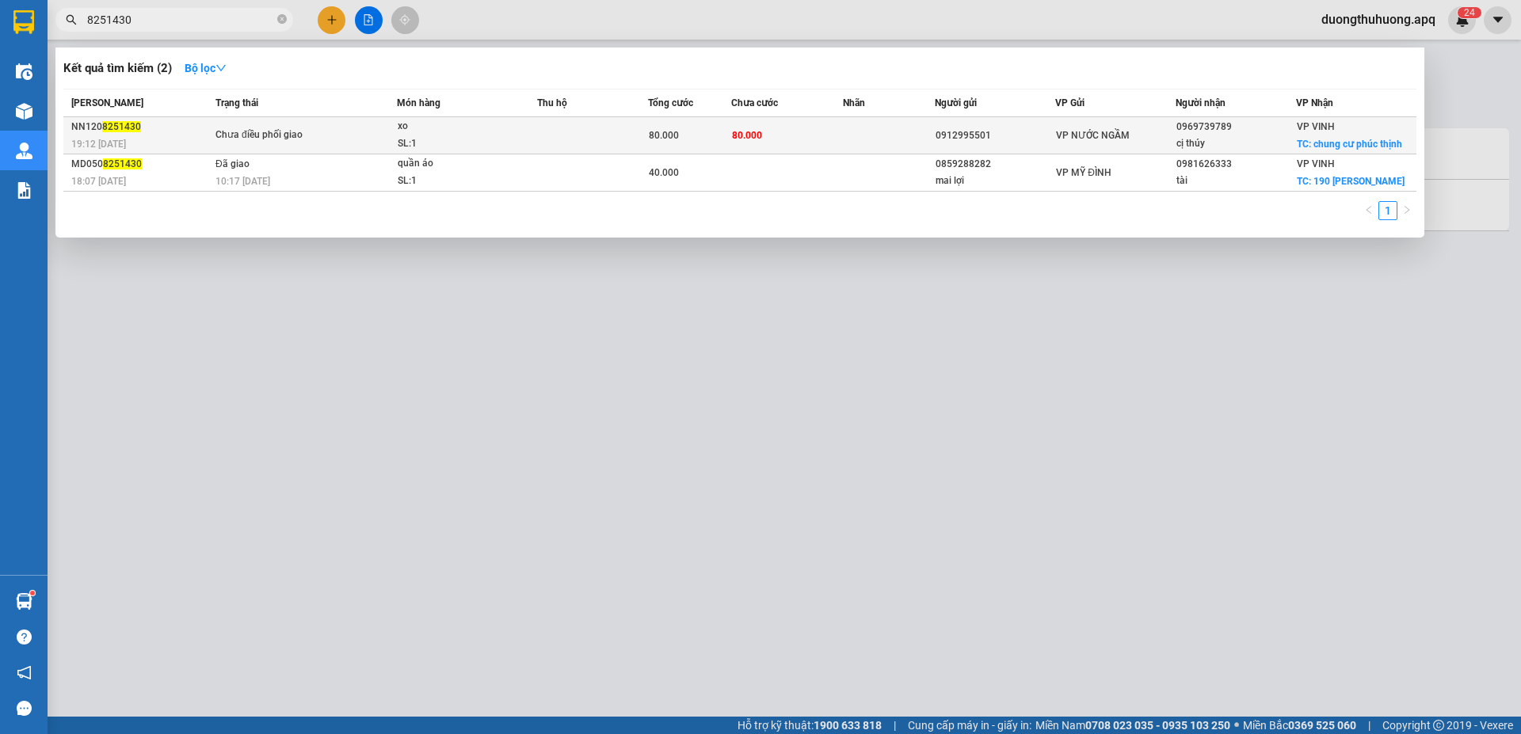
type input "8251430"
click at [423, 140] on div "SL: 1" at bounding box center [457, 143] width 119 height 17
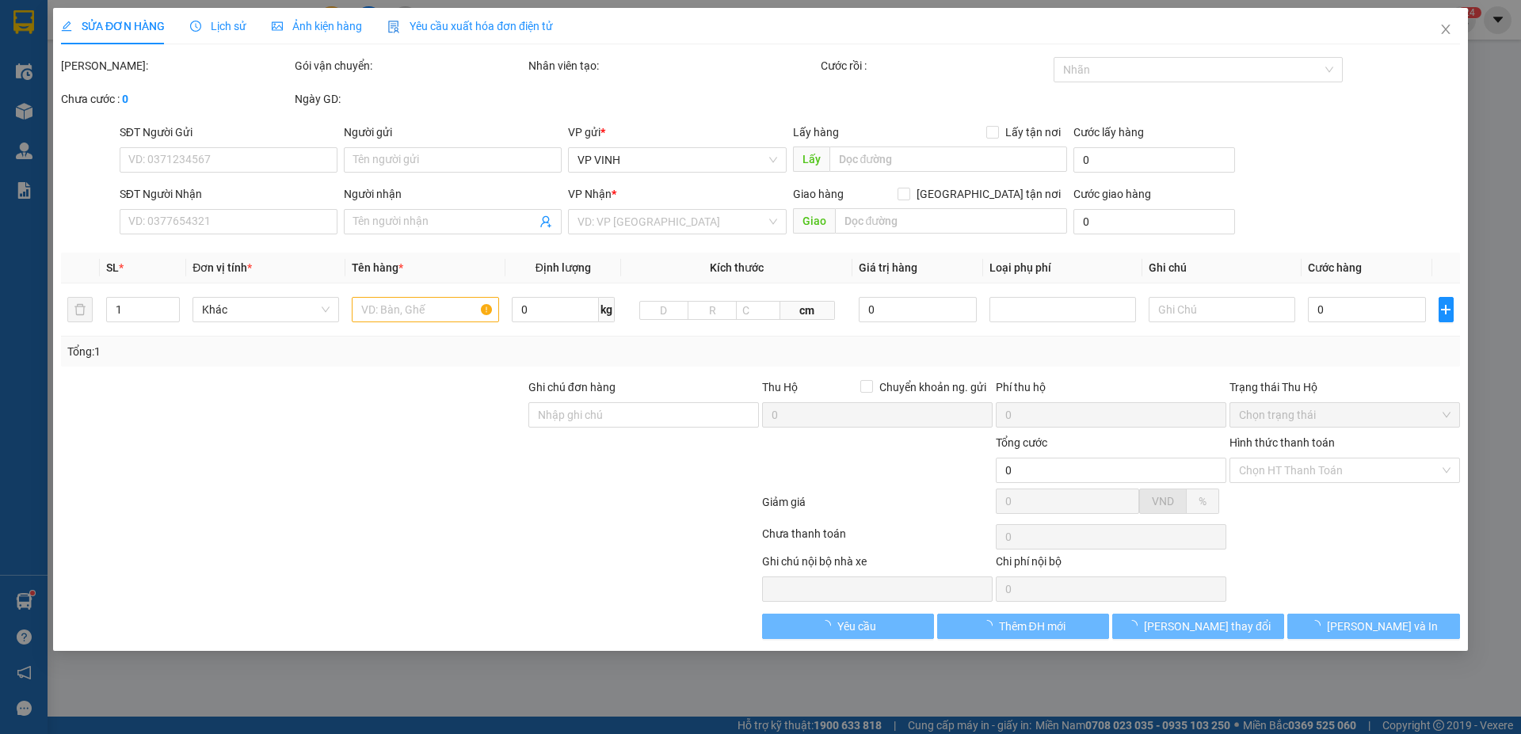
type input "0912995501"
type input "0969739789"
type input "cị thúy"
checkbox input "true"
type input "chung cư phúc thịnh"
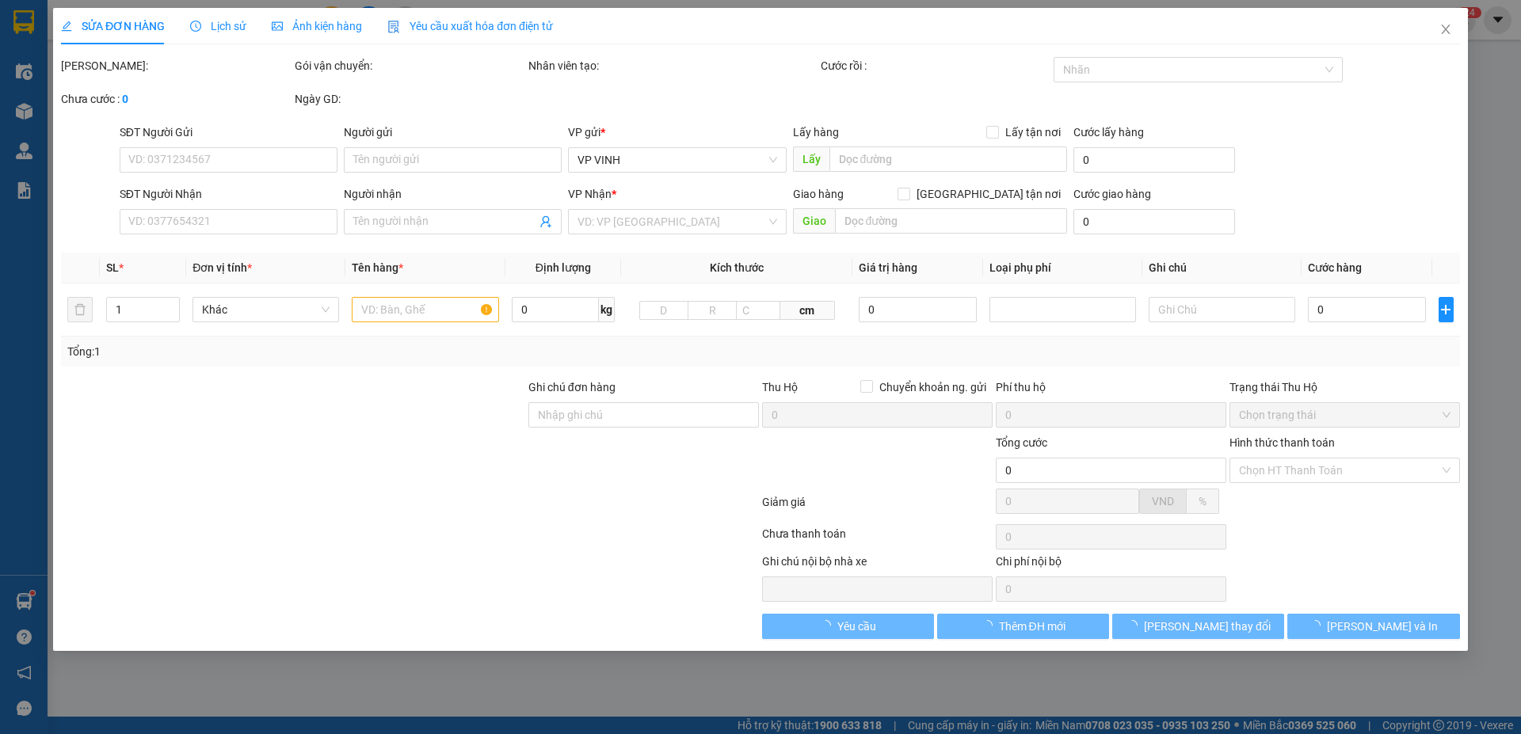
type input "80.000"
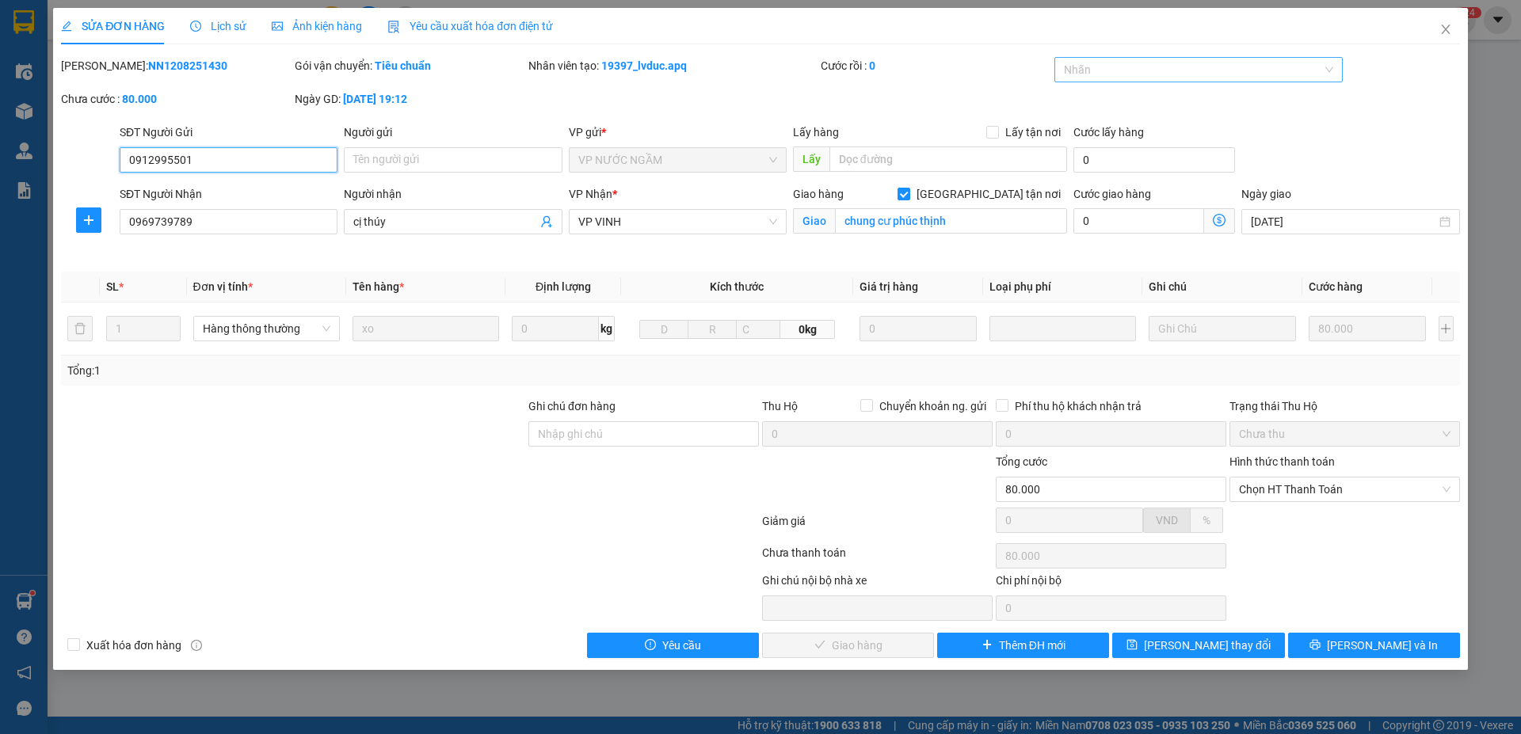
click at [1212, 71] on div at bounding box center [1190, 69] width 265 height 19
drag, startPoint x: 1088, startPoint y: 179, endPoint x: 1090, endPoint y: 127, distance: 52.3
click at [1088, 178] on div "✓" at bounding box center [1199, 177] width 270 height 17
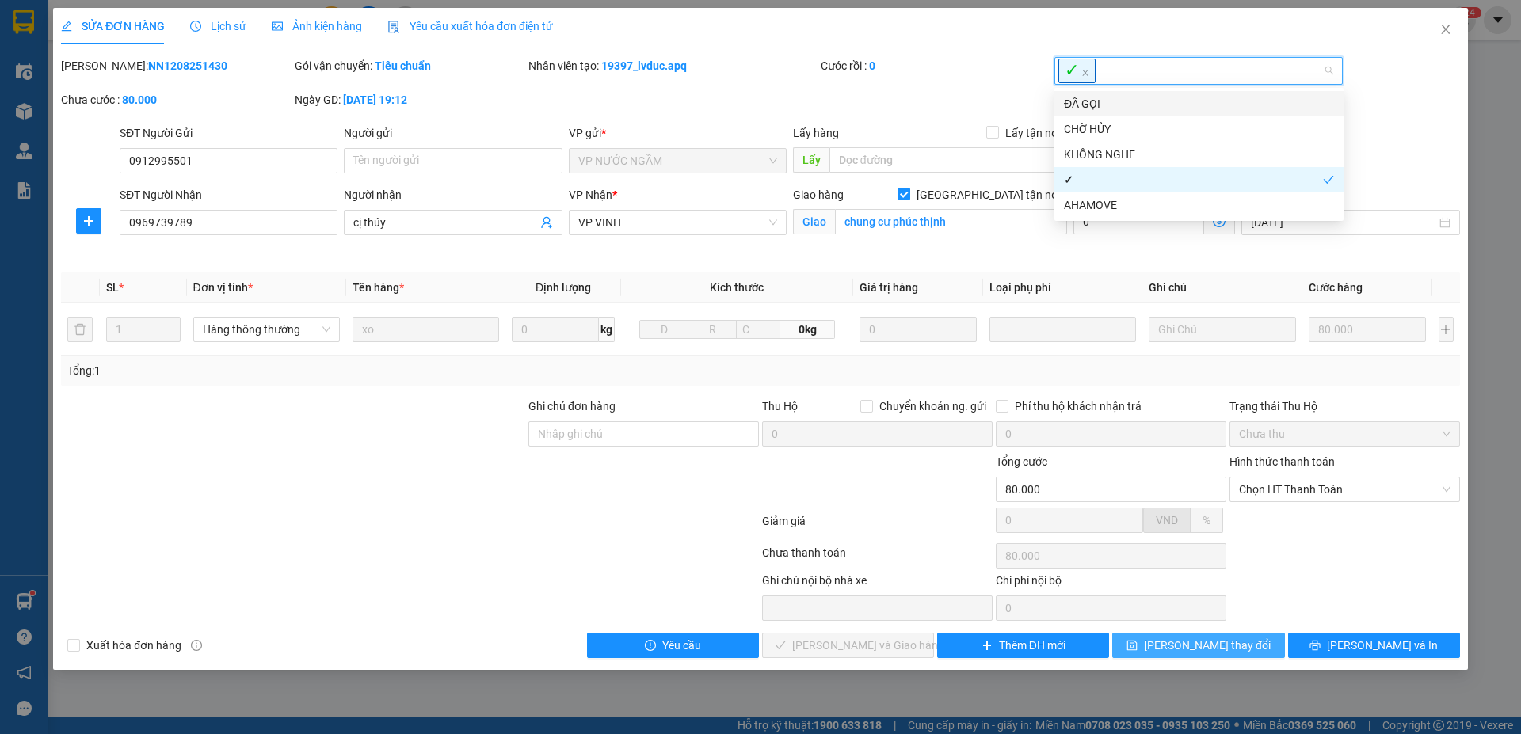
click at [1216, 644] on span "Lưu thay đổi" at bounding box center [1207, 645] width 127 height 17
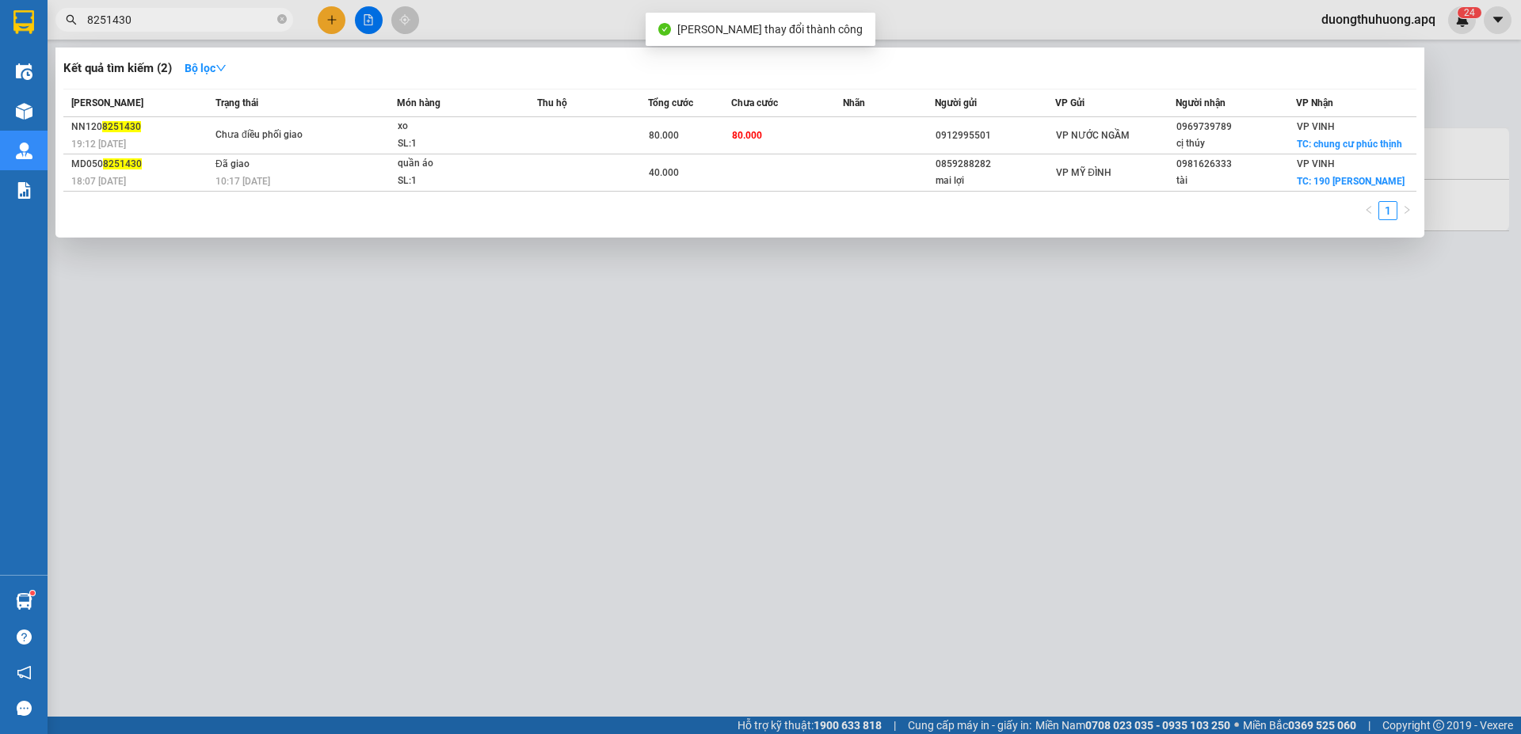
click at [230, 22] on input "8251430" at bounding box center [180, 19] width 187 height 17
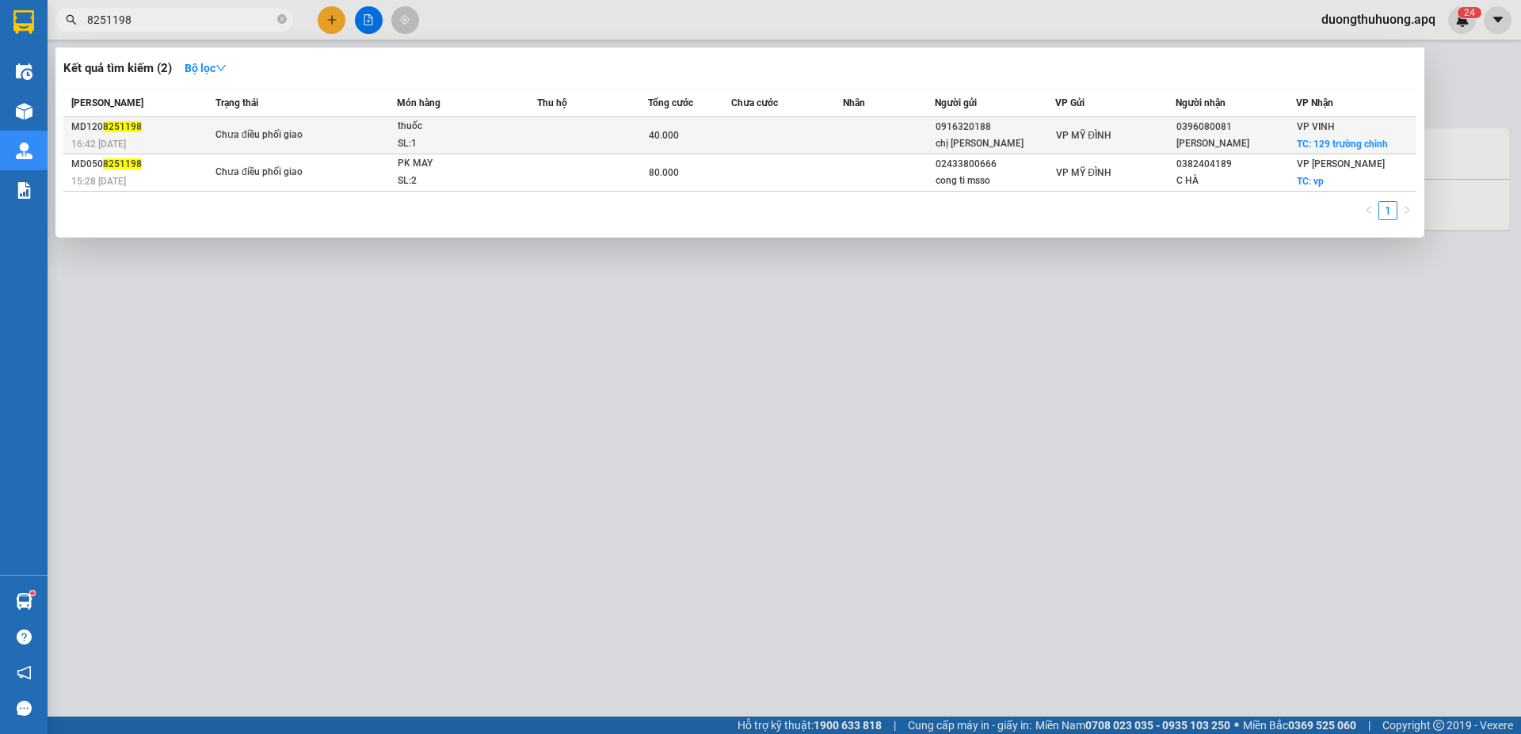
type input "8251198"
click at [478, 142] on div "SL: 1" at bounding box center [457, 143] width 119 height 17
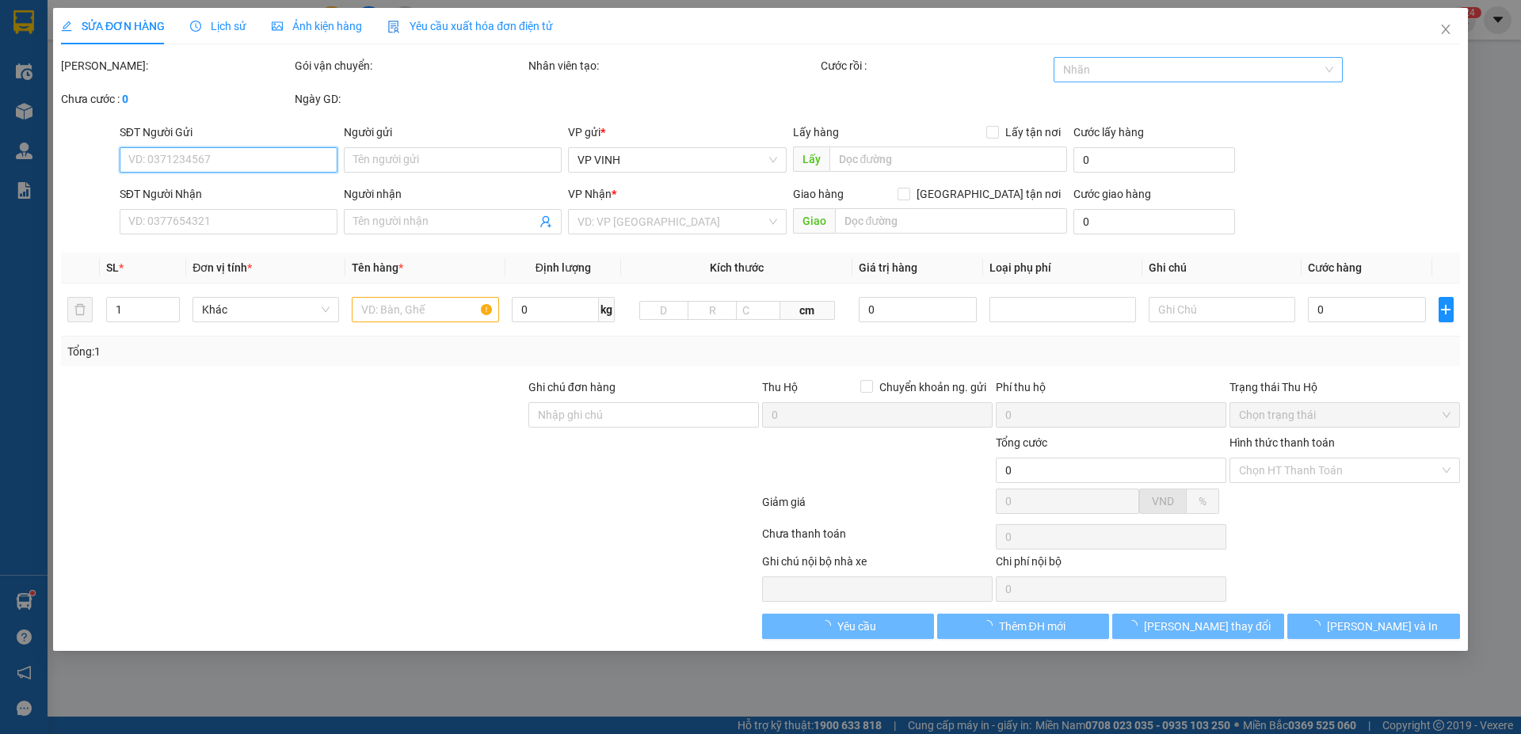
type input "0916320188"
type input "chị thùy"
type input "0396080081"
type input "quỳnh anh"
checkbox input "true"
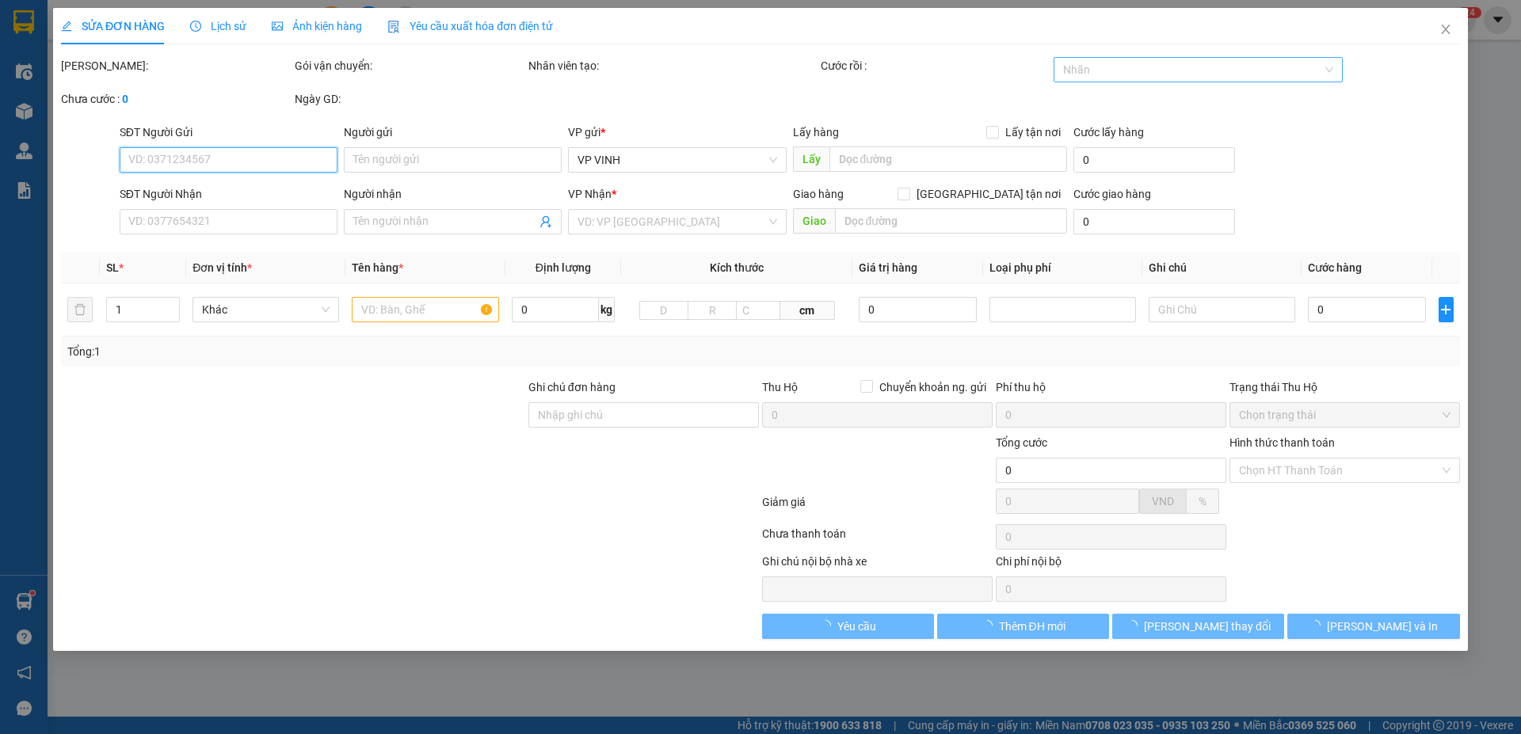
type input "129 trường chinh"
type input "40.000"
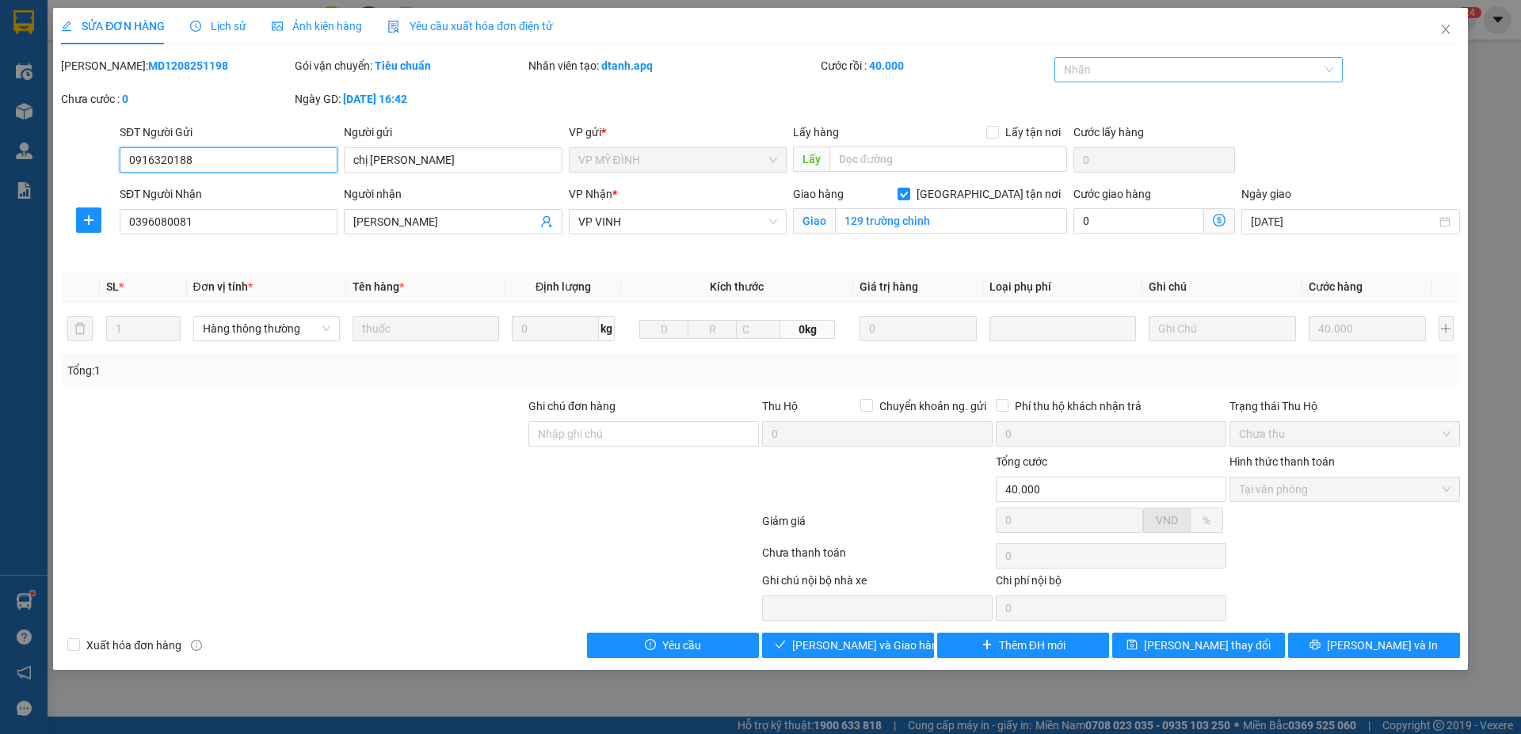
click at [1233, 71] on div at bounding box center [1190, 69] width 265 height 19
click at [1081, 173] on div "✓" at bounding box center [1199, 177] width 270 height 17
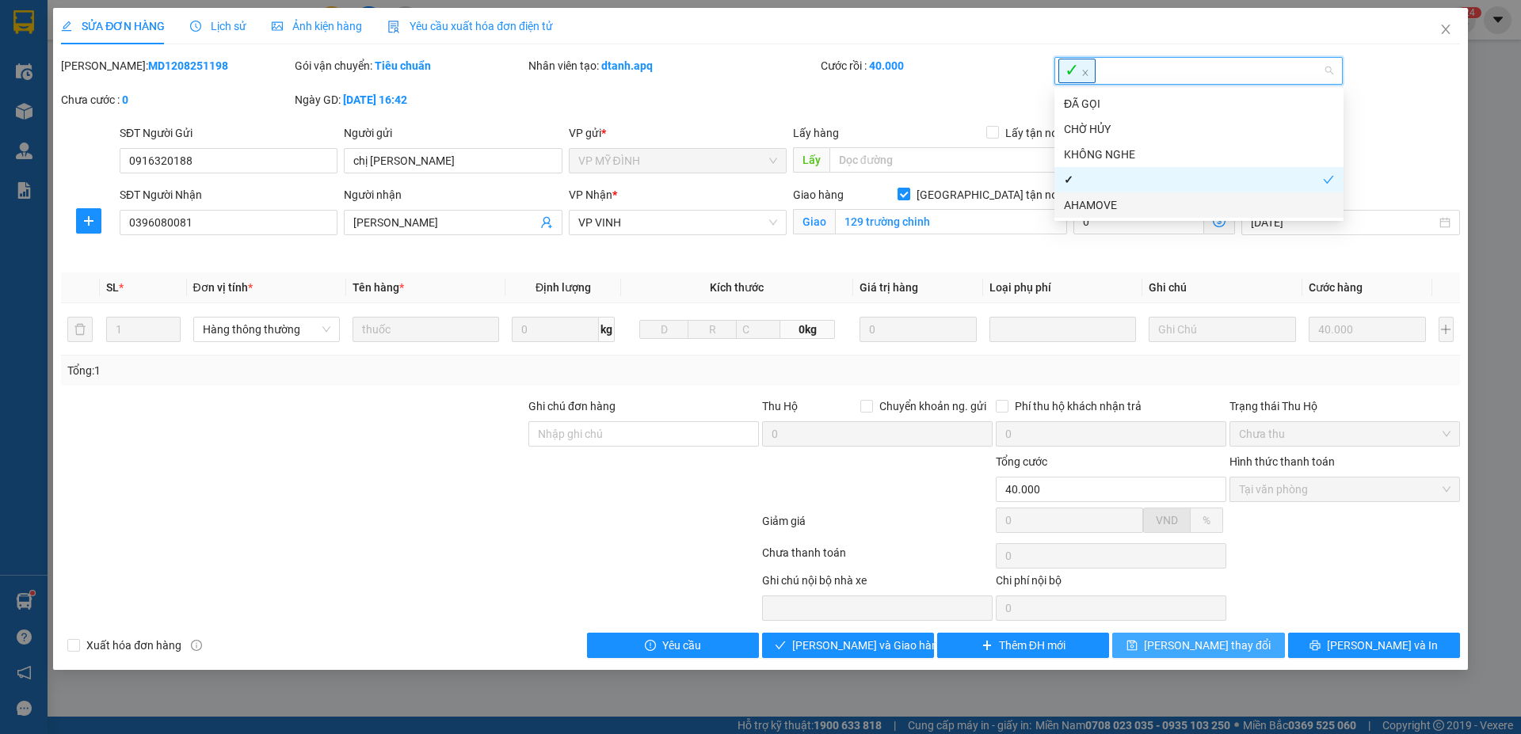
drag, startPoint x: 1210, startPoint y: 646, endPoint x: 1163, endPoint y: 581, distance: 80.5
click at [1210, 642] on span "Lưu thay đổi" at bounding box center [1207, 645] width 127 height 17
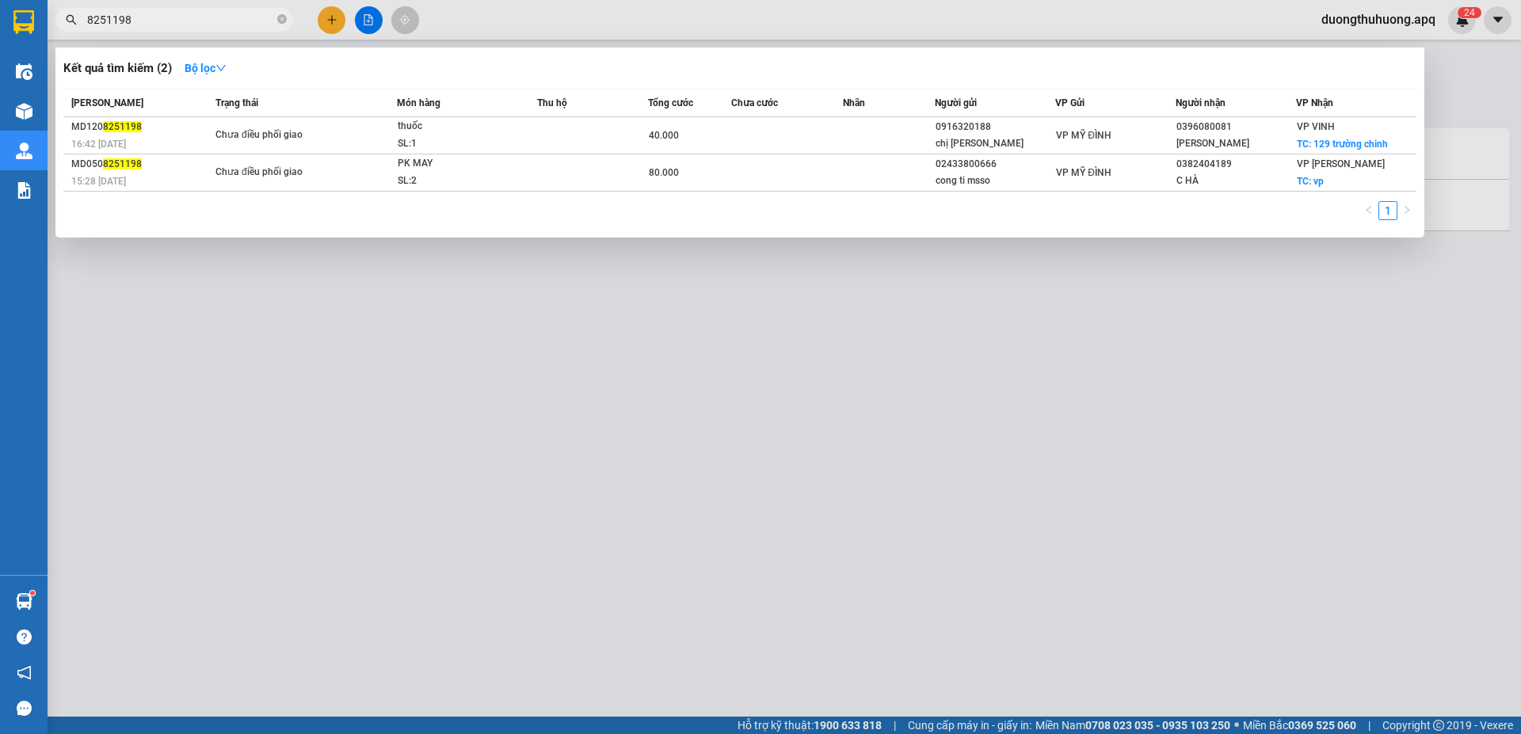
click at [150, 19] on input "8251198" at bounding box center [180, 19] width 187 height 17
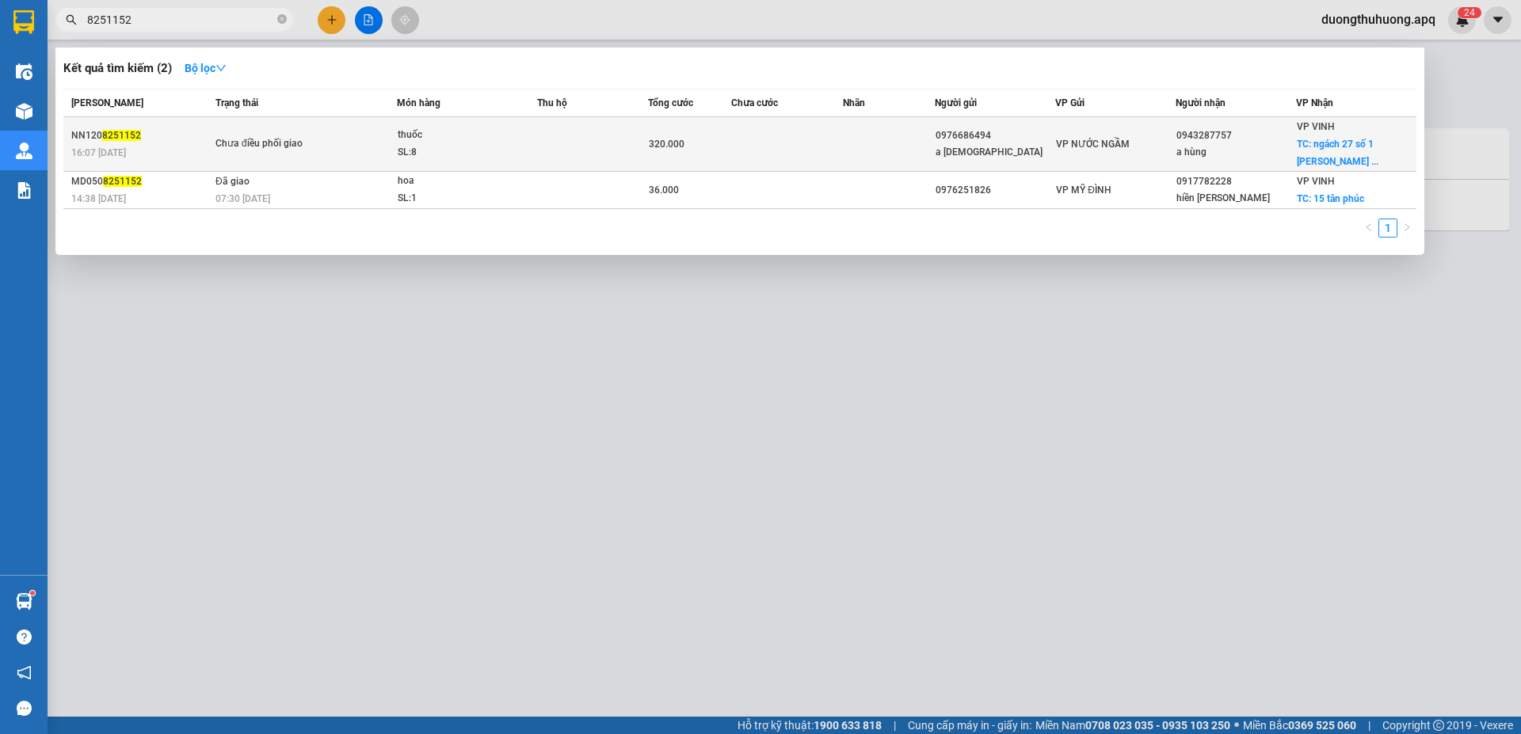
type input "8251152"
click at [505, 152] on div "SL: 8" at bounding box center [457, 152] width 119 height 17
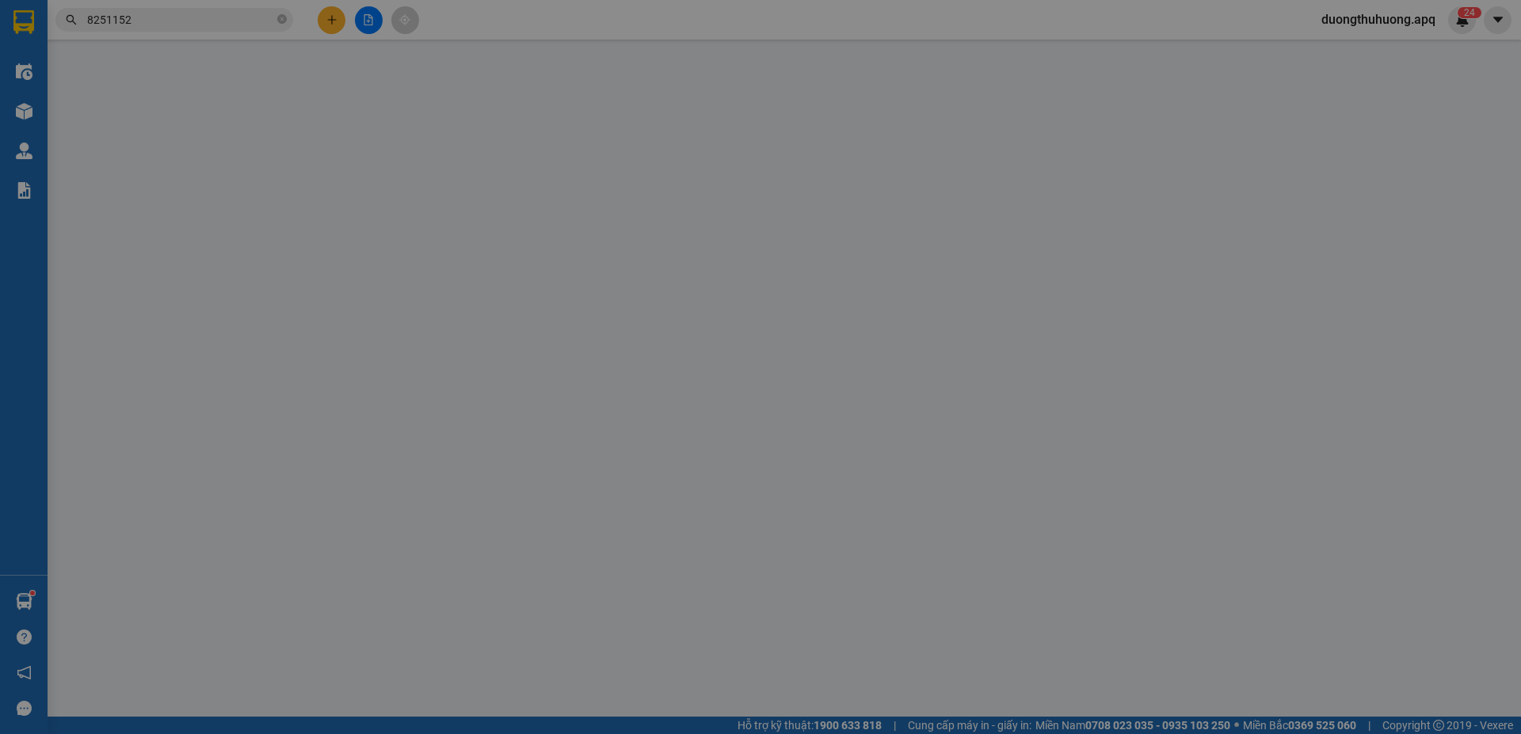
type input "0976686494"
type input "a hồng"
type input "0943287757"
type input "a hùng"
checkbox input "true"
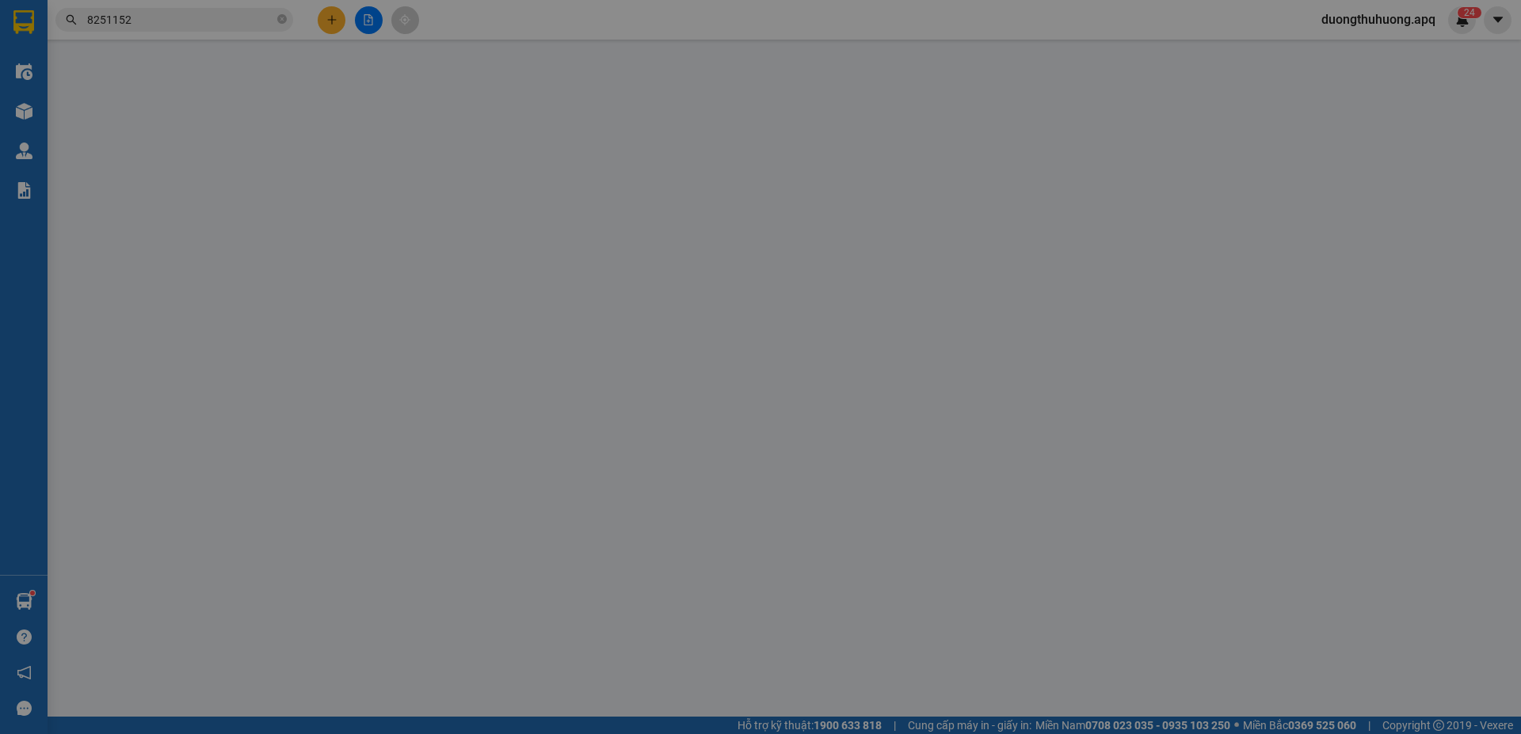
type input "ngách 27 số 1 trần nguyên hãn"
type input "320.000"
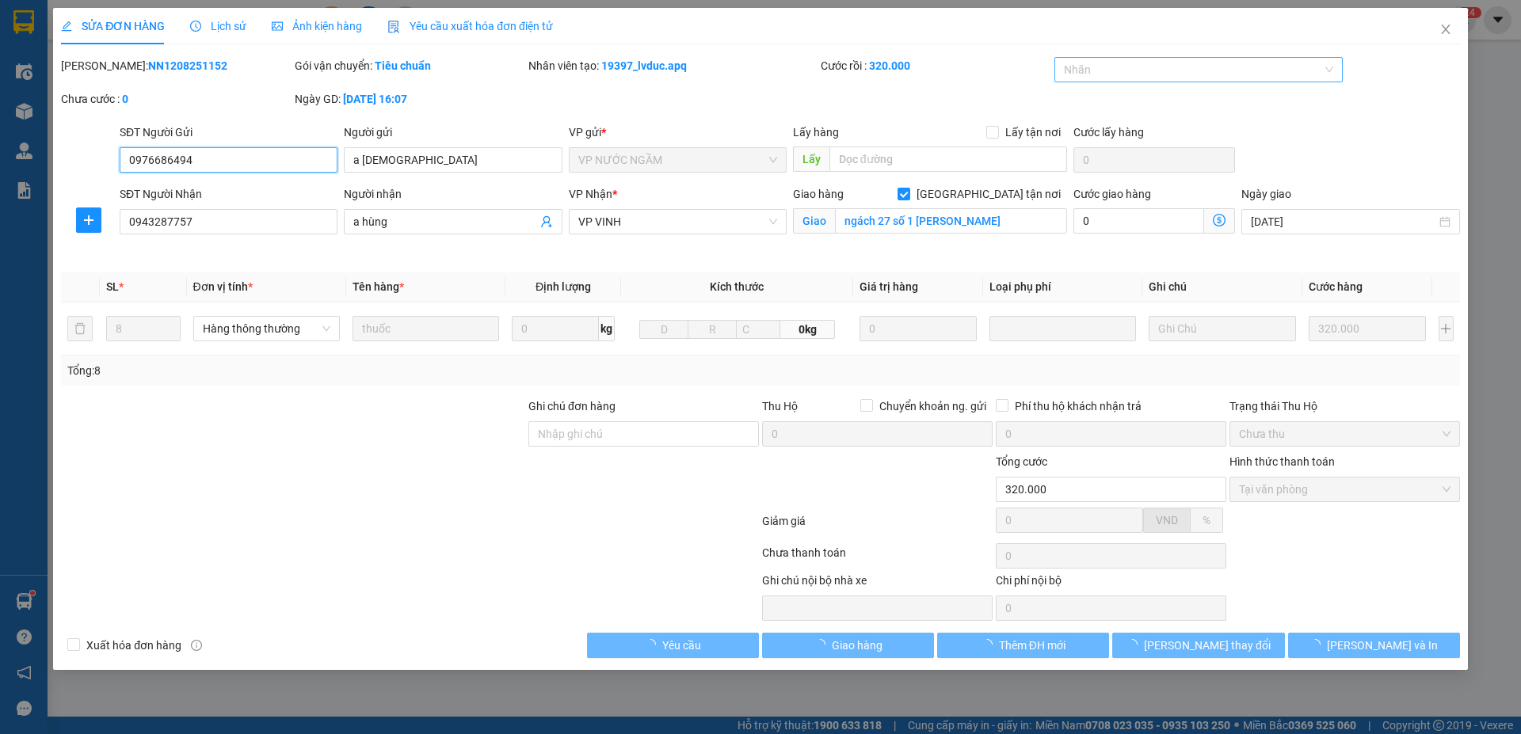
click at [1210, 74] on div at bounding box center [1190, 69] width 265 height 19
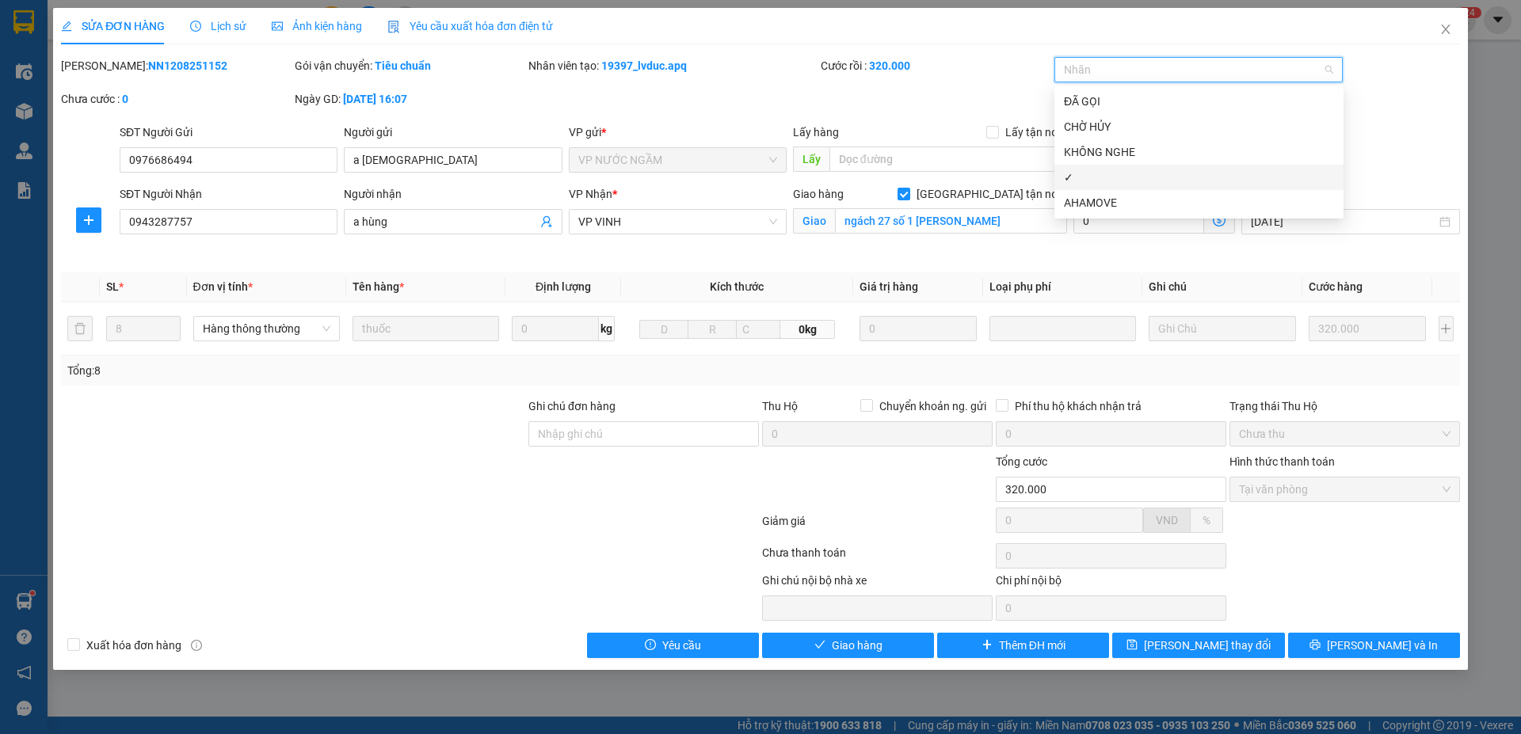
click at [1089, 177] on div "✓" at bounding box center [1199, 177] width 270 height 17
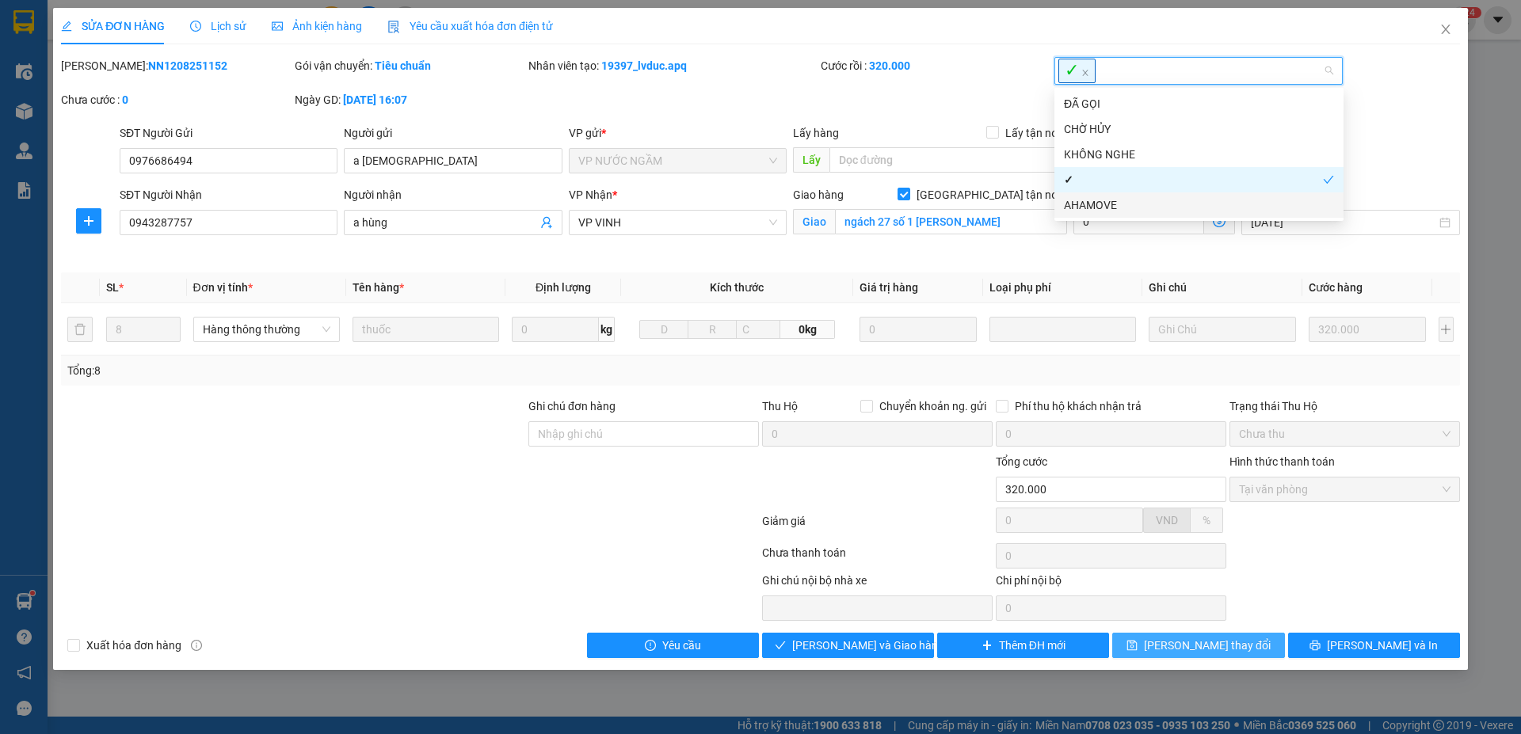
click at [1199, 645] on span "Lưu thay đổi" at bounding box center [1207, 645] width 127 height 17
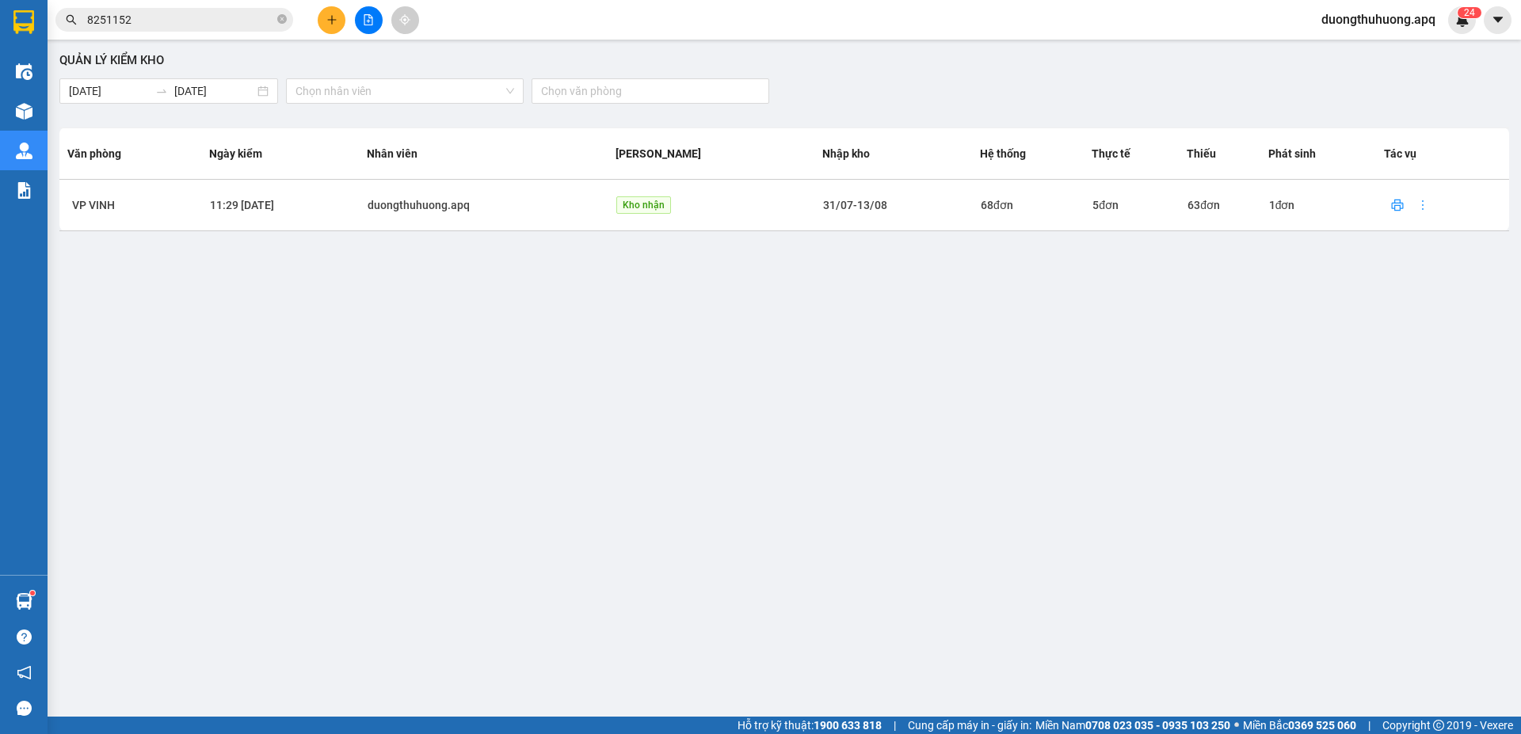
click at [249, 434] on div "Quản lý kiểm kho 13/08/2025 13/08/2025 Chọn nhân viên Chọn văn phòng Văn phòng …" at bounding box center [784, 367] width 1458 height 639
click at [190, 20] on input "8251152" at bounding box center [180, 19] width 187 height 17
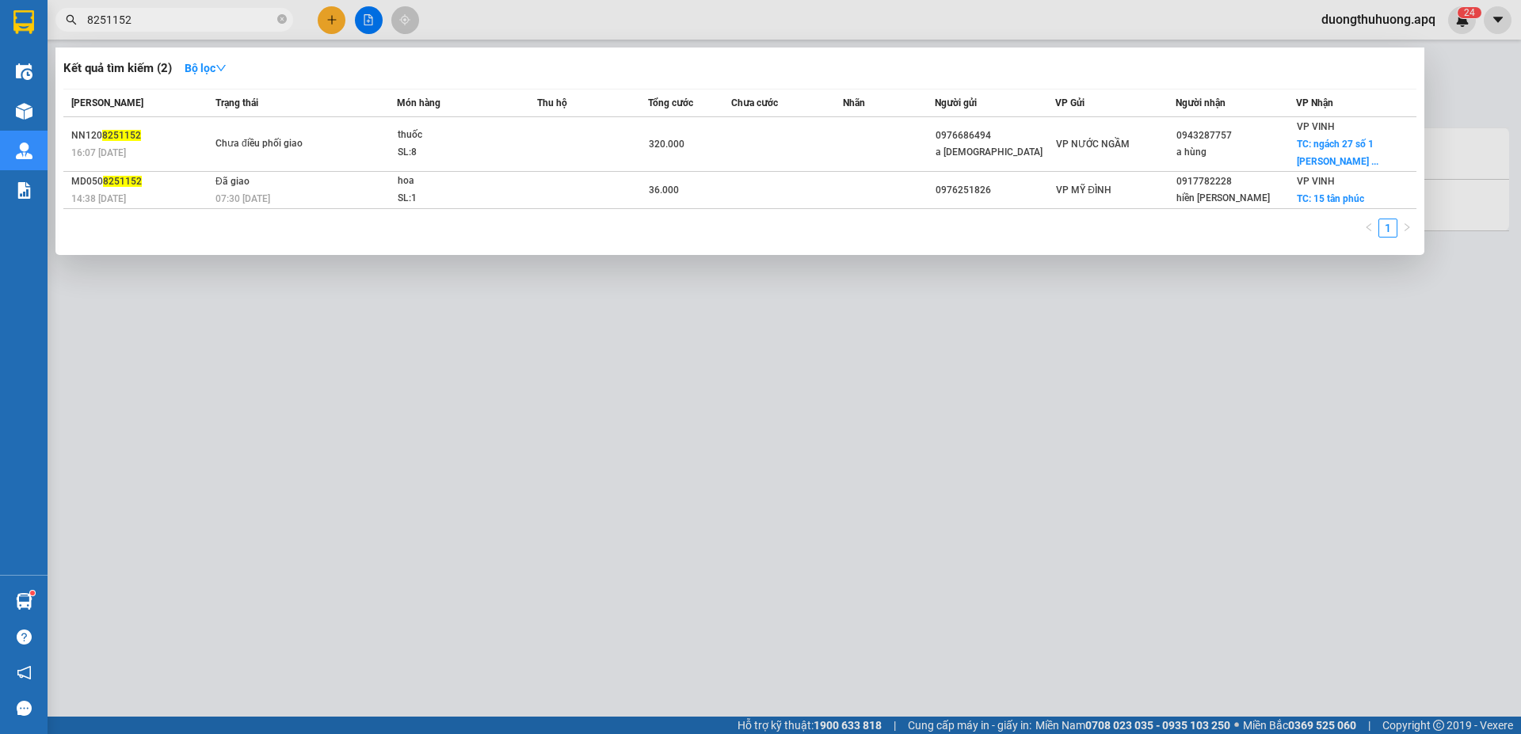
click at [157, 17] on input "8251152" at bounding box center [180, 19] width 187 height 17
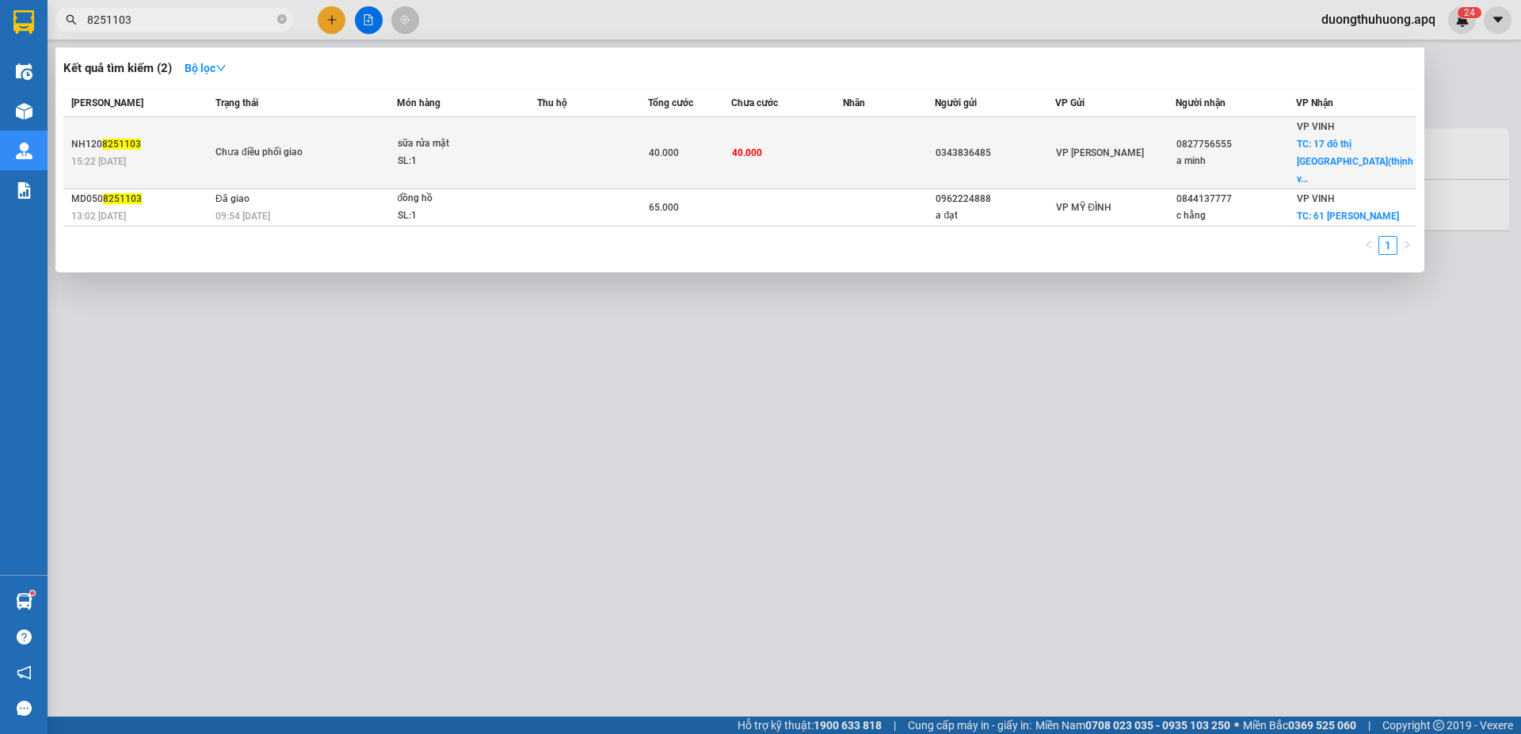
type input "8251103"
click at [360, 155] on td "Chưa điều phối giao" at bounding box center [304, 153] width 185 height 72
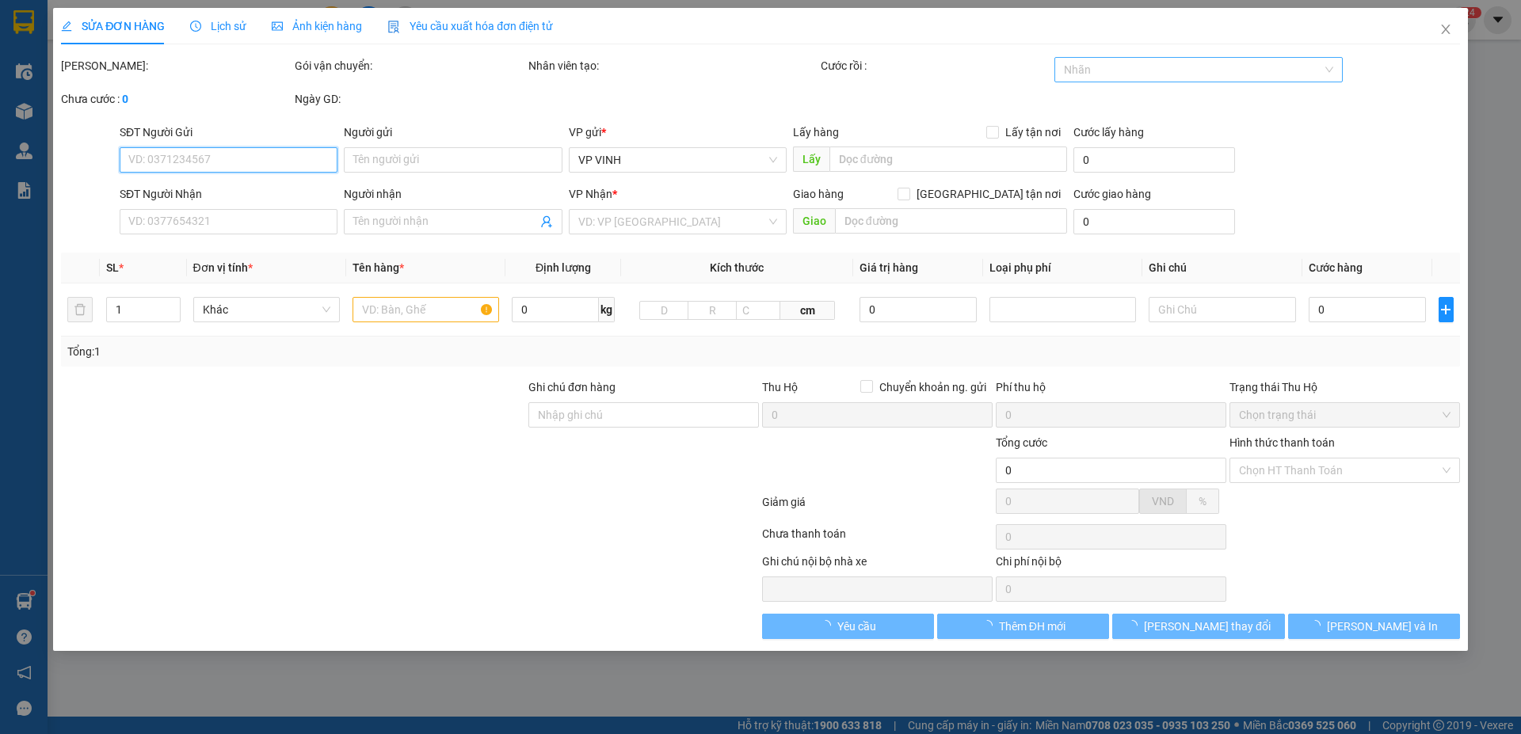
type input "0343836485"
type input "0827756555"
type input "a minh"
checkbox input "true"
type input "17 đô thị vinh tân(thịnh võ)"
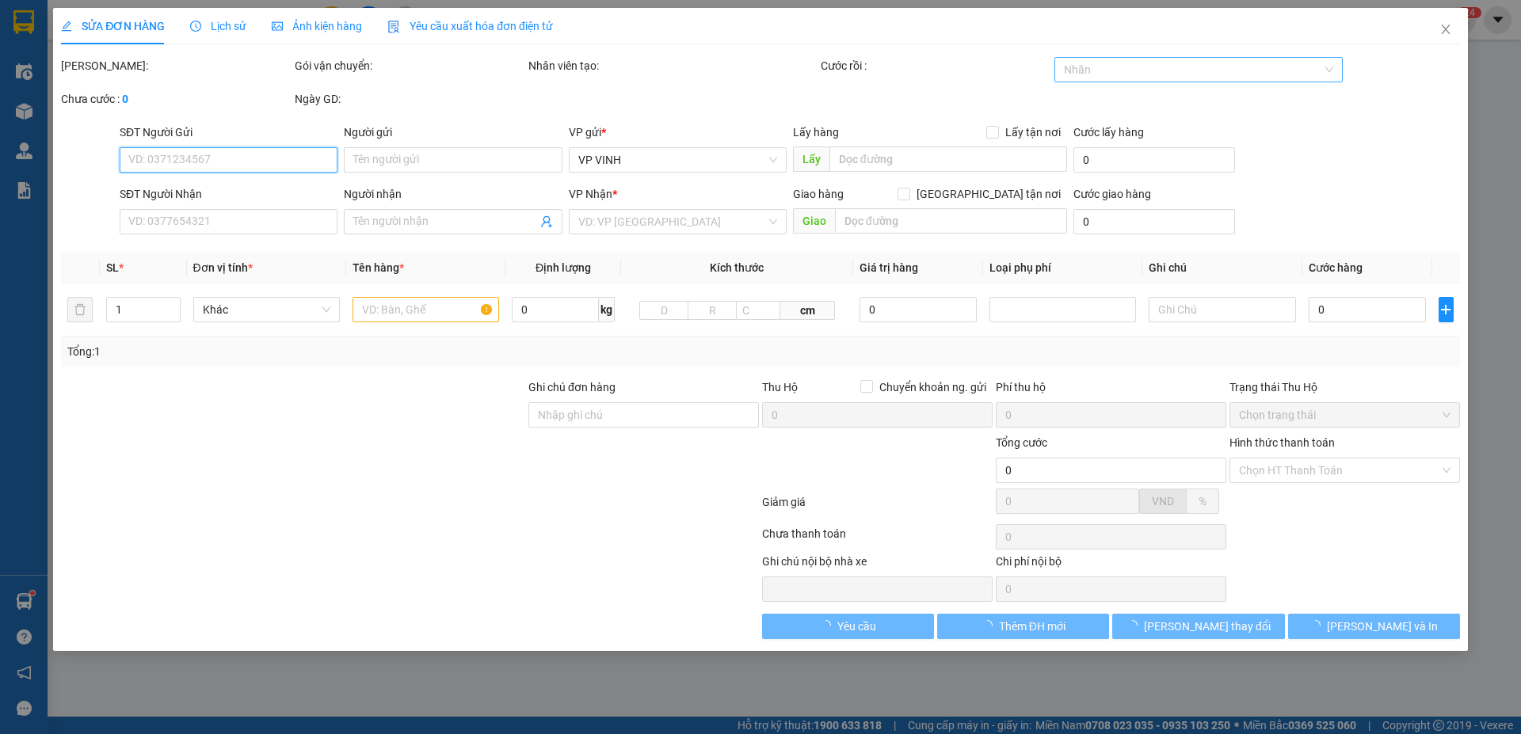
type input "40.000"
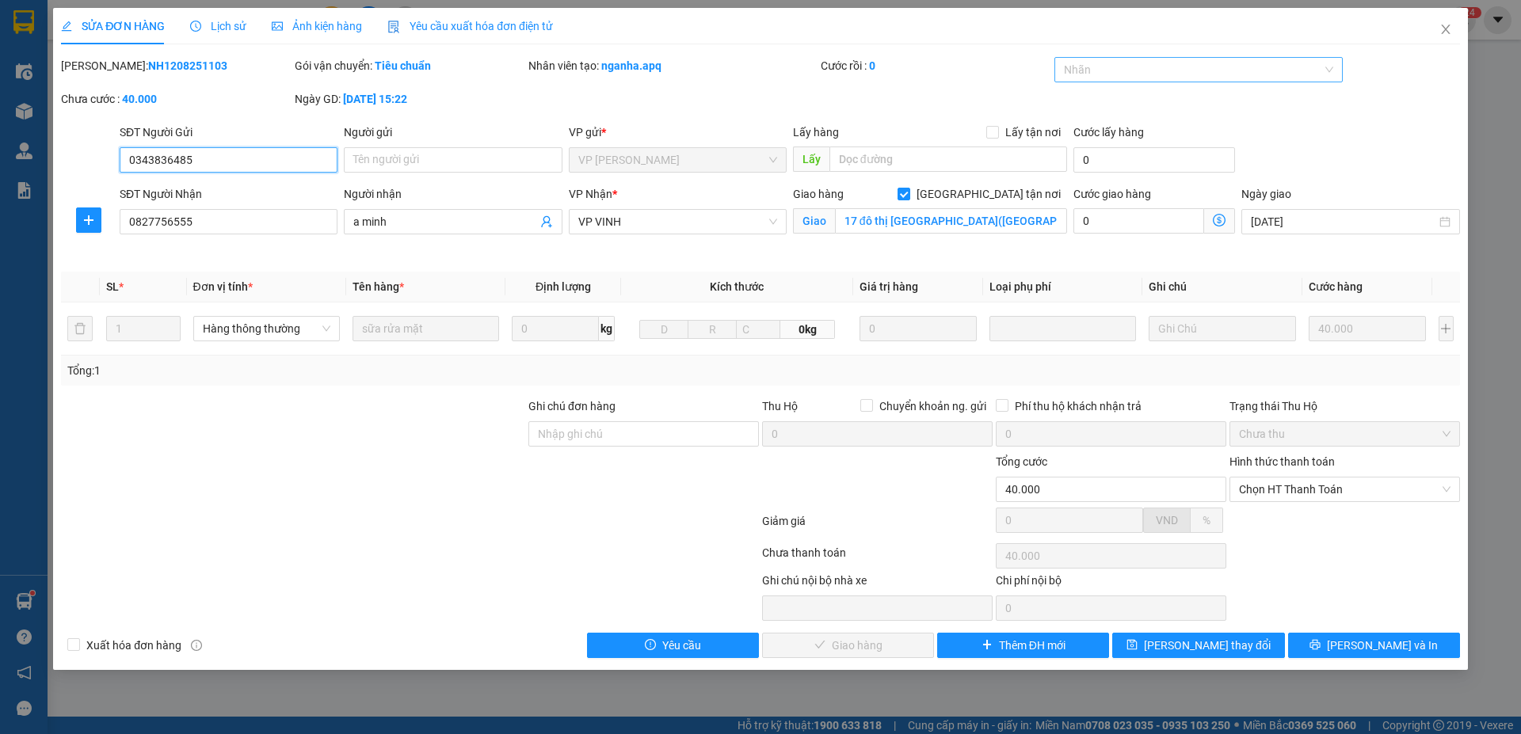
click at [1128, 74] on div at bounding box center [1190, 69] width 265 height 19
click at [1077, 178] on div "✓" at bounding box center [1199, 177] width 270 height 17
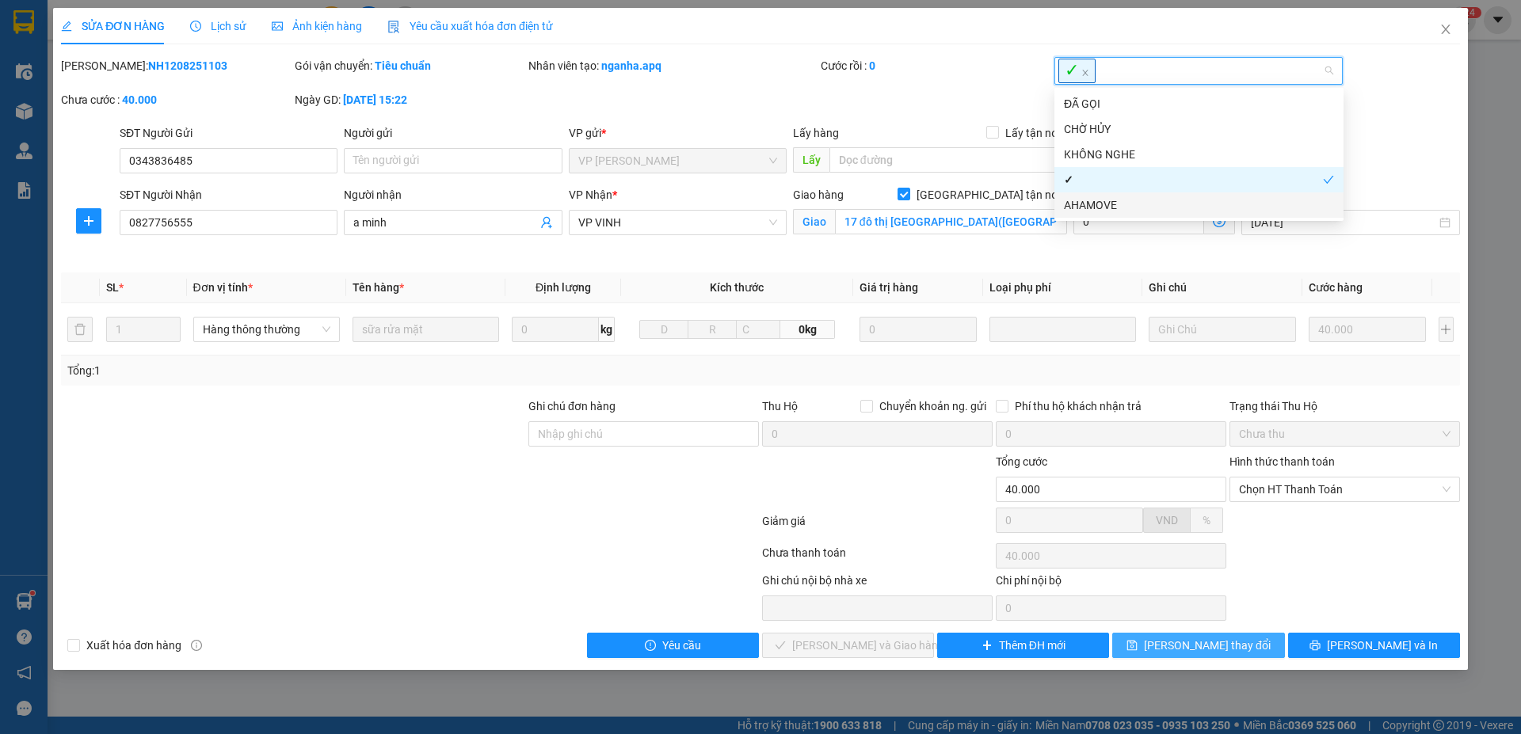
click at [1229, 650] on span "Lưu thay đổi" at bounding box center [1207, 645] width 127 height 17
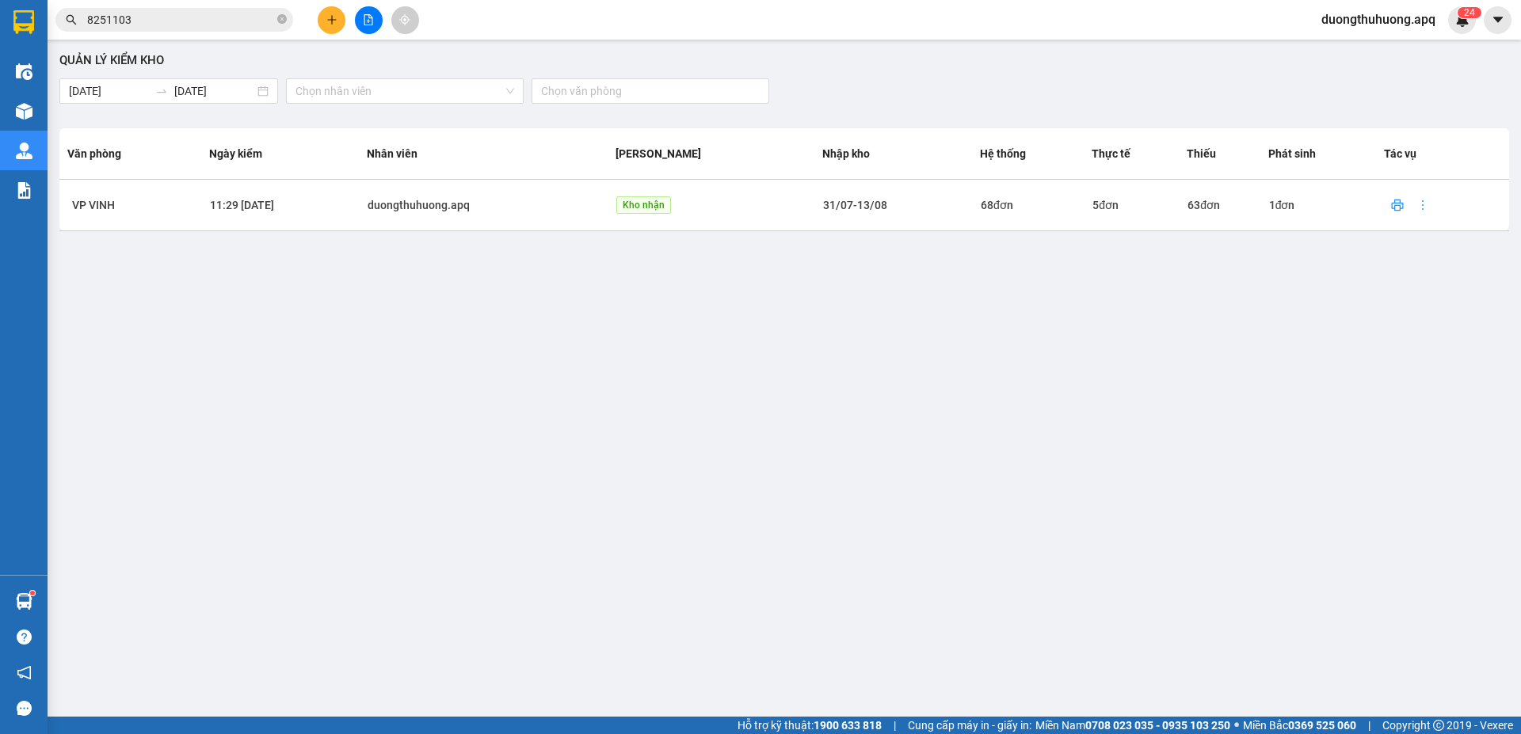
click at [202, 17] on input "8251103" at bounding box center [180, 19] width 187 height 17
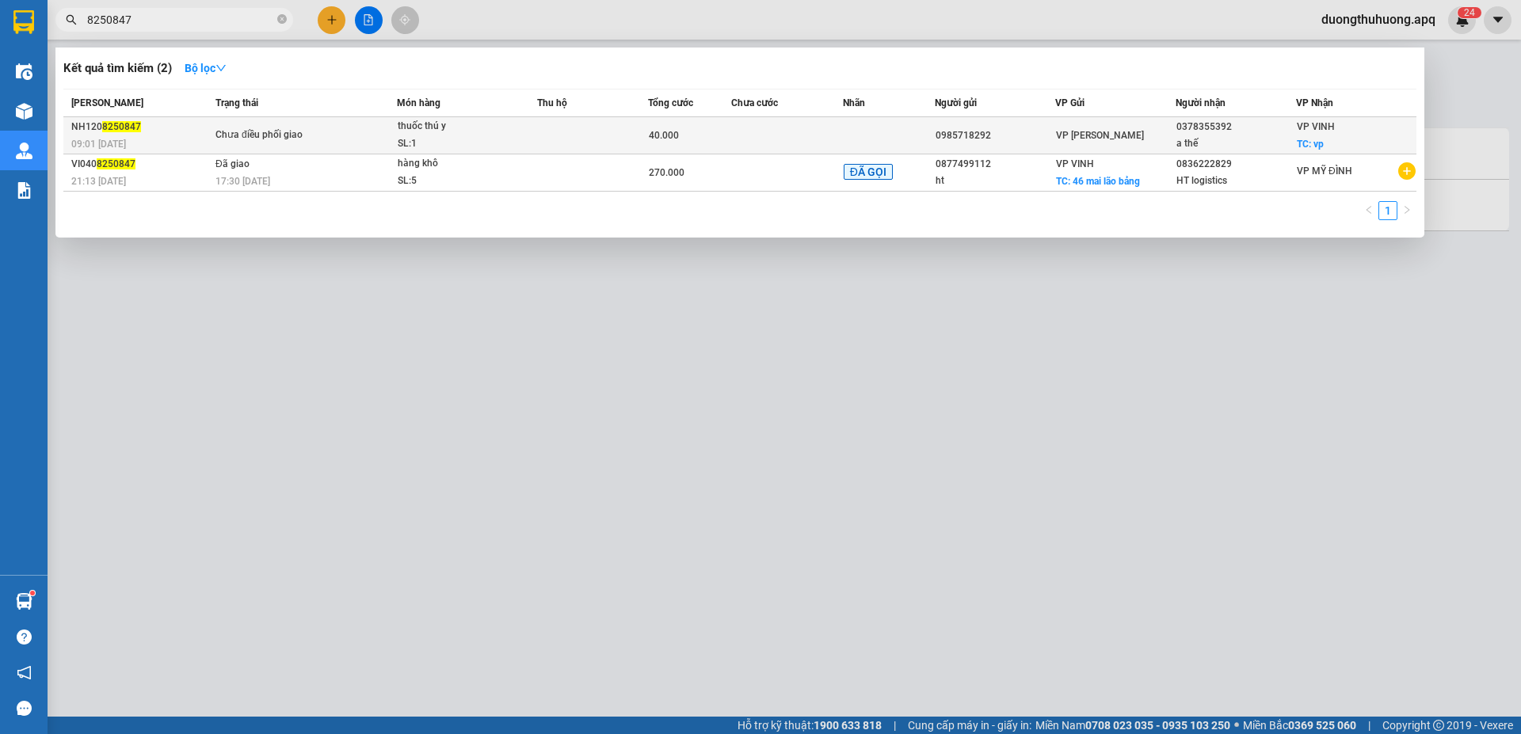
type input "8250847"
click at [357, 136] on span "Chưa điều phối giao" at bounding box center [305, 135] width 181 height 17
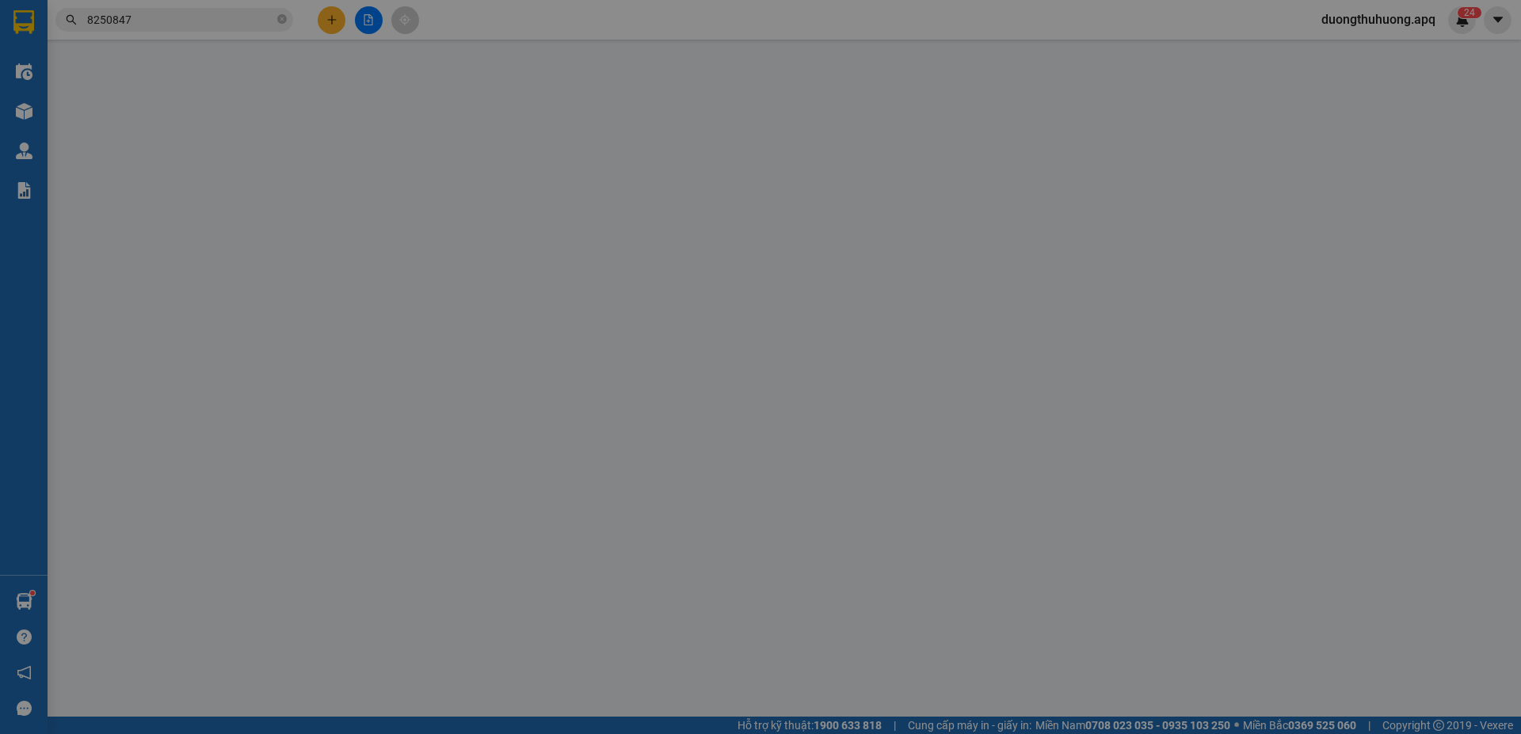
type input "0985718292"
type input "0378355392"
type input "a thế"
checkbox input "true"
type input "vp"
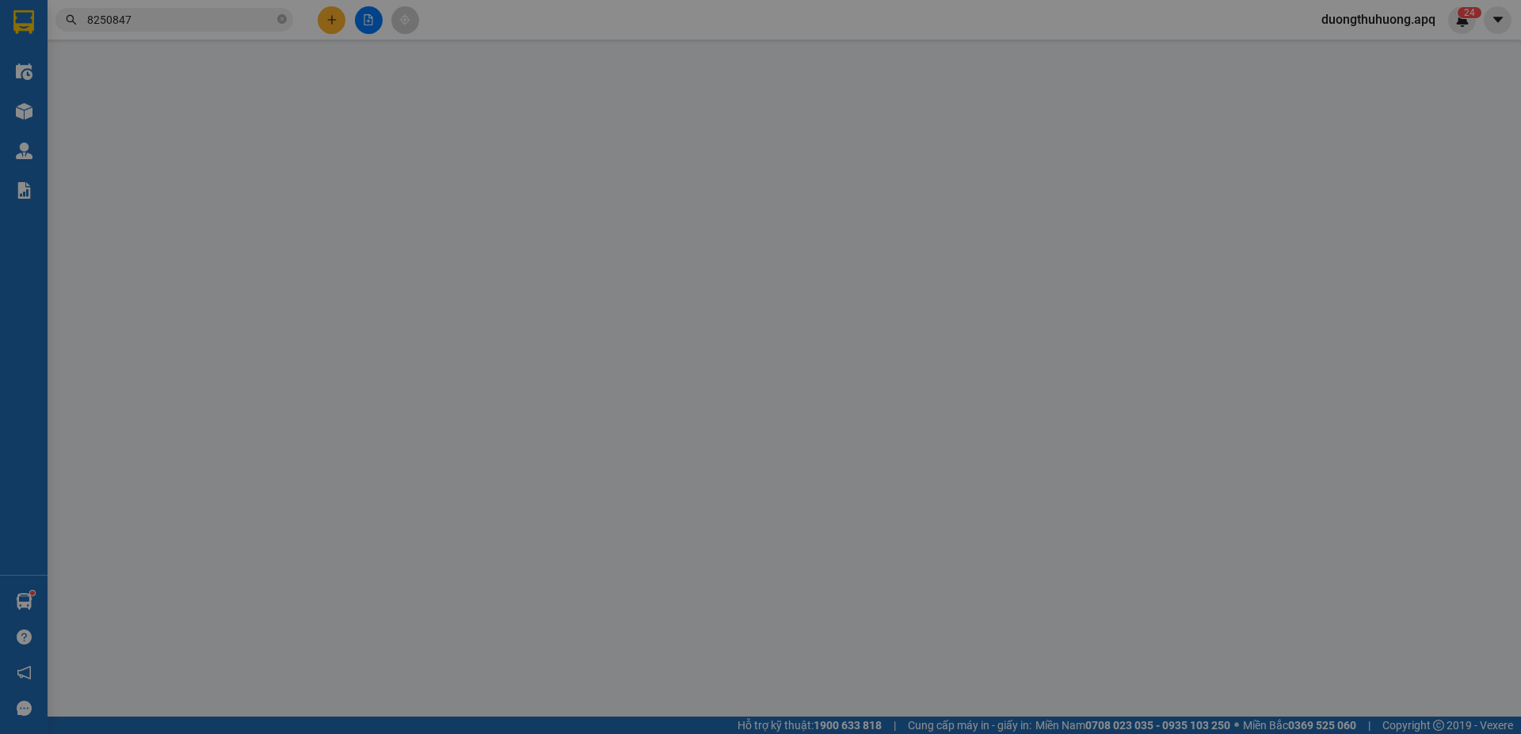
type input "40.000"
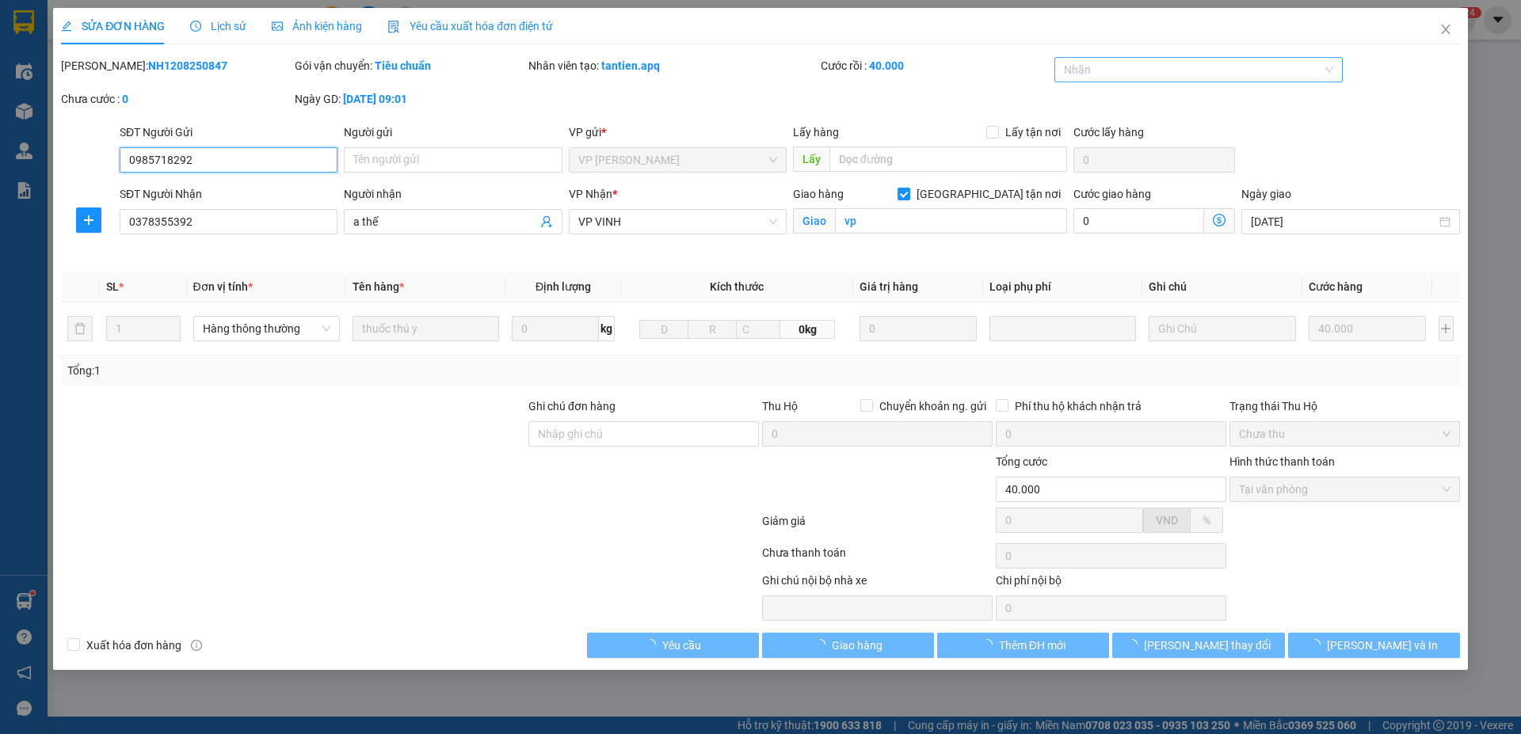
click at [1186, 69] on div at bounding box center [1190, 69] width 265 height 19
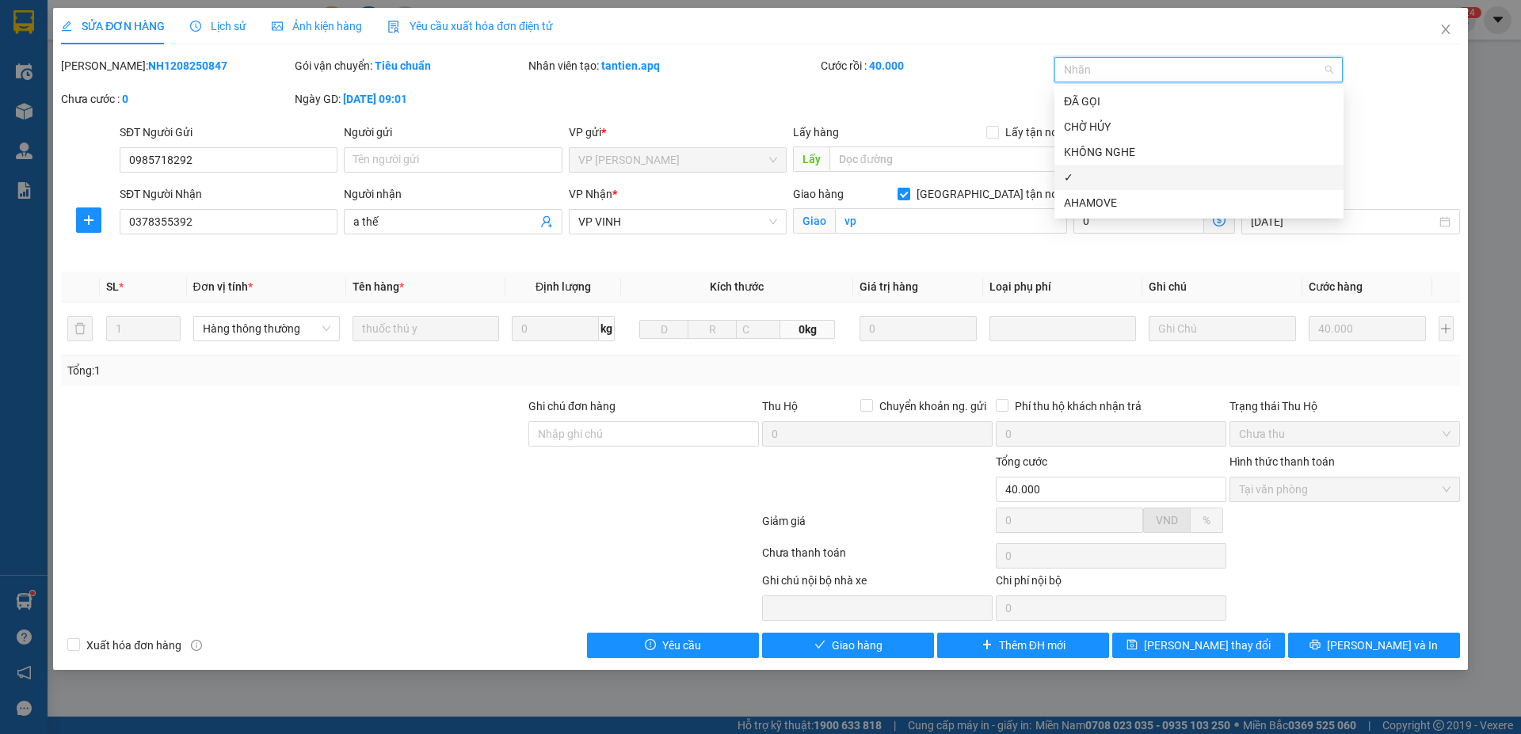
drag, startPoint x: 1091, startPoint y: 180, endPoint x: 1103, endPoint y: 204, distance: 27.3
click at [1089, 180] on div "✓" at bounding box center [1199, 177] width 270 height 17
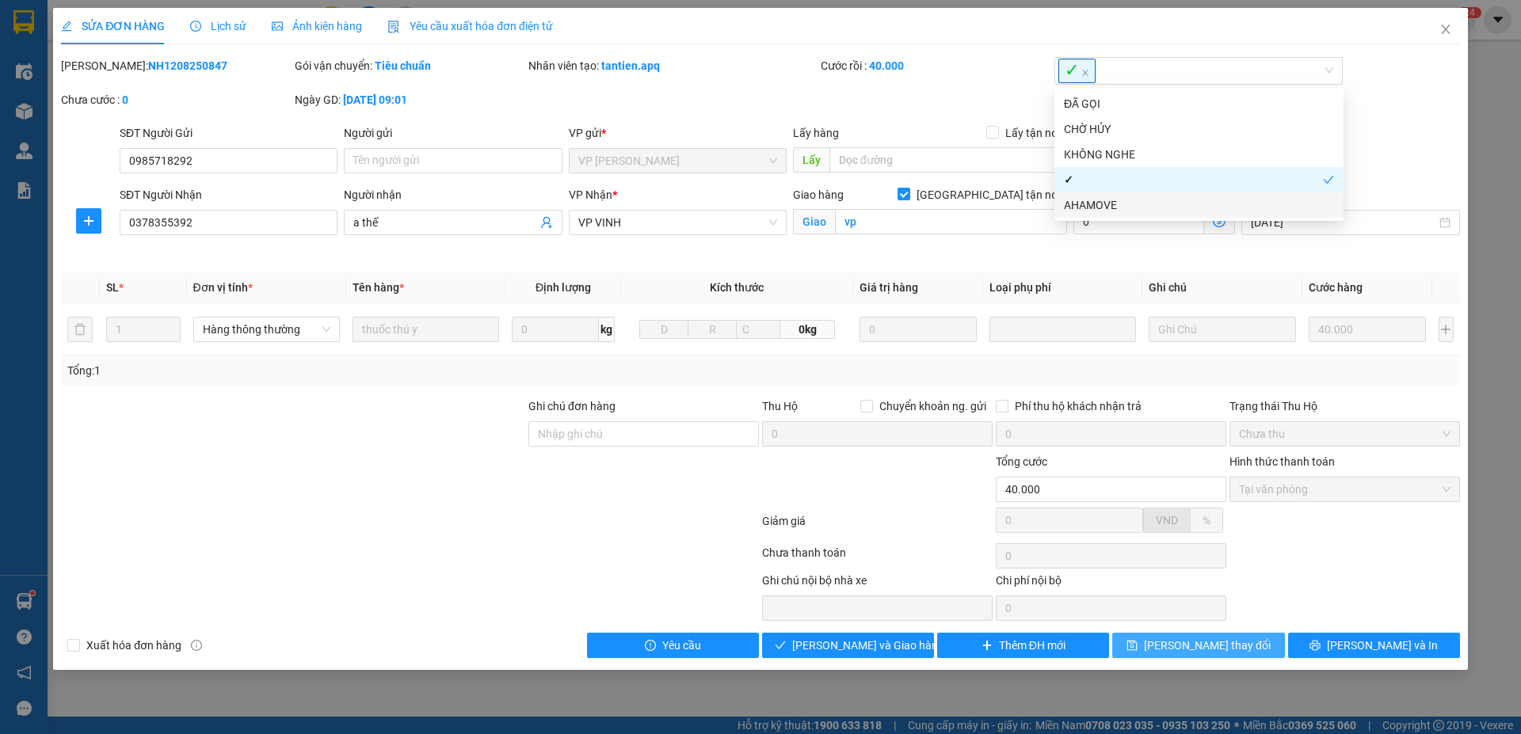
click at [1214, 646] on span "Lưu thay đổi" at bounding box center [1207, 645] width 127 height 17
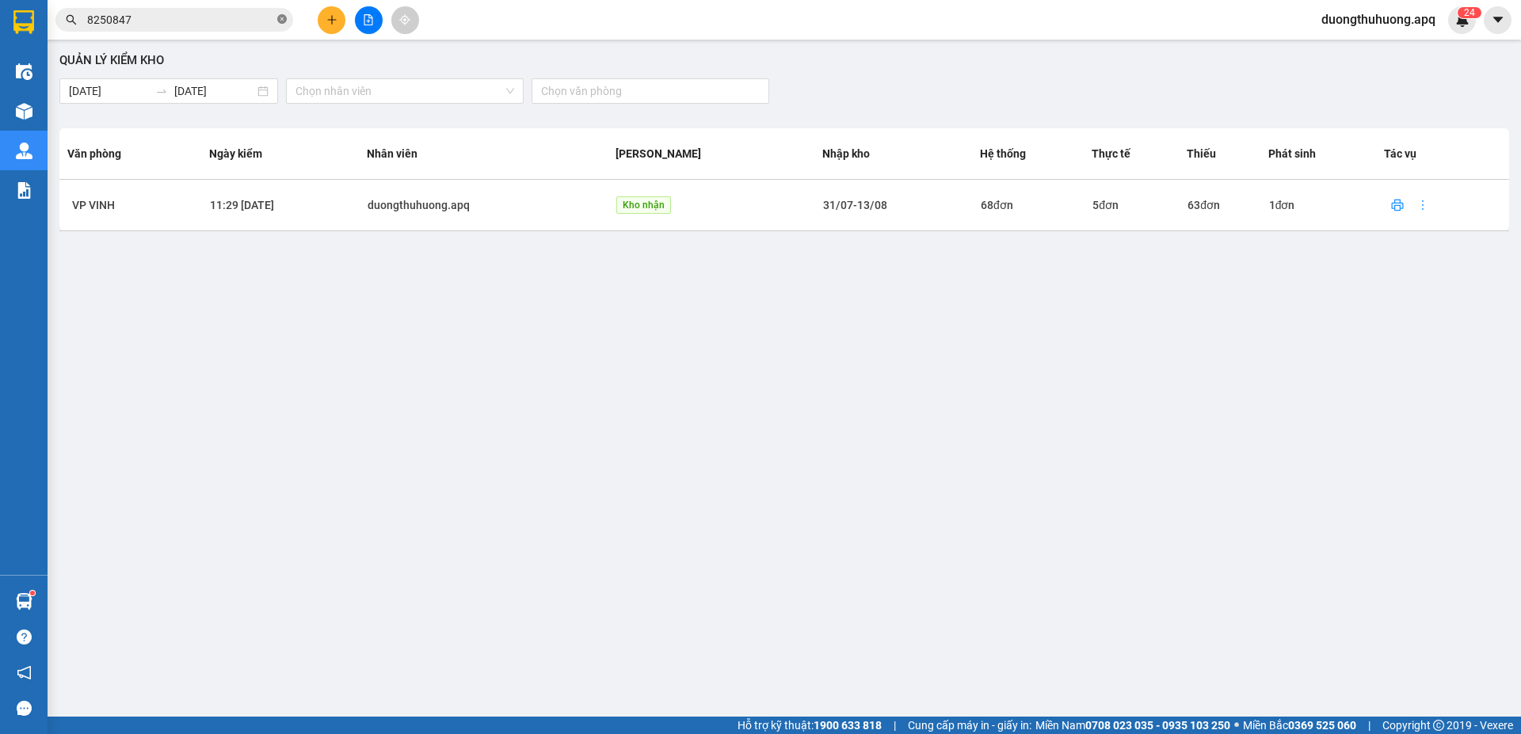
click at [282, 21] on icon "close-circle" at bounding box center [282, 19] width 10 height 10
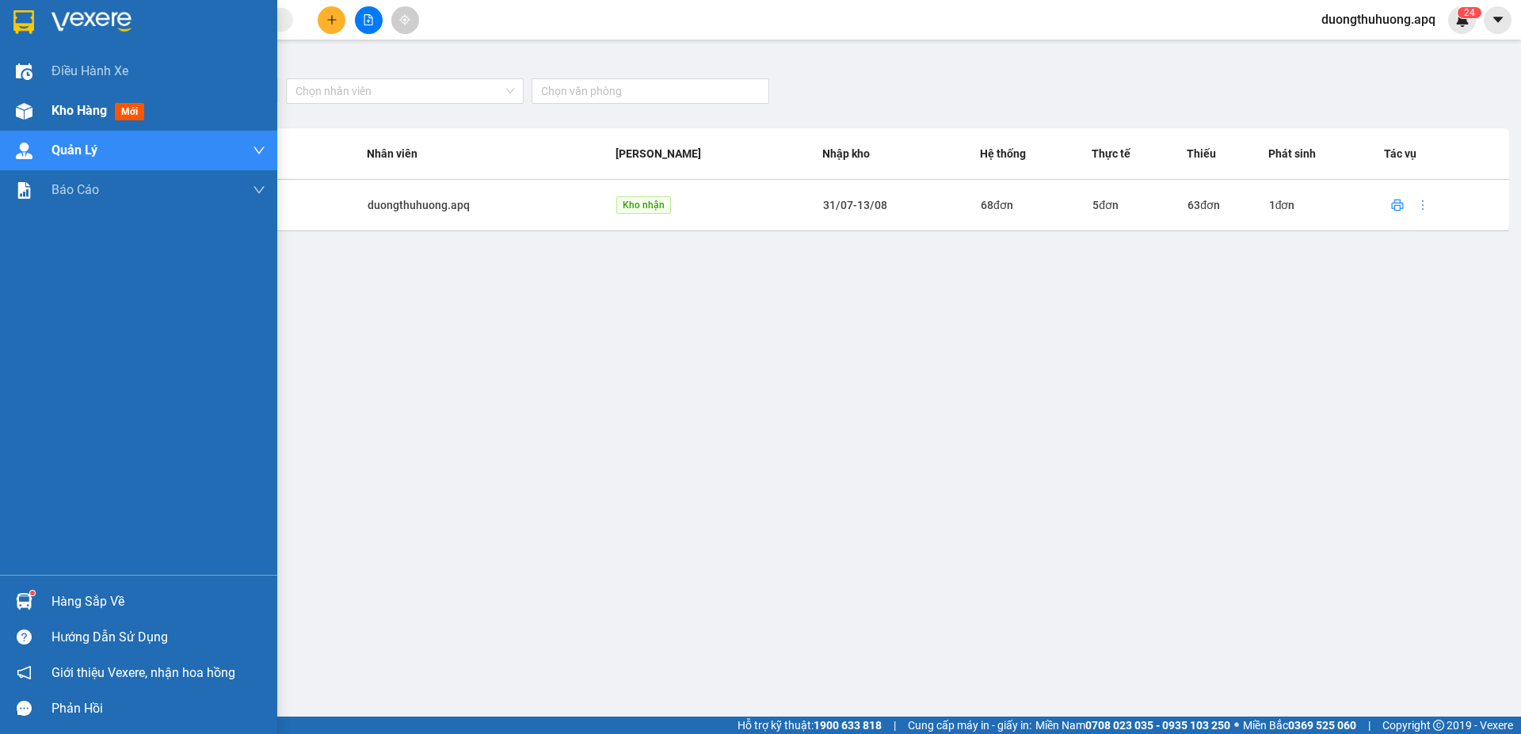
click at [71, 107] on span "Kho hàng" at bounding box center [78, 110] width 55 height 15
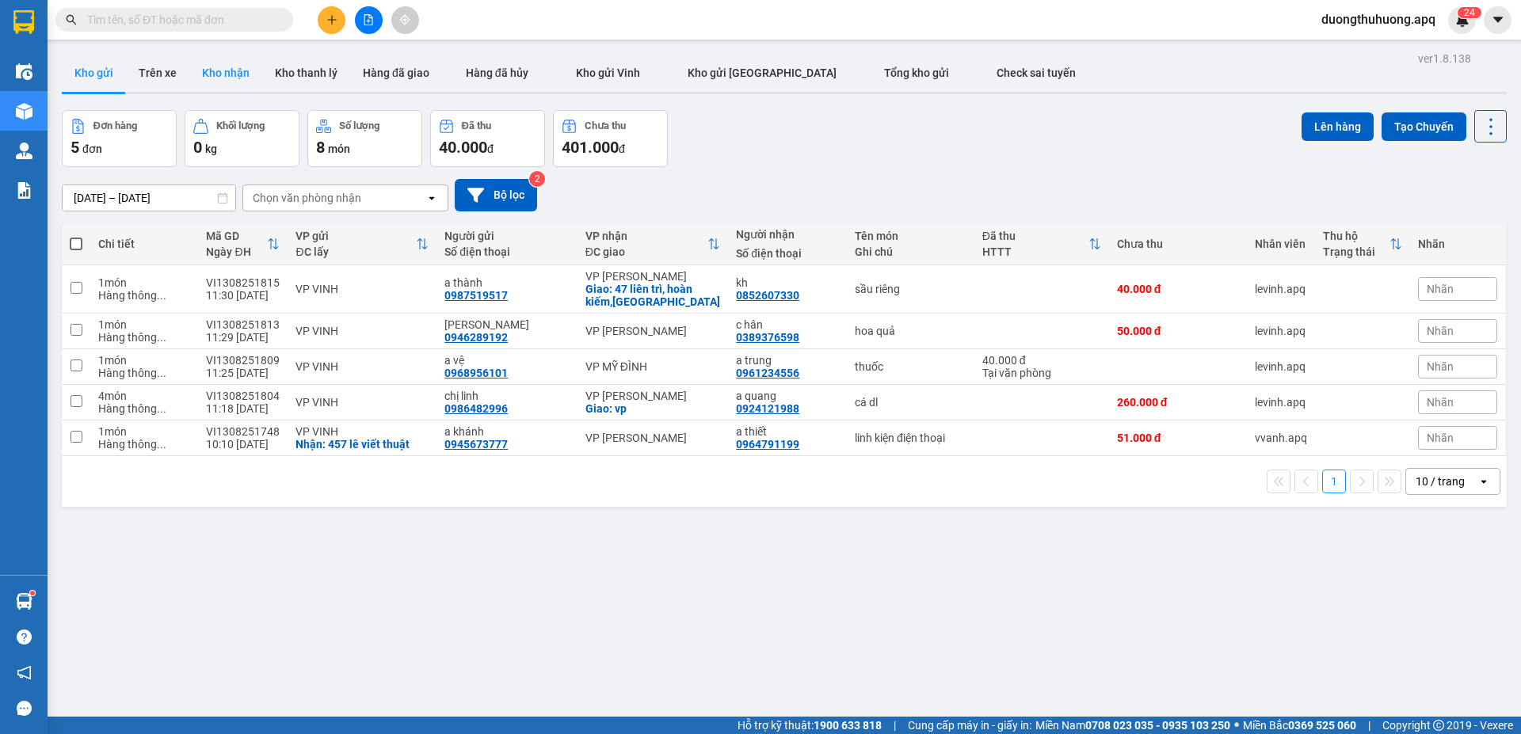
click at [224, 74] on button "Kho nhận" at bounding box center [225, 73] width 73 height 38
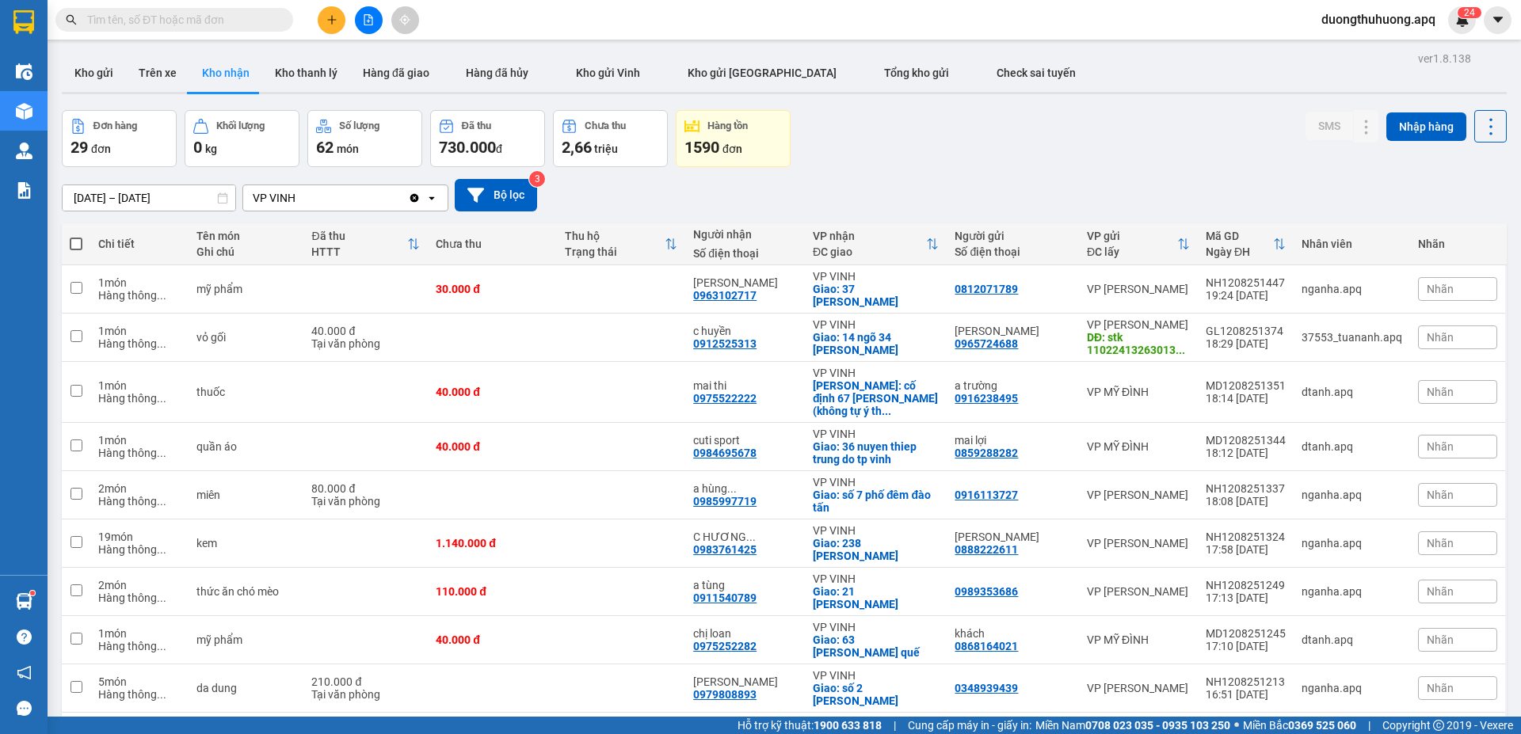
click at [73, 194] on input "13/08/2025 – 13/08/2025" at bounding box center [149, 197] width 173 height 25
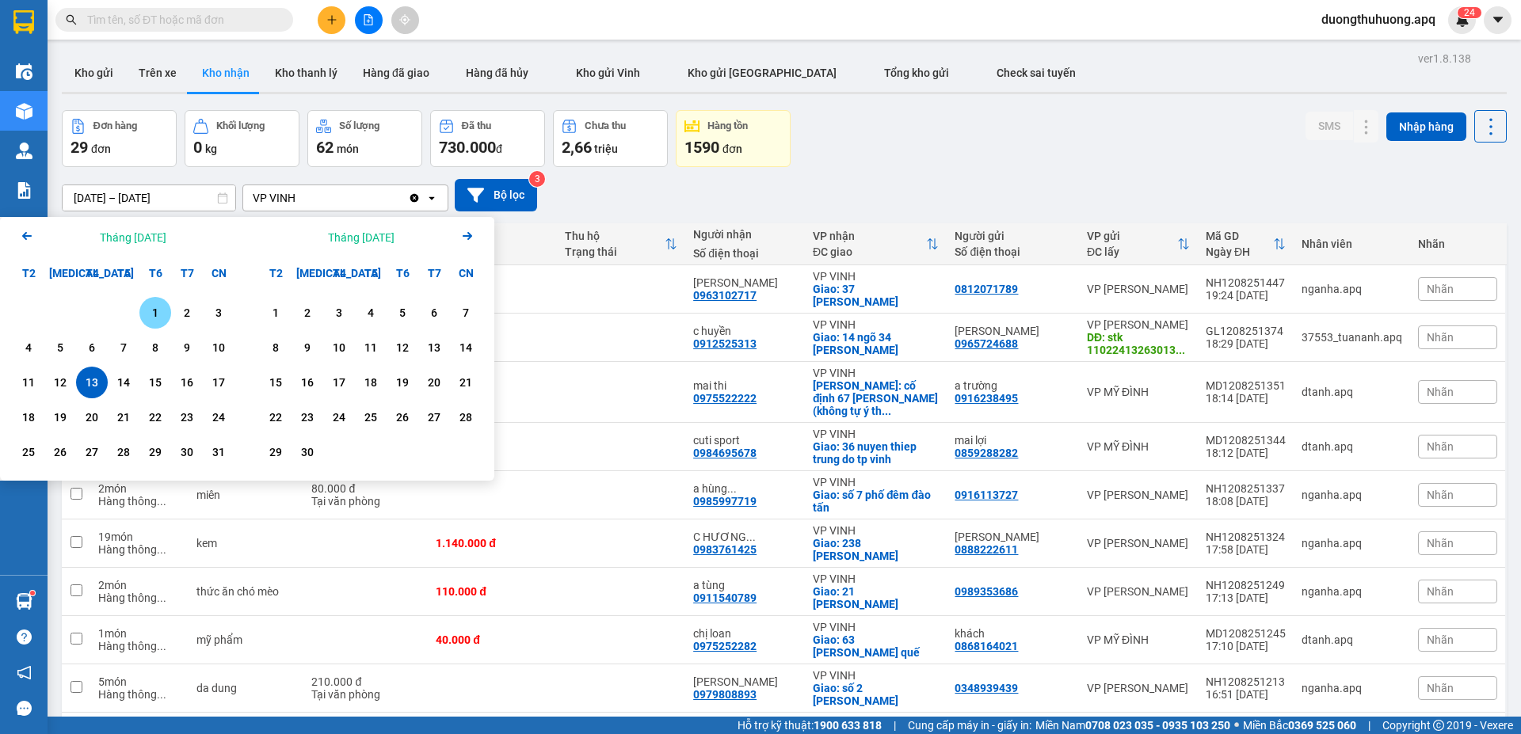
click at [151, 315] on div "1" at bounding box center [155, 312] width 22 height 19
click at [90, 380] on div "13" at bounding box center [92, 382] width 22 height 19
type input "01/08/2025 – 13/08/2025"
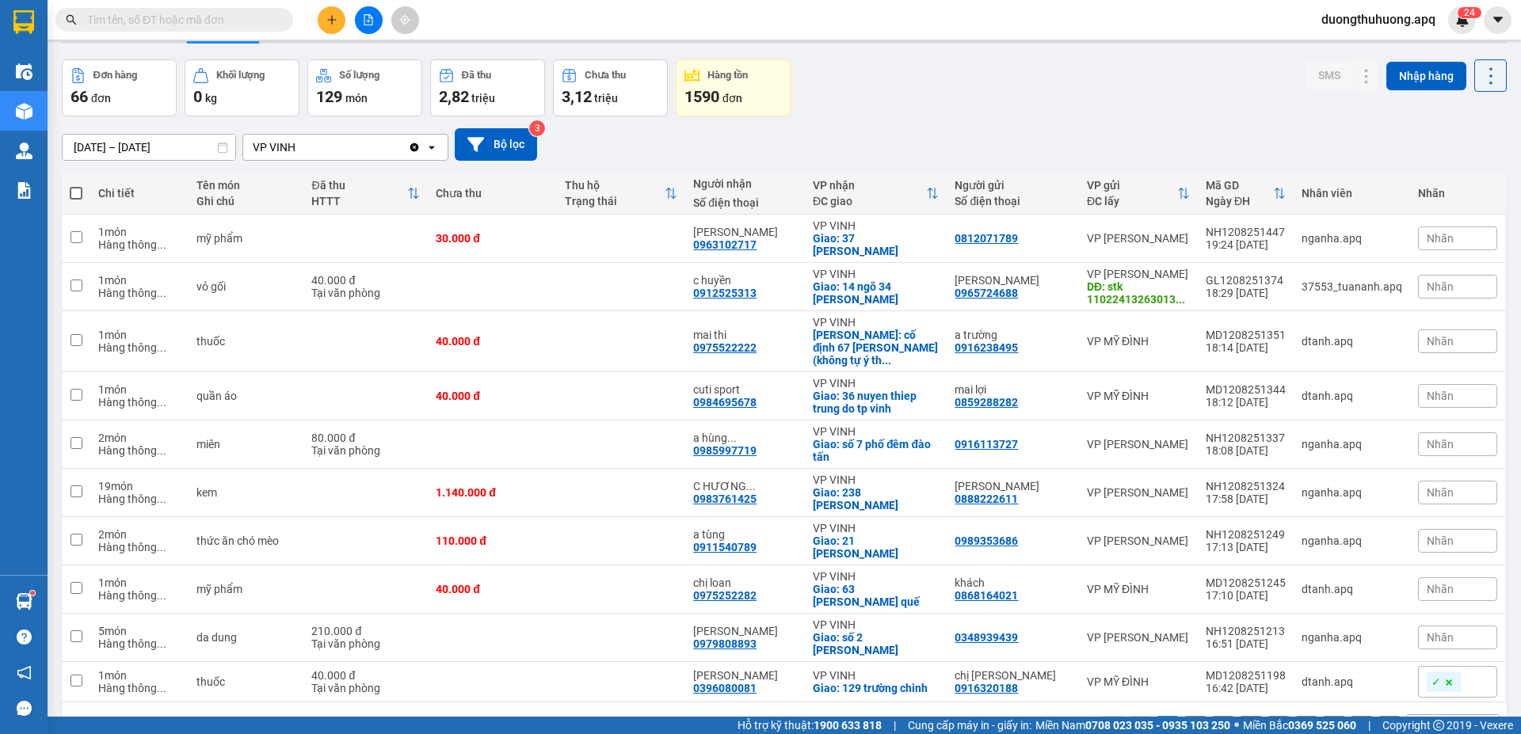
scroll to position [73, 0]
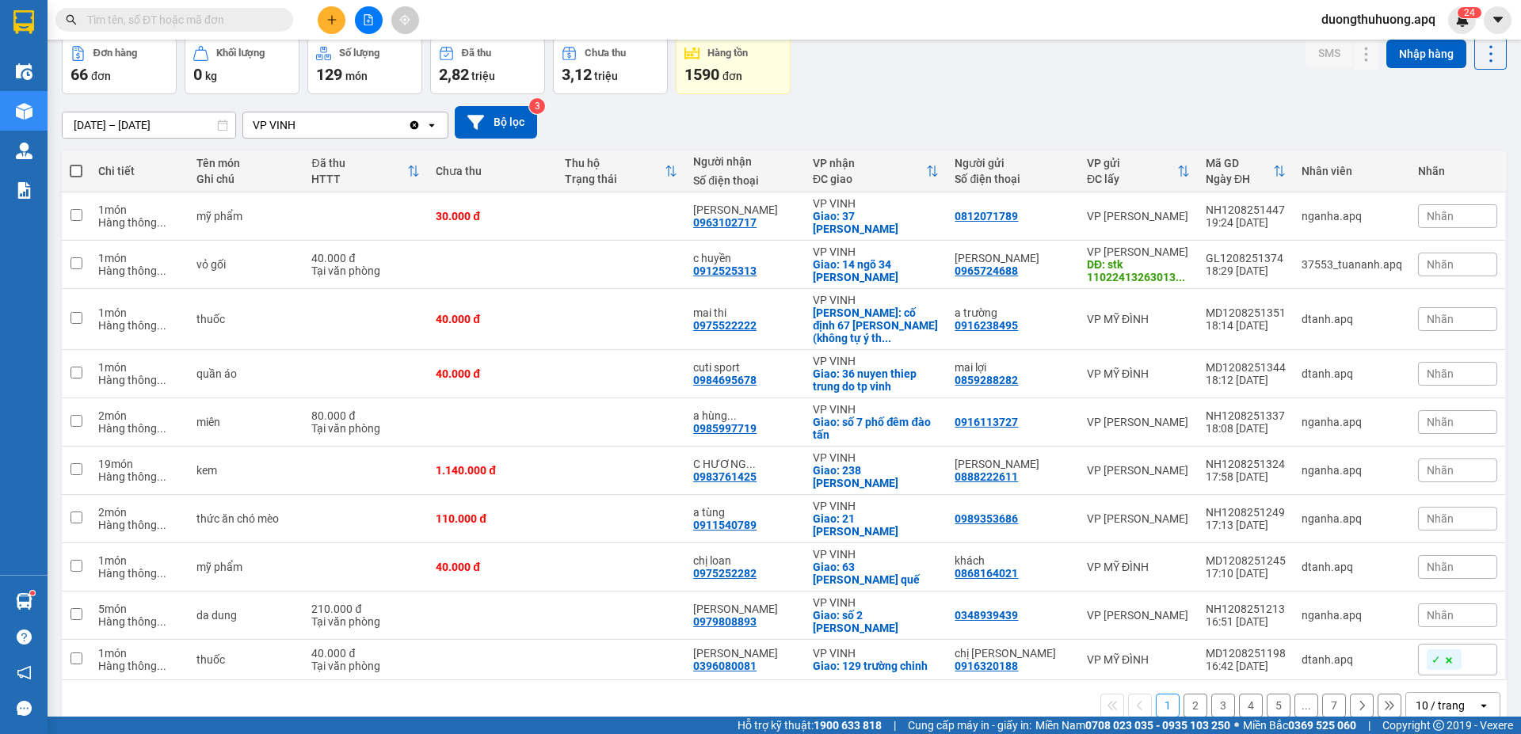
click at [1477, 700] on icon "open" at bounding box center [1483, 706] width 13 height 13
click at [1425, 608] on span "100 / trang" at bounding box center [1433, 608] width 57 height 16
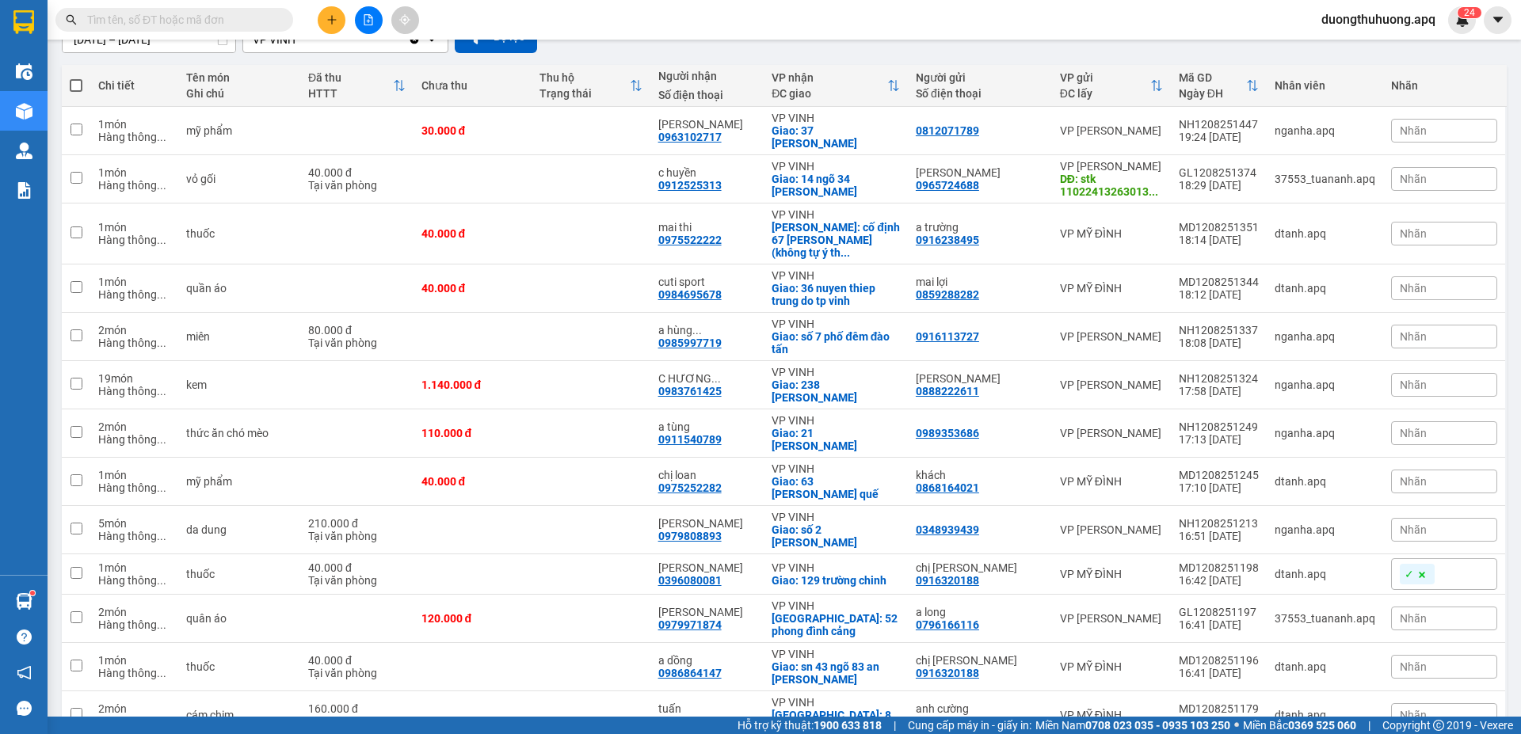
scroll to position [0, 0]
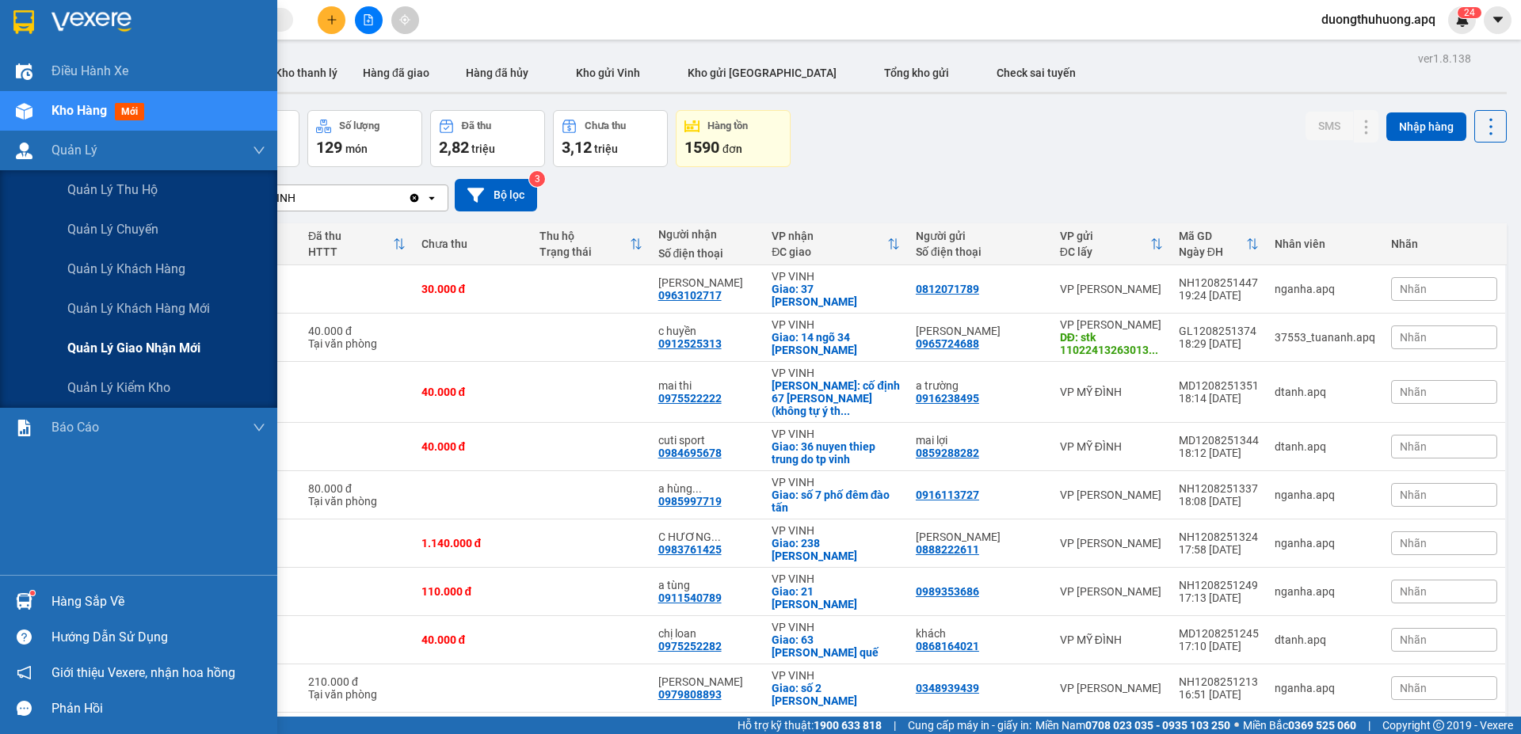
click at [131, 349] on span "Quản lý giao nhận mới" at bounding box center [133, 348] width 133 height 20
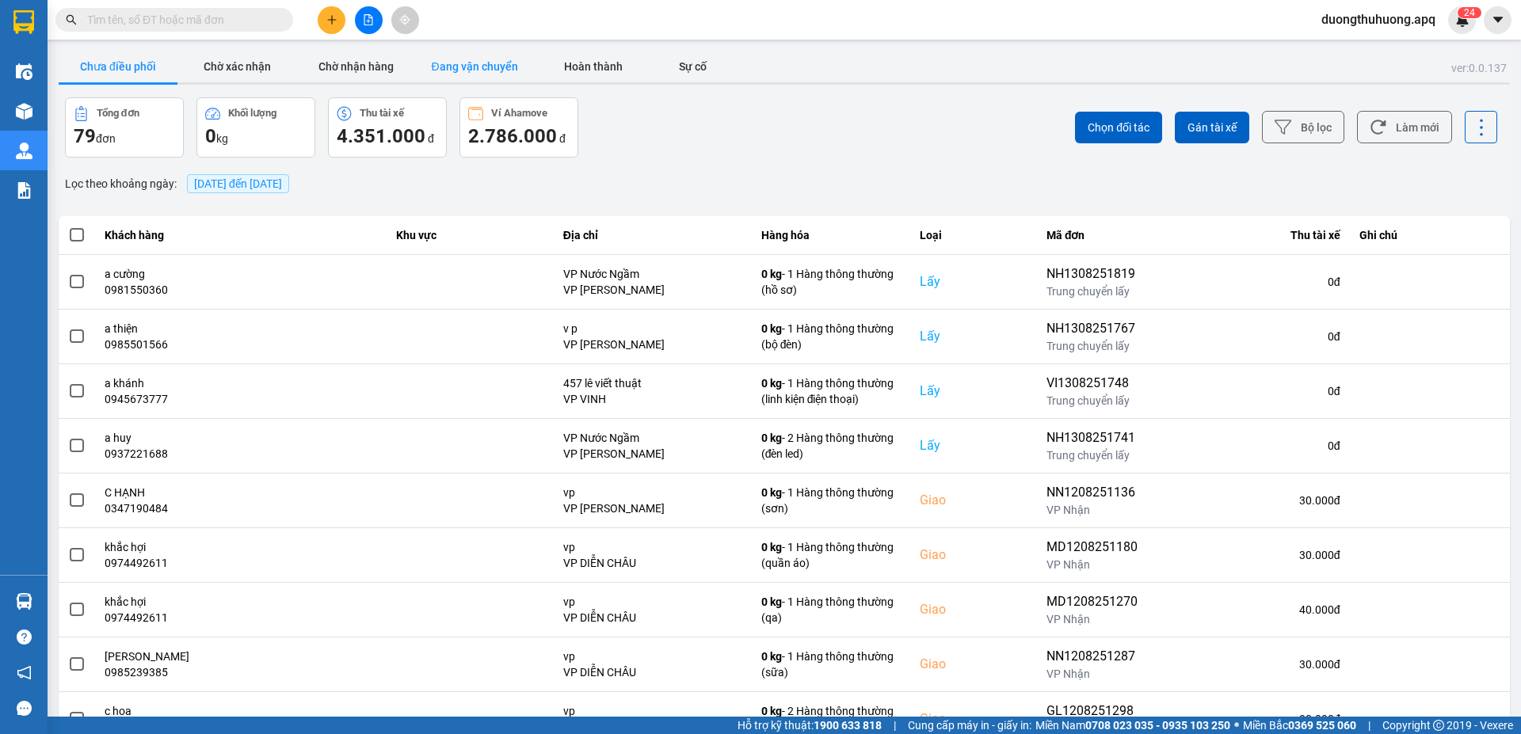
click at [494, 67] on button "Đang vận chuyển" at bounding box center [474, 67] width 119 height 32
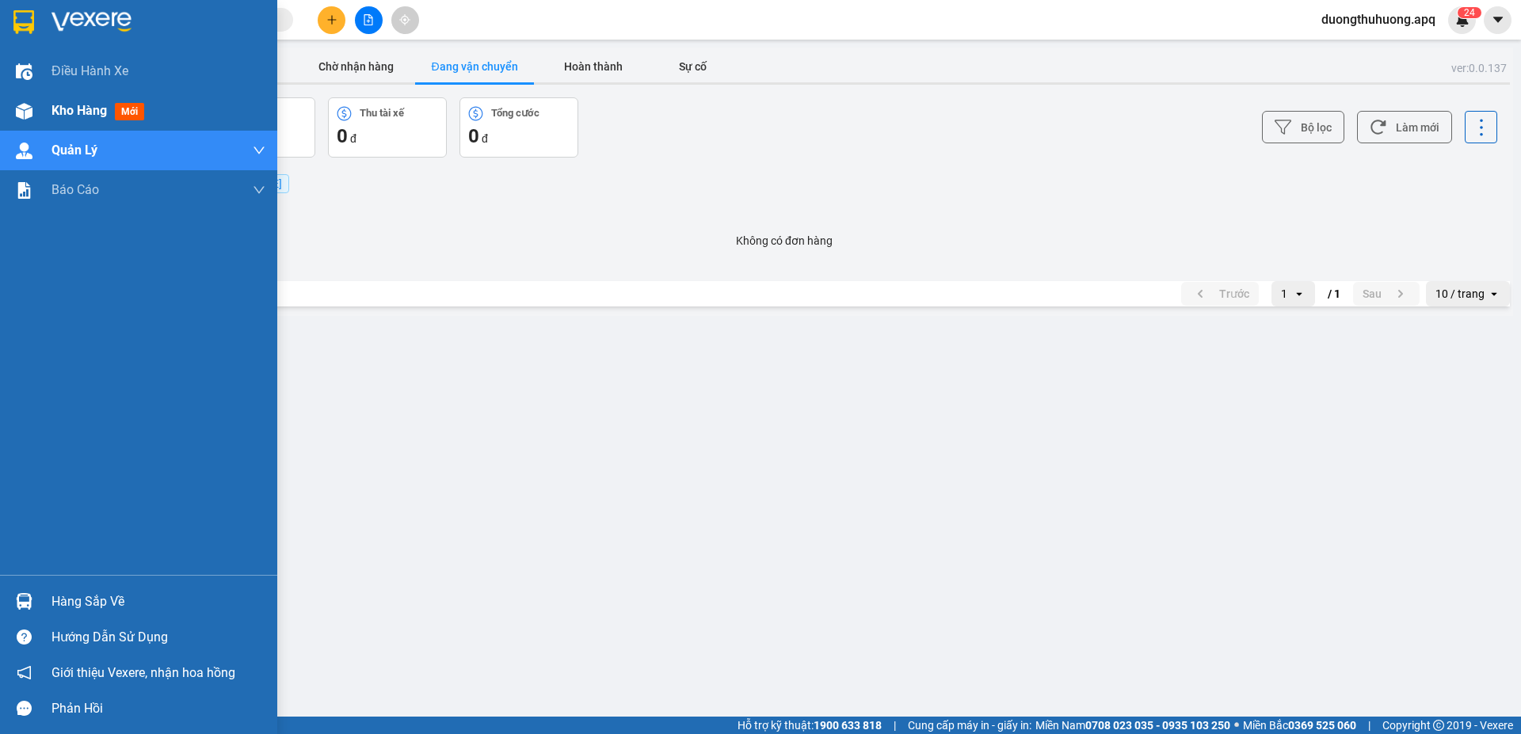
click at [68, 115] on span "Kho hàng" at bounding box center [78, 110] width 55 height 15
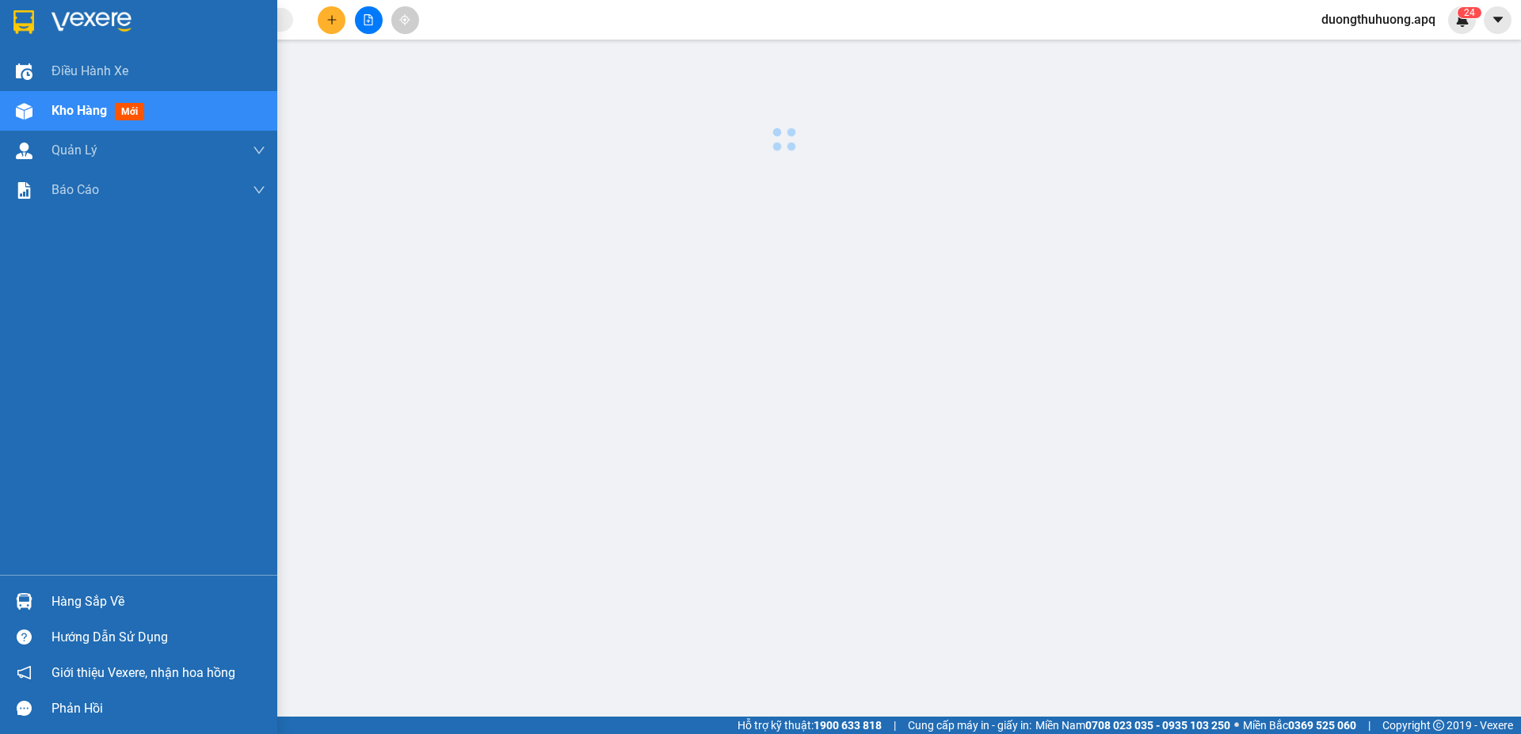
click at [68, 115] on span "Kho hàng" at bounding box center [78, 110] width 55 height 15
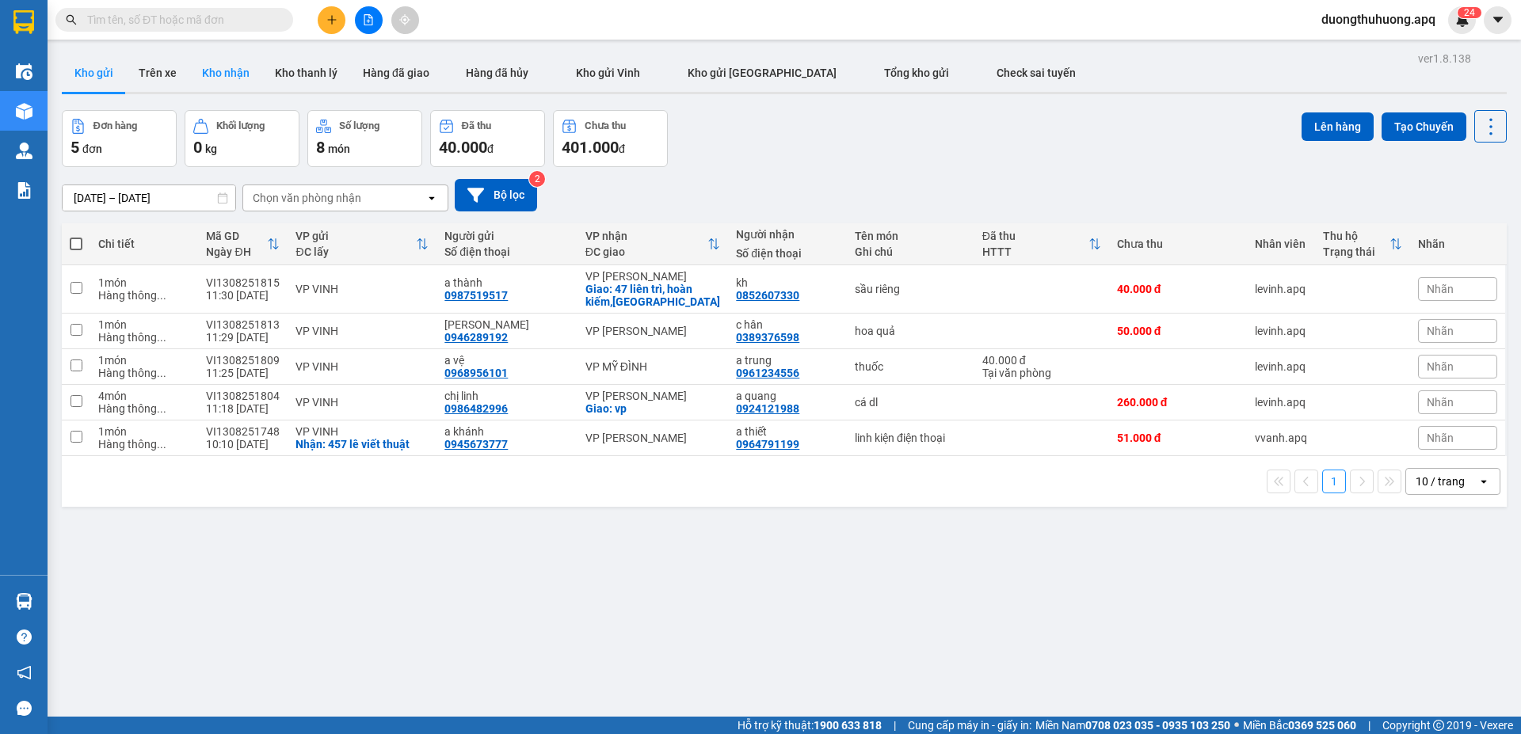
click at [210, 71] on button "Kho nhận" at bounding box center [225, 73] width 73 height 38
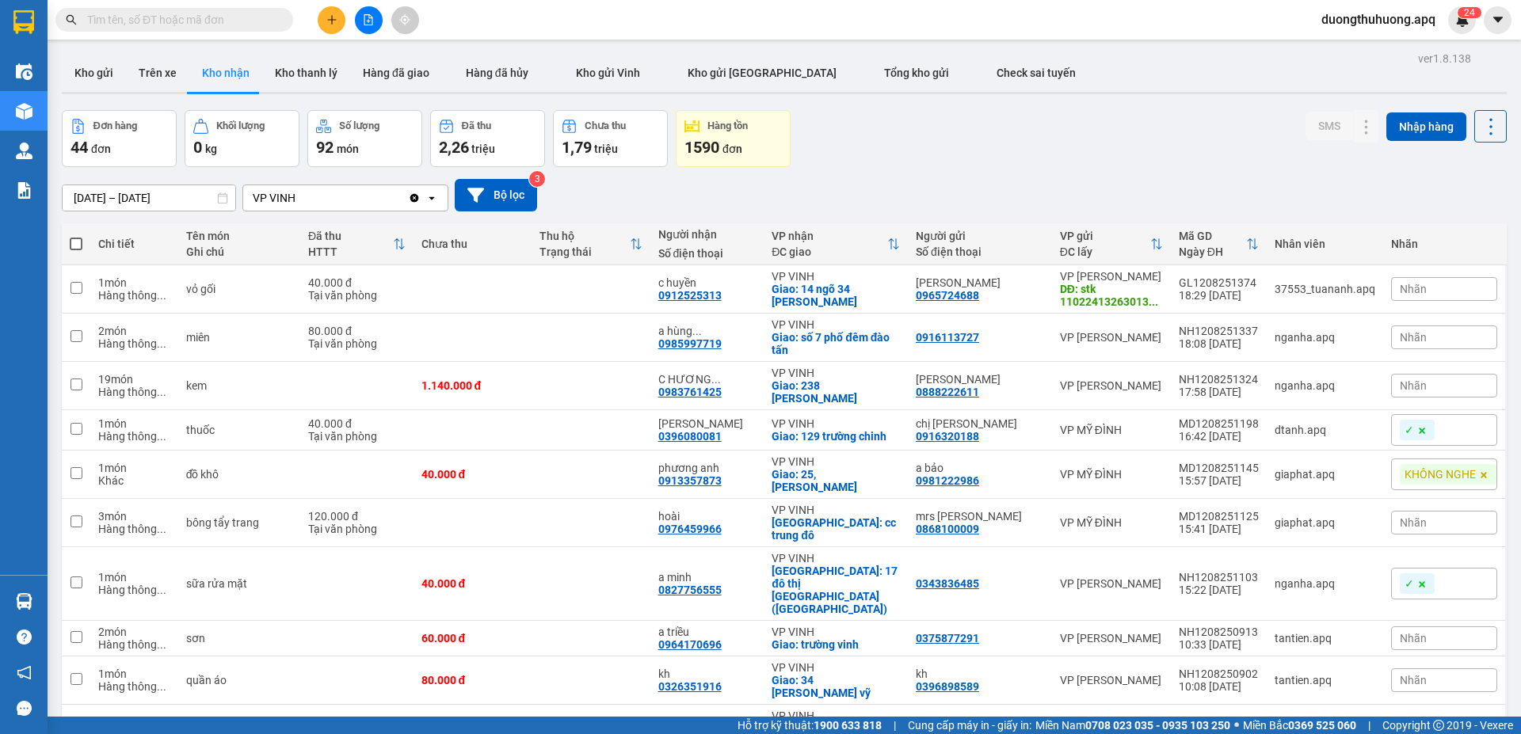
click at [216, 16] on input "text" at bounding box center [180, 19] width 187 height 17
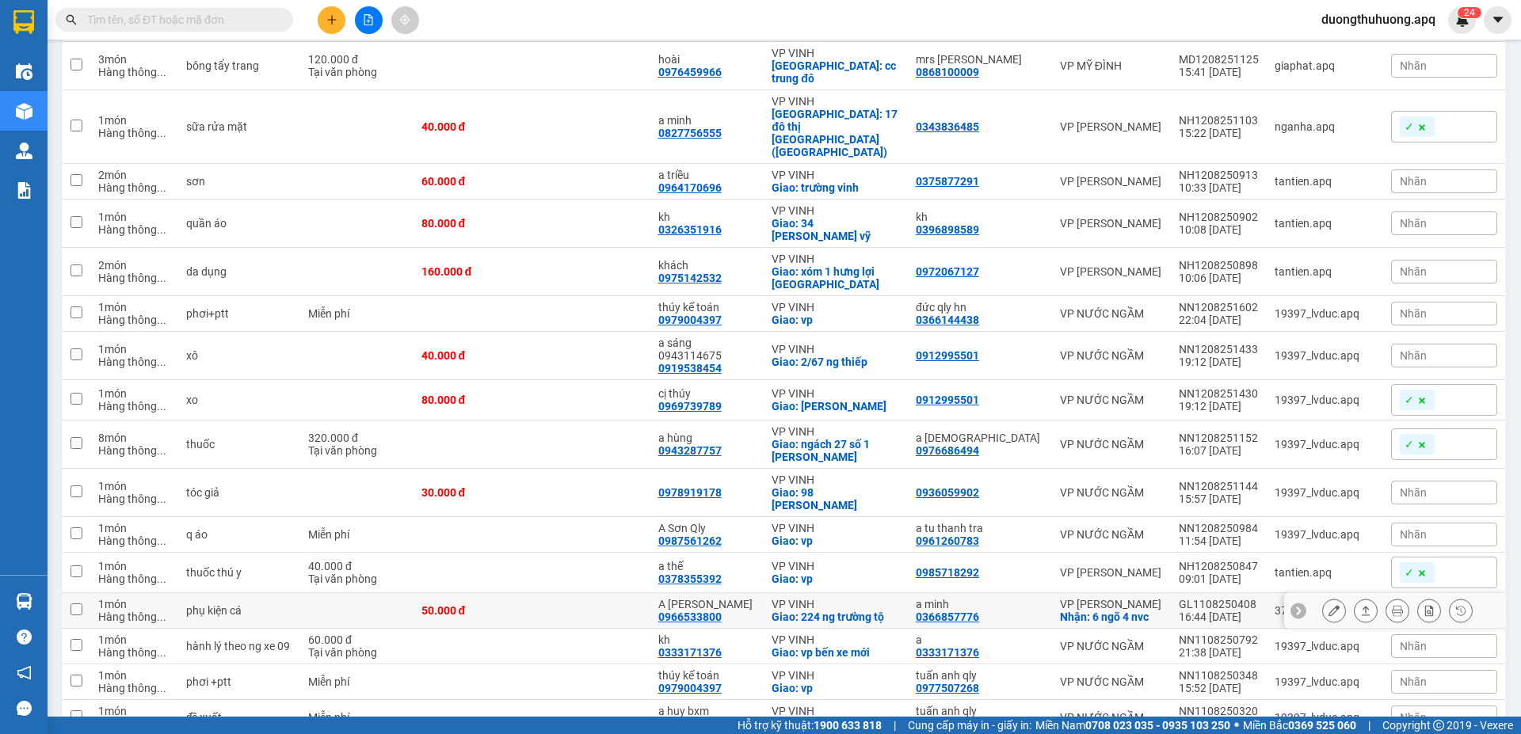
scroll to position [475, 0]
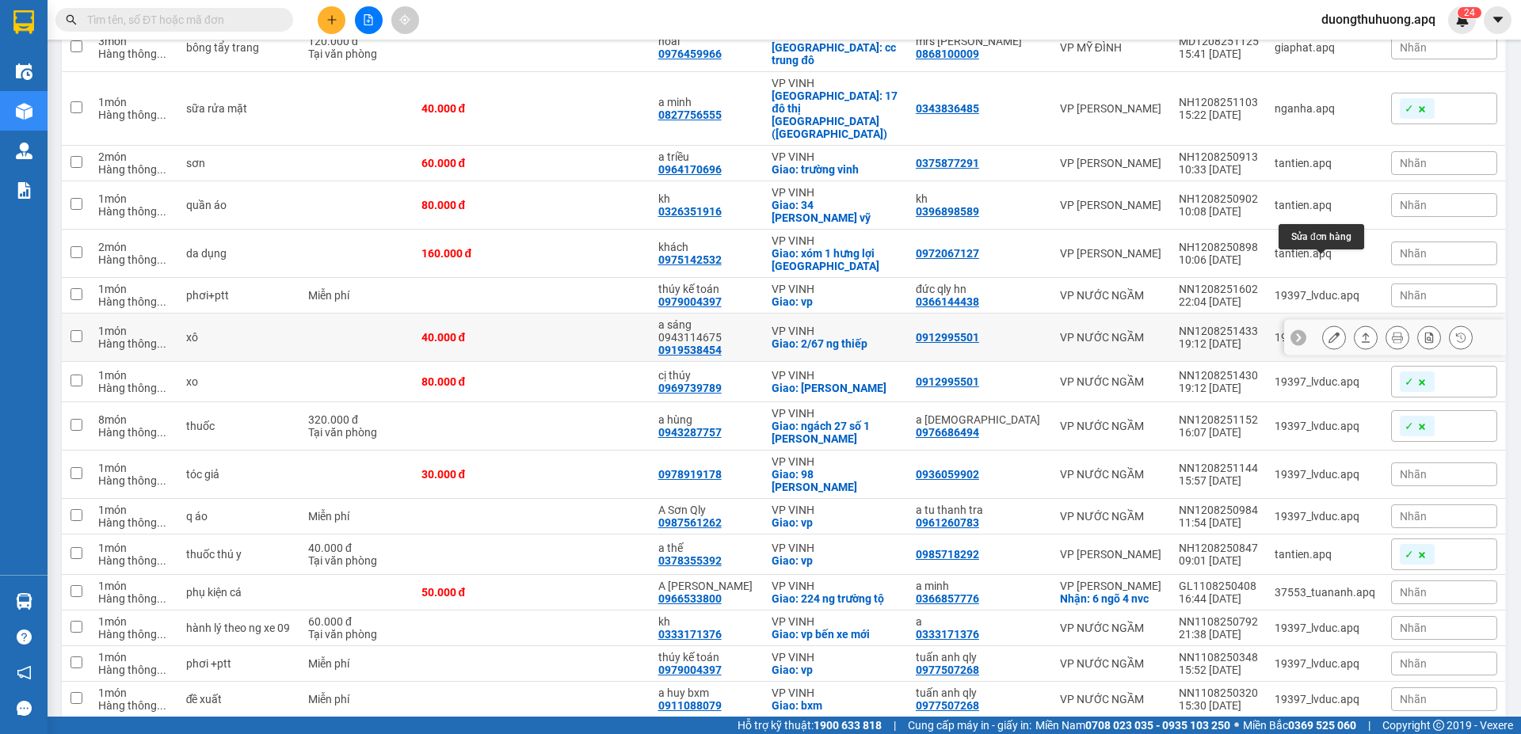
click at [1329, 332] on icon at bounding box center [1334, 337] width 11 height 11
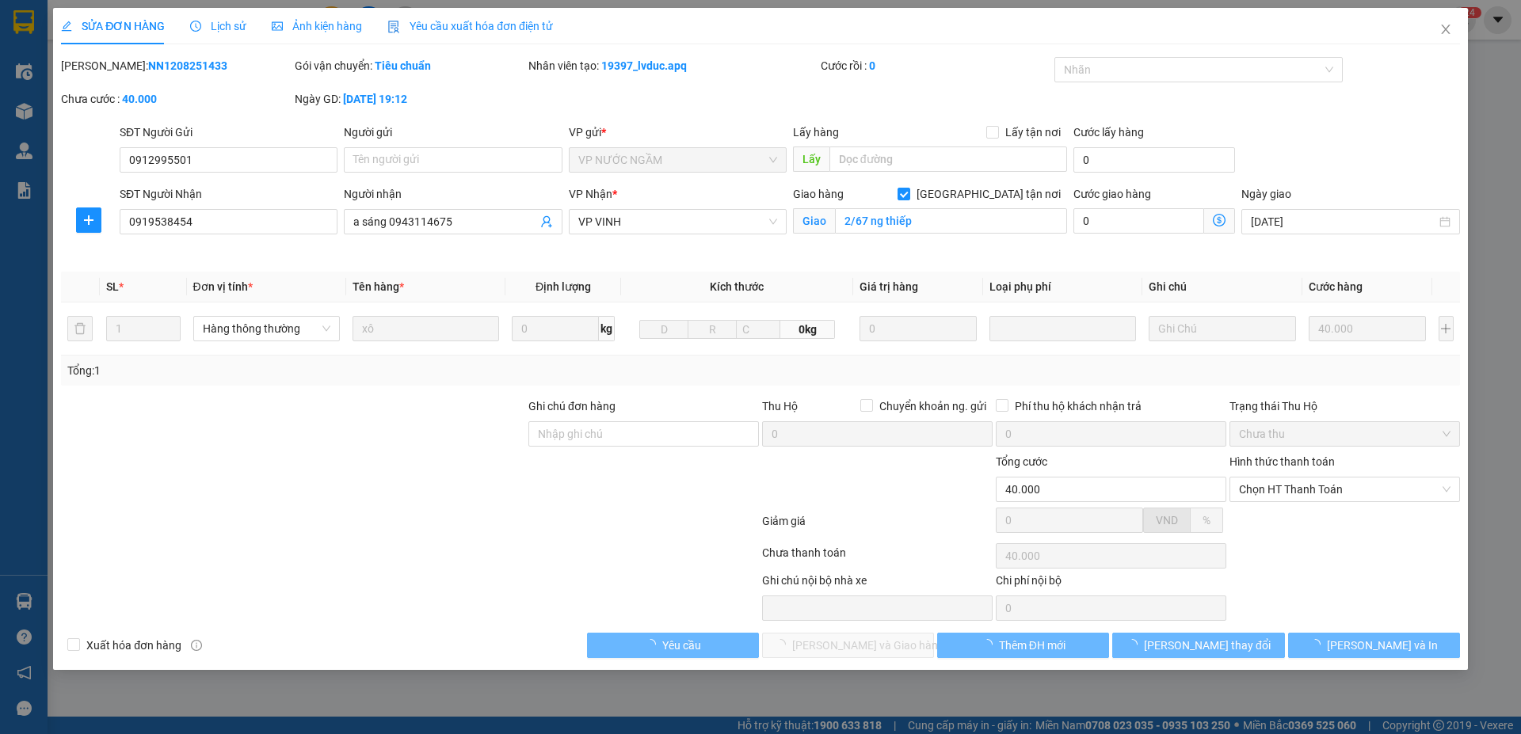
click at [228, 25] on span "Lịch sử" at bounding box center [218, 26] width 56 height 13
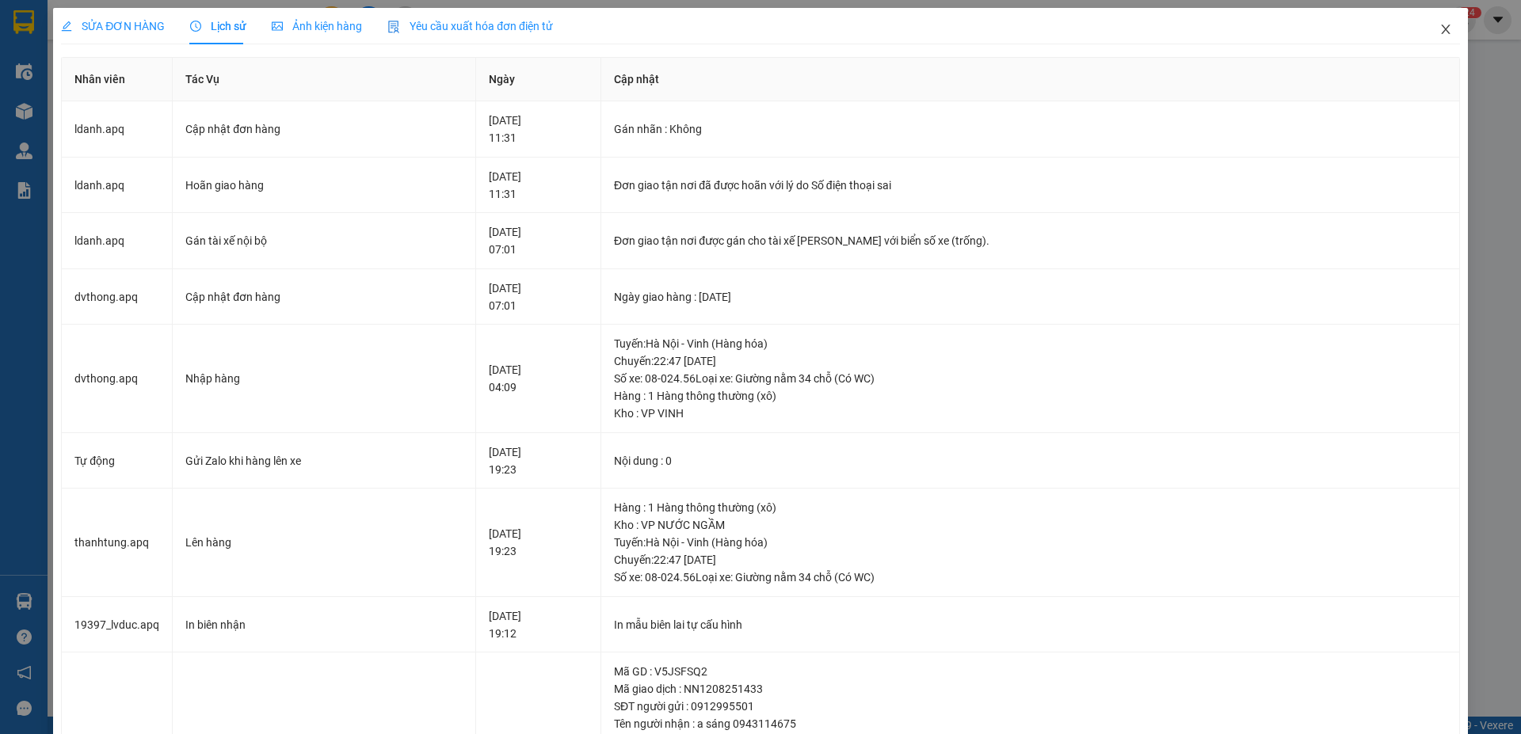
click at [1439, 32] on icon "close" at bounding box center [1445, 29] width 13 height 13
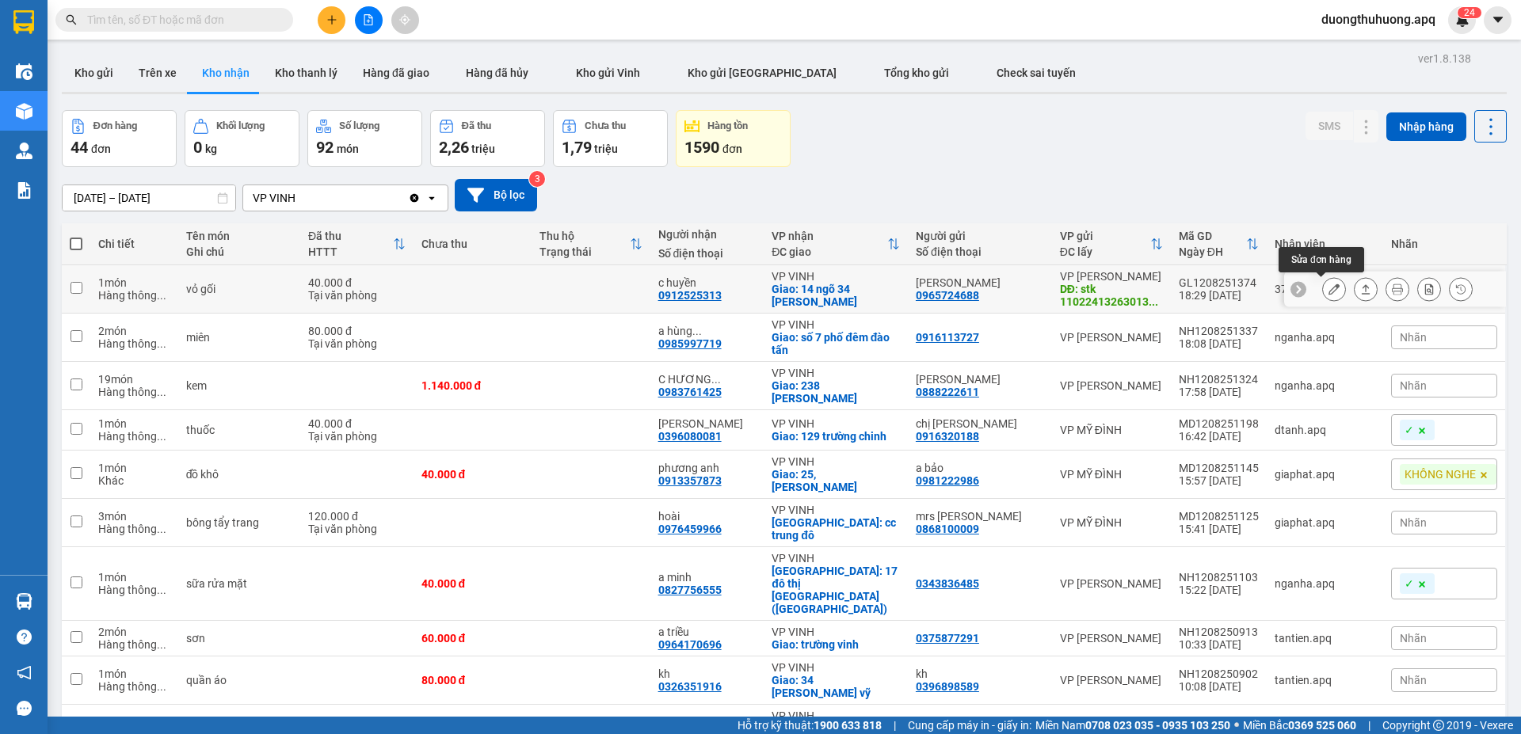
click at [1329, 293] on icon at bounding box center [1334, 289] width 11 height 11
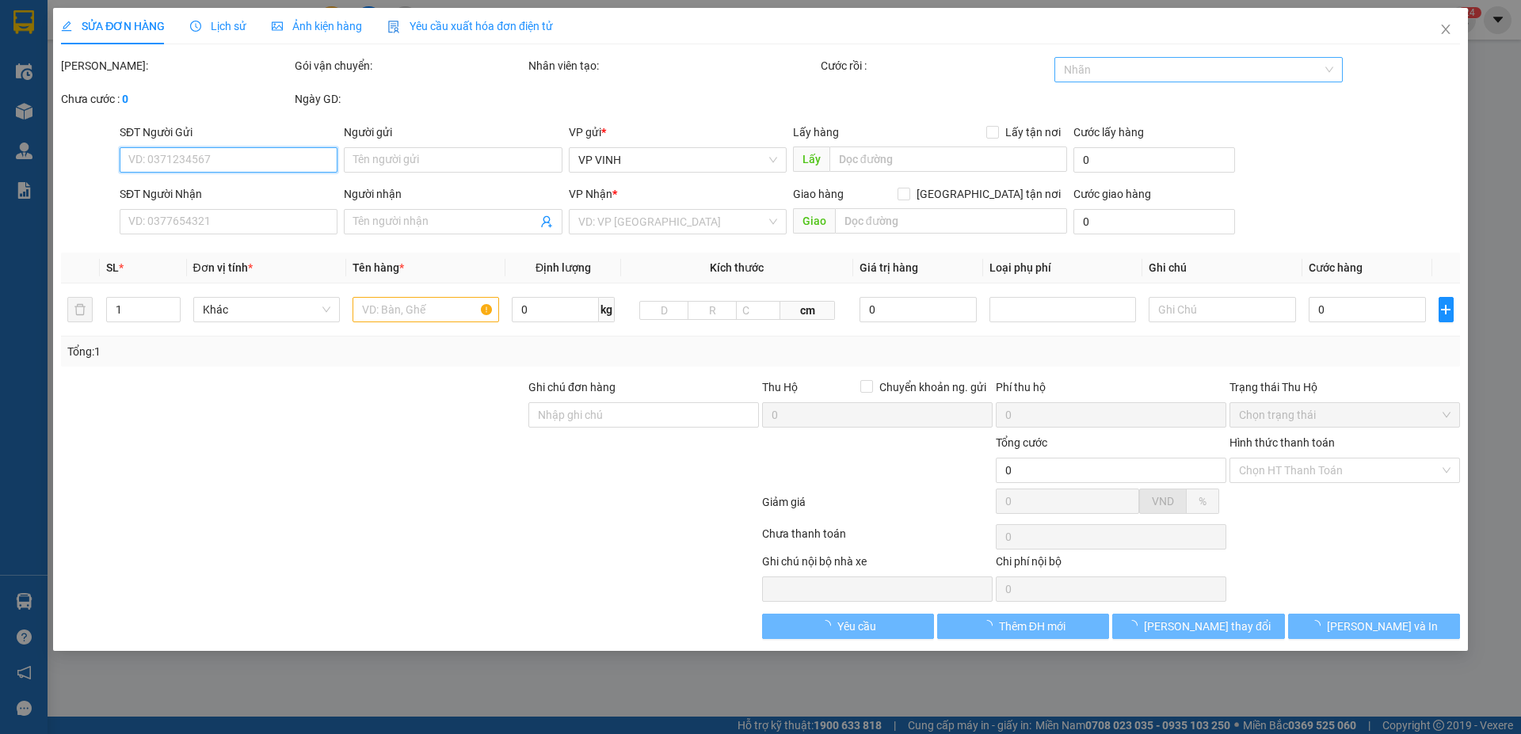
type input "0965724688"
type input "kim anh"
type input "stk 11022413263013 ngô thị kim nhung ngân hàng techcombank"
type input "0912525313"
type input "c huyền"
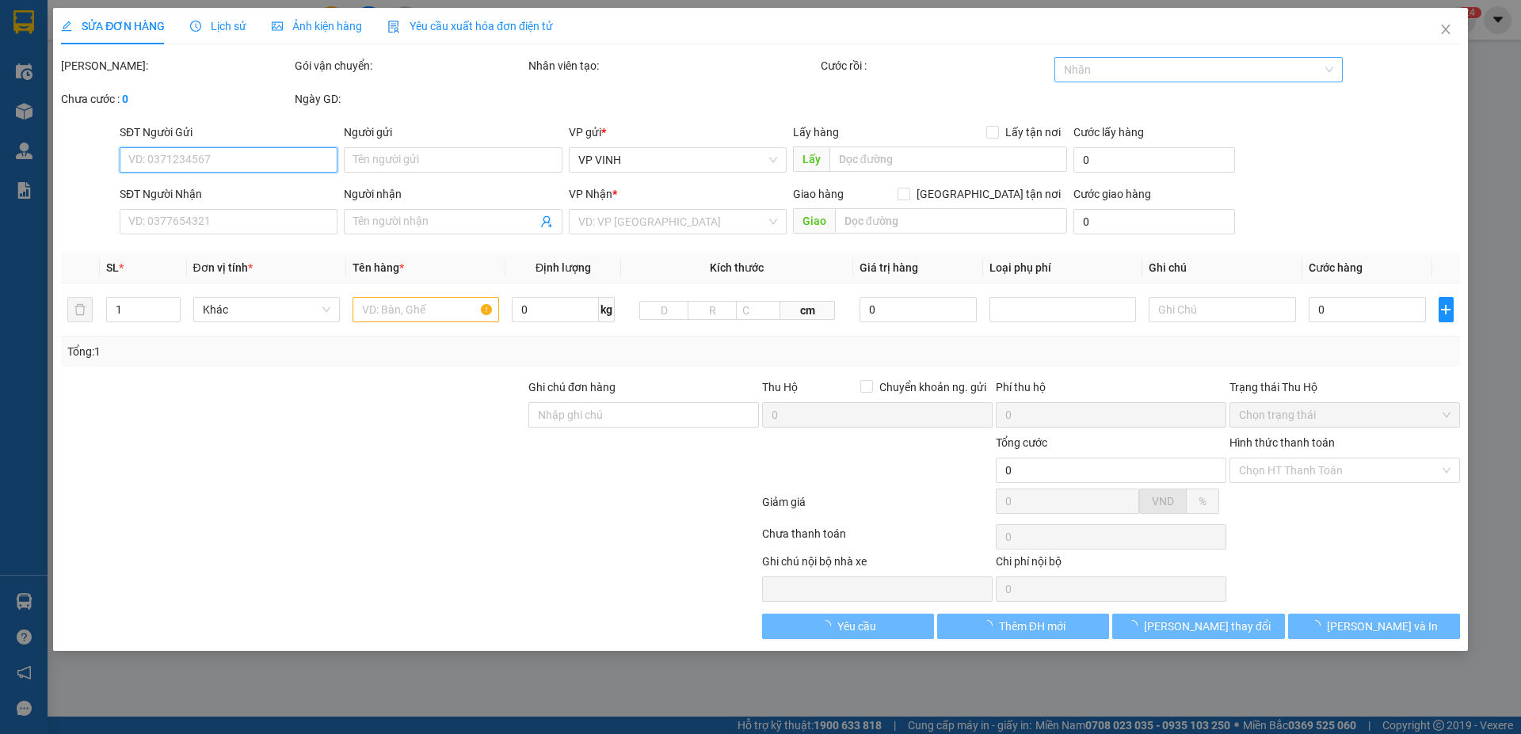
checkbox input "true"
type input "14 ngõ 34 nguyễn đức cảnh"
type input "40.000"
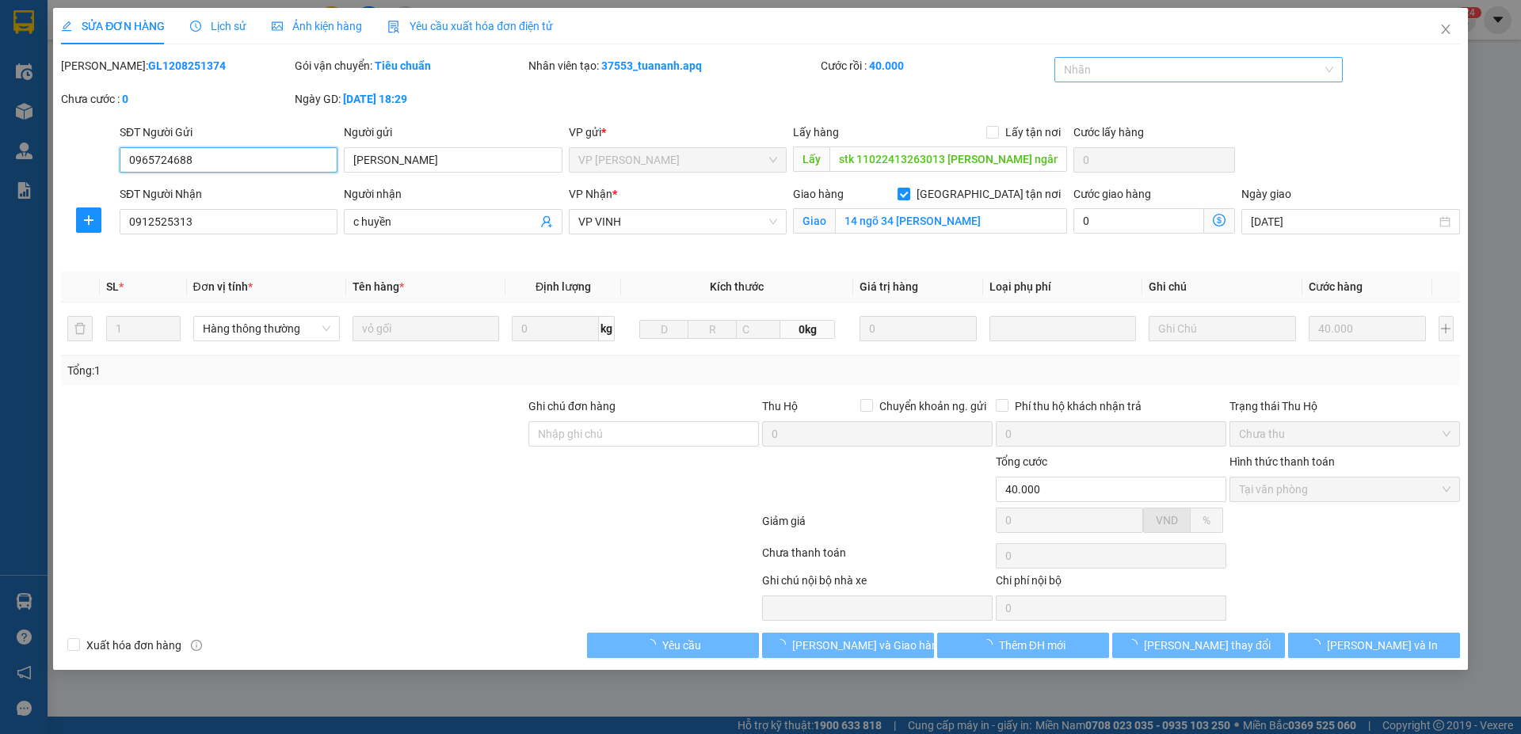
click at [1226, 74] on div at bounding box center [1190, 69] width 265 height 19
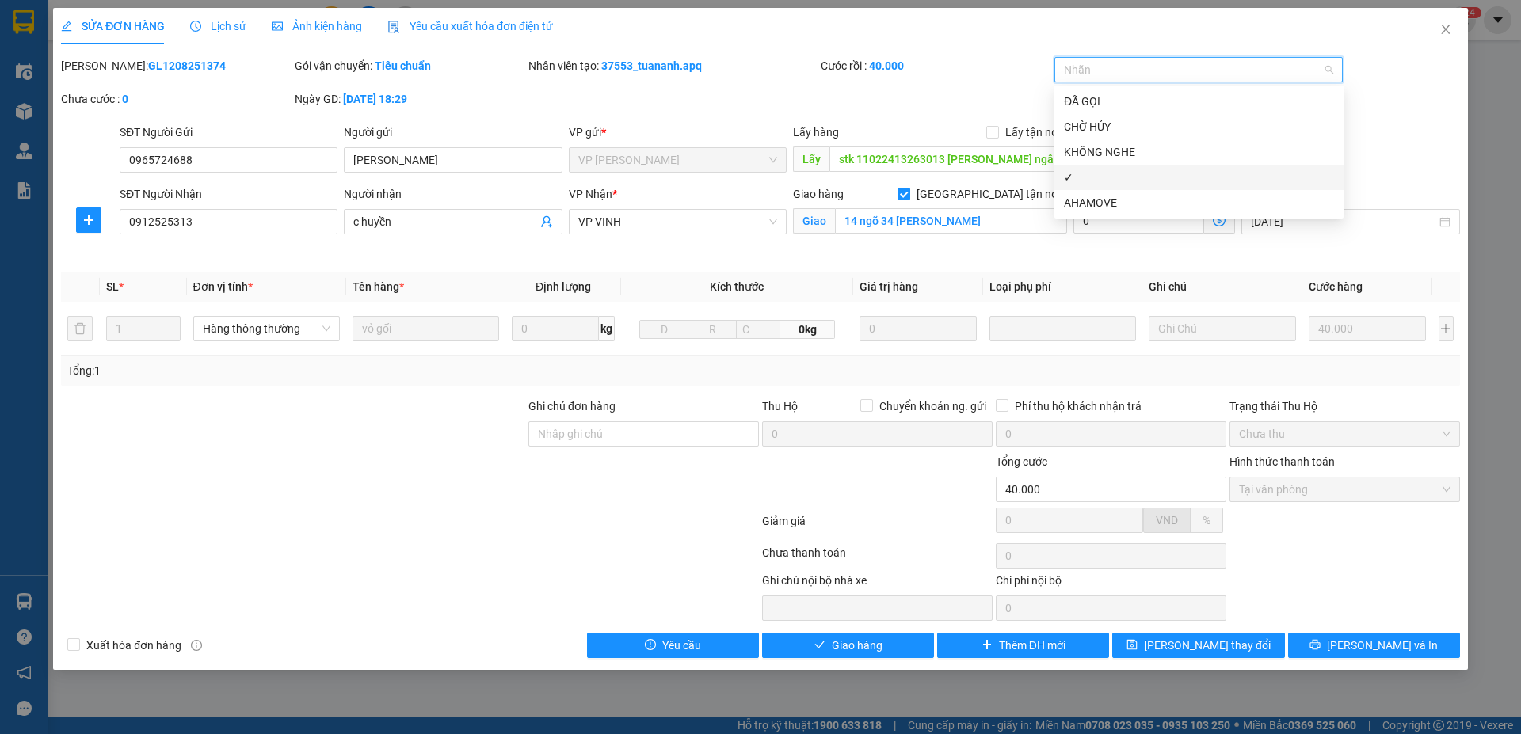
click at [1085, 180] on div "✓" at bounding box center [1199, 177] width 270 height 17
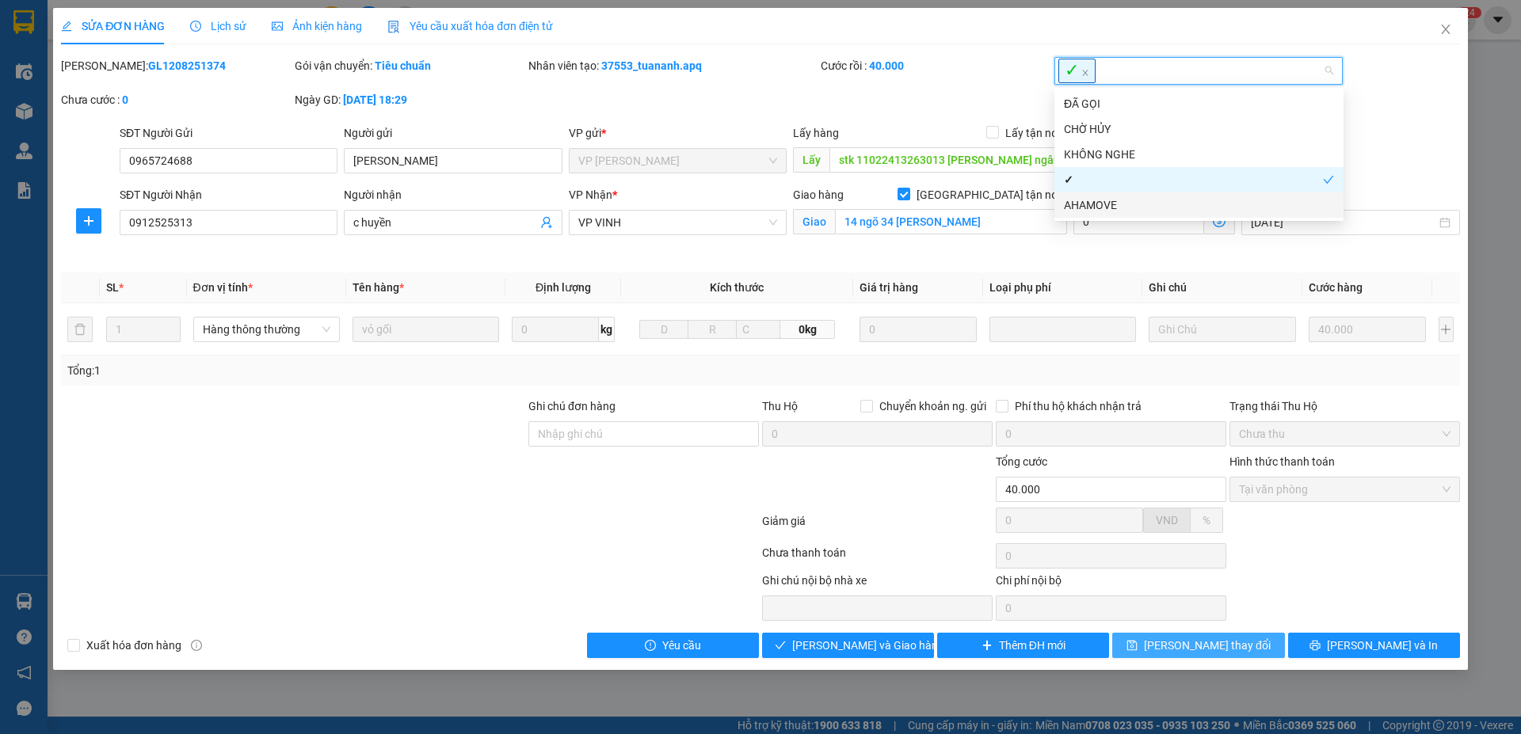
click at [1216, 646] on span "[PERSON_NAME] thay đổi" at bounding box center [1207, 645] width 127 height 17
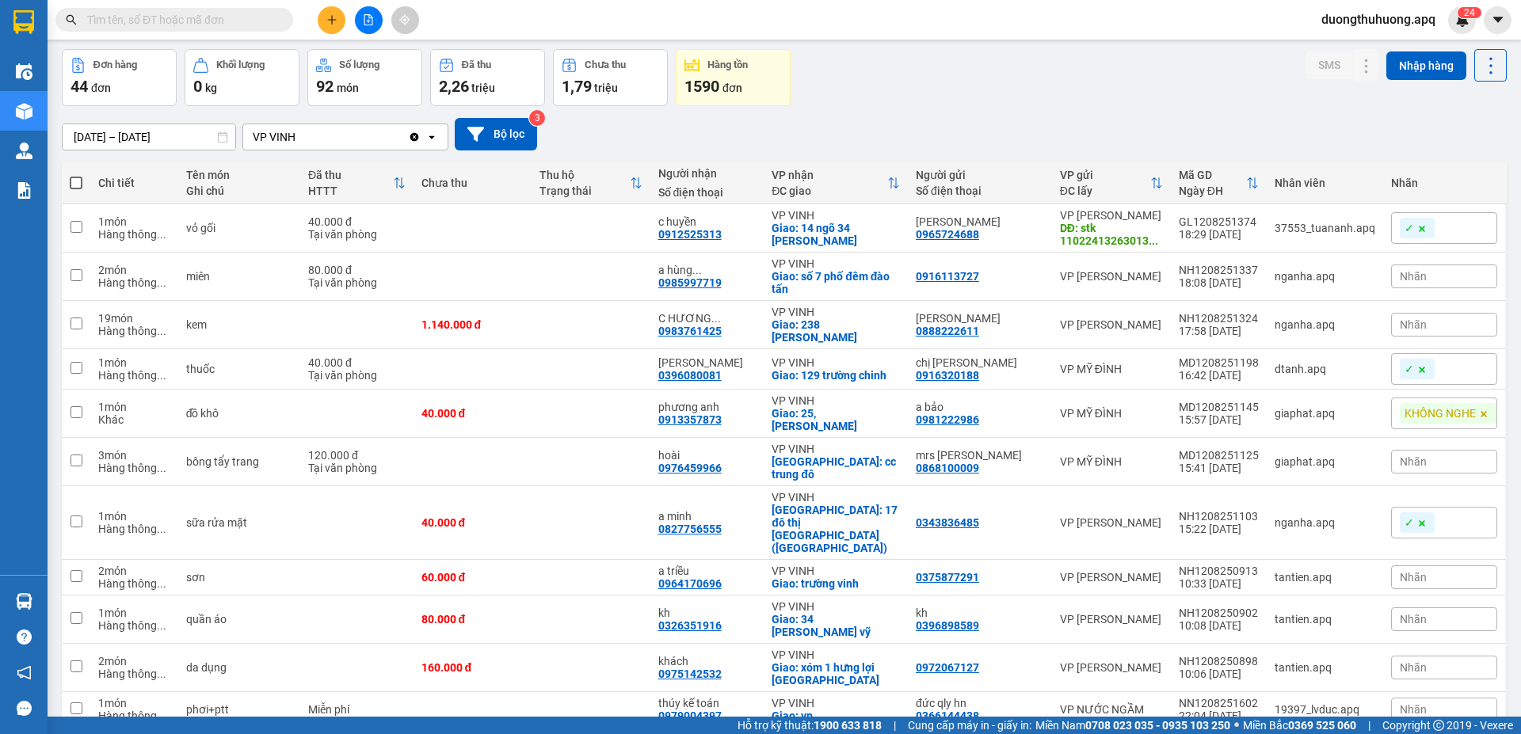
scroll to position [158, 0]
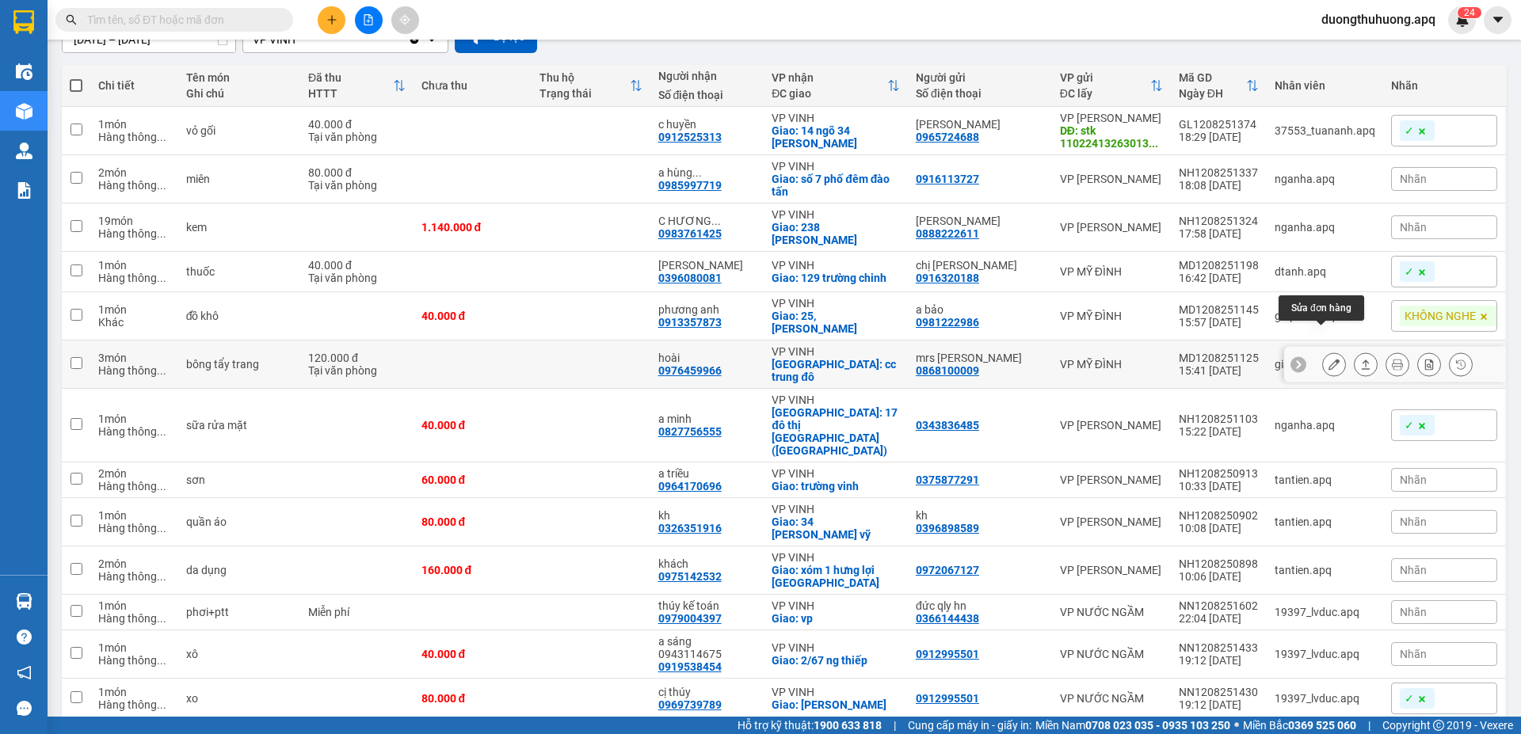
click at [1329, 359] on icon at bounding box center [1334, 364] width 11 height 11
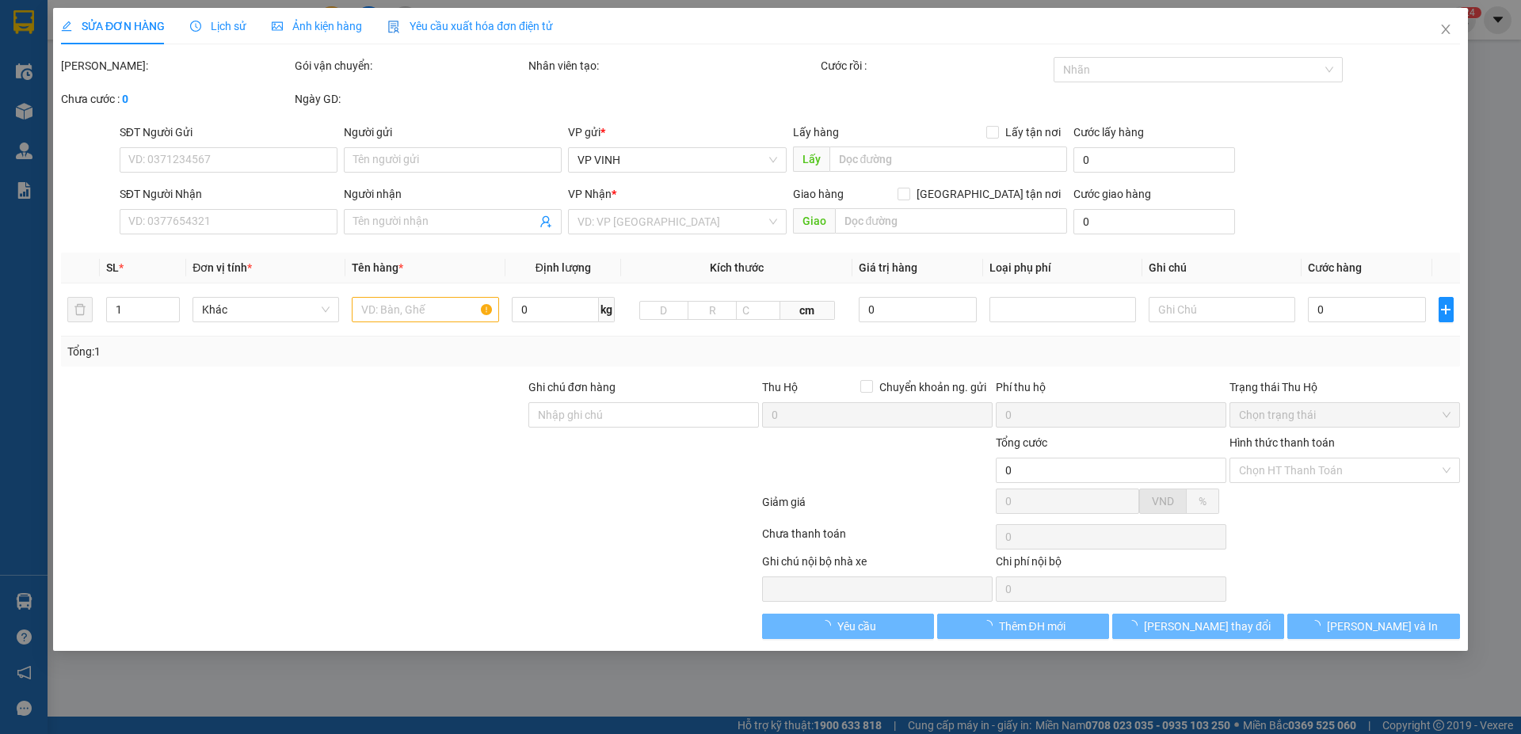
type input "0868100009"
type input "mrs thư"
type input "0976459966"
type input "hoài"
checkbox input "true"
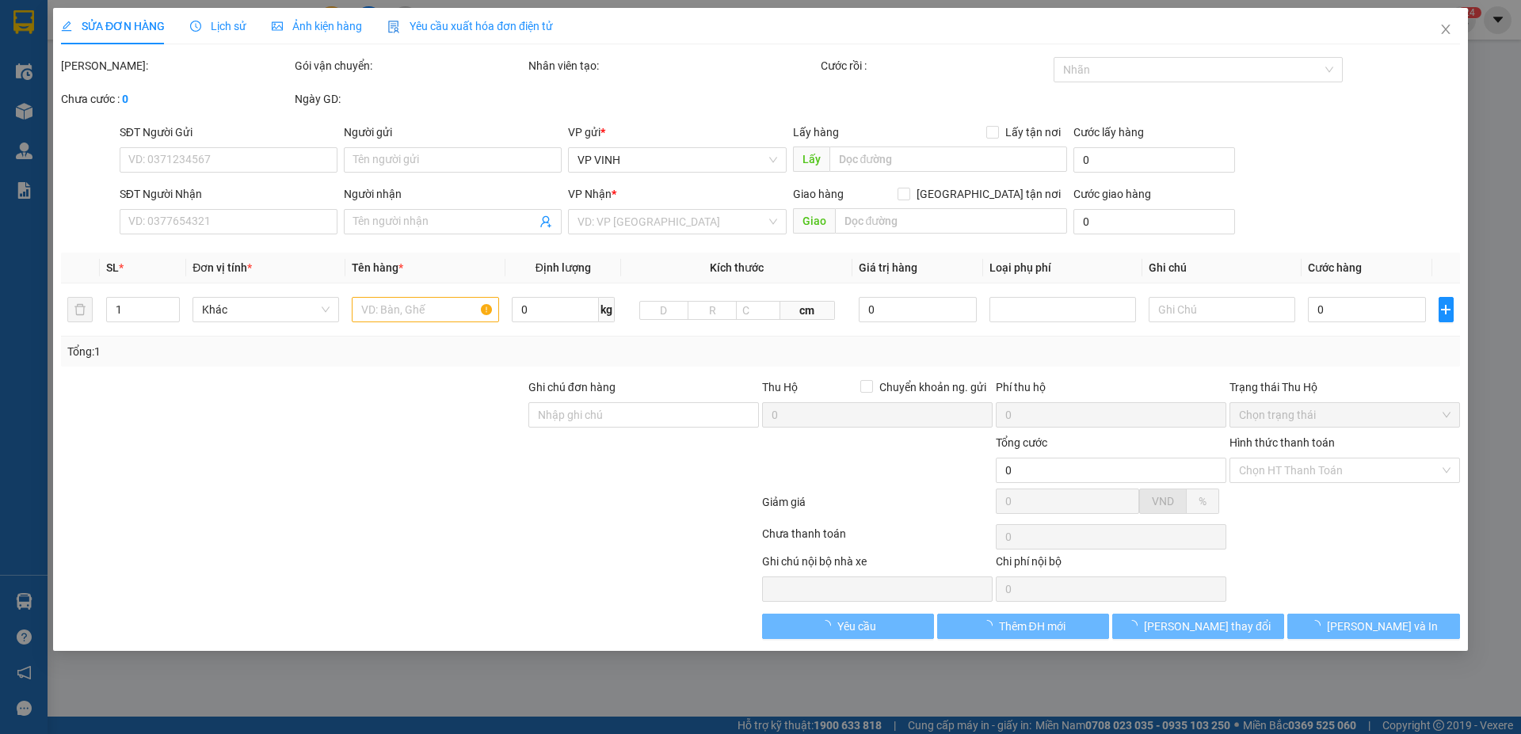
type input "cc trung đô"
type input "120.000"
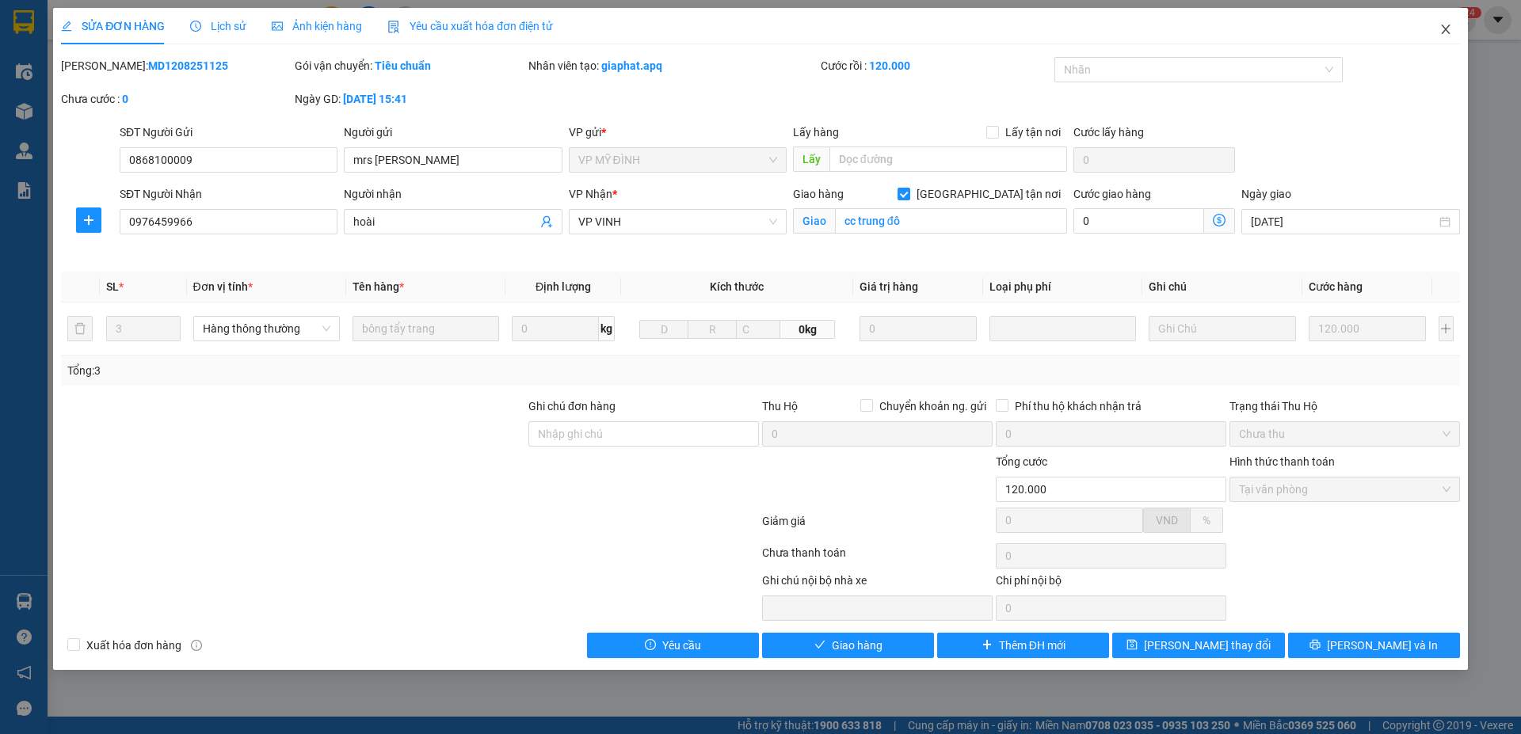
click at [1451, 29] on icon "close" at bounding box center [1445, 29] width 13 height 13
click at [1444, 29] on span "duongthuhuong.apq" at bounding box center [1378, 20] width 139 height 20
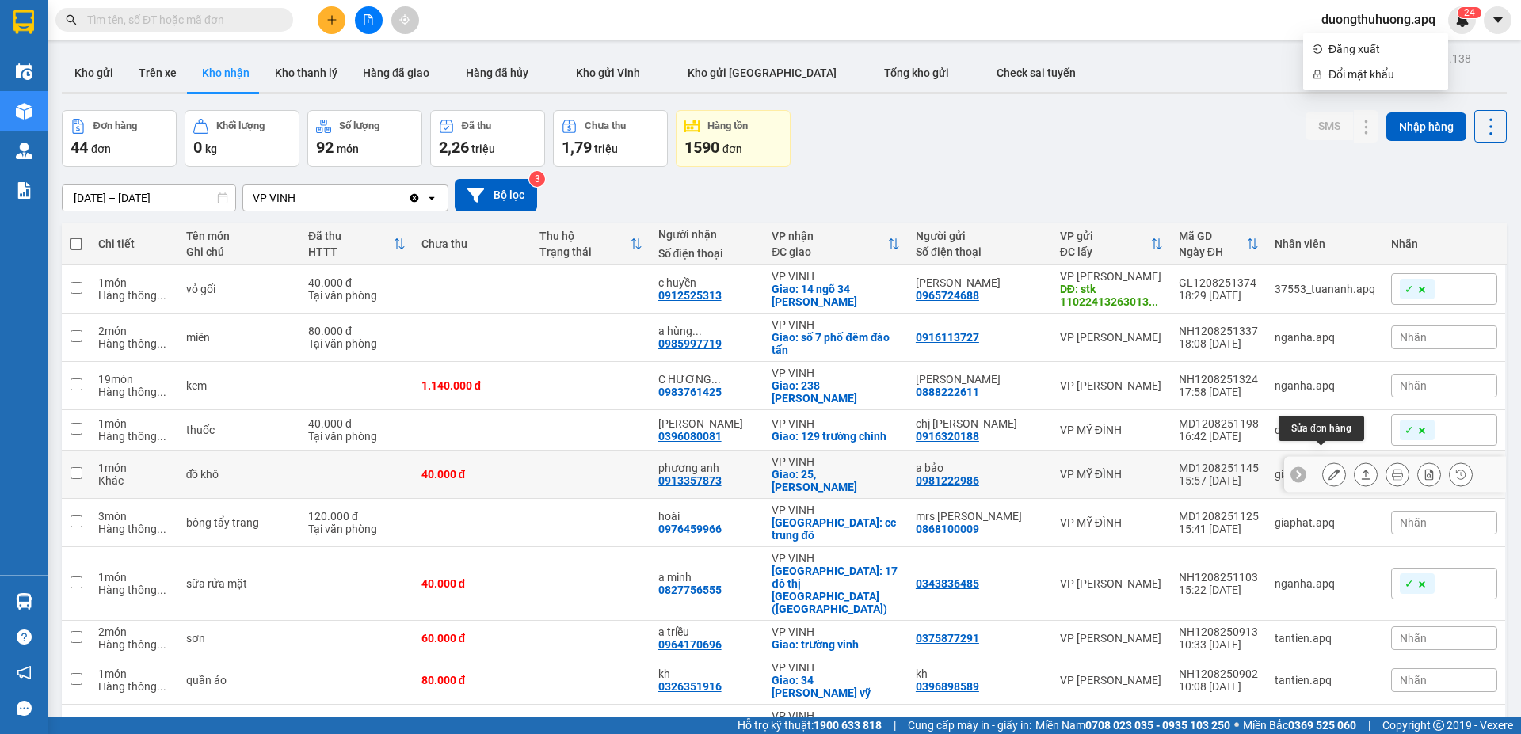
click at [1329, 469] on icon at bounding box center [1334, 474] width 11 height 11
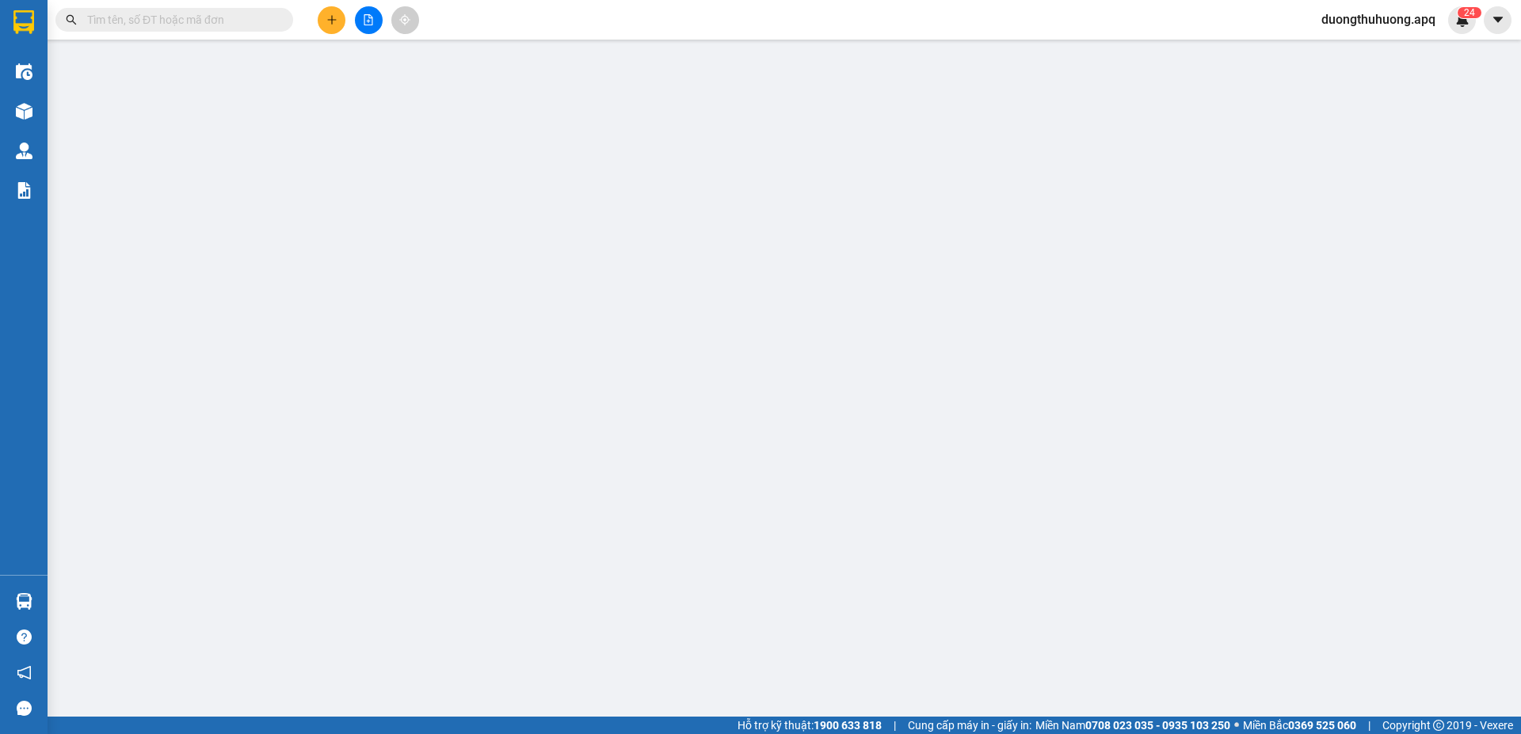
type input "0981222986"
type input "a bảo"
type input "0913357873"
type input "phương anh"
checkbox input "true"
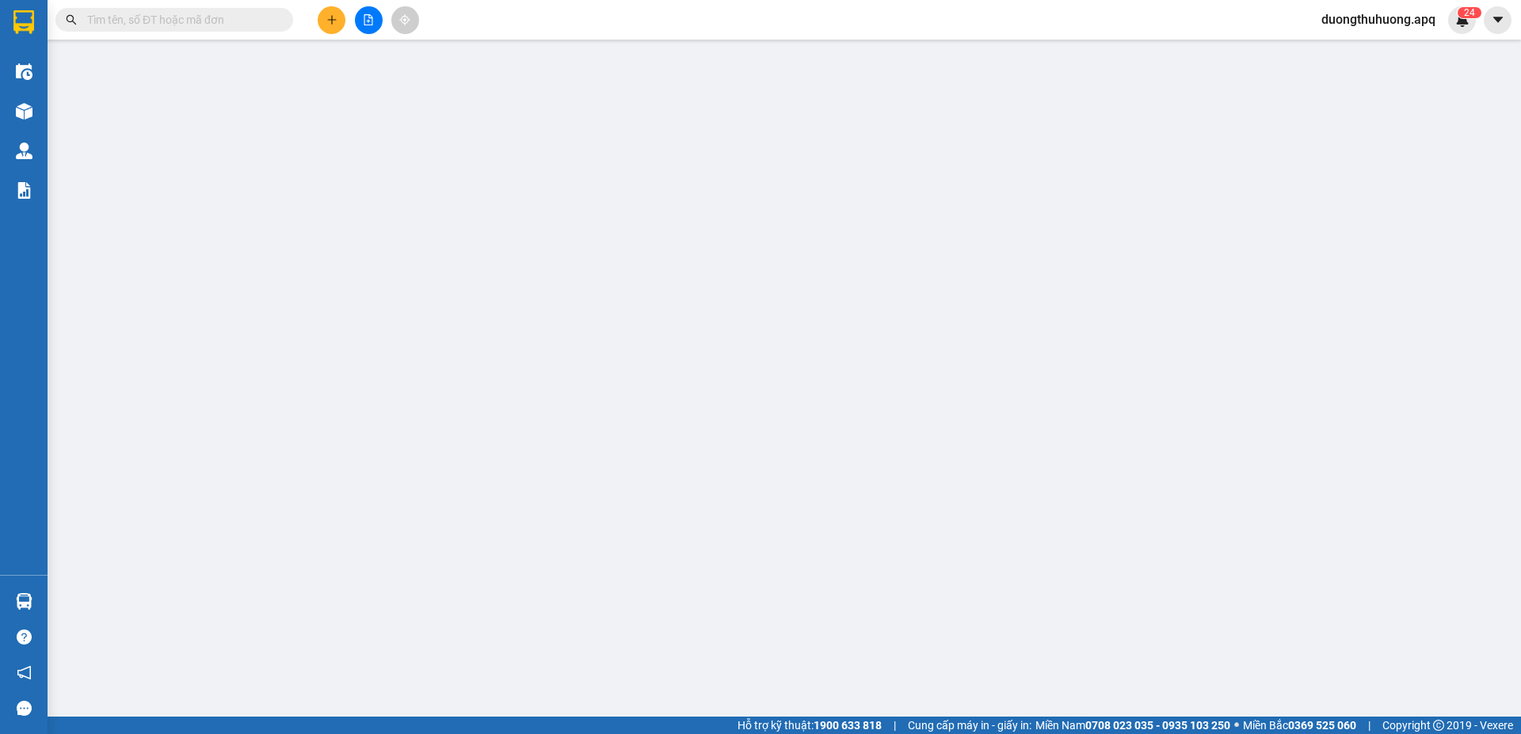
type input "25,lê mao"
type input "40.000"
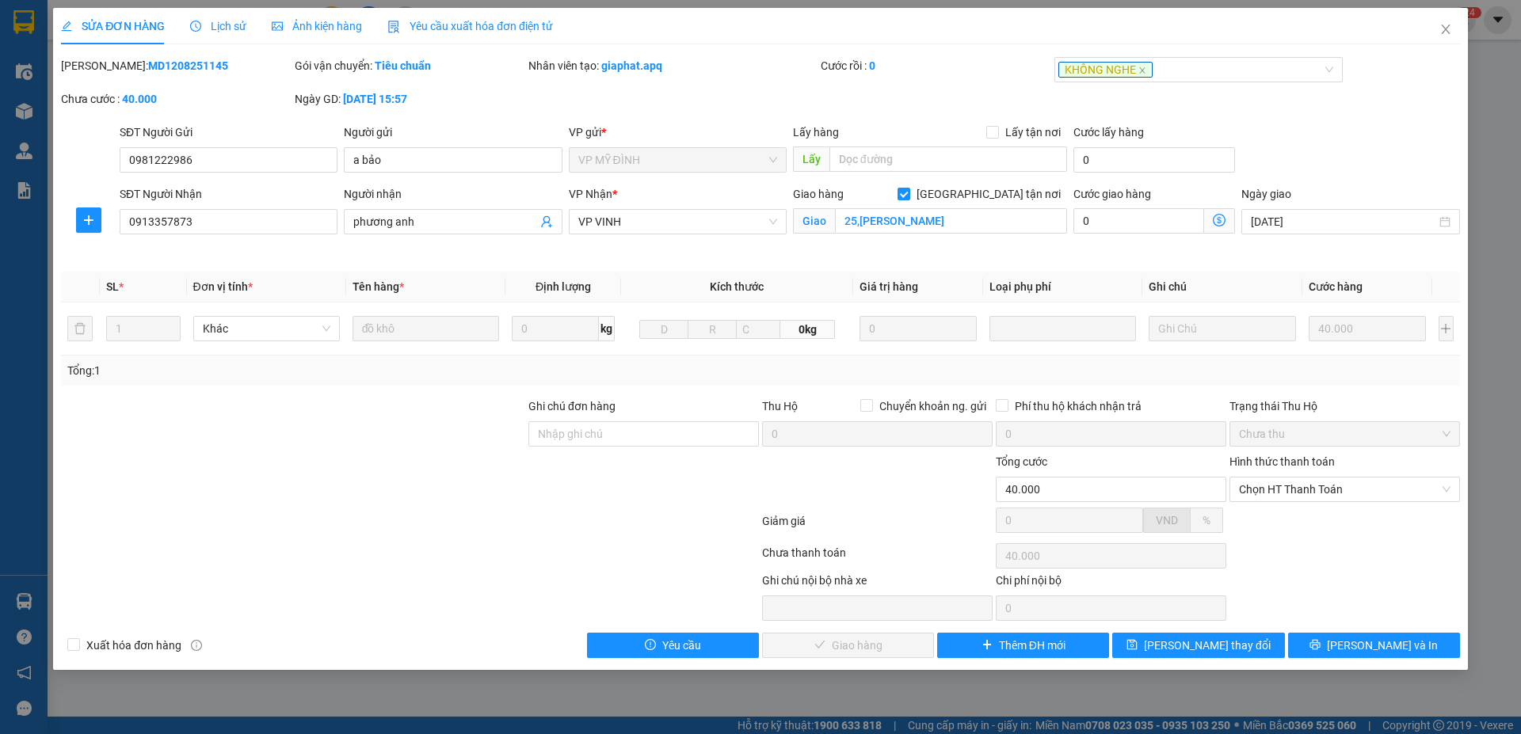
click at [234, 24] on span "Lịch sử" at bounding box center [218, 26] width 56 height 13
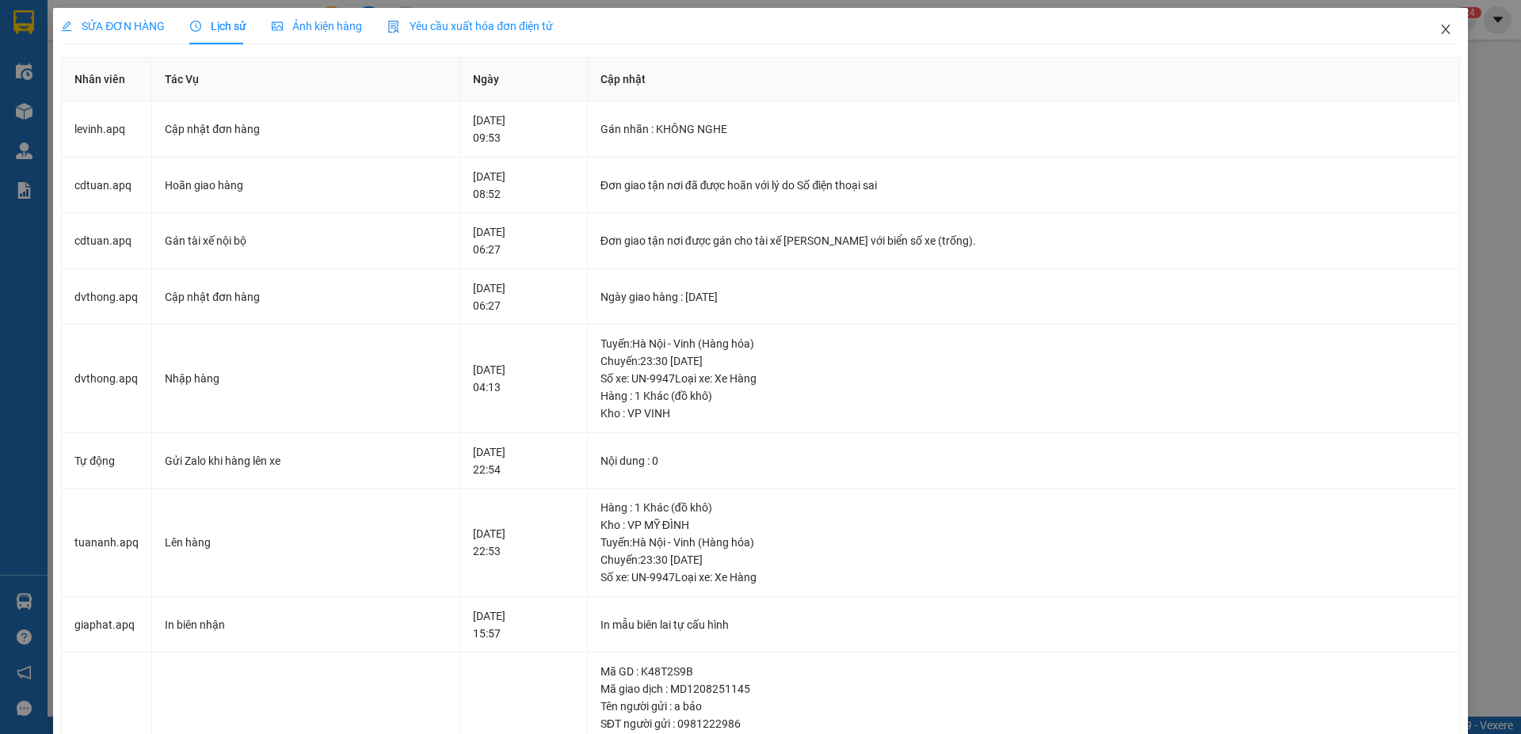
click at [1441, 29] on icon "close" at bounding box center [1445, 30] width 9 height 10
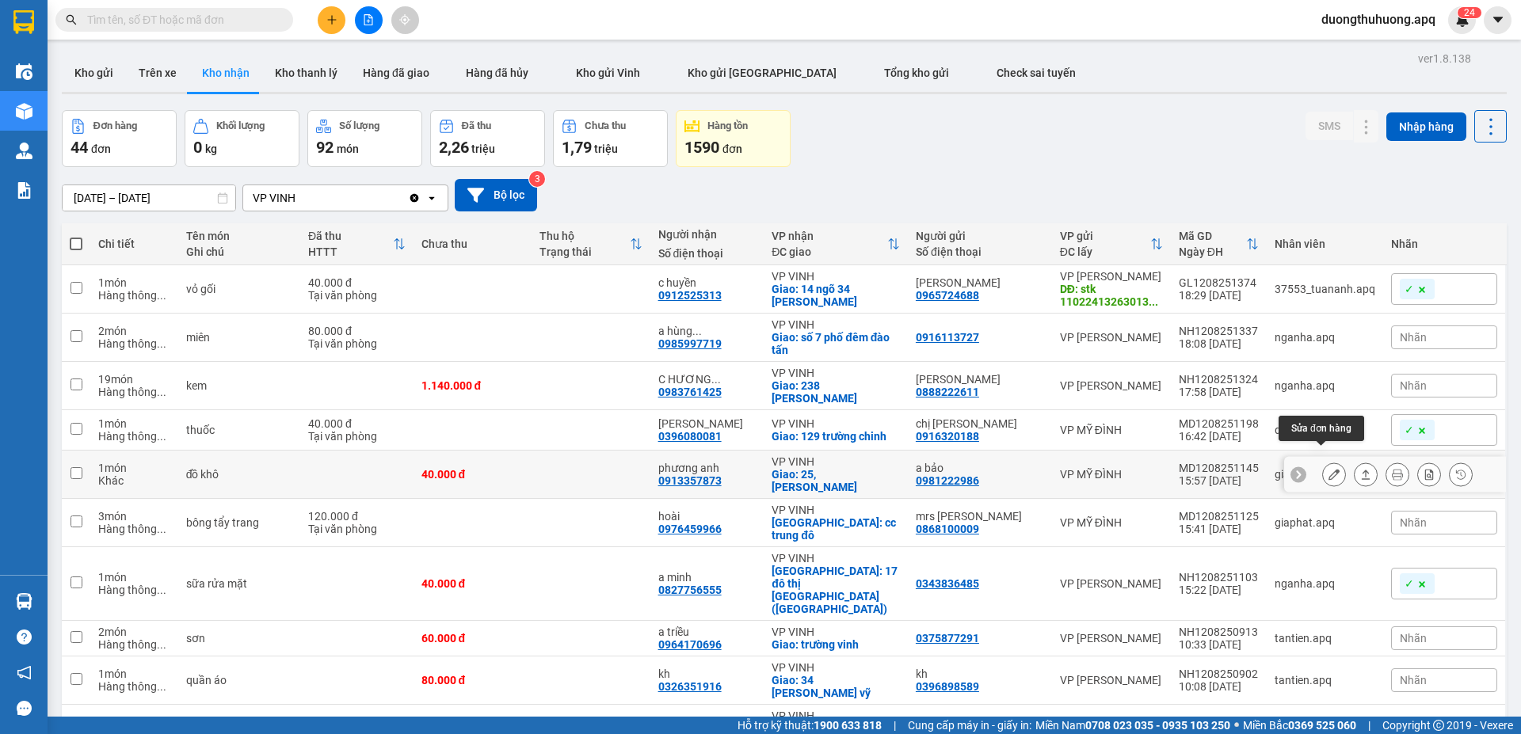
click at [1329, 469] on icon at bounding box center [1334, 474] width 11 height 11
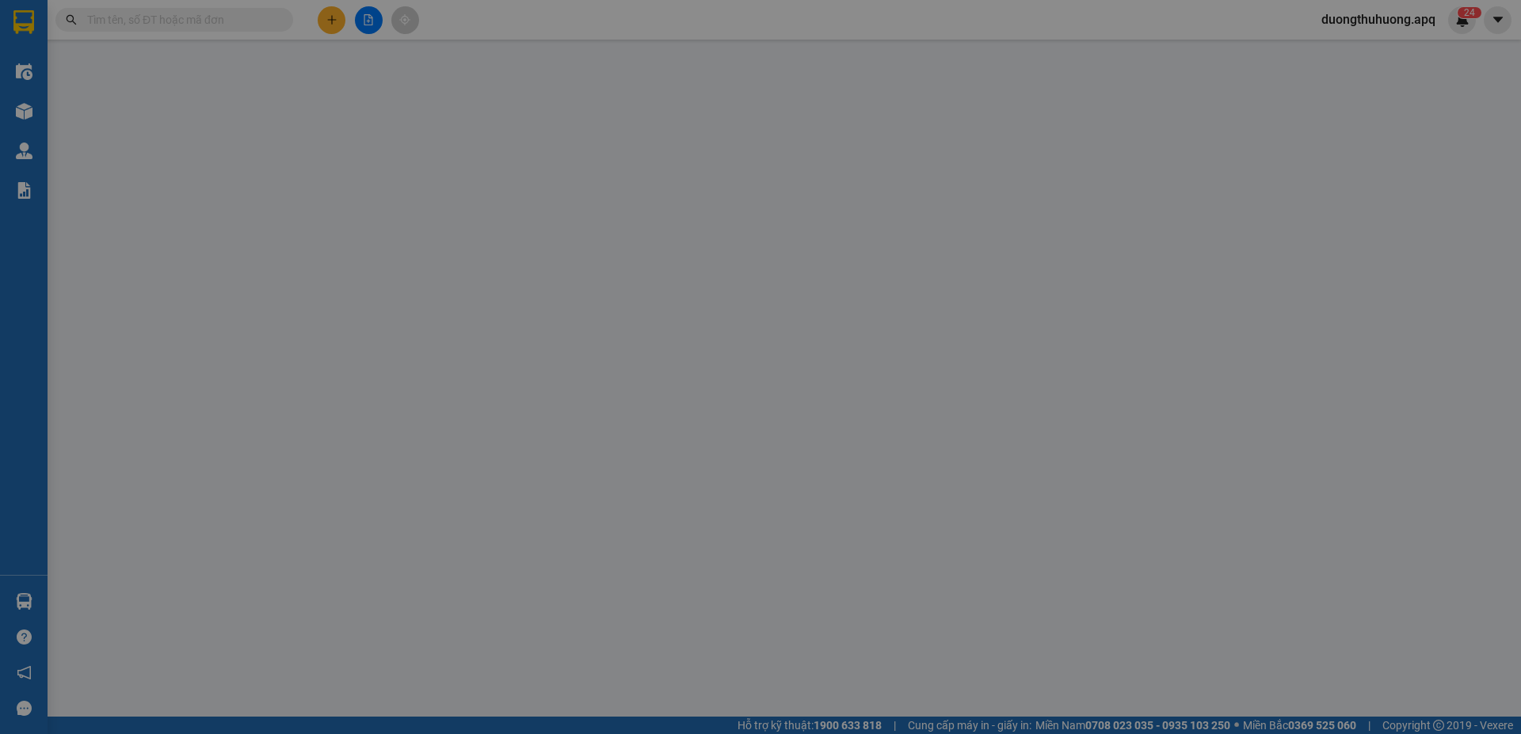
type input "0981222986"
type input "a bảo"
type input "0913357873"
type input "phương anh"
checkbox input "true"
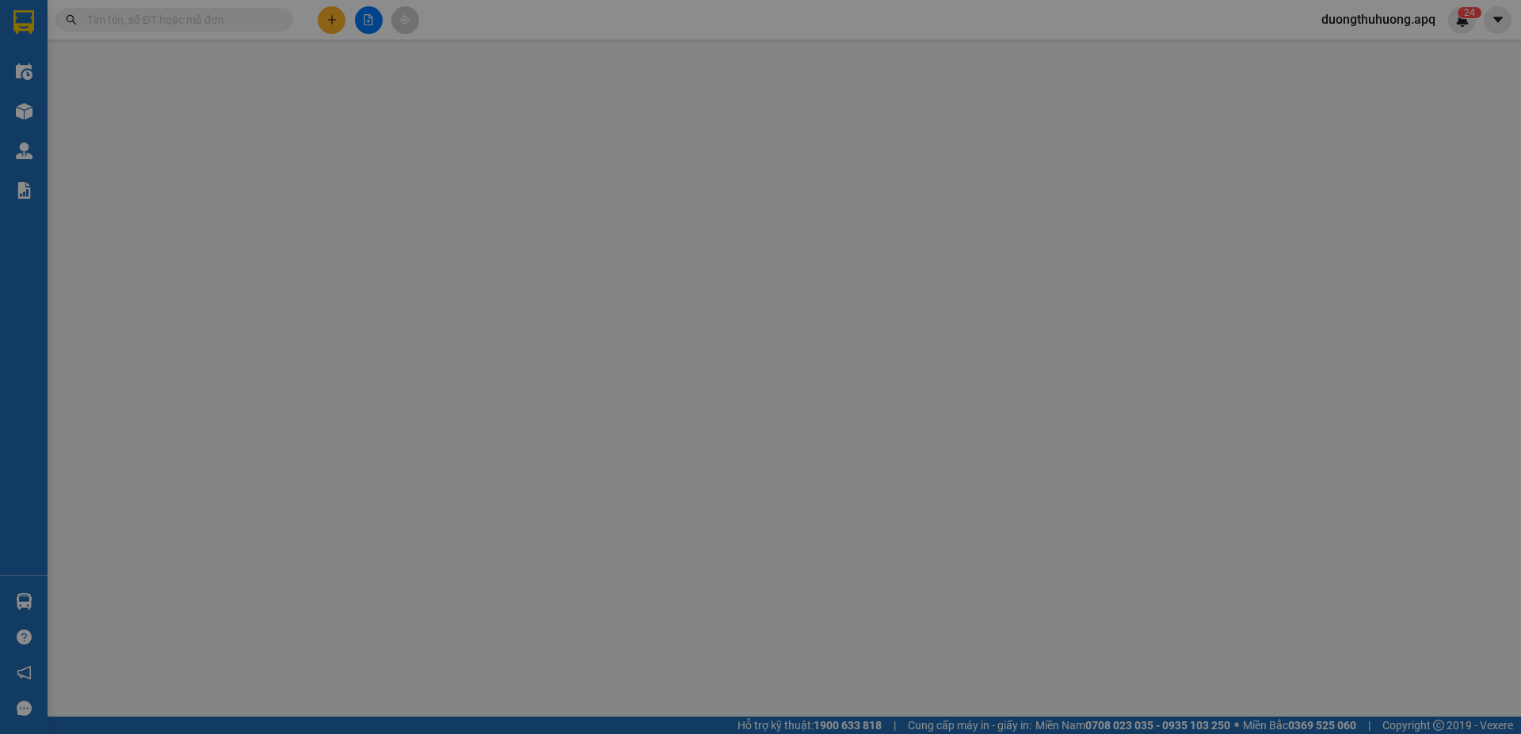
type input "25,lê mao"
type input "40.000"
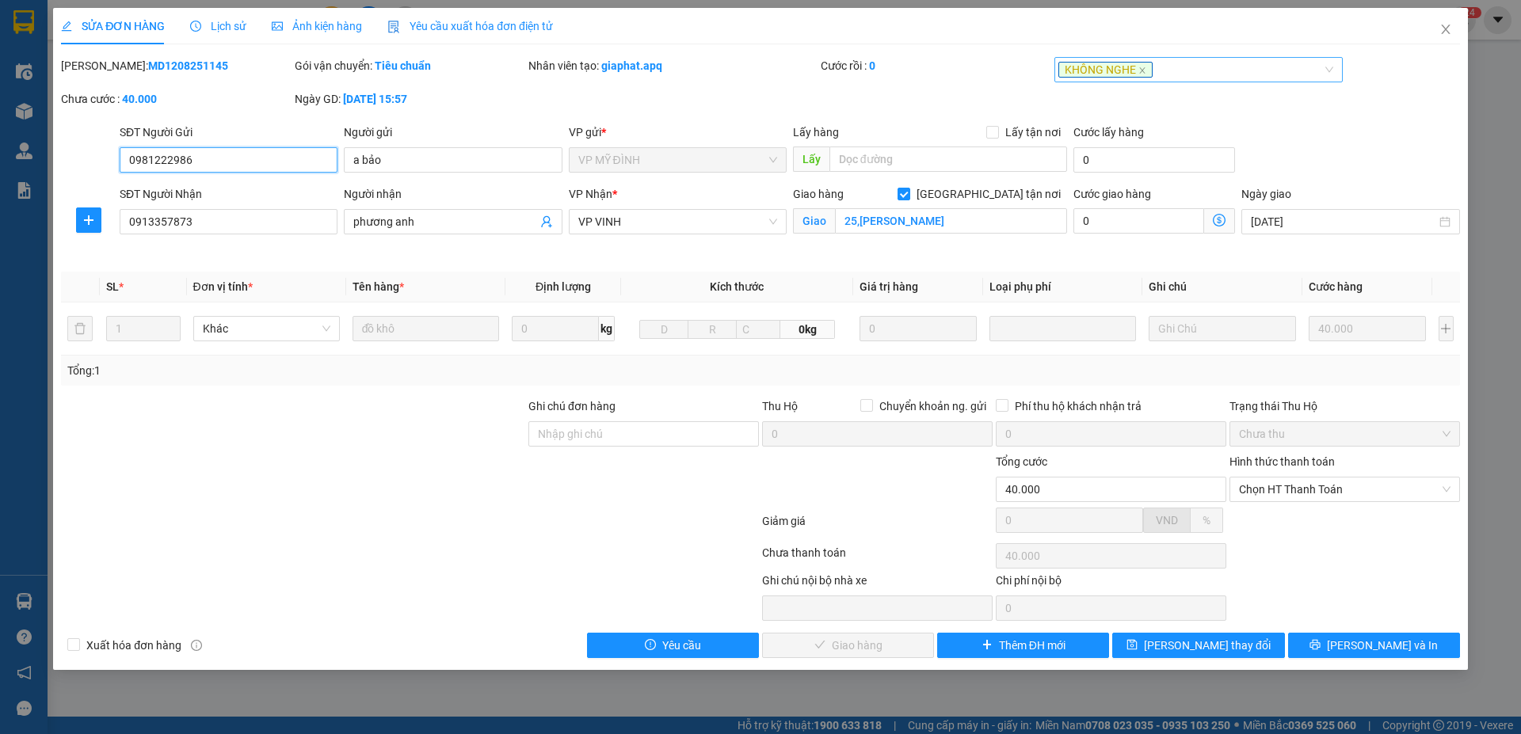
click at [1200, 69] on div "KHÔNG NGHE" at bounding box center [1190, 69] width 265 height 19
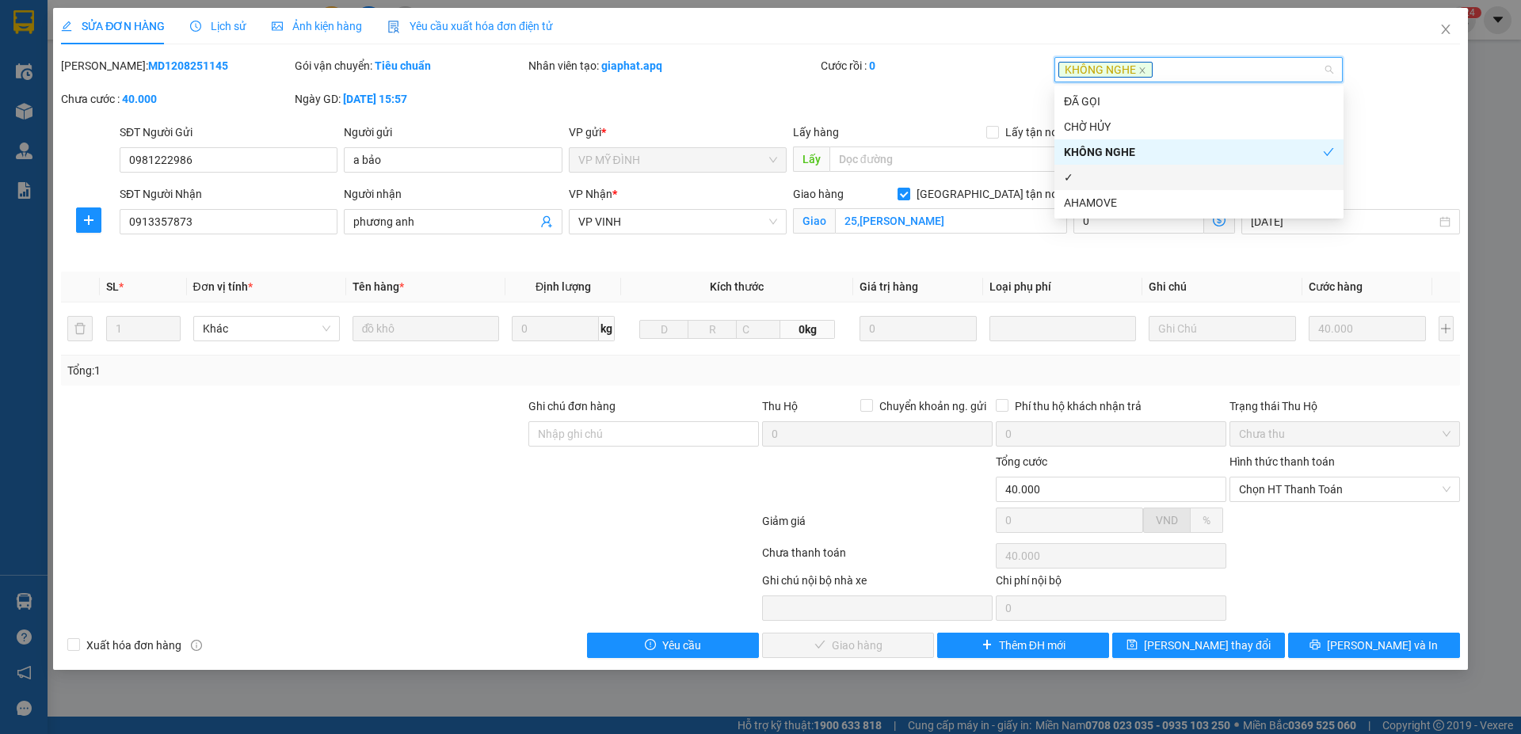
click at [1079, 182] on div "✓" at bounding box center [1199, 177] width 270 height 17
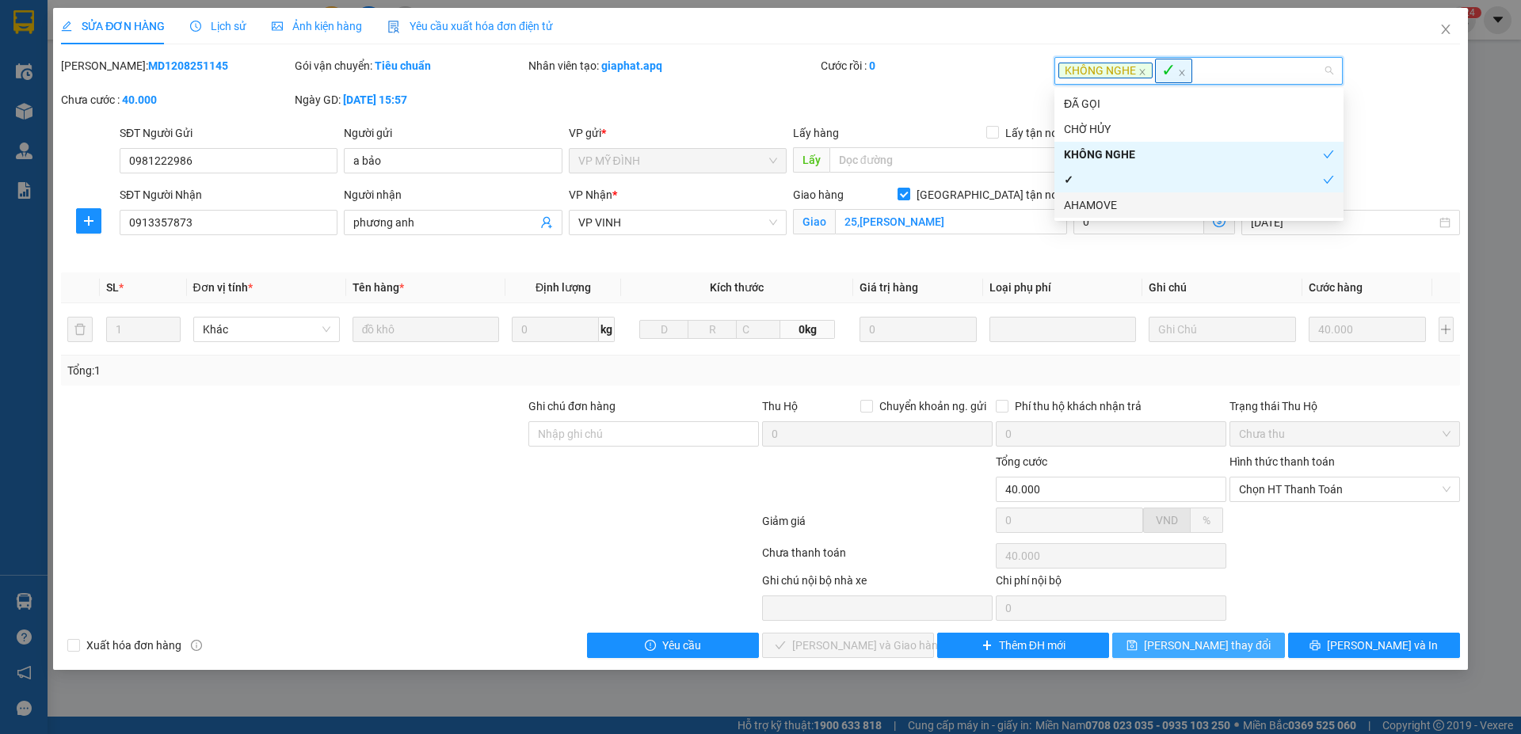
click at [1220, 650] on span "[PERSON_NAME] thay đổi" at bounding box center [1207, 645] width 127 height 17
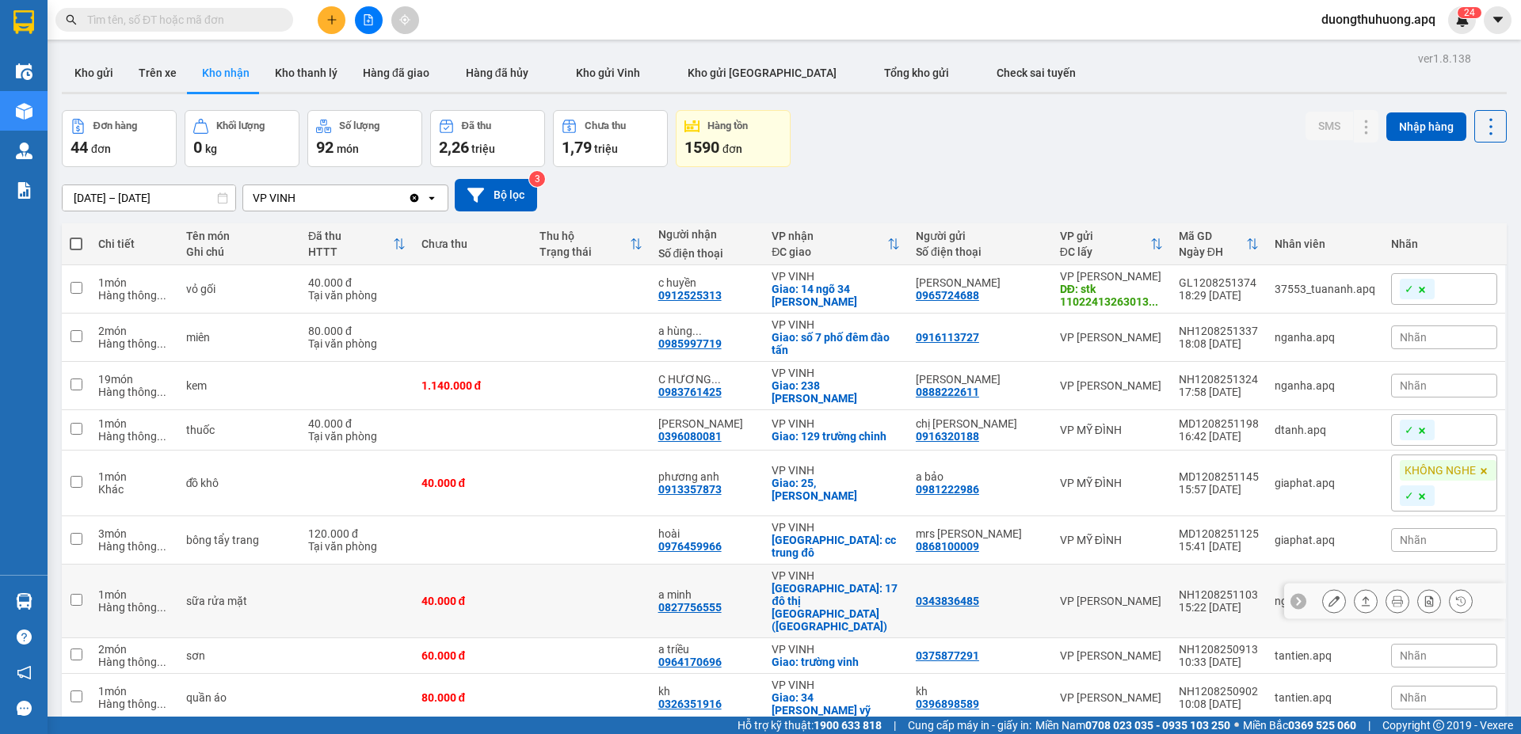
scroll to position [158, 0]
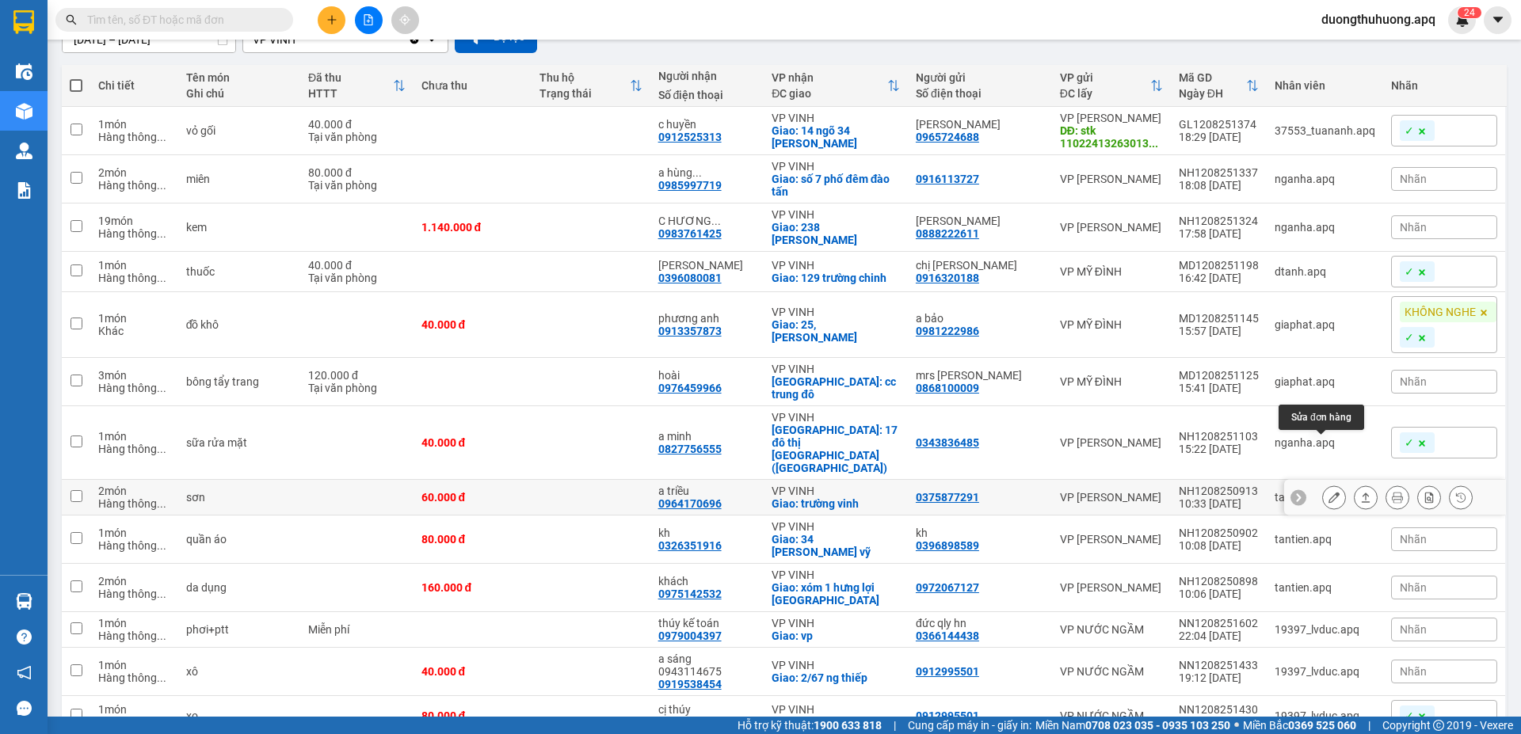
click at [1329, 492] on icon at bounding box center [1334, 497] width 11 height 11
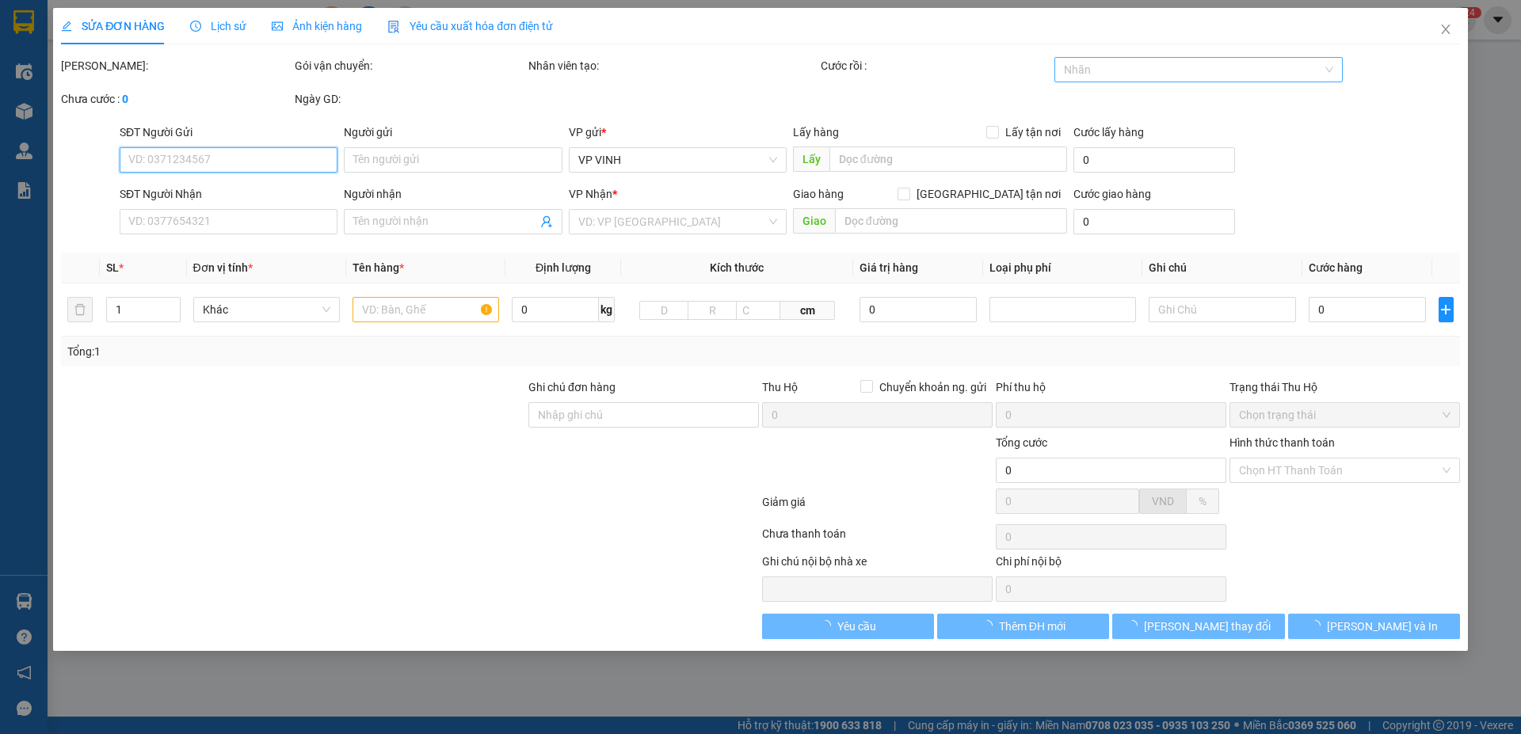
type input "0375877291"
type input "0964170696"
type input "a triều"
checkbox input "true"
type input "trường vinh"
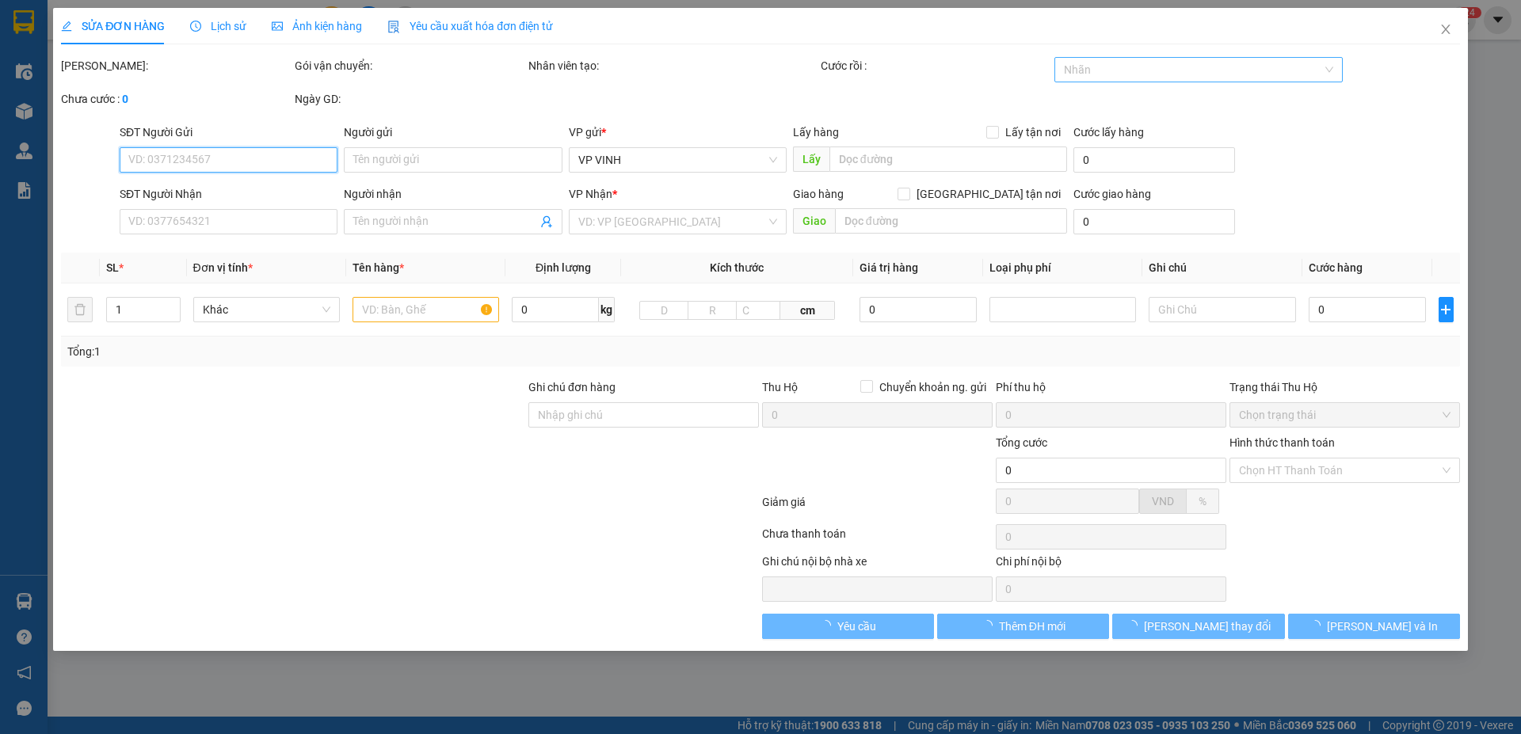
type input "60.000"
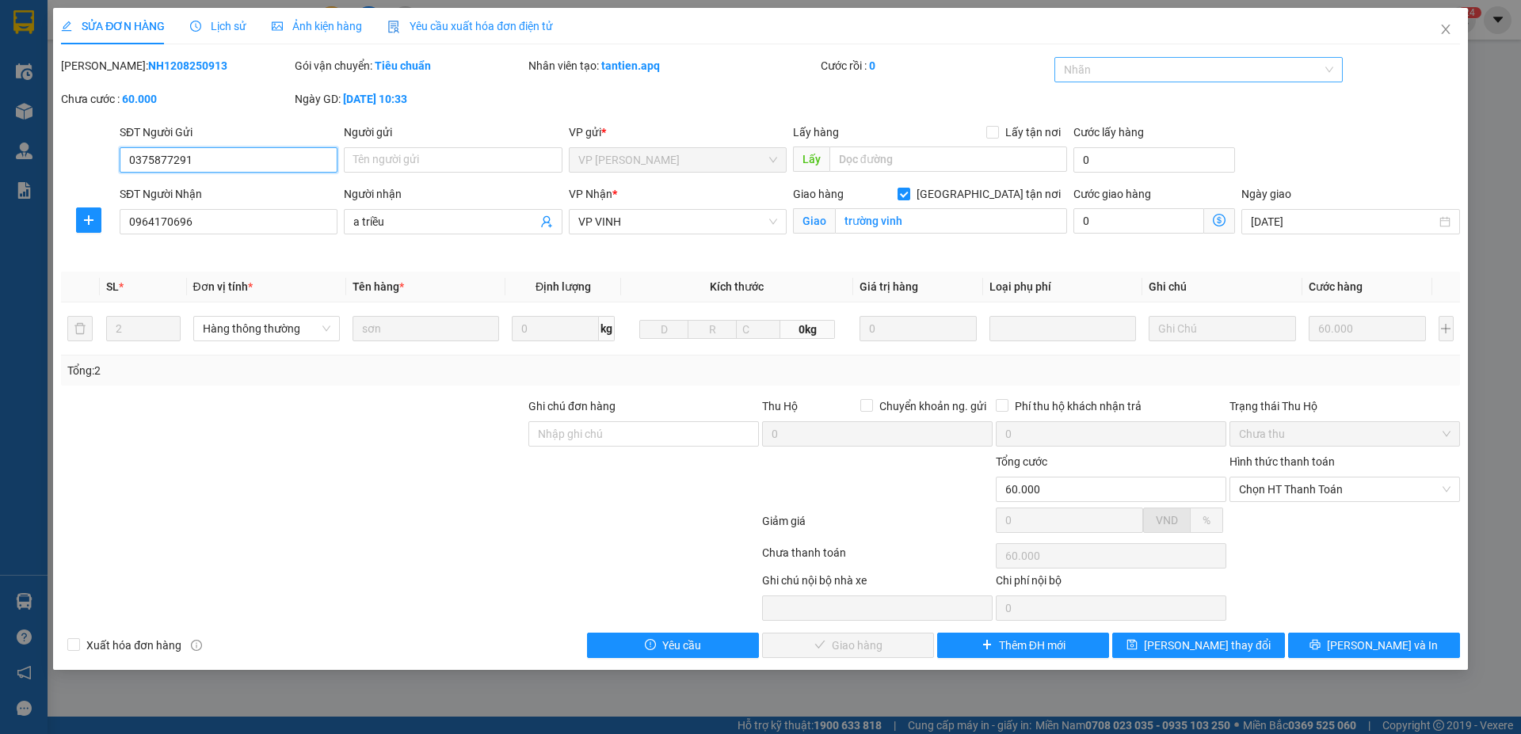
click at [1196, 69] on div at bounding box center [1190, 69] width 265 height 19
click at [1080, 185] on div "✓" at bounding box center [1199, 177] width 270 height 17
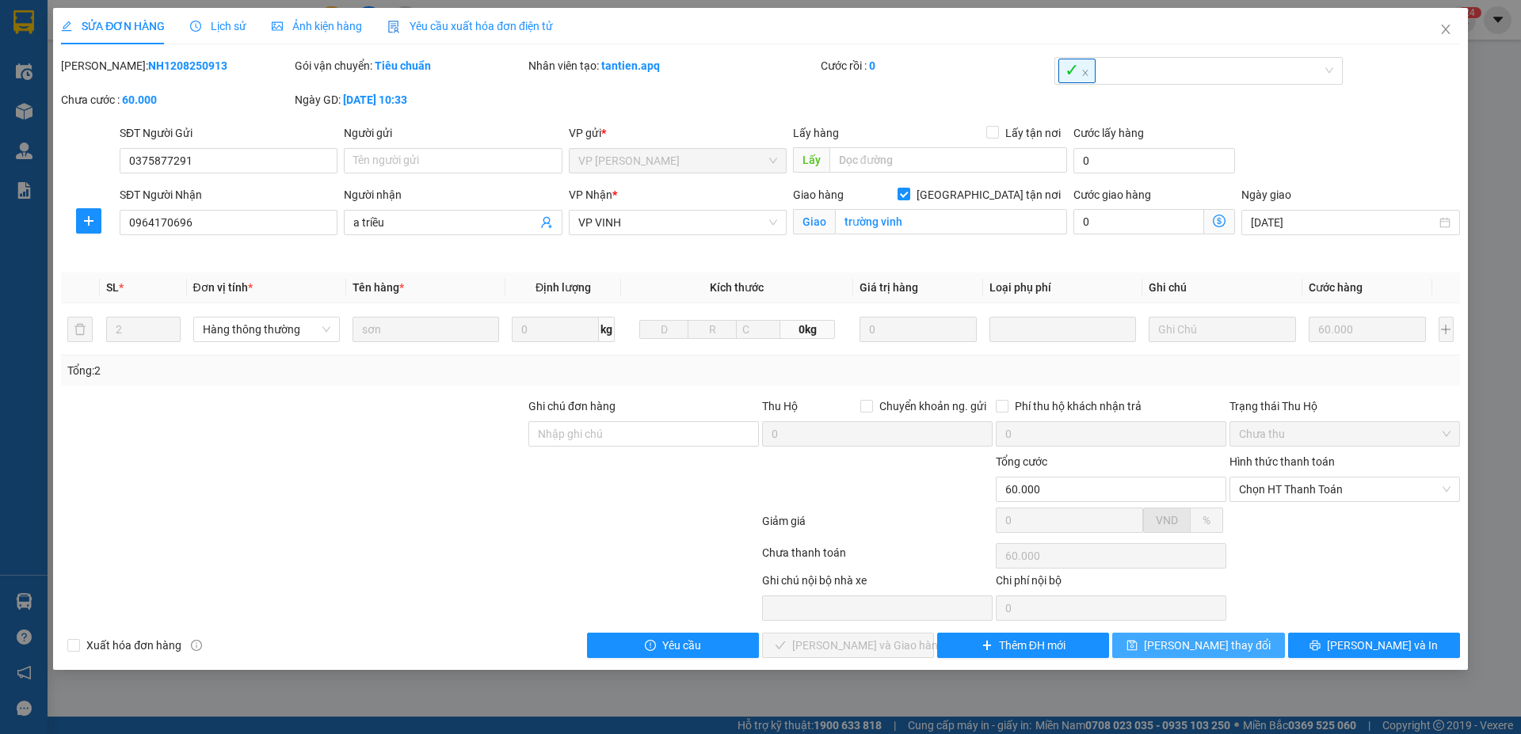
click at [1252, 646] on button "[PERSON_NAME] thay đổi" at bounding box center [1198, 645] width 172 height 25
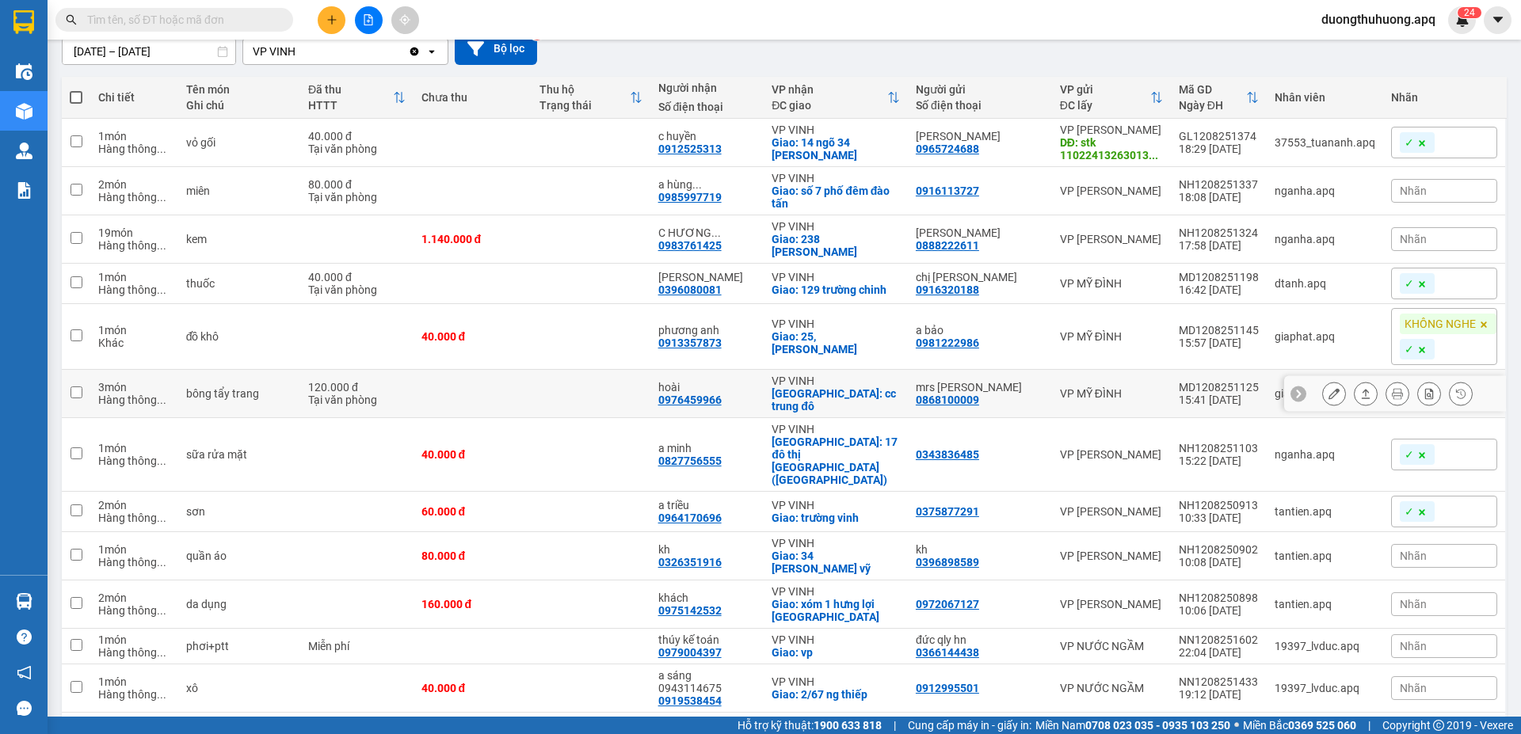
scroll to position [158, 0]
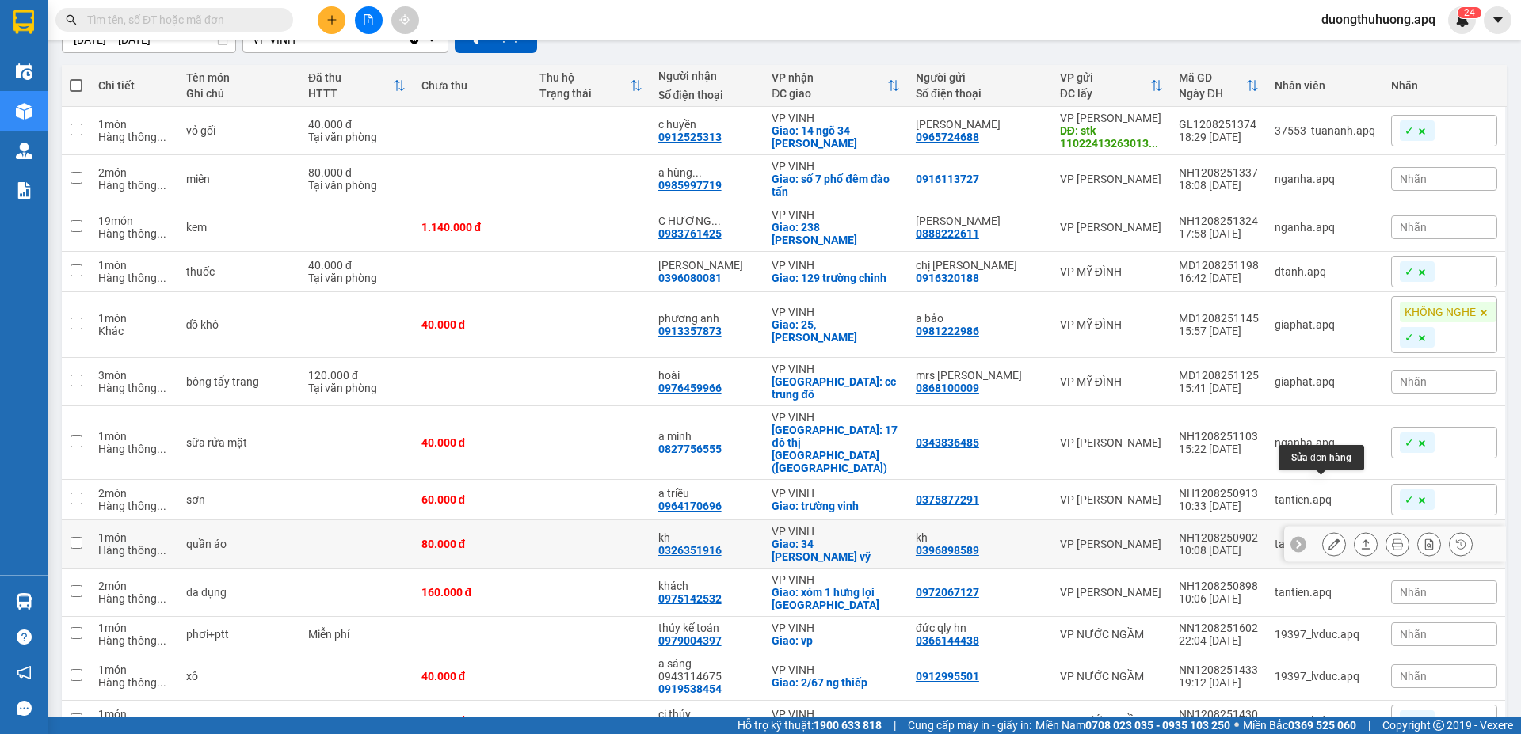
click at [1329, 539] on icon at bounding box center [1334, 544] width 11 height 11
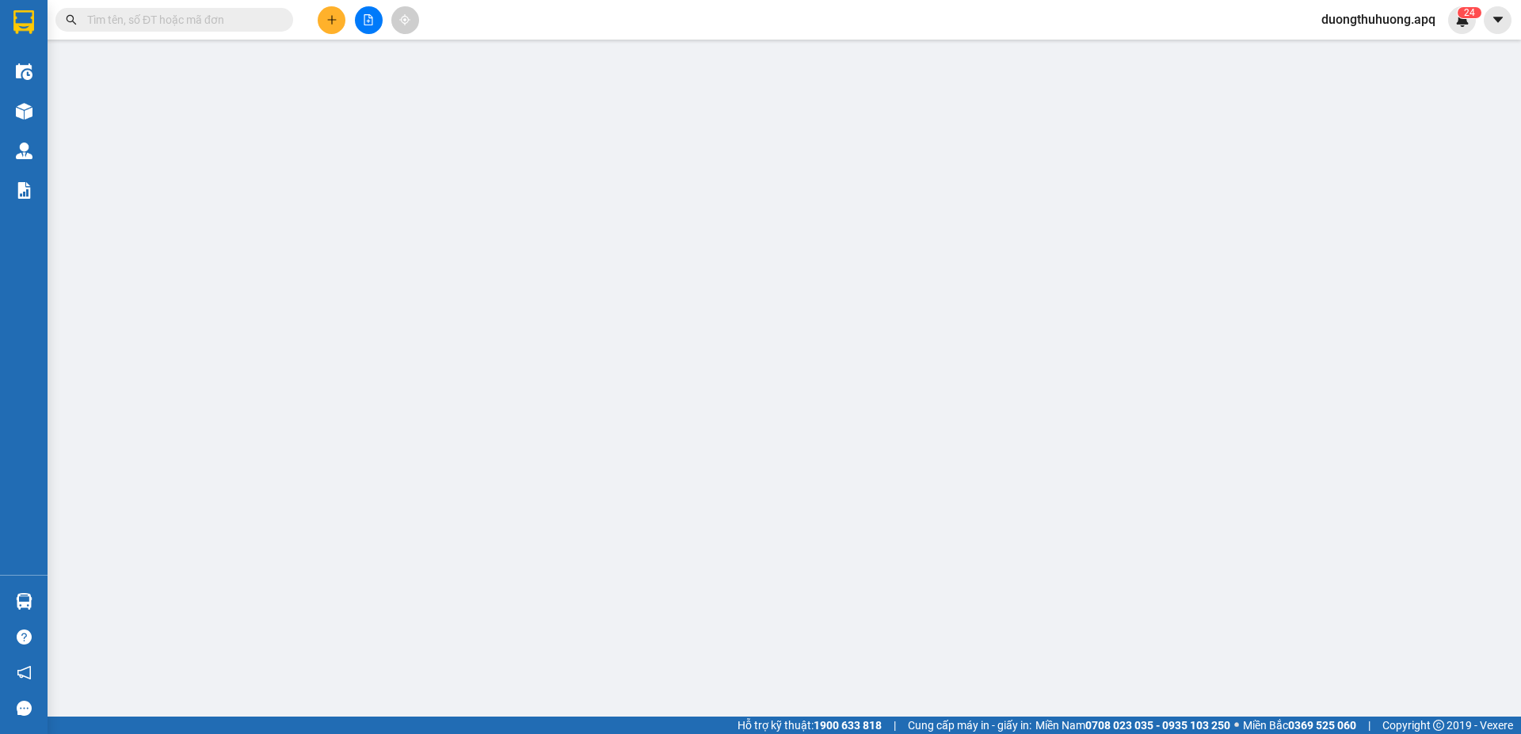
type input "0396898589"
type input "kh"
type input "0326351916"
type input "kh"
checkbox input "true"
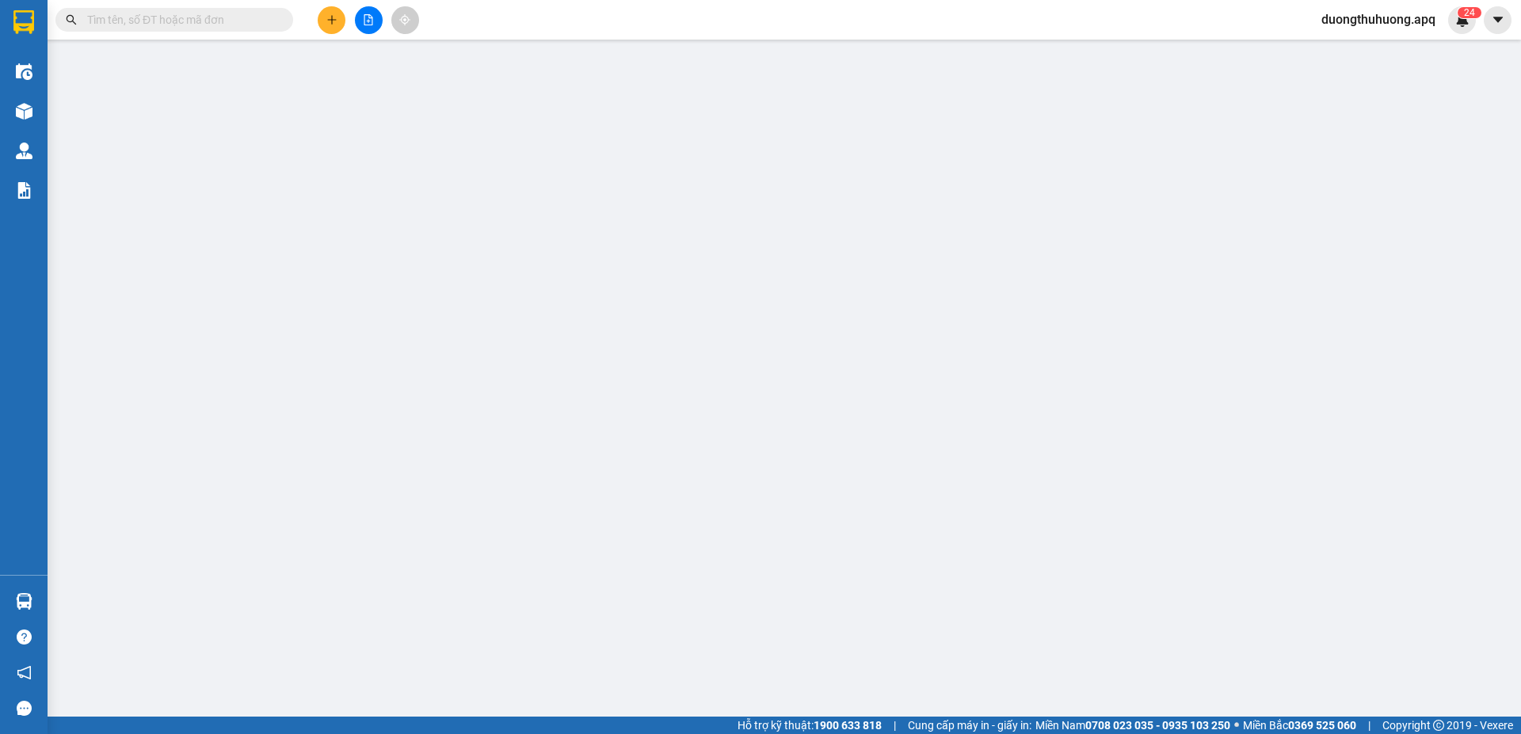
type input "34 phan kinh vỹ"
type input "80.000"
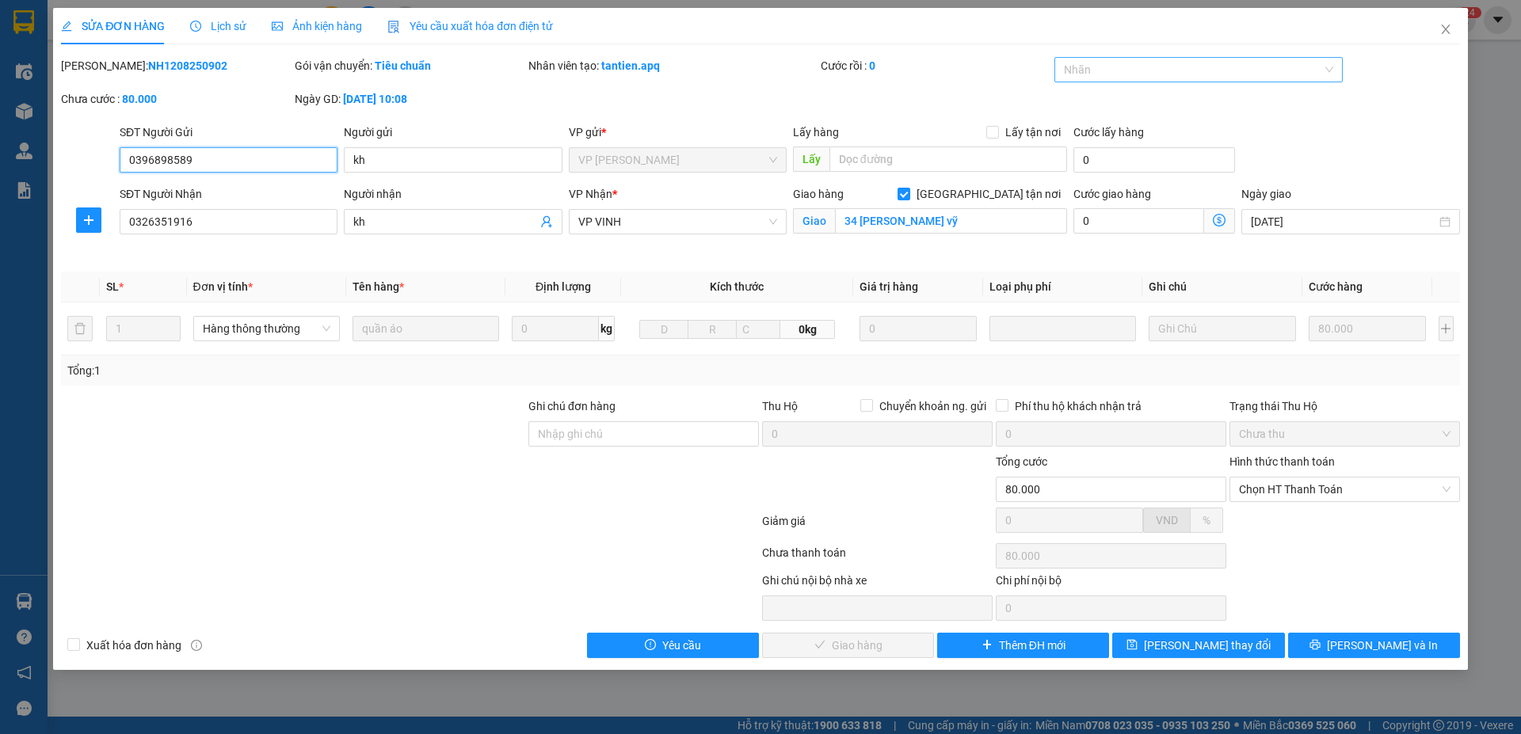
click at [1241, 72] on div at bounding box center [1190, 69] width 265 height 19
click at [1086, 176] on div "✓" at bounding box center [1199, 177] width 270 height 17
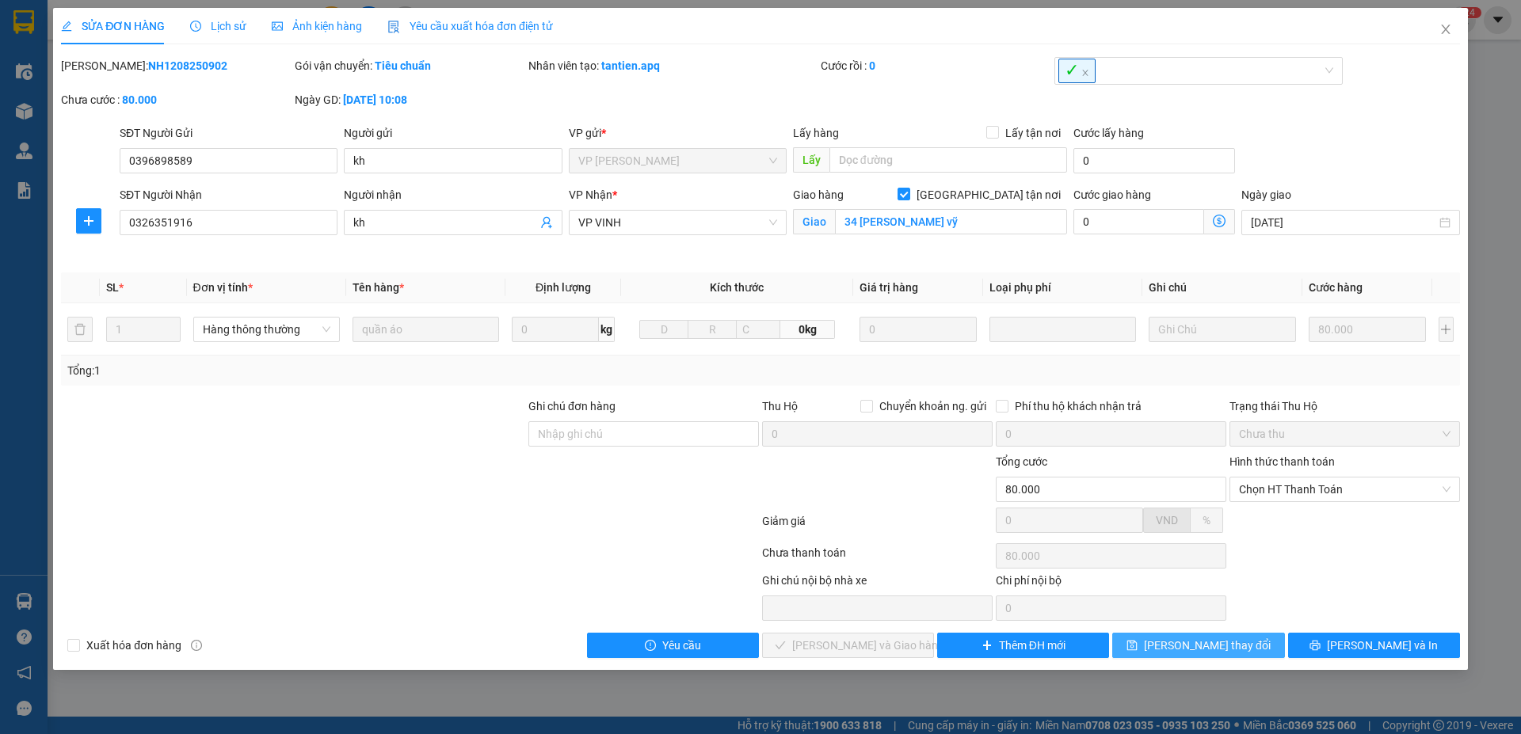
click at [1201, 646] on span "[PERSON_NAME] thay đổi" at bounding box center [1207, 645] width 127 height 17
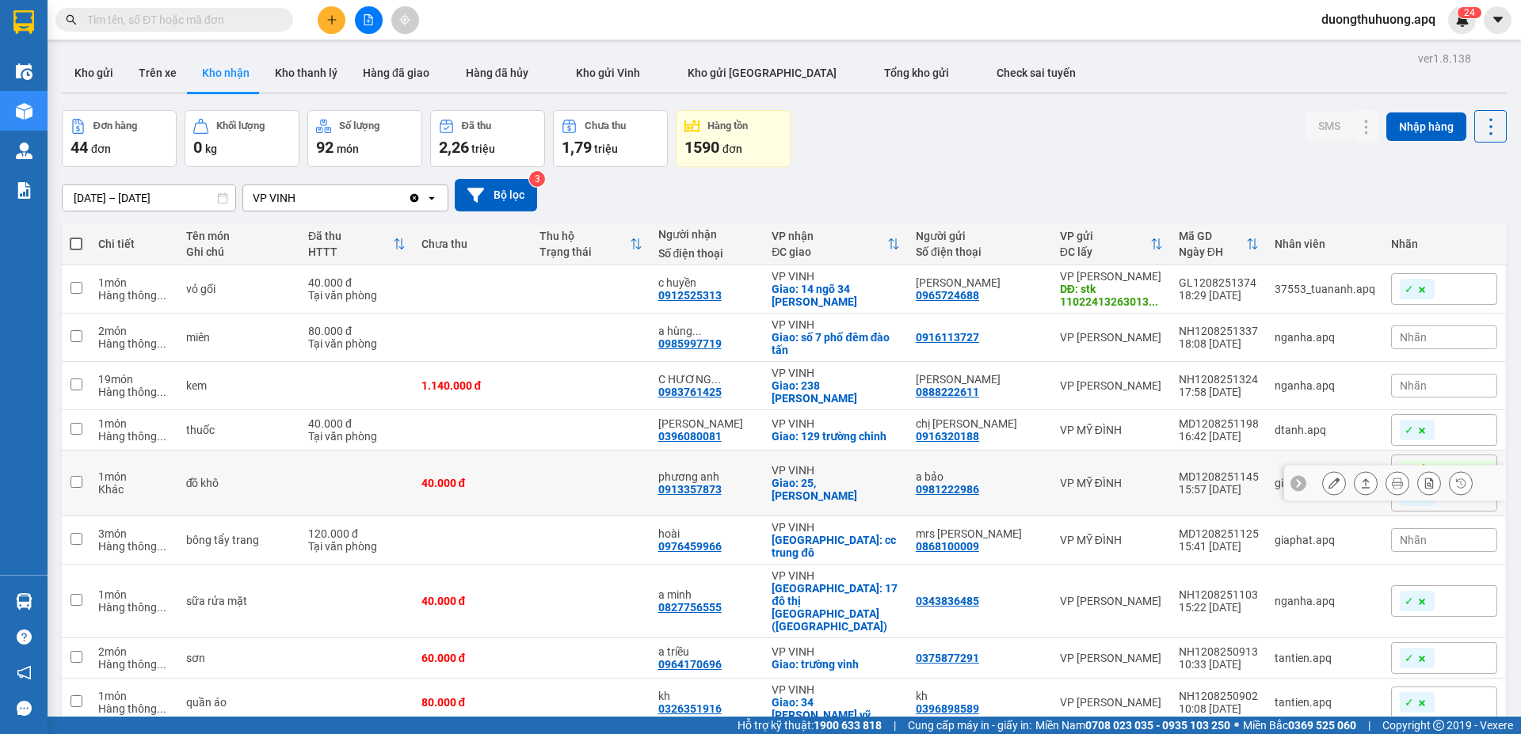
scroll to position [317, 0]
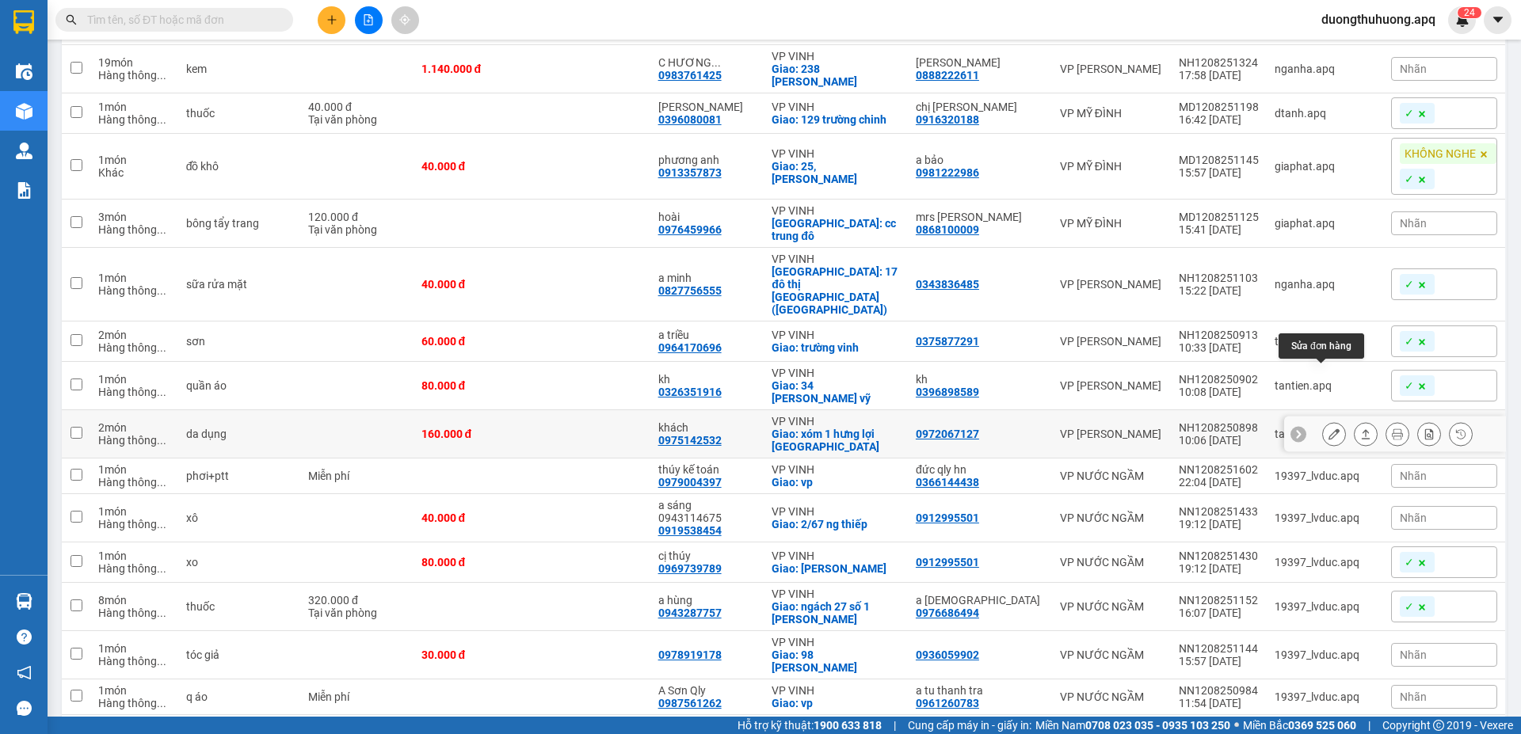
click at [1329, 429] on icon at bounding box center [1334, 434] width 11 height 11
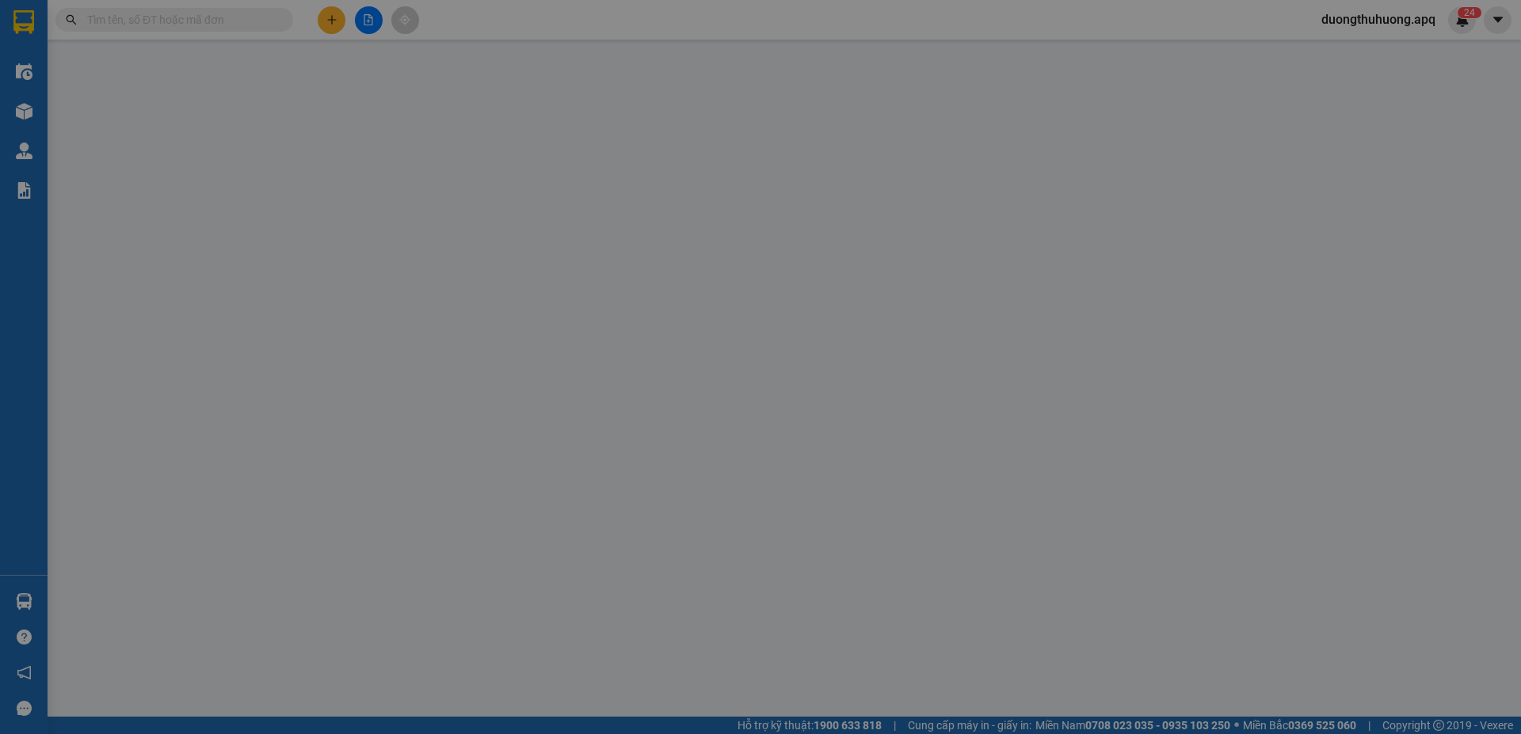
type input "0972067127"
type input "0975142532"
type input "khách"
checkbox input "true"
type input "xóm 1 hưng lợi hưng nguyên"
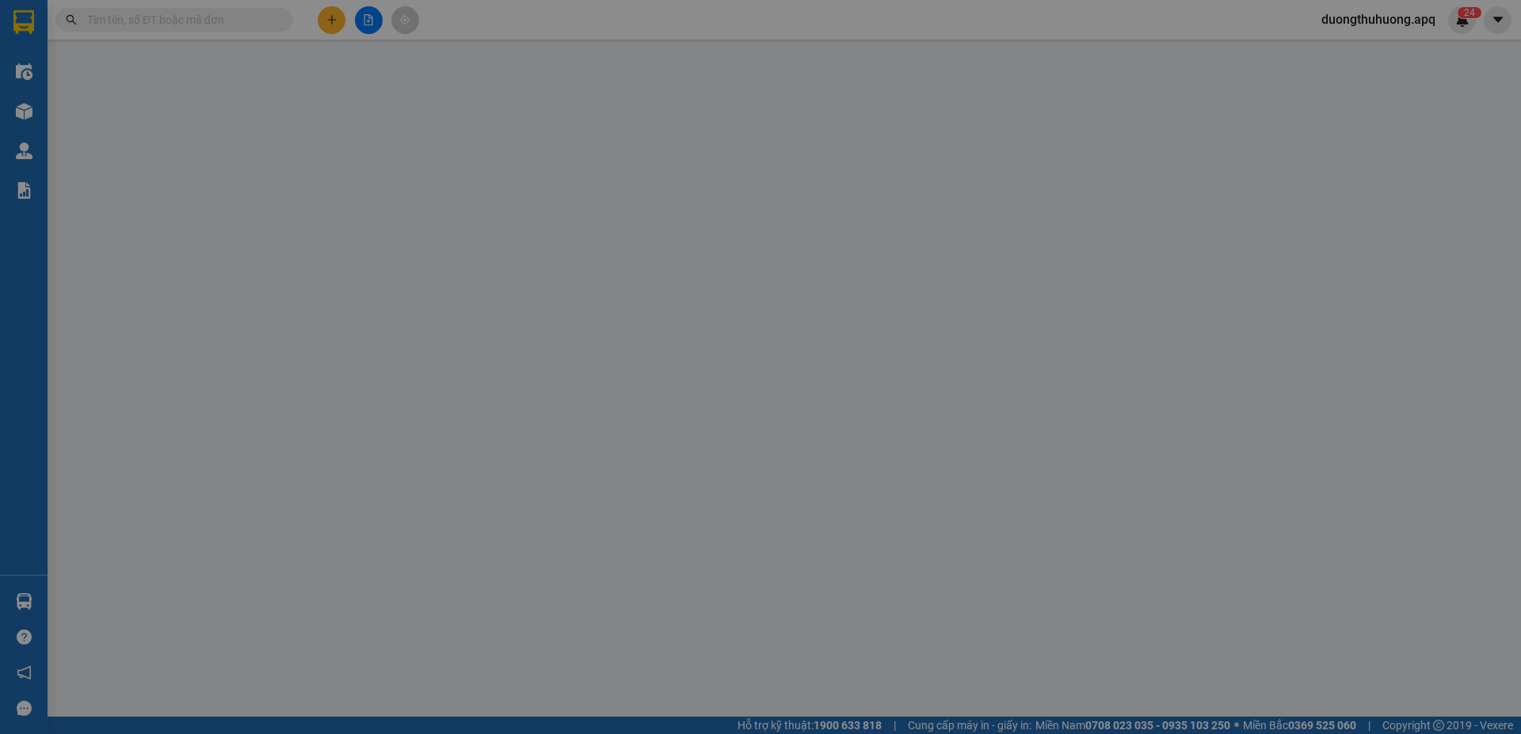
type input "160.000"
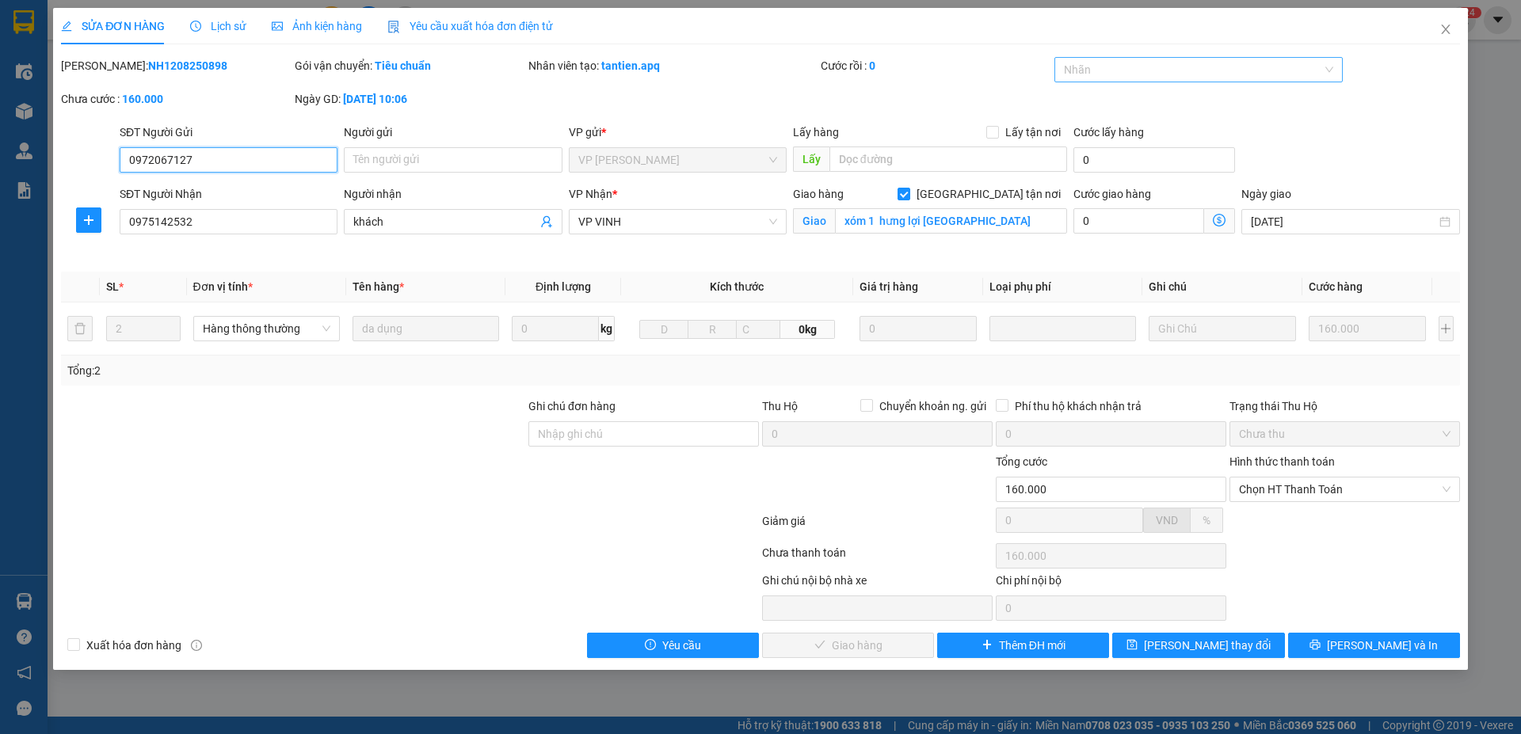
click at [1202, 73] on div at bounding box center [1190, 69] width 265 height 19
click at [1074, 181] on div "✓" at bounding box center [1199, 177] width 270 height 17
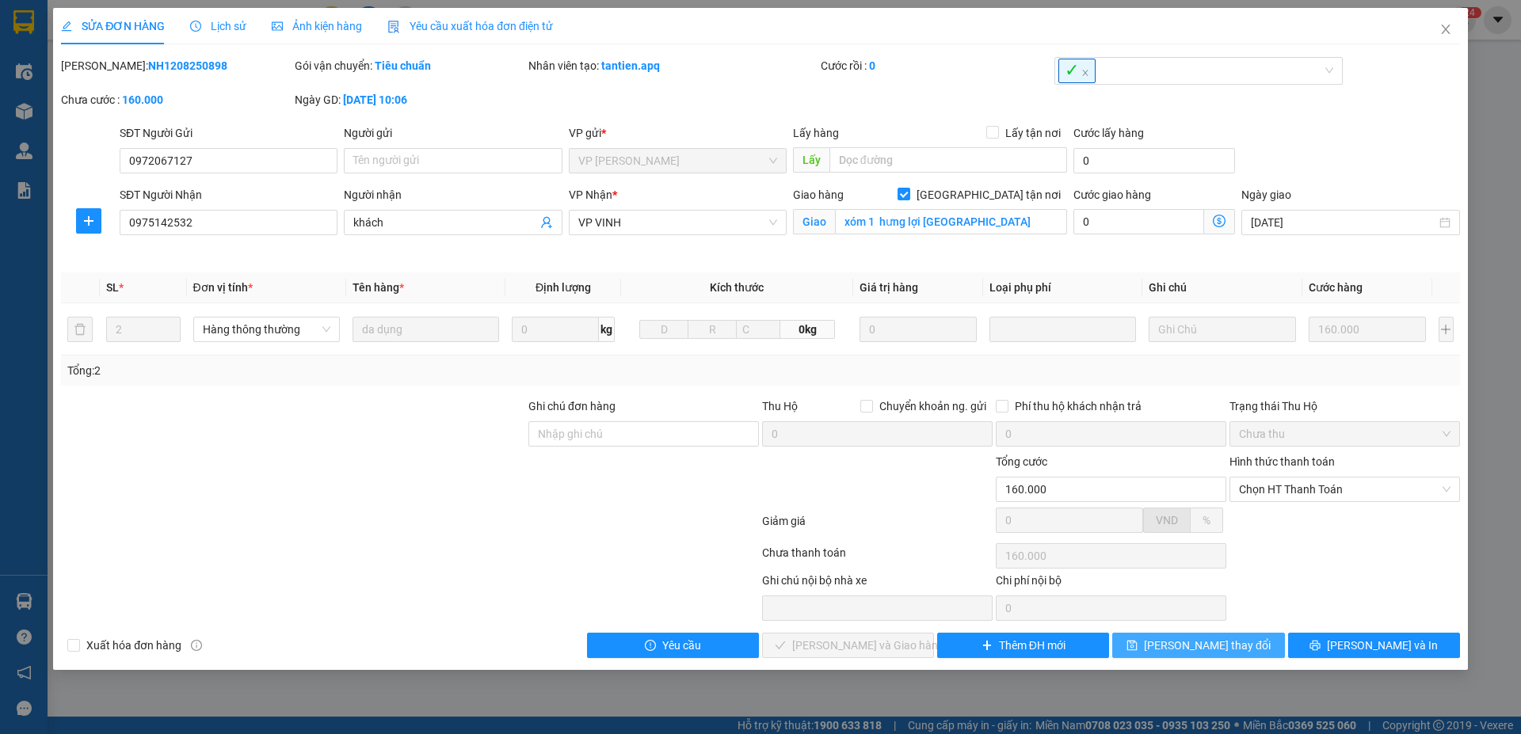
click at [1225, 642] on span "[PERSON_NAME] thay đổi" at bounding box center [1207, 645] width 127 height 17
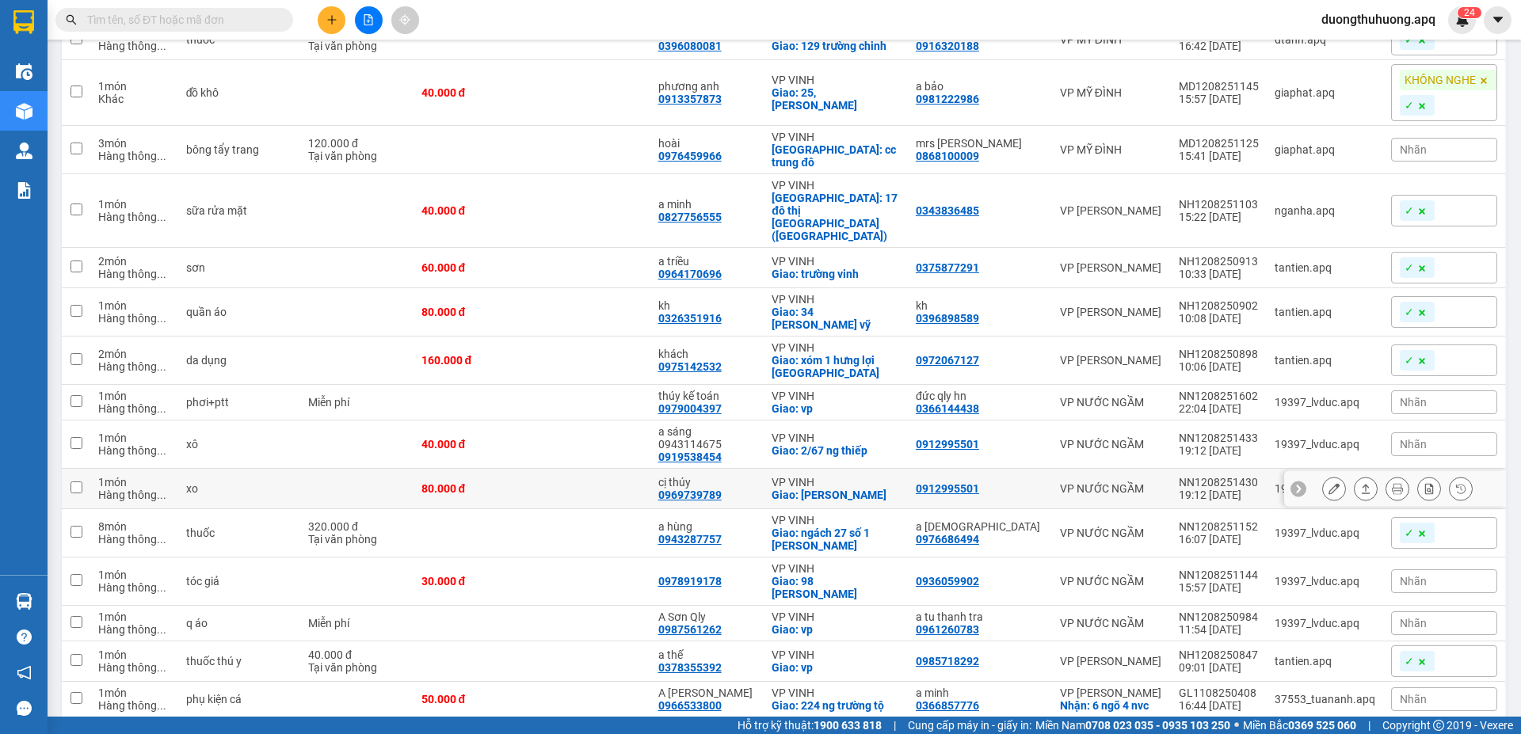
scroll to position [396, 0]
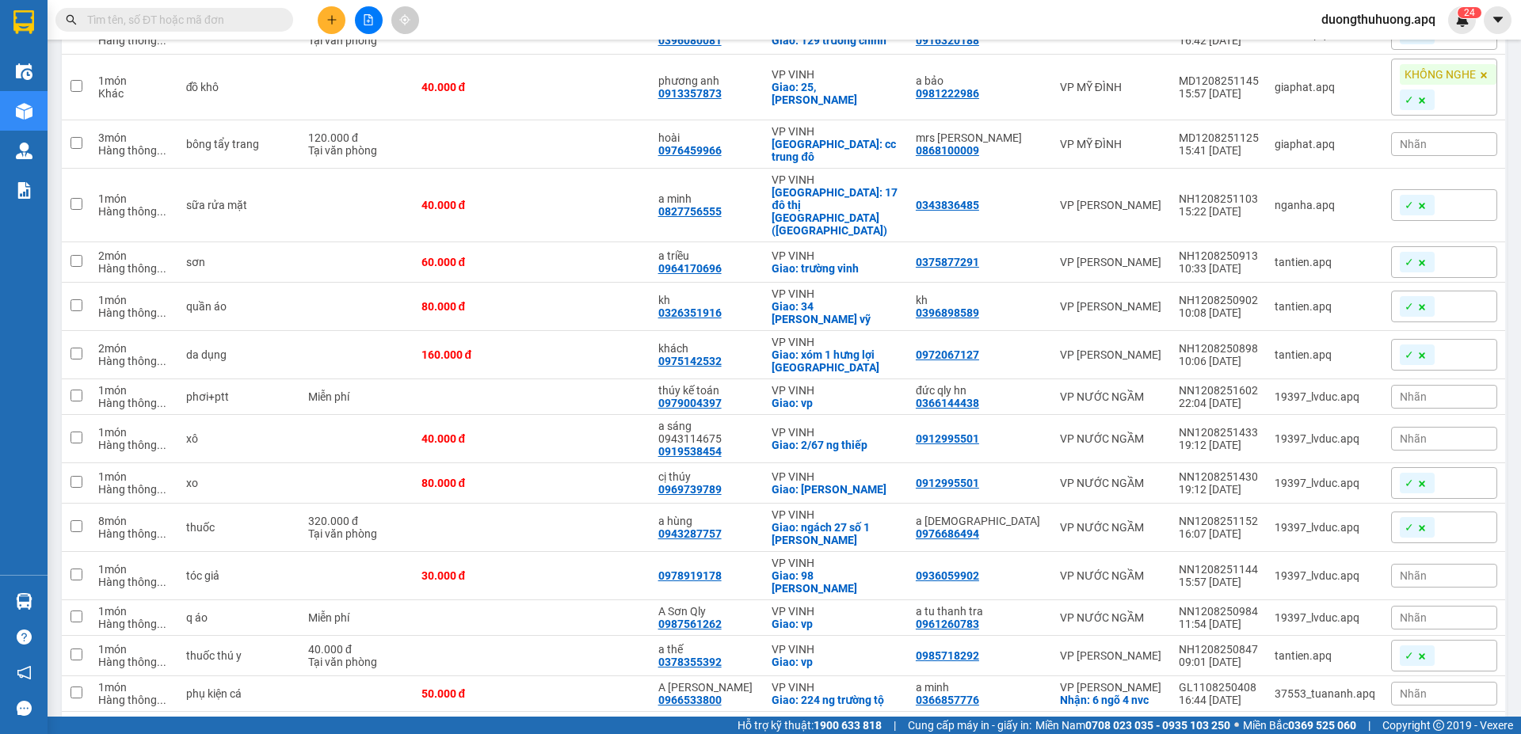
click at [204, 18] on input "text" at bounding box center [180, 19] width 187 height 17
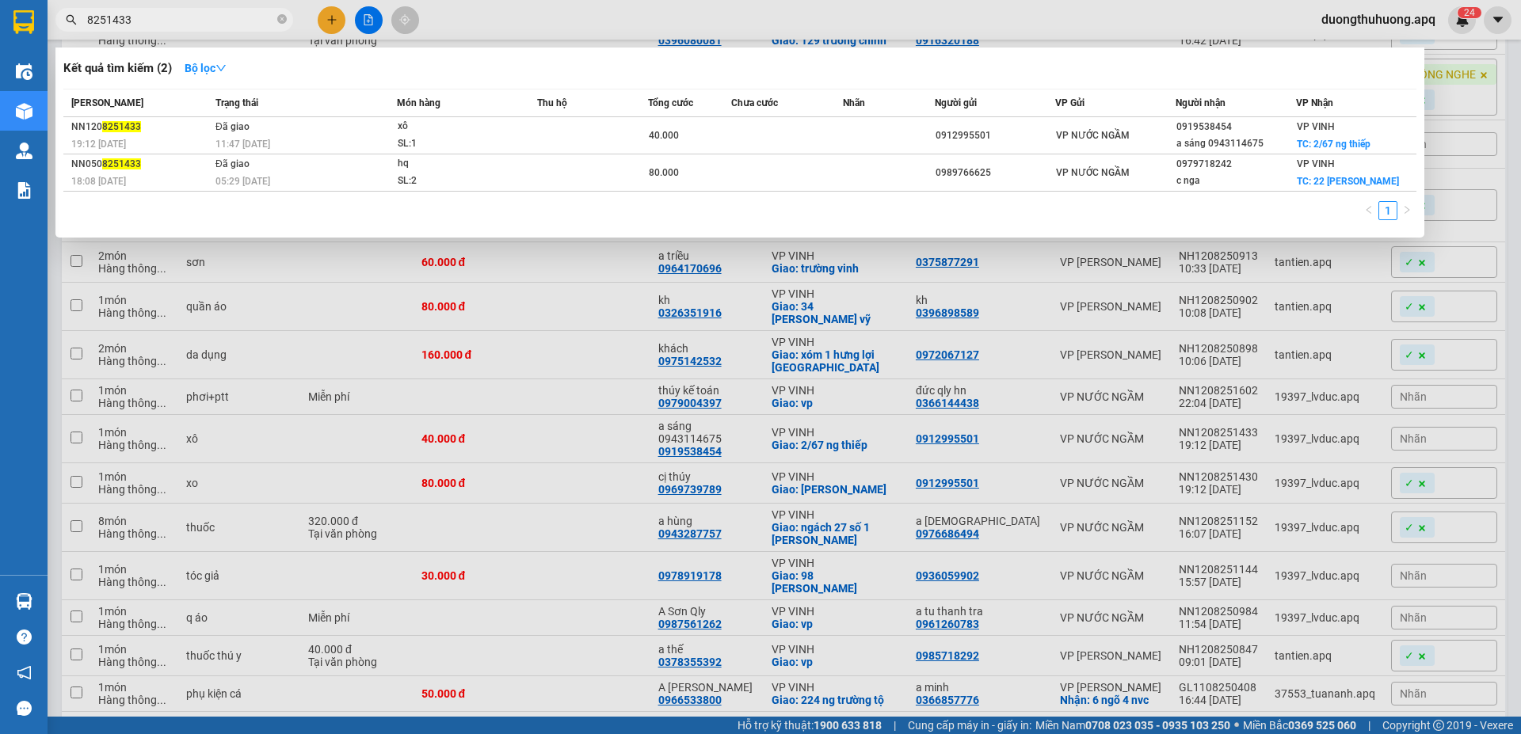
type input "8251433"
click at [624, 251] on div at bounding box center [760, 367] width 1521 height 734
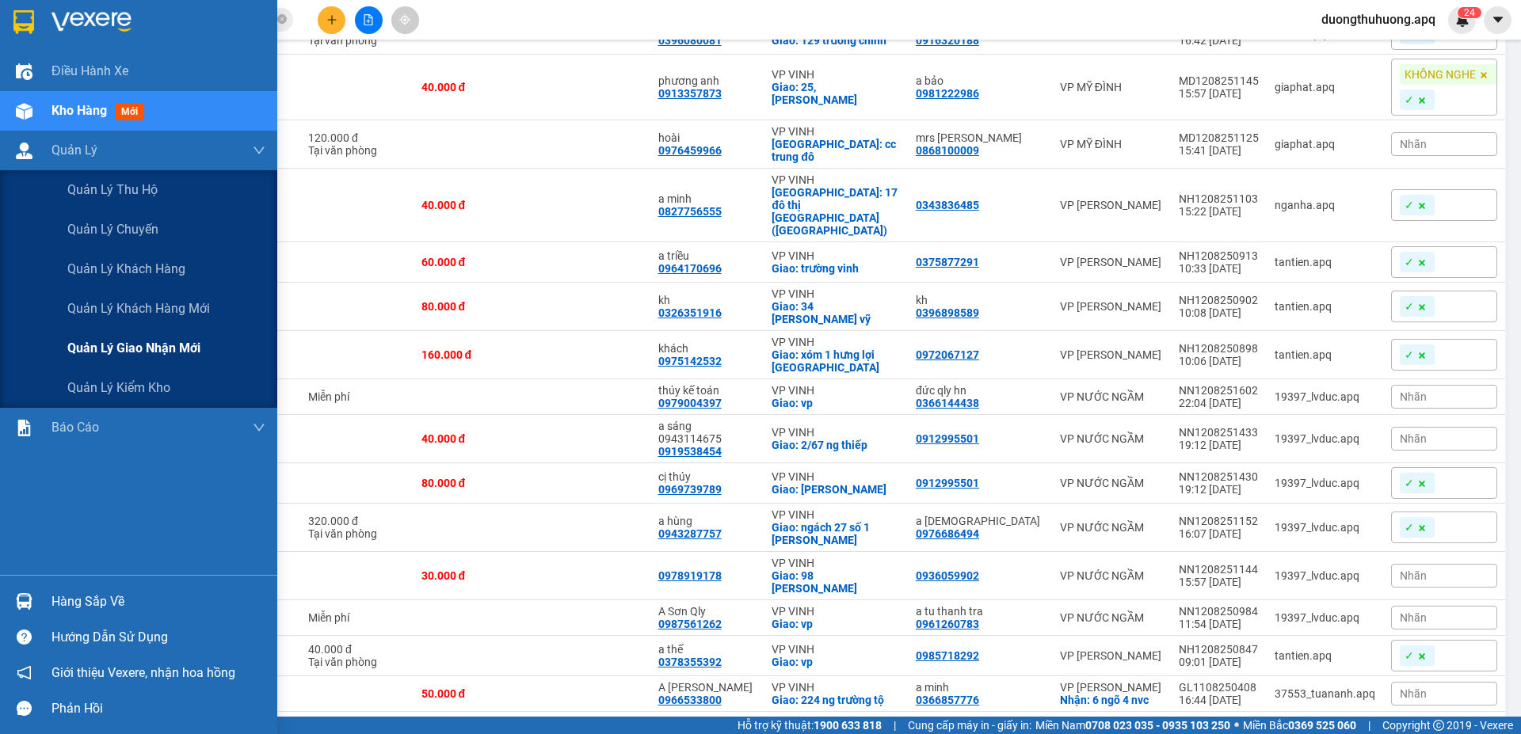
click at [135, 350] on span "Quản lý giao nhận mới" at bounding box center [133, 348] width 133 height 20
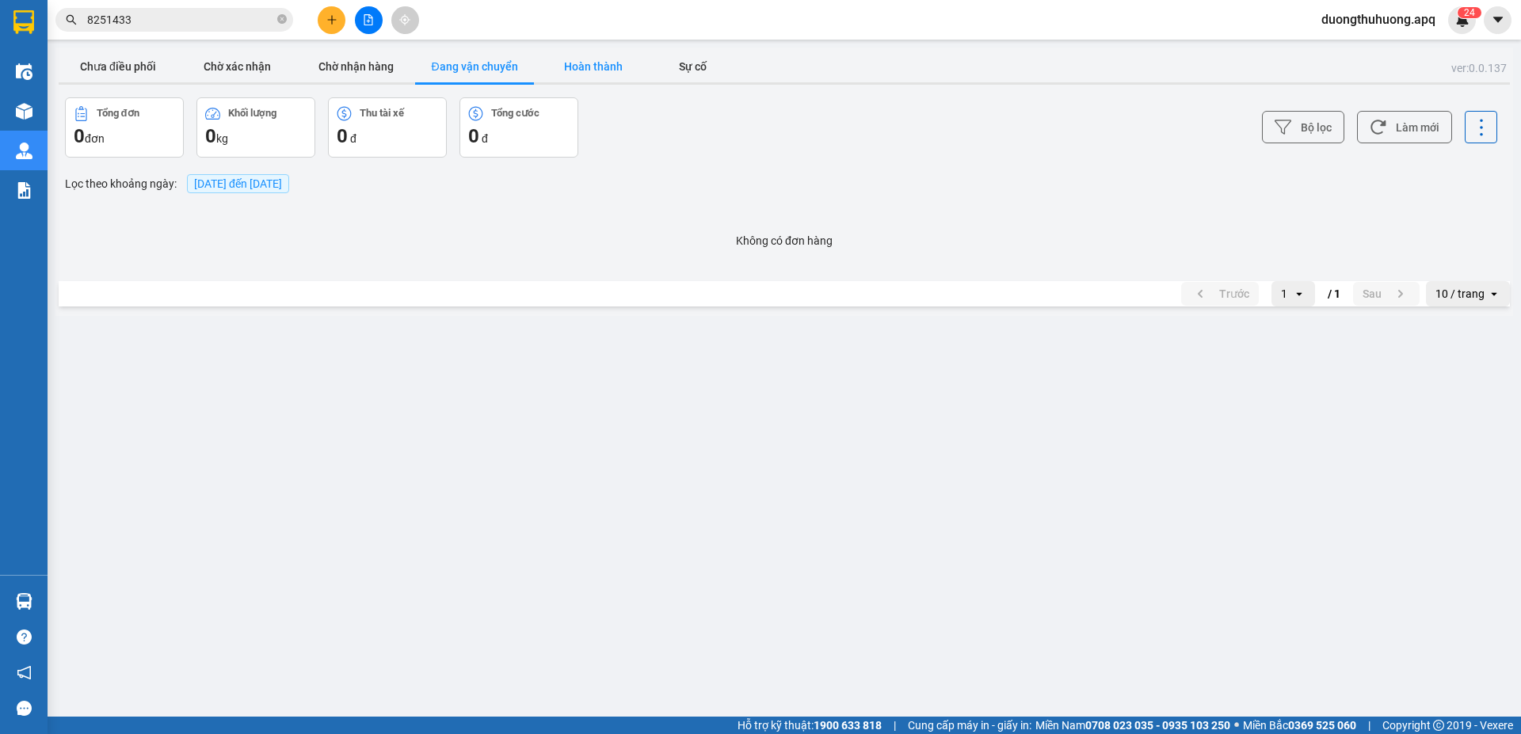
click at [596, 65] on button "Hoàn thành" at bounding box center [593, 67] width 119 height 32
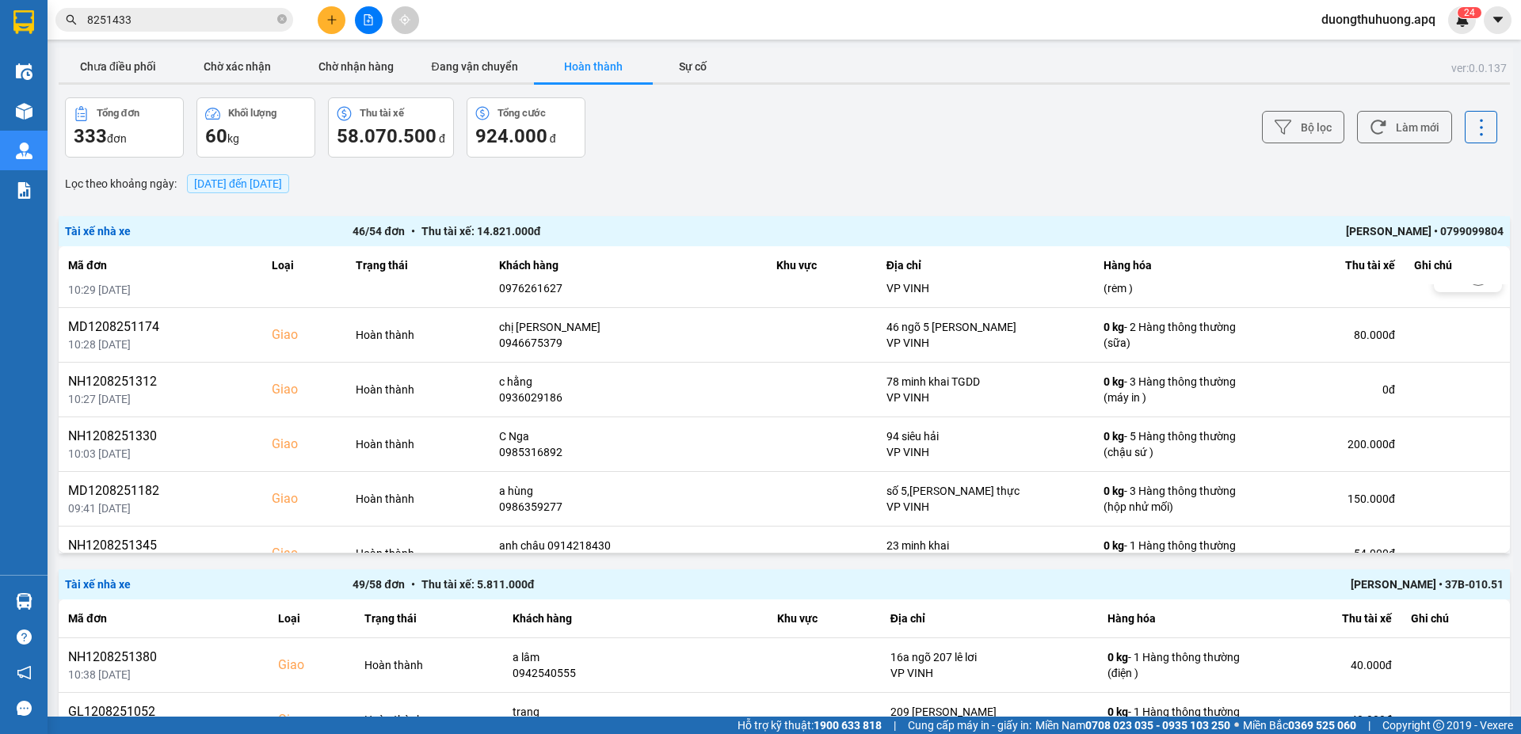
scroll to position [2246, 0]
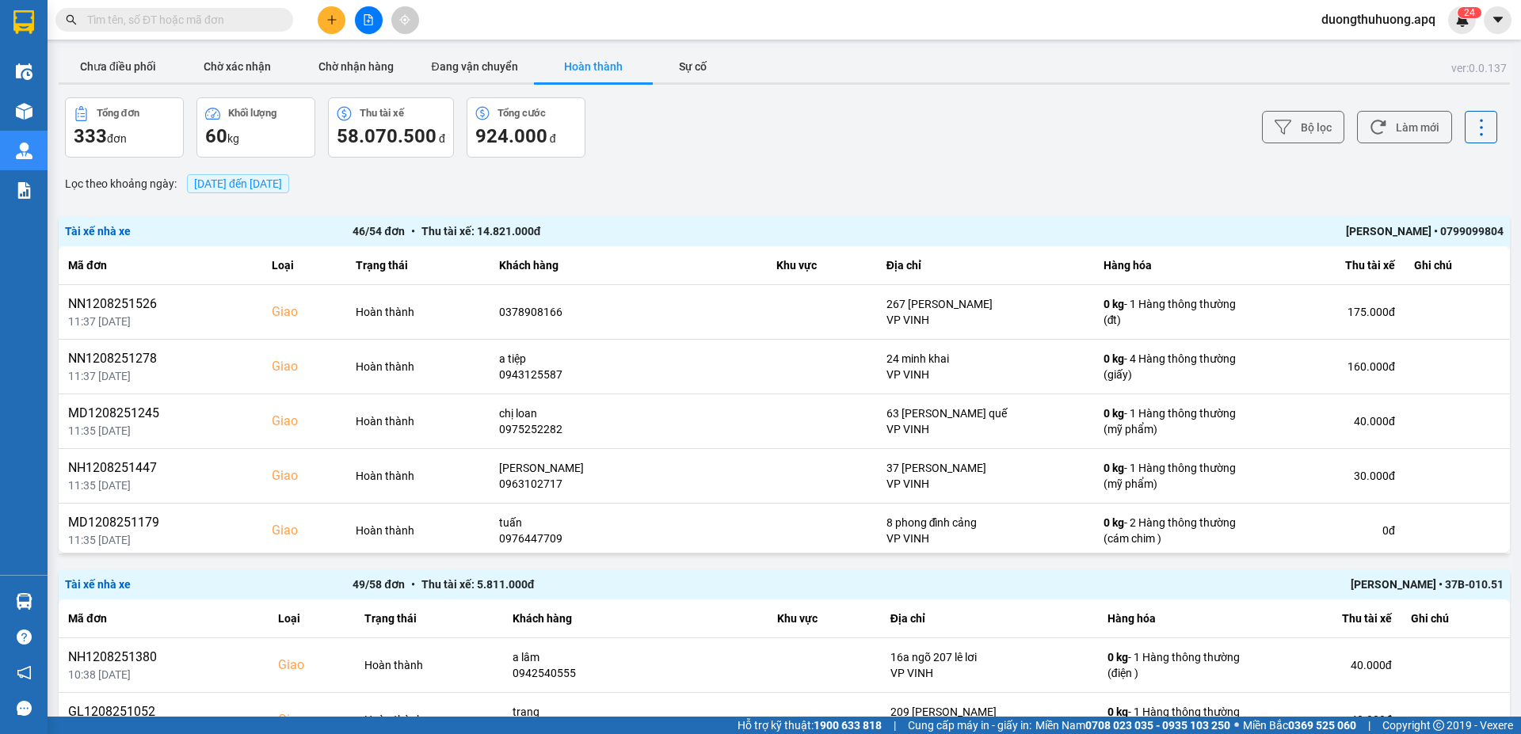
click at [1379, 231] on div "[PERSON_NAME] • 0799099804" at bounding box center [1215, 231] width 575 height 17
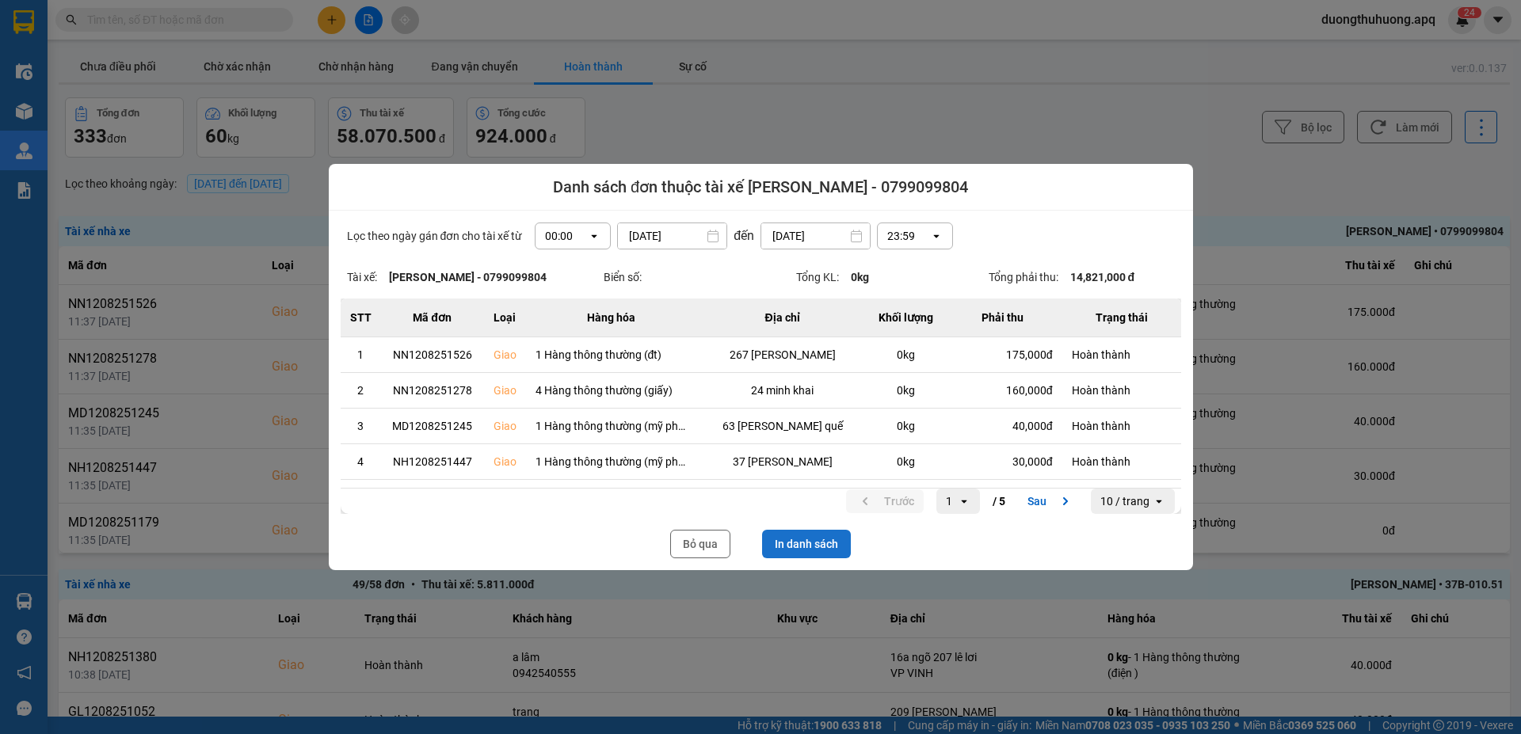
click at [823, 542] on button "In danh sách" at bounding box center [806, 544] width 89 height 29
click at [692, 539] on button "Bỏ qua" at bounding box center [700, 544] width 60 height 29
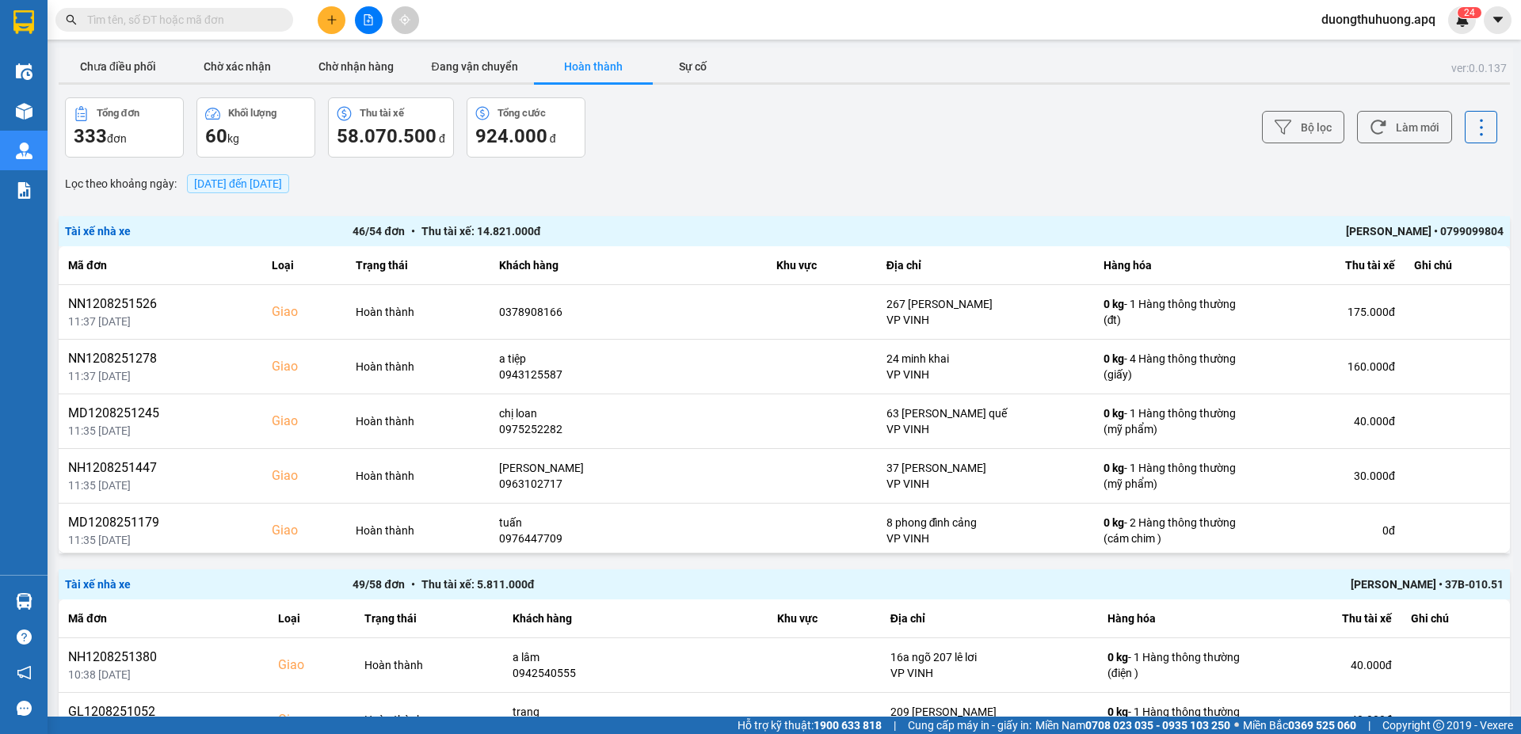
paste input "NH1208251194"
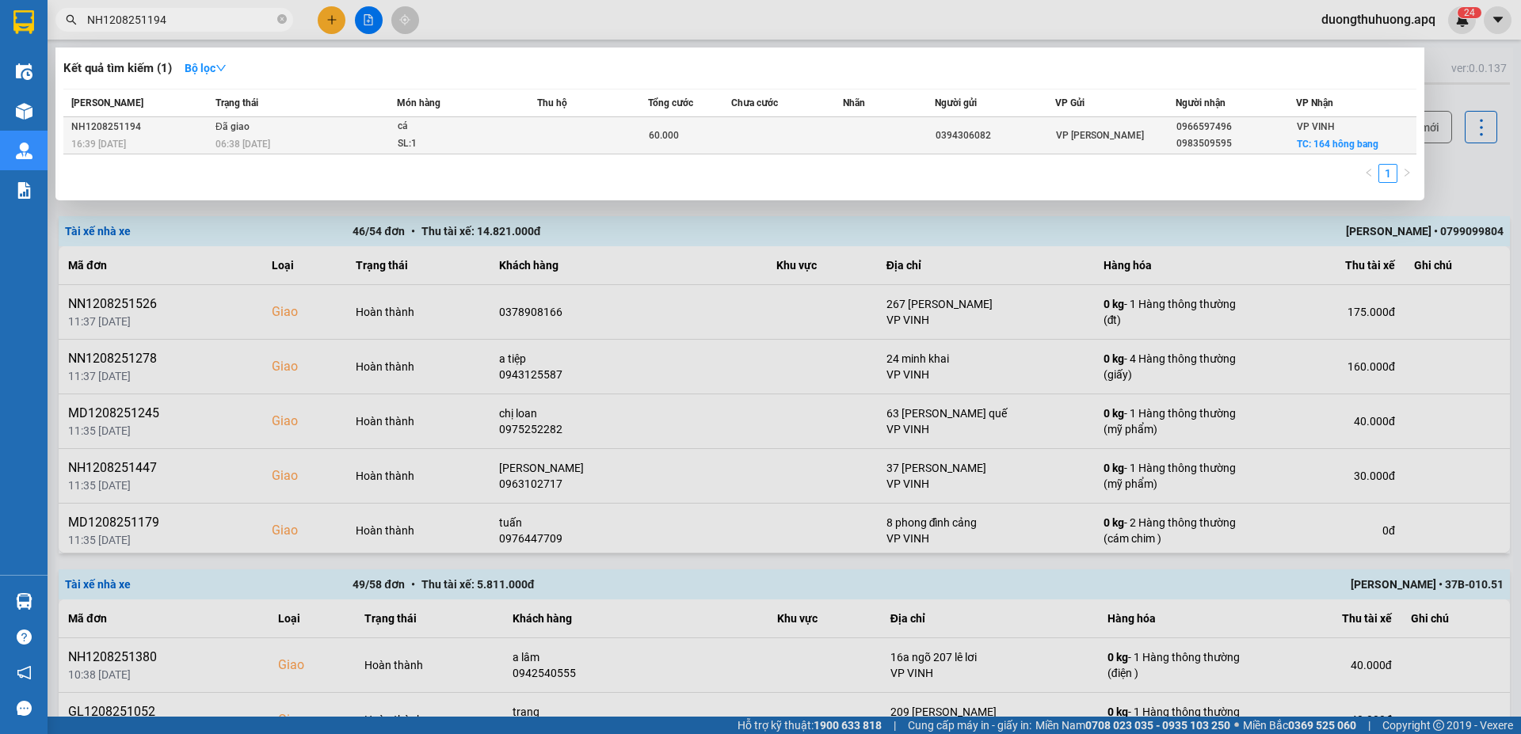
type input "NH1208251194"
click at [297, 137] on div "06:38 [DATE]" at bounding box center [305, 143] width 181 height 17
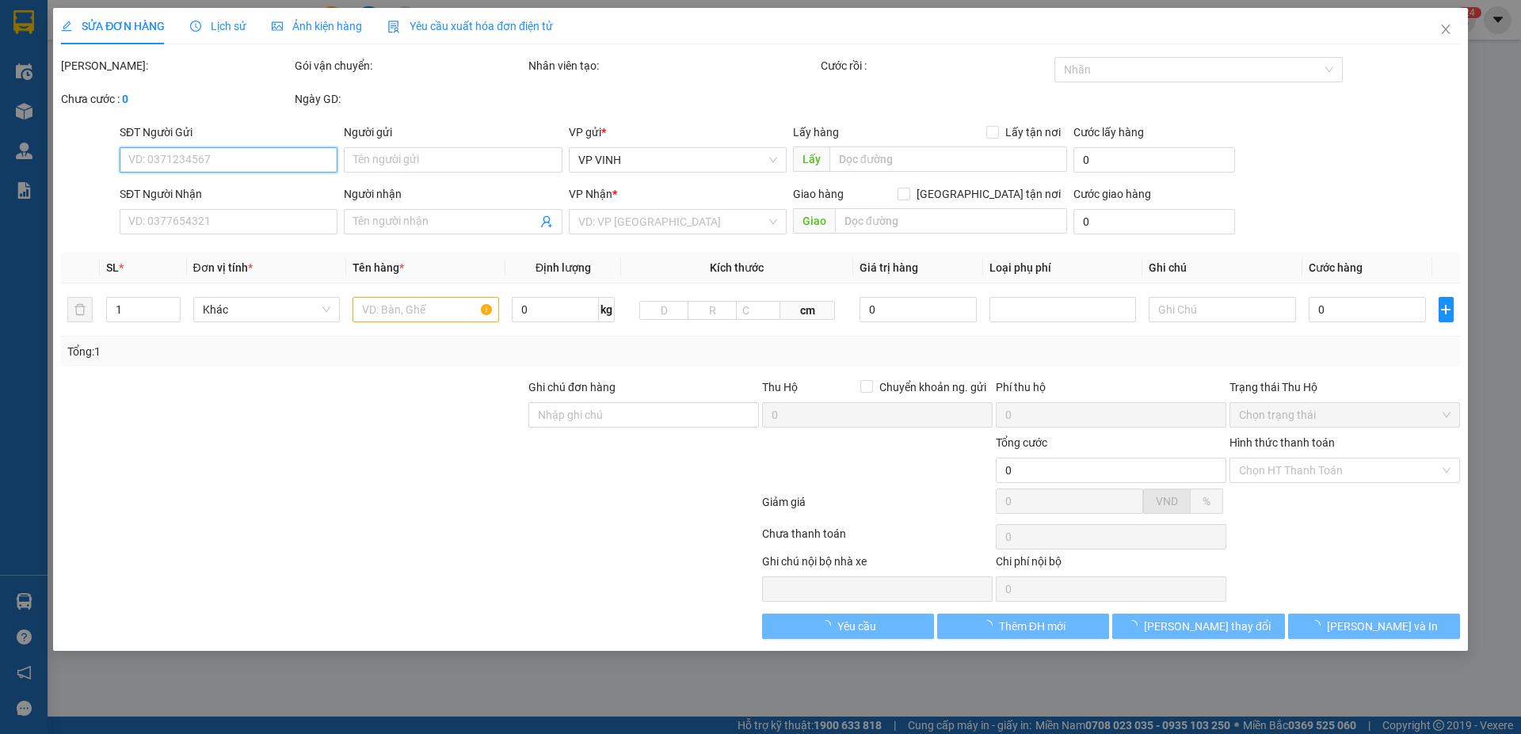
type input "0394306082"
type input "0966597496"
type input "0983509595"
checkbox input "true"
type input "164 hông bang"
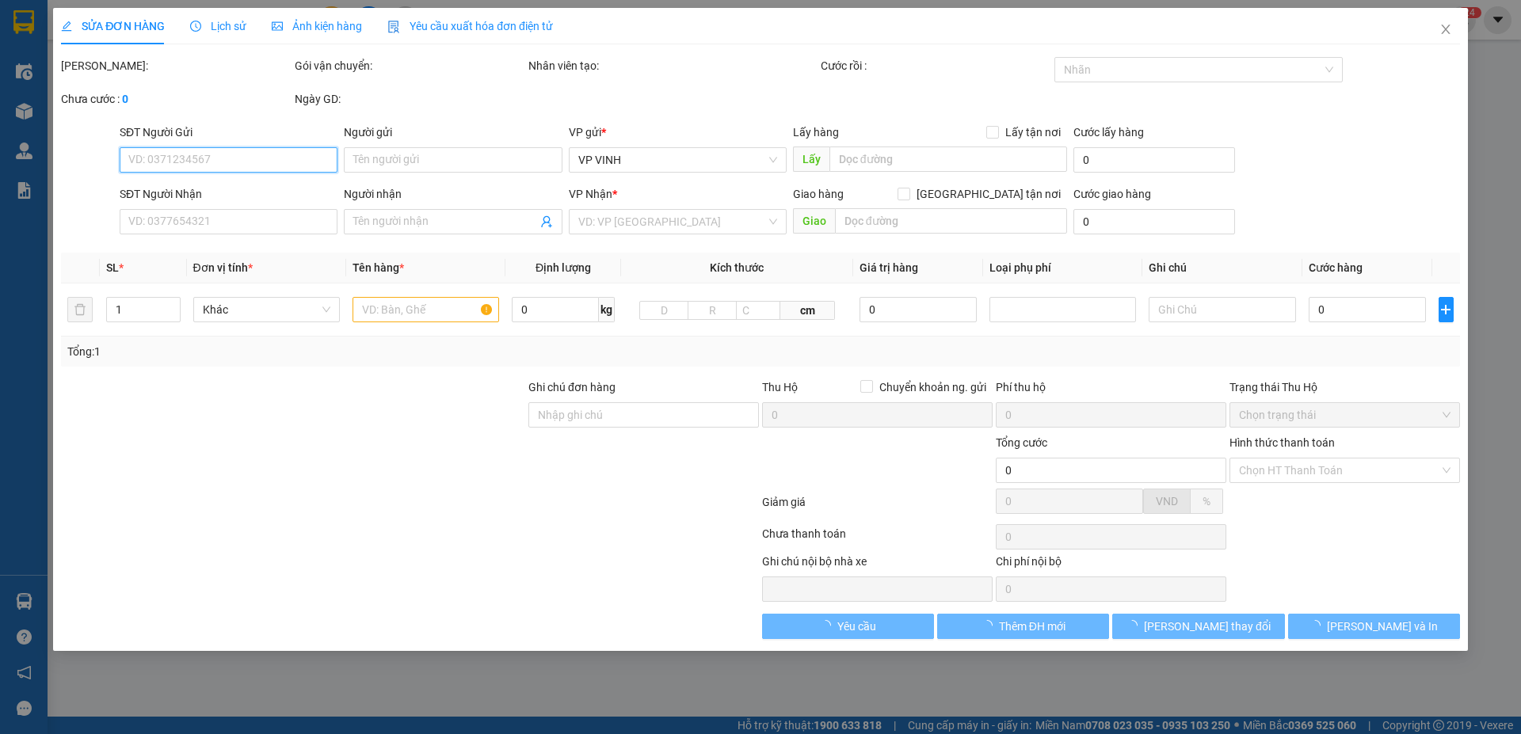
type input "60.000"
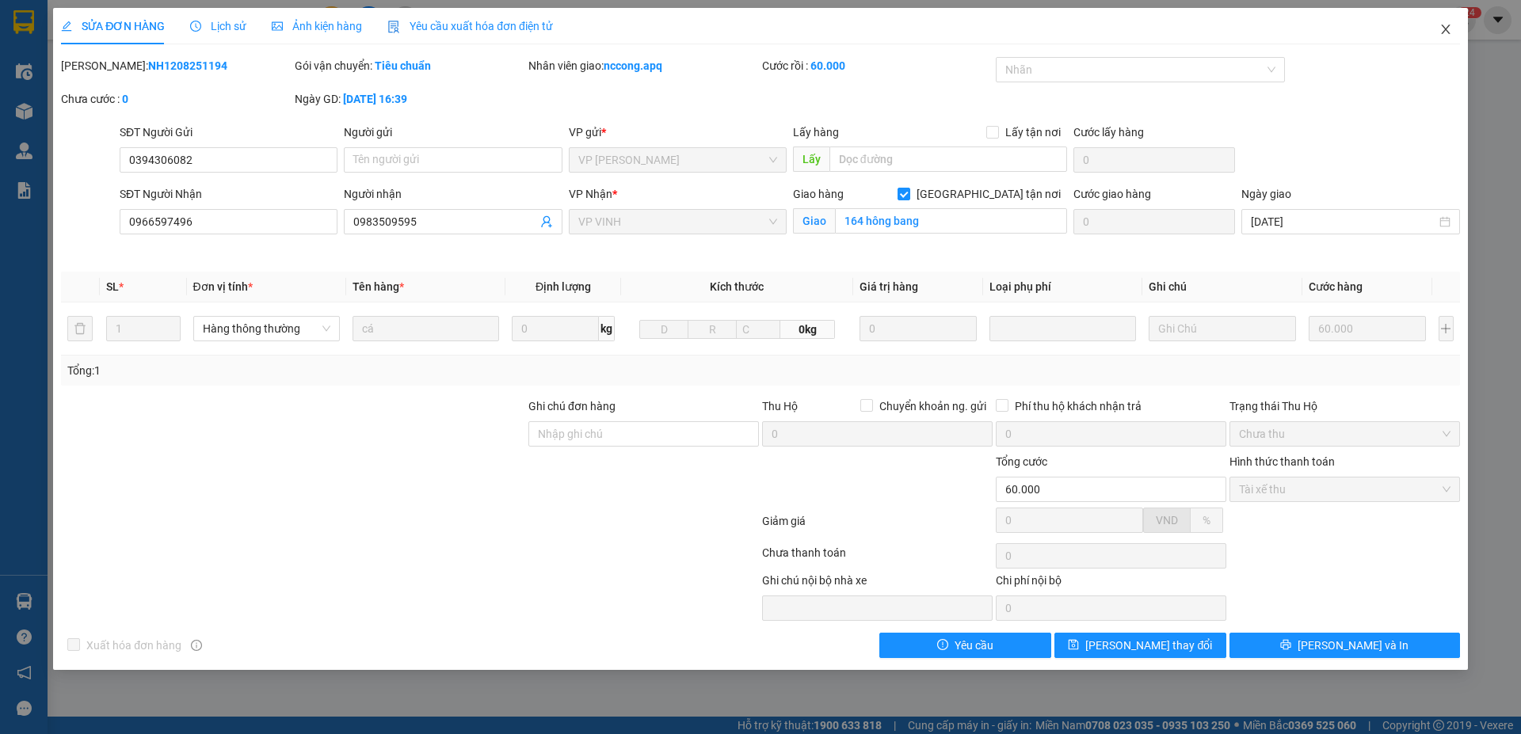
click at [1451, 29] on icon "close" at bounding box center [1445, 29] width 13 height 13
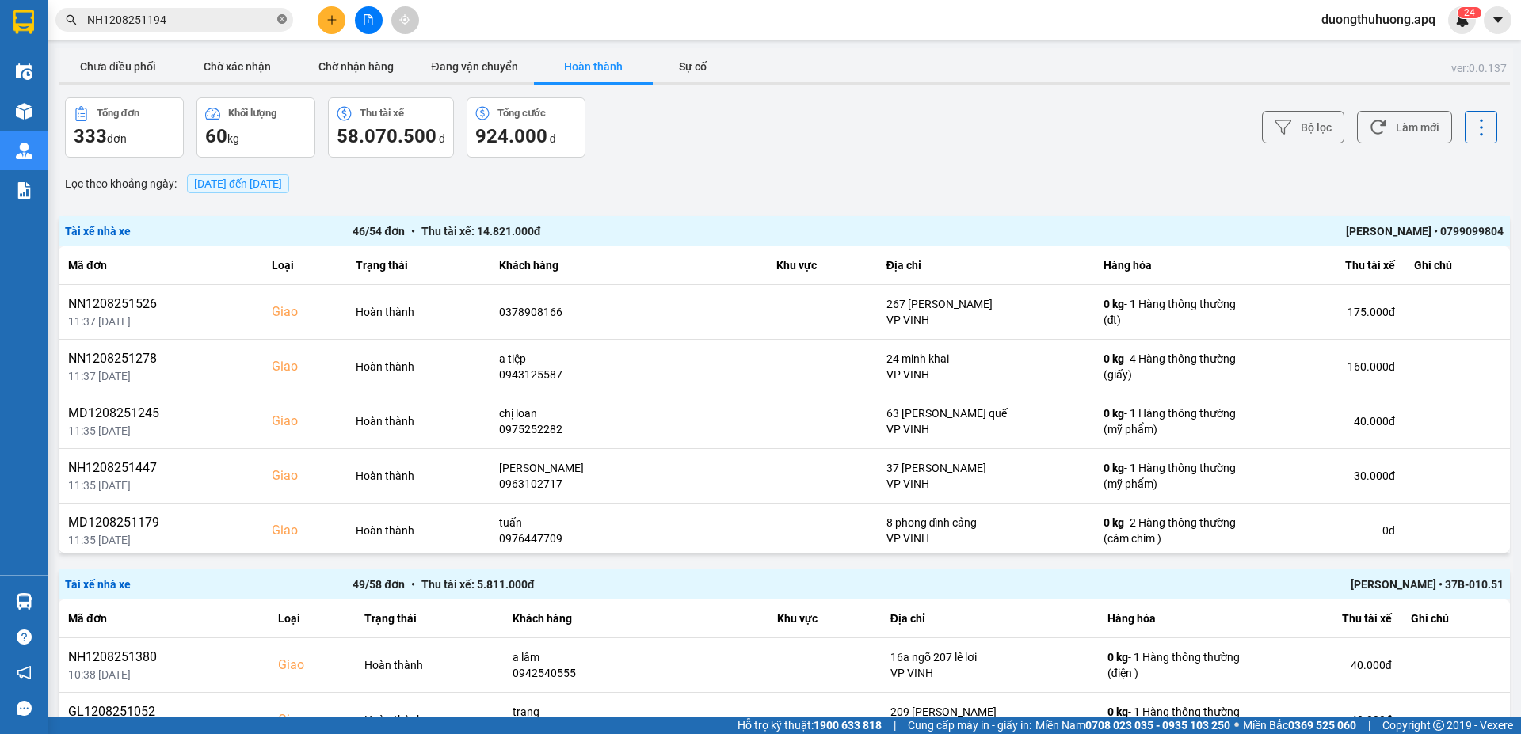
click at [280, 20] on icon "close-circle" at bounding box center [282, 19] width 10 height 10
paste input "GL1208251155"
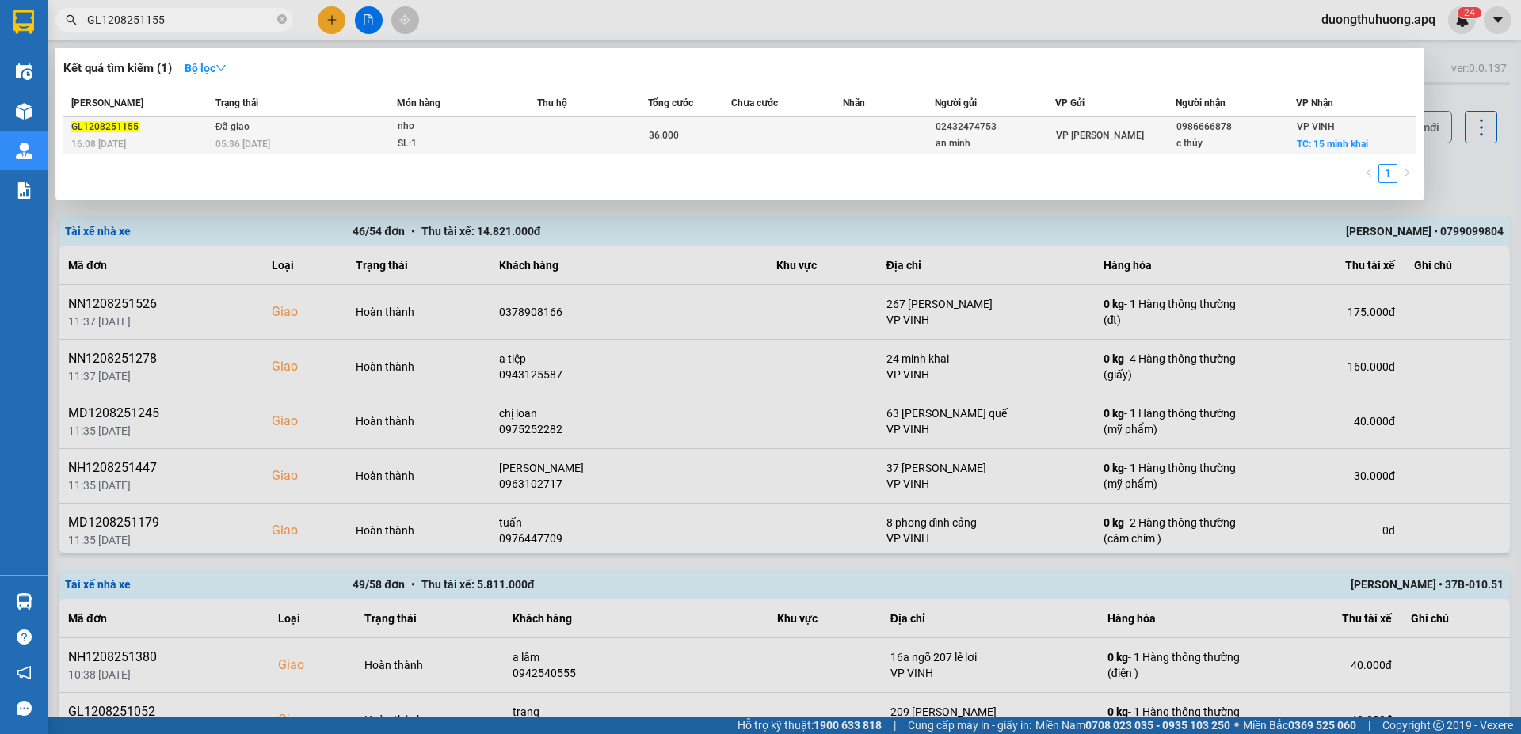
type input "GL1208251155"
click at [308, 135] on div "05:36 [DATE]" at bounding box center [305, 143] width 181 height 17
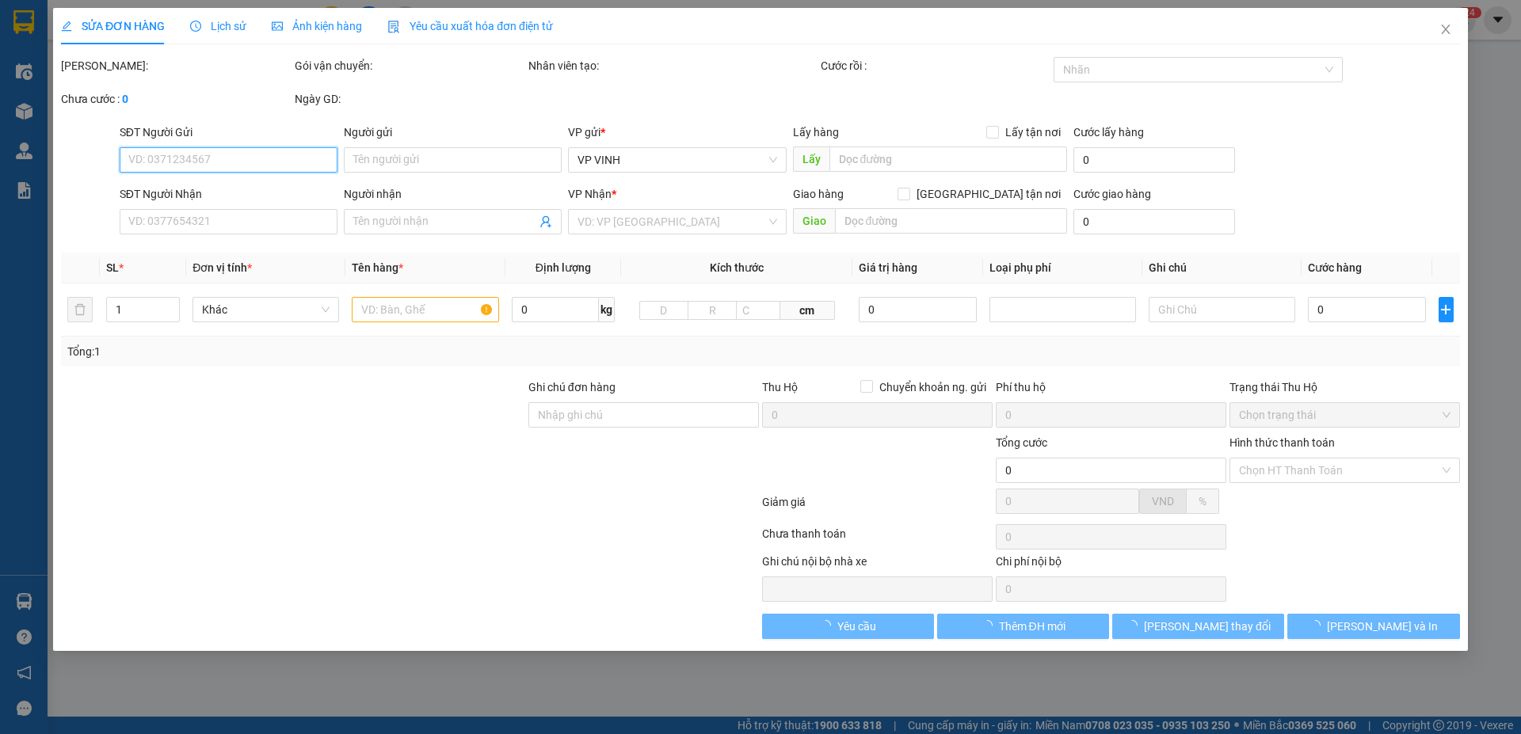
type input "02432474753"
type input "an minh"
type input "0986666878"
type input "c thủy"
checkbox input "true"
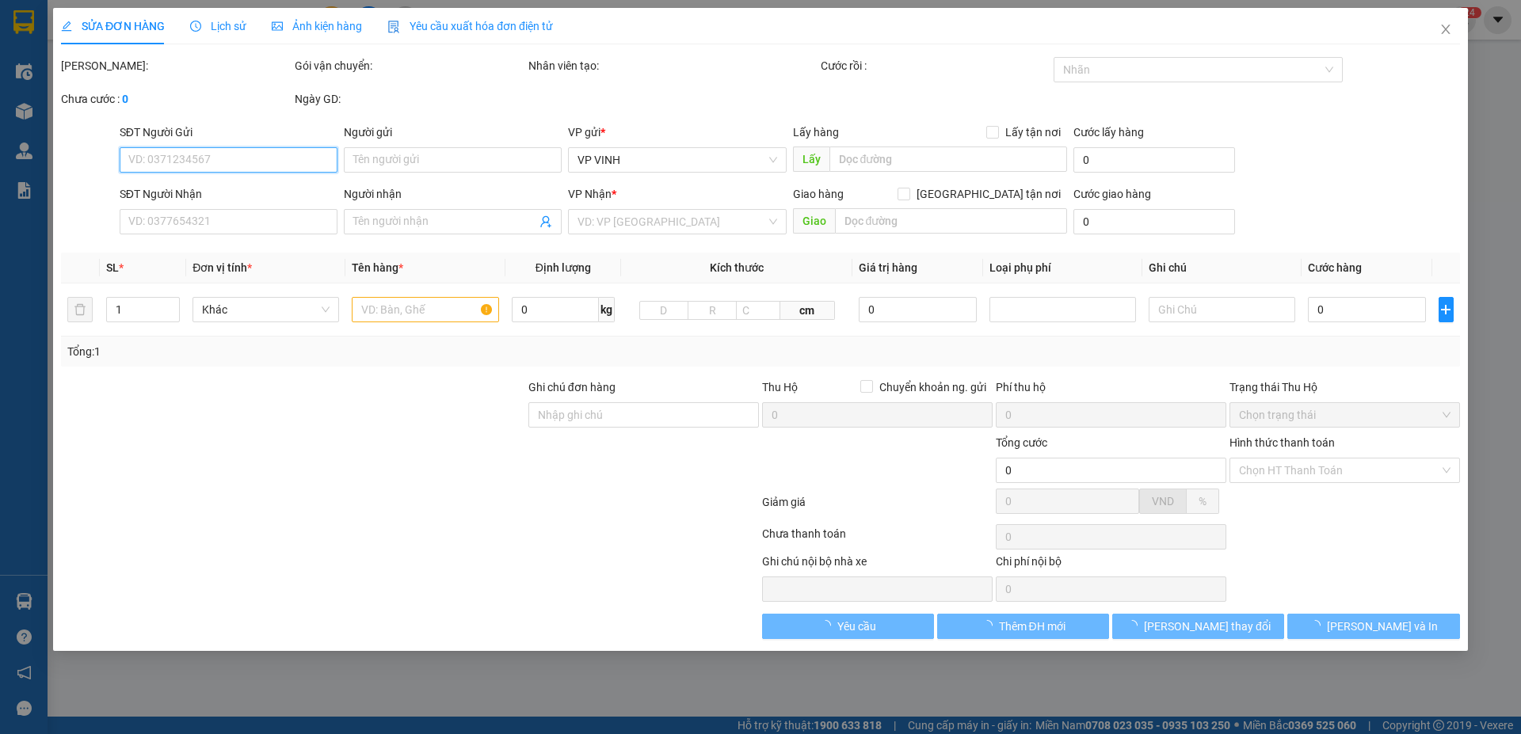
type input "15 minh khai"
type input "36.000"
type input "10"
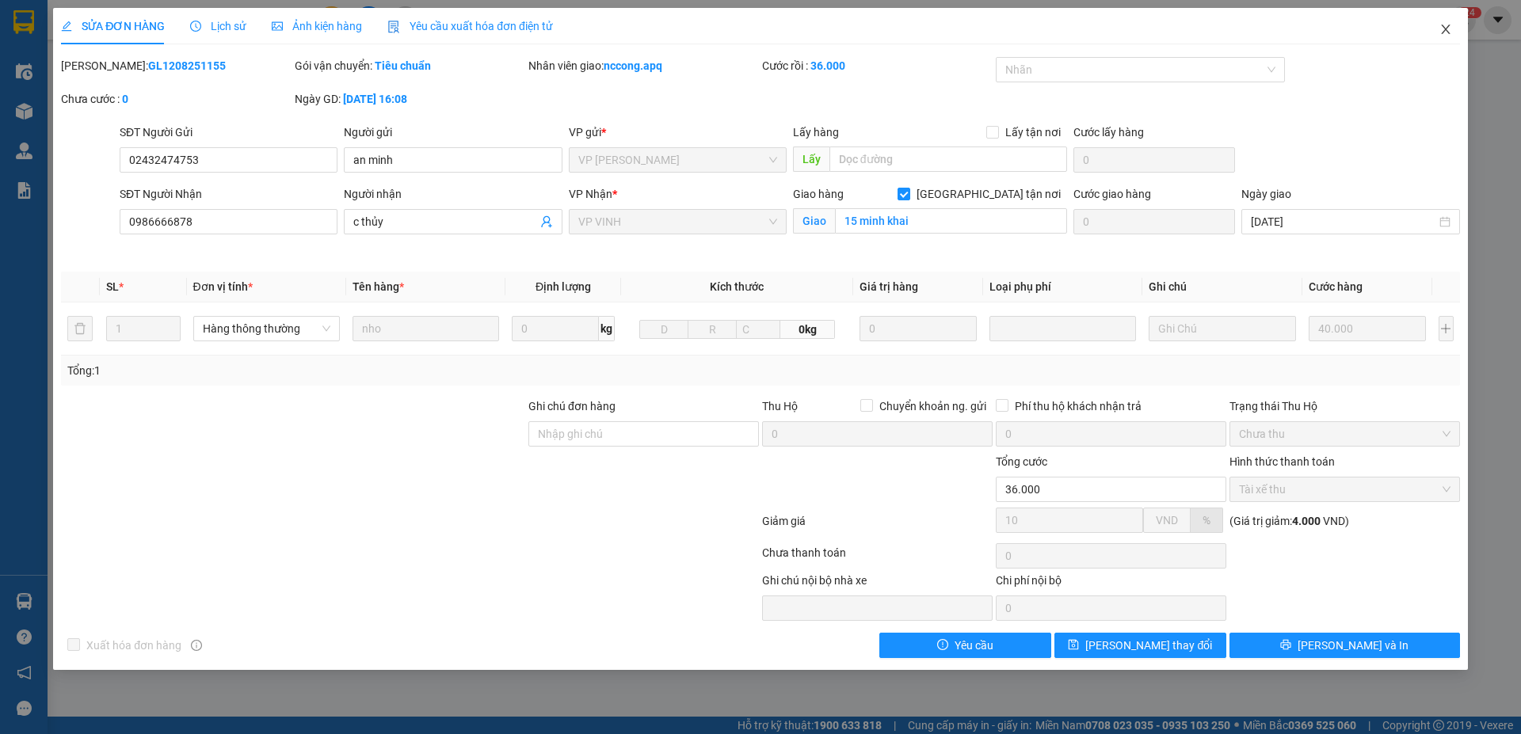
click at [1449, 26] on icon "close" at bounding box center [1445, 30] width 9 height 10
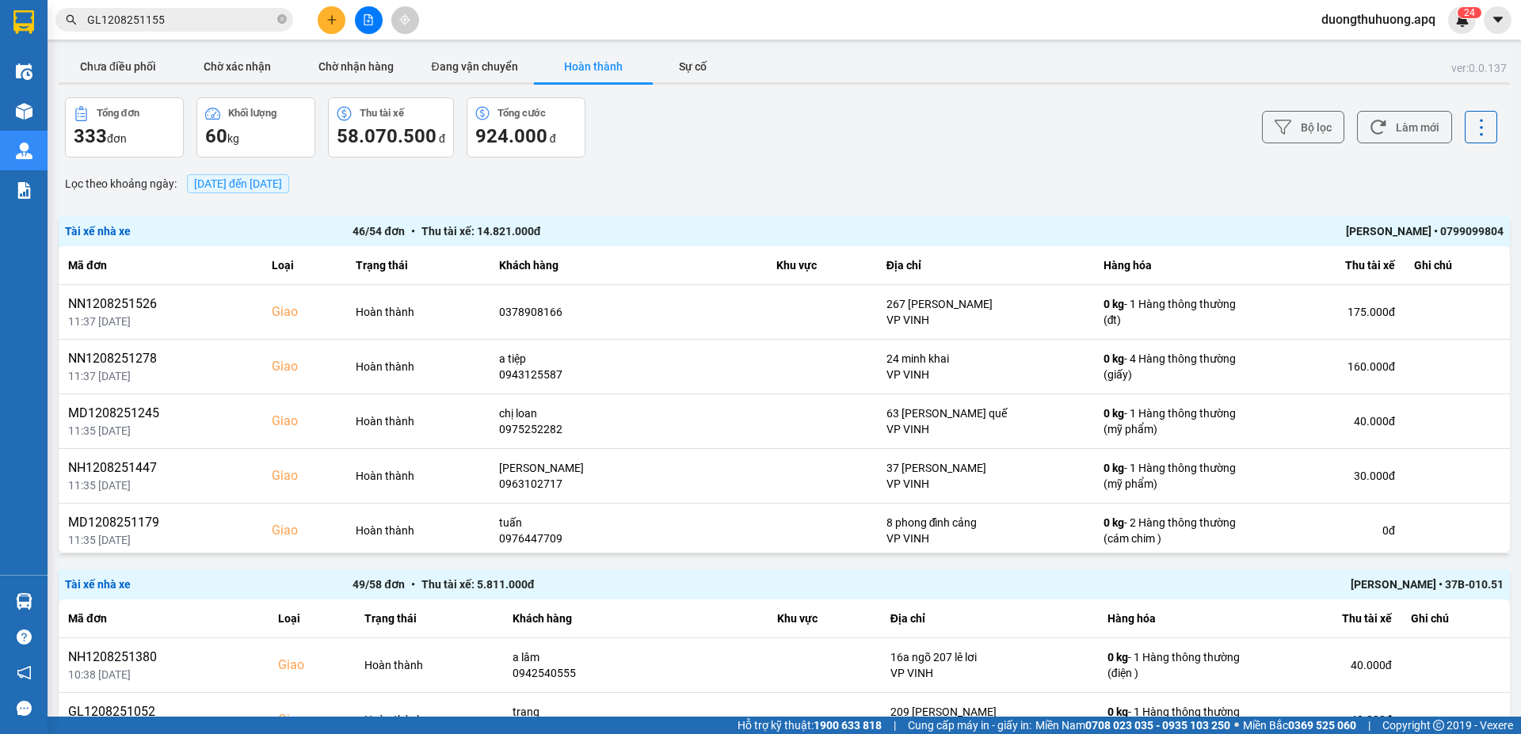
click at [281, 18] on icon "close-circle" at bounding box center [282, 19] width 10 height 10
paste input "MD1208251426"
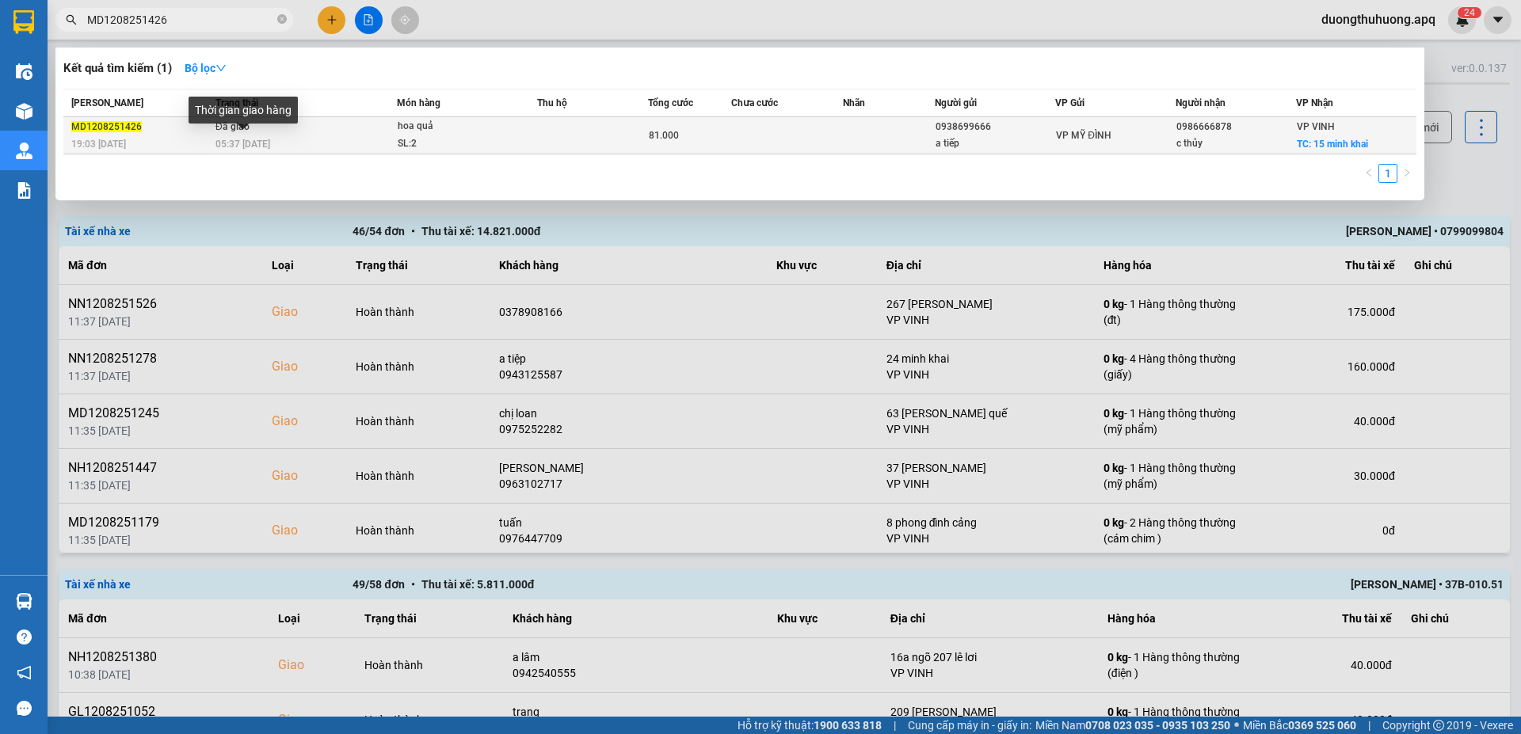
type input "MD1208251426"
click at [191, 134] on div "MD1208251426" at bounding box center [140, 127] width 139 height 17
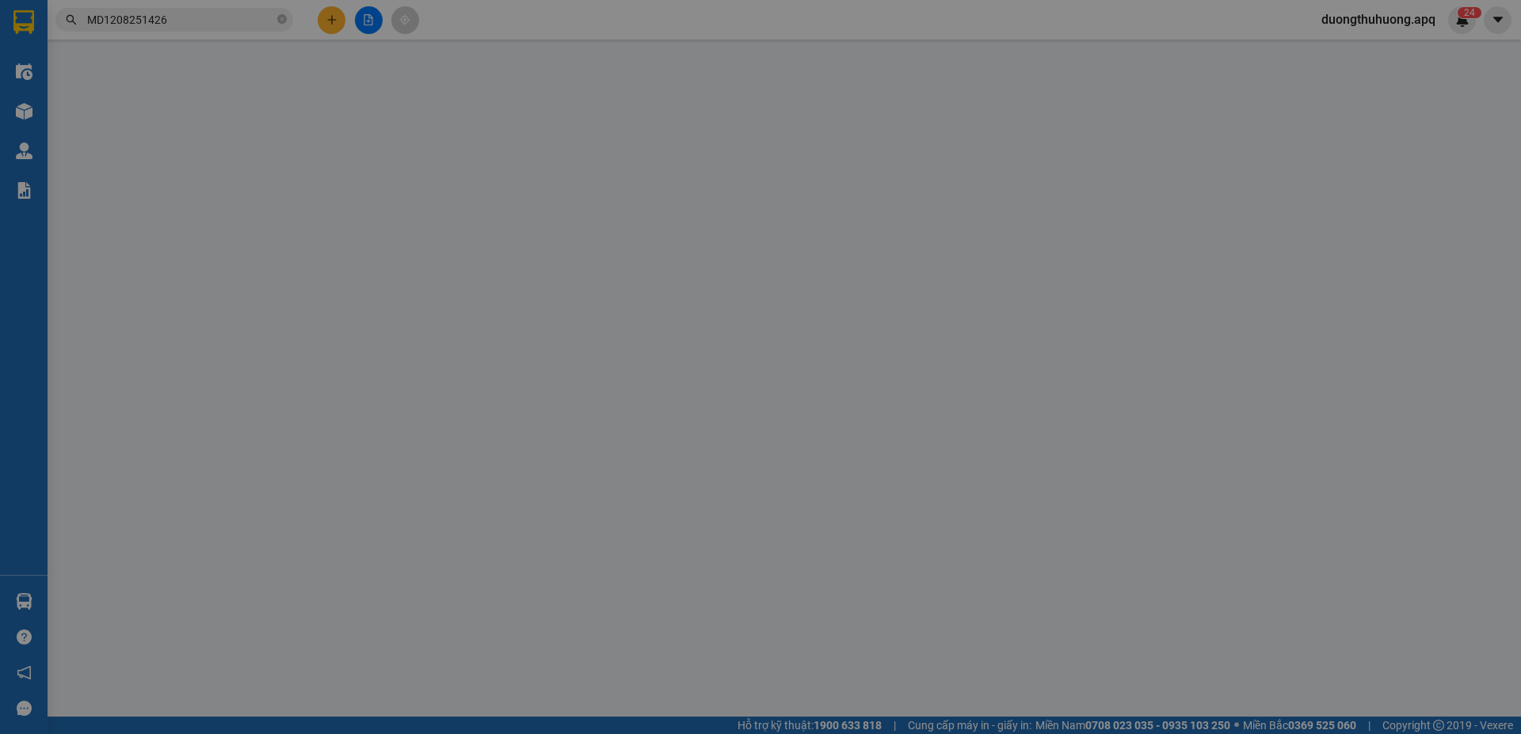
type input "0938699666"
type input "a tiếp"
type input "0986666878"
type input "c thủy"
checkbox input "true"
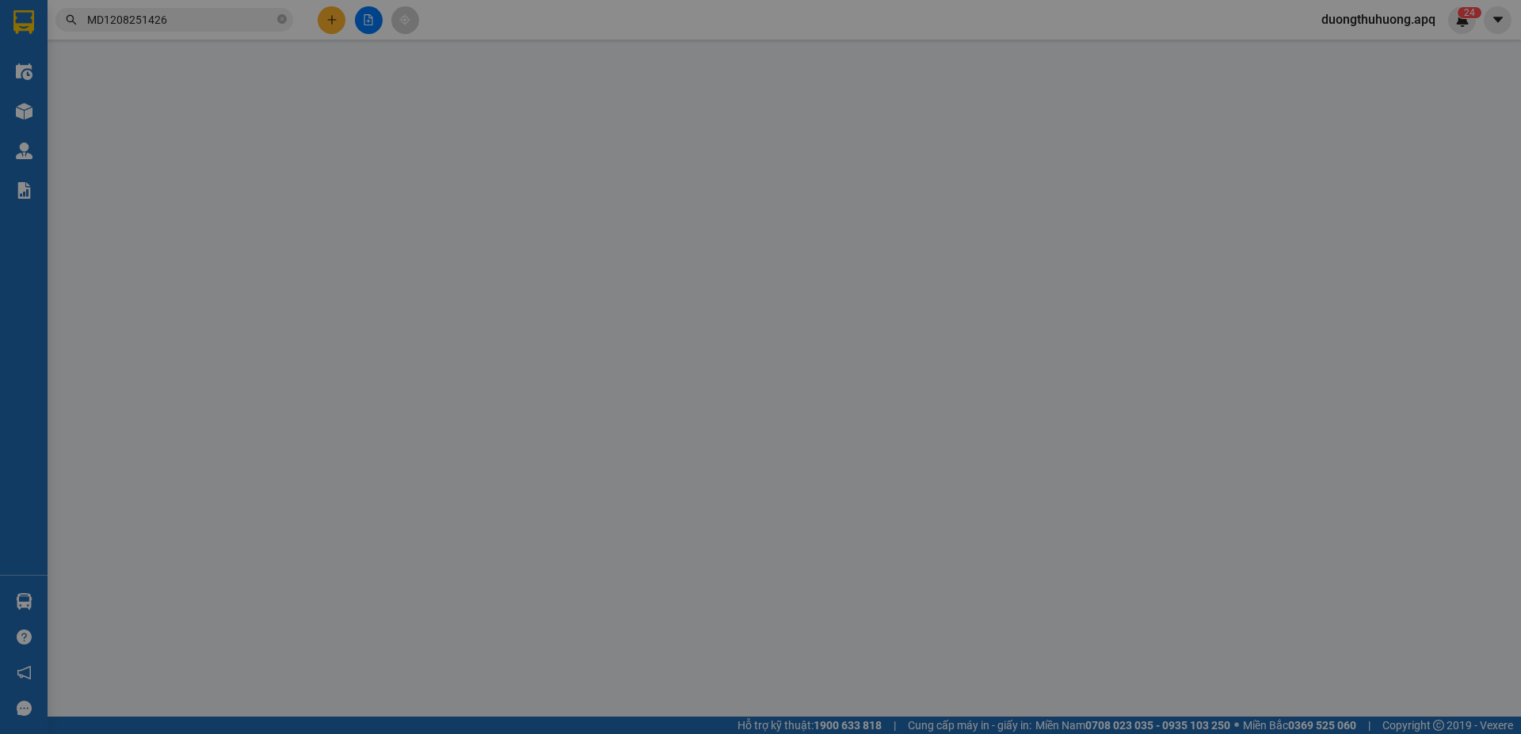
type input "15 minh khai"
type input "81.000"
type input "10"
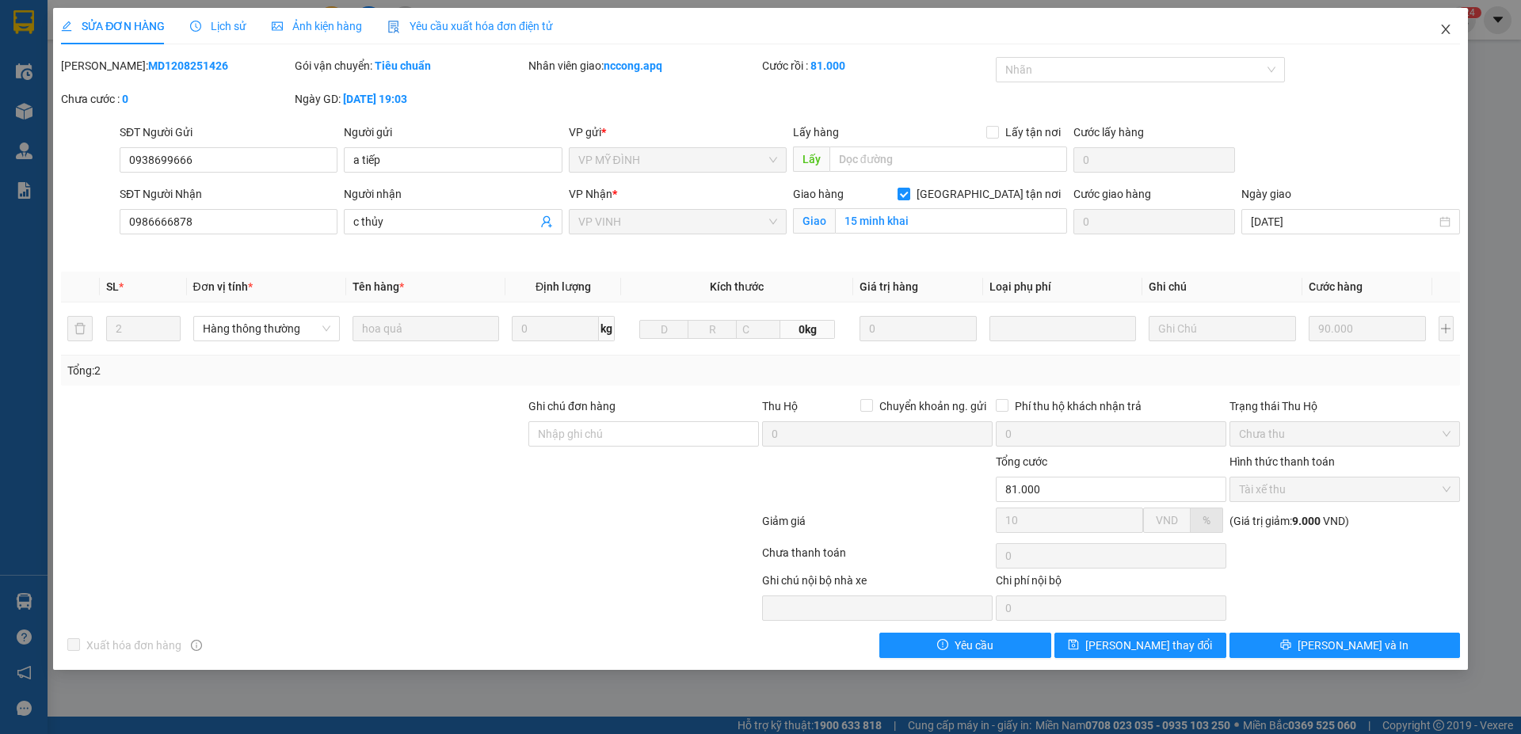
click at [1447, 29] on icon "close" at bounding box center [1445, 29] width 13 height 13
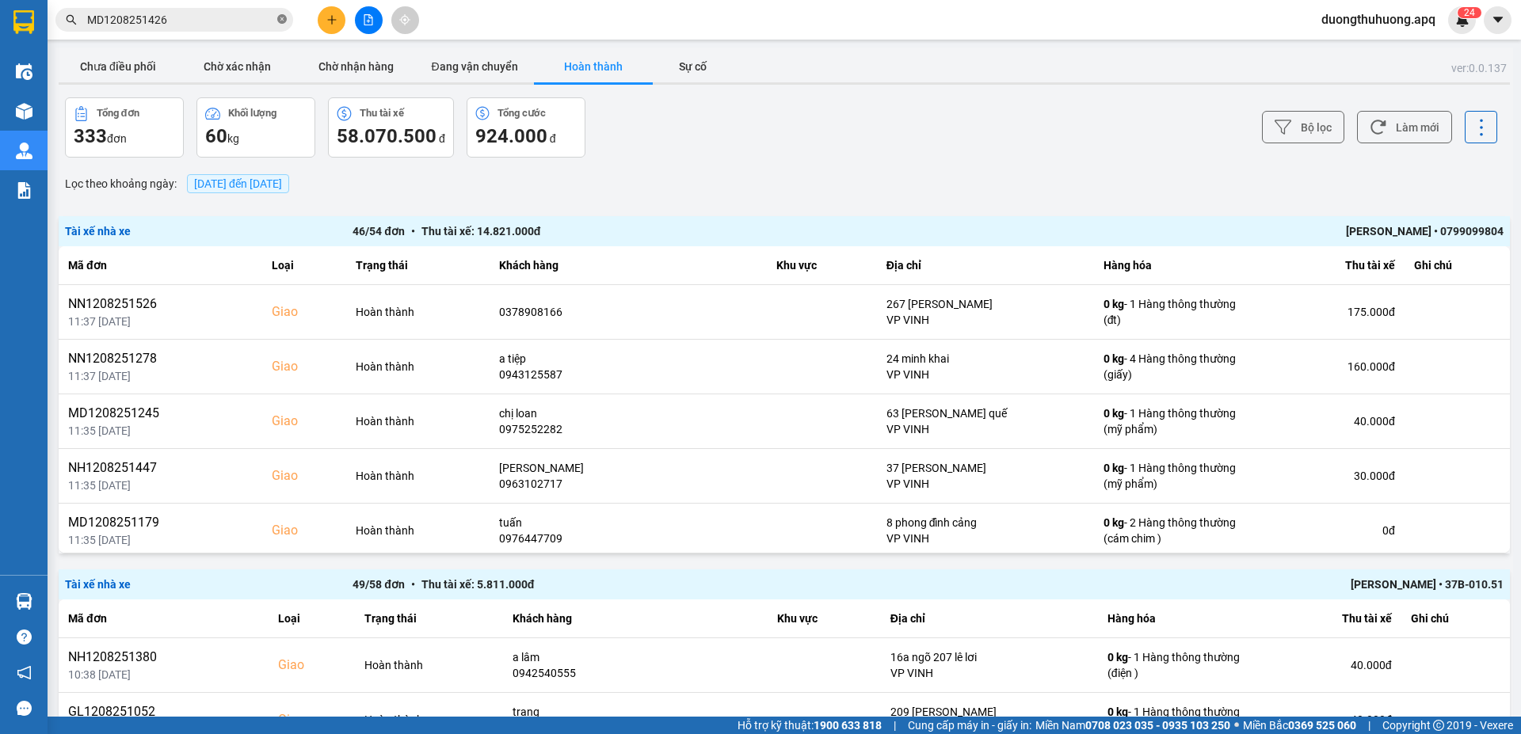
click at [284, 17] on icon "close-circle" at bounding box center [282, 19] width 10 height 10
paste input "MD1208251395"
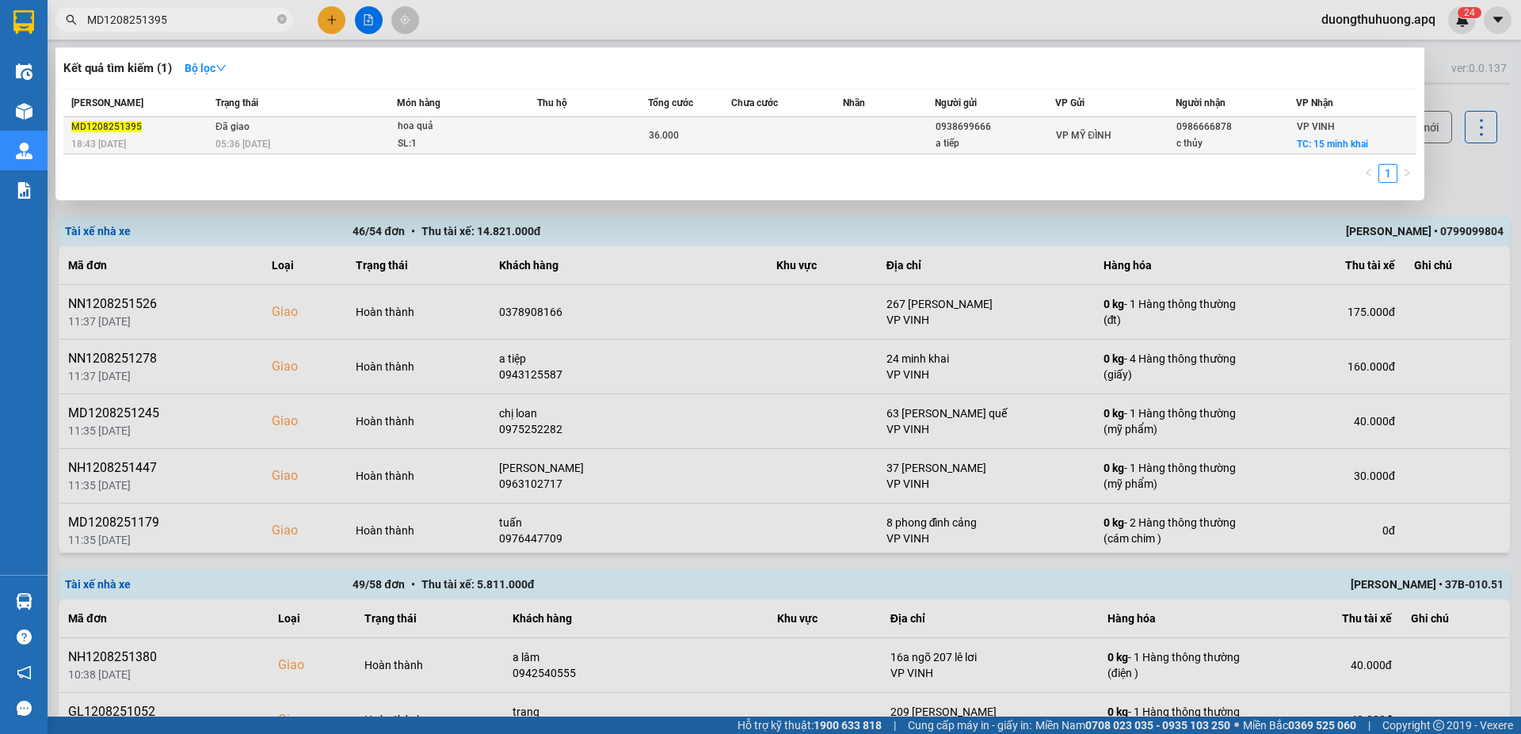
type input "MD1208251395"
click at [340, 138] on div "05:36 [DATE]" at bounding box center [305, 143] width 181 height 17
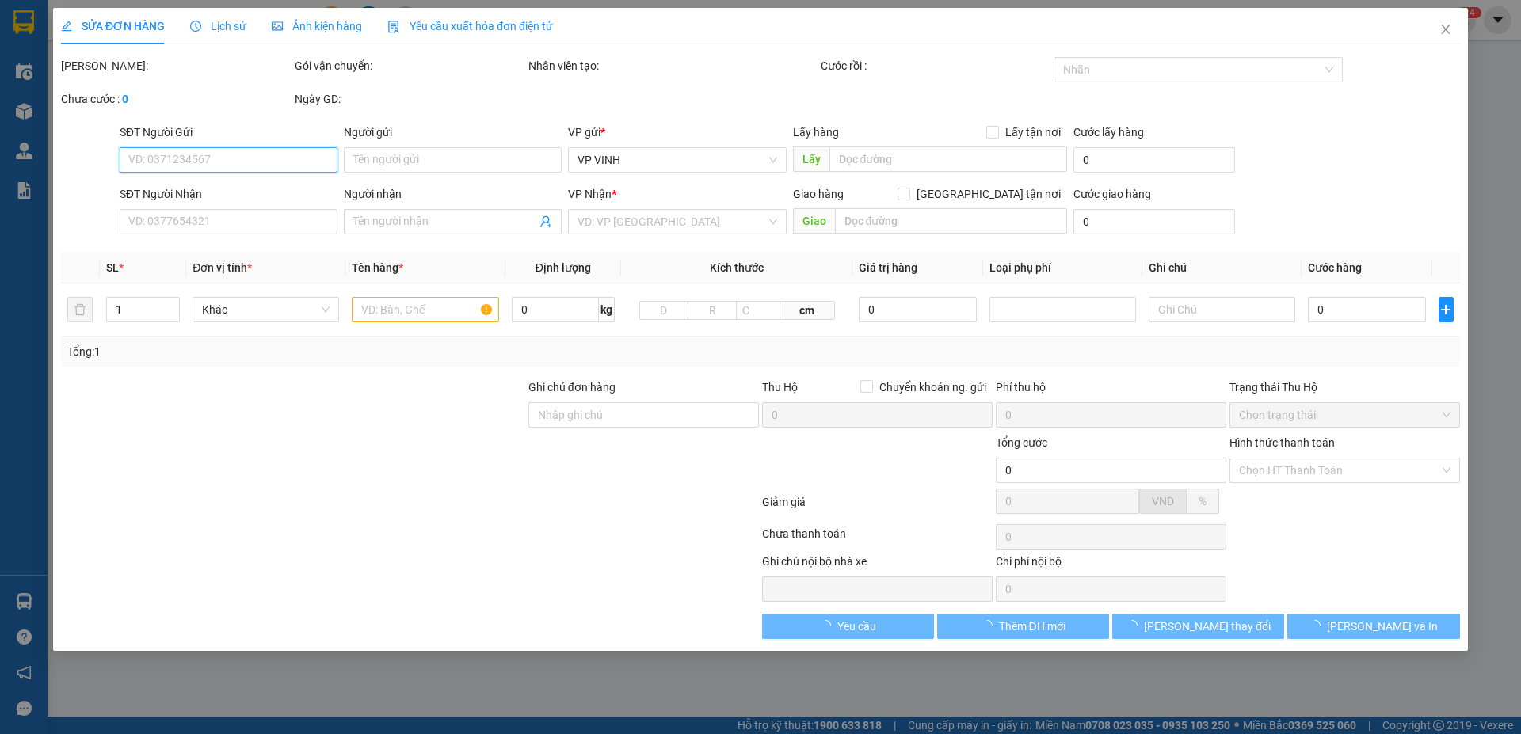
type input "0938699666"
type input "a tiếp"
type input "0986666878"
type input "c thủy"
checkbox input "true"
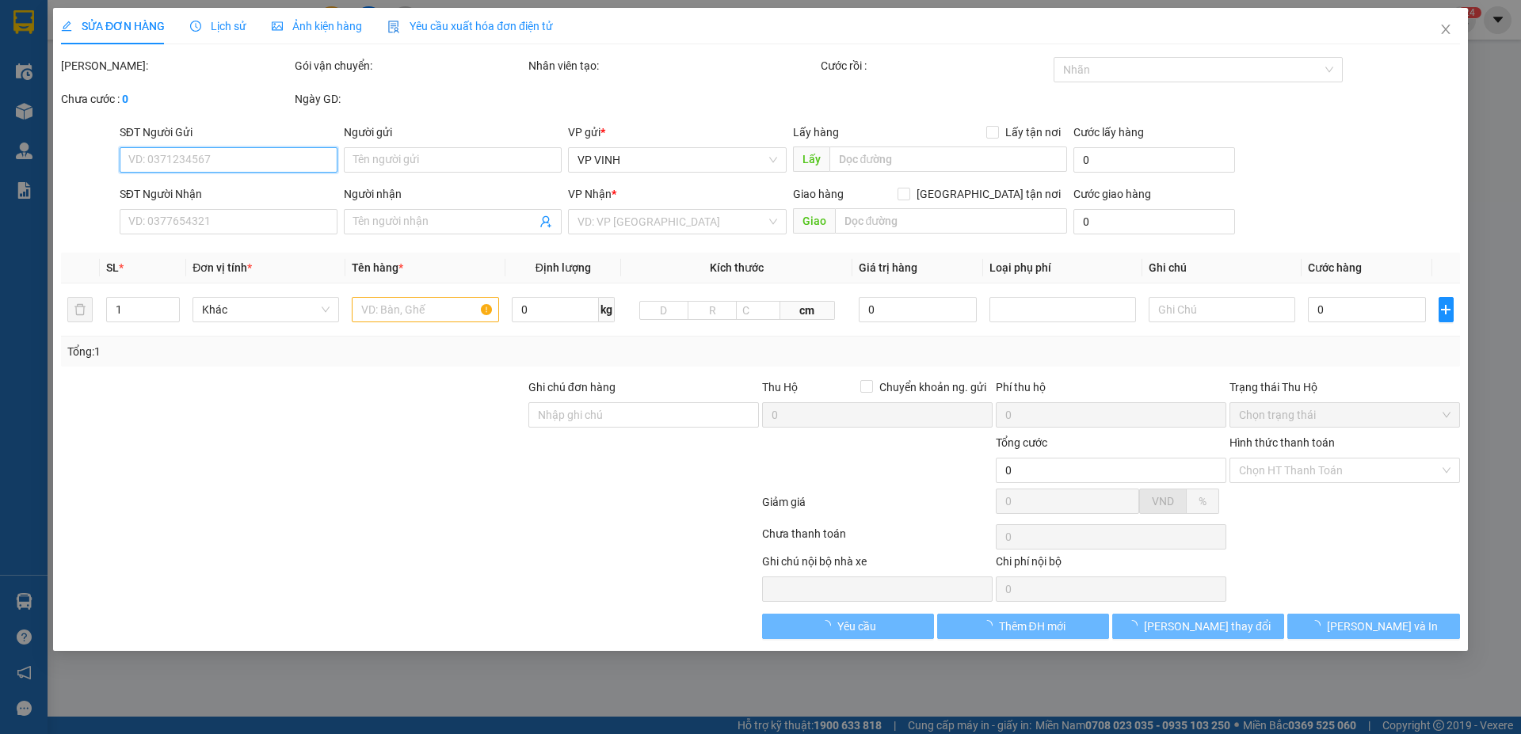
type input "15 minh khai"
type input "36.000"
type input "10"
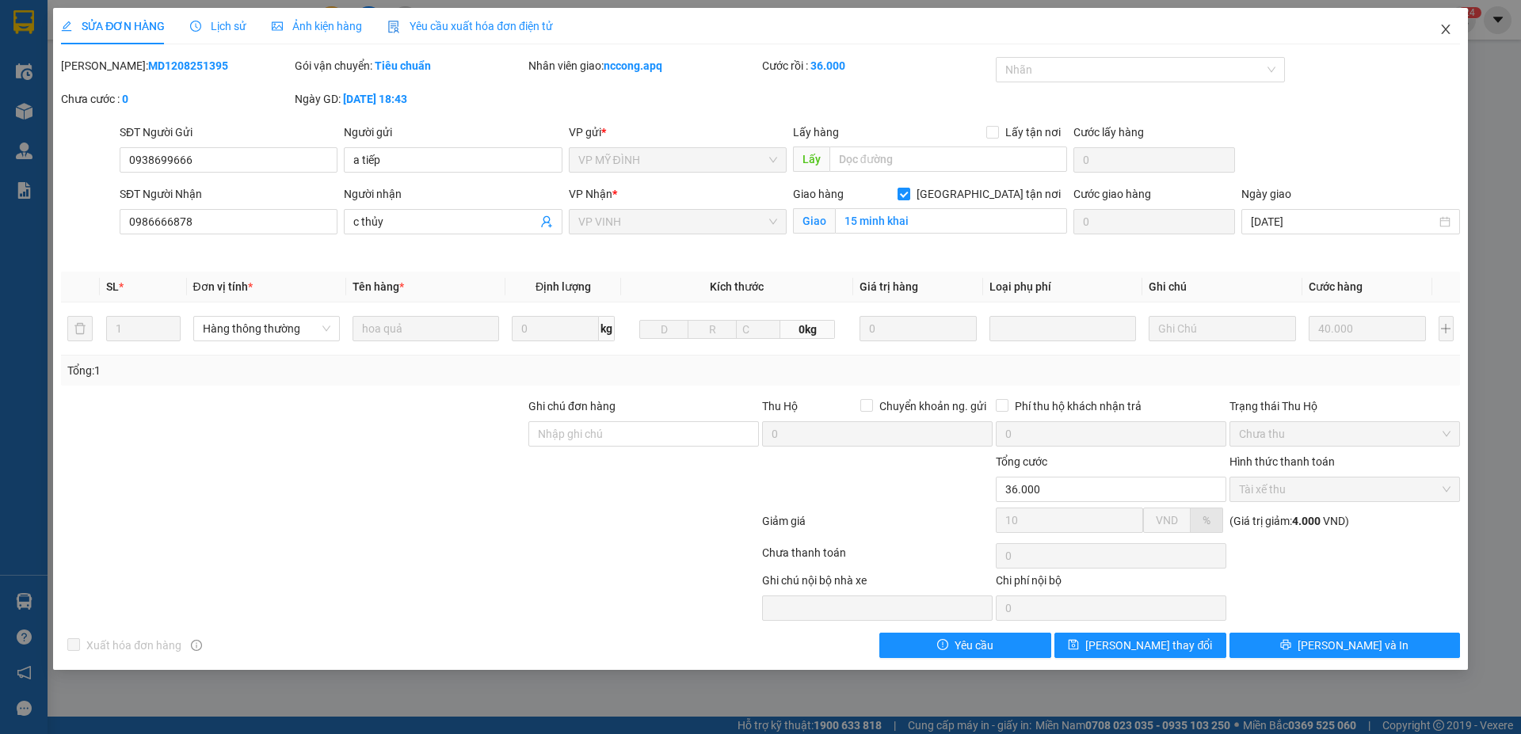
click at [1446, 29] on icon "close" at bounding box center [1445, 29] width 13 height 13
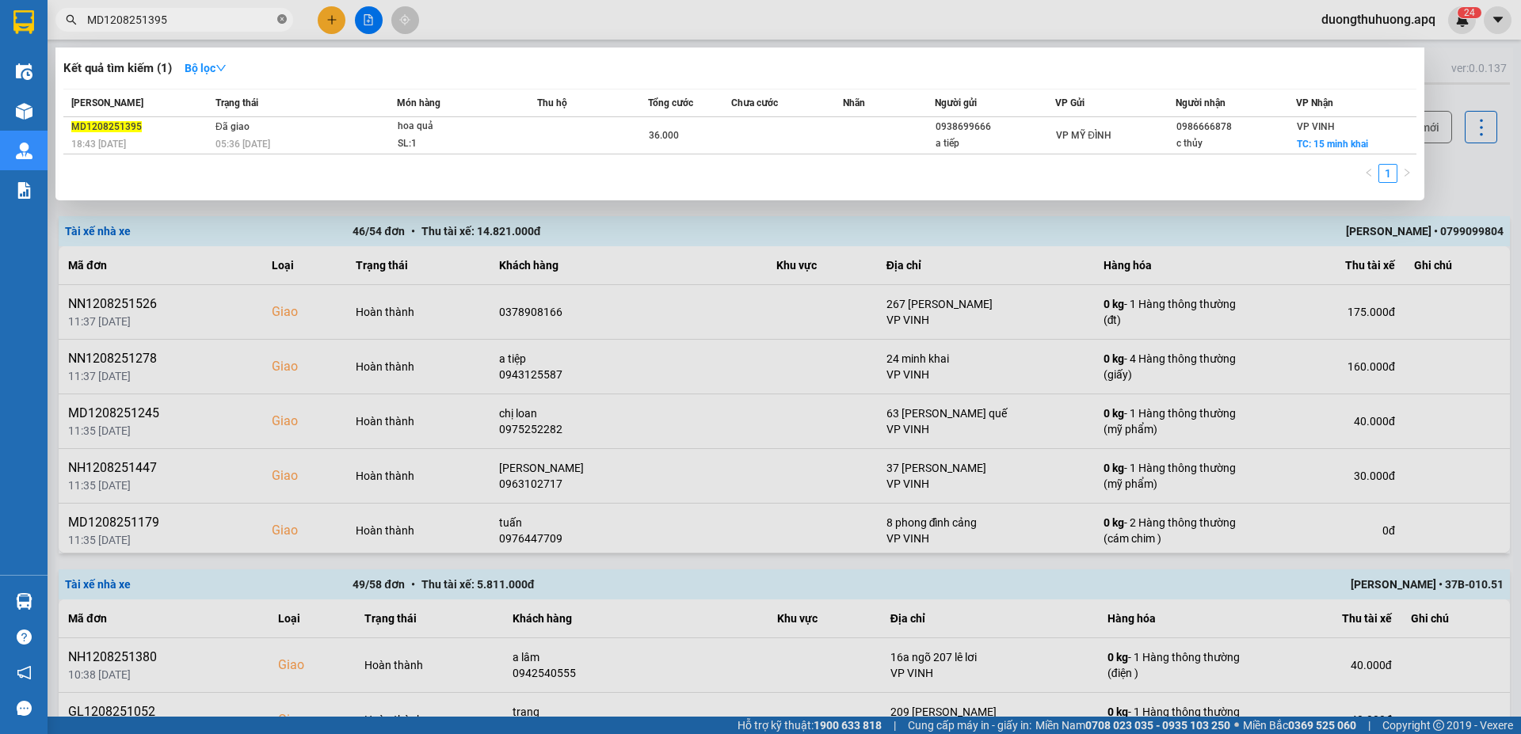
click at [280, 22] on icon "close-circle" at bounding box center [282, 19] width 10 height 10
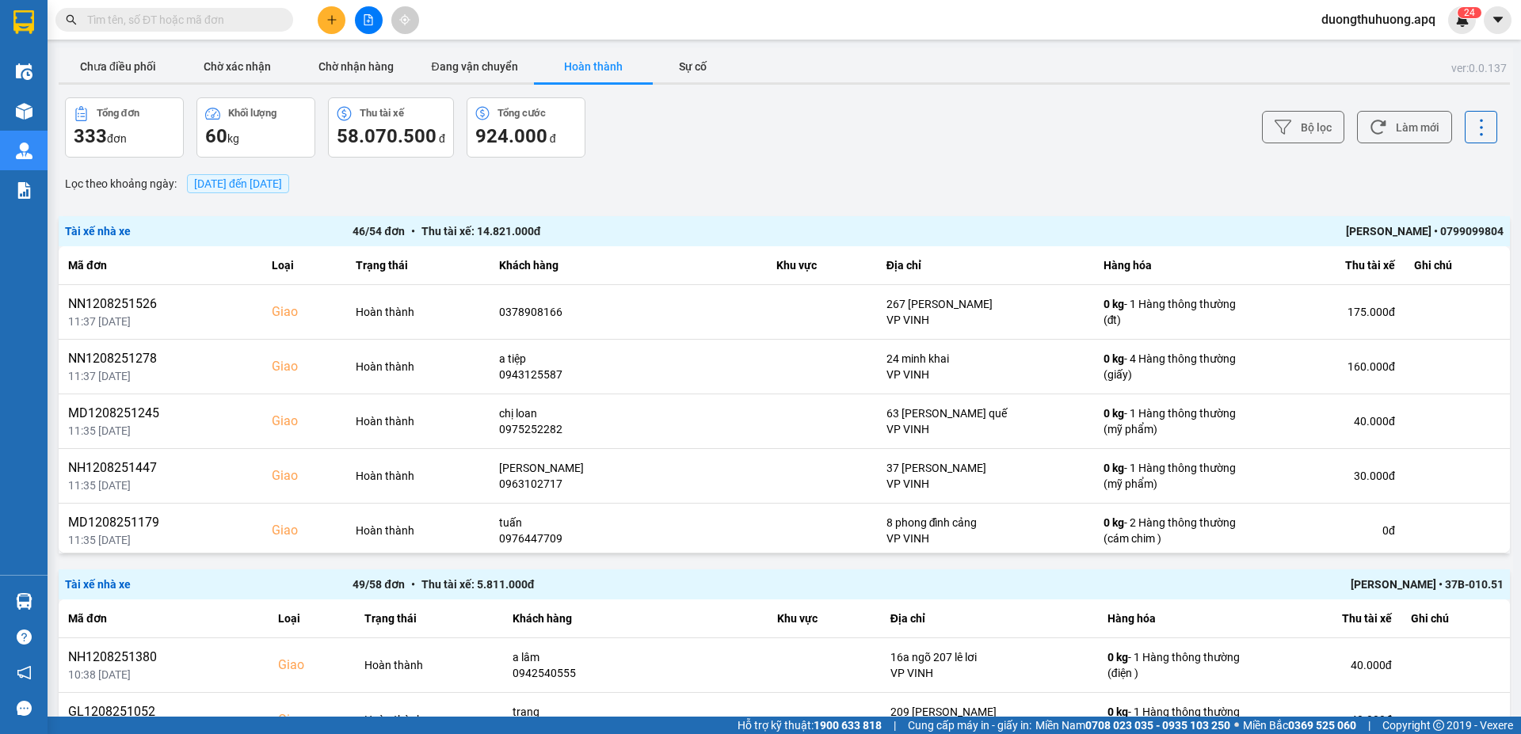
paste input "NN1208250986"
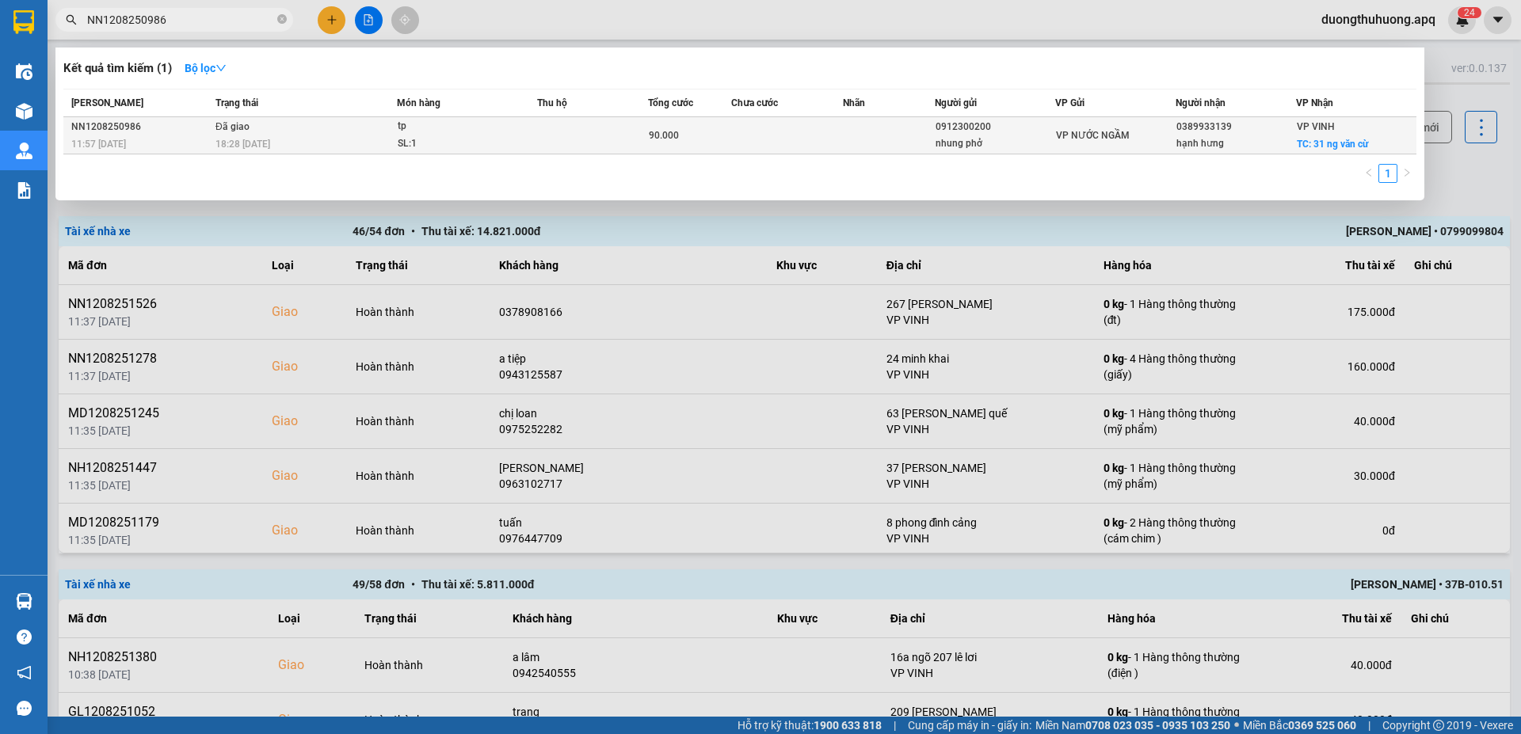
type input "NN1208250986"
click at [301, 133] on td "Đã giao 18:28 [DATE]" at bounding box center [304, 135] width 185 height 37
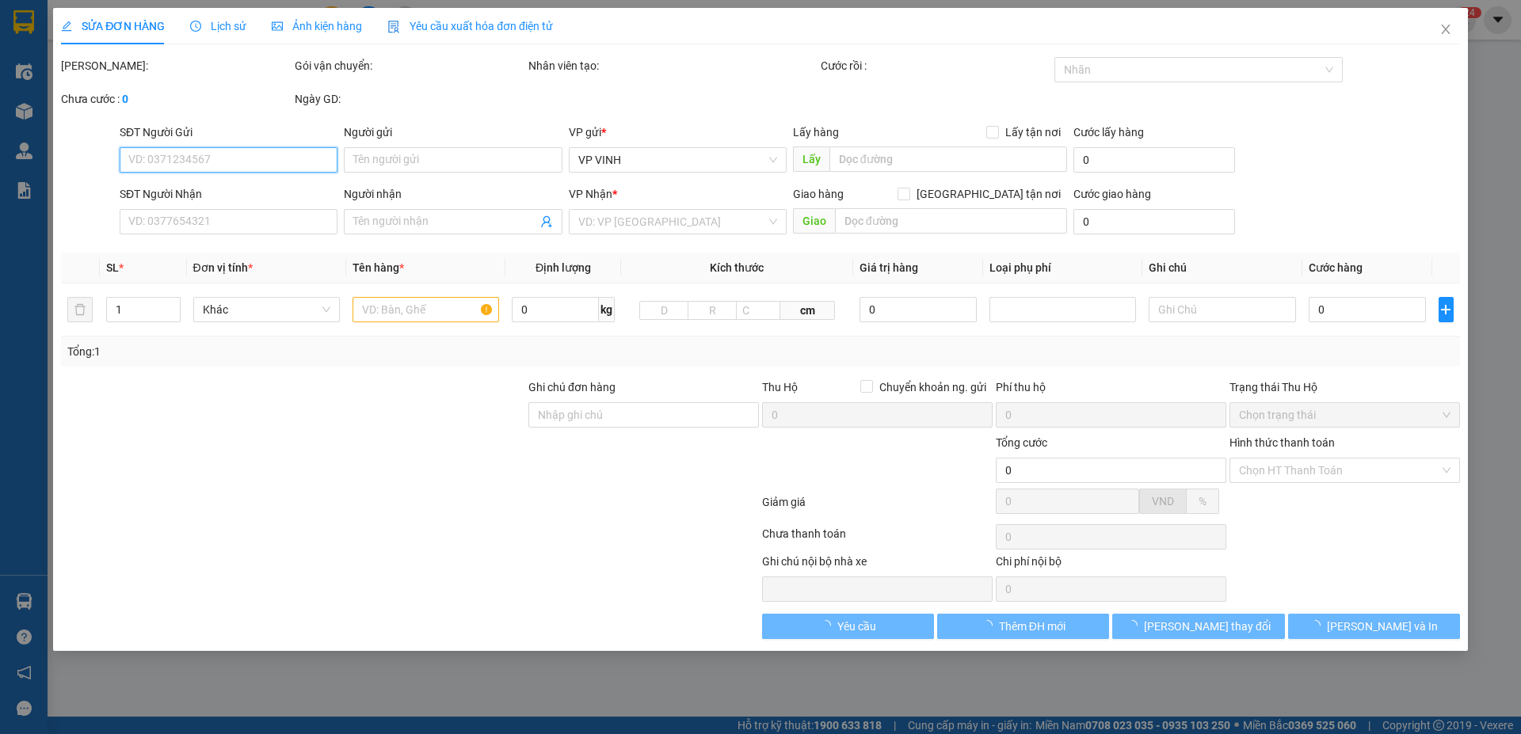
type input "0912300200"
type input "nhung phở"
type input "0389933139"
type input "hạnh hưng"
checkbox input "true"
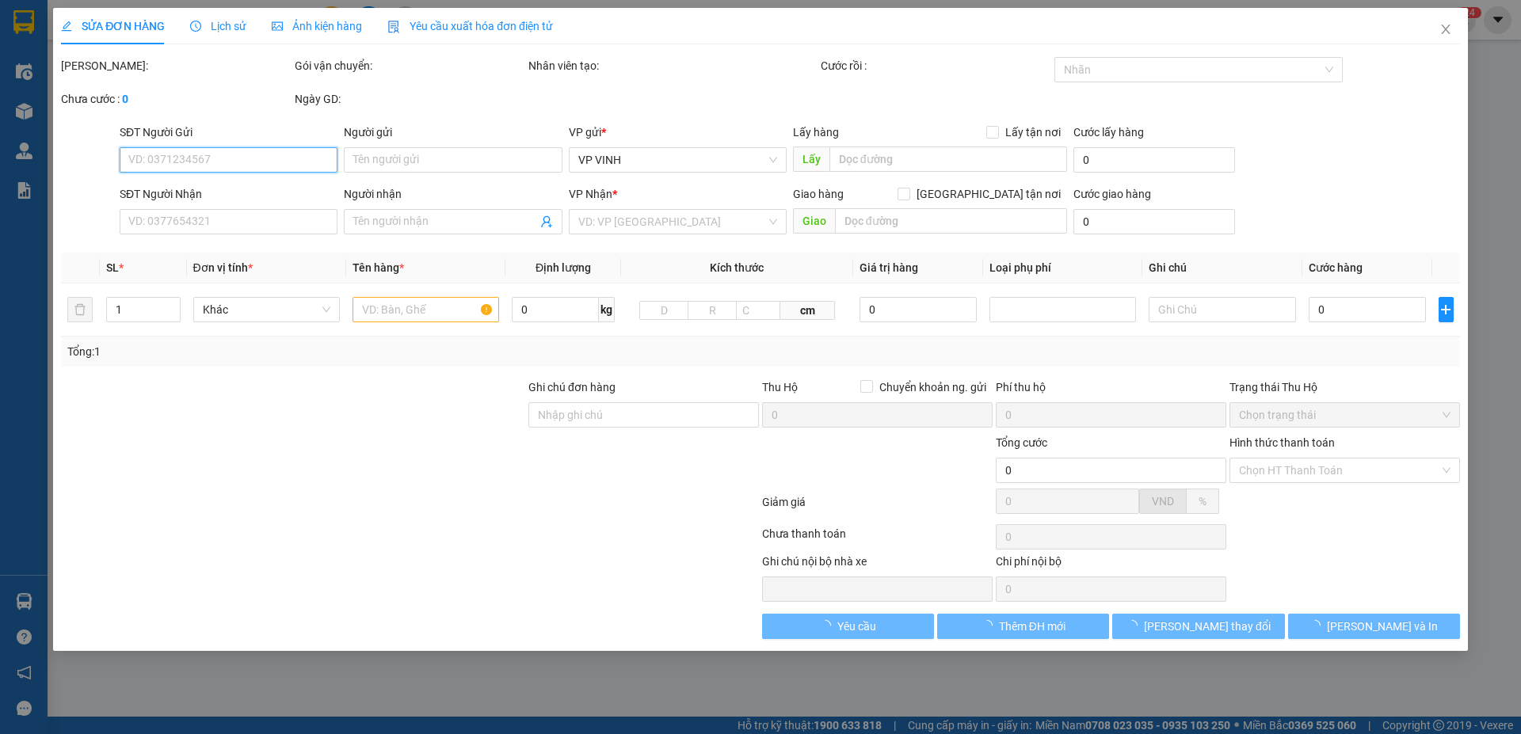
type input "31 ng văn cừ"
type input "90.000"
type input "10"
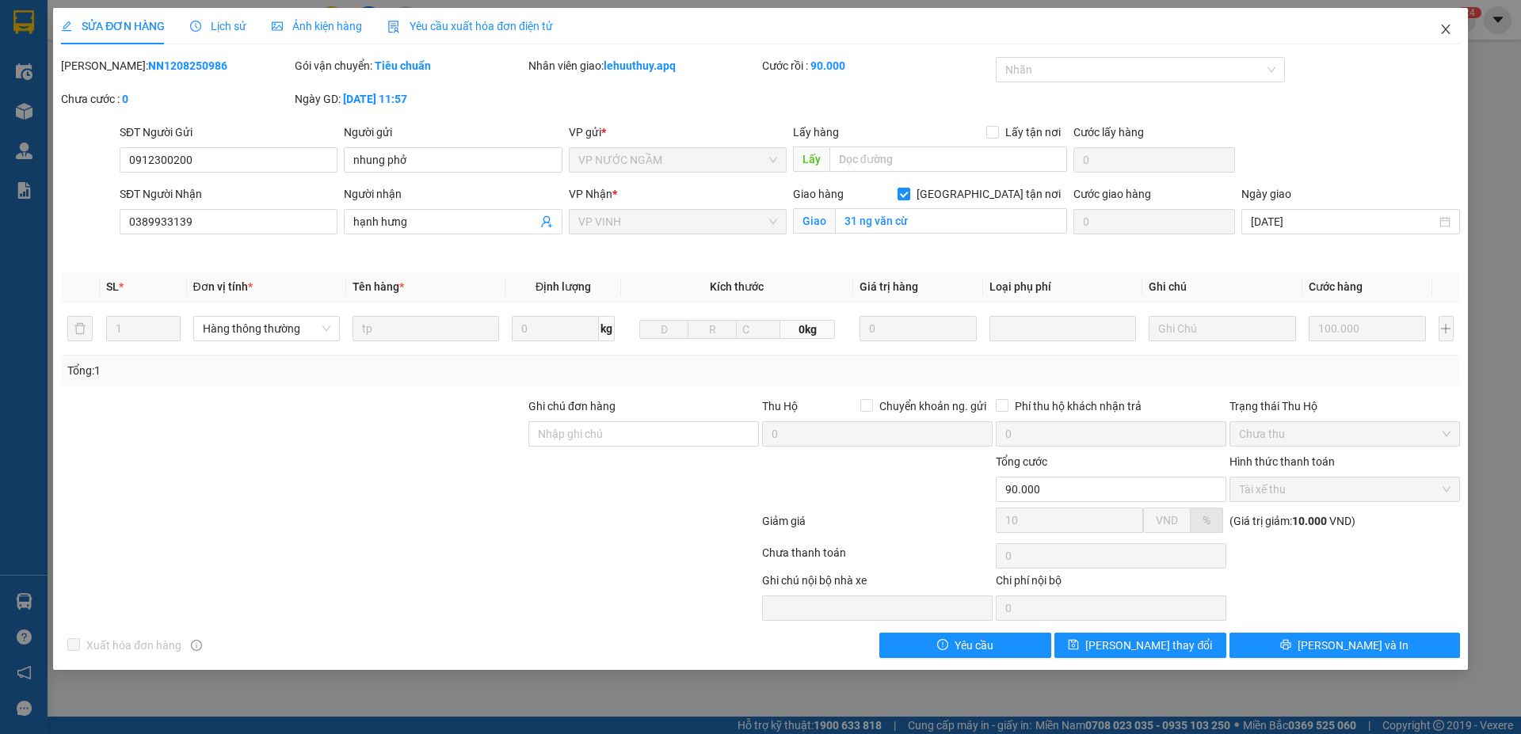
click at [1450, 29] on icon "close" at bounding box center [1445, 29] width 13 height 13
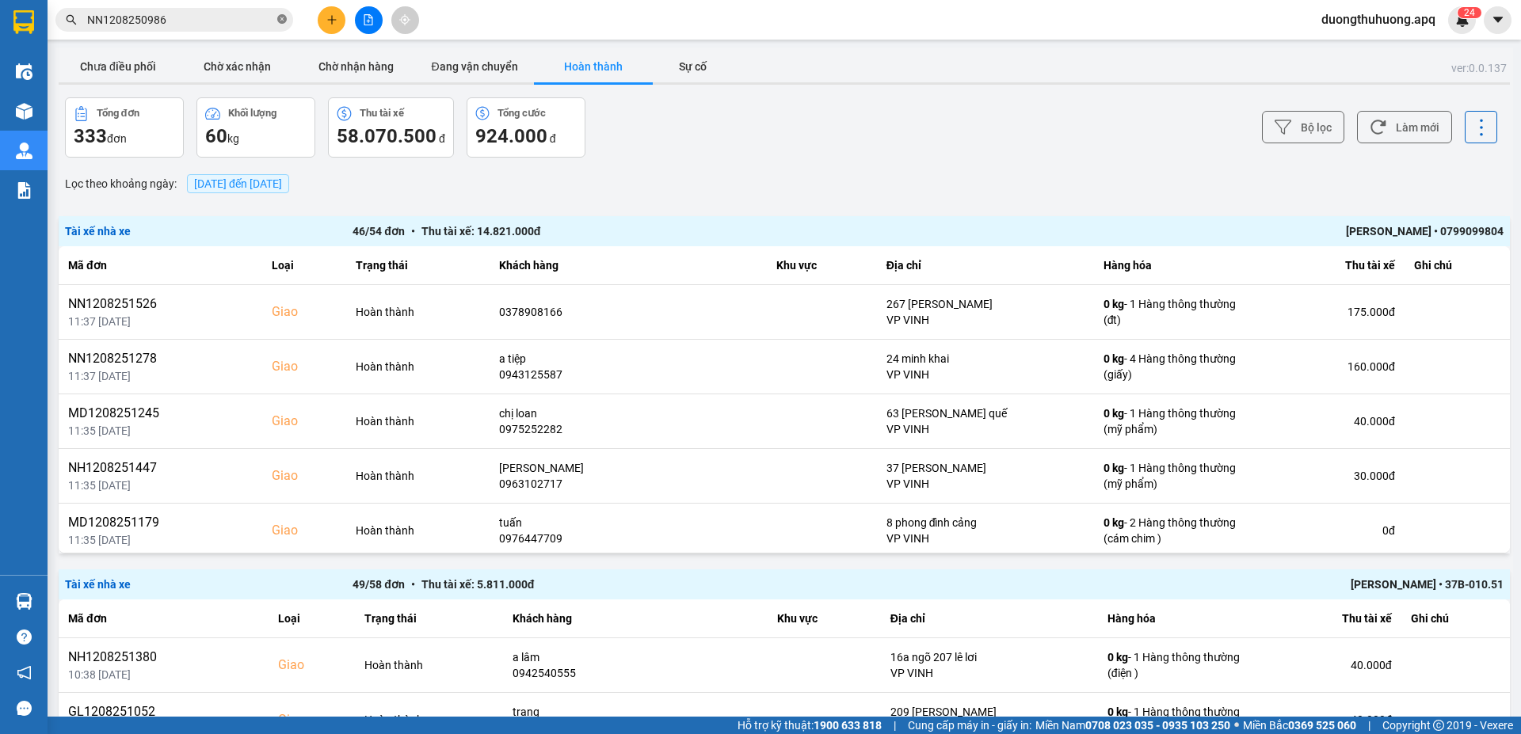
click at [281, 20] on icon "close-circle" at bounding box center [282, 19] width 10 height 10
paste input "NH1208251607"
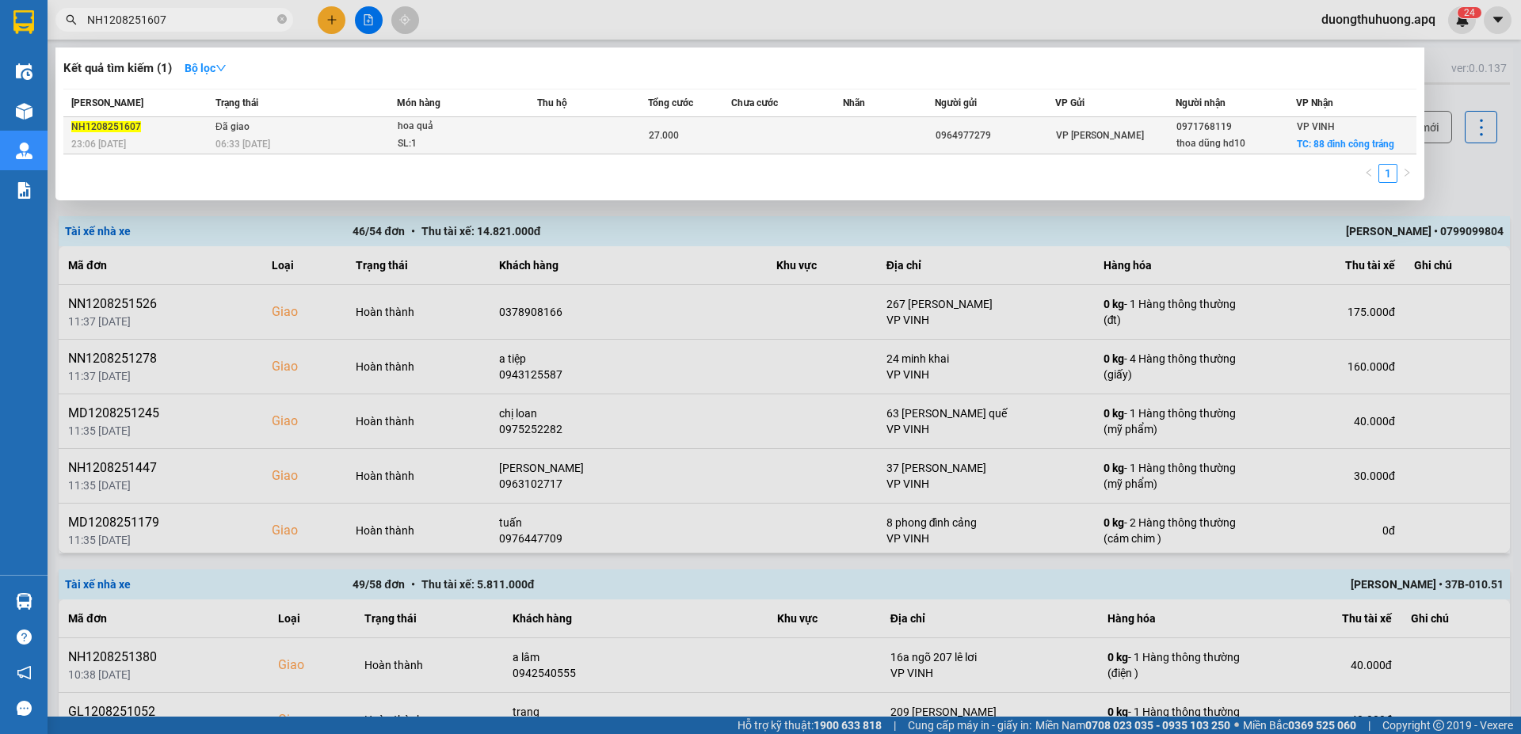
type input "NH1208251607"
click at [289, 139] on div "06:33 [DATE]" at bounding box center [305, 143] width 181 height 17
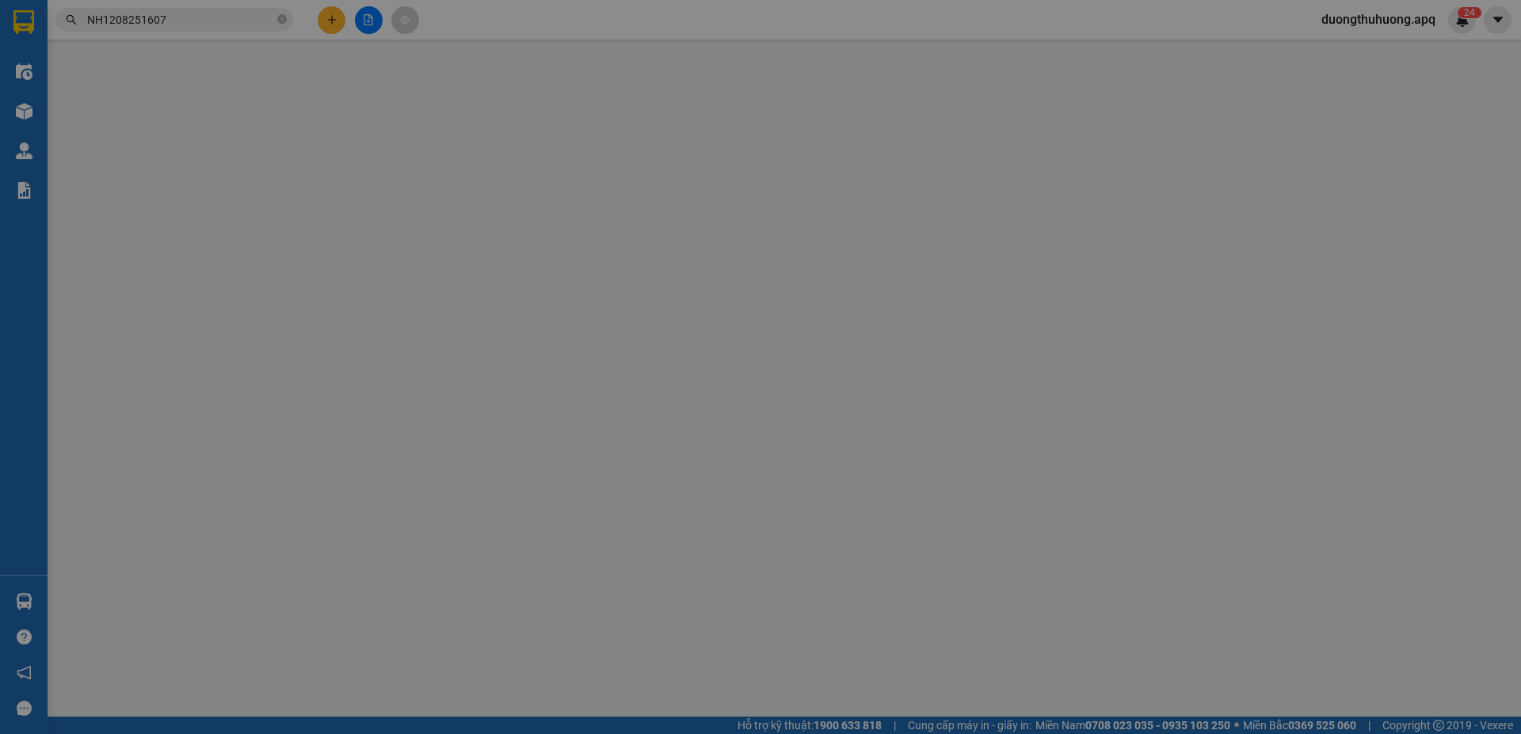
type input "0964977279"
type input "0971768119"
type input "thoa dũng hd10"
checkbox input "true"
type input "88 đinh công tráng"
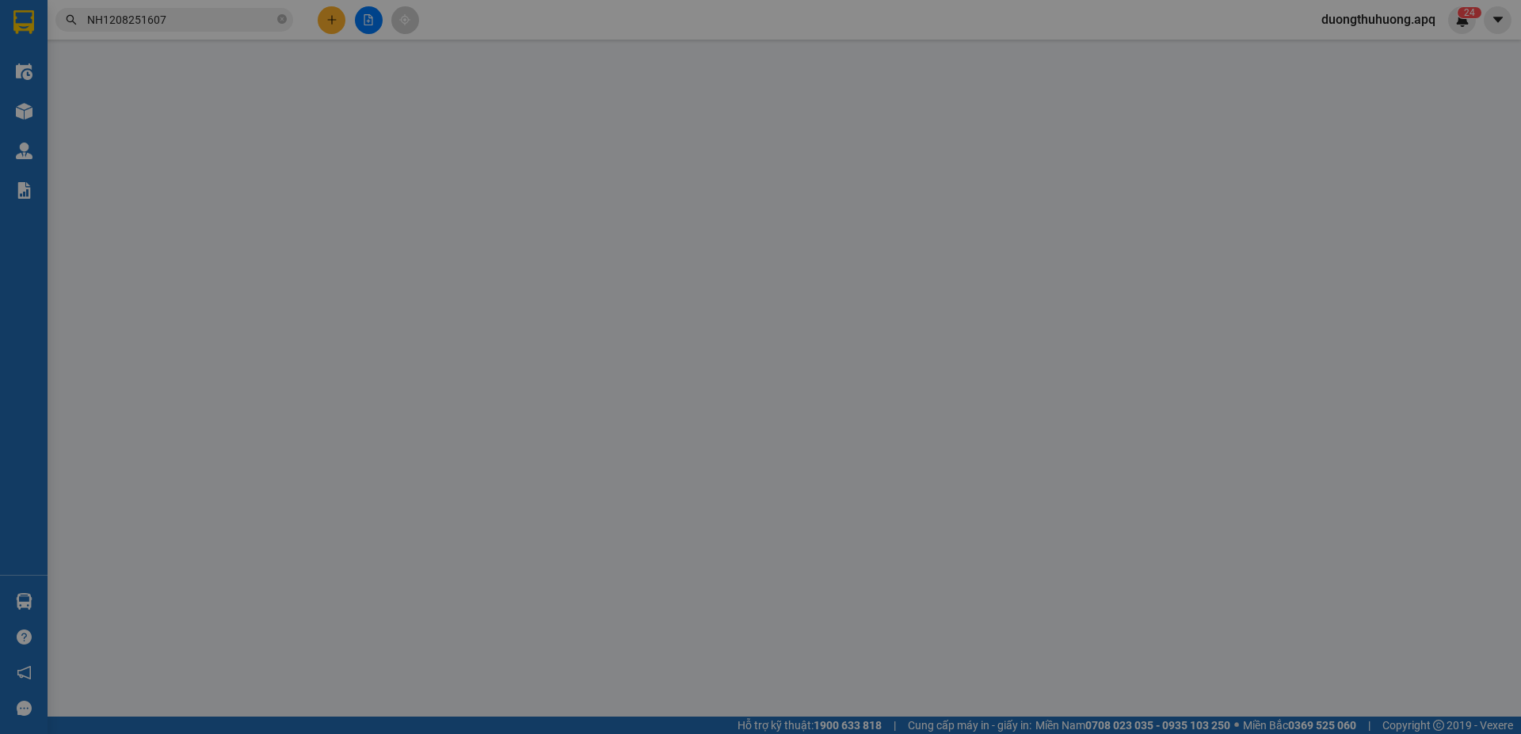
type input "27.000"
type input "10"
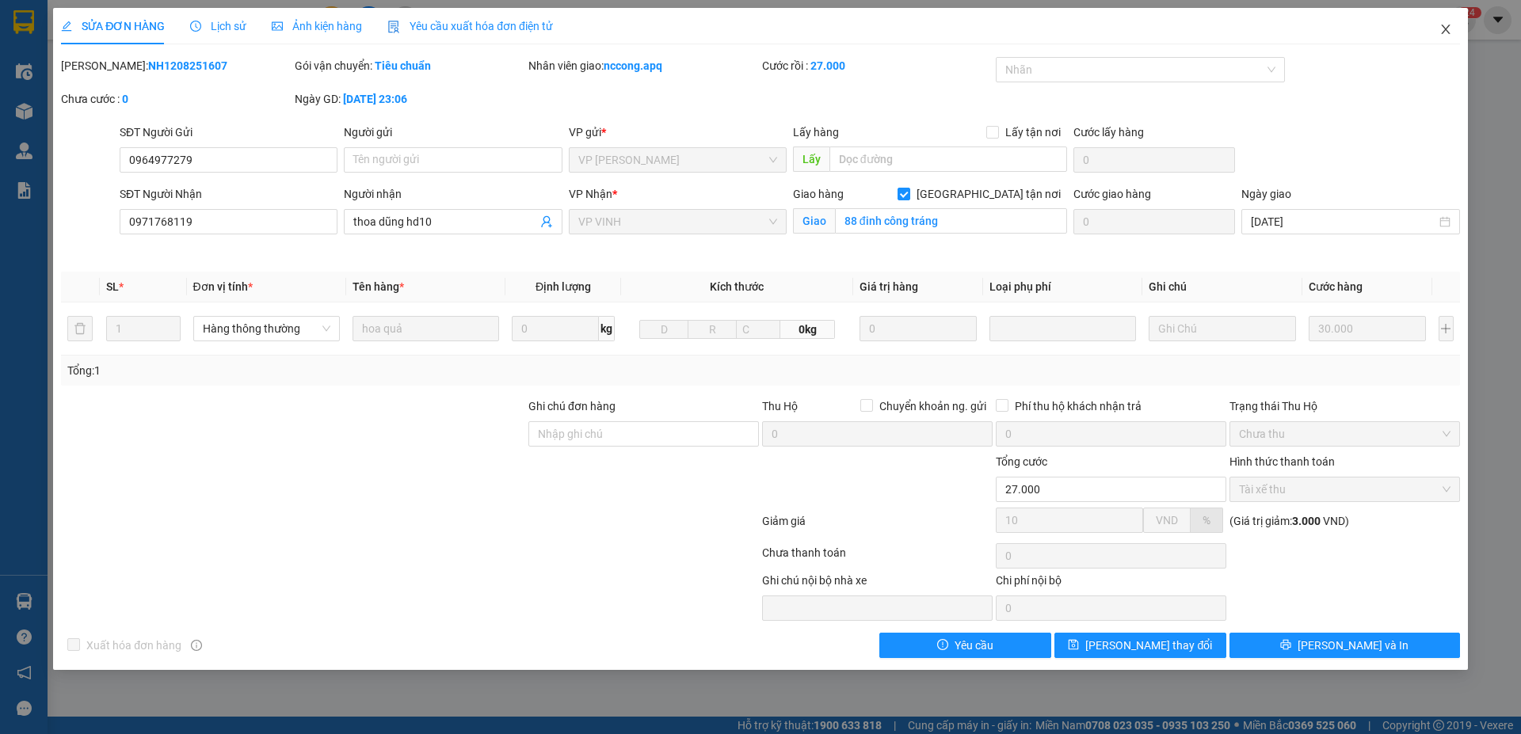
drag, startPoint x: 1445, startPoint y: 33, endPoint x: 482, endPoint y: 30, distance: 962.5
click at [1445, 32] on icon "close" at bounding box center [1445, 29] width 13 height 13
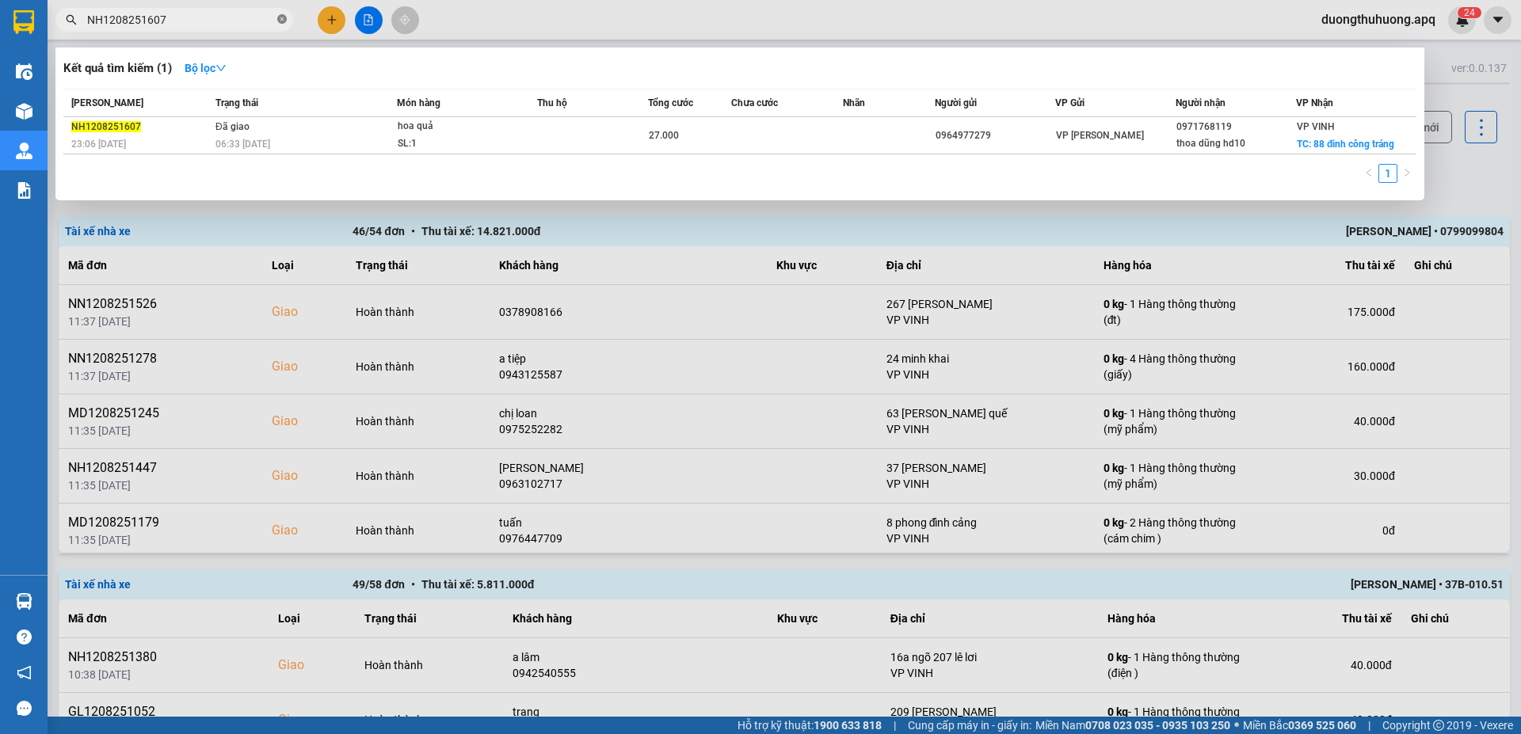
click at [280, 20] on icon "close-circle" at bounding box center [282, 19] width 10 height 10
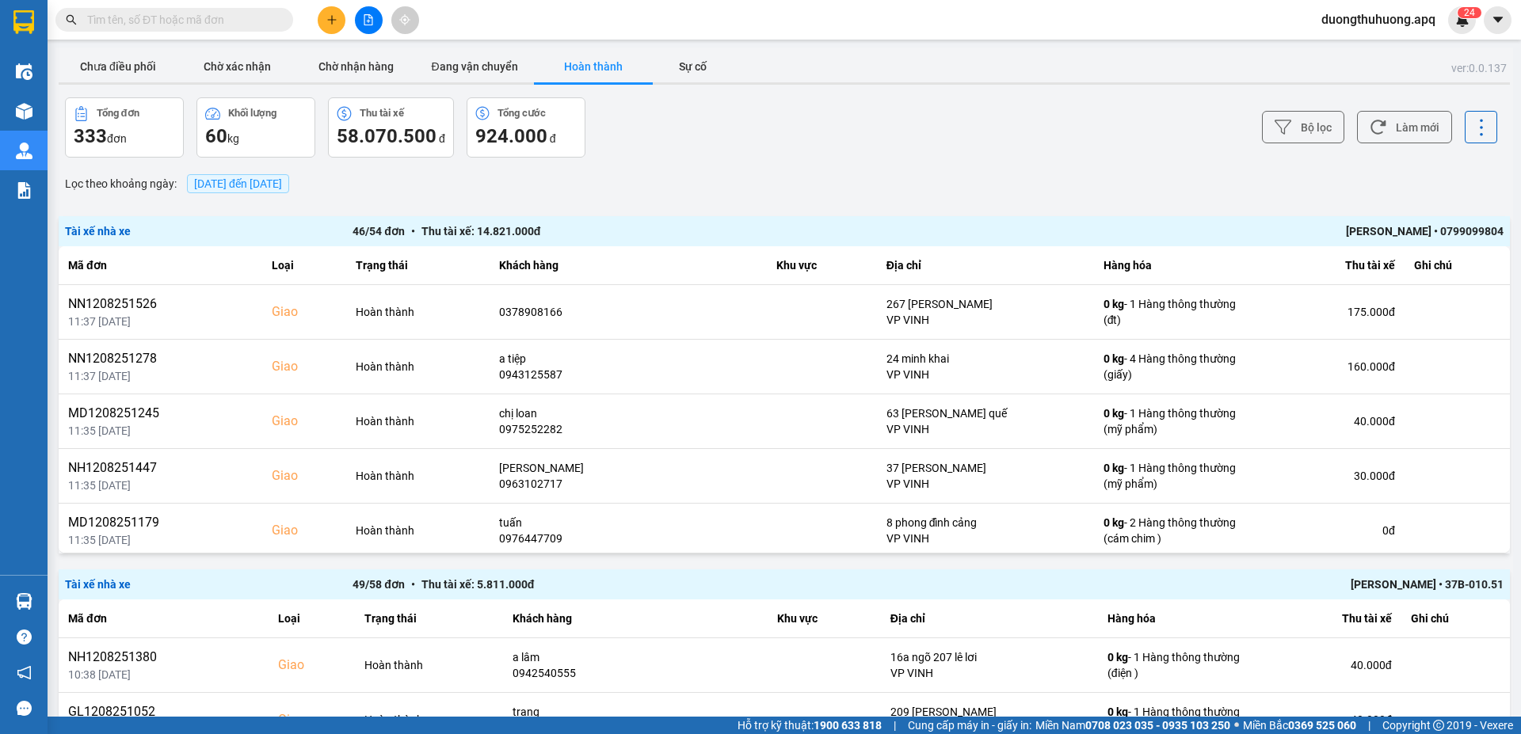
paste input "NH1208250980"
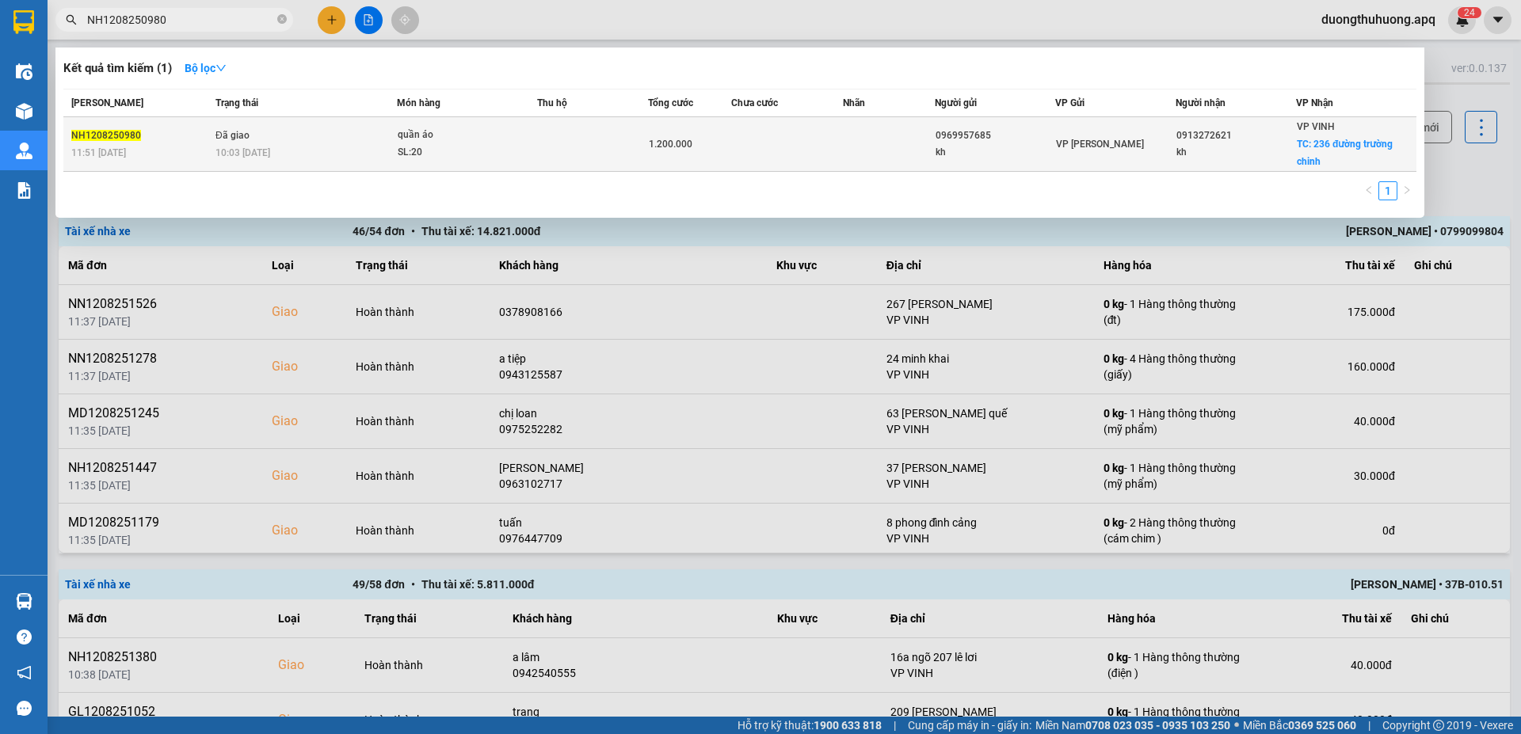
type input "NH1208250980"
click at [293, 148] on div "10:03 - 13/08" at bounding box center [305, 152] width 181 height 17
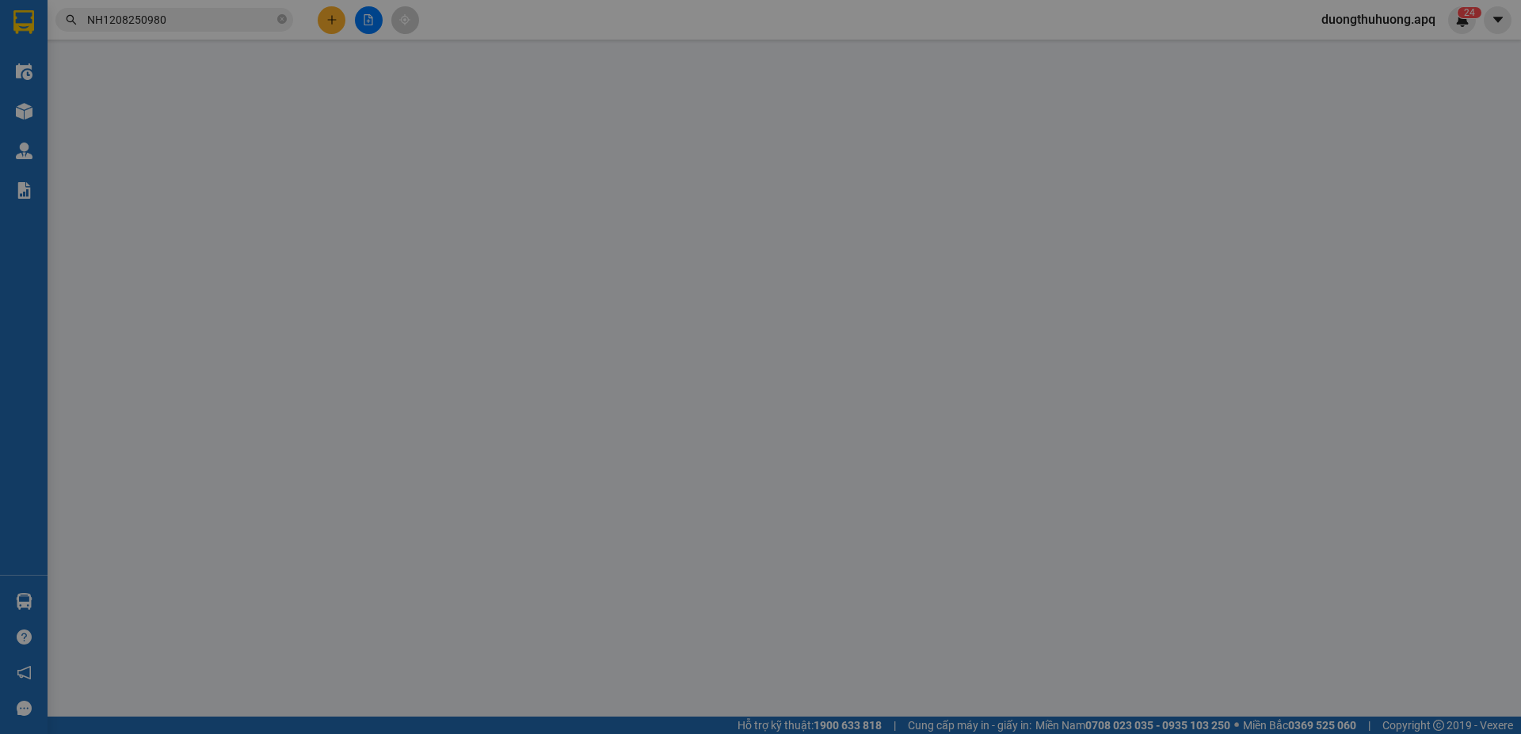
type input "0969957685"
type input "kh"
type input "0913272621"
type input "kh"
checkbox input "true"
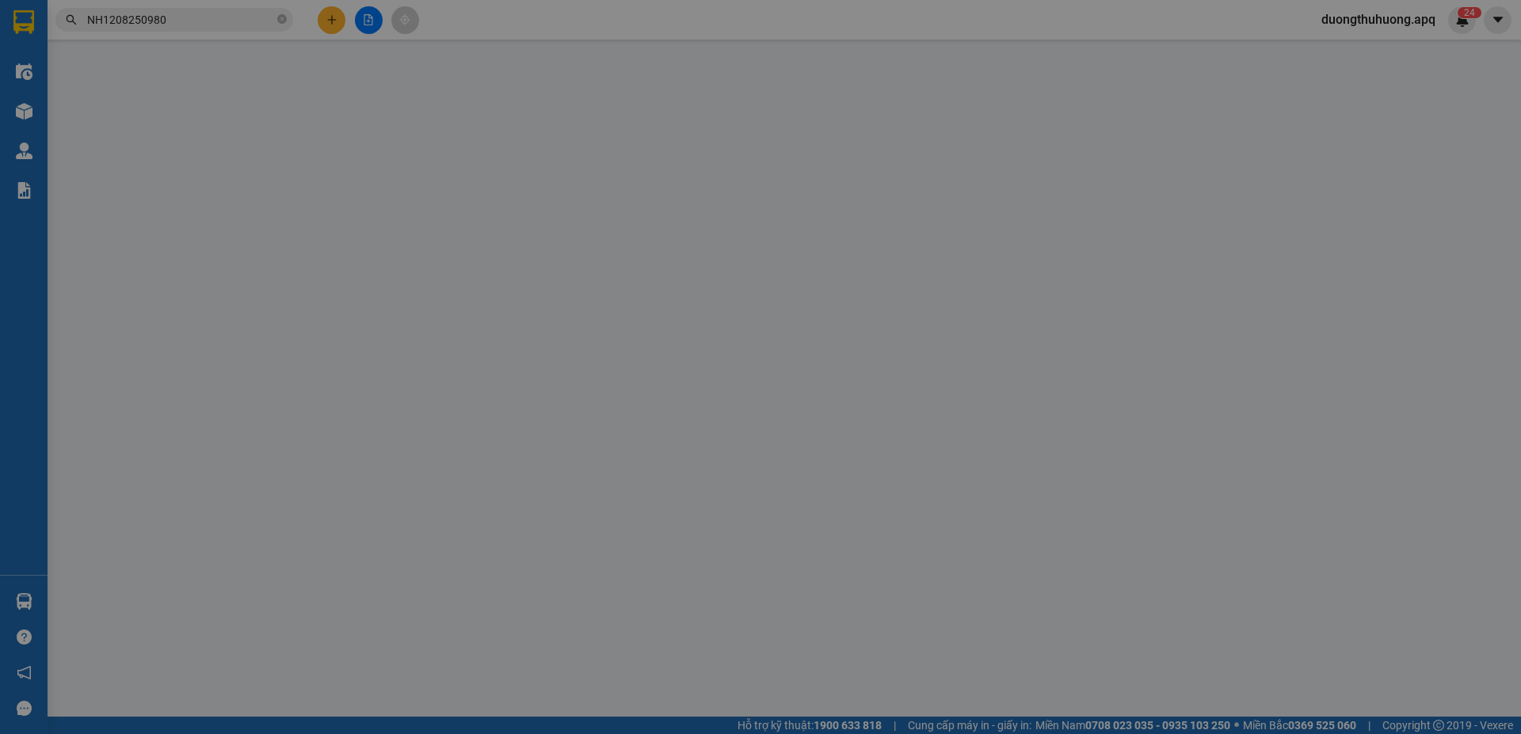
type input "236 đường trường chinh"
type input "1.200.000"
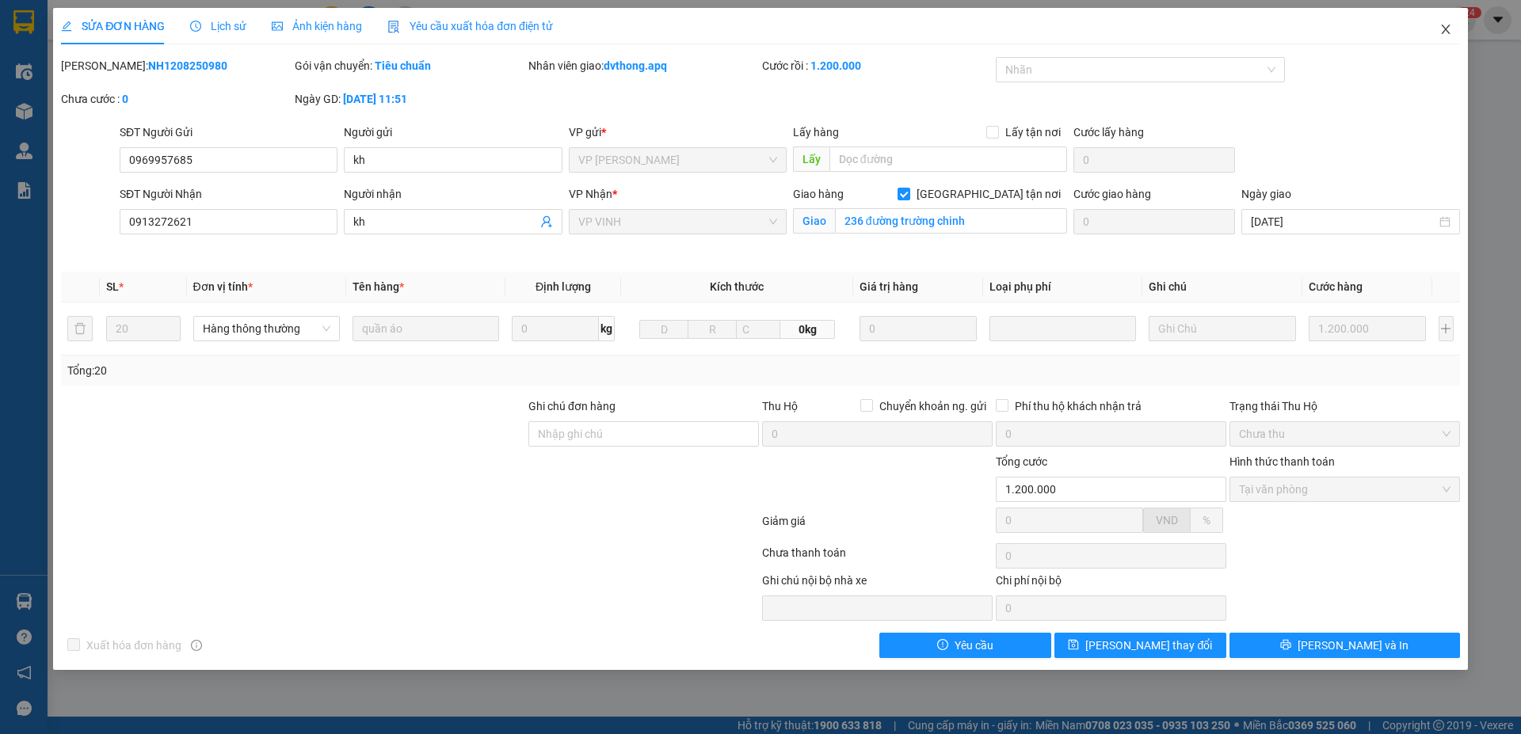
click at [1446, 31] on icon "close" at bounding box center [1445, 30] width 9 height 10
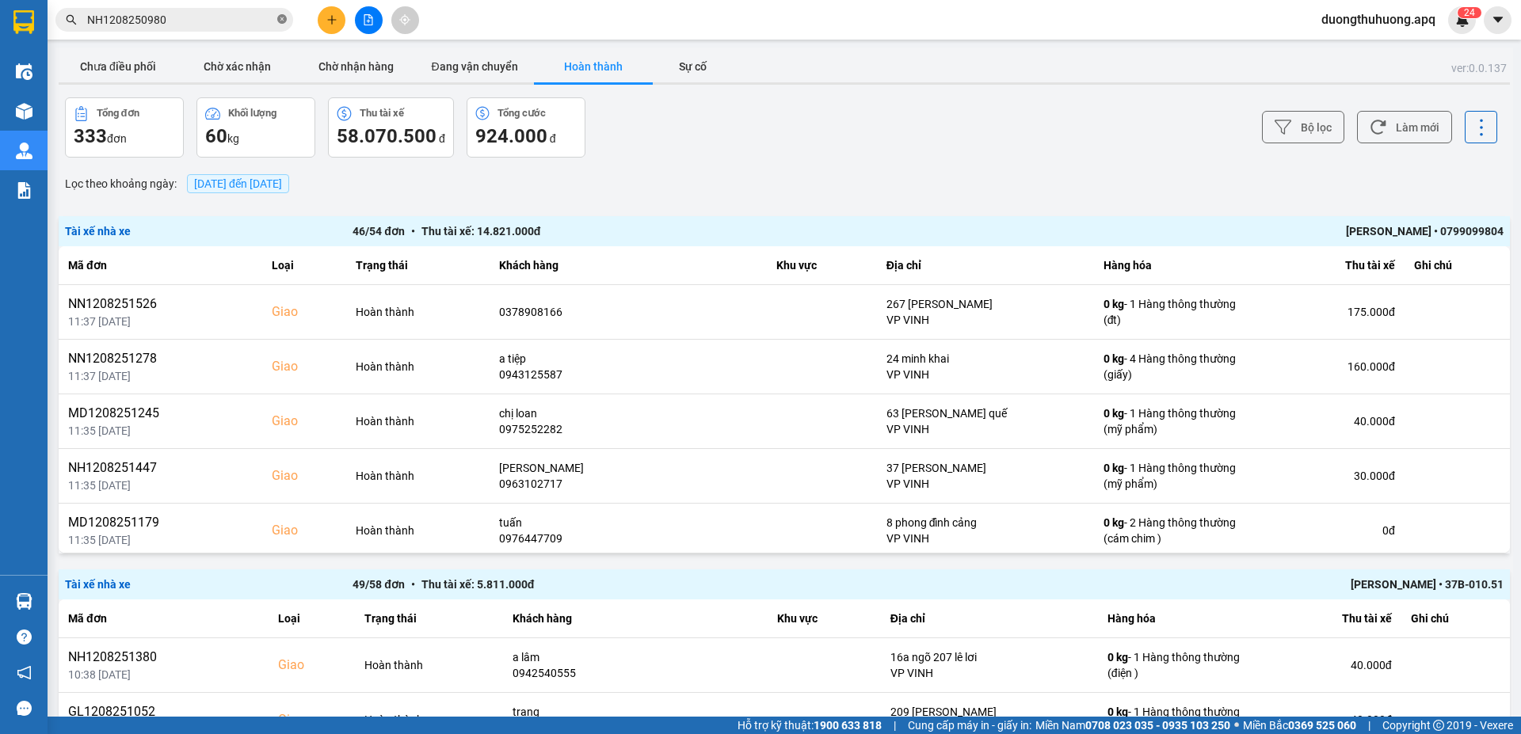
click at [280, 21] on icon "close-circle" at bounding box center [282, 19] width 10 height 10
paste input "NH1208251424"
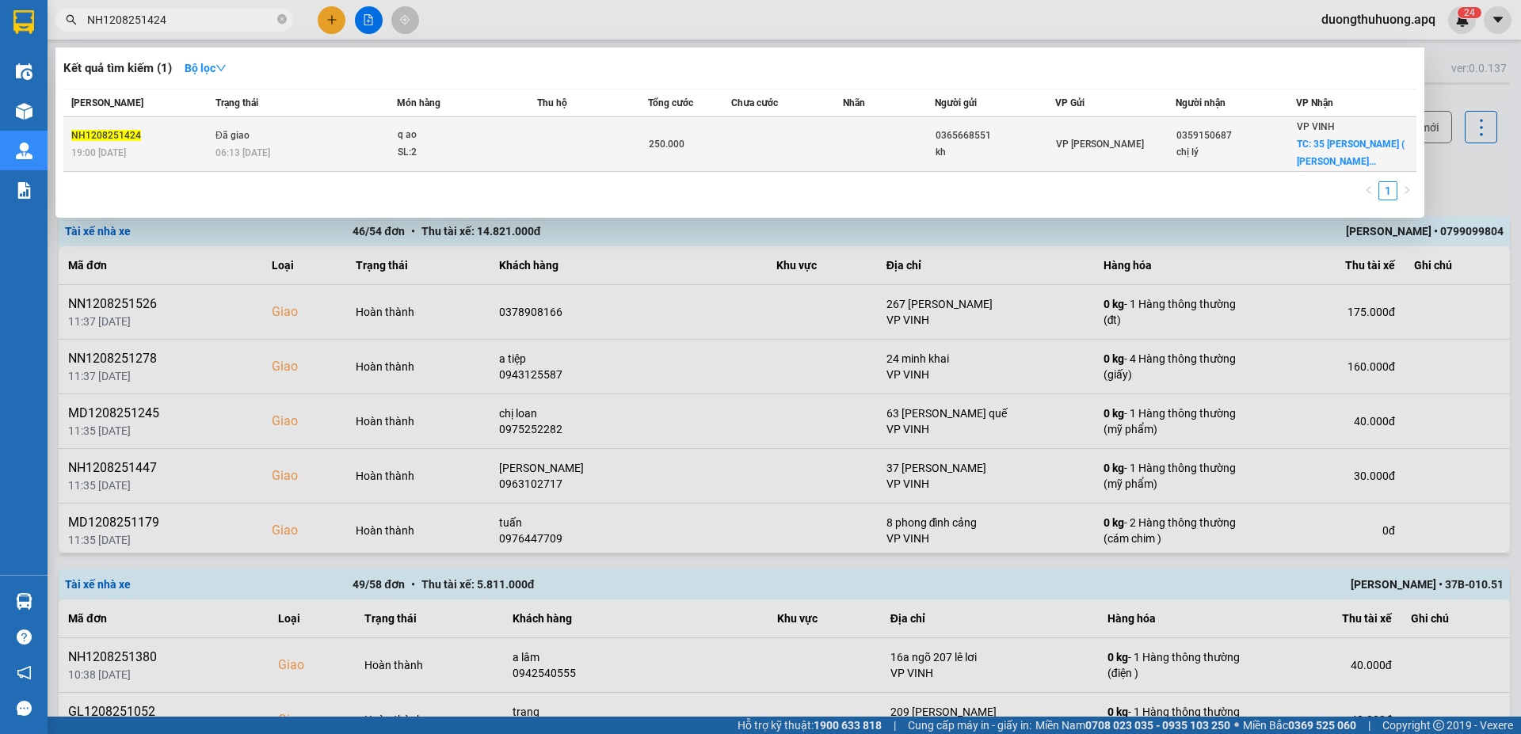
type input "NH1208251424"
click at [319, 143] on td "Đã giao 06:13 - 13/08" at bounding box center [304, 144] width 185 height 55
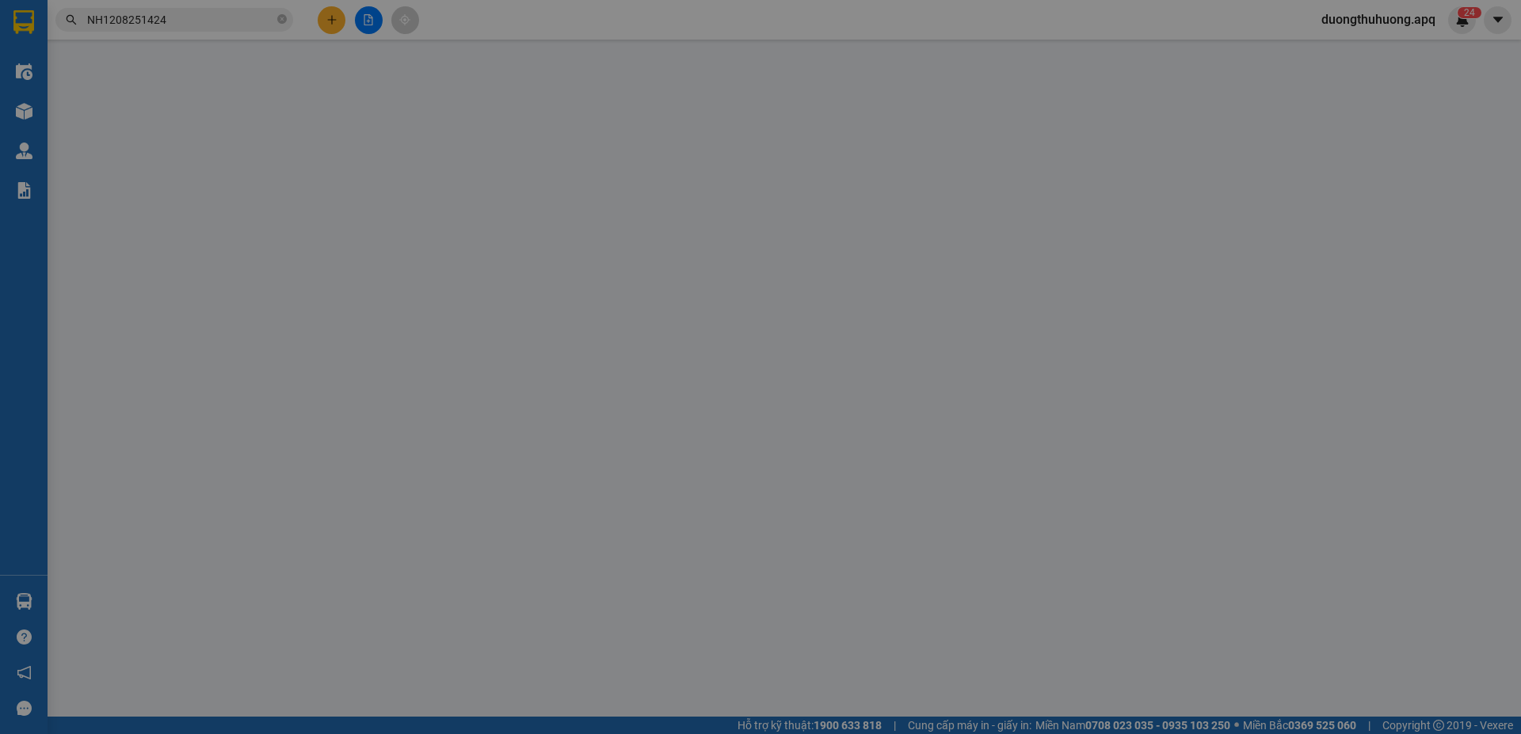
type input "0365668551"
type input "kh"
type input "0359150687"
type input "chị lý"
checkbox input "true"
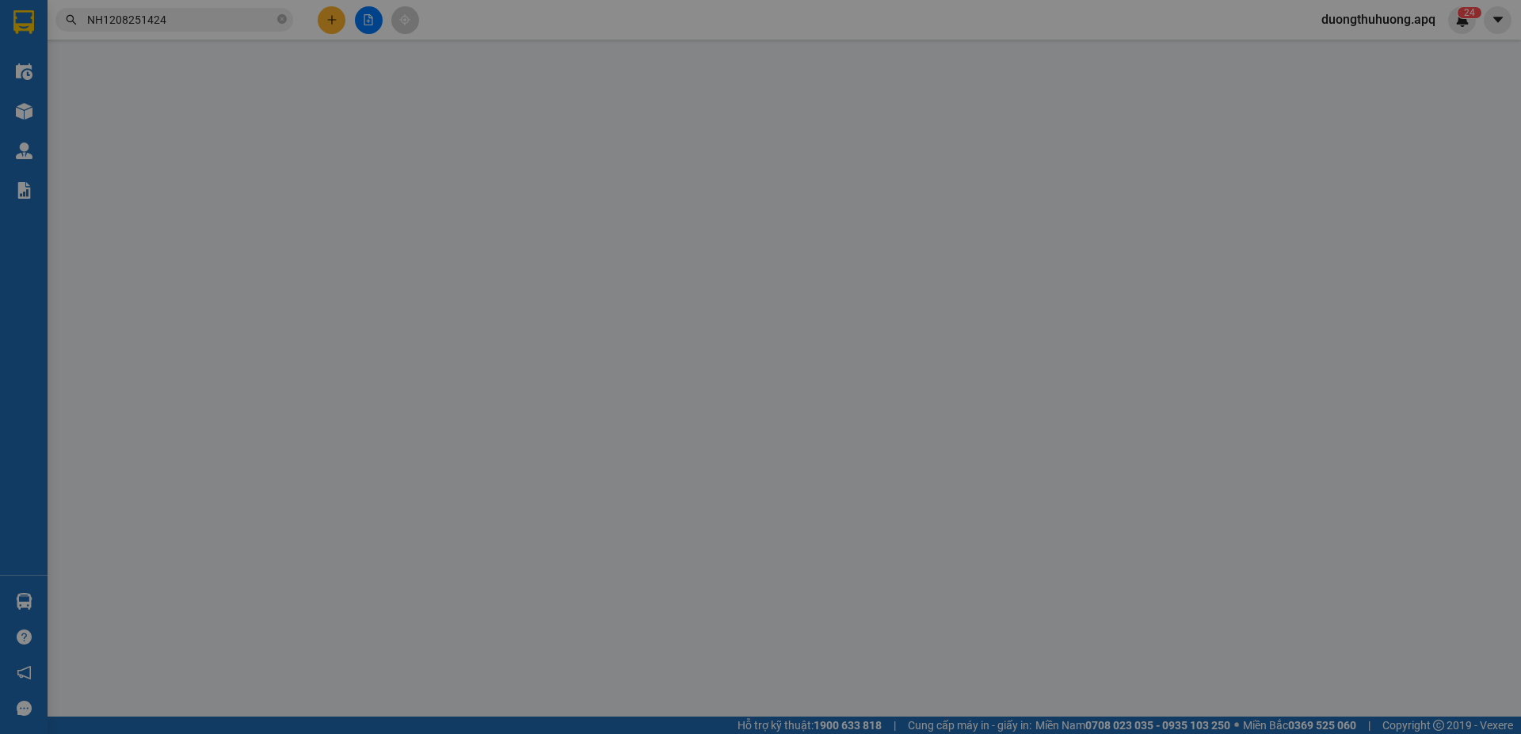
type input "35 nguyễn đức đạt ( cố định )"
type input "250.000"
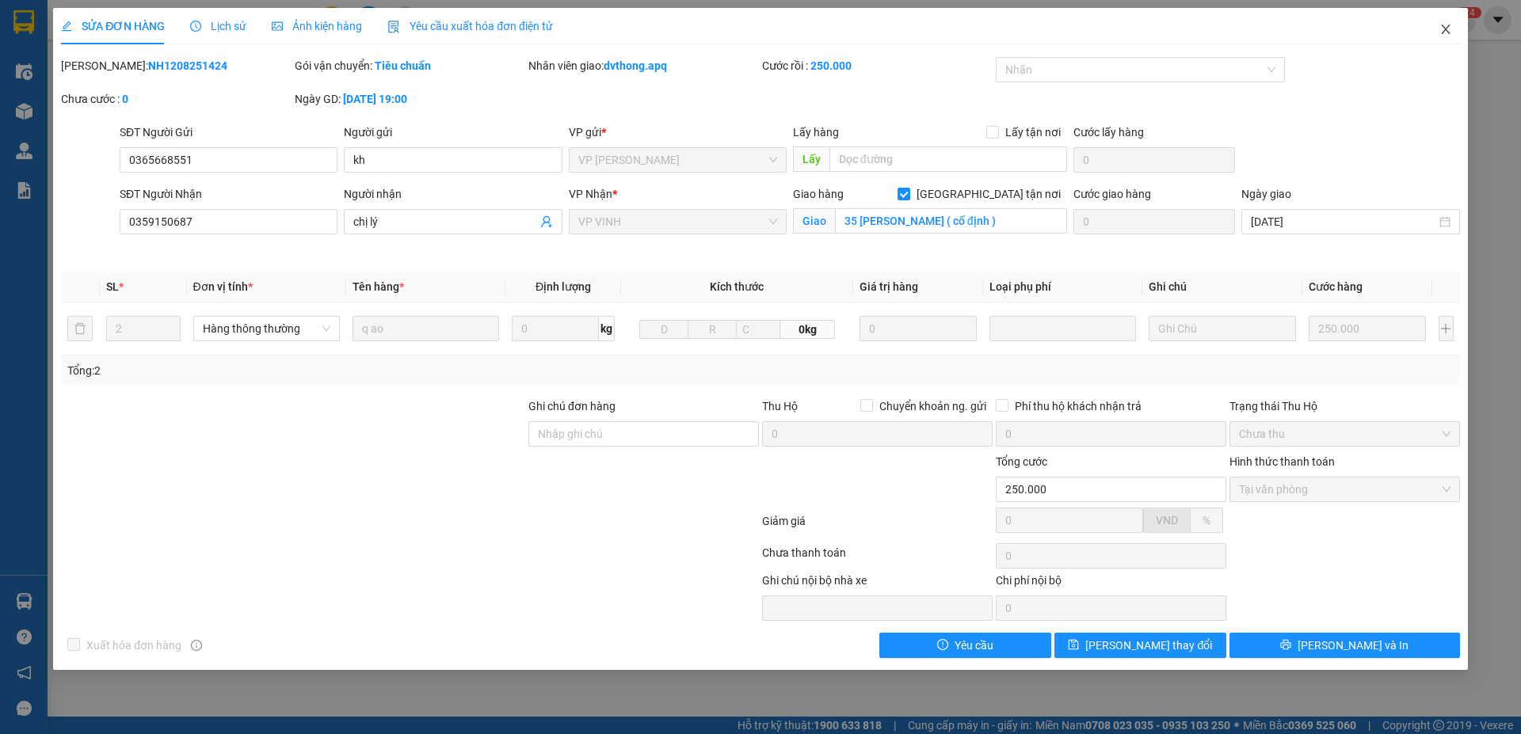
click at [1443, 26] on icon "close" at bounding box center [1445, 29] width 13 height 13
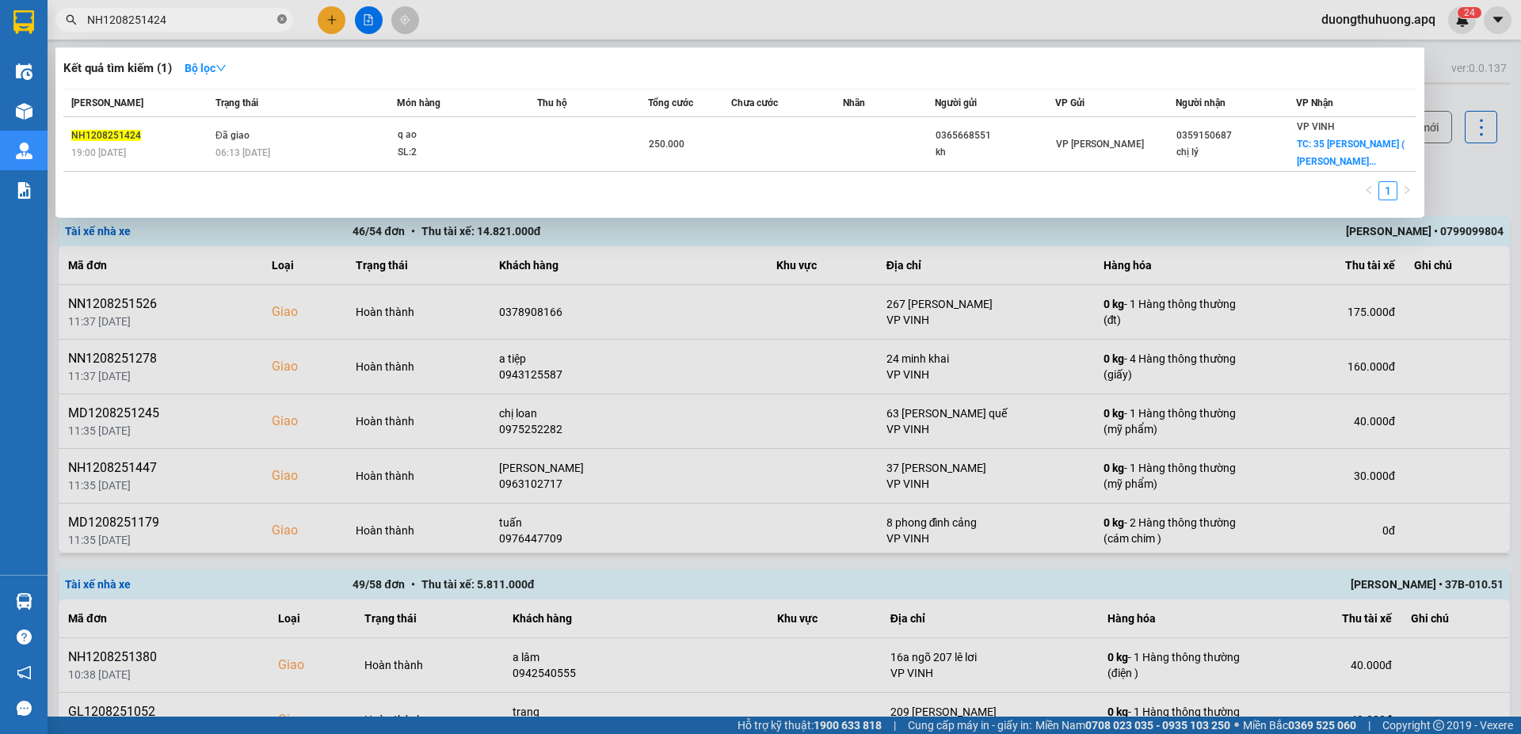
click at [286, 21] on icon "close-circle" at bounding box center [282, 19] width 10 height 10
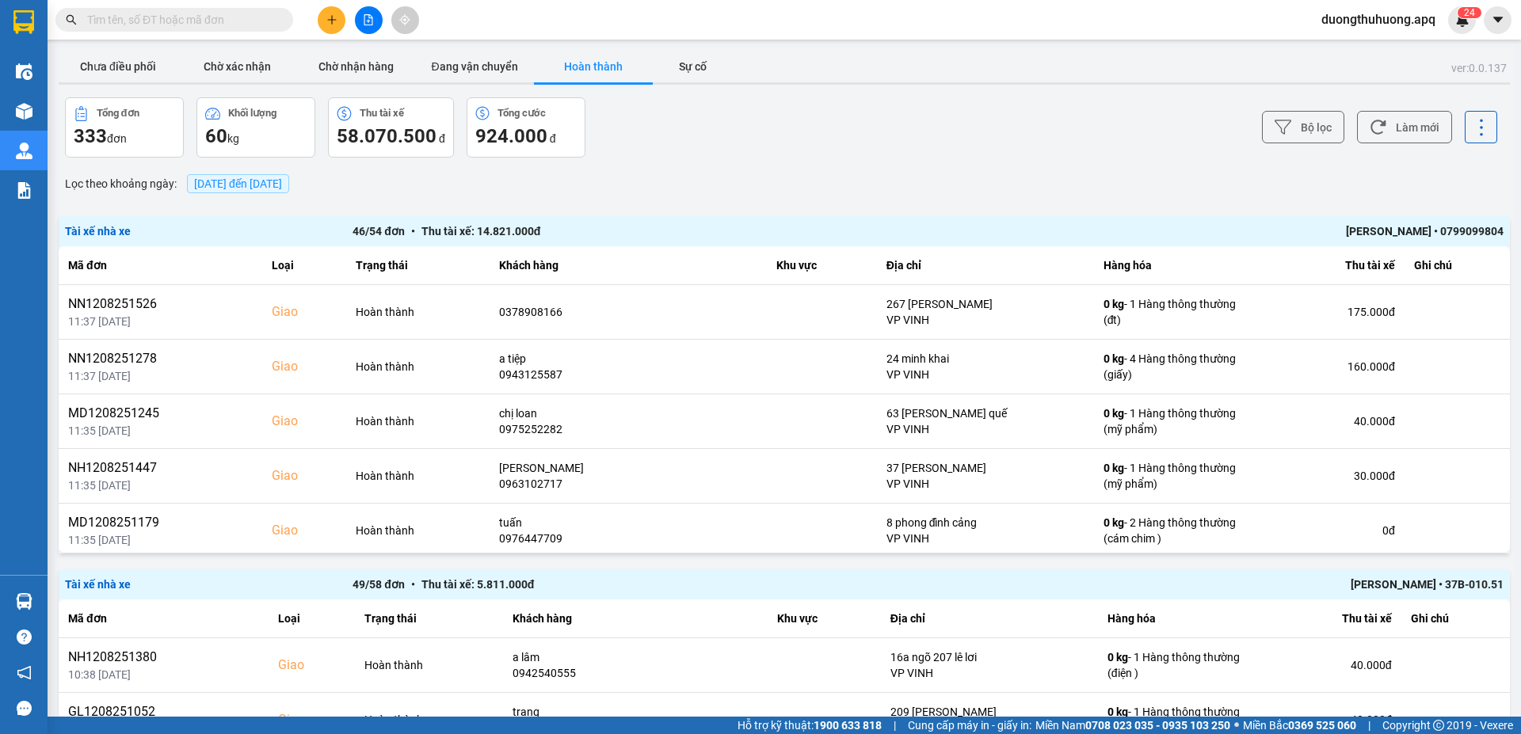
paste input "NN1208250946"
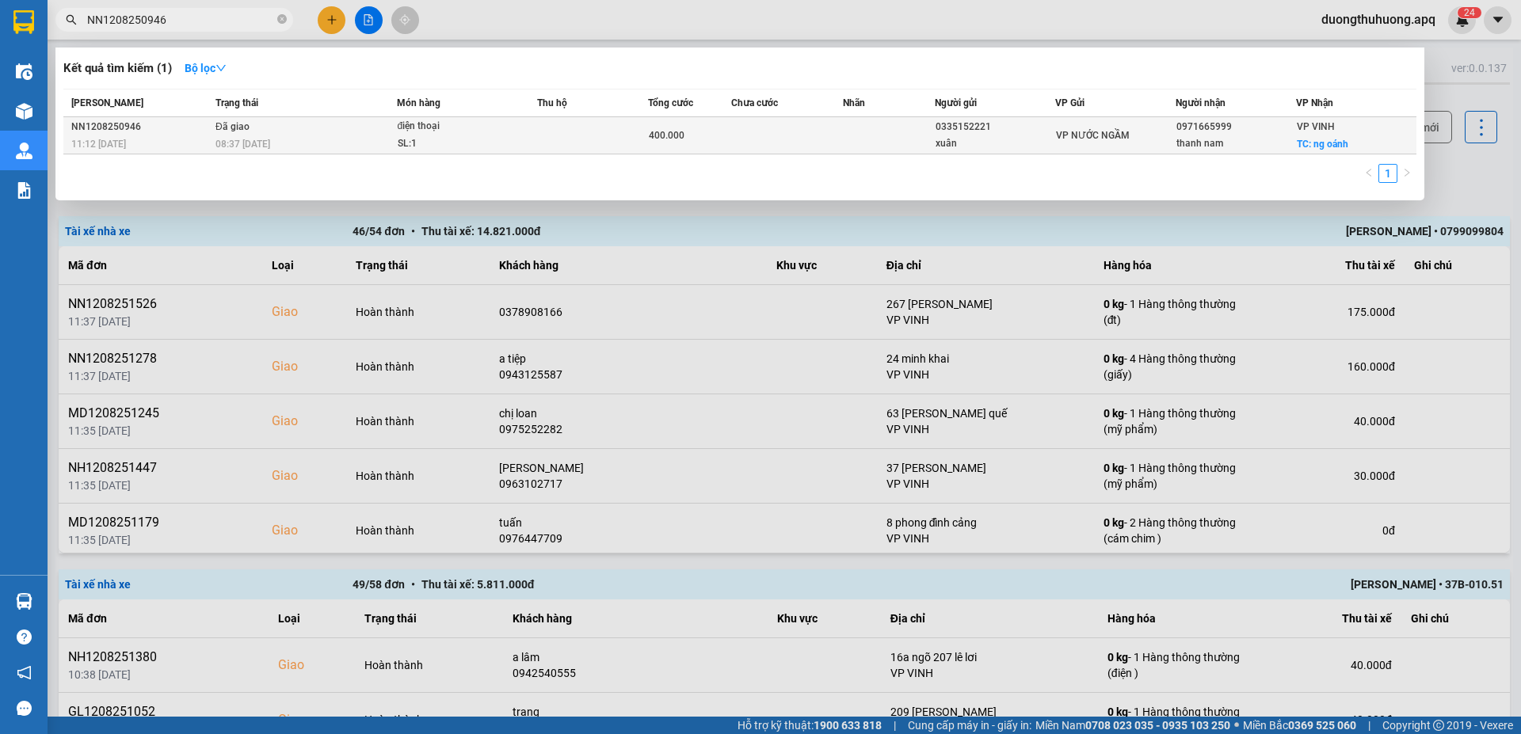
type input "NN1208250946"
click at [315, 139] on div "08:37 - 13/08" at bounding box center [305, 143] width 181 height 17
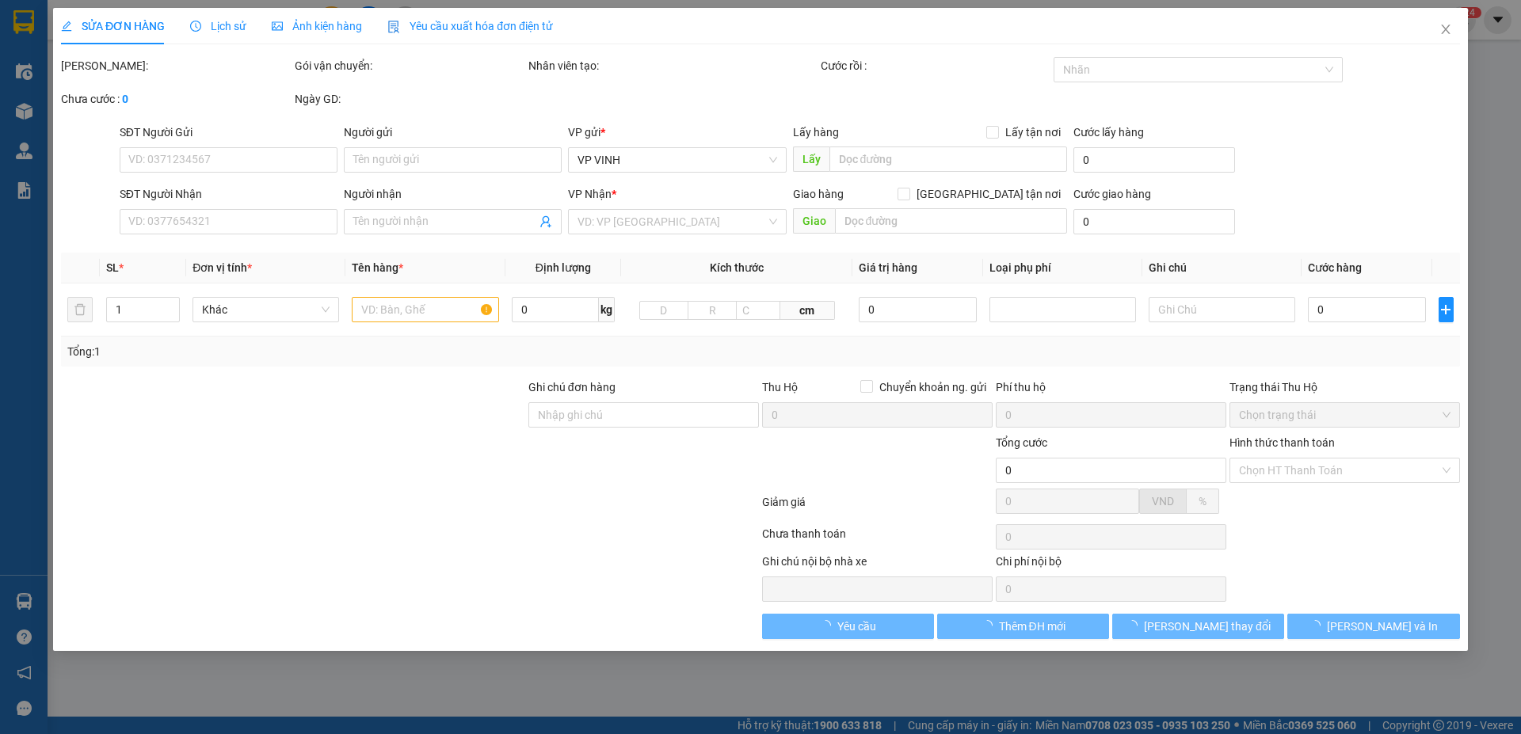
type input "0335152221"
type input "xuân"
type input "0971665999"
type input "thanh nam"
checkbox input "true"
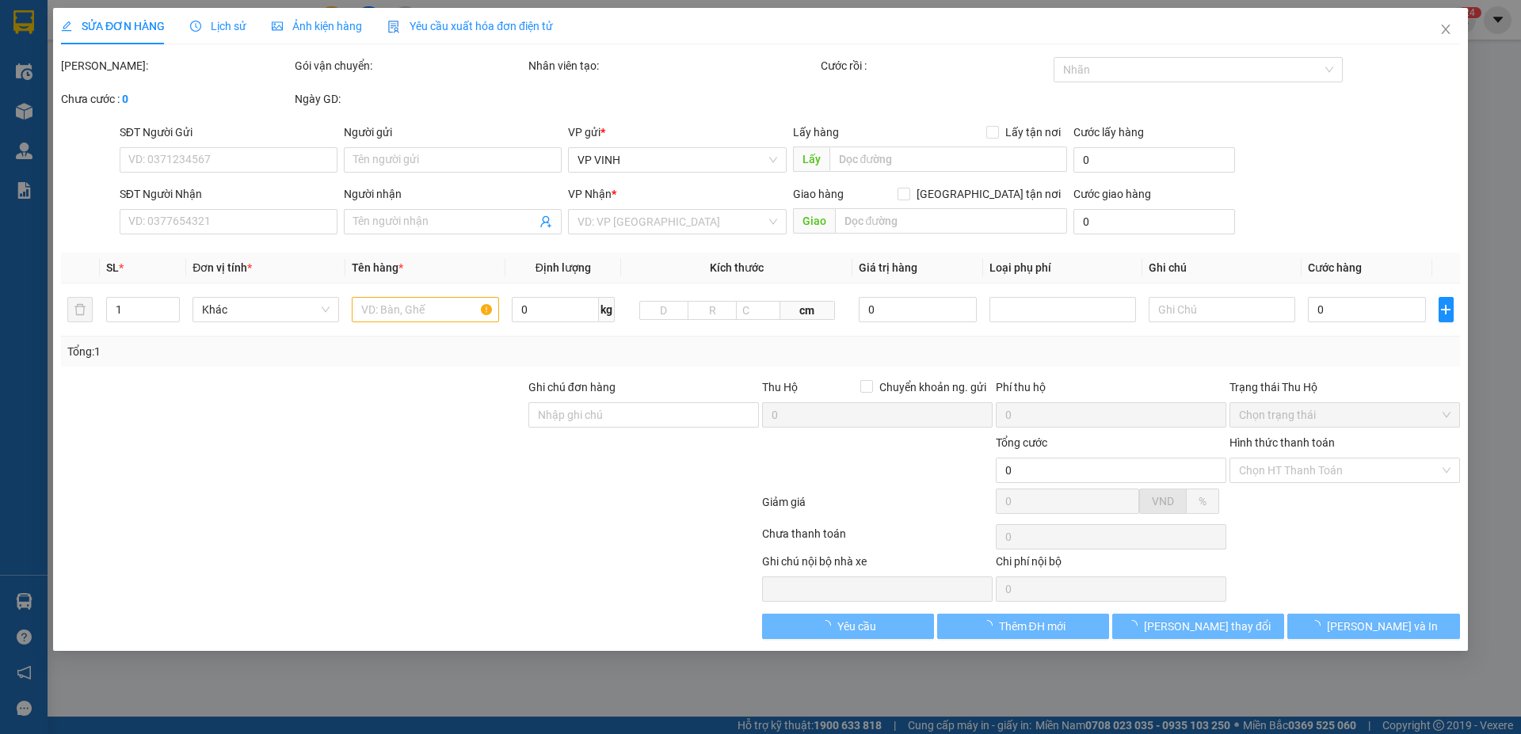
type input "ng oánh"
type input "400.000"
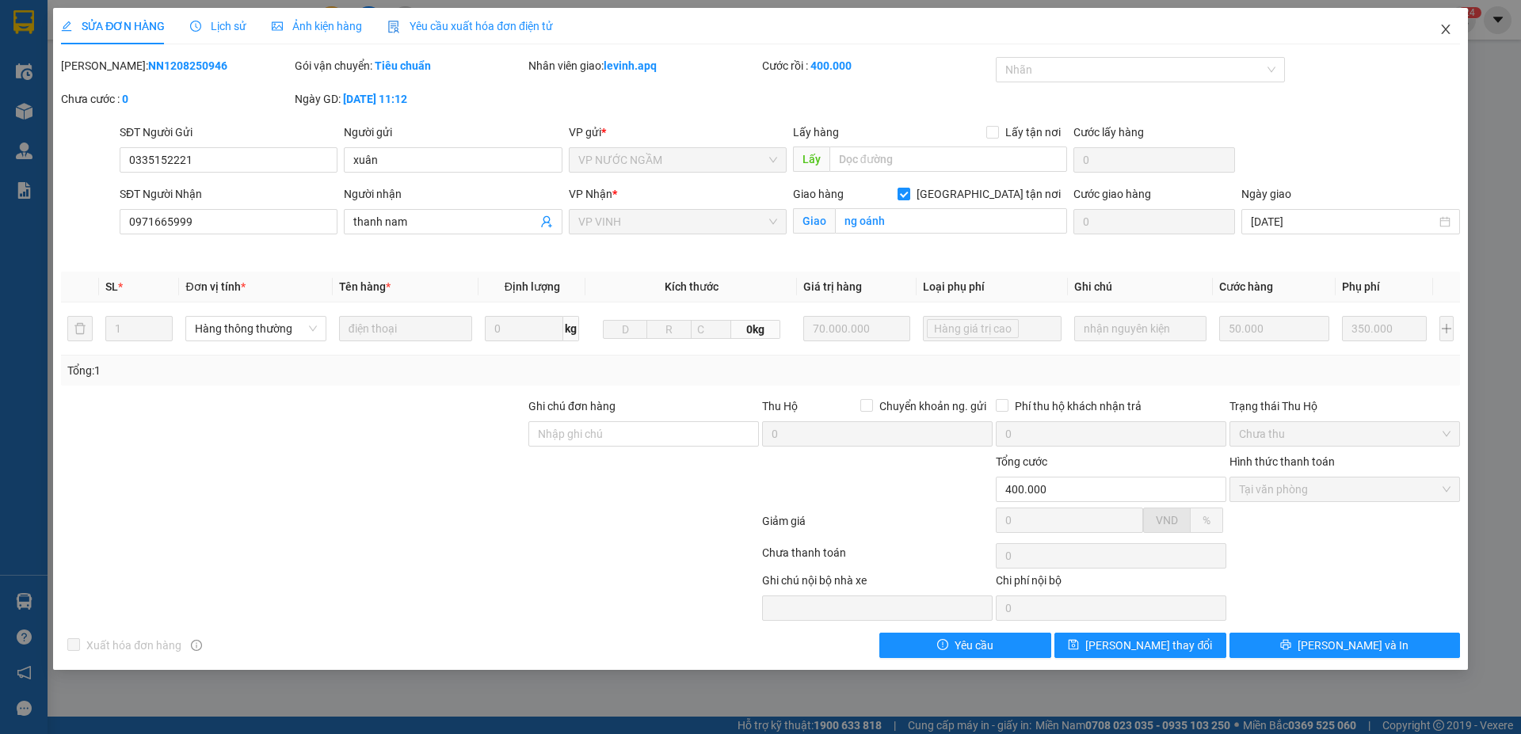
click at [1445, 26] on icon "close" at bounding box center [1445, 29] width 13 height 13
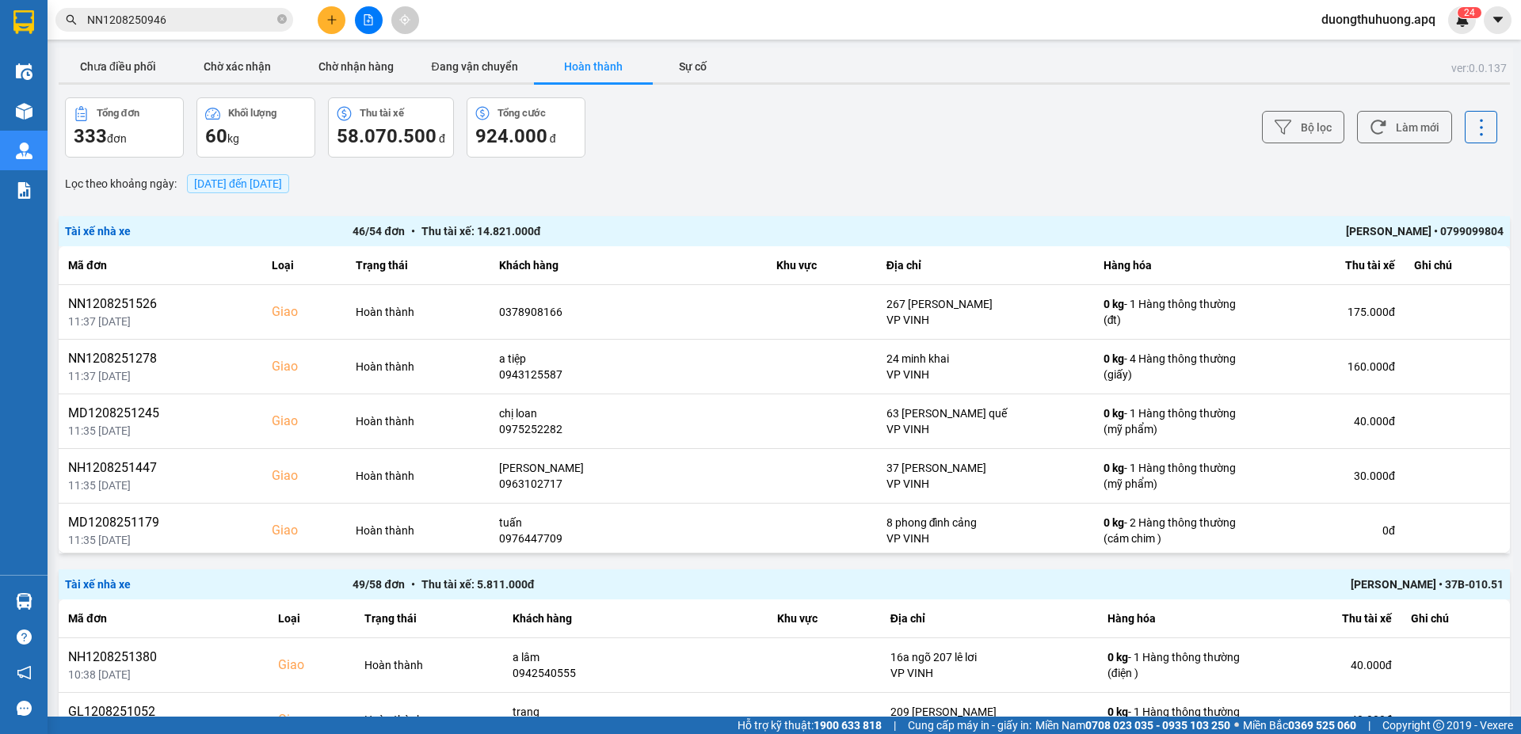
click at [1376, 16] on span "duongthuhuong.apq" at bounding box center [1378, 20] width 139 height 20
click at [1351, 49] on span "Đăng xuất" at bounding box center [1384, 48] width 110 height 17
